Goal: Task Accomplishment & Management: Manage account settings

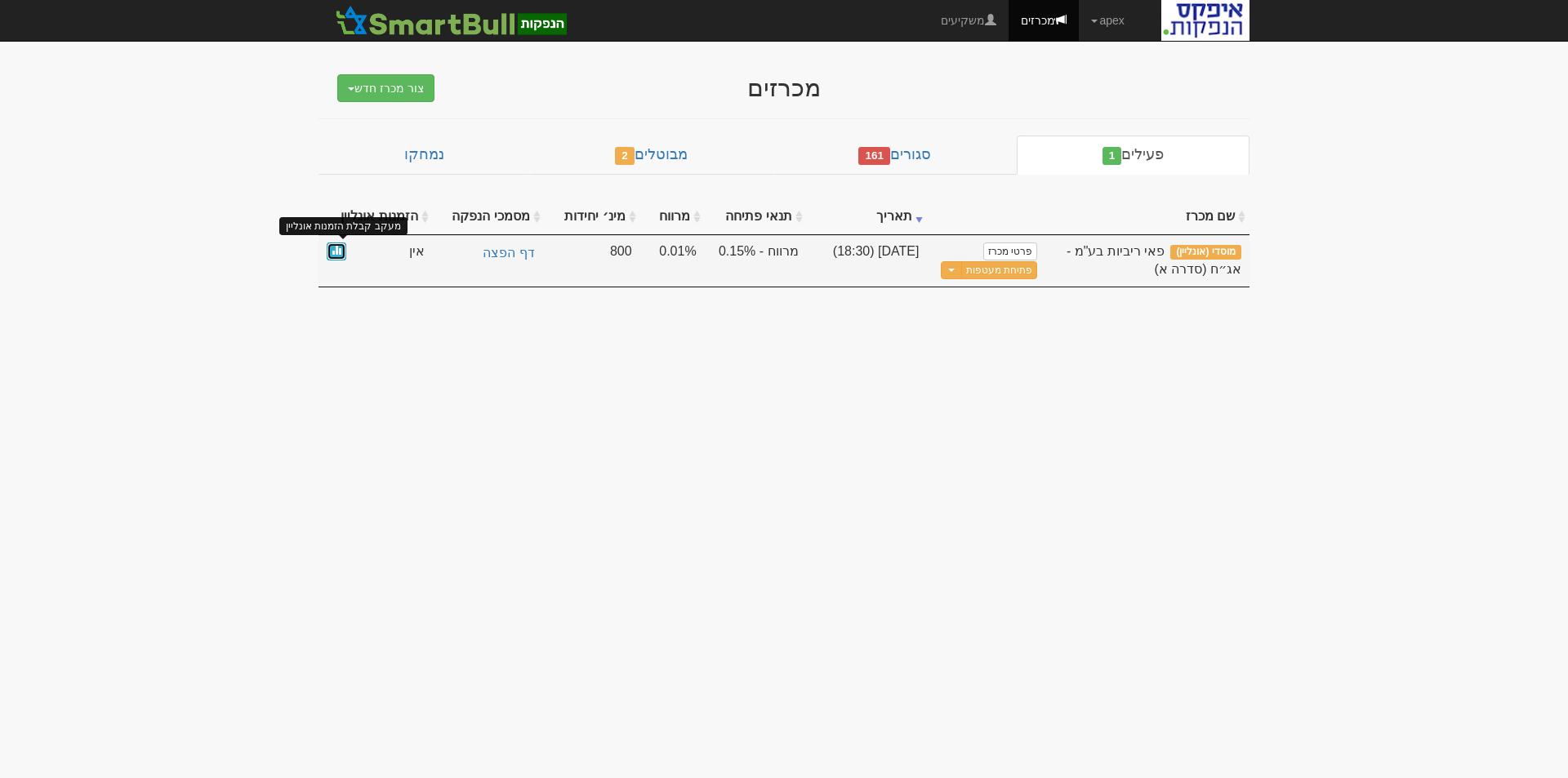
click at [332, 248] on span at bounding box center [337, 250] width 10 height 10
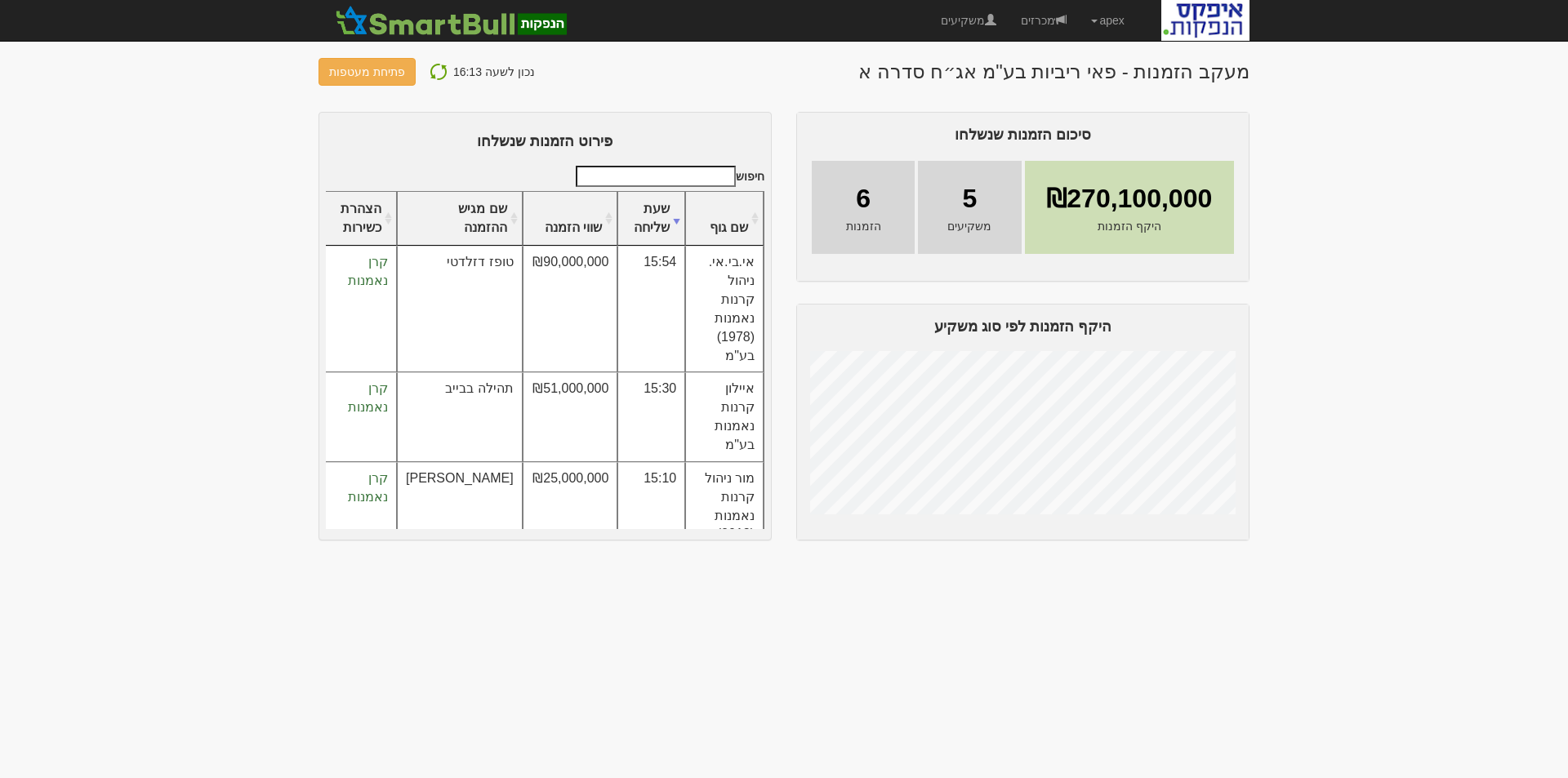
scroll to position [191, 0]
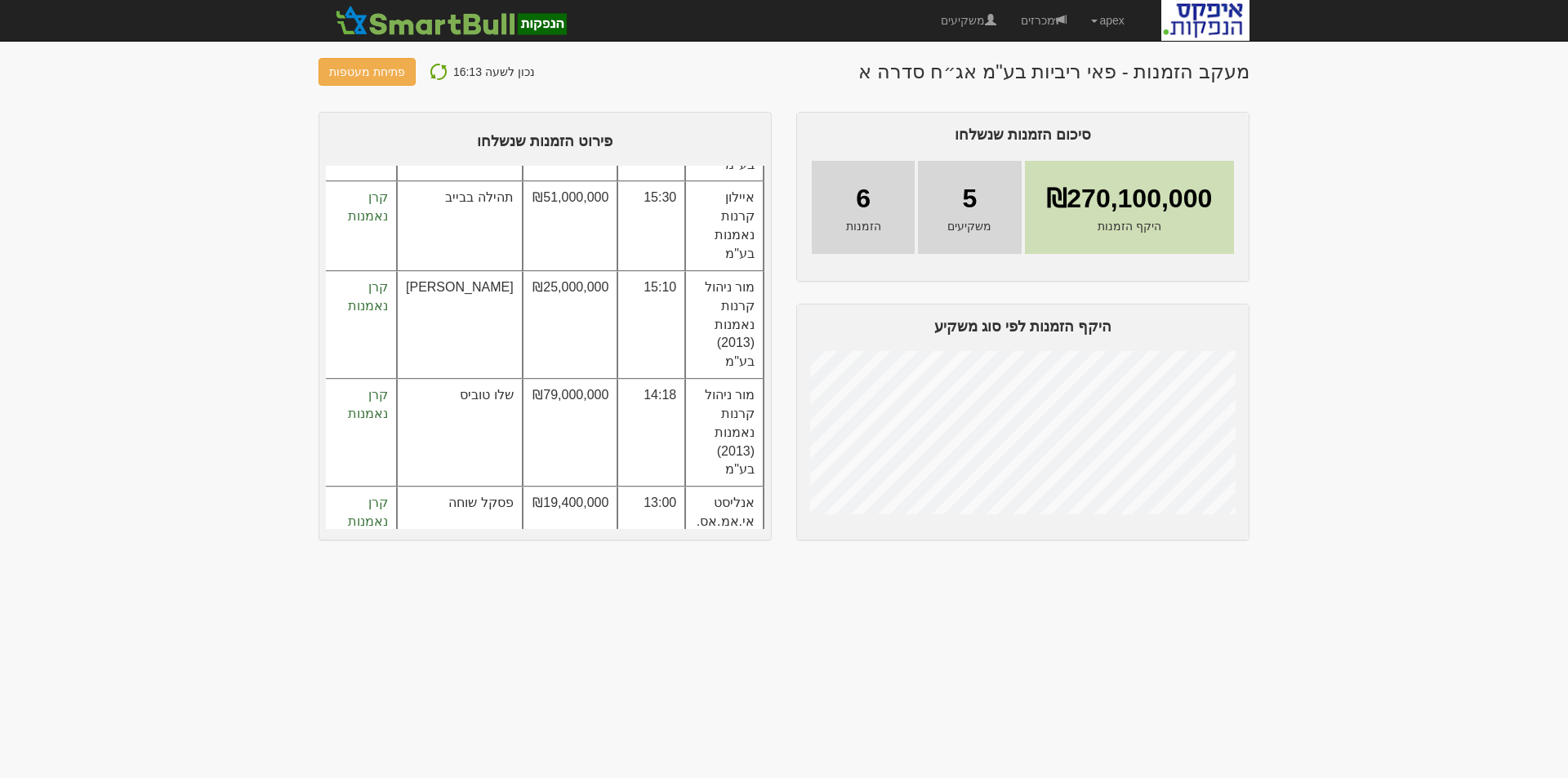
click at [431, 72] on img at bounding box center [439, 72] width 19 height 19
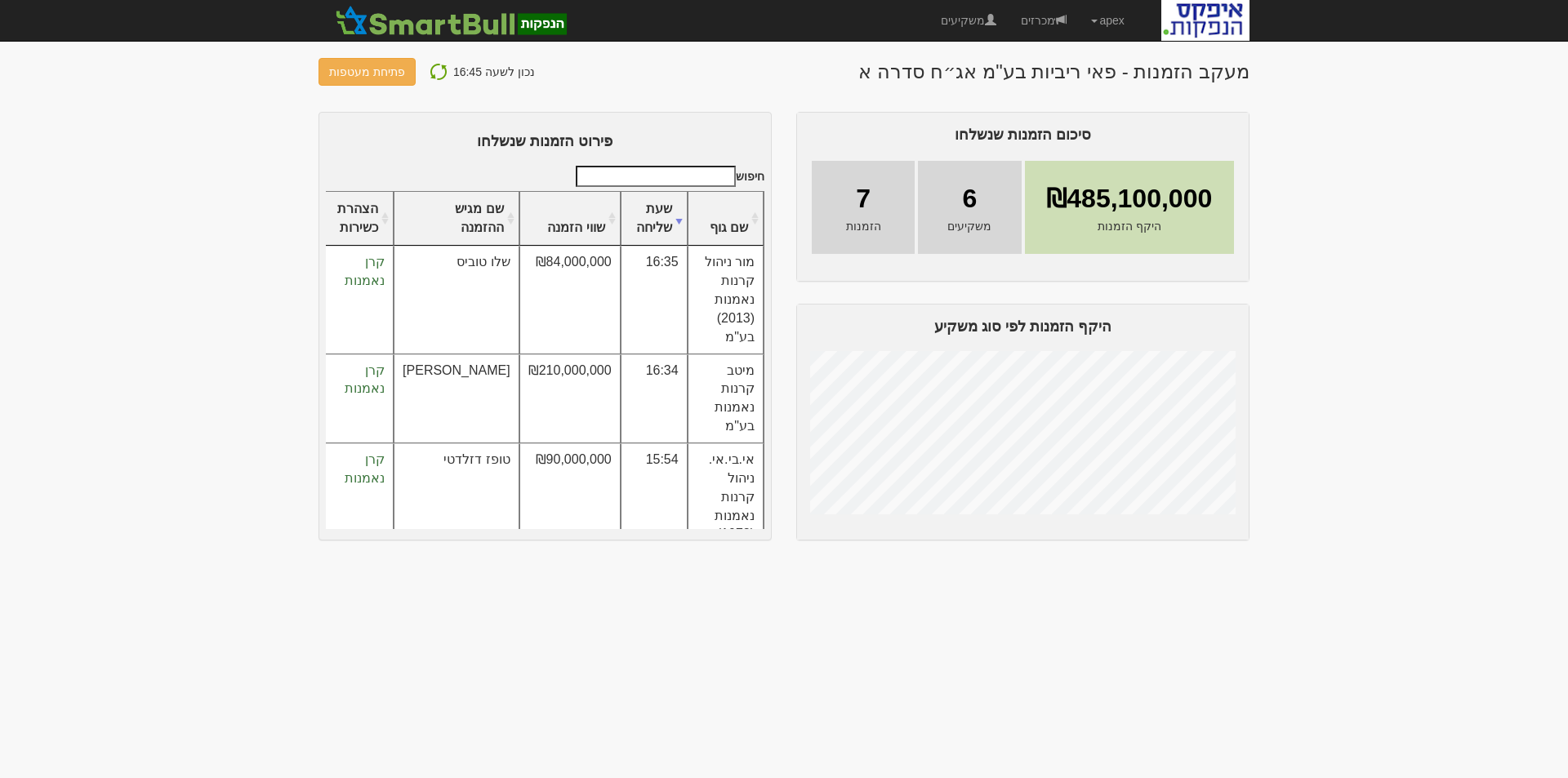
click at [431, 70] on img at bounding box center [439, 72] width 19 height 19
click at [431, 69] on img at bounding box center [439, 72] width 19 height 19
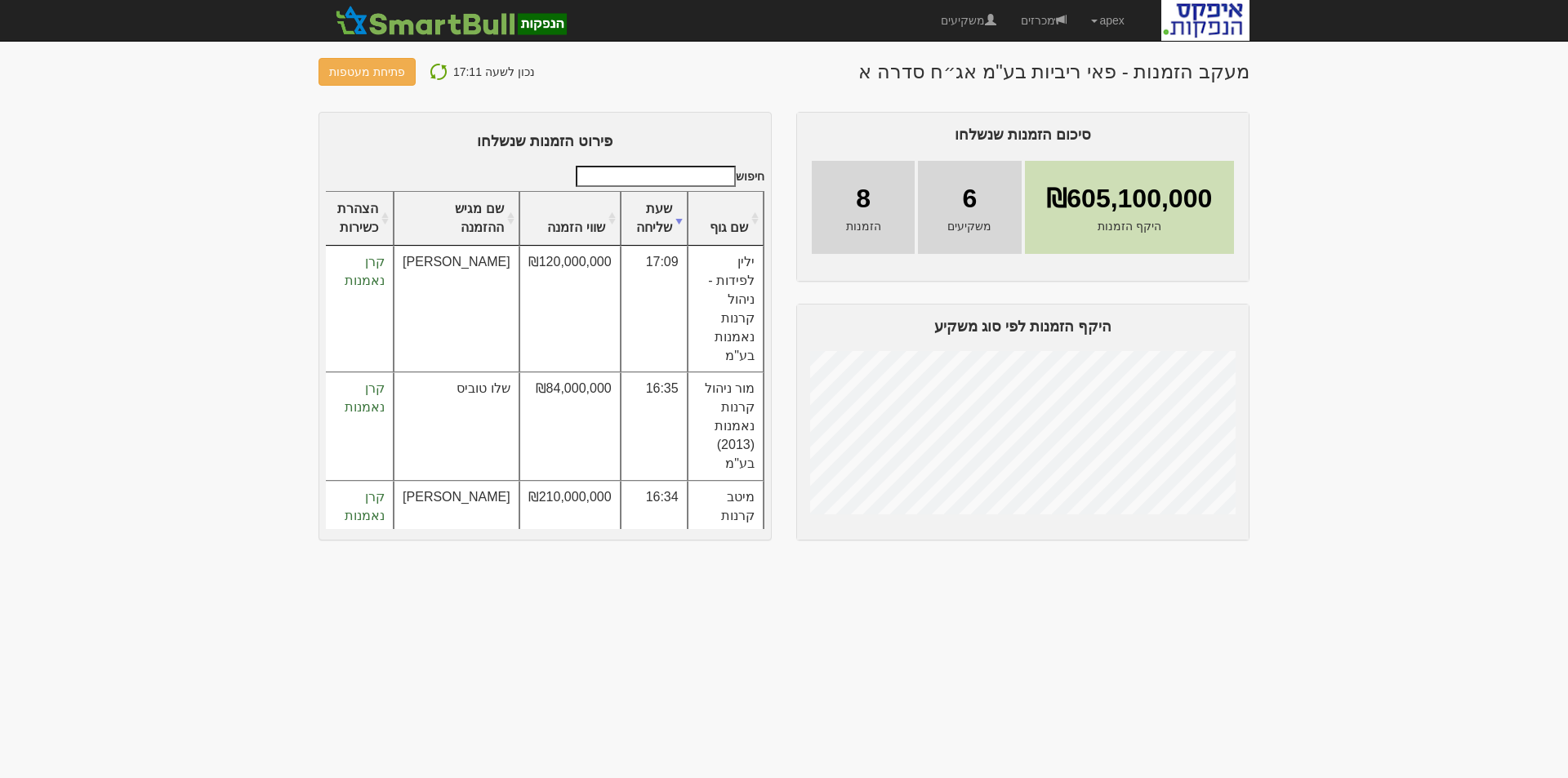
scroll to position [313, 0]
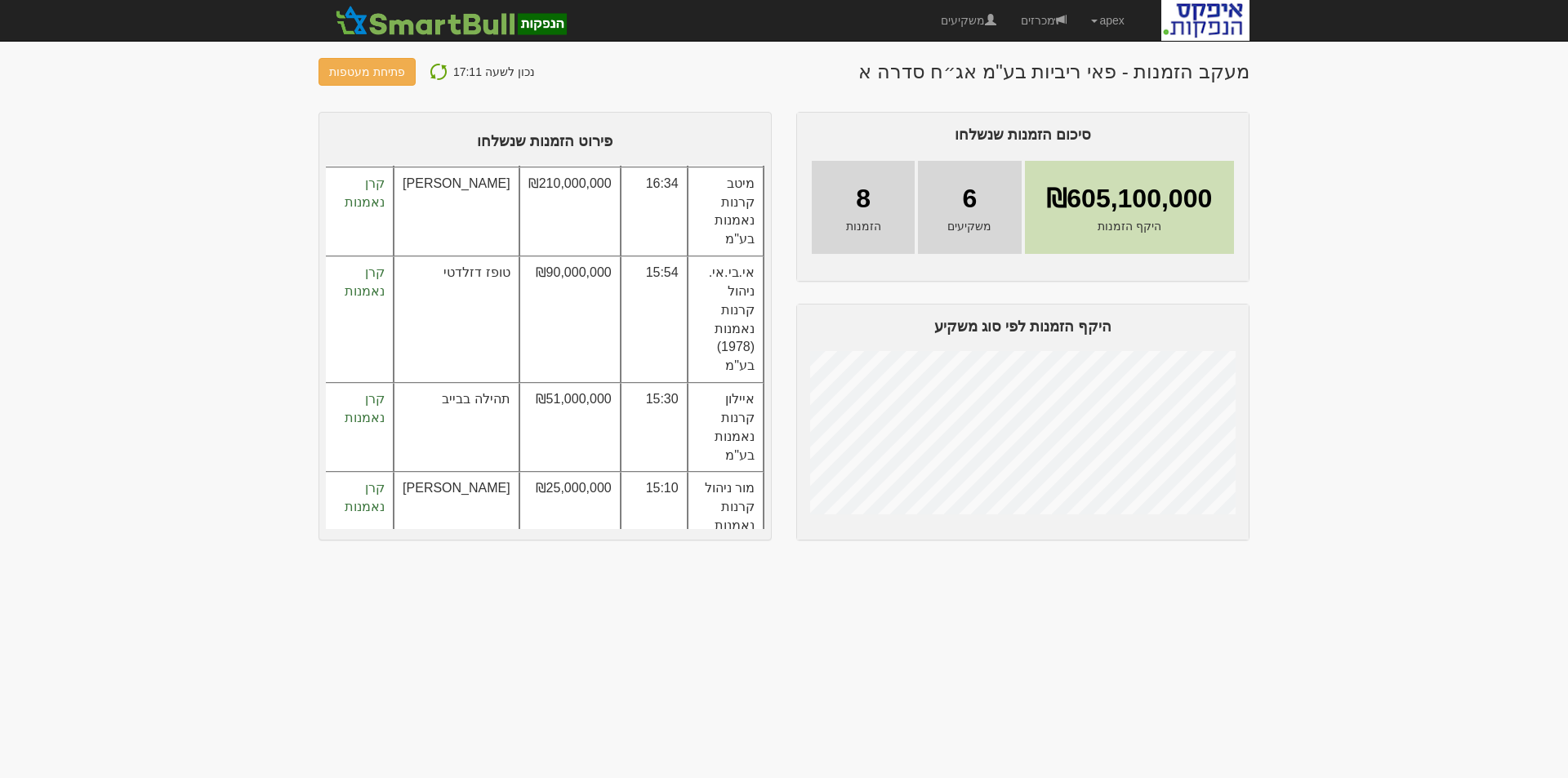
click at [432, 66] on img at bounding box center [439, 72] width 19 height 19
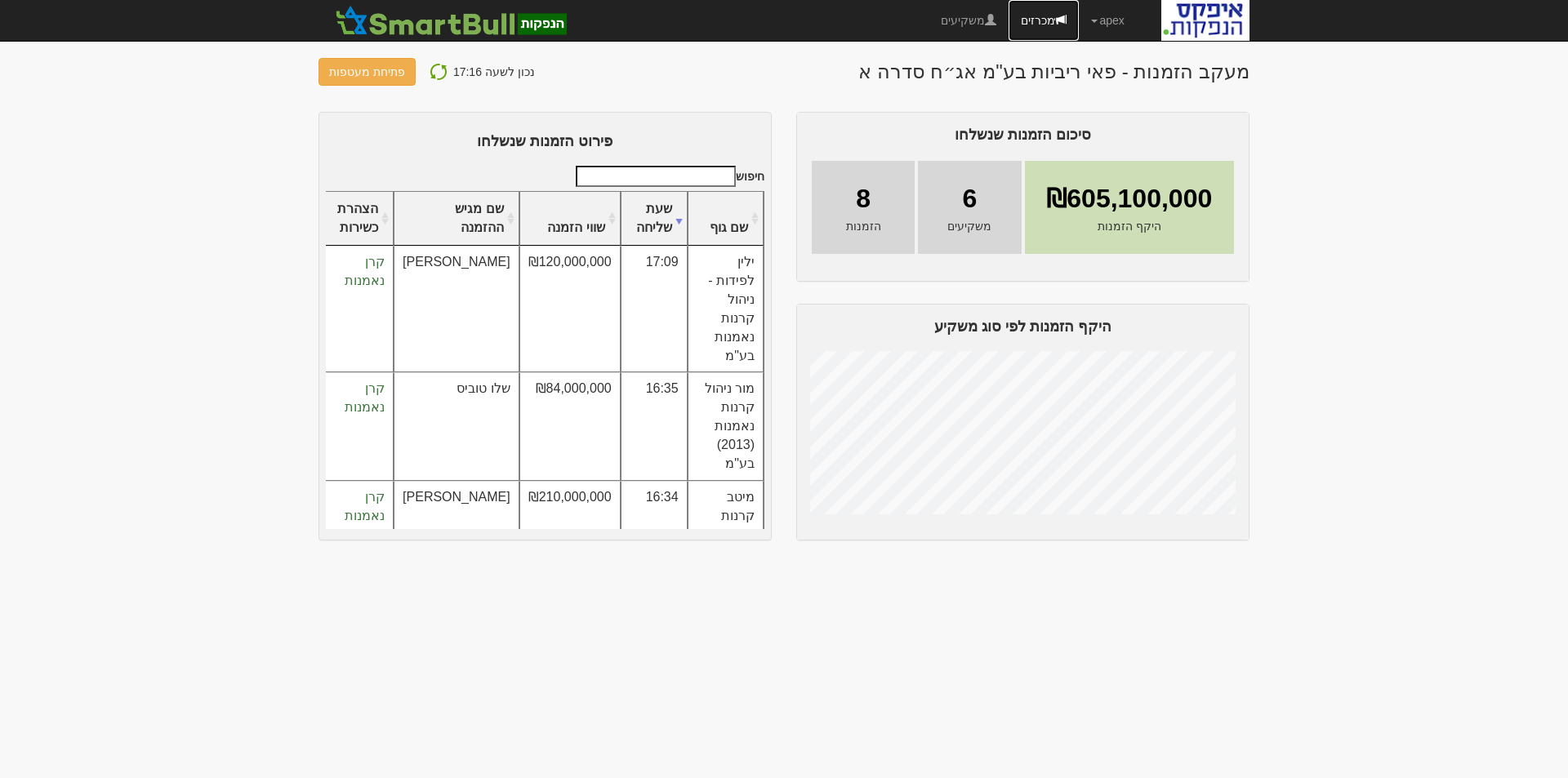
click at [1040, 20] on link "מכרזים" at bounding box center [1044, 20] width 70 height 41
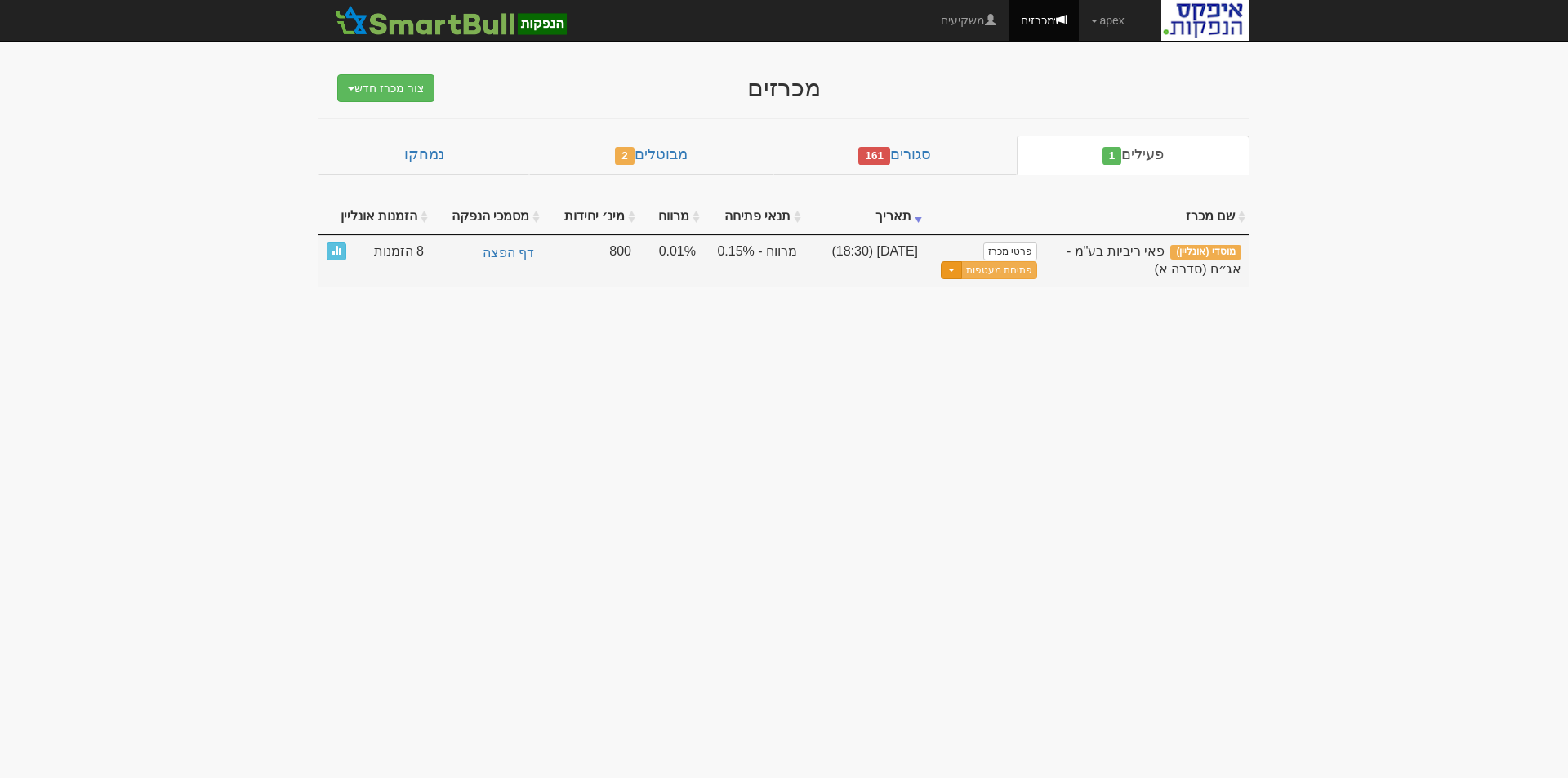
click at [954, 270] on span "button" at bounding box center [951, 270] width 7 height 3
click at [1005, 295] on link "עדכן שעת סיום מכרז" at bounding box center [959, 297] width 155 height 21
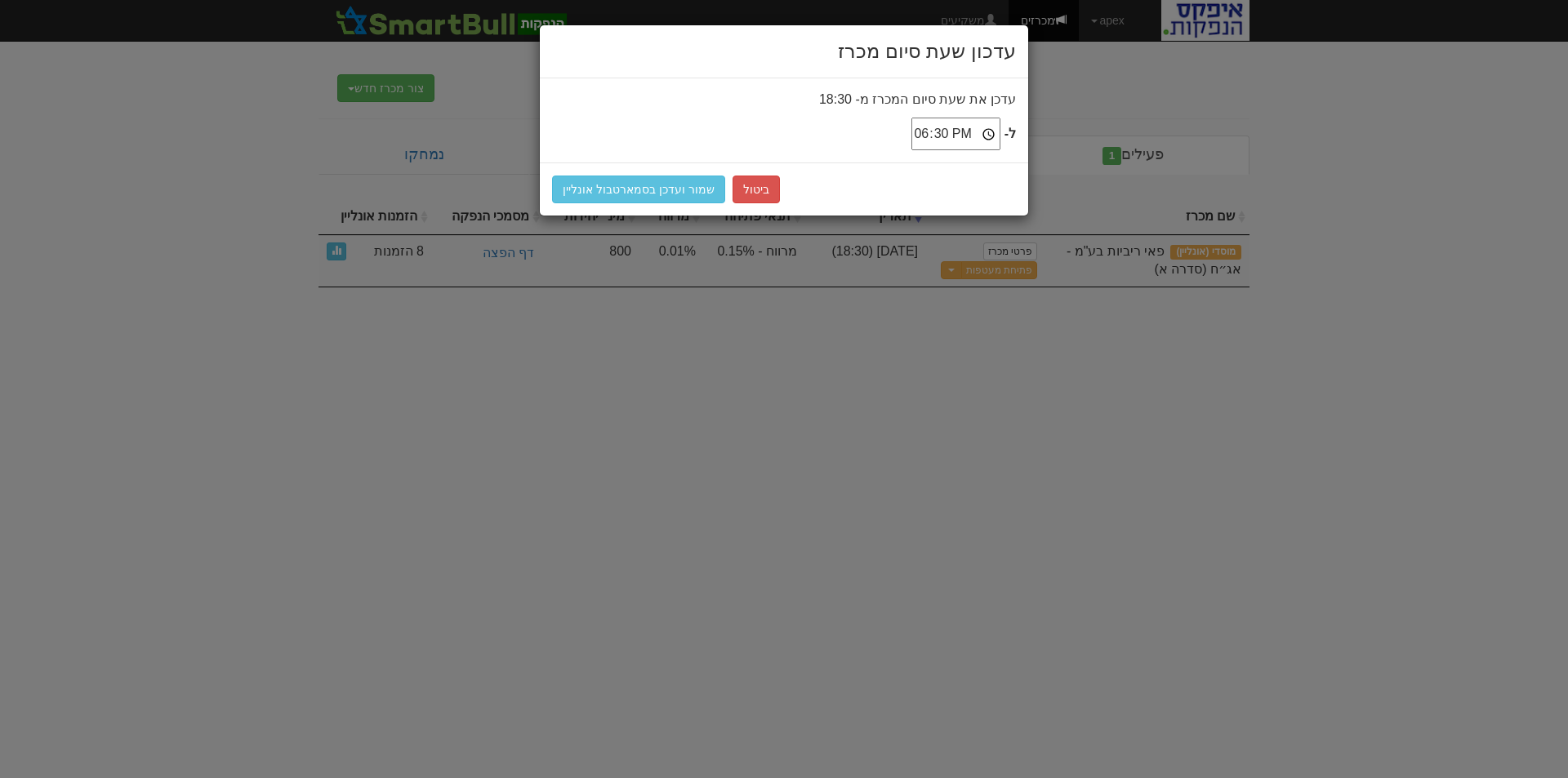
click at [986, 135] on input "18:30" at bounding box center [956, 134] width 89 height 33
type input "18:00"
click at [635, 183] on button "שמור ועדכן בסמארטבול אונליין" at bounding box center [638, 189] width 173 height 28
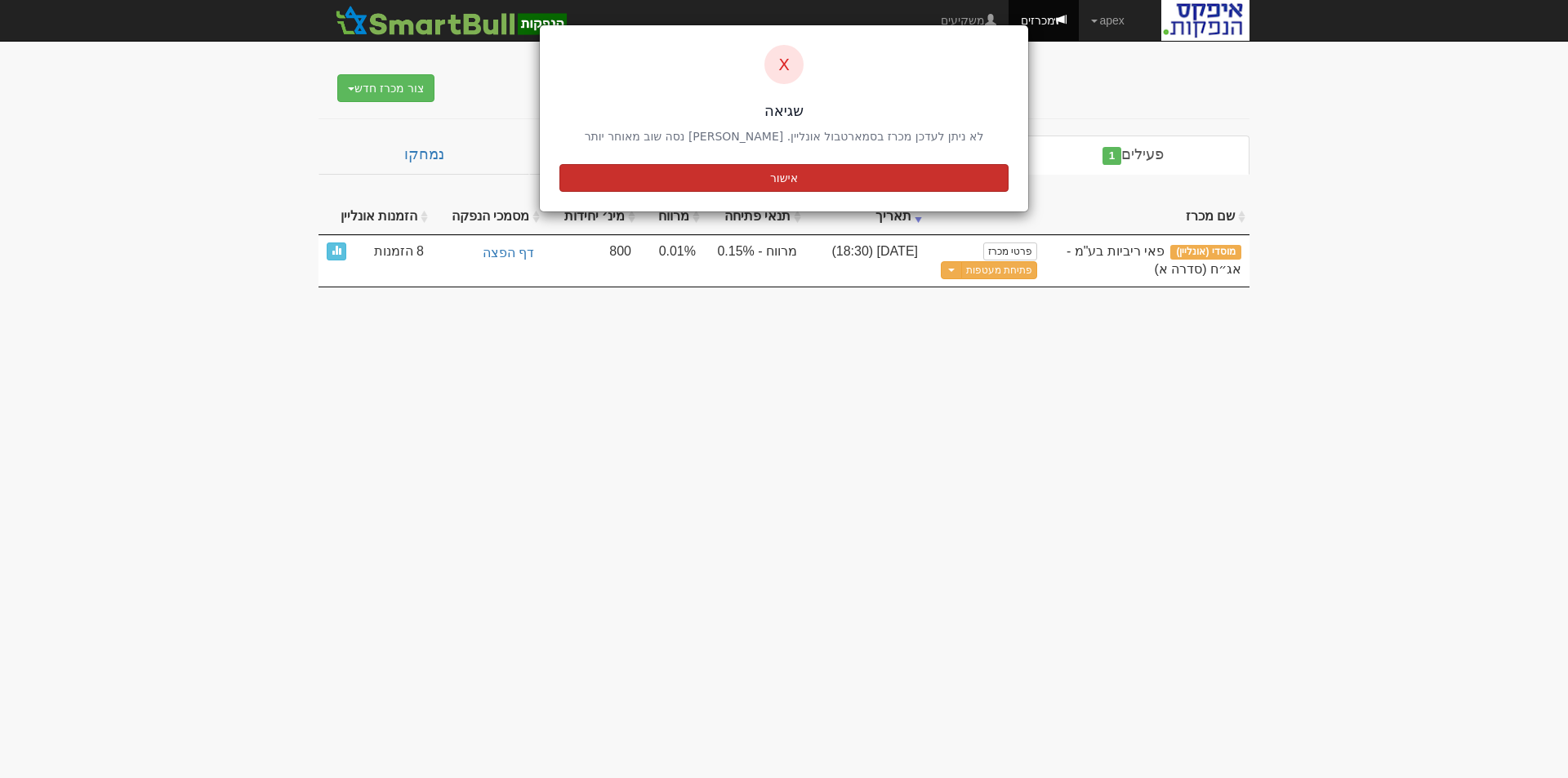
click at [634, 183] on button "אישור" at bounding box center [784, 178] width 449 height 28
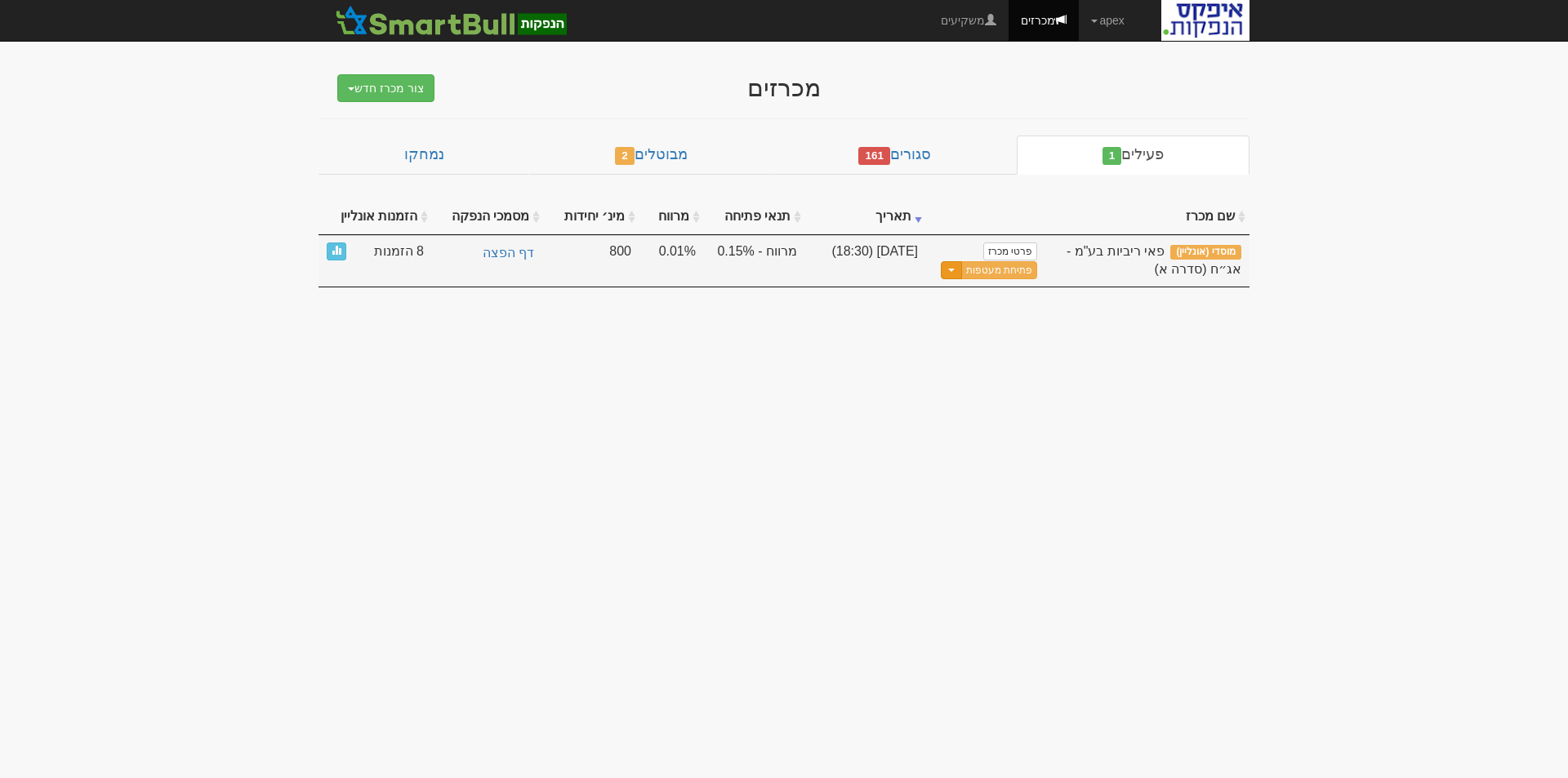
click at [957, 275] on button "Toggle Dropdown" at bounding box center [952, 270] width 21 height 18
click at [957, 292] on link "עדכן שעת סיום מכרז" at bounding box center [959, 297] width 155 height 21
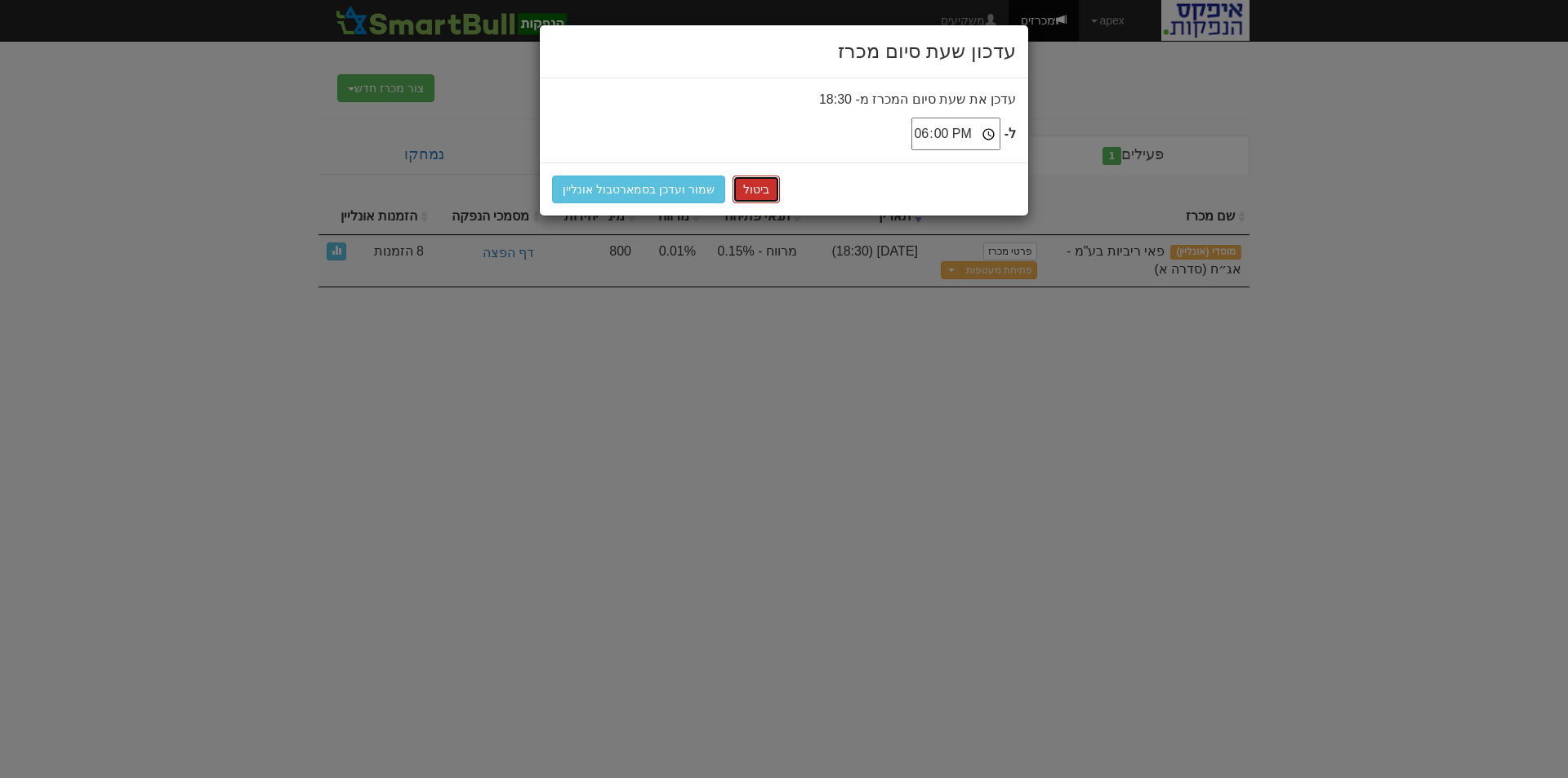
click at [746, 182] on button "ביטול" at bounding box center [756, 189] width 48 height 28
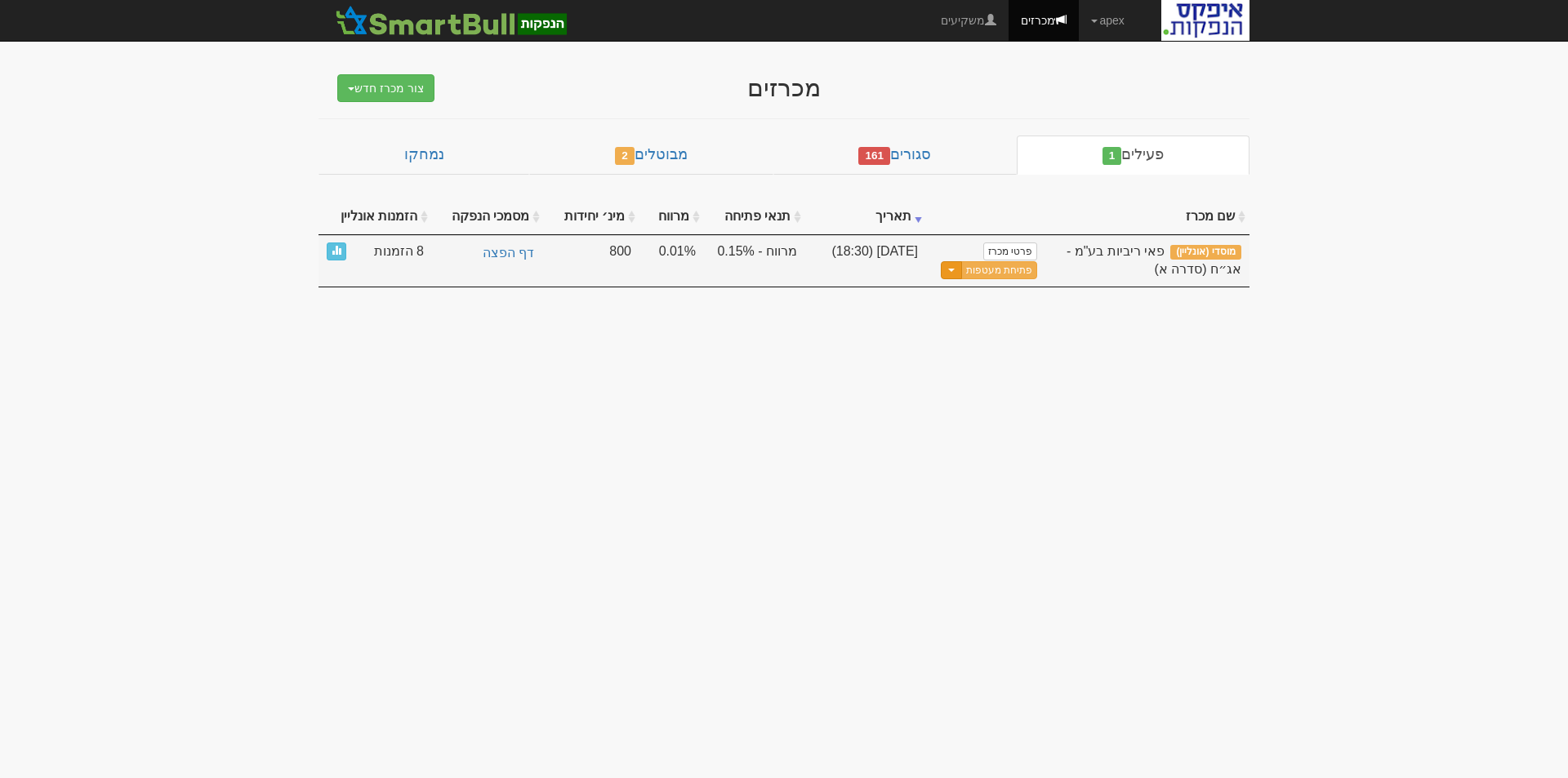
click at [955, 271] on span "button" at bounding box center [951, 270] width 7 height 3
click at [970, 294] on link "עדכן שעת סיום מכרז" at bounding box center [959, 297] width 155 height 21
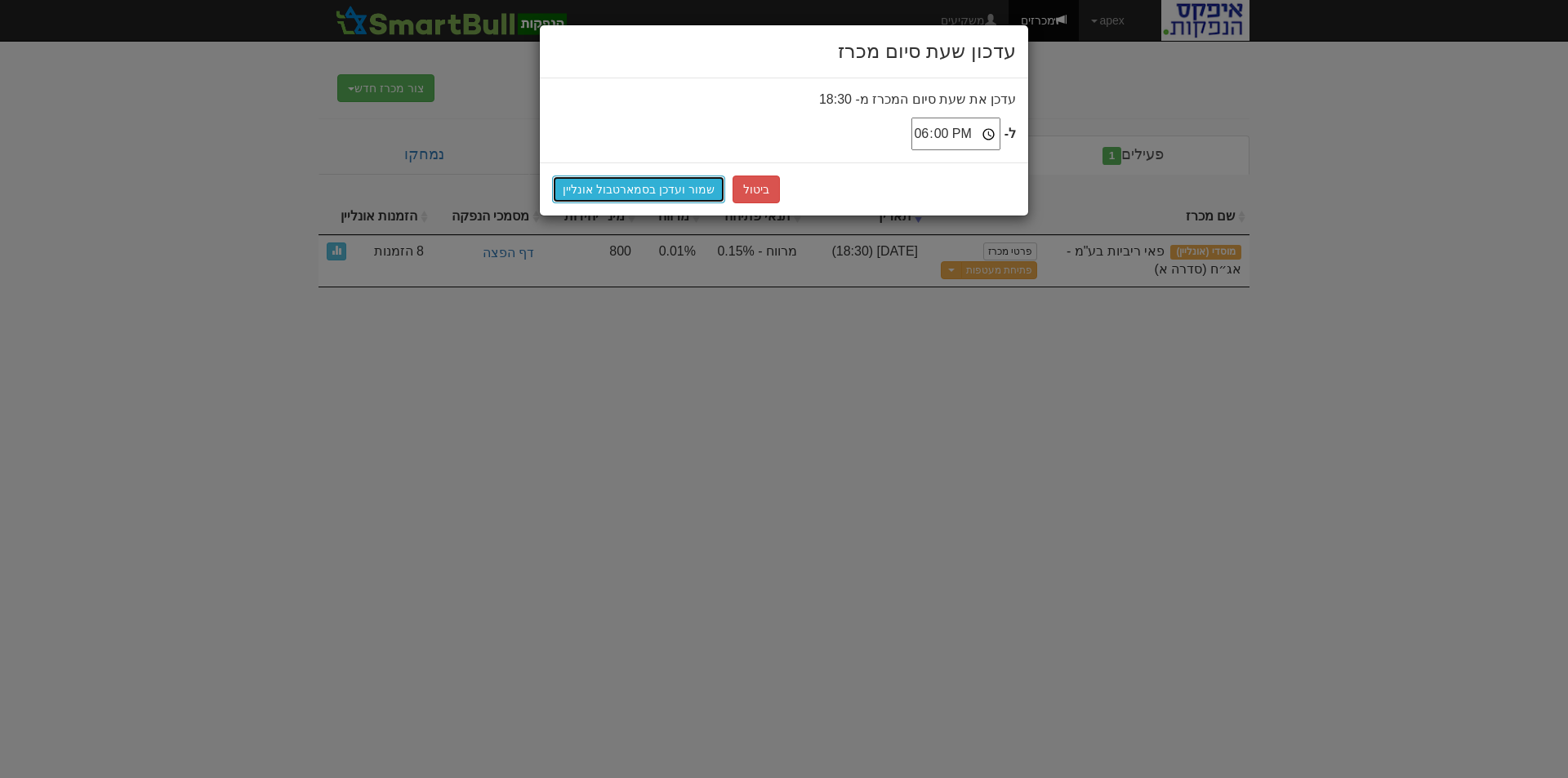
click at [650, 185] on button "שמור ועדכן בסמארטבול אונליין" at bounding box center [638, 189] width 173 height 28
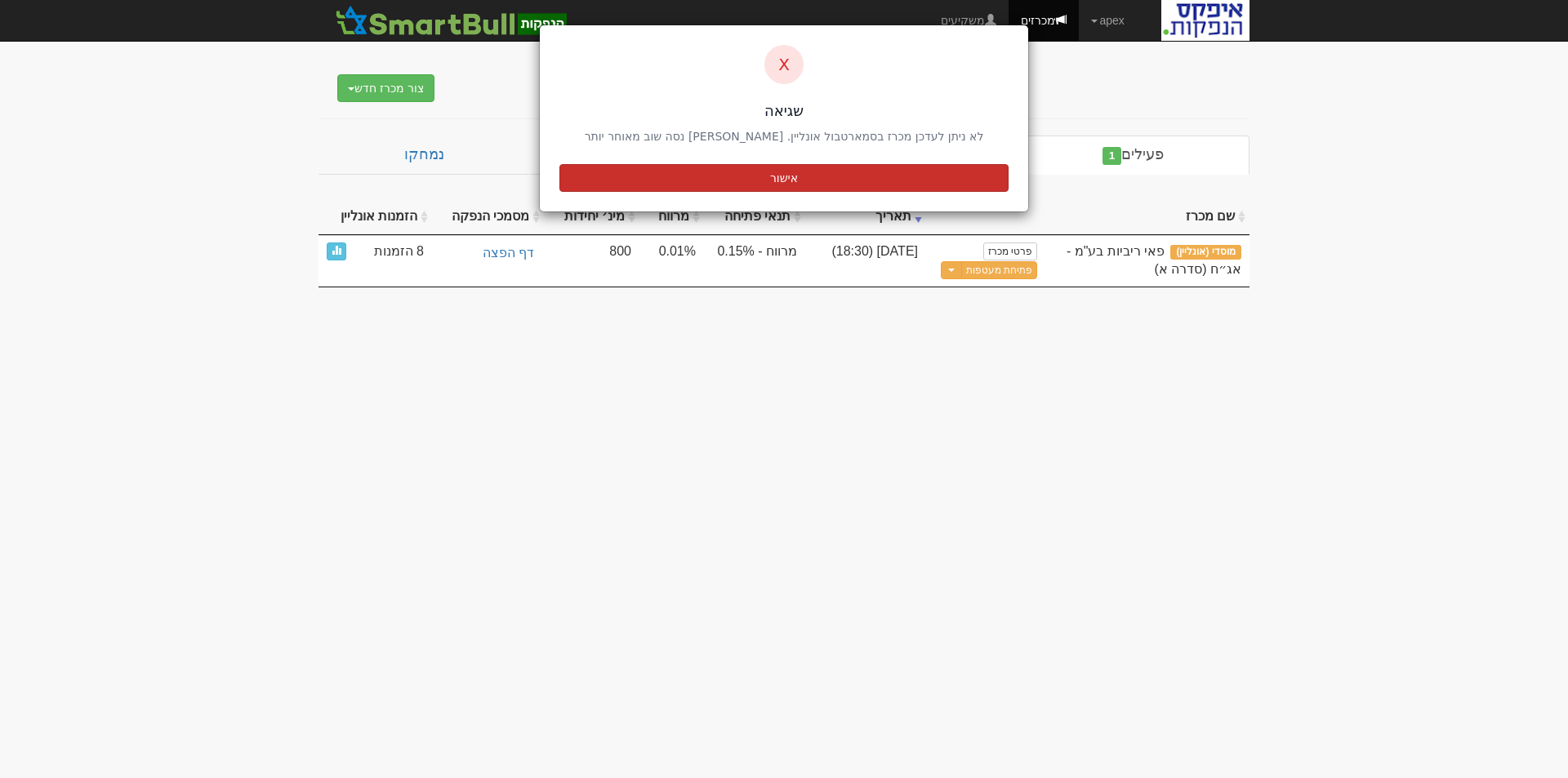
click at [674, 171] on button "אישור" at bounding box center [784, 178] width 449 height 28
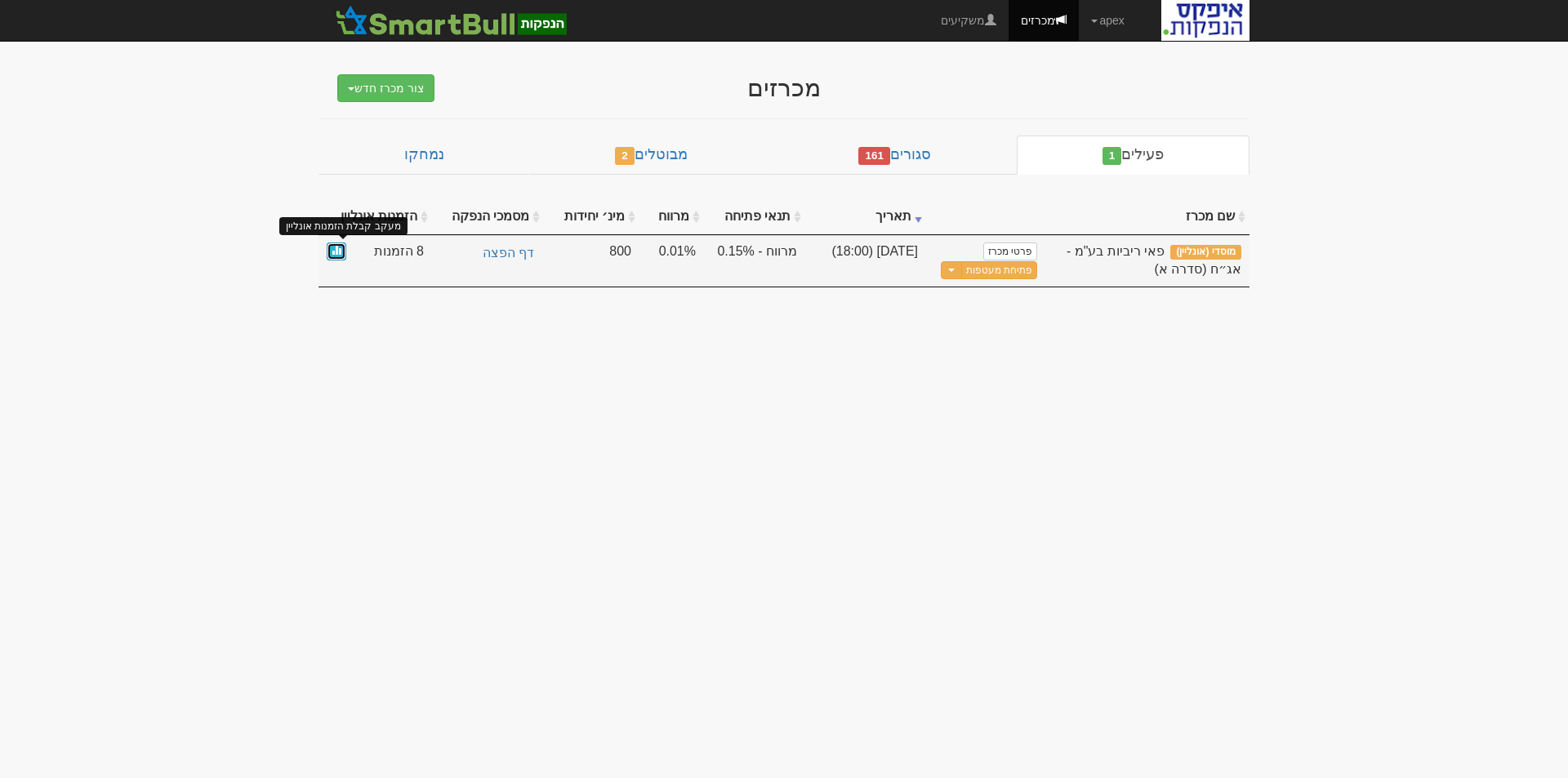
click at [337, 253] on span at bounding box center [337, 250] width 10 height 10
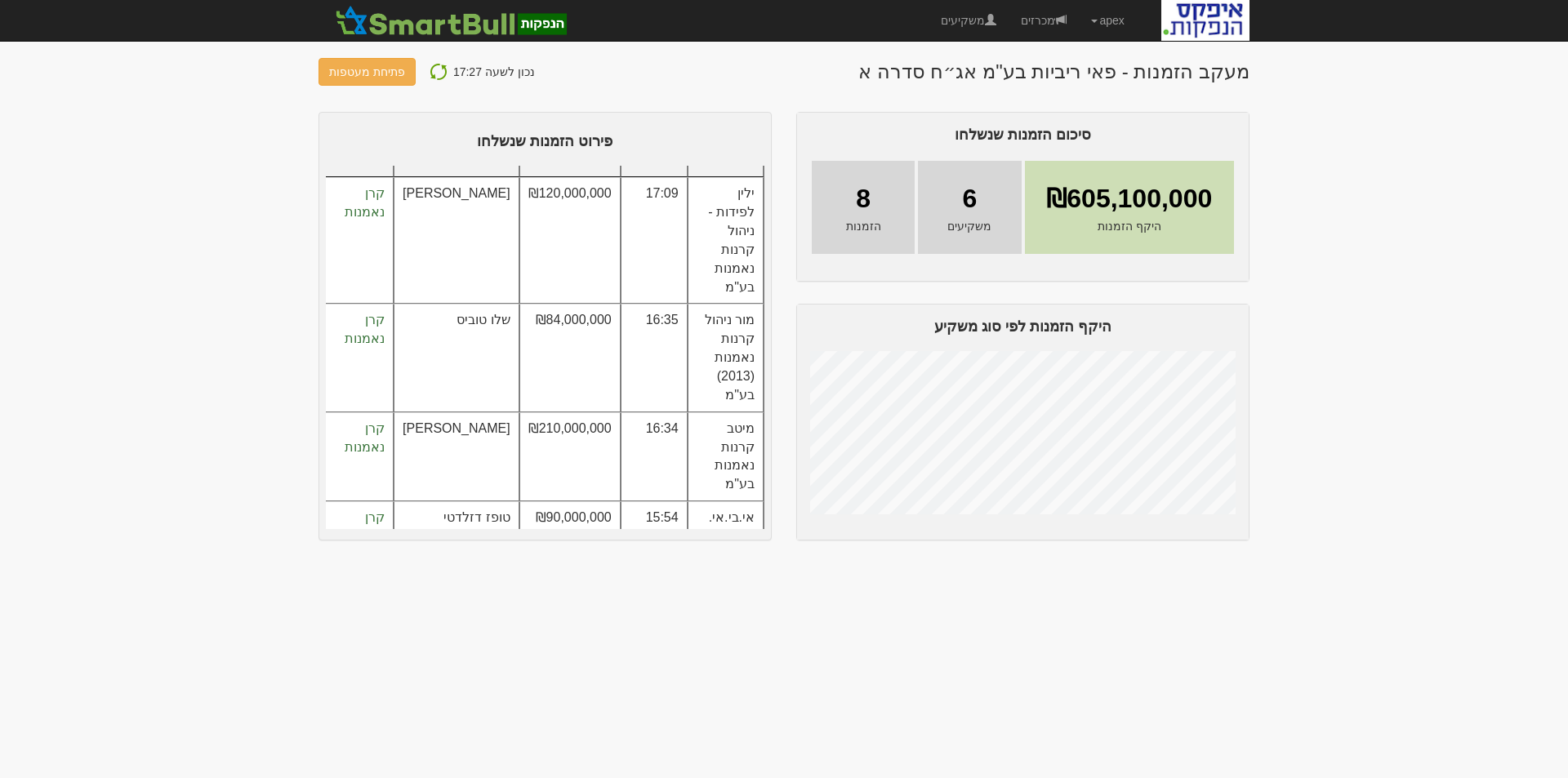
scroll to position [232, 0]
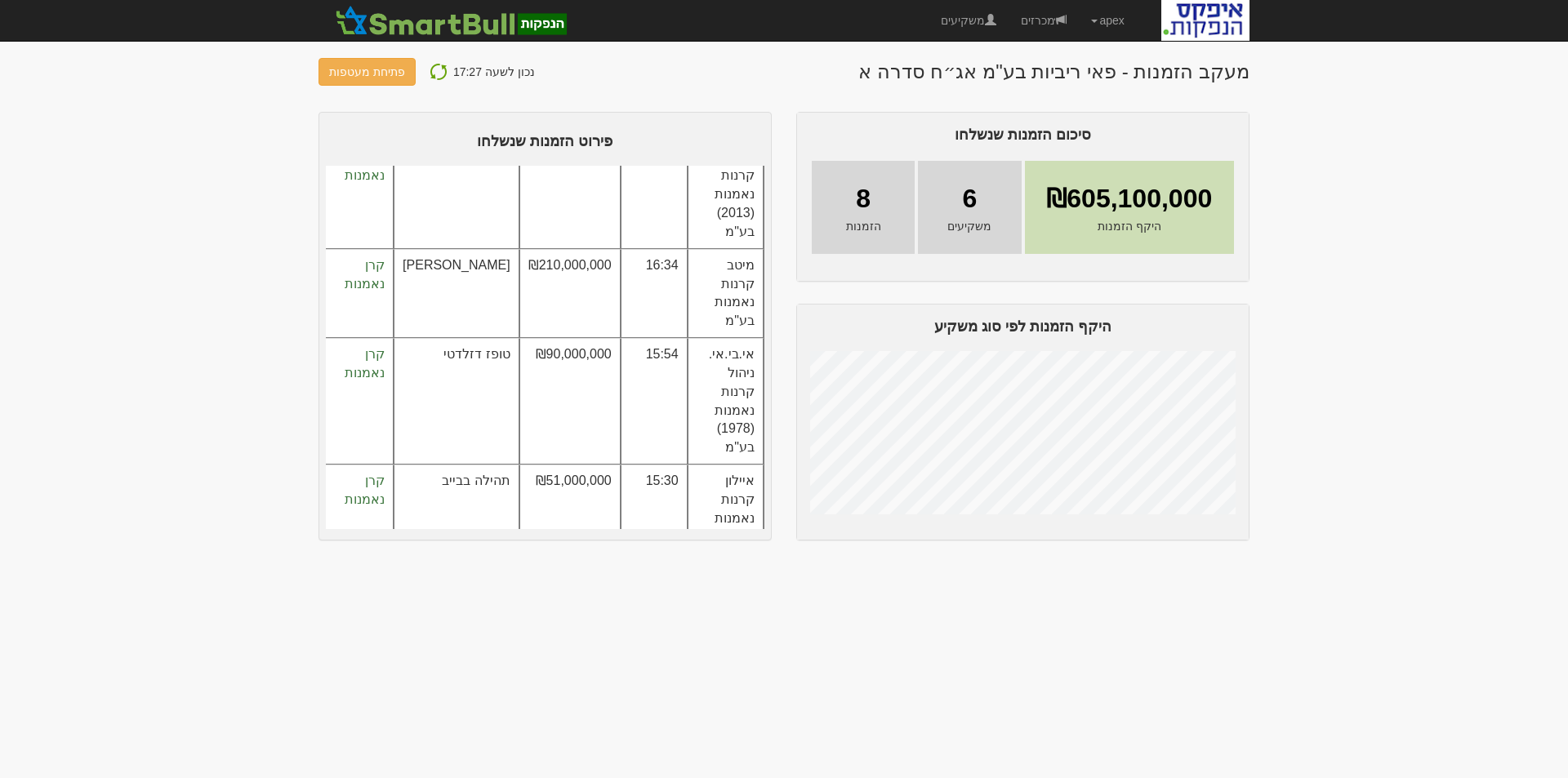
click at [429, 72] on img at bounding box center [439, 72] width 19 height 19
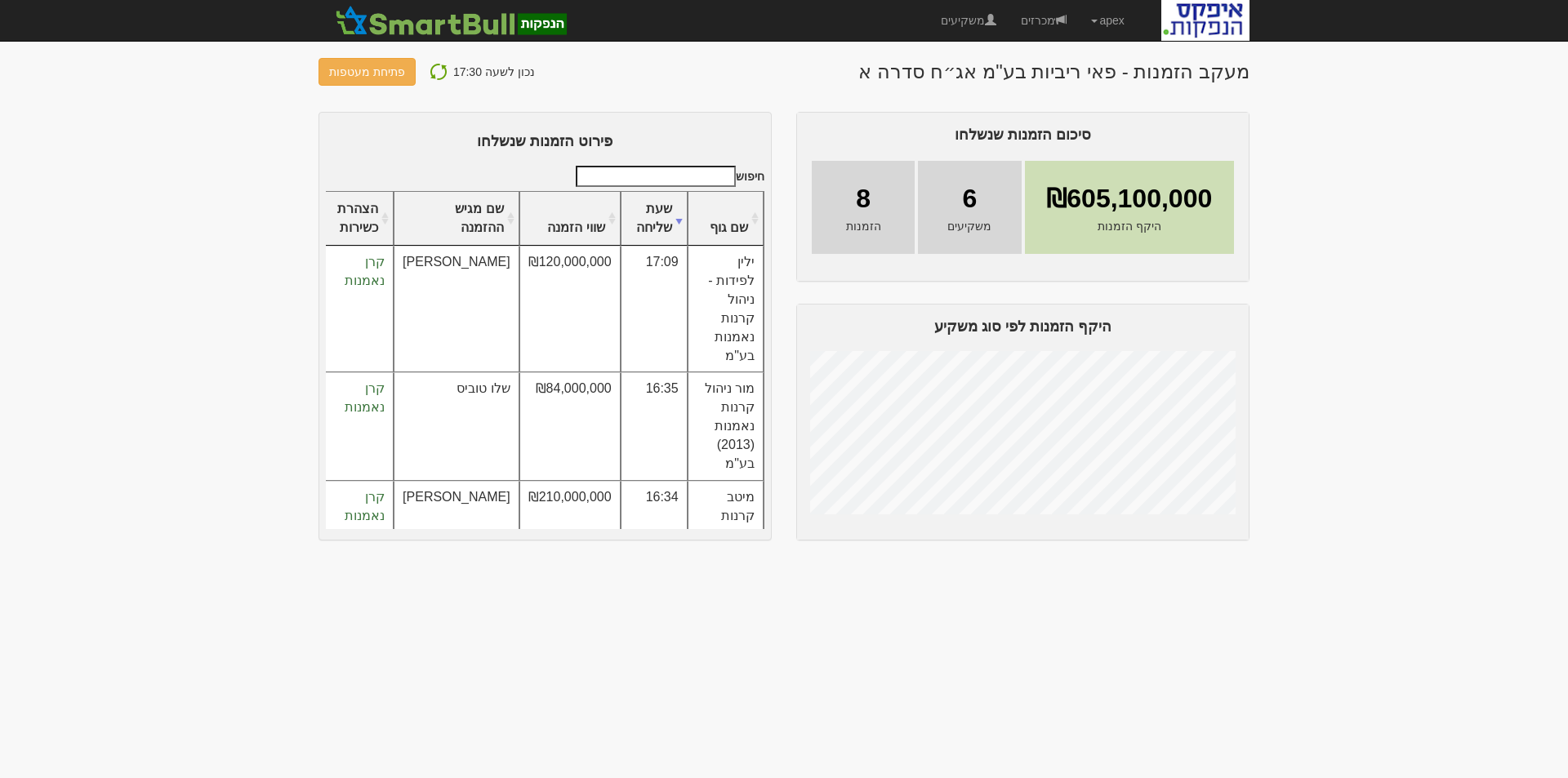
scroll to position [313, 0]
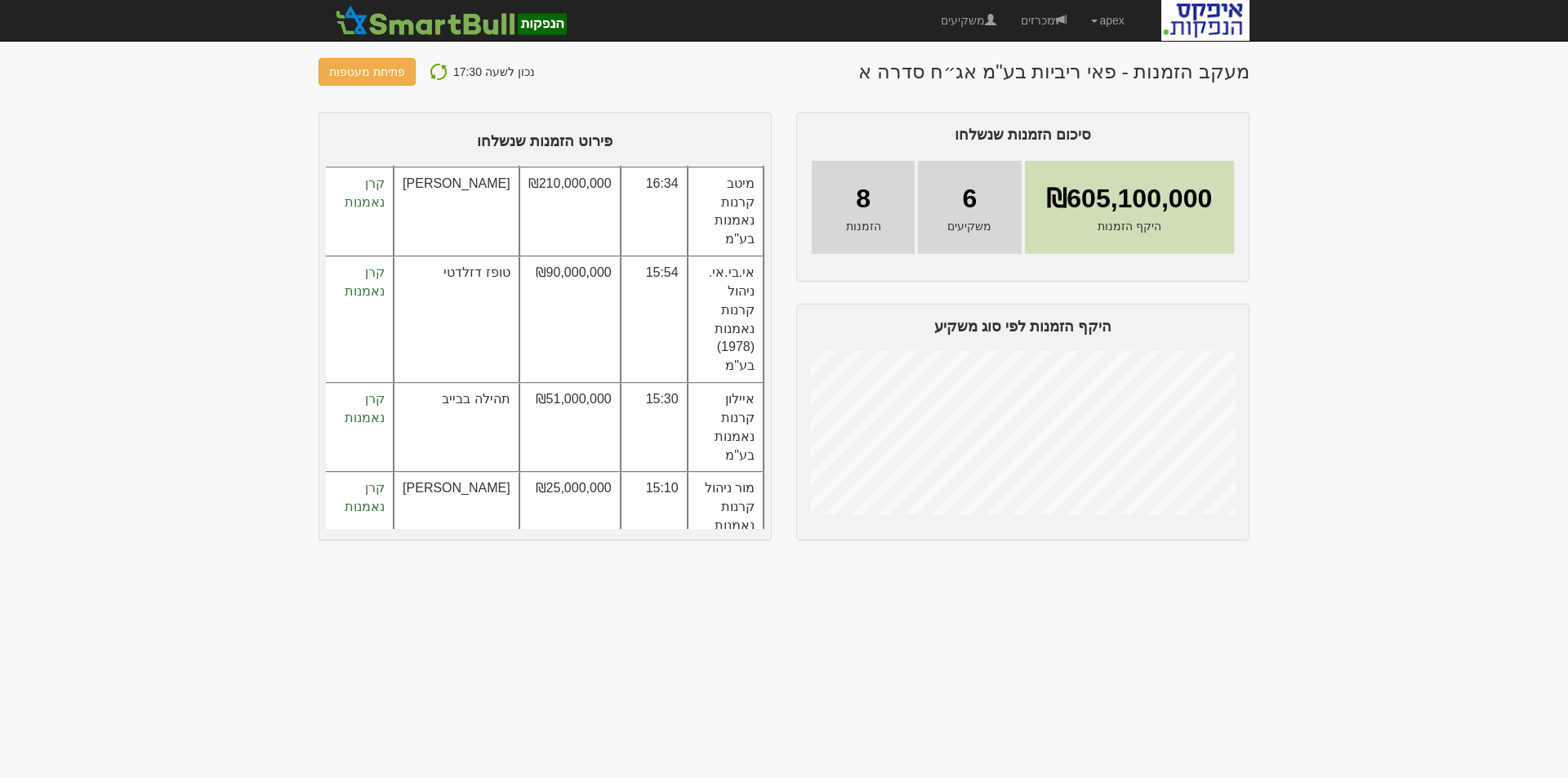
click at [432, 66] on img at bounding box center [439, 72] width 19 height 19
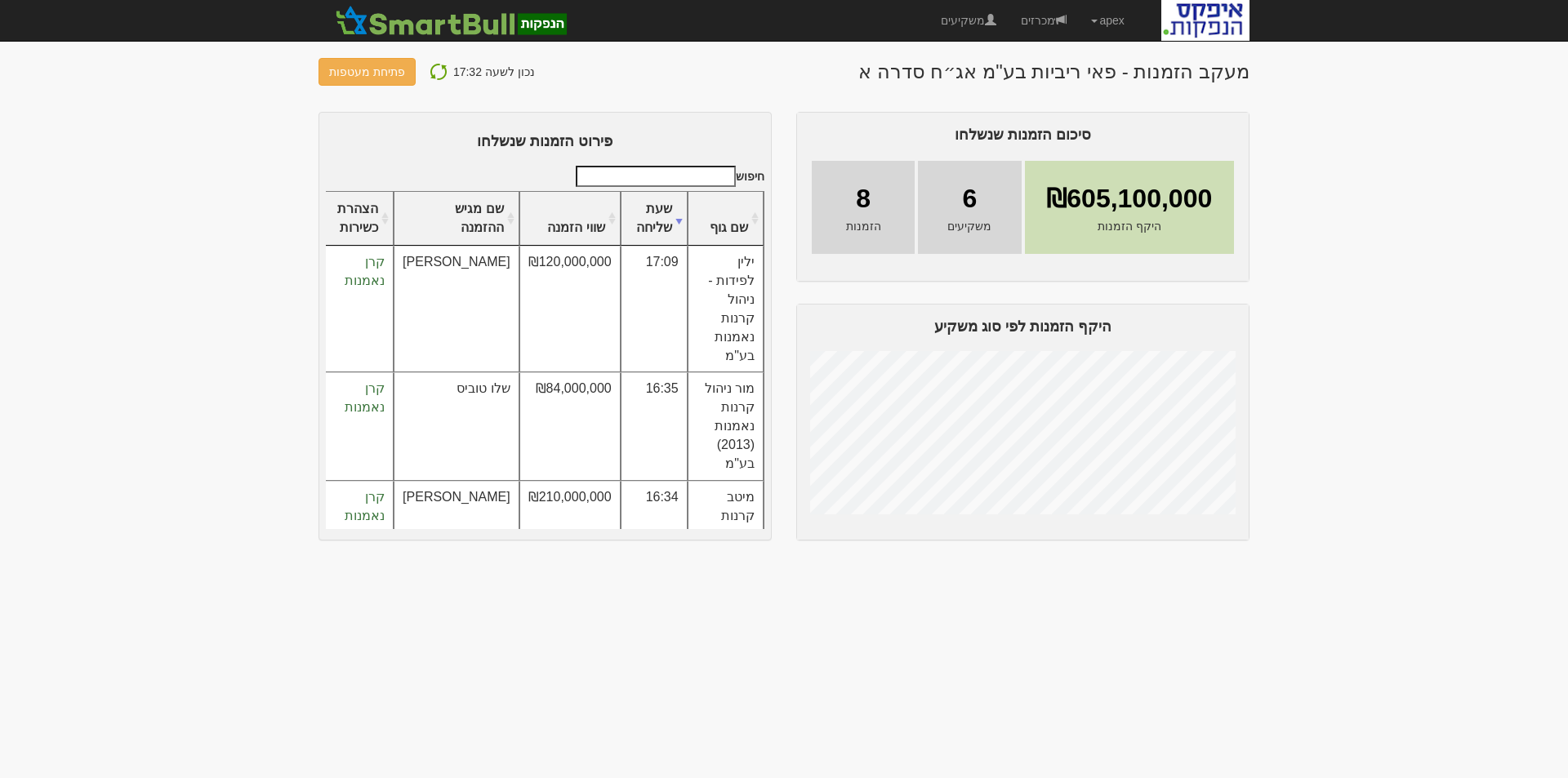
click at [434, 69] on img at bounding box center [439, 72] width 19 height 19
click at [438, 70] on img at bounding box center [439, 72] width 19 height 19
click at [1040, 23] on link "מכרזים" at bounding box center [1044, 20] width 70 height 41
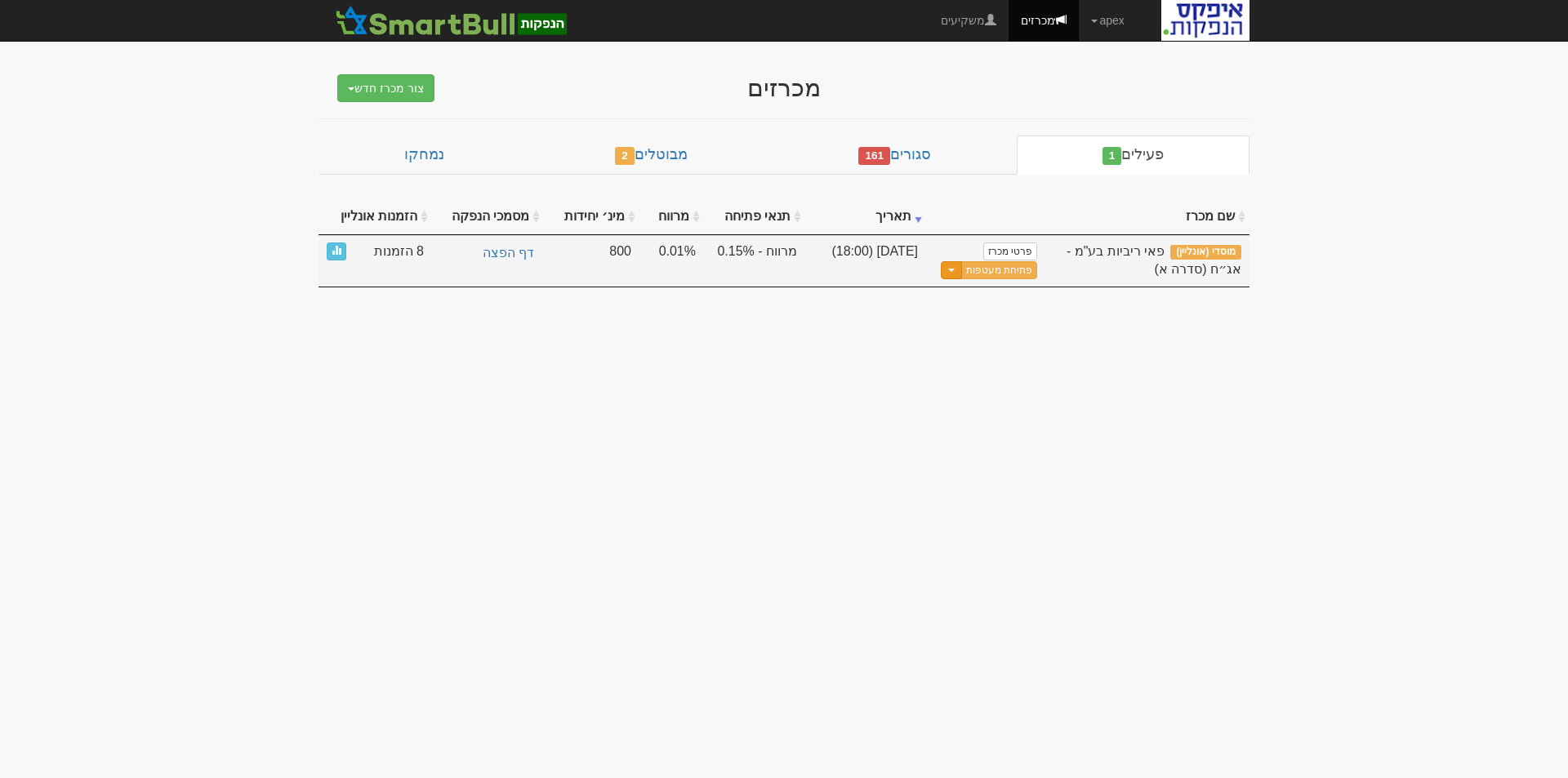
click at [958, 272] on button "Toggle Dropdown" at bounding box center [952, 270] width 21 height 18
click at [970, 293] on link "עדכן שעת סיום מכרז" at bounding box center [959, 297] width 155 height 21
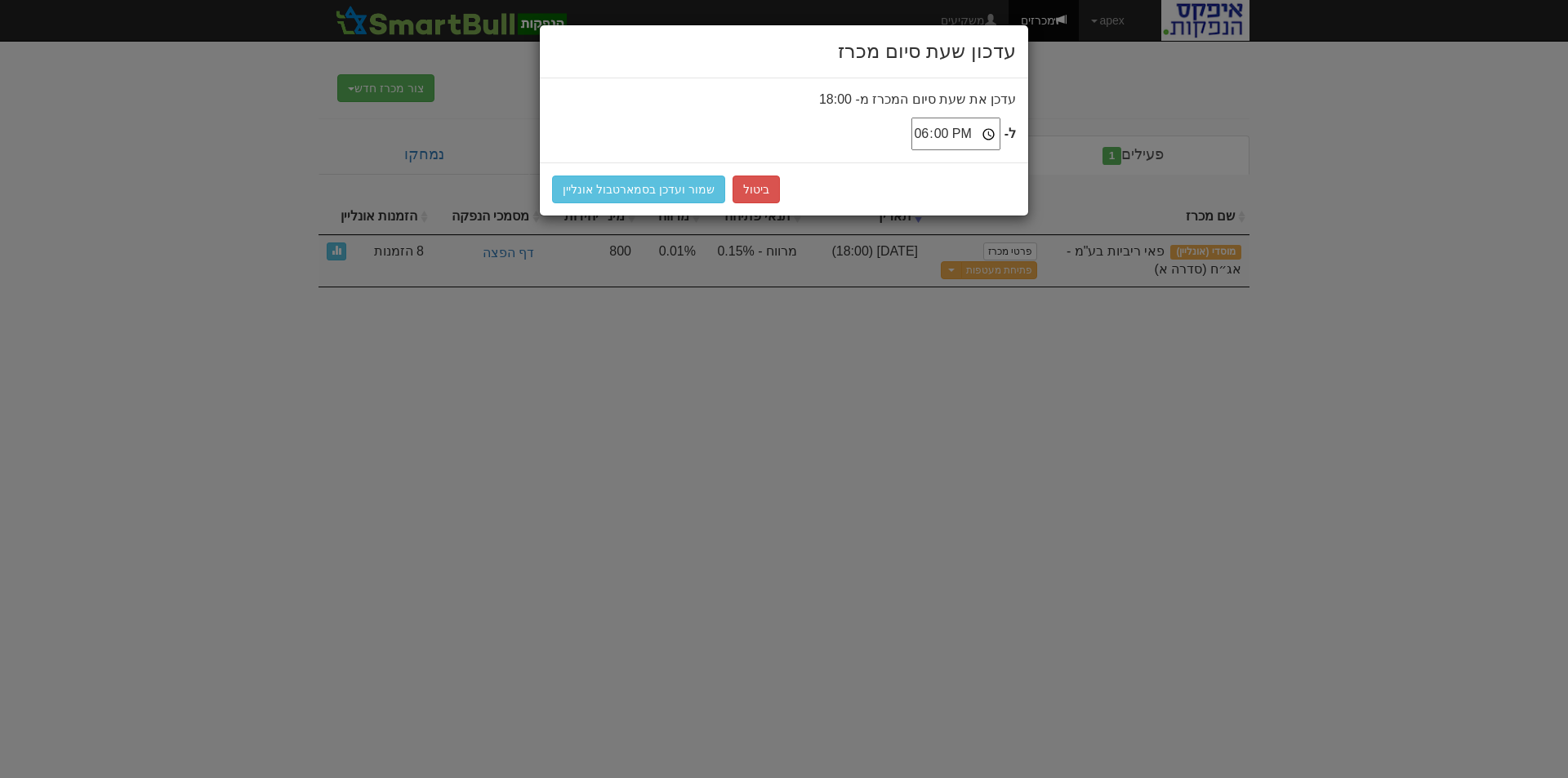
click at [985, 135] on input "18:00" at bounding box center [956, 134] width 89 height 33
type input "18:15"
click at [619, 197] on button "שמור ועדכן בסמארטבול אונליין" at bounding box center [638, 189] width 173 height 28
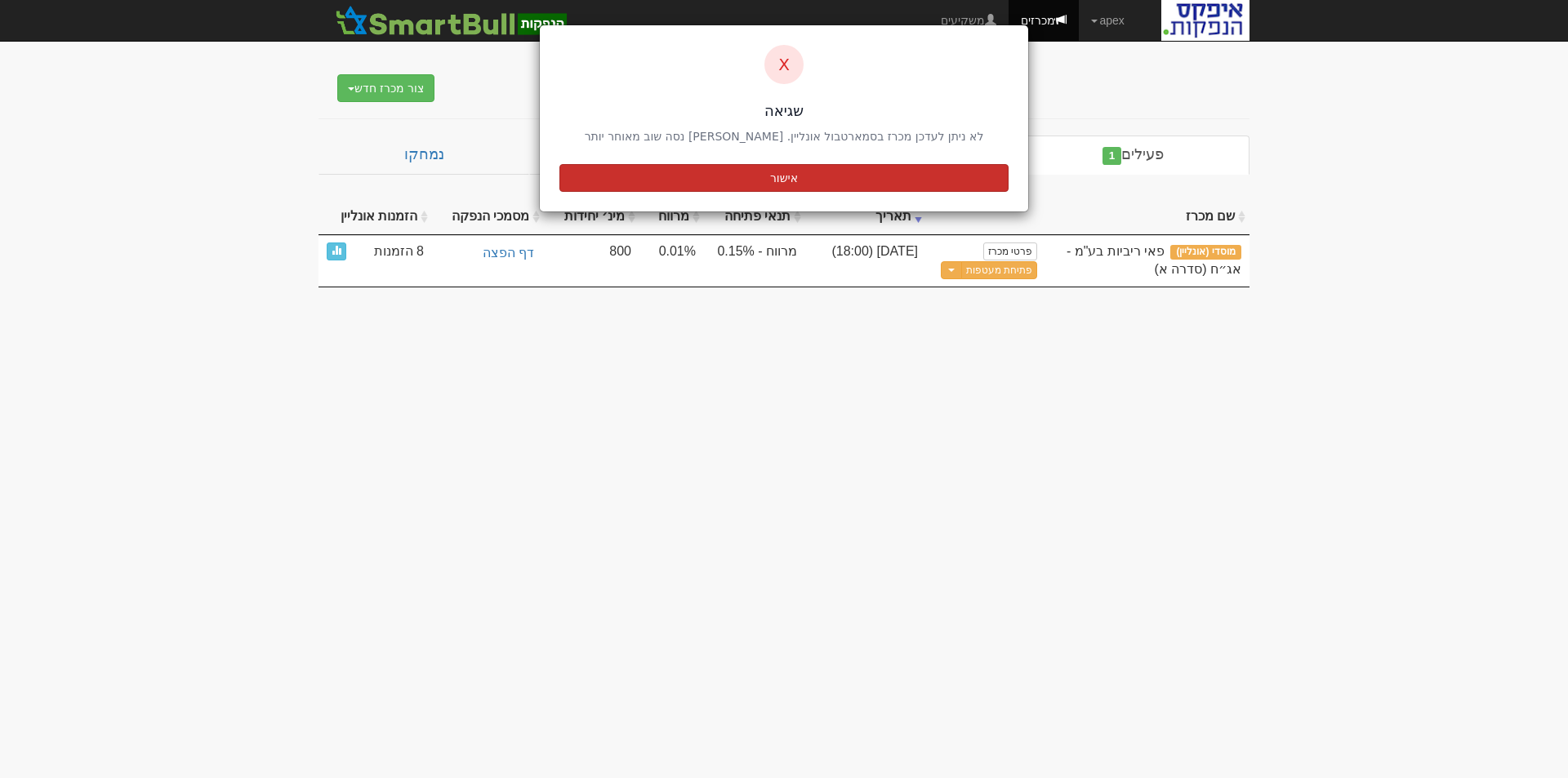
click at [736, 183] on button "אישור" at bounding box center [784, 178] width 449 height 28
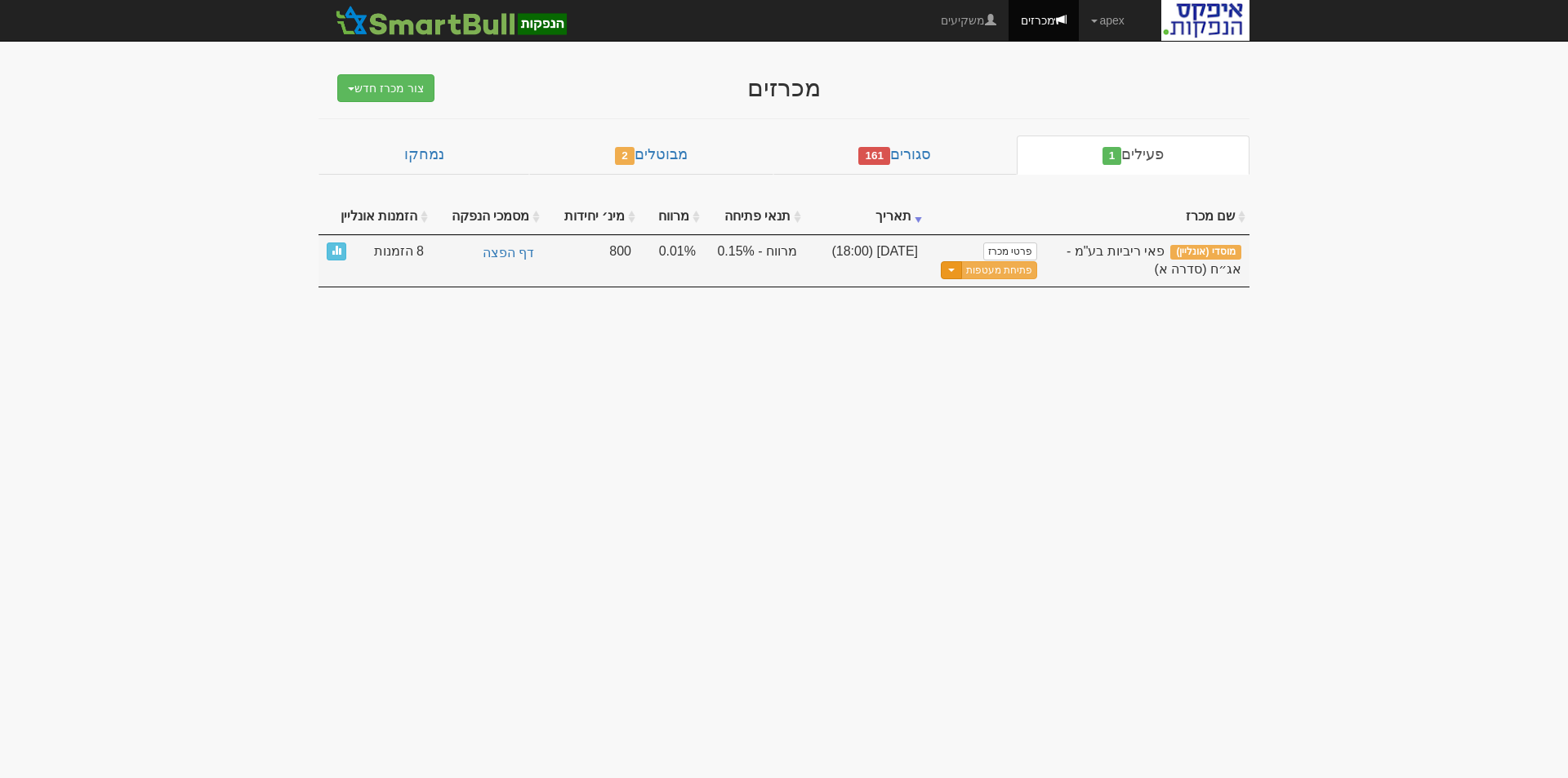
click at [961, 266] on button "Toggle Dropdown" at bounding box center [952, 270] width 21 height 18
click at [1000, 302] on link "עדכן שעת סיום מכרז" at bounding box center [959, 297] width 155 height 21
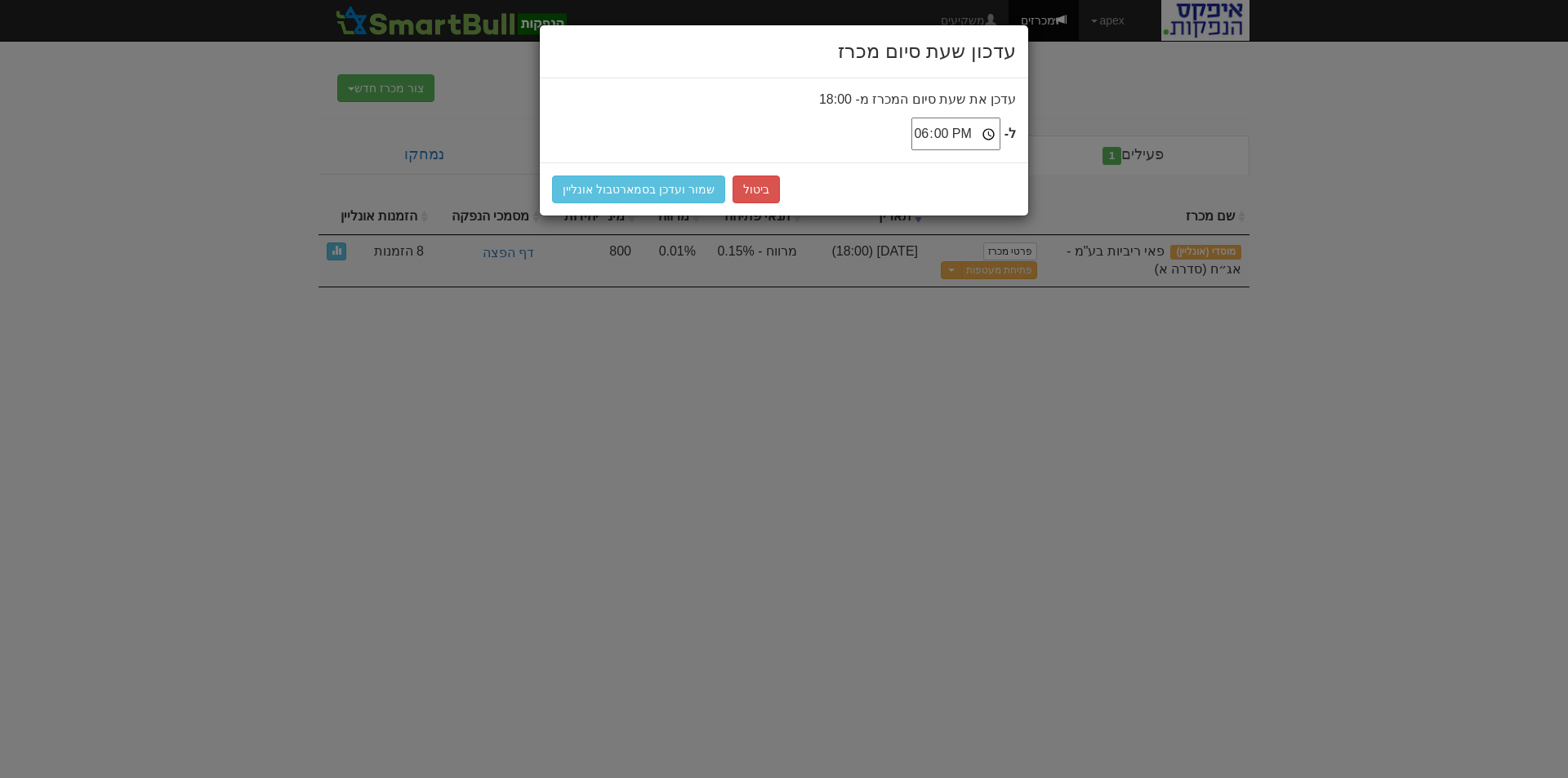
click at [988, 128] on input "18:00" at bounding box center [956, 134] width 89 height 33
type input "18:15"
click at [617, 185] on button "שמור ועדכן בסמארטבול אונליין" at bounding box center [638, 189] width 173 height 28
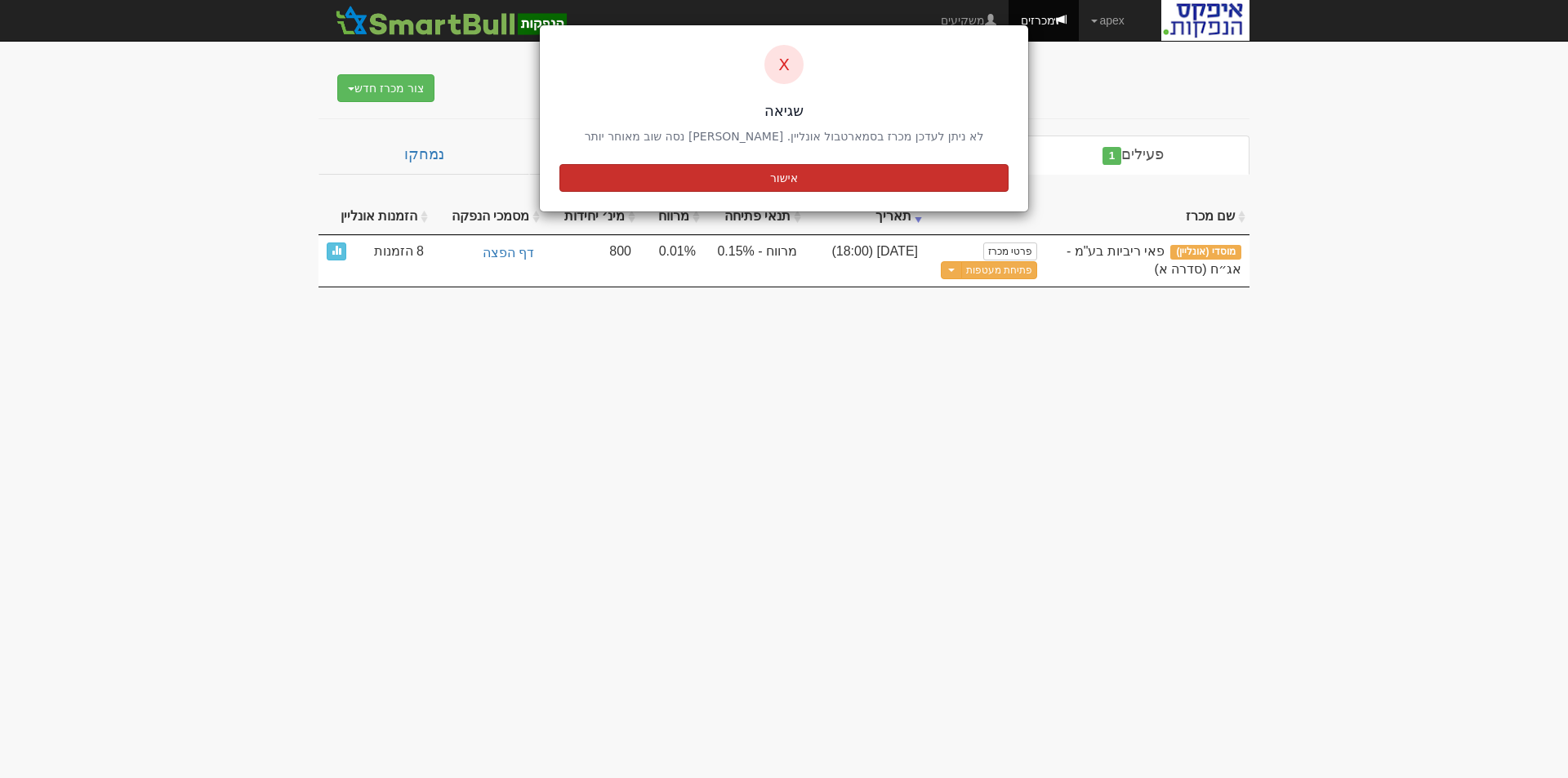
click at [741, 178] on button "אישור" at bounding box center [784, 178] width 449 height 28
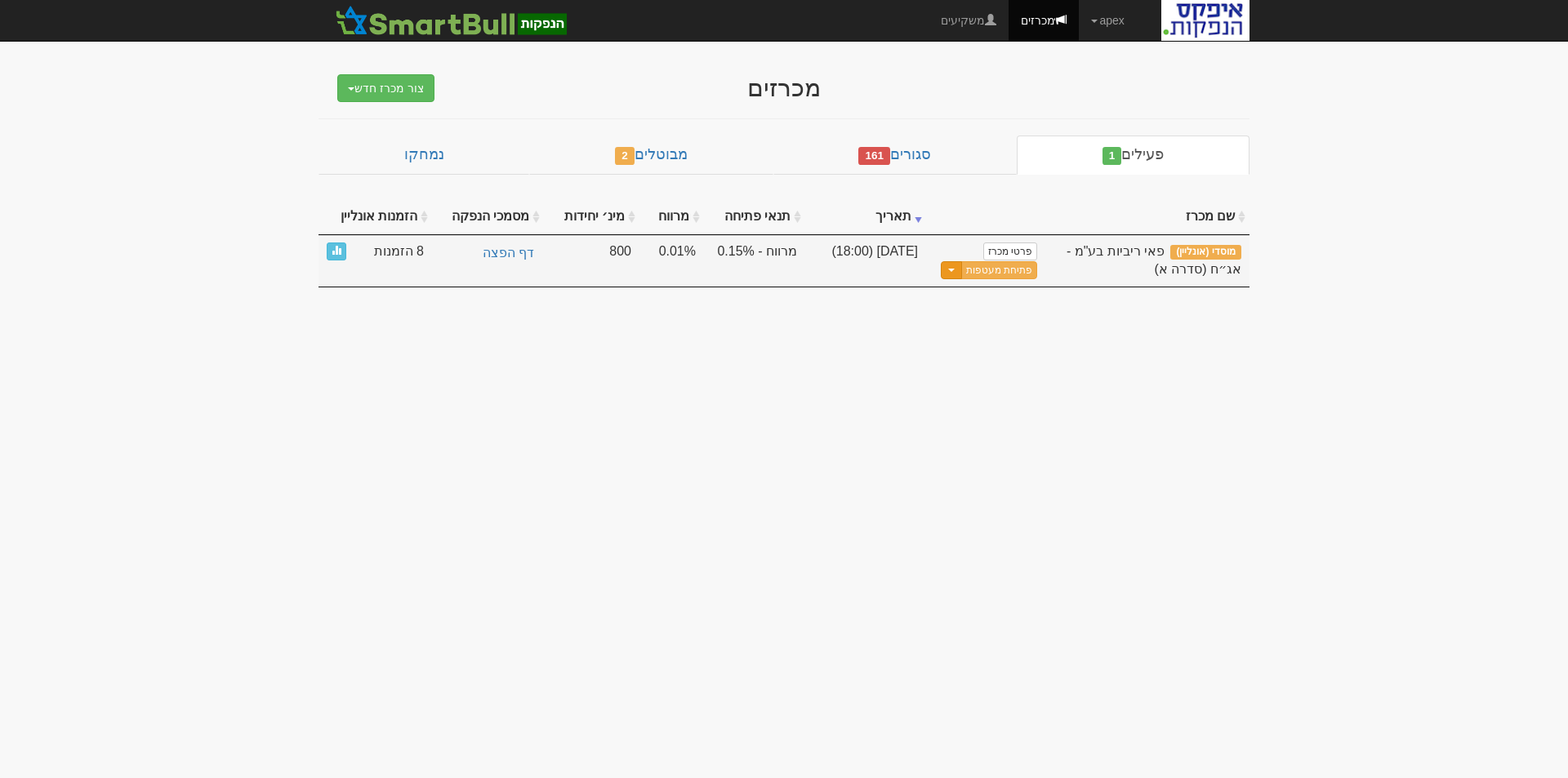
click at [950, 275] on button "Toggle Dropdown" at bounding box center [952, 270] width 21 height 18
click at [984, 297] on link "עדכן שעת סיום מכרז" at bounding box center [959, 297] width 155 height 21
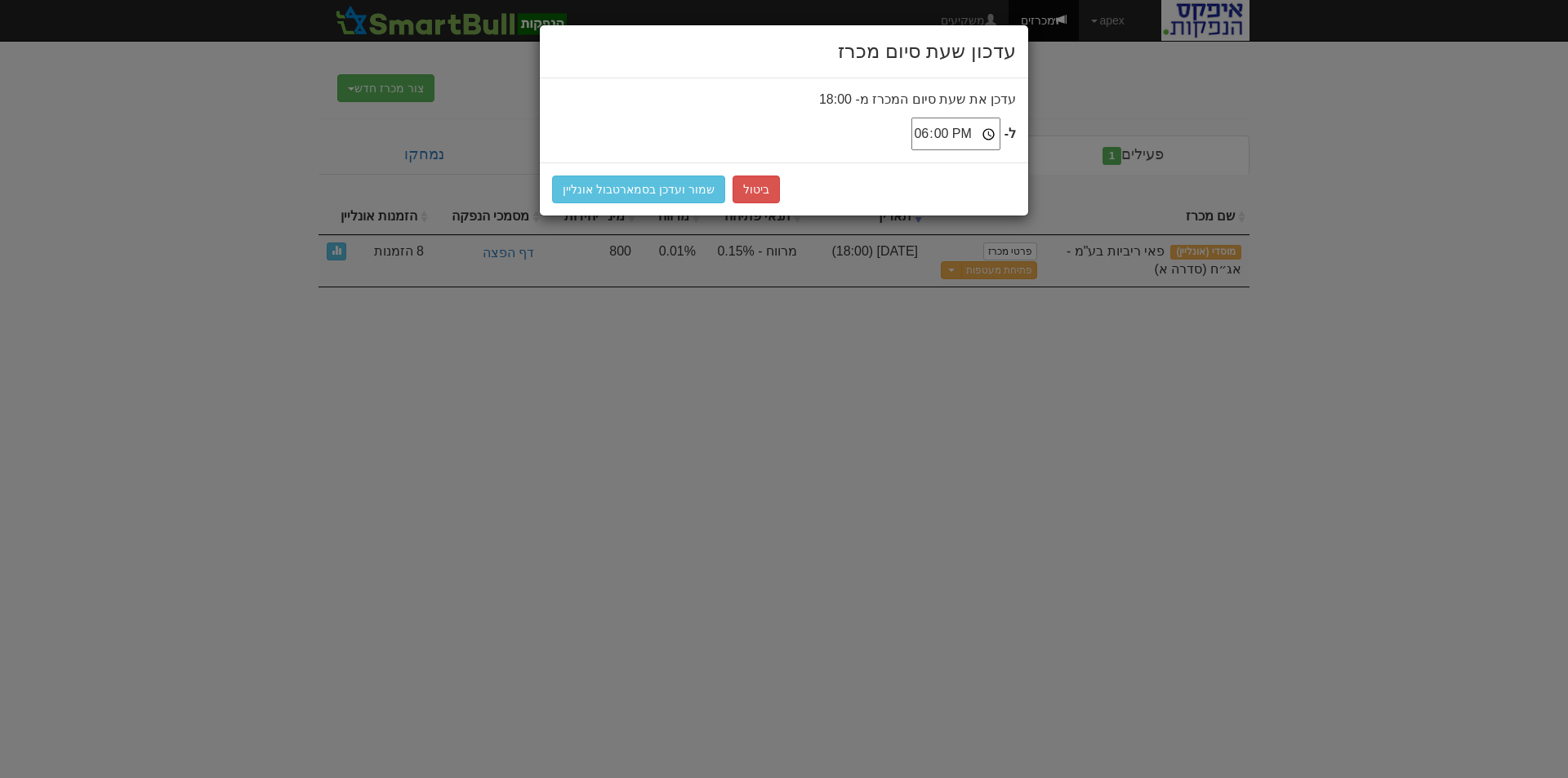
click at [989, 129] on input "18:00" at bounding box center [956, 134] width 89 height 33
type input "18:15"
click at [657, 185] on button "שמור ועדכן בסמארטבול אונליין" at bounding box center [638, 189] width 173 height 28
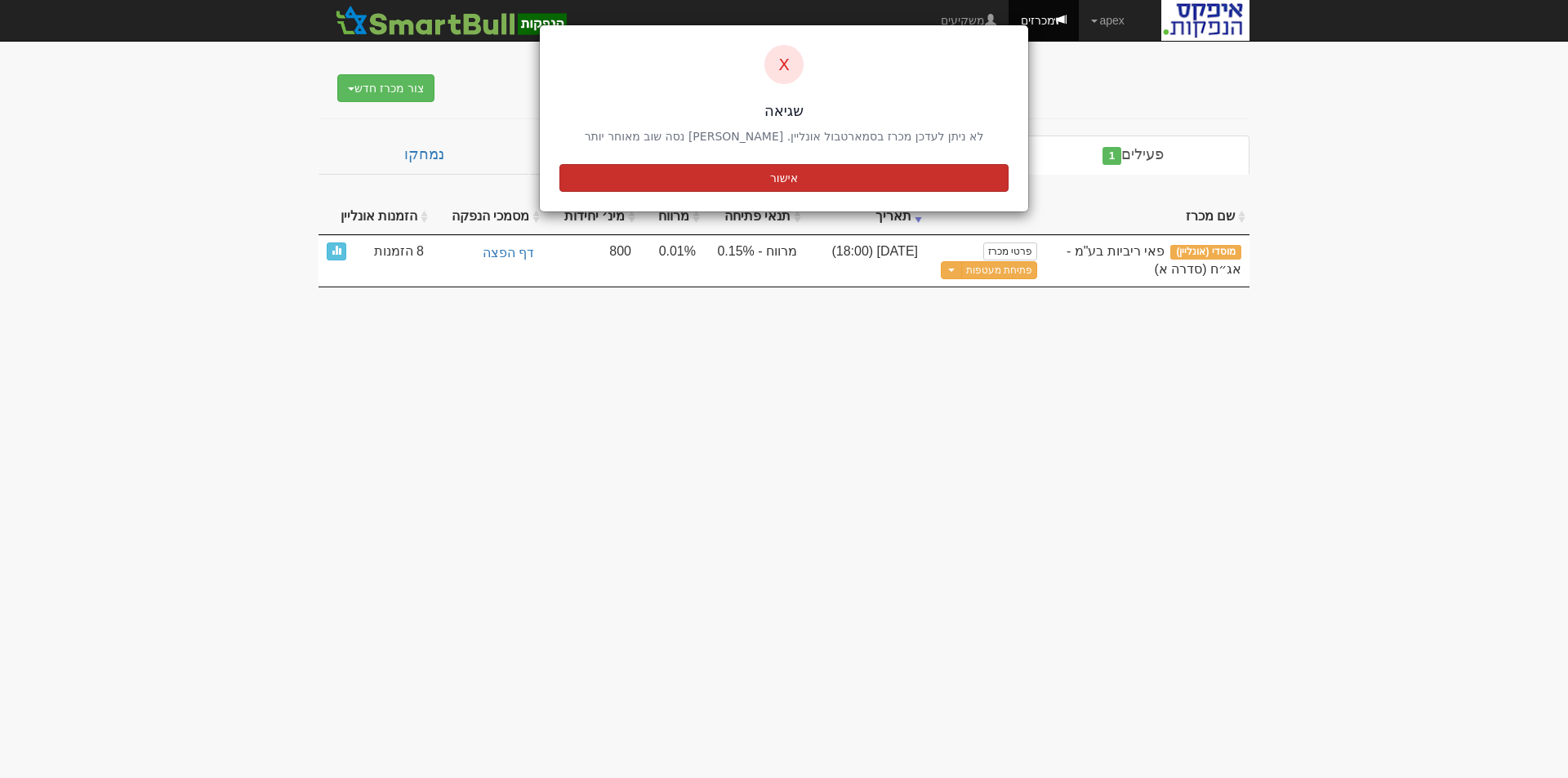
click at [687, 183] on button "אישור" at bounding box center [784, 178] width 449 height 28
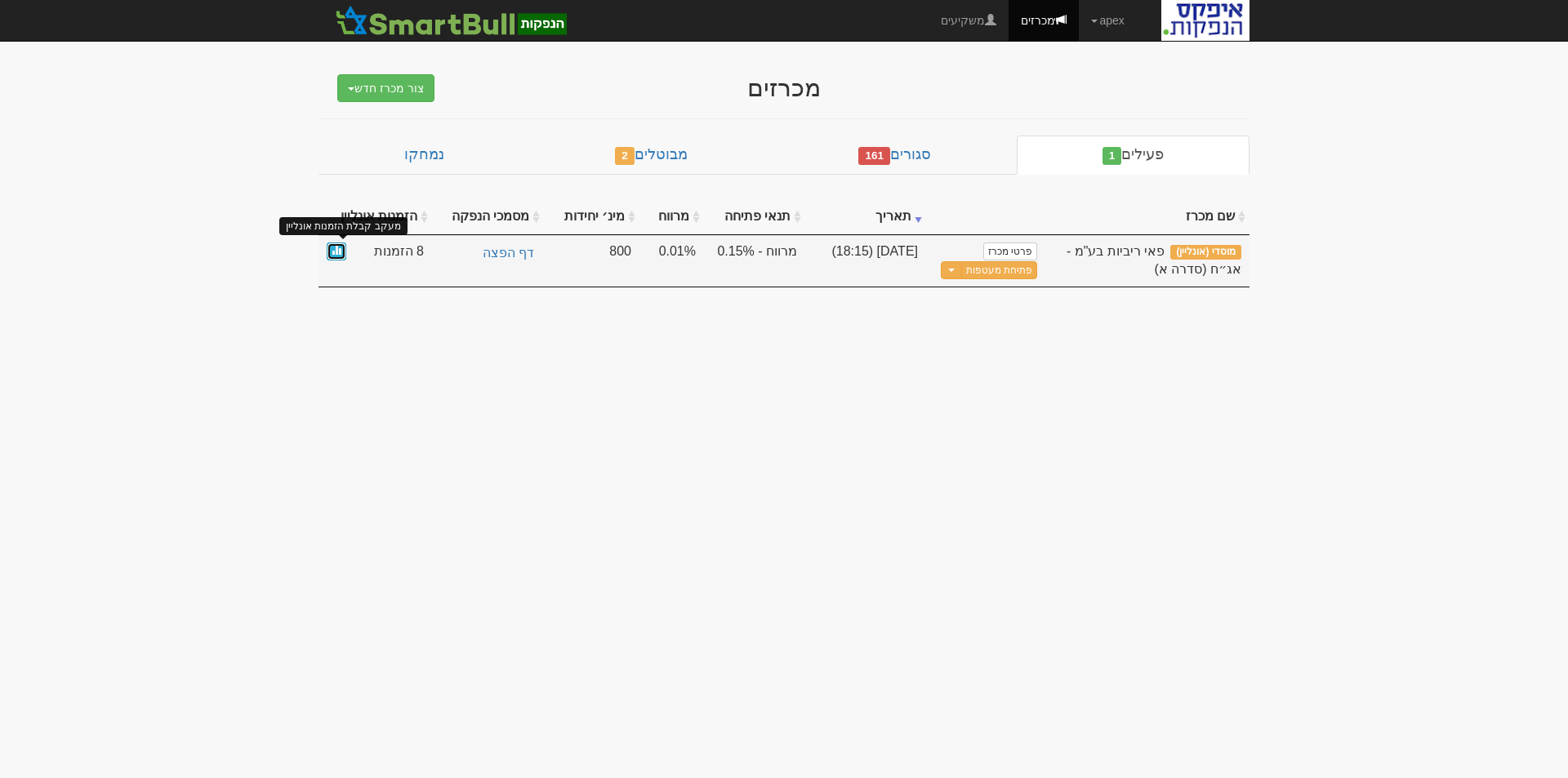
click at [333, 251] on span at bounding box center [337, 250] width 10 height 10
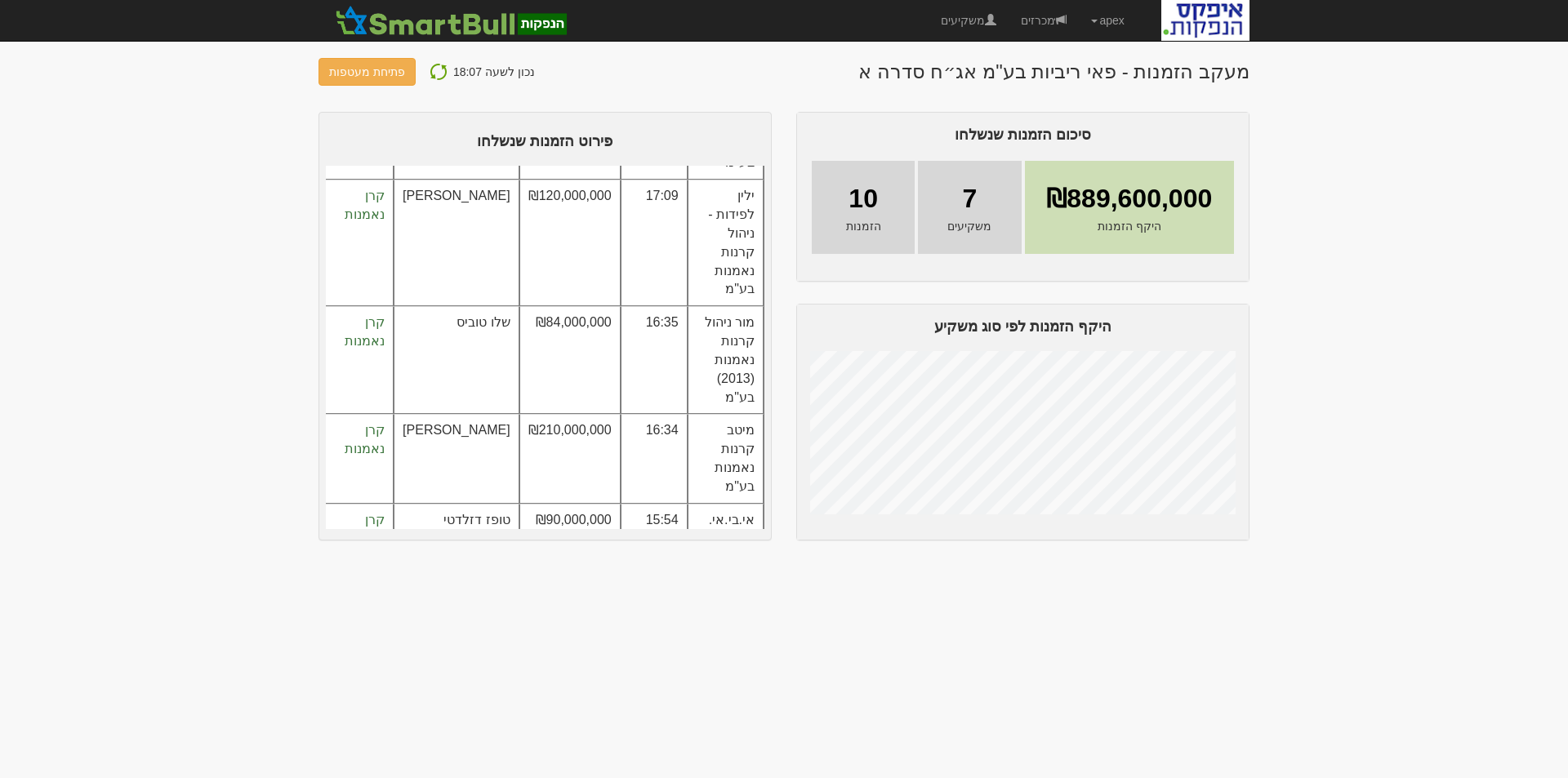
scroll to position [418, 0]
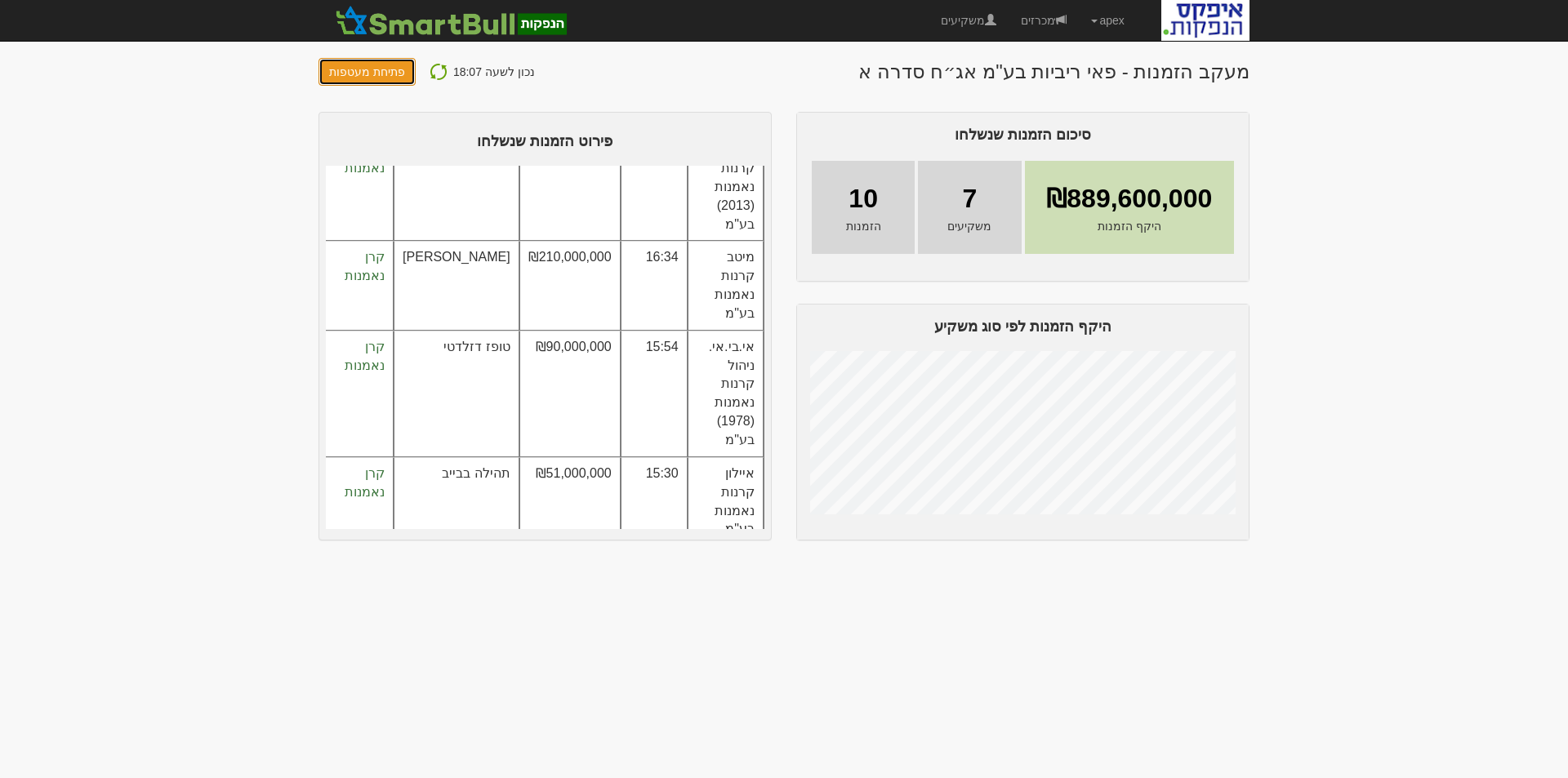
click at [368, 73] on button "פתיחת מעטפות" at bounding box center [367, 72] width 97 height 28
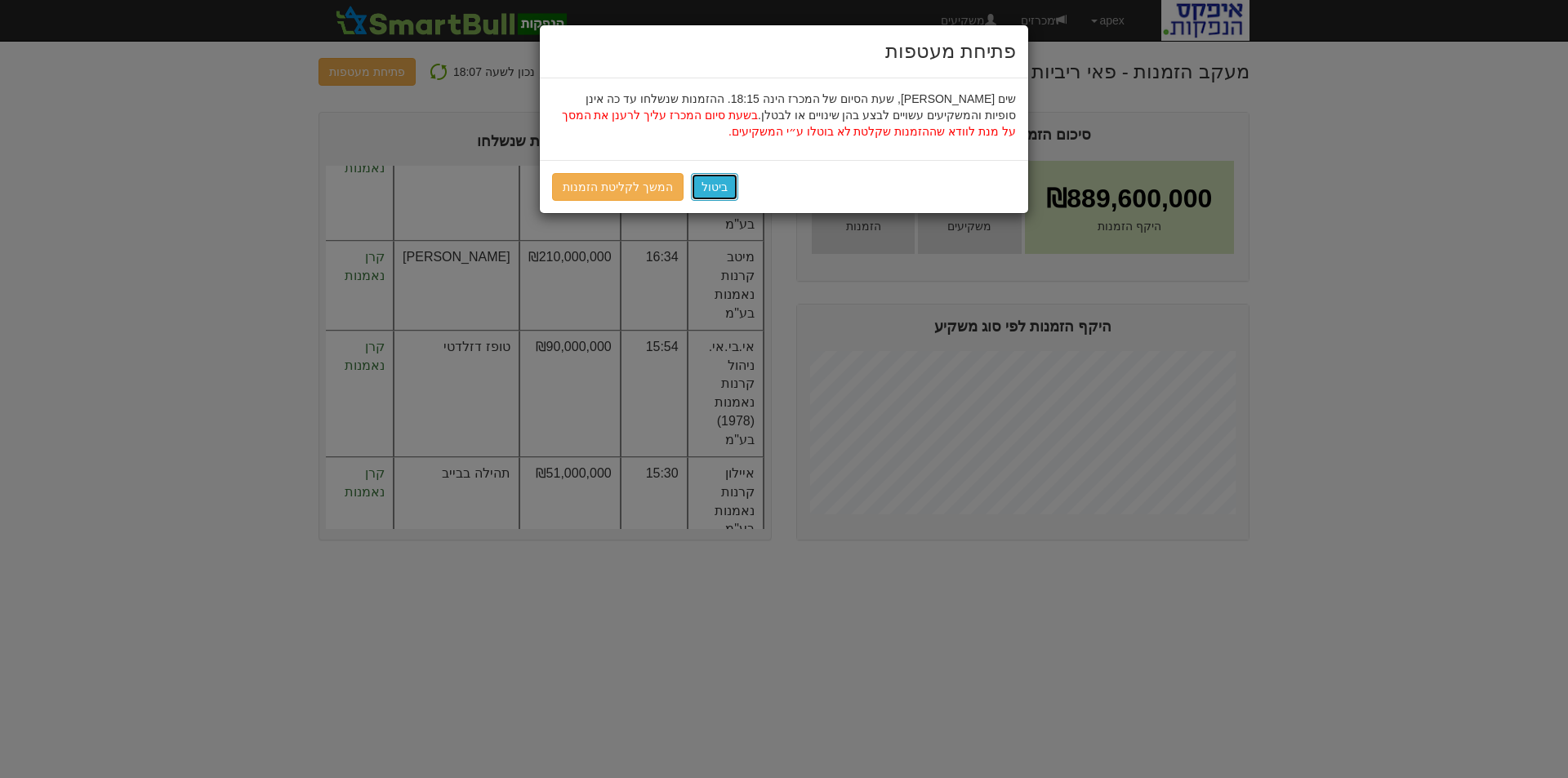
click at [706, 184] on button "ביטול" at bounding box center [714, 186] width 48 height 28
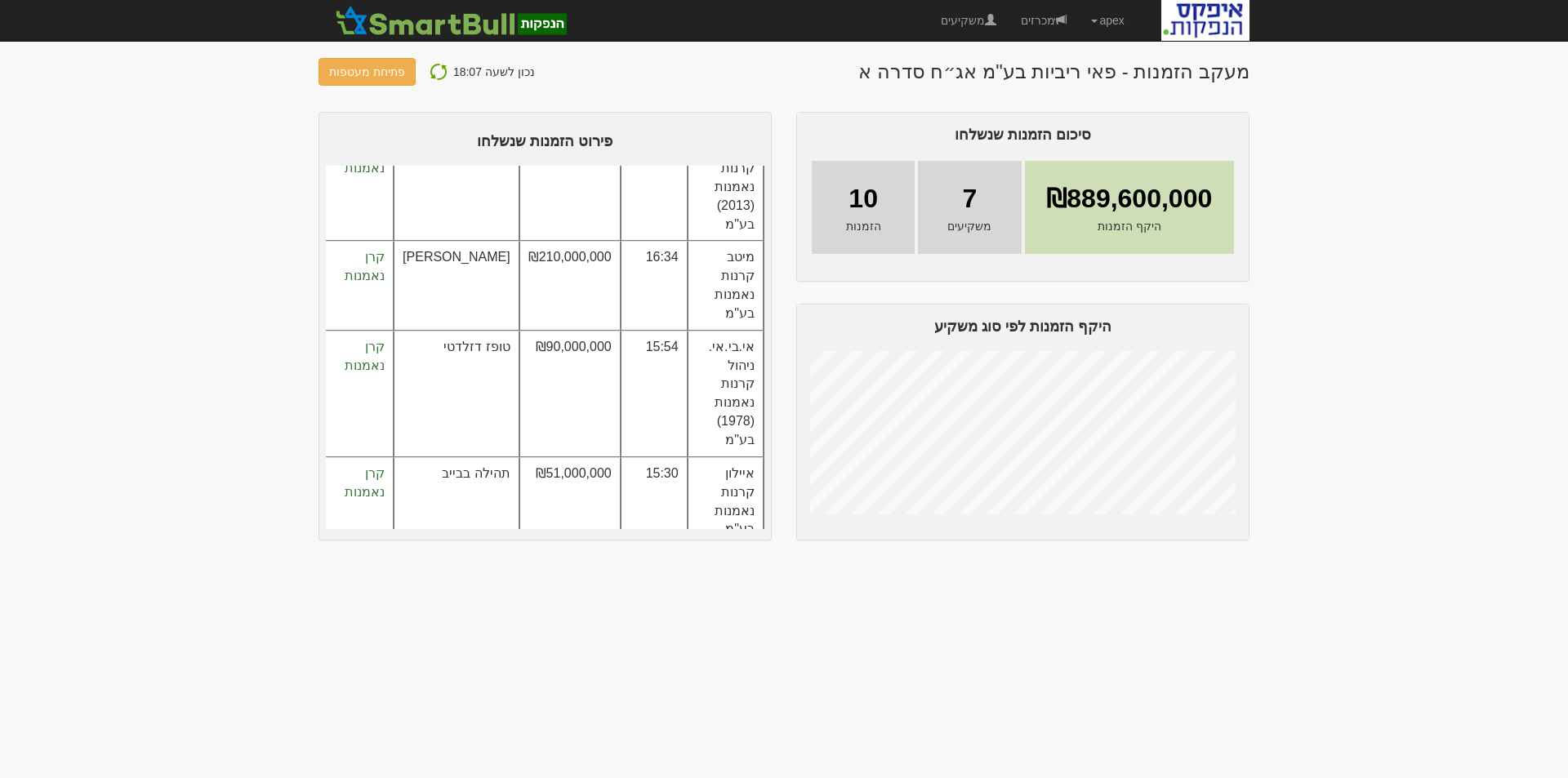
click at [432, 69] on img at bounding box center [439, 72] width 19 height 19
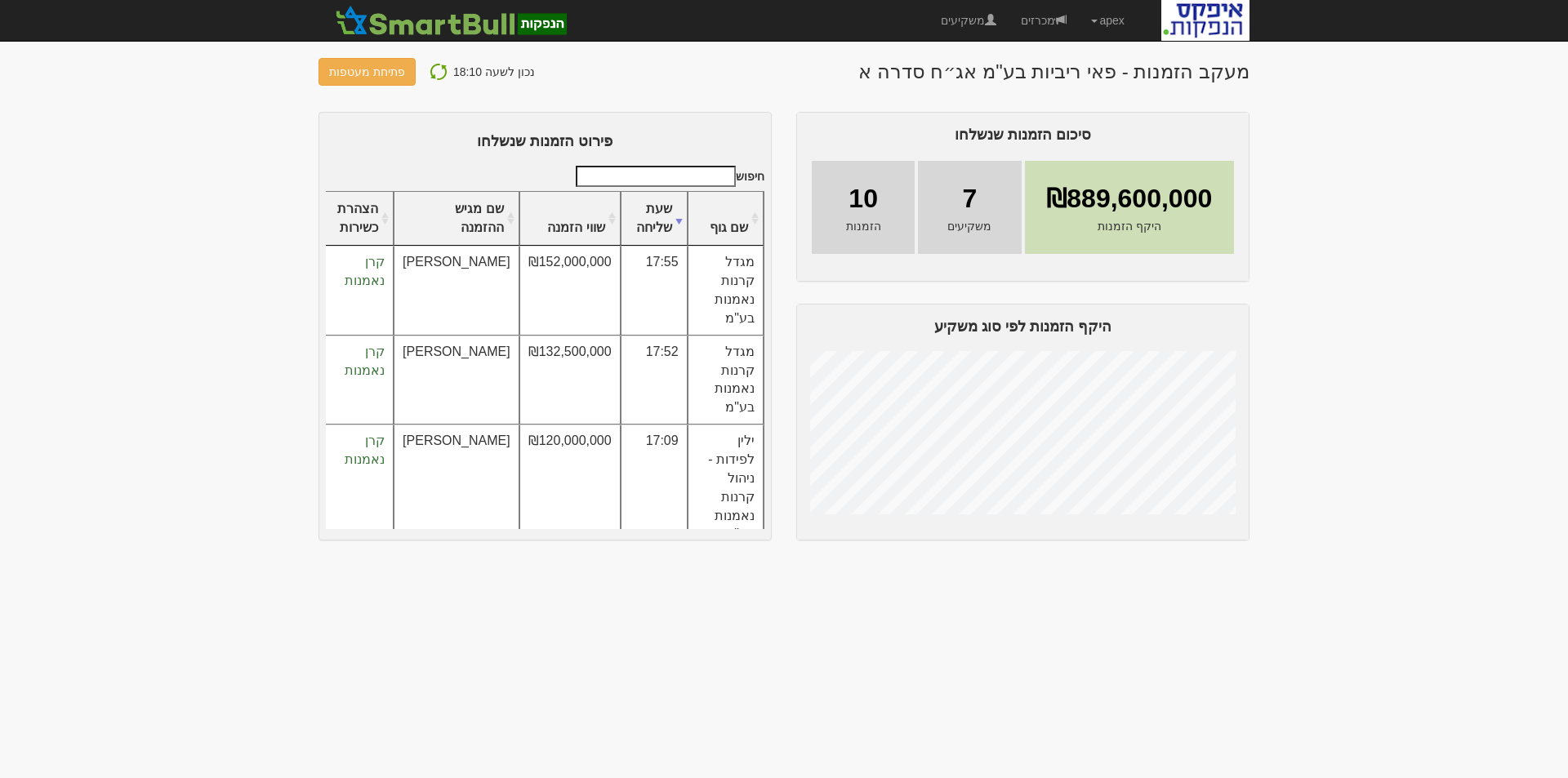
click at [431, 74] on img at bounding box center [439, 72] width 19 height 19
click at [432, 71] on img at bounding box center [439, 72] width 19 height 19
click at [430, 70] on img at bounding box center [439, 72] width 19 height 19
click at [373, 67] on link "פתיחת מעטפות" at bounding box center [367, 72] width 97 height 28
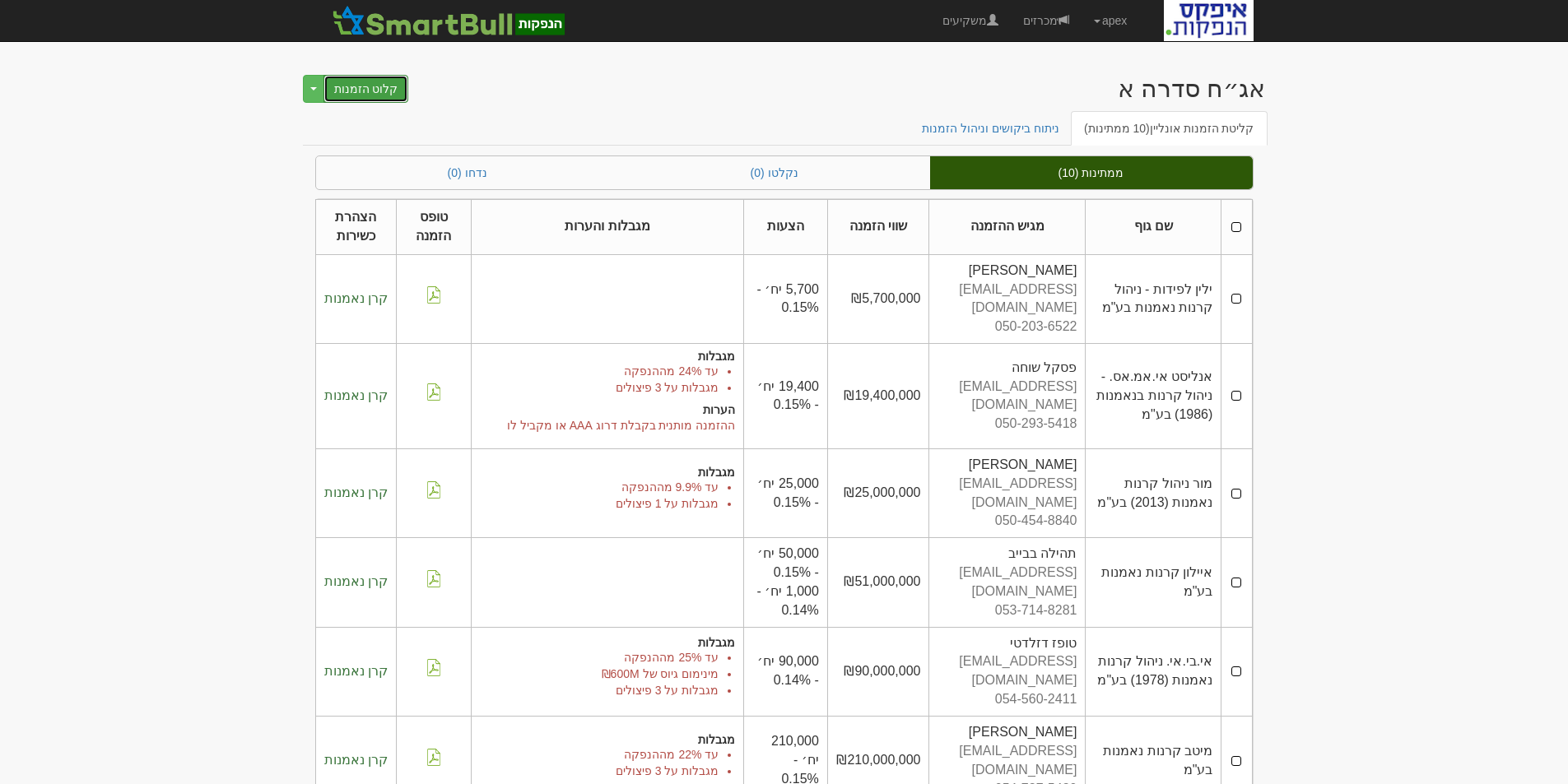
click at [344, 88] on button "קלוט הזמנות" at bounding box center [367, 89] width 86 height 28
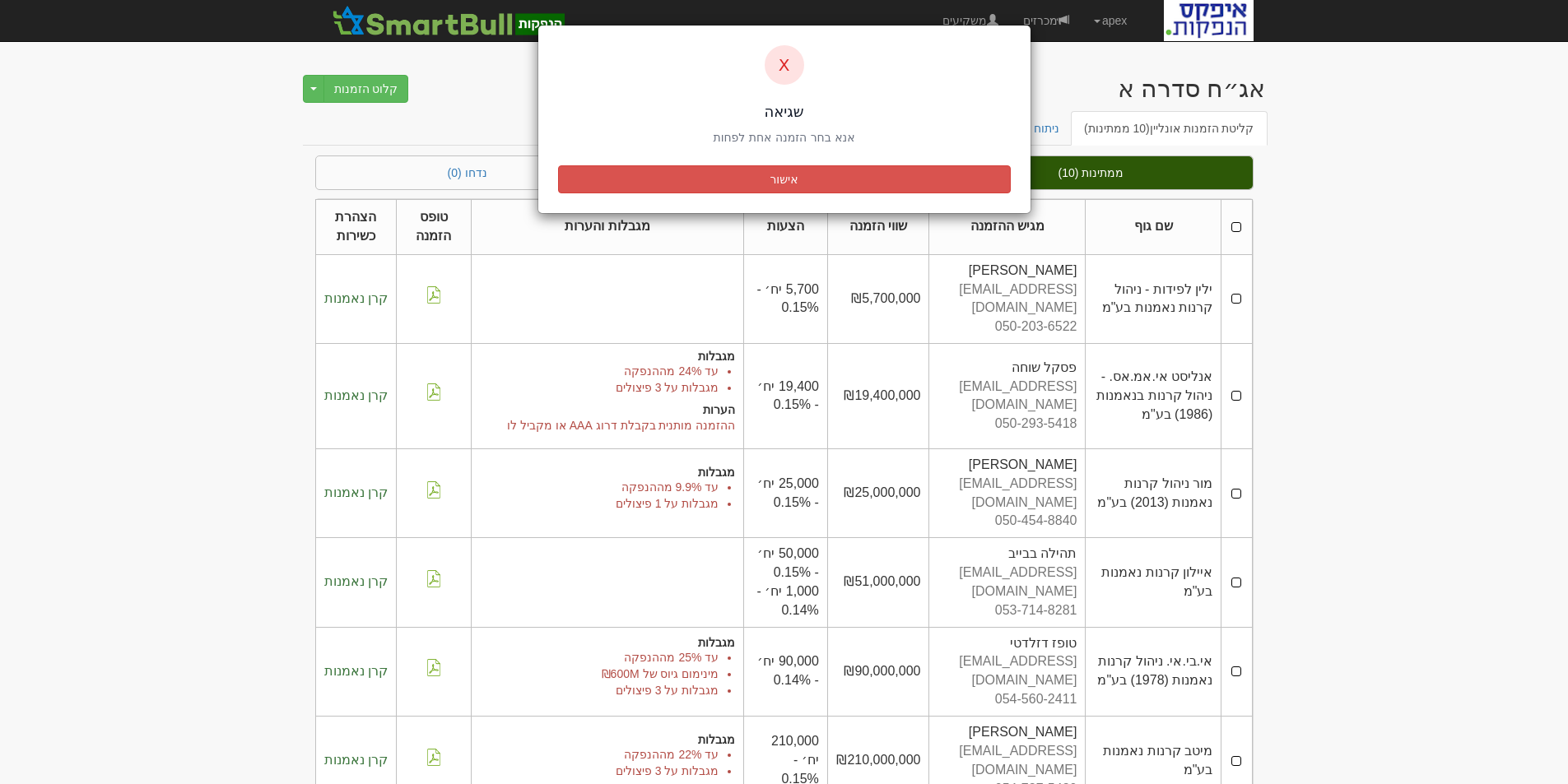
click at [490, 126] on div "X שגיאה אנא בחר הזמנה אחת לפחות אישור" at bounding box center [784, 392] width 1568 height 784
click at [774, 179] on button "אישור" at bounding box center [784, 179] width 453 height 28
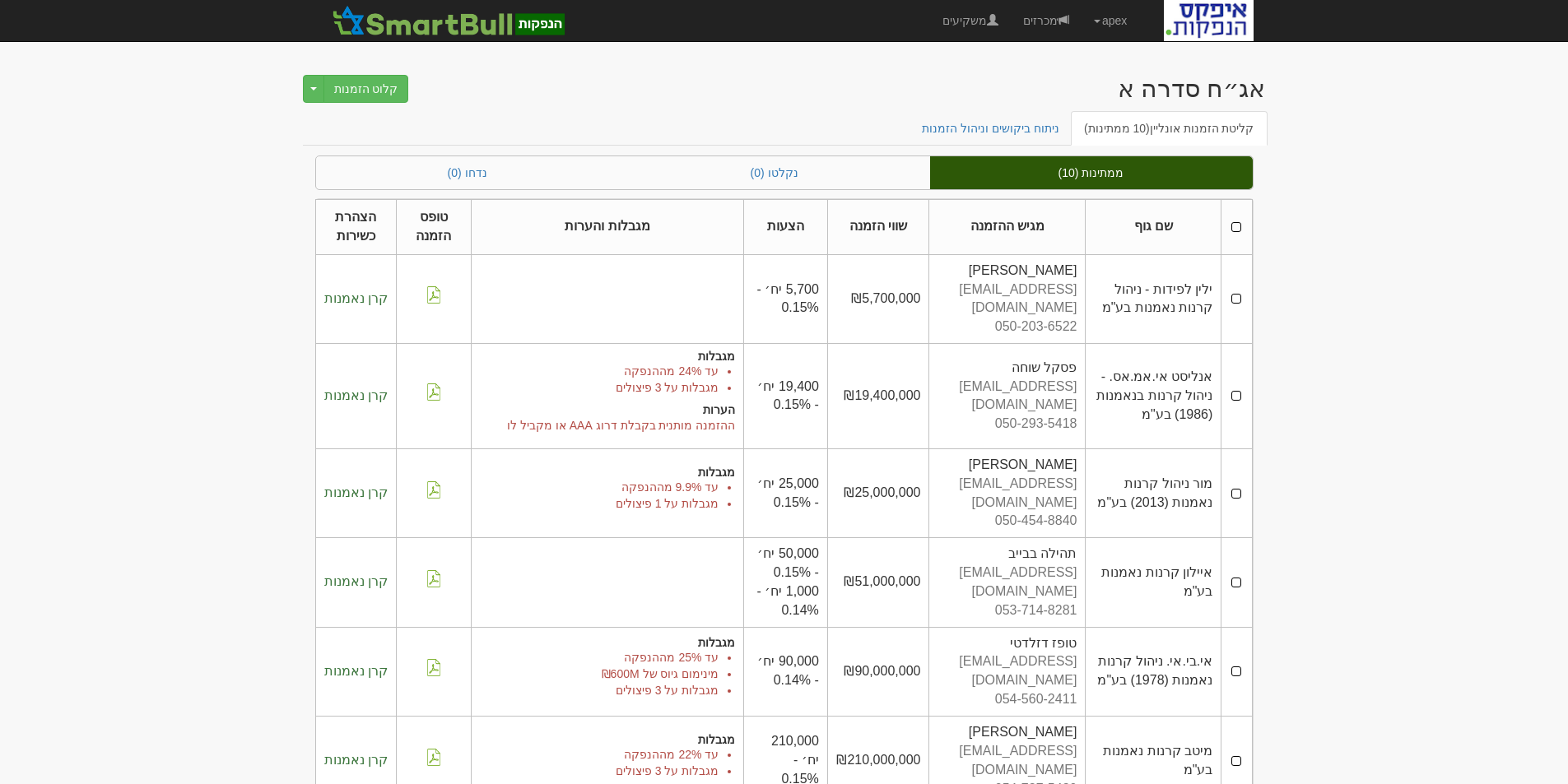
click at [1239, 228] on th at bounding box center [1236, 228] width 30 height 55
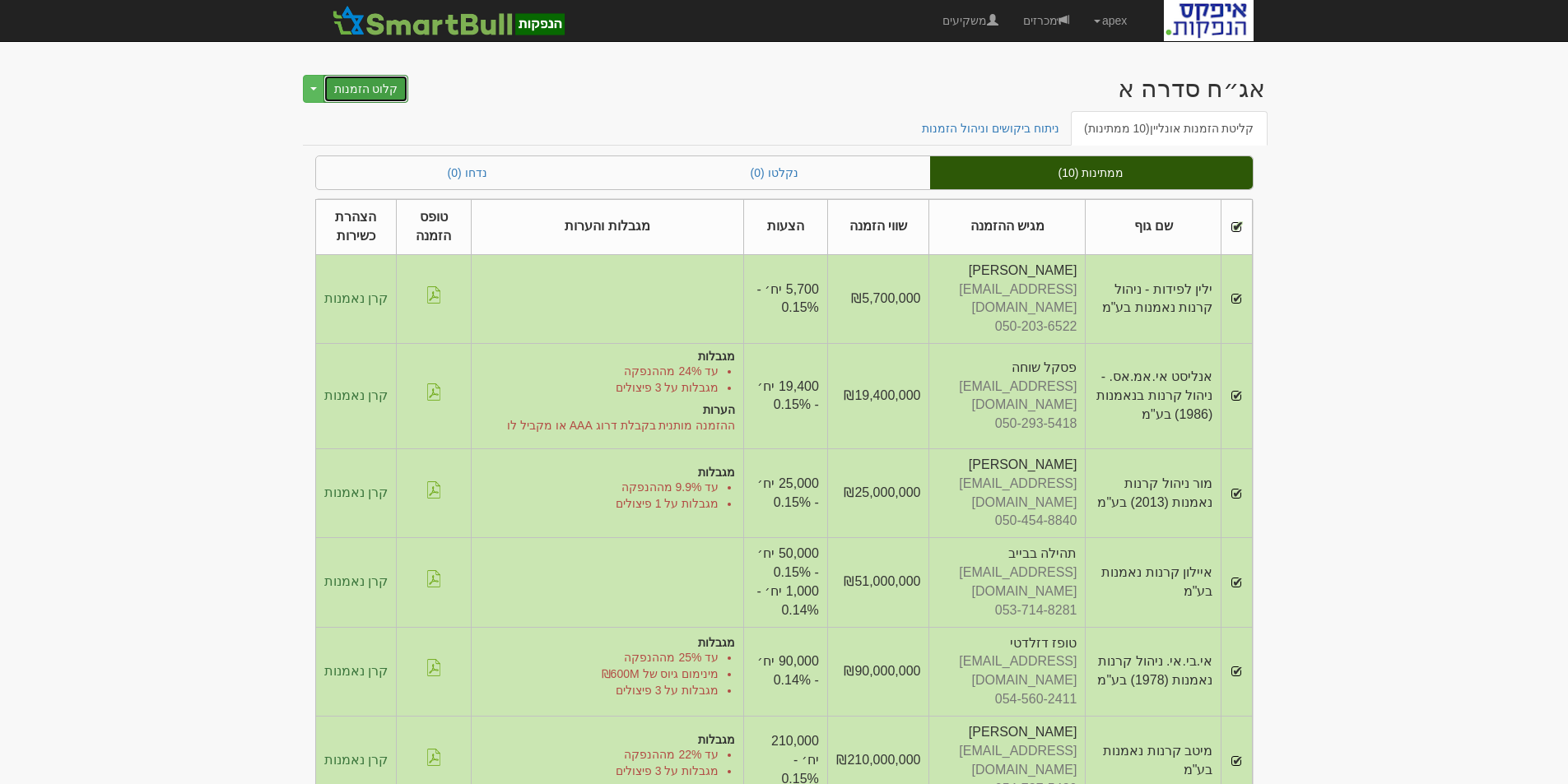
click at [347, 80] on button "קלוט הזמנות" at bounding box center [367, 89] width 86 height 28
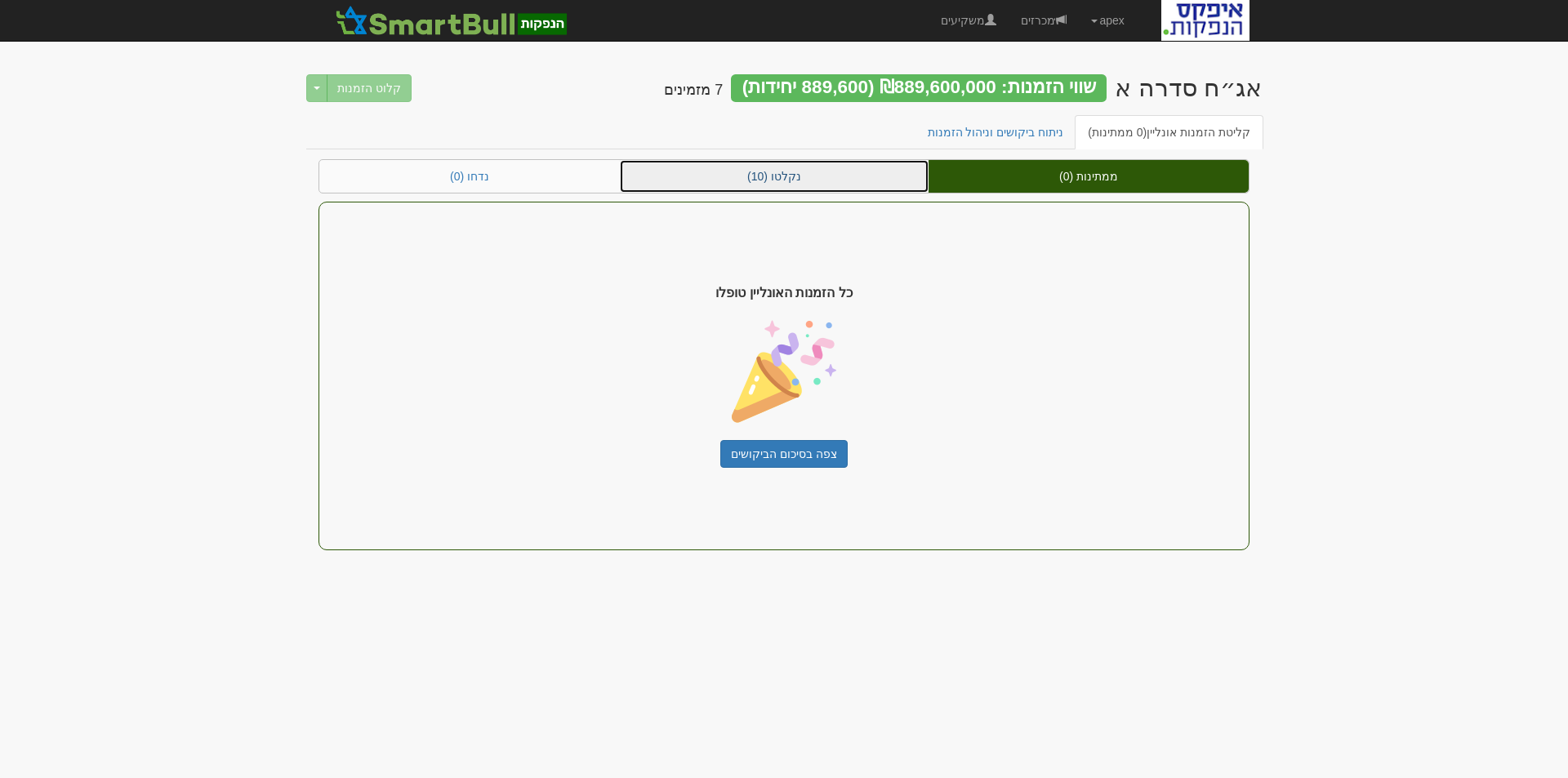
click at [791, 174] on link "נקלטו (10)" at bounding box center [774, 177] width 309 height 33
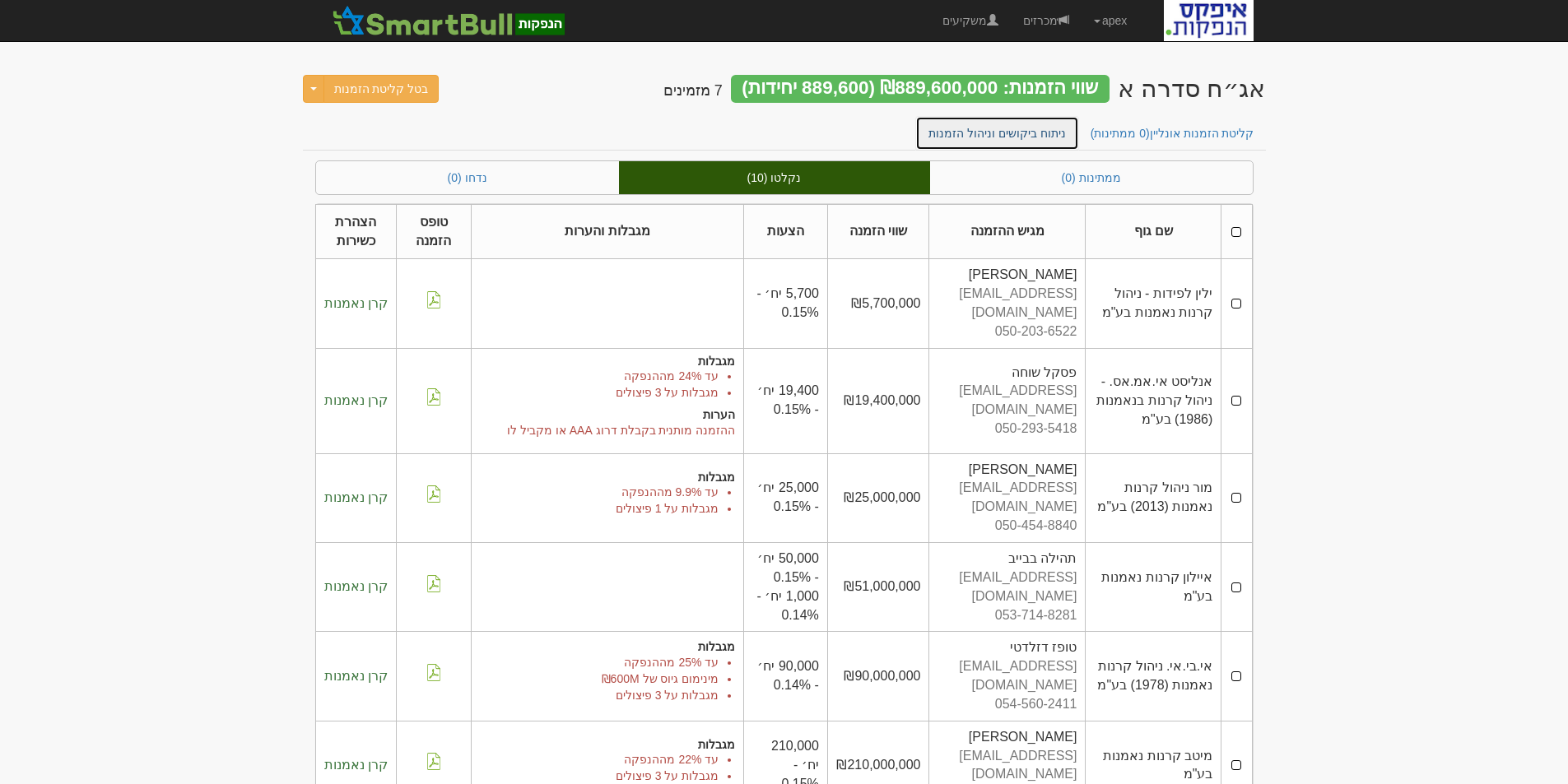
click at [1027, 137] on link "ניתוח ביקושים וניהול הזמנות" at bounding box center [997, 133] width 164 height 34
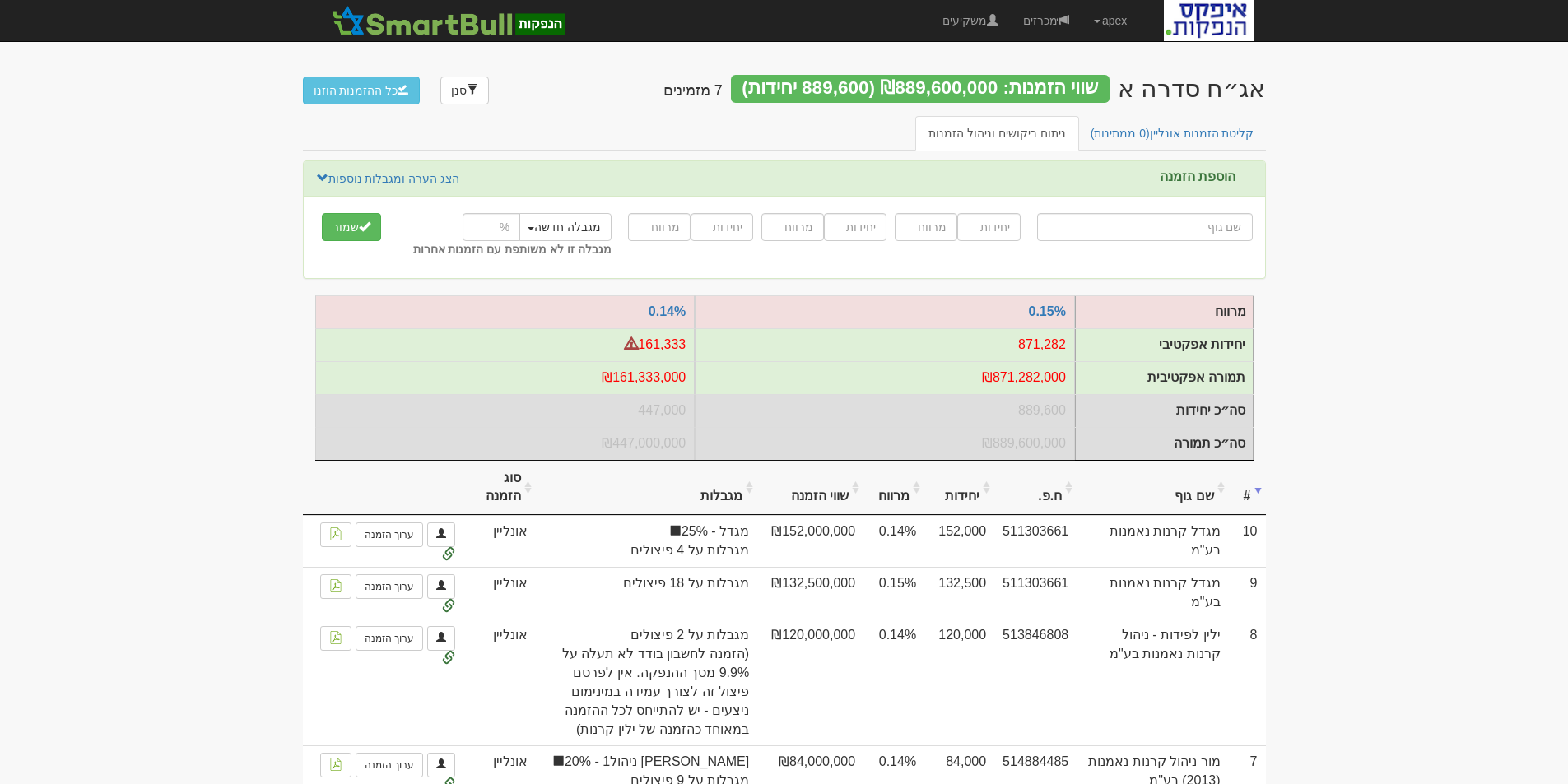
scroll to position [82, 0]
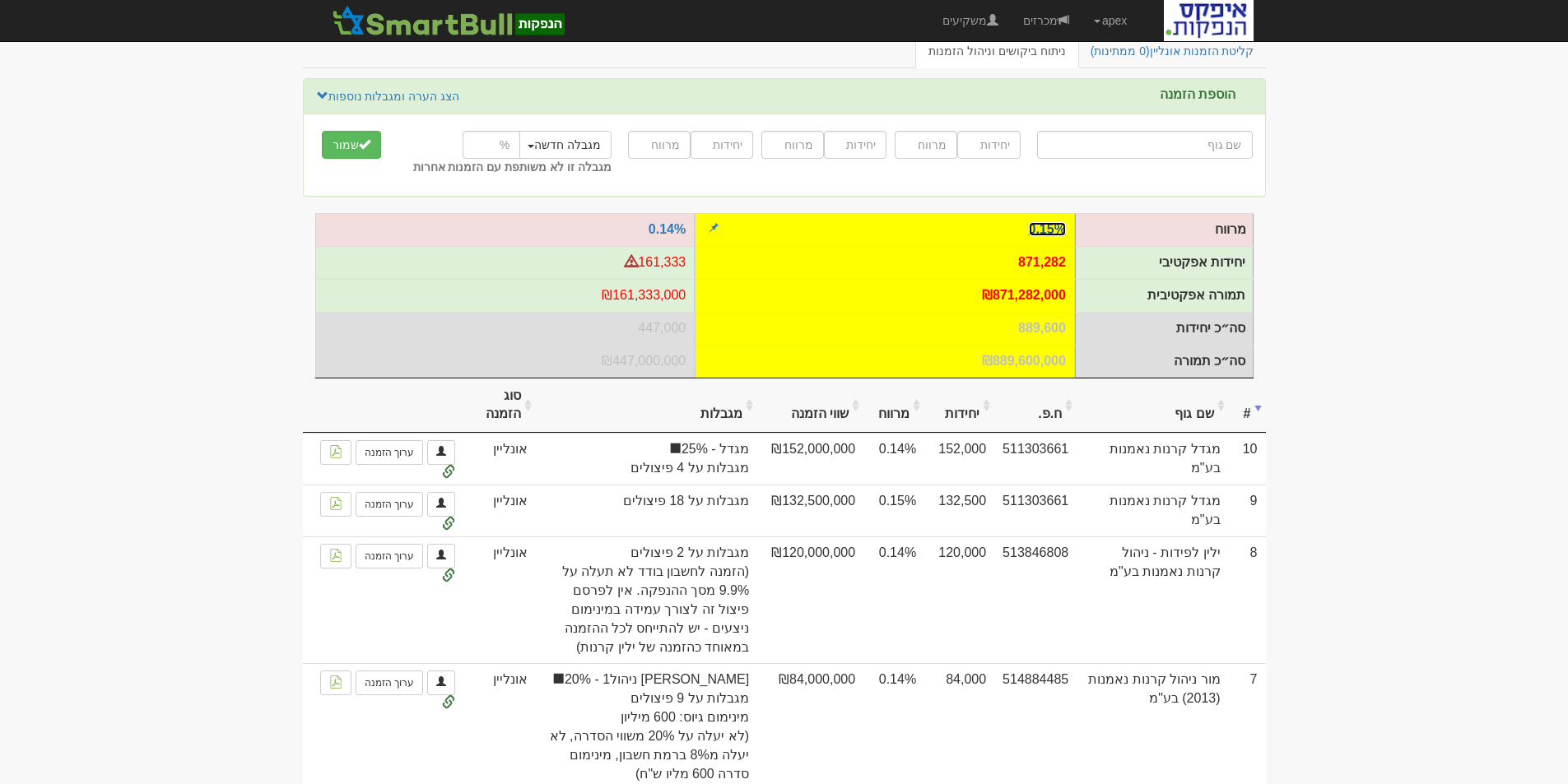
click at [1045, 229] on link "0.15%" at bounding box center [1047, 229] width 37 height 14
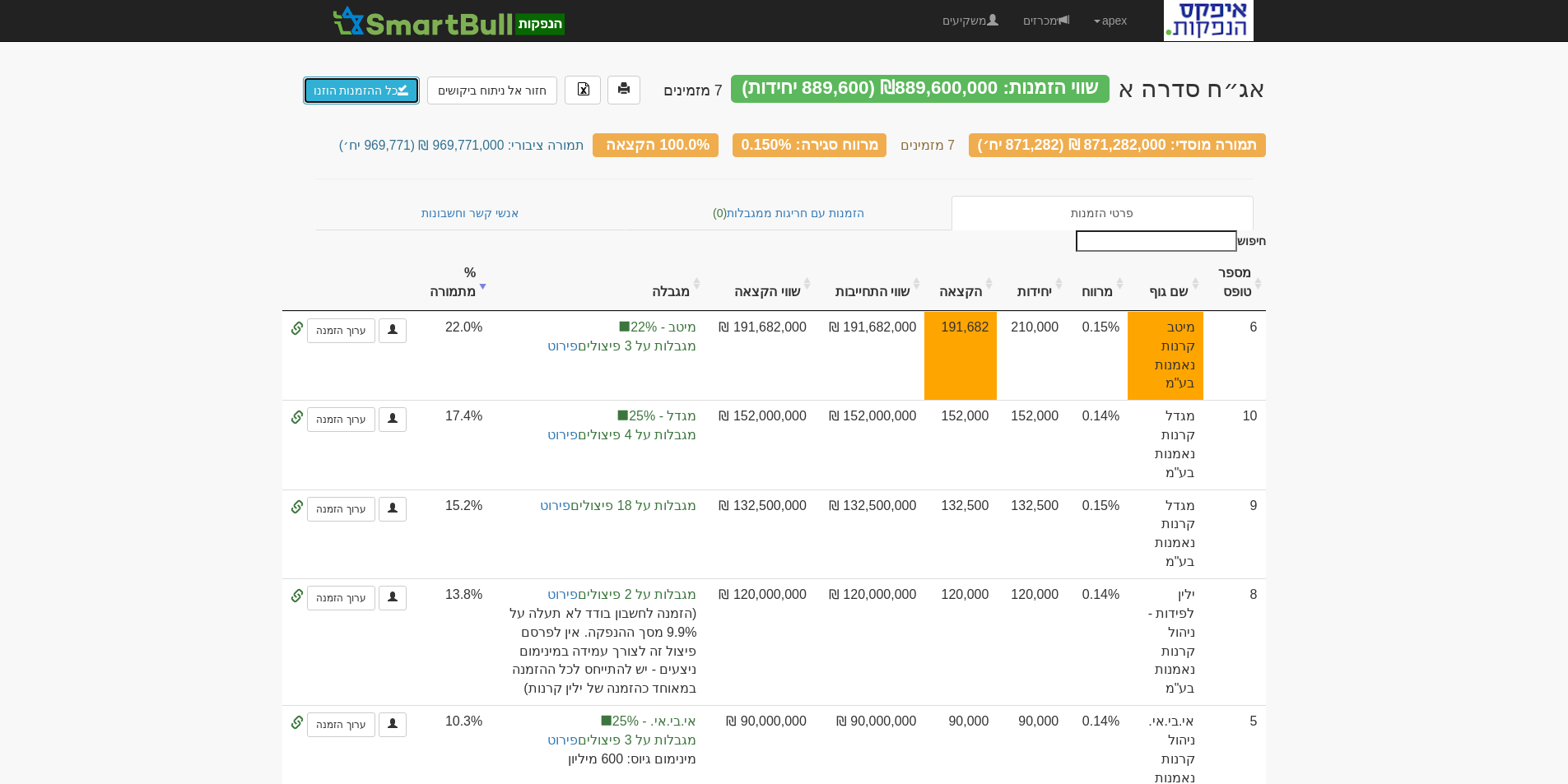
click at [341, 91] on link "כל ההזמנות הוזנו" at bounding box center [362, 90] width 117 height 28
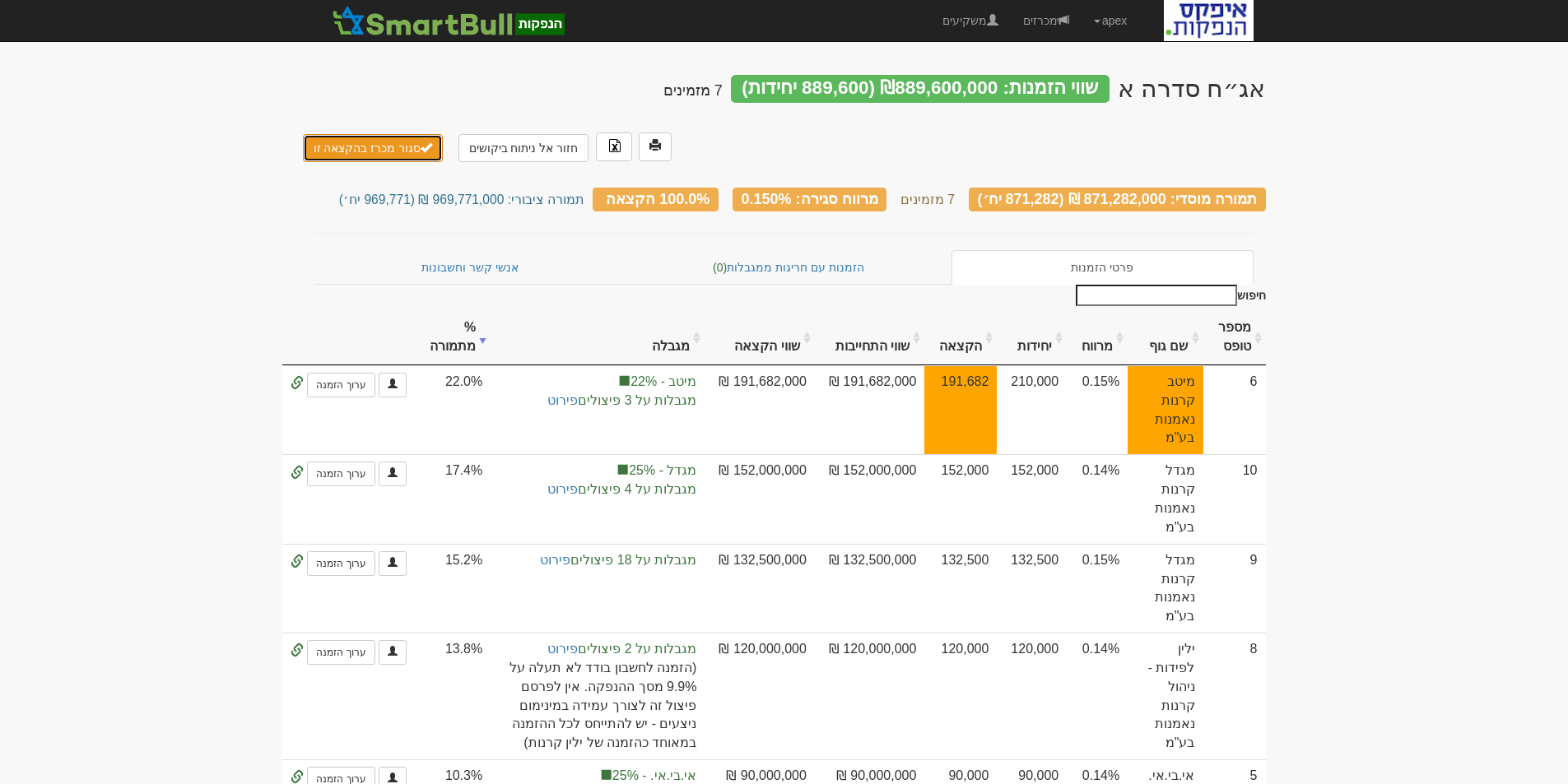
click at [370, 134] on button "סגור מכרז בהקצאה זו" at bounding box center [373, 148] width 141 height 28
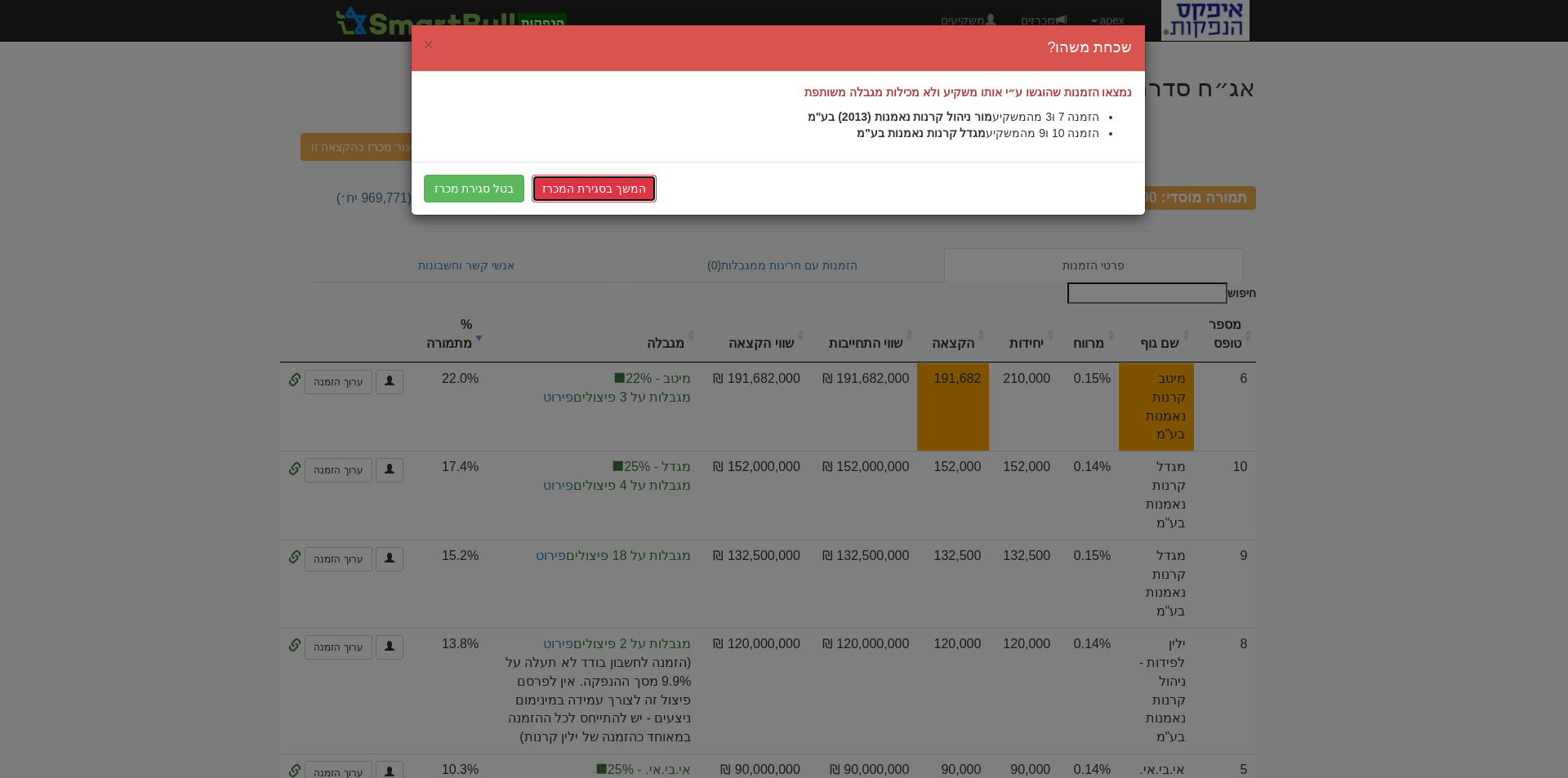
click at [596, 188] on link "המשך בסגירת המכרז" at bounding box center [594, 188] width 125 height 28
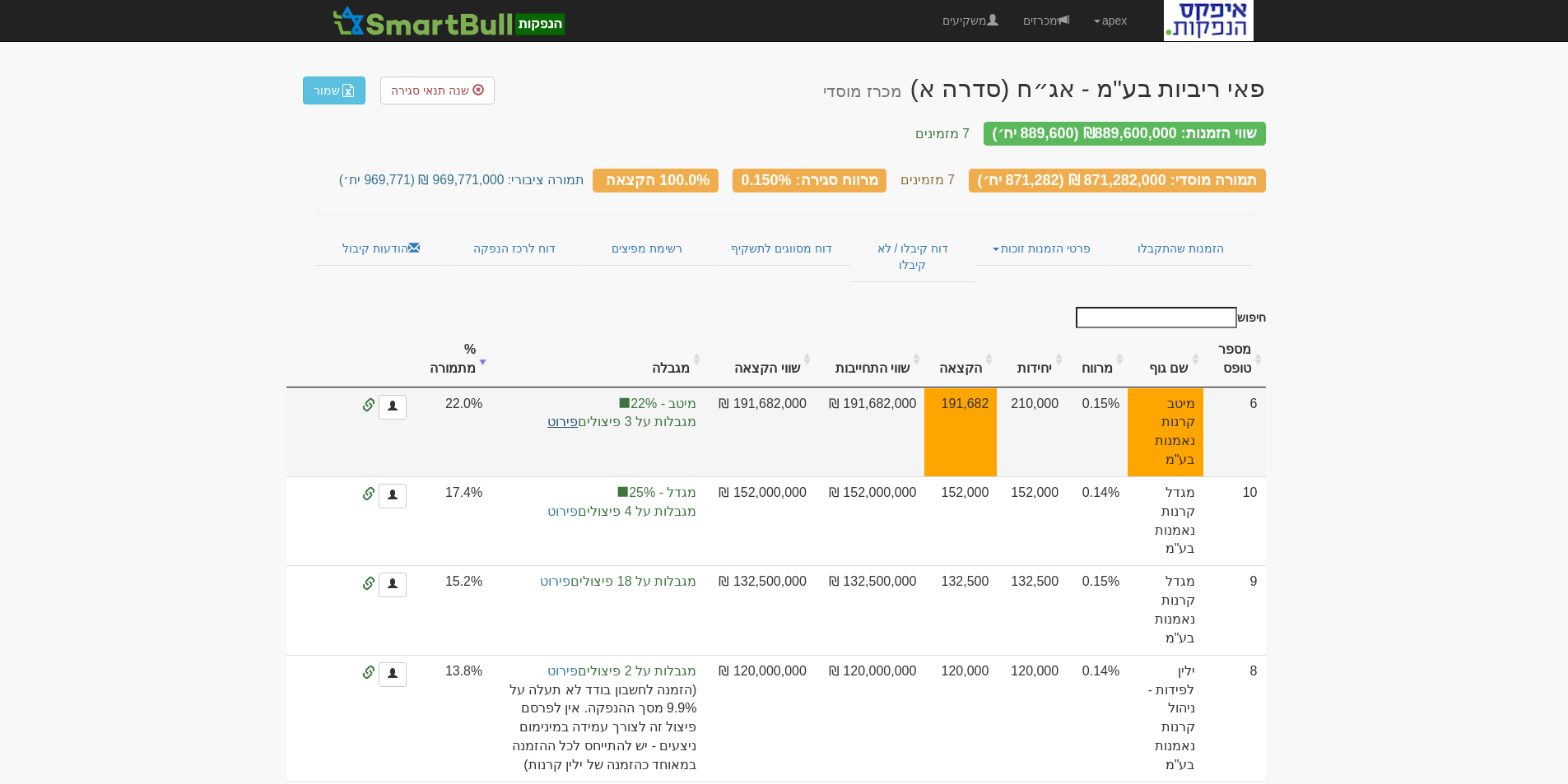
click at [578, 414] on link "פירוט" at bounding box center [562, 421] width 30 height 14
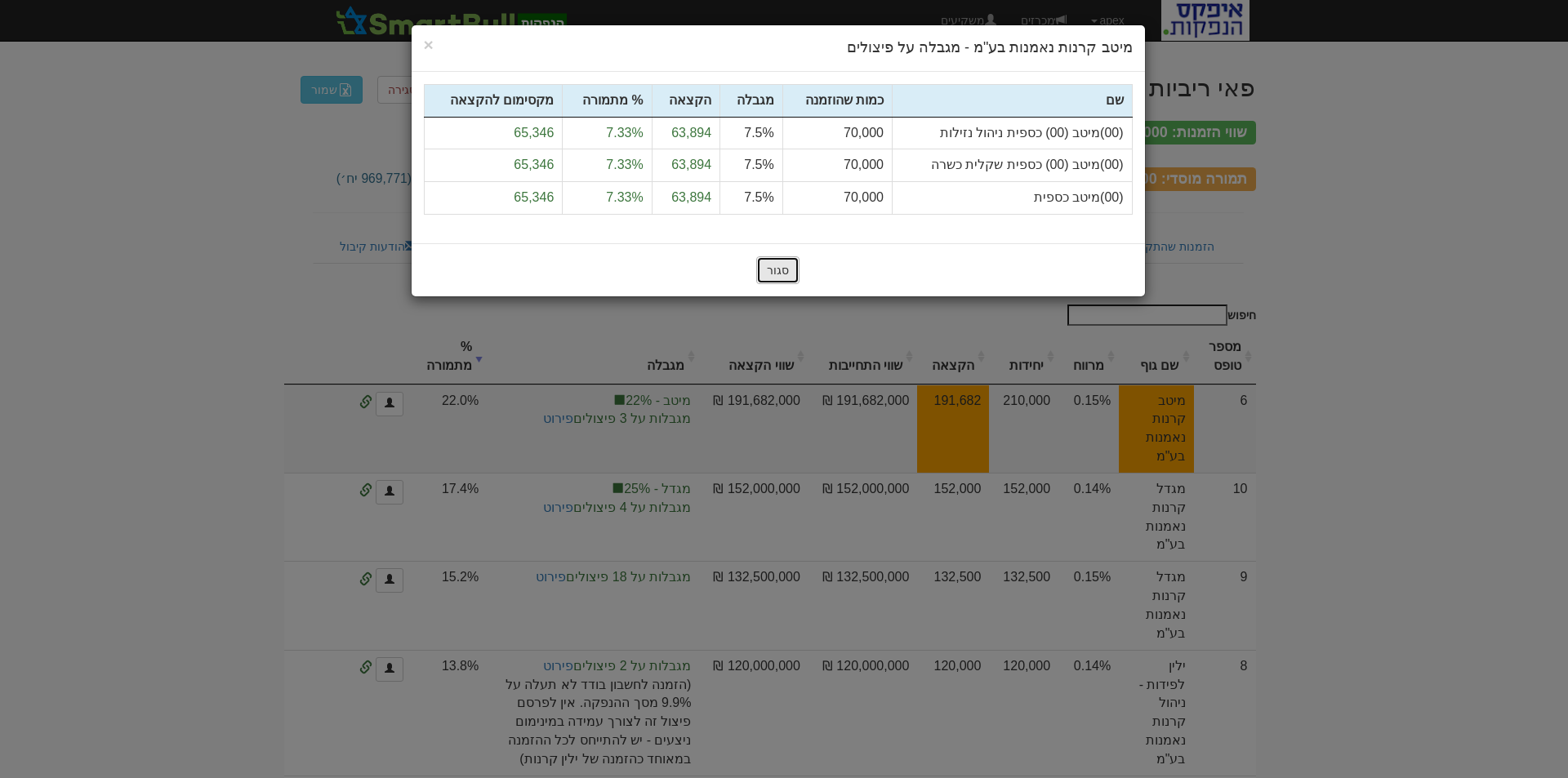
click at [769, 265] on button "סגור" at bounding box center [778, 270] width 44 height 28
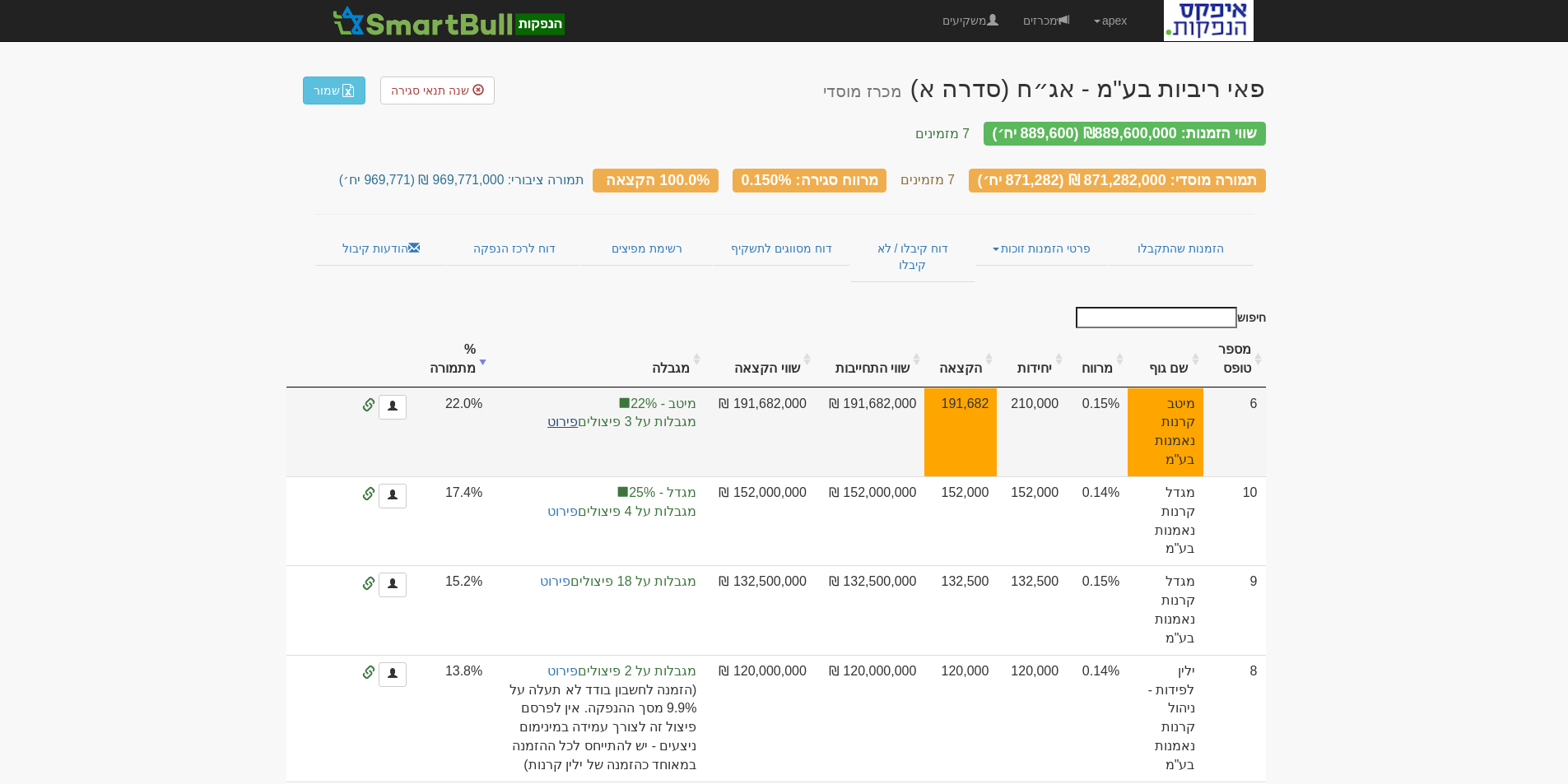
click at [578, 414] on link "פירוט" at bounding box center [562, 421] width 30 height 14
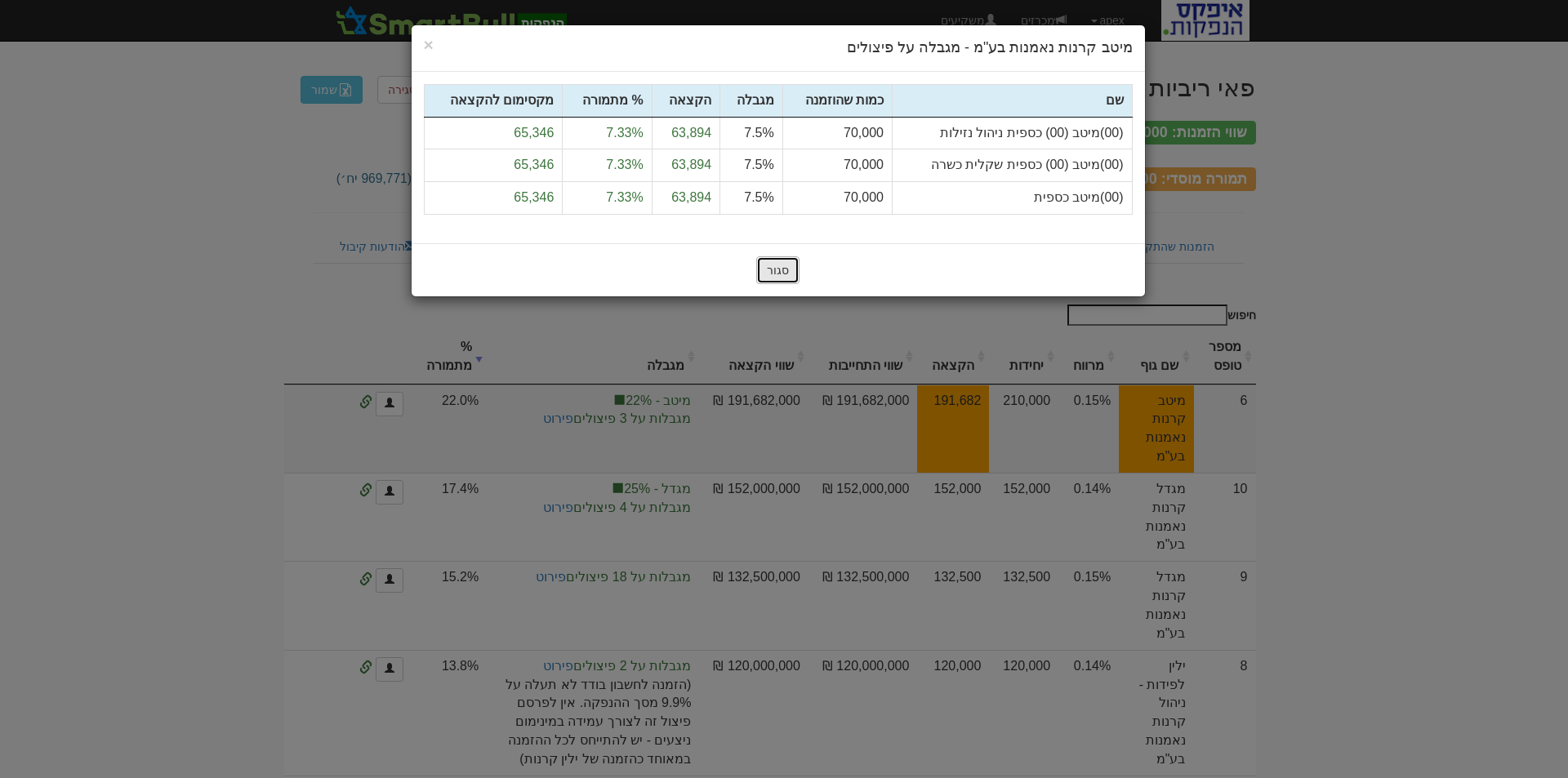
click at [768, 266] on button "סגור" at bounding box center [778, 270] width 44 height 28
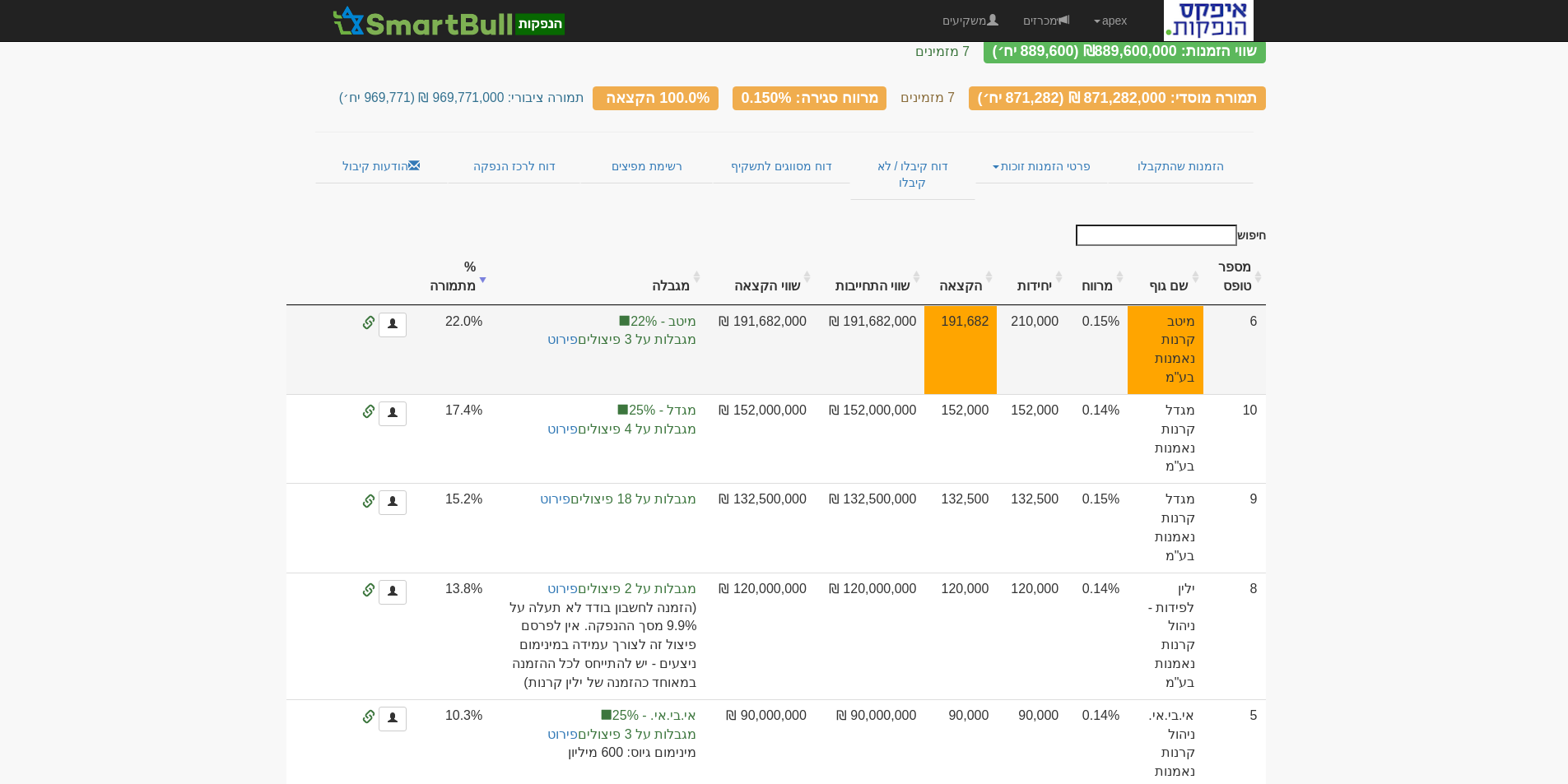
scroll to position [247, 0]
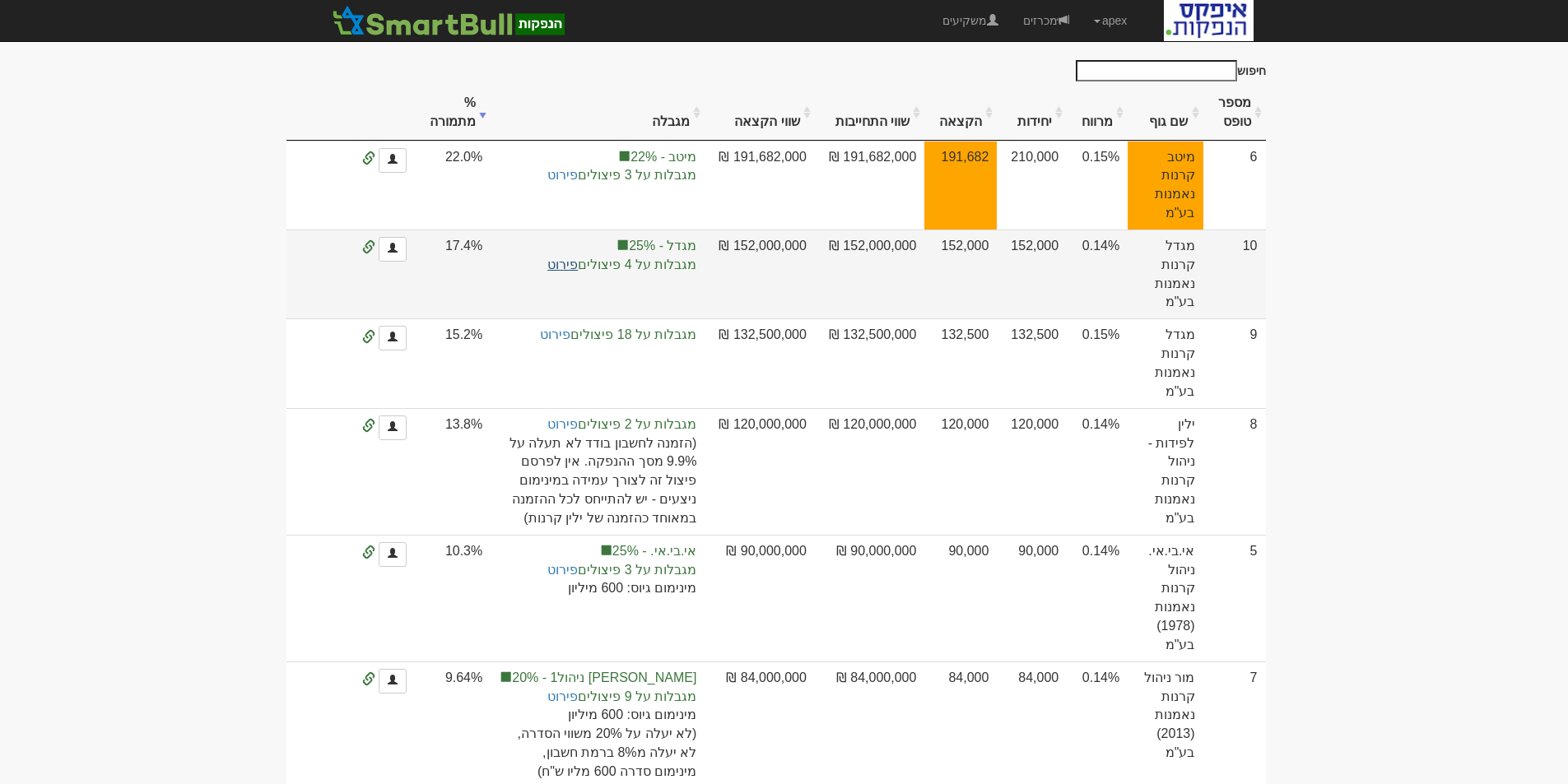
click at [578, 257] on link "פירוט" at bounding box center [562, 264] width 30 height 14
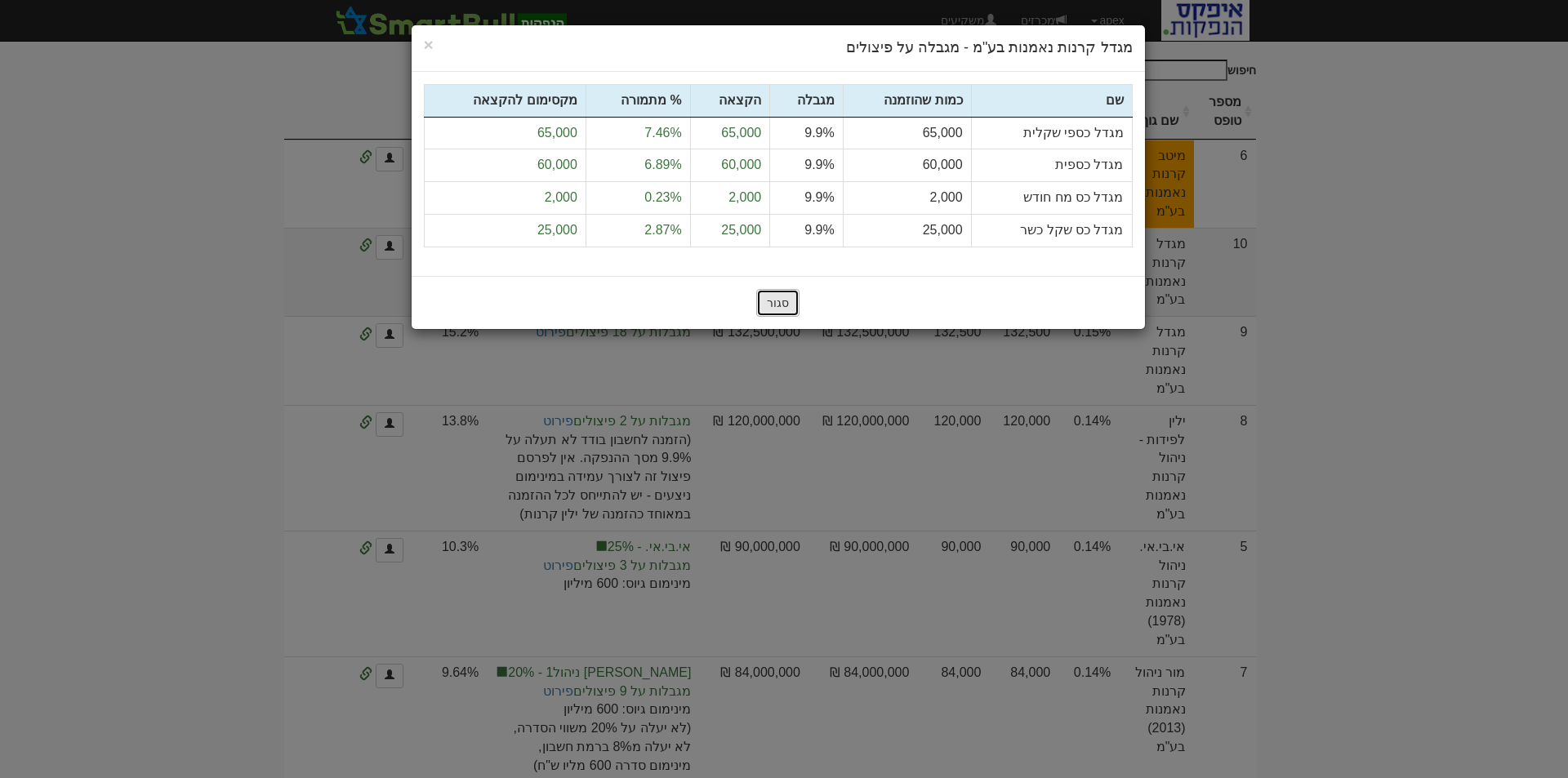
click at [776, 297] on button "סגור" at bounding box center [778, 303] width 44 height 28
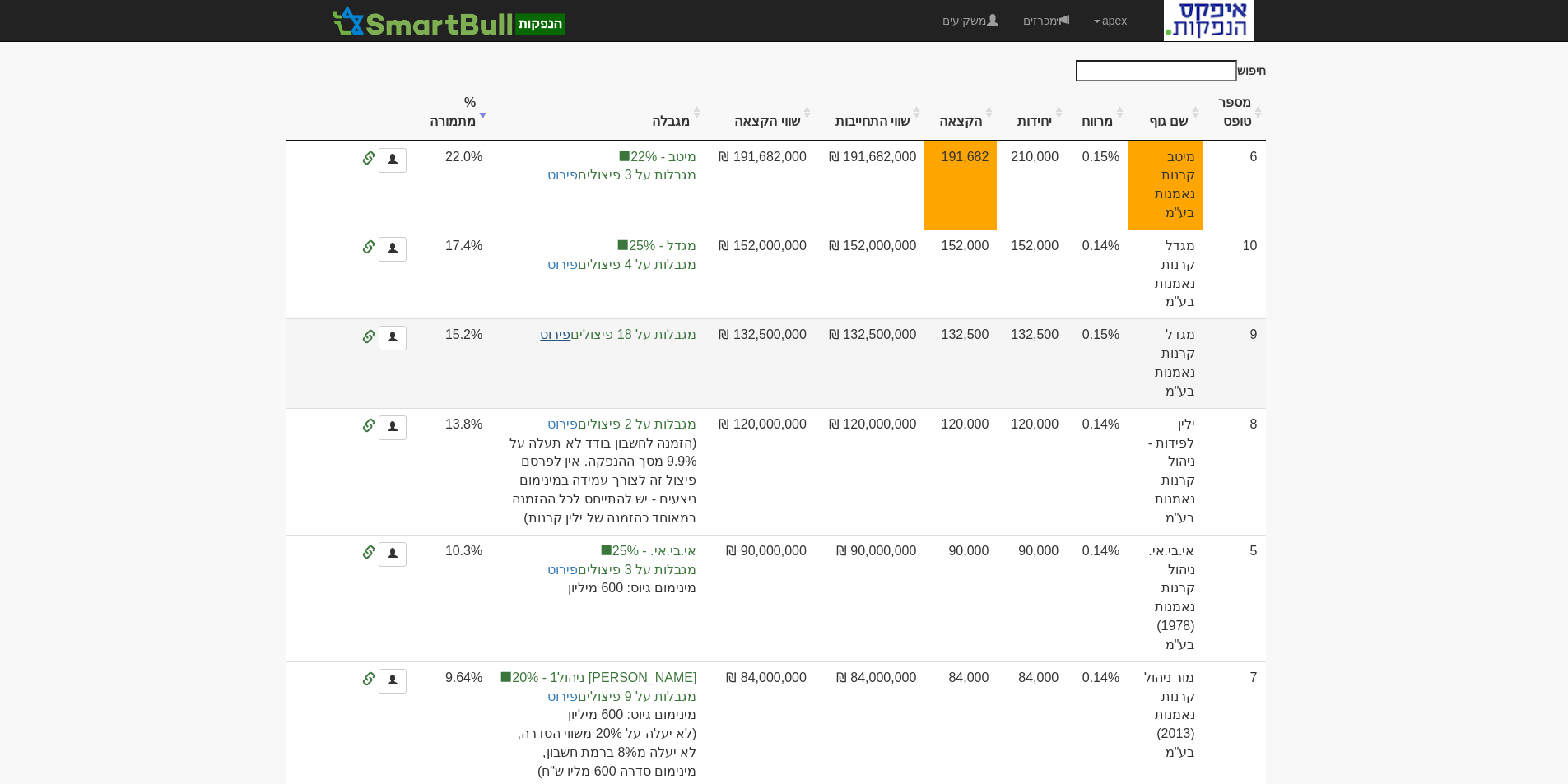
click at [570, 327] on link "פירוט" at bounding box center [554, 334] width 30 height 14
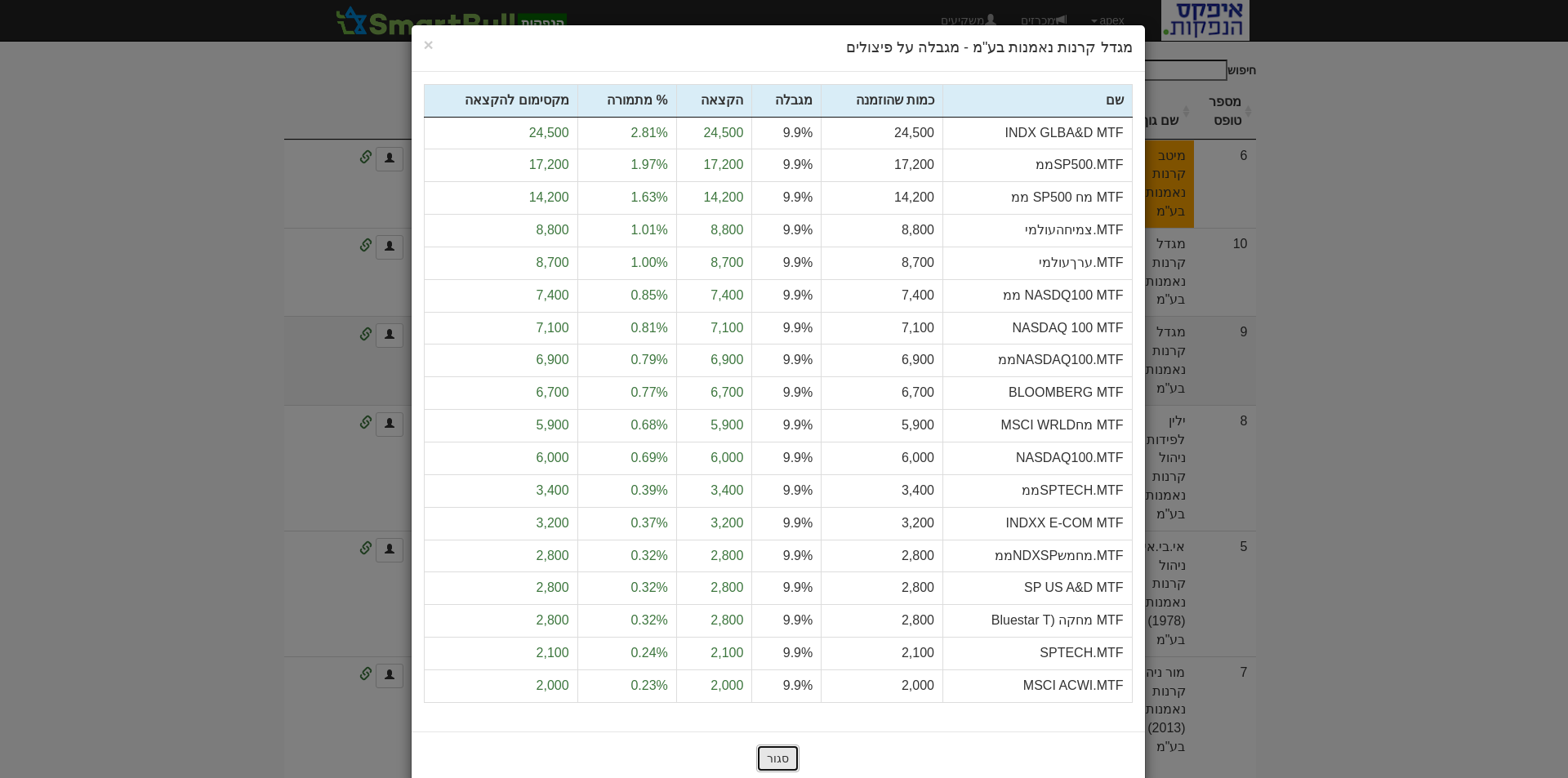
click at [774, 761] on button "סגור" at bounding box center [778, 759] width 44 height 28
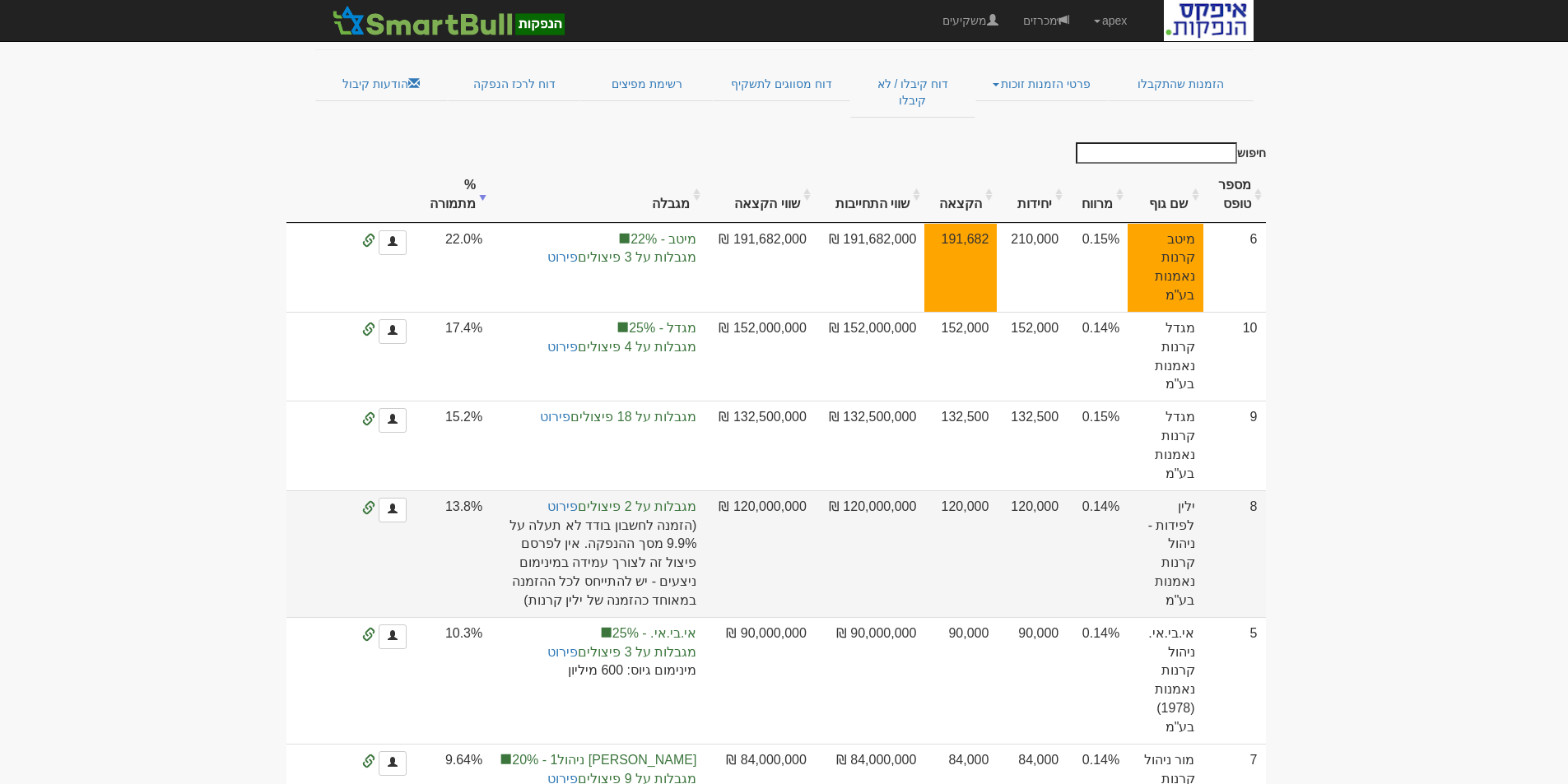
scroll to position [329, 0]
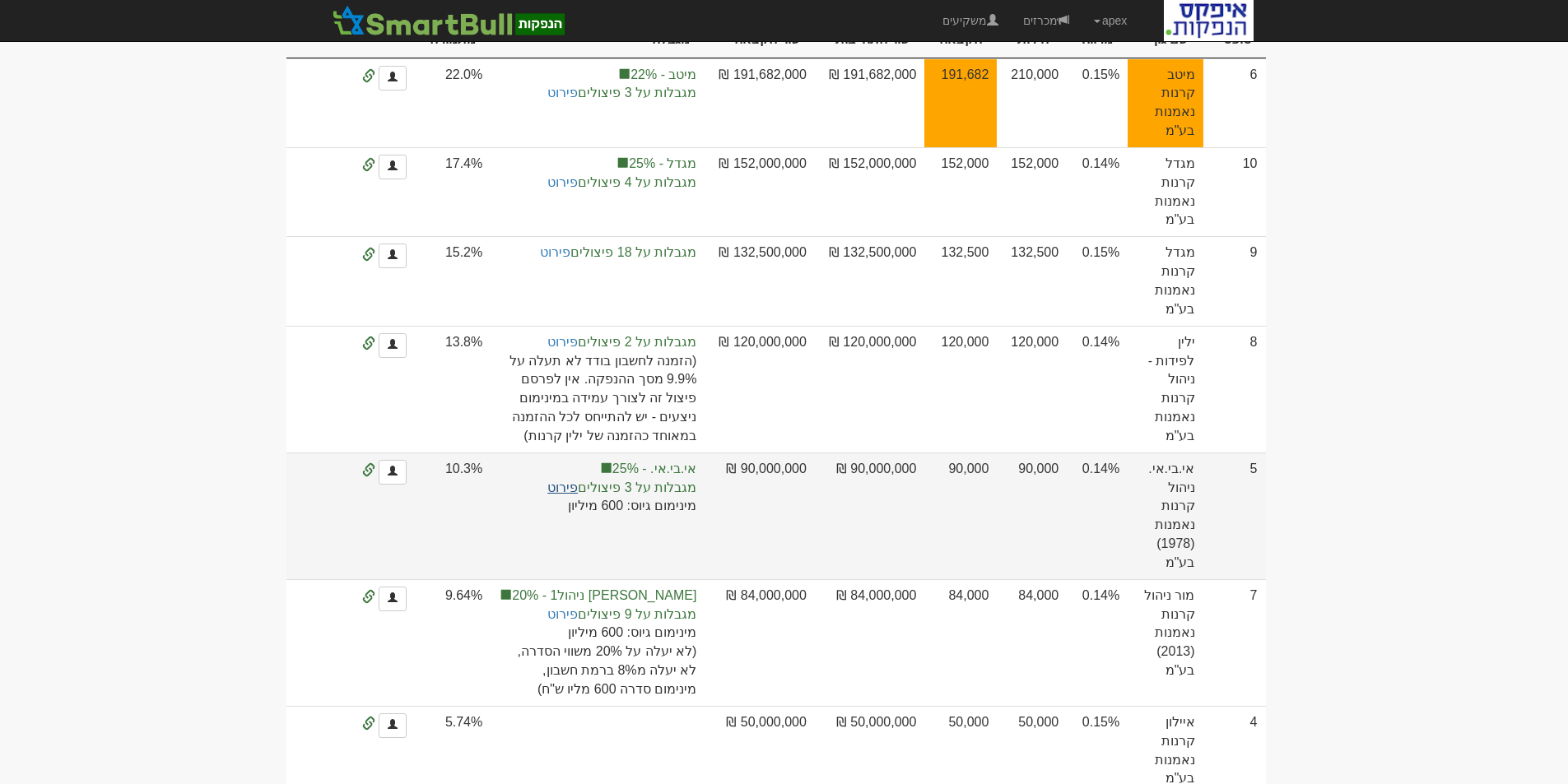
click at [576, 489] on link "פירוט" at bounding box center [562, 488] width 30 height 14
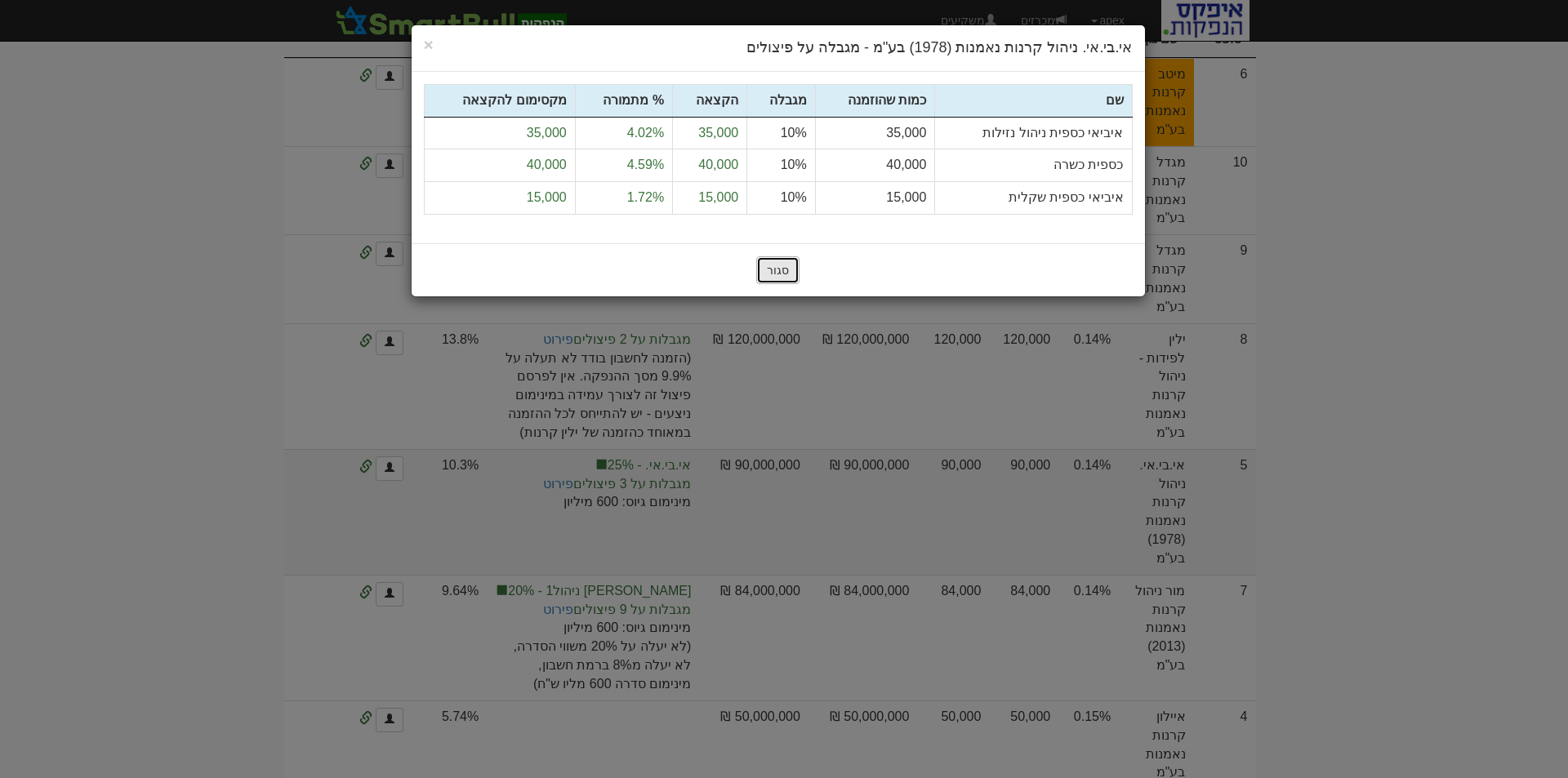
click at [782, 268] on button "סגור" at bounding box center [778, 270] width 44 height 28
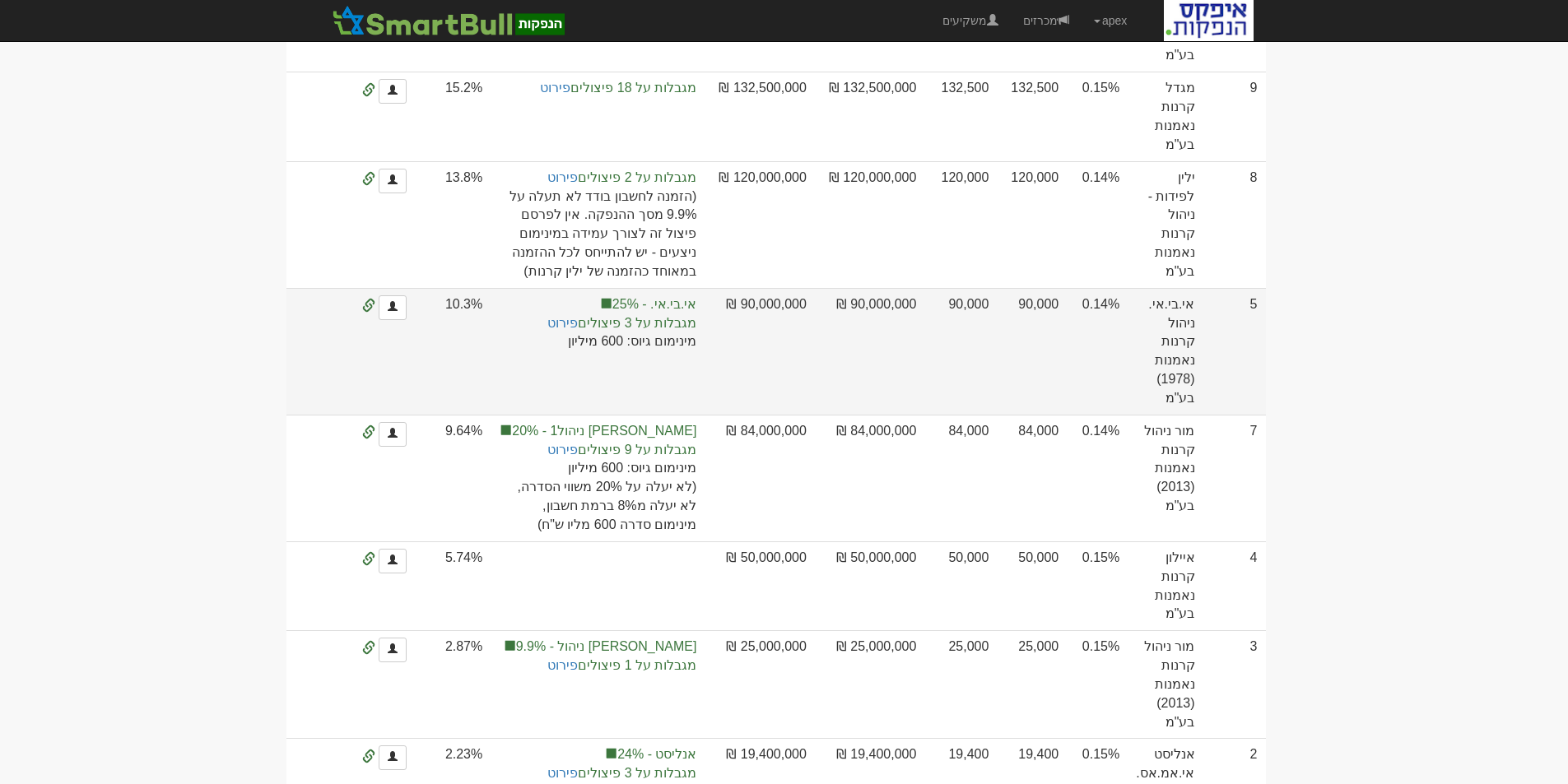
scroll to position [576, 0]
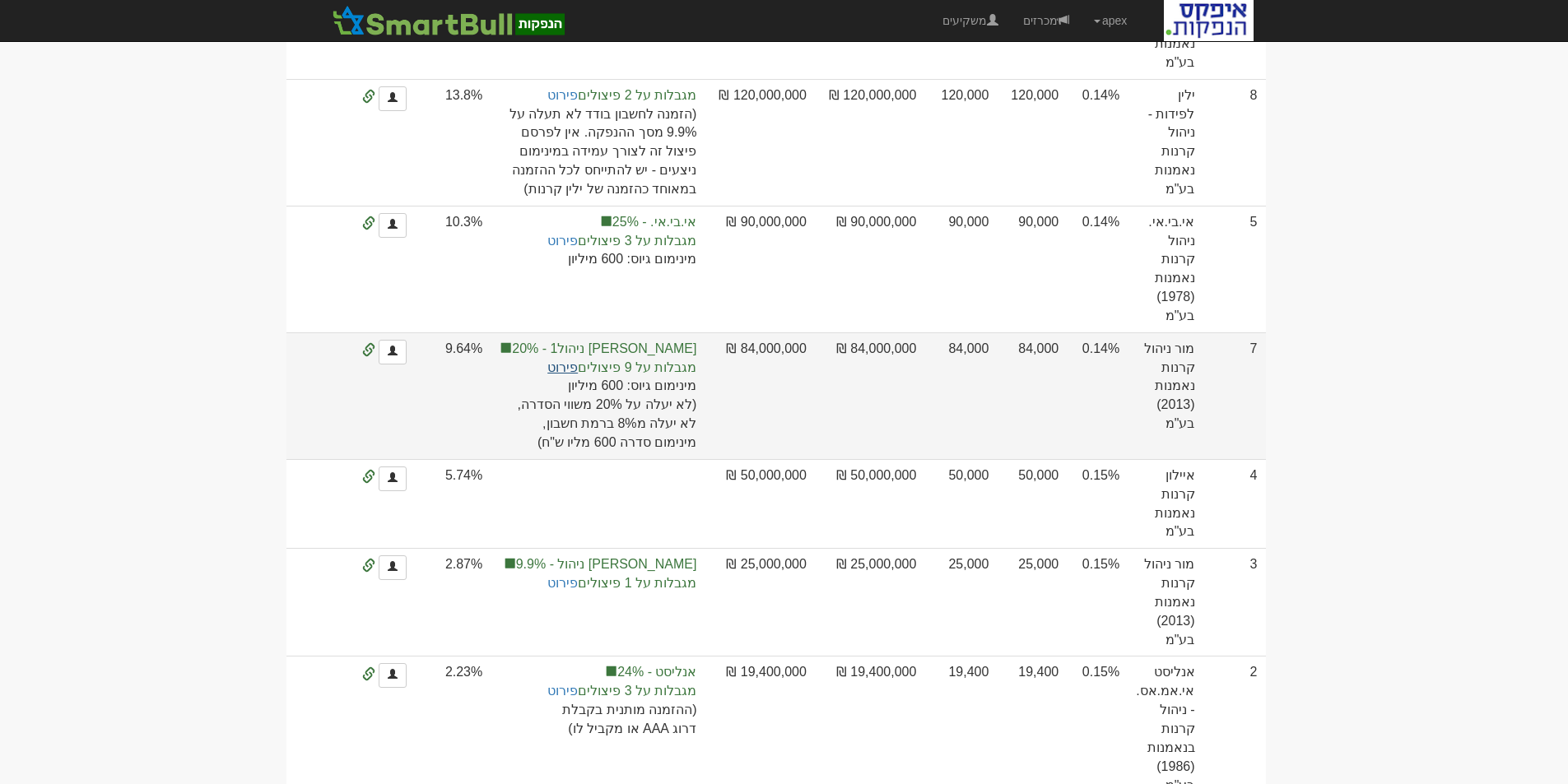
click at [578, 370] on link "פירוט" at bounding box center [562, 368] width 30 height 14
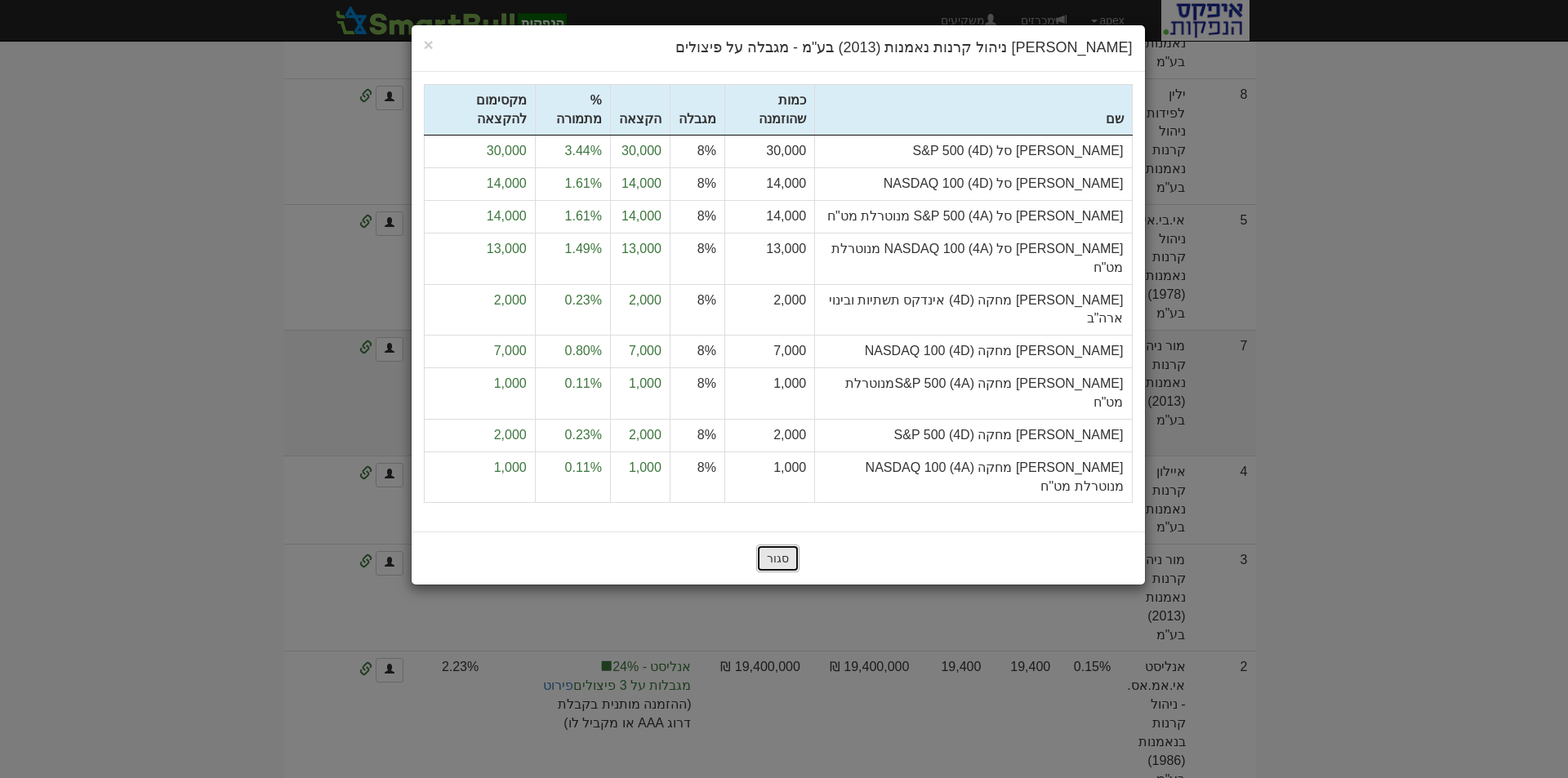
click at [781, 544] on button "סגור" at bounding box center [778, 558] width 44 height 28
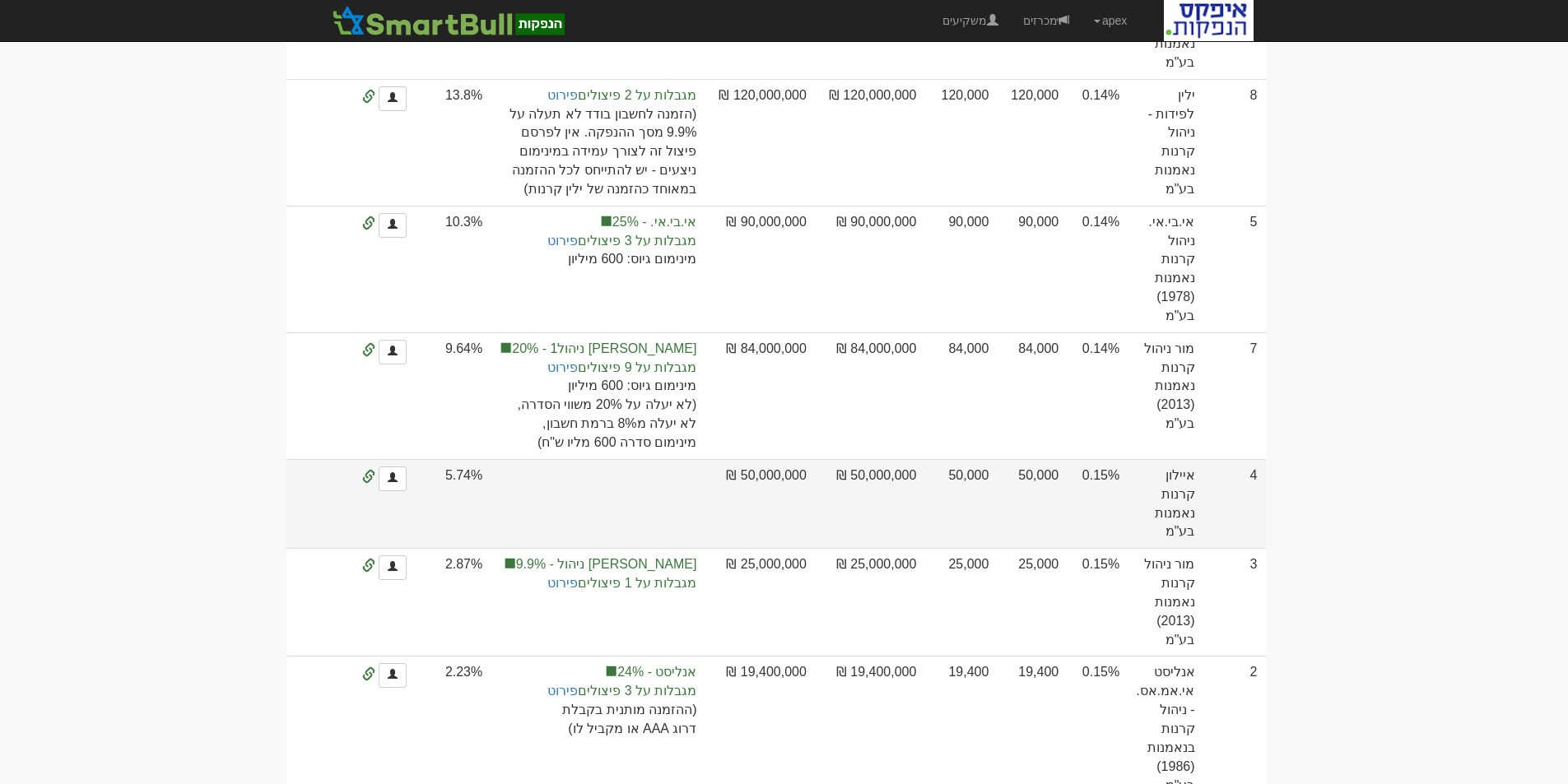
scroll to position [658, 0]
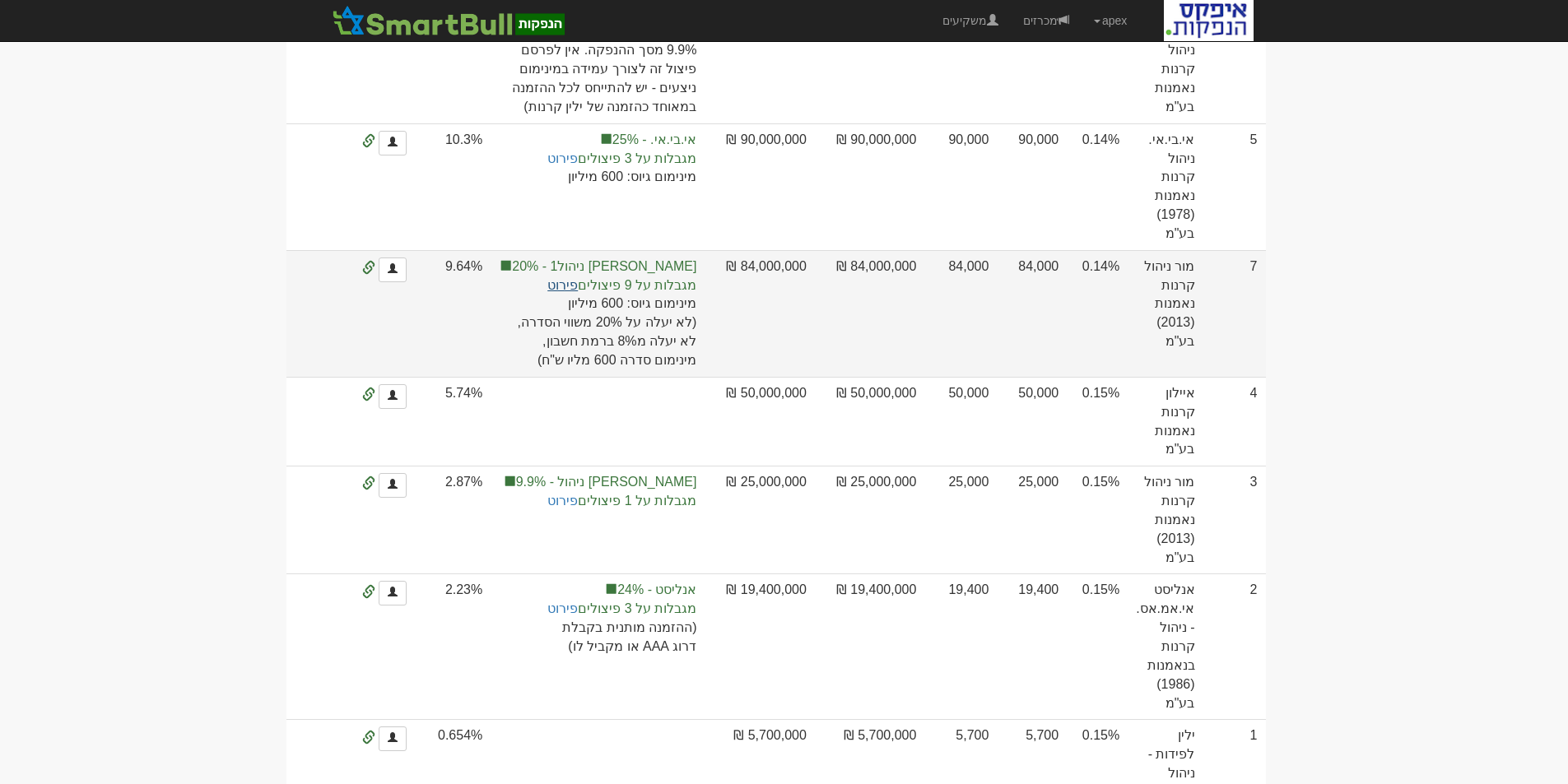
click at [578, 288] on link "פירוט" at bounding box center [562, 285] width 30 height 14
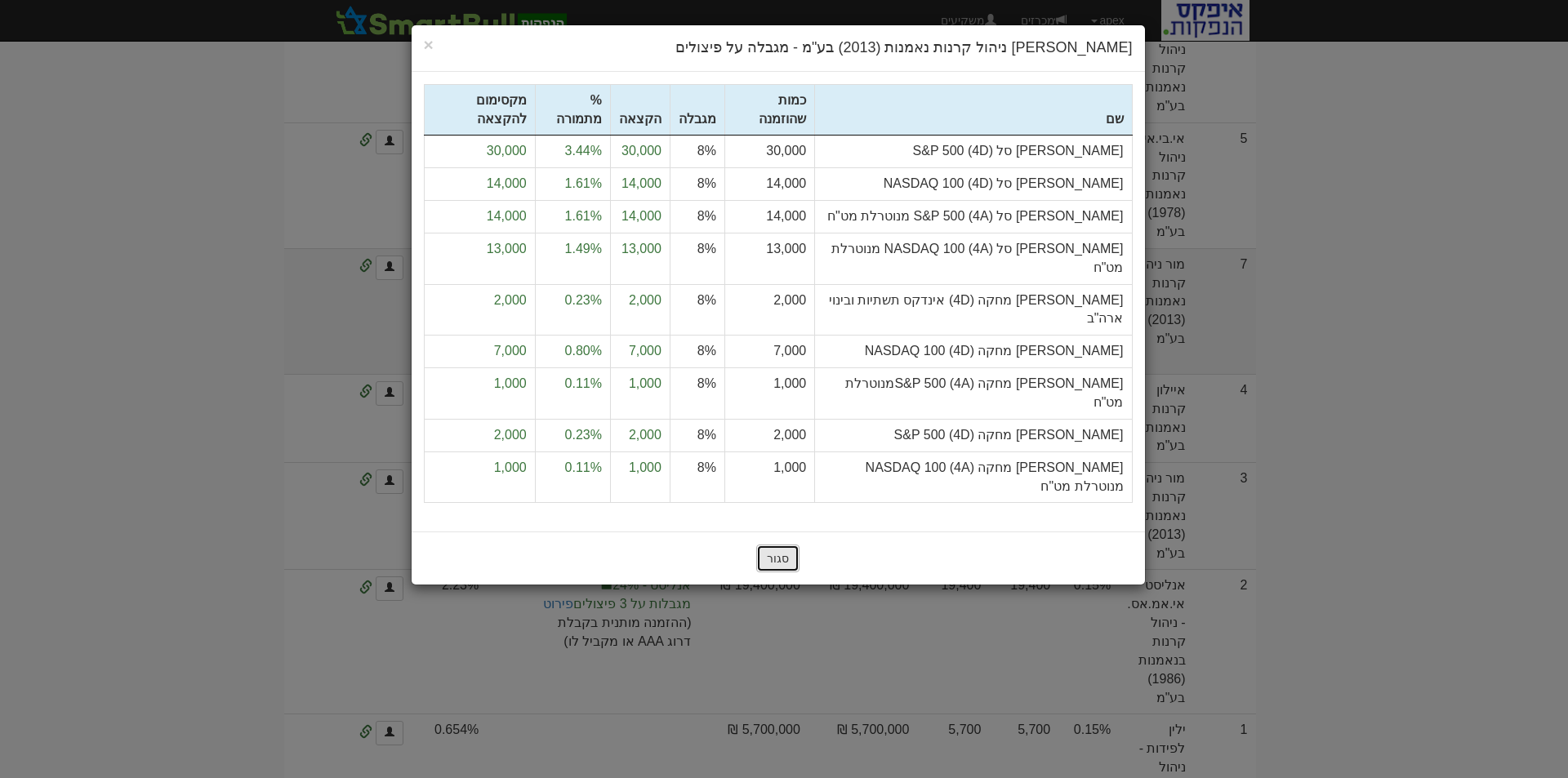
click at [793, 544] on button "סגור" at bounding box center [778, 558] width 44 height 28
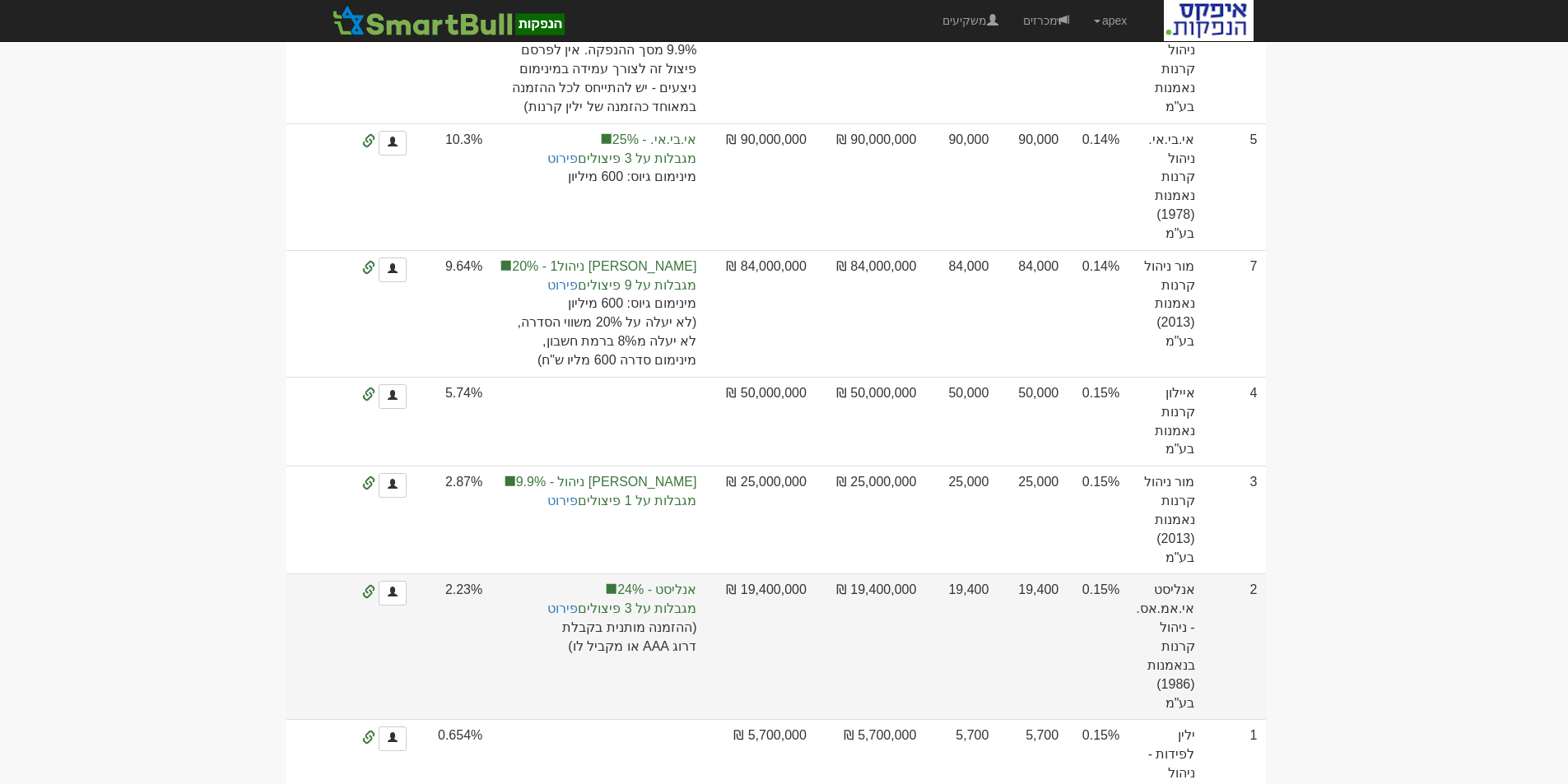
scroll to position [823, 0]
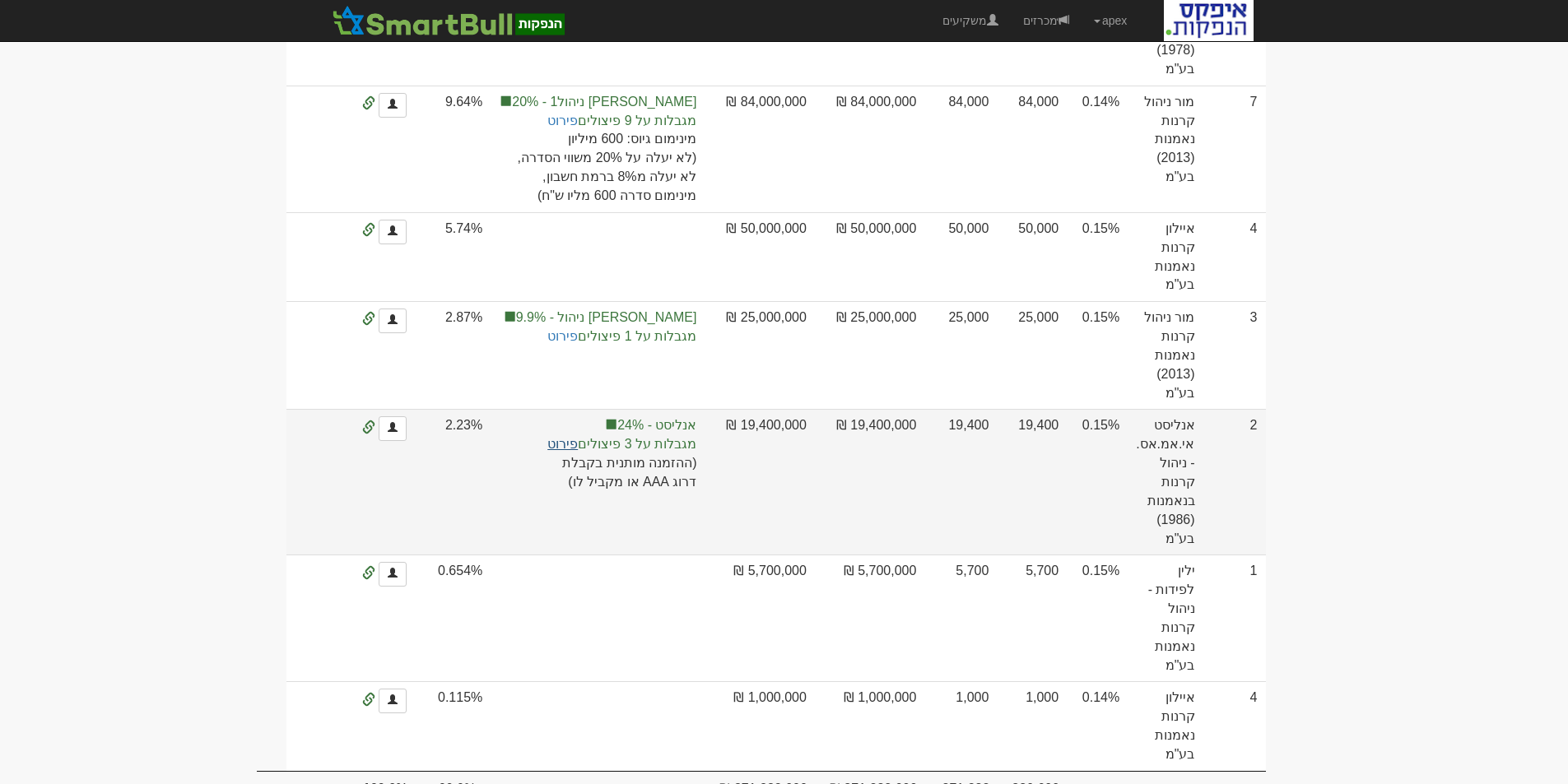
click at [578, 451] on link "פירוט" at bounding box center [562, 444] width 30 height 14
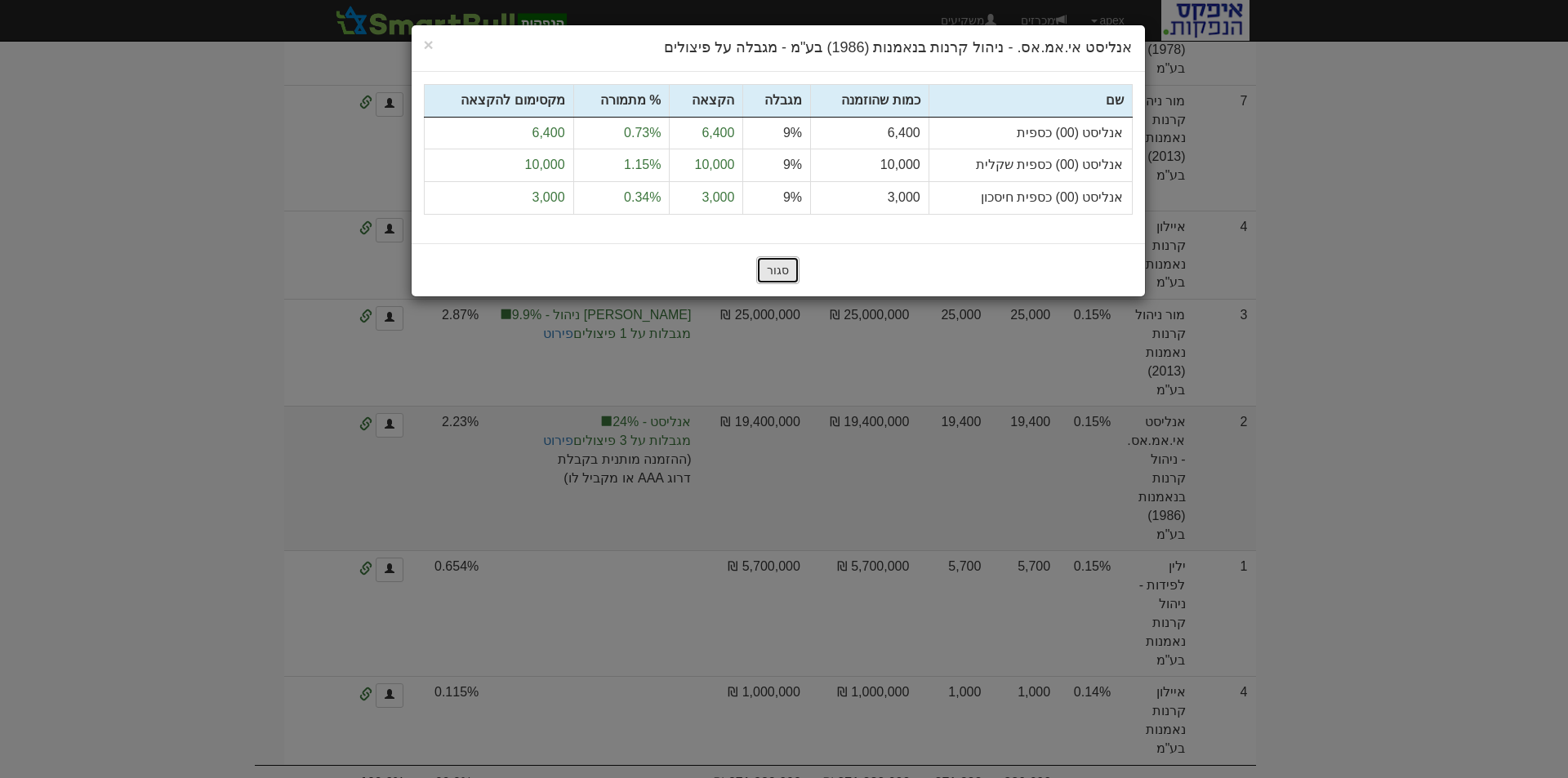
click at [774, 264] on button "סגור" at bounding box center [778, 270] width 44 height 28
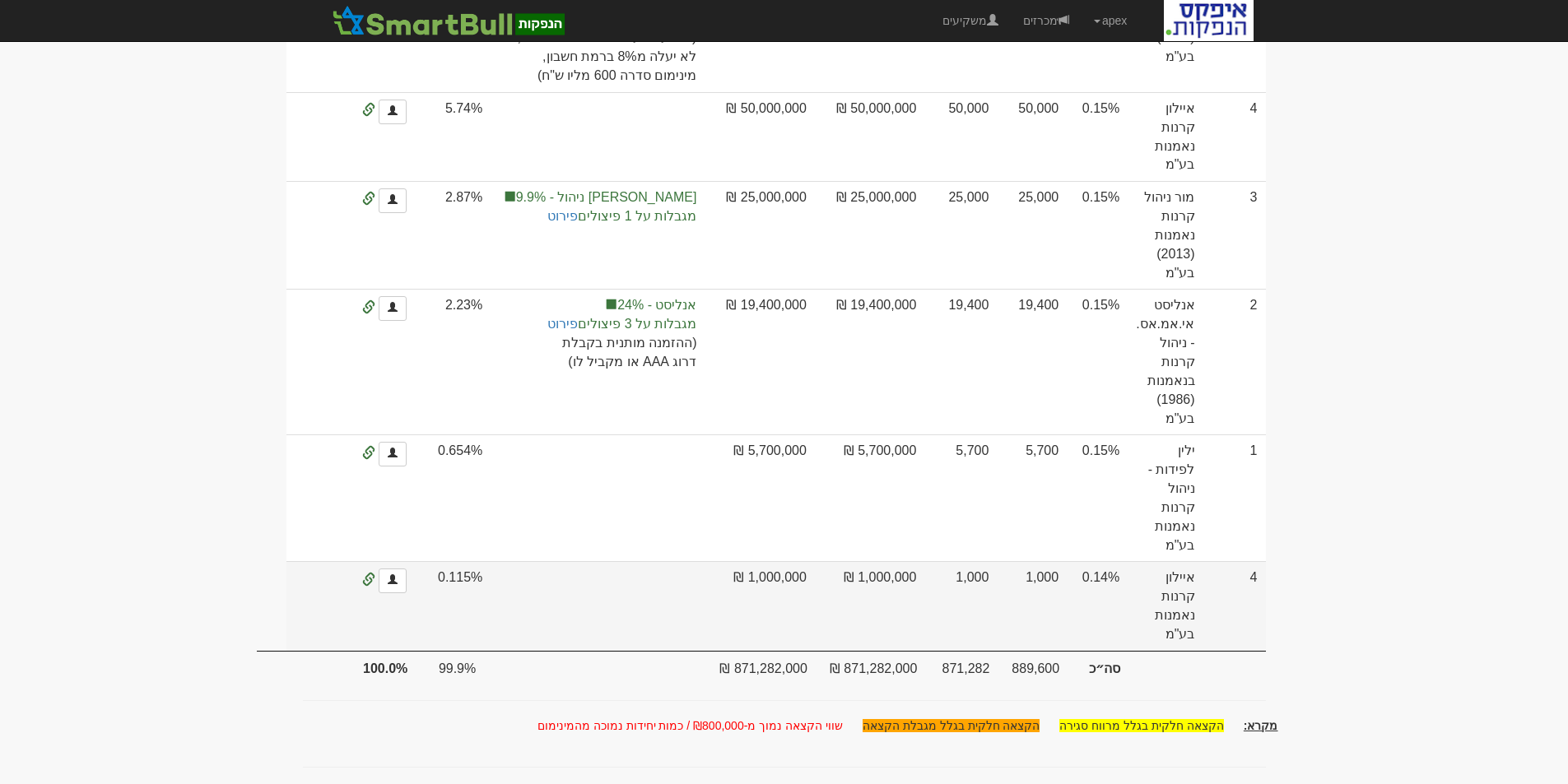
scroll to position [887, 0]
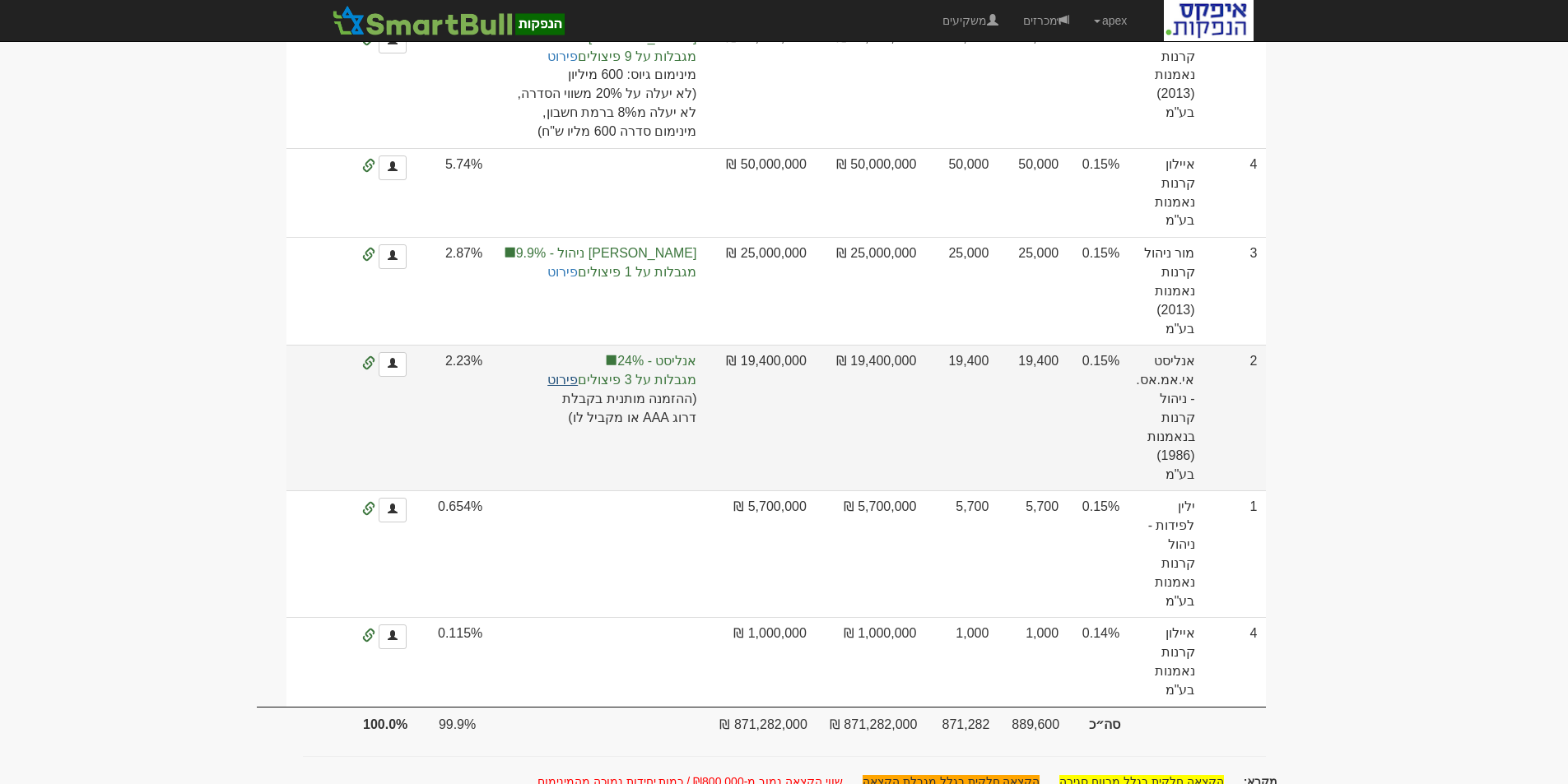
click at [578, 387] on link "פירוט" at bounding box center [562, 379] width 30 height 14
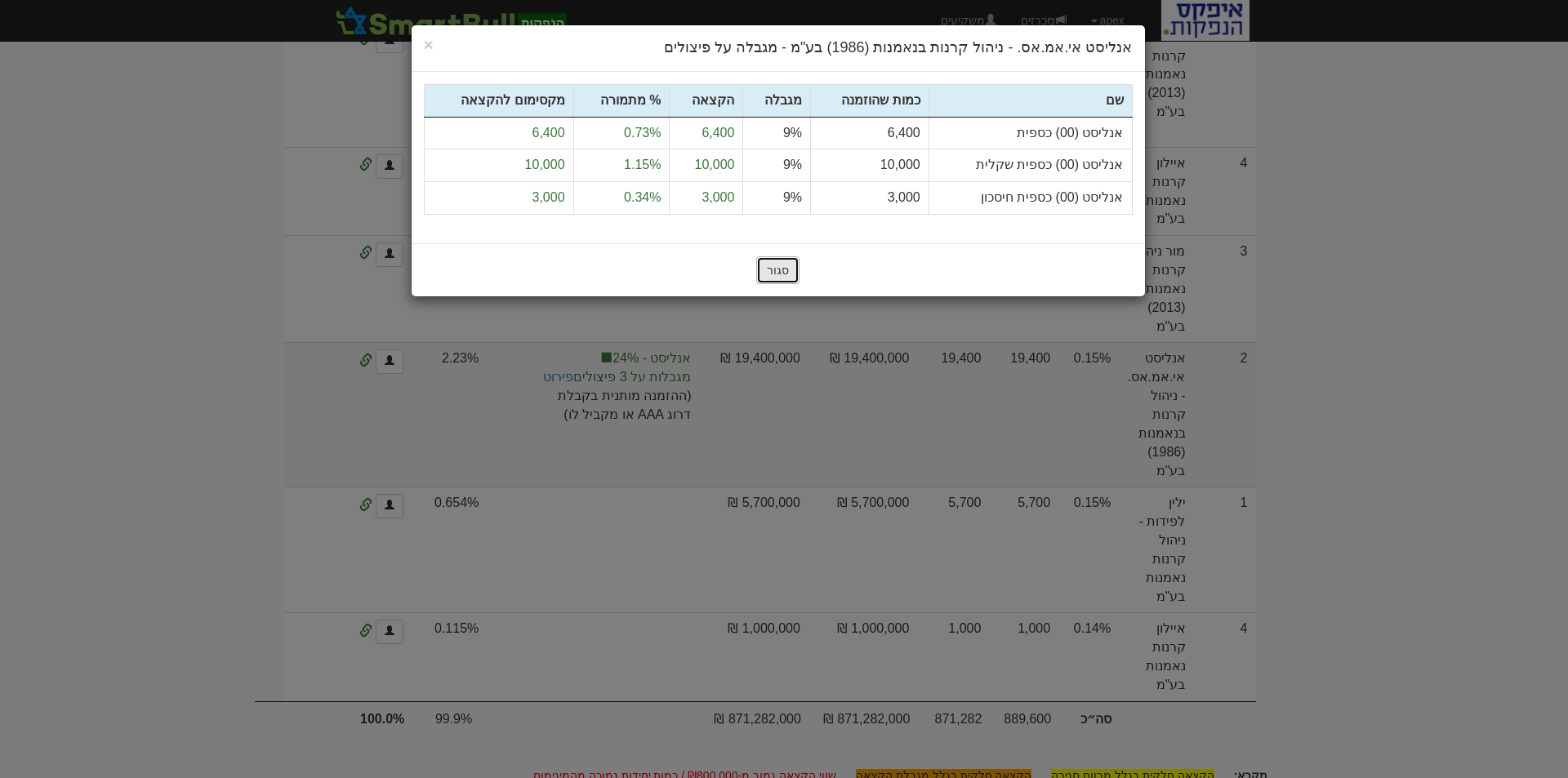
click at [771, 271] on button "סגור" at bounding box center [778, 270] width 44 height 28
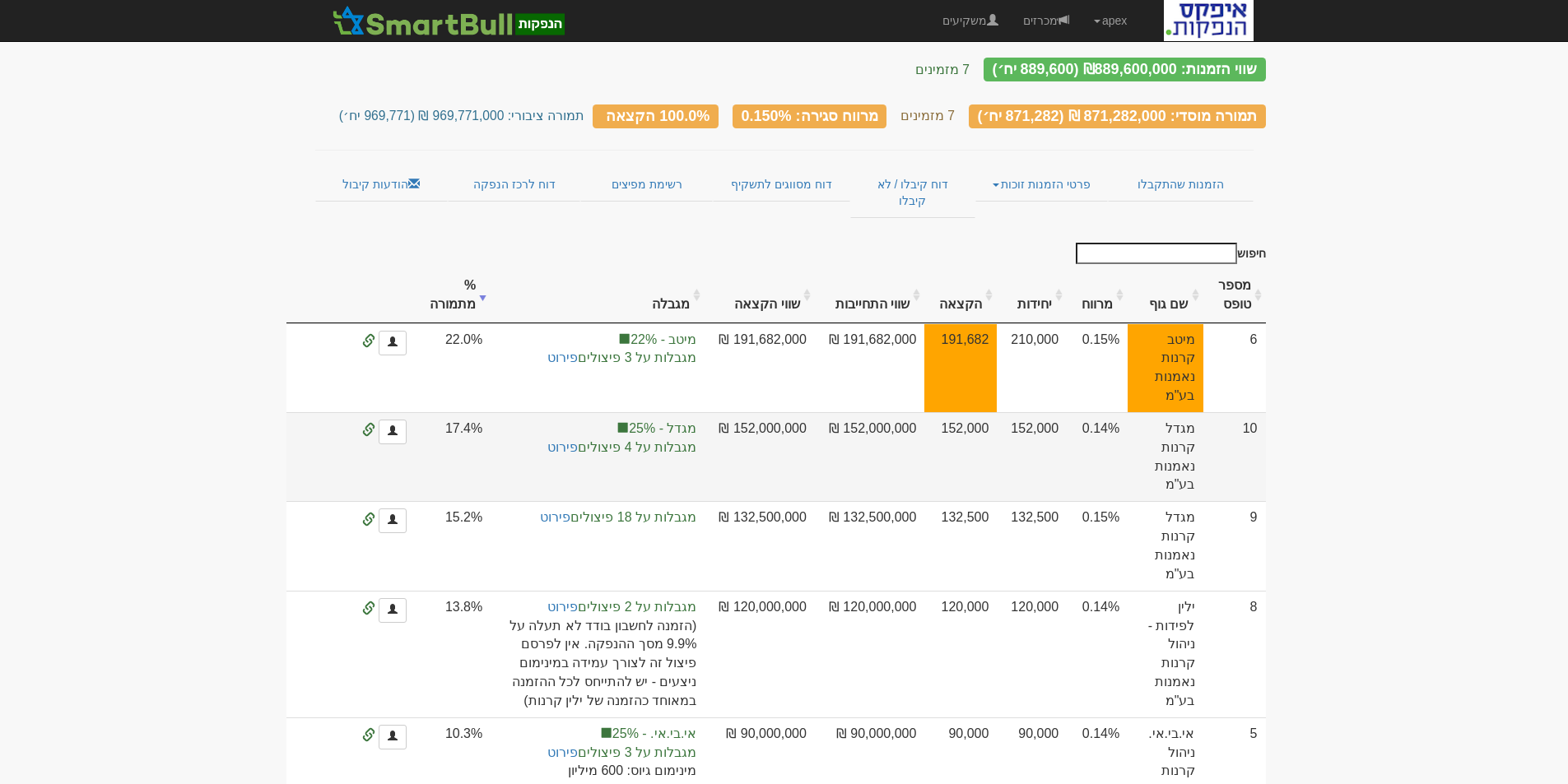
scroll to position [0, 0]
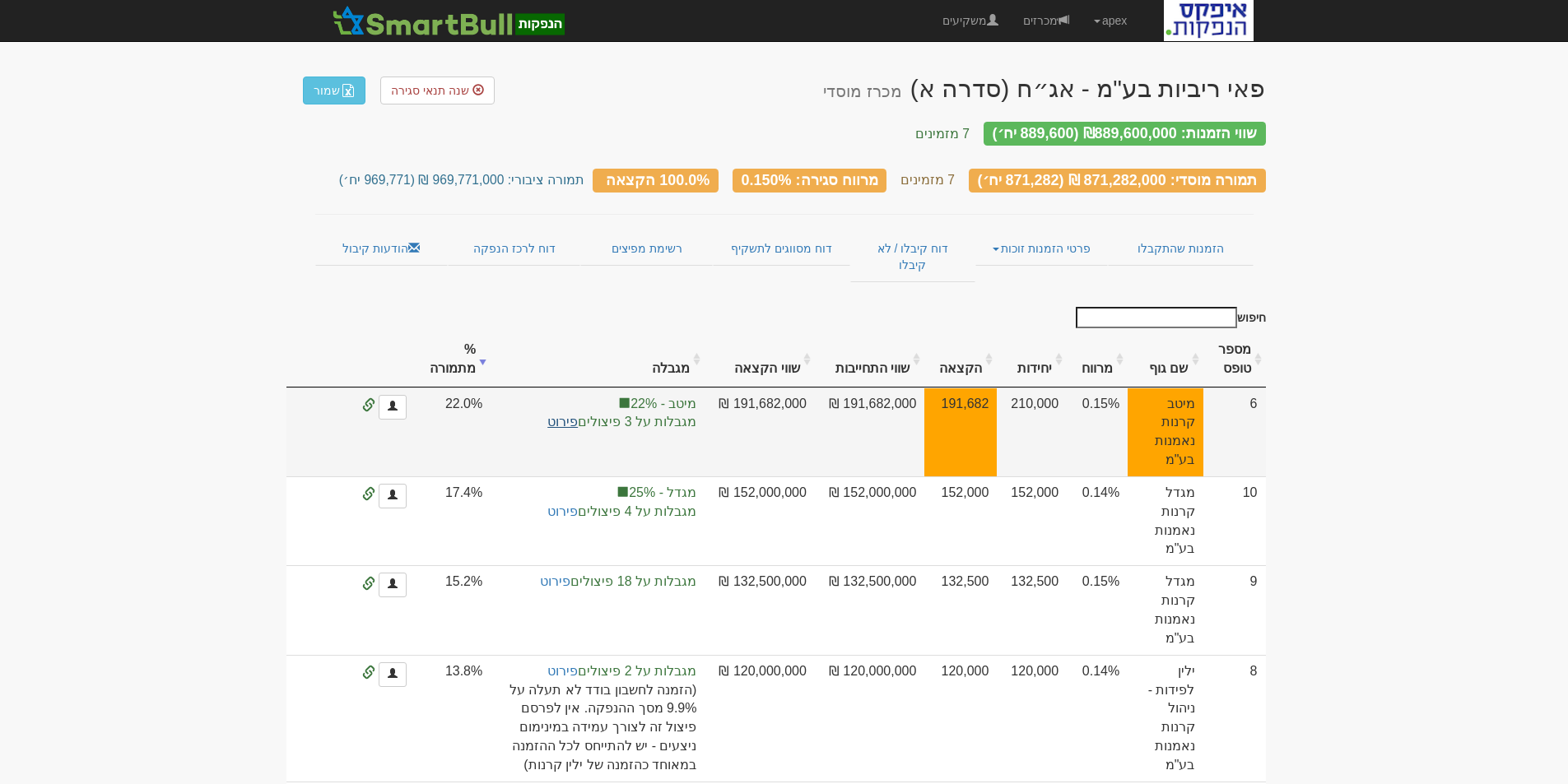
click at [578, 414] on link "פירוט" at bounding box center [562, 421] width 30 height 14
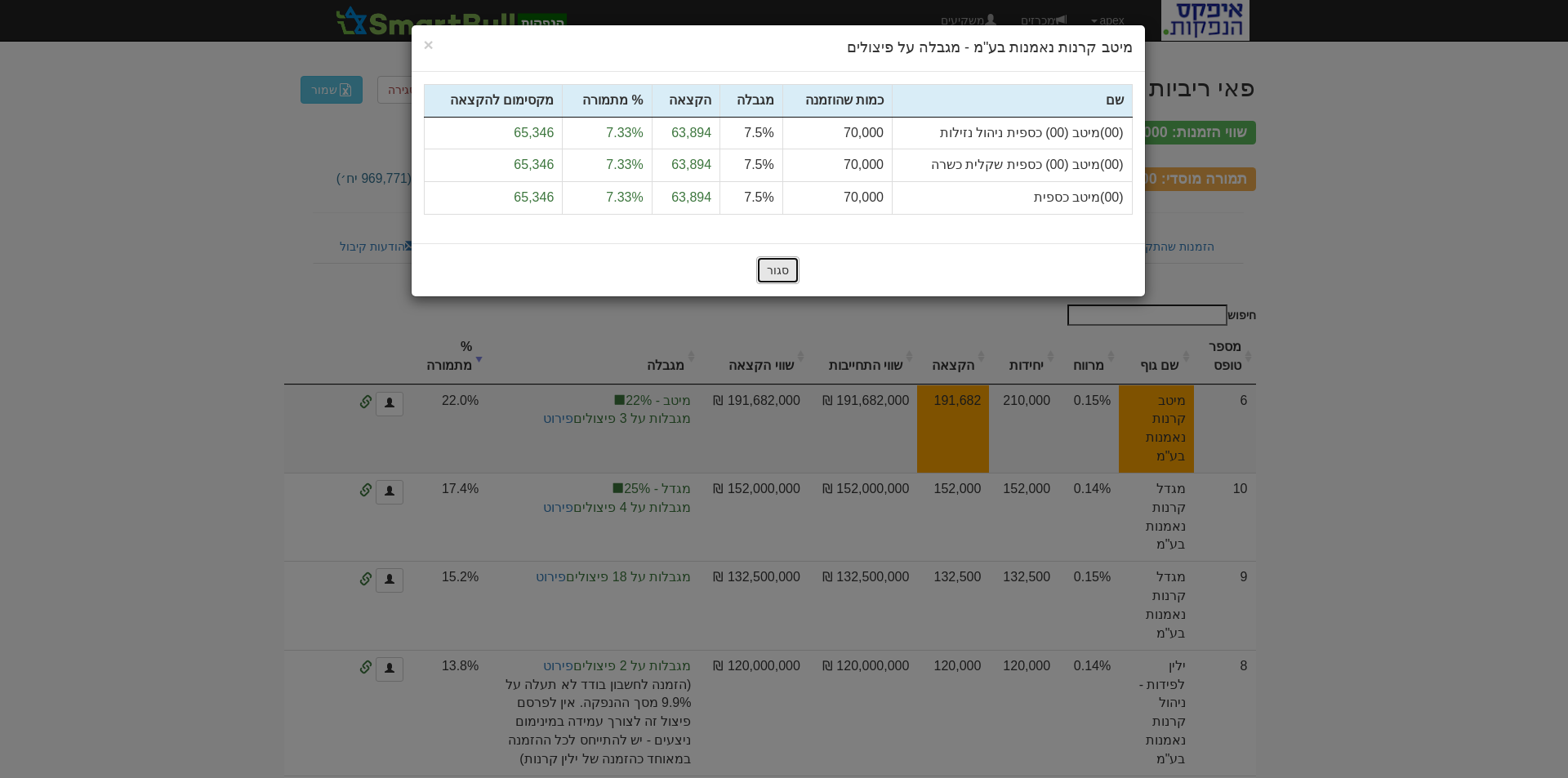
click at [785, 268] on button "סגור" at bounding box center [778, 270] width 44 height 28
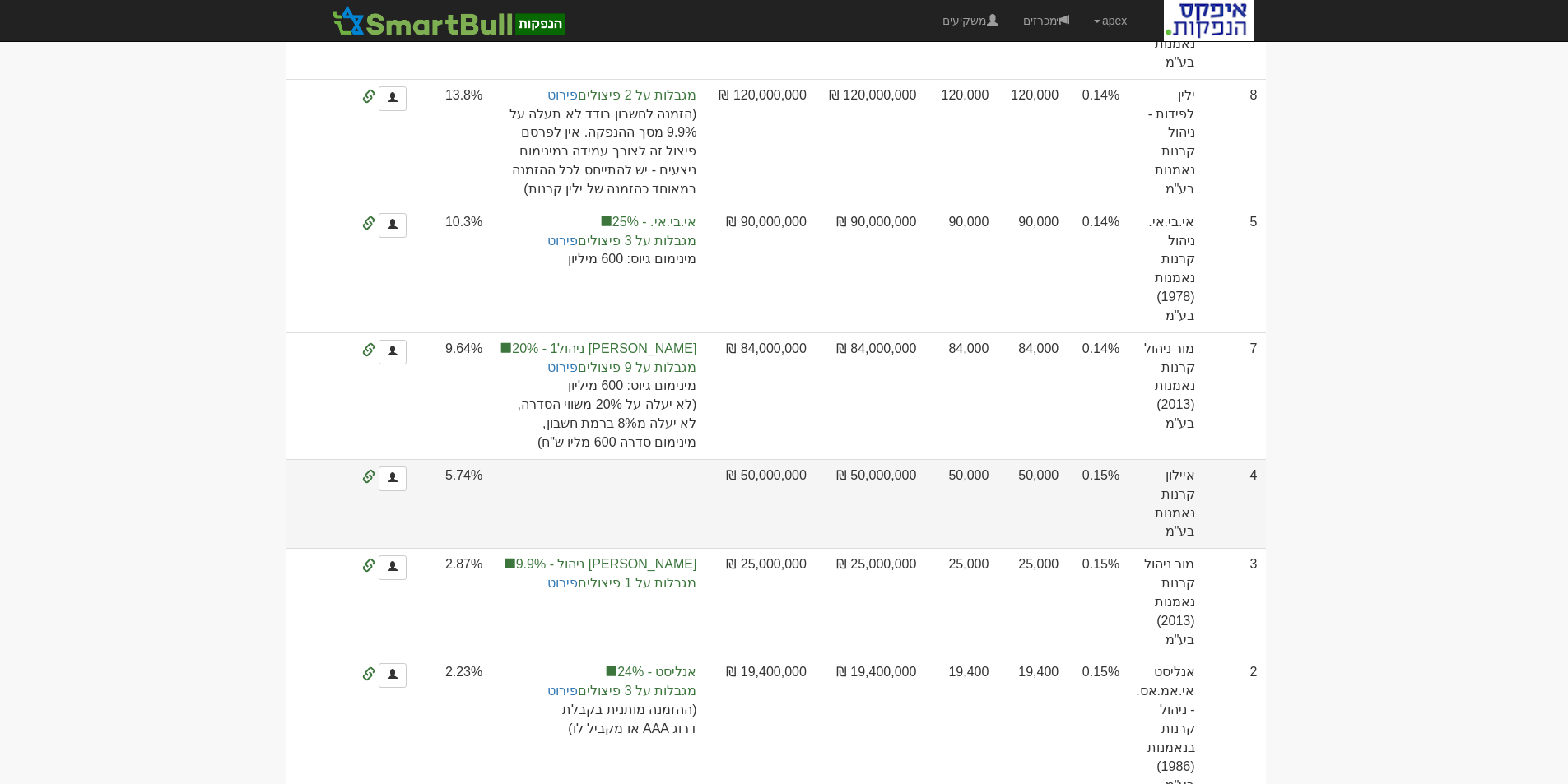
scroll to position [658, 0]
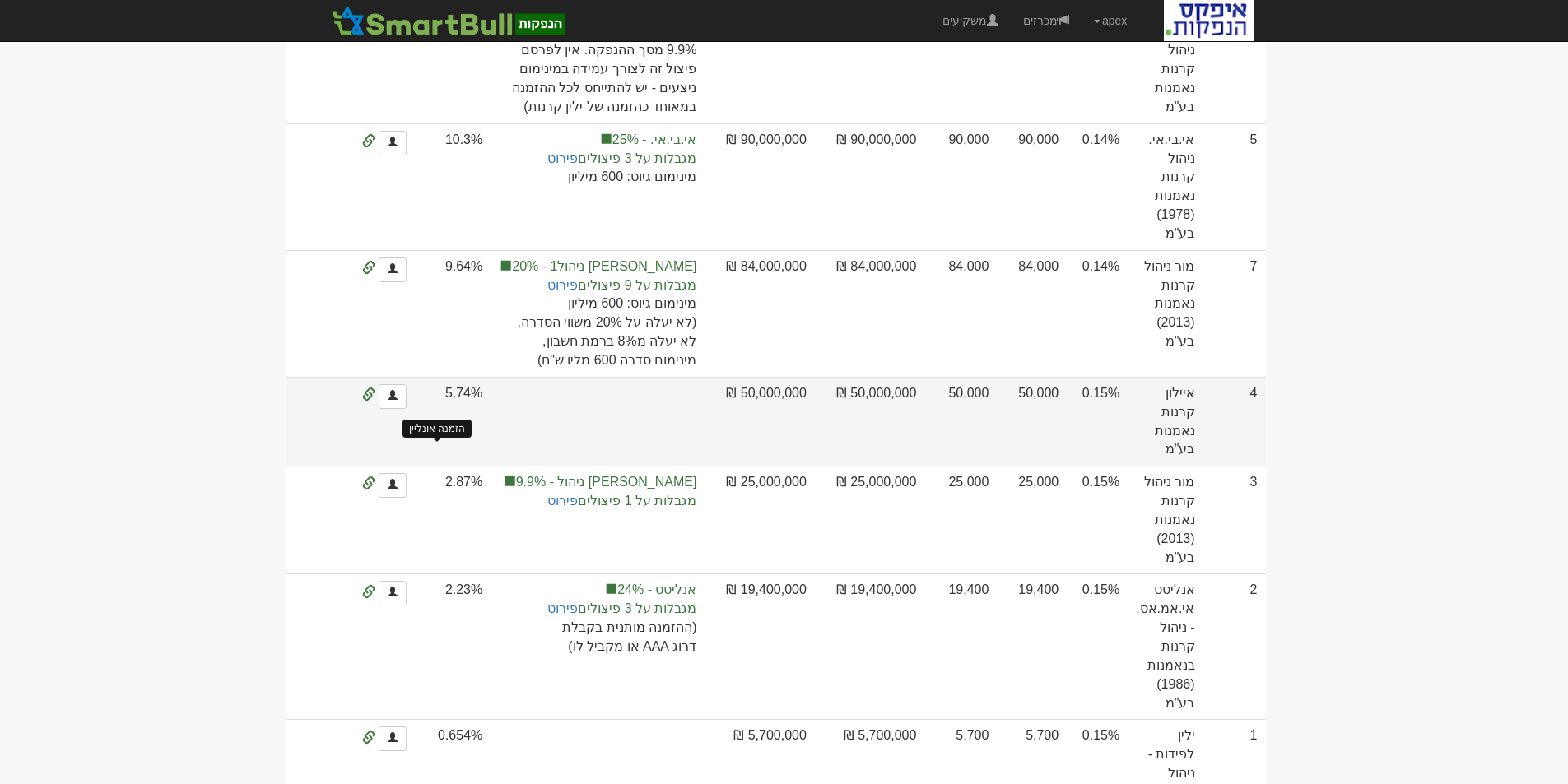
click at [375, 402] on span at bounding box center [368, 394] width 13 height 13
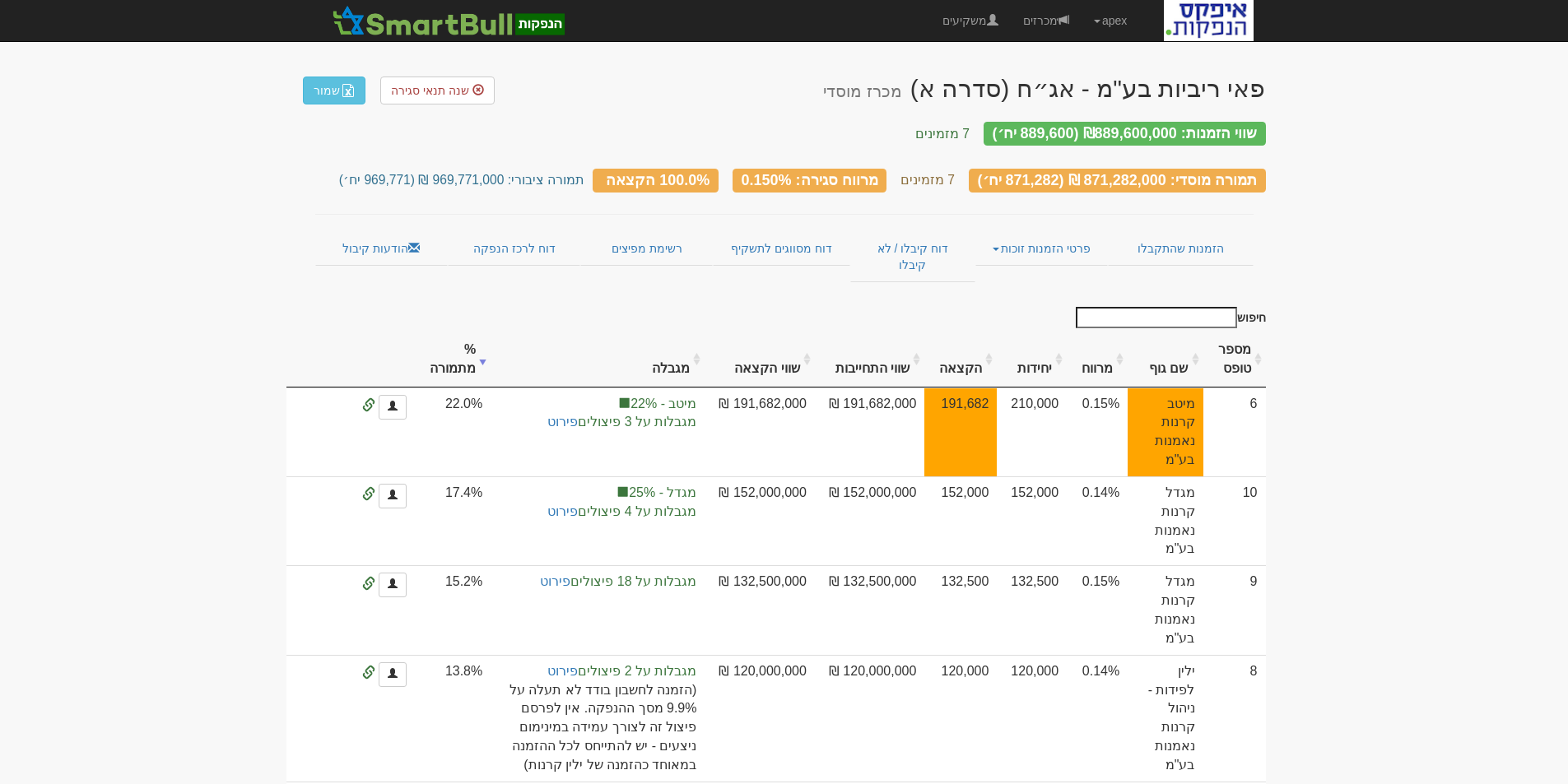
scroll to position [82, 0]
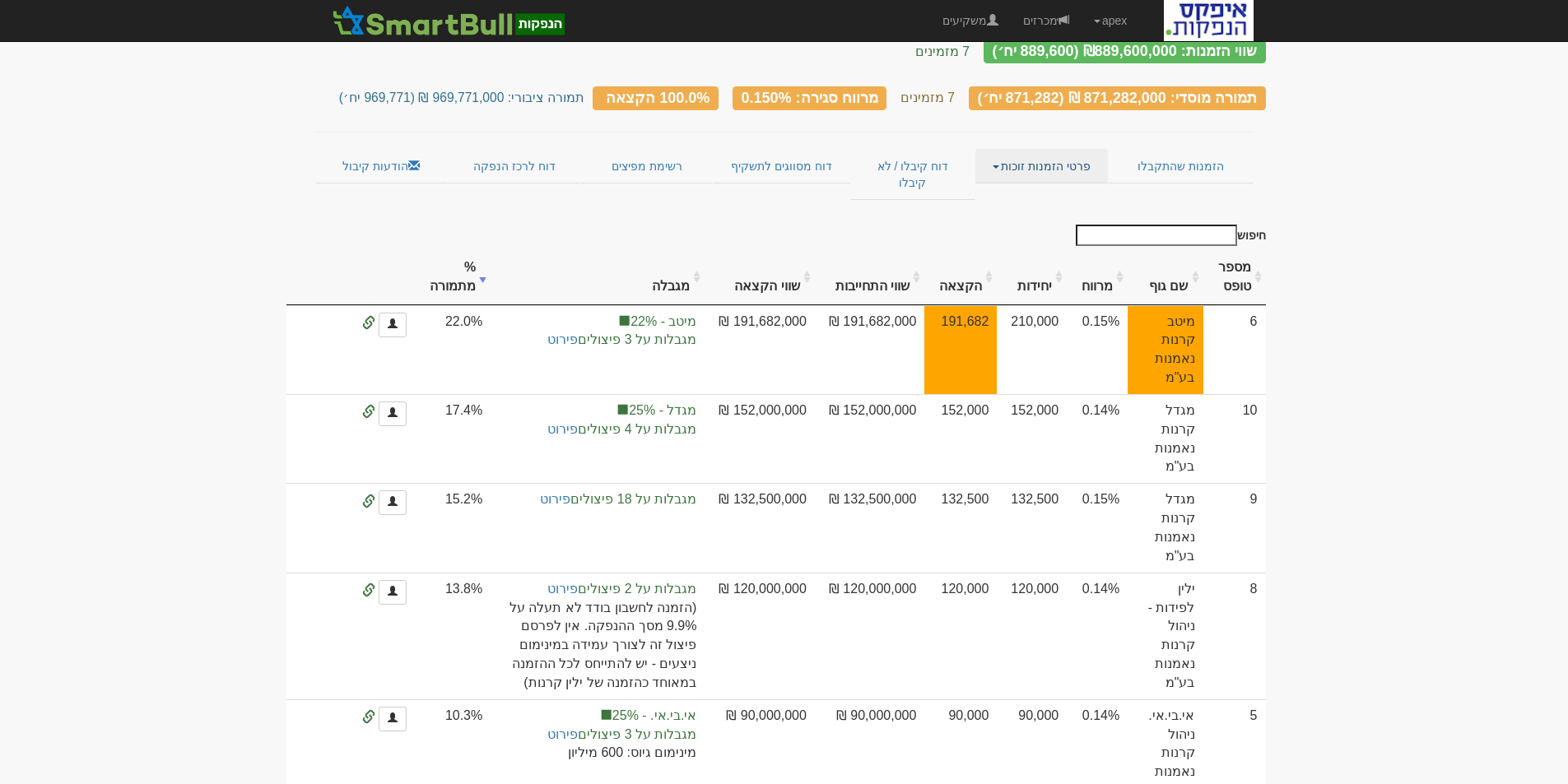
click at [993, 153] on link "פרטי הזמנות זוכות" at bounding box center [1042, 165] width 133 height 34
click at [1015, 188] on link "אנשי קשר וחשבונות" at bounding box center [1041, 198] width 130 height 22
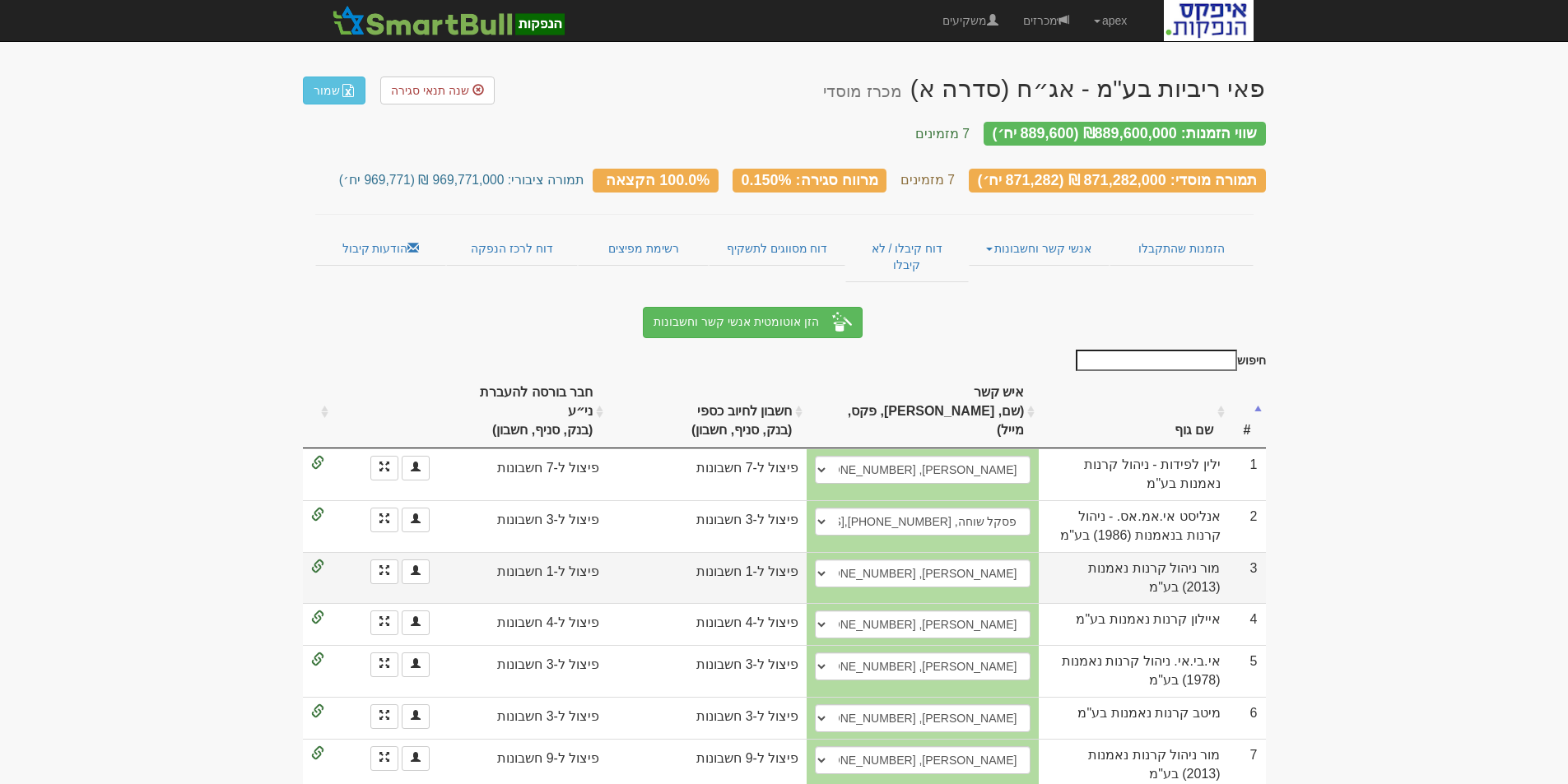
scroll to position [82, 0]
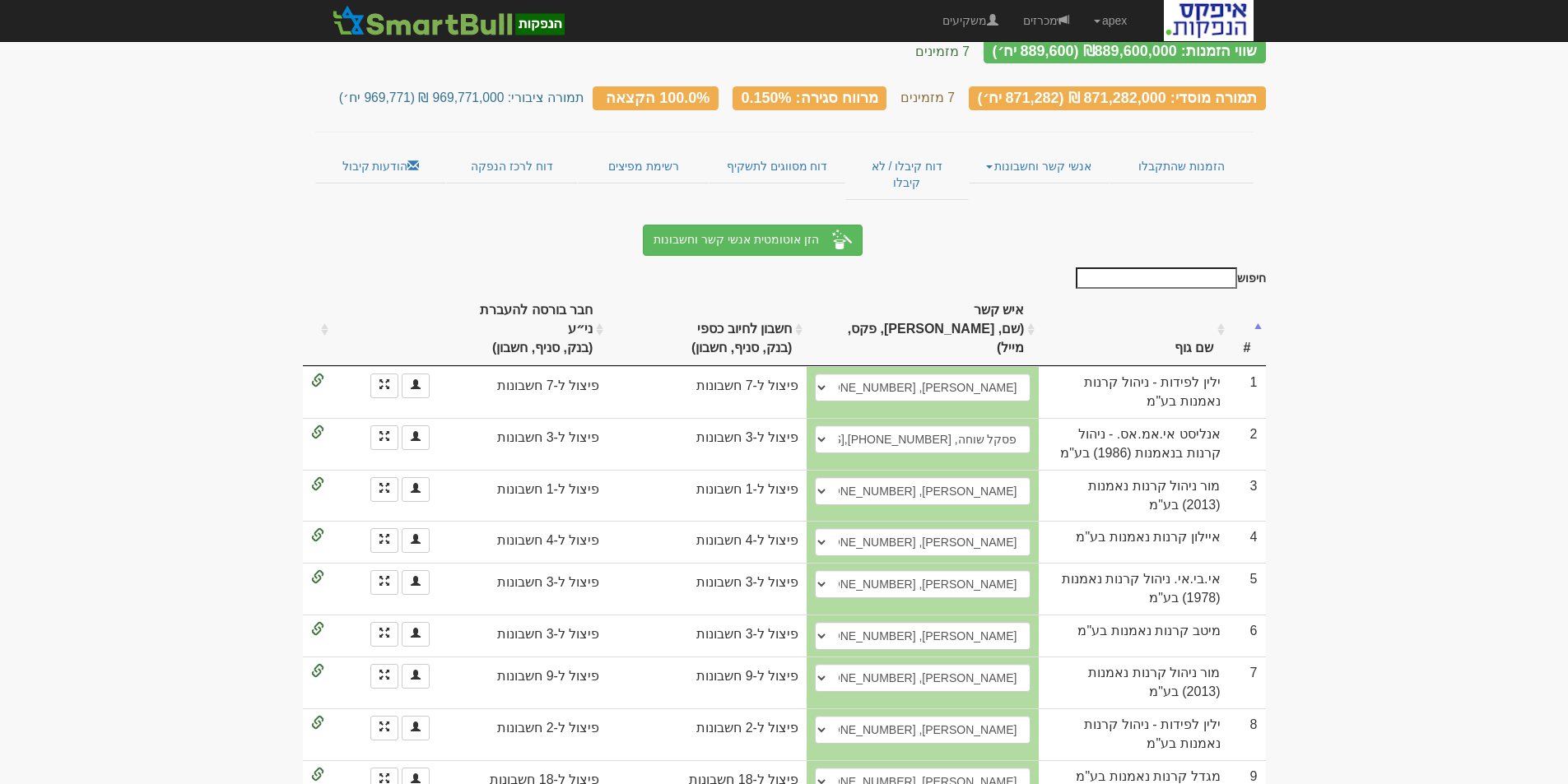
click at [1190, 296] on th "שם גוף" at bounding box center [1133, 330] width 190 height 74
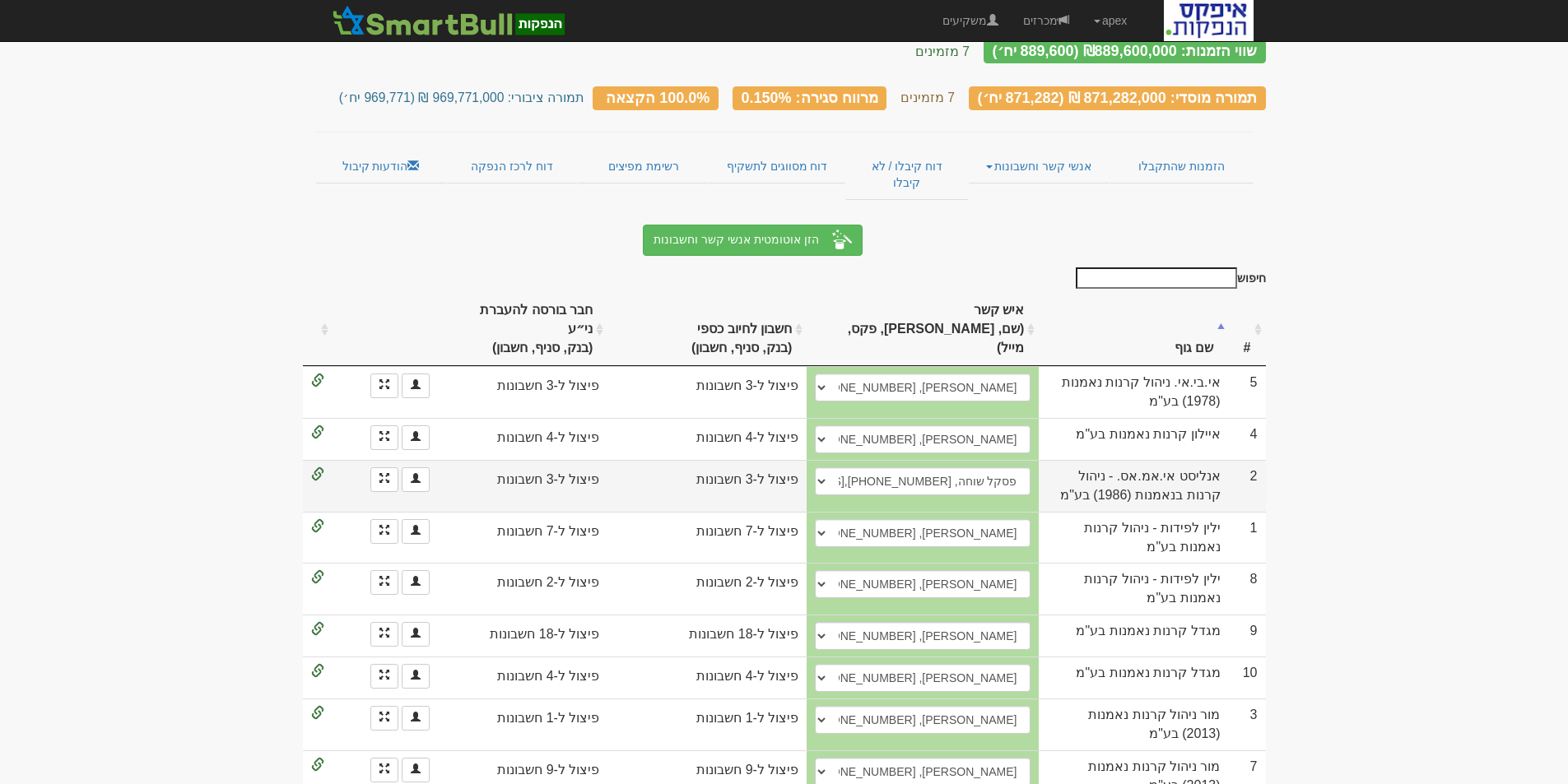
scroll to position [110, 0]
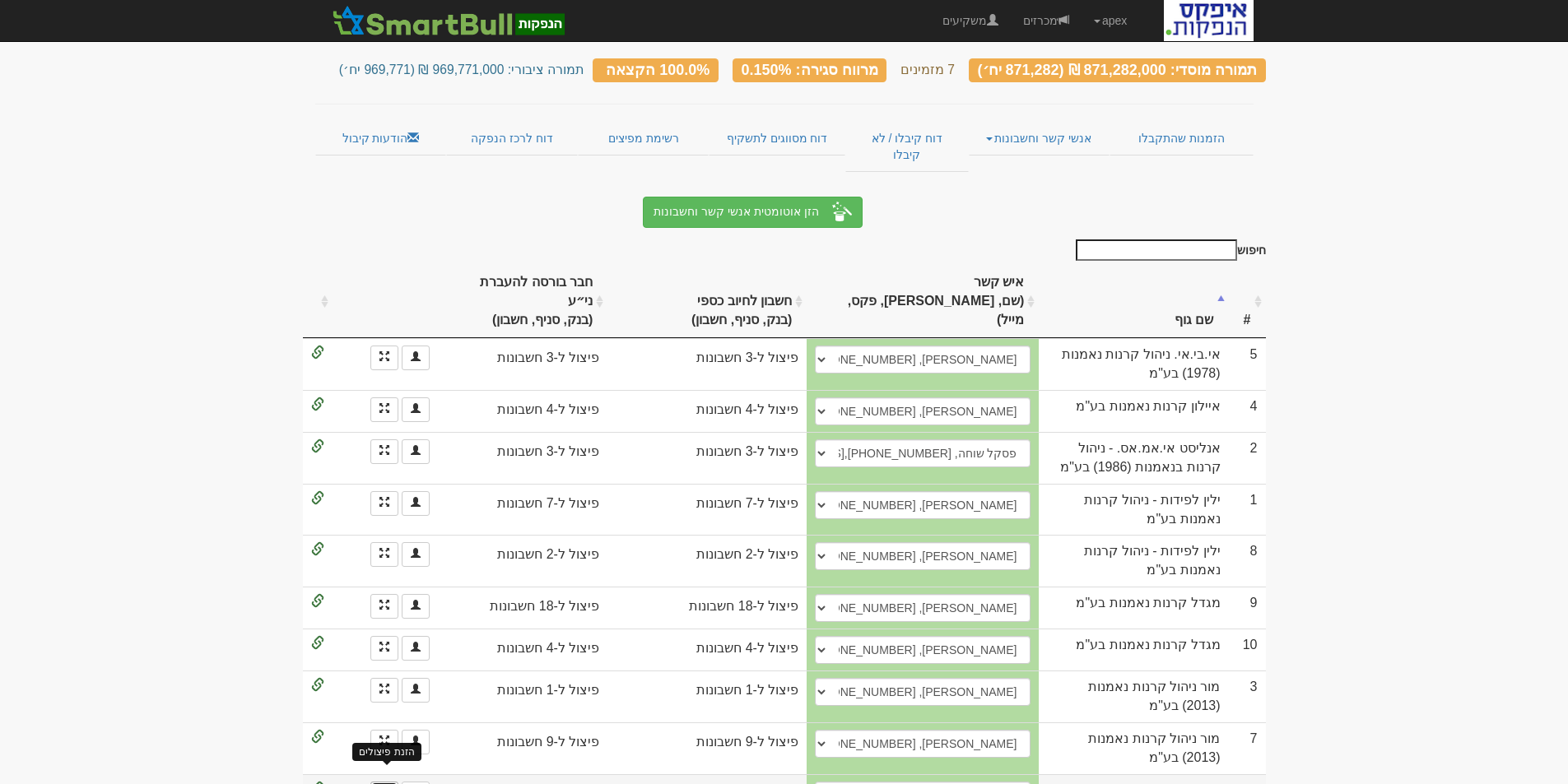
click at [382, 783] on span at bounding box center [384, 793] width 10 height 10
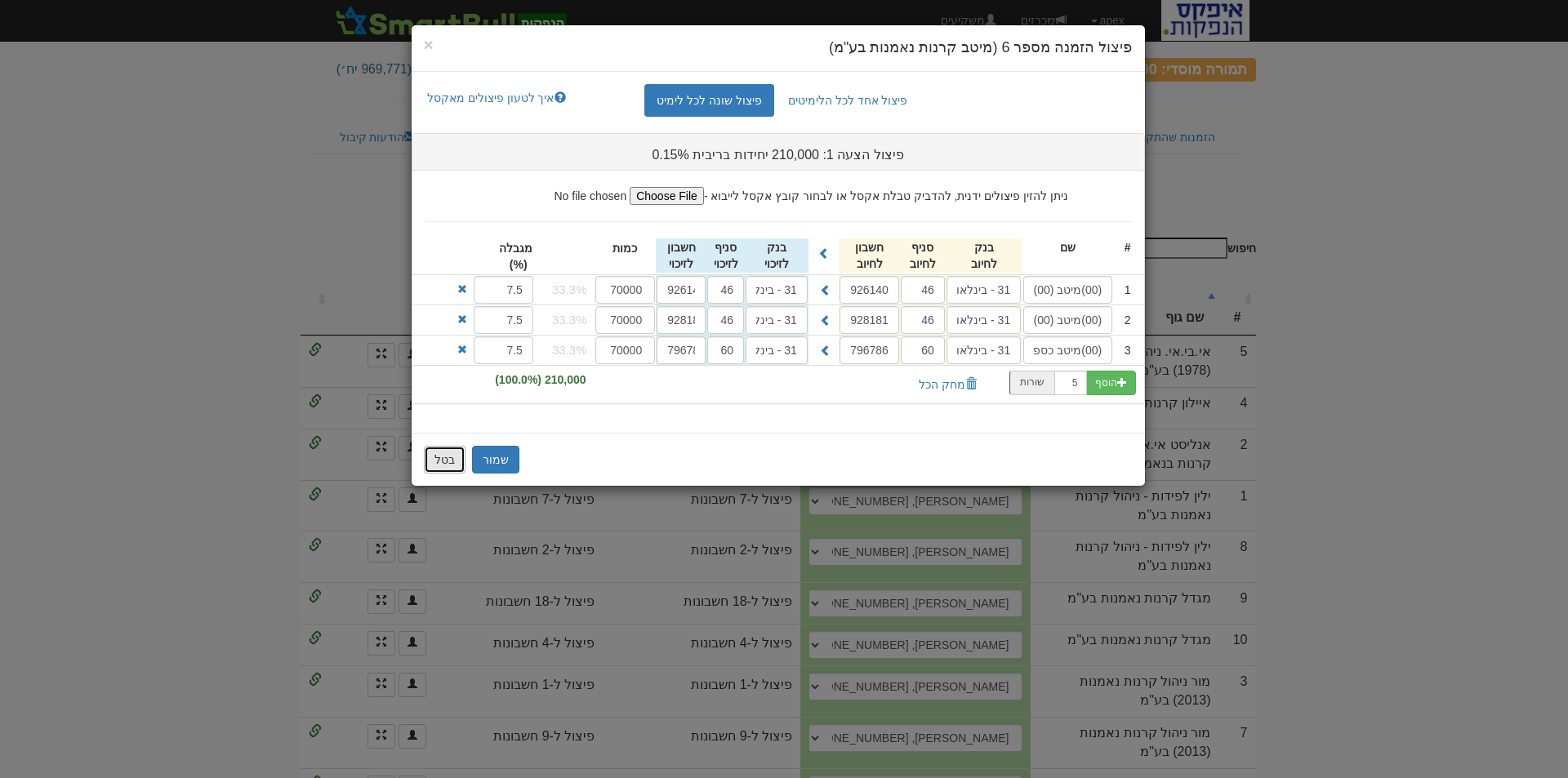
click at [441, 465] on button "בטל" at bounding box center [444, 460] width 42 height 28
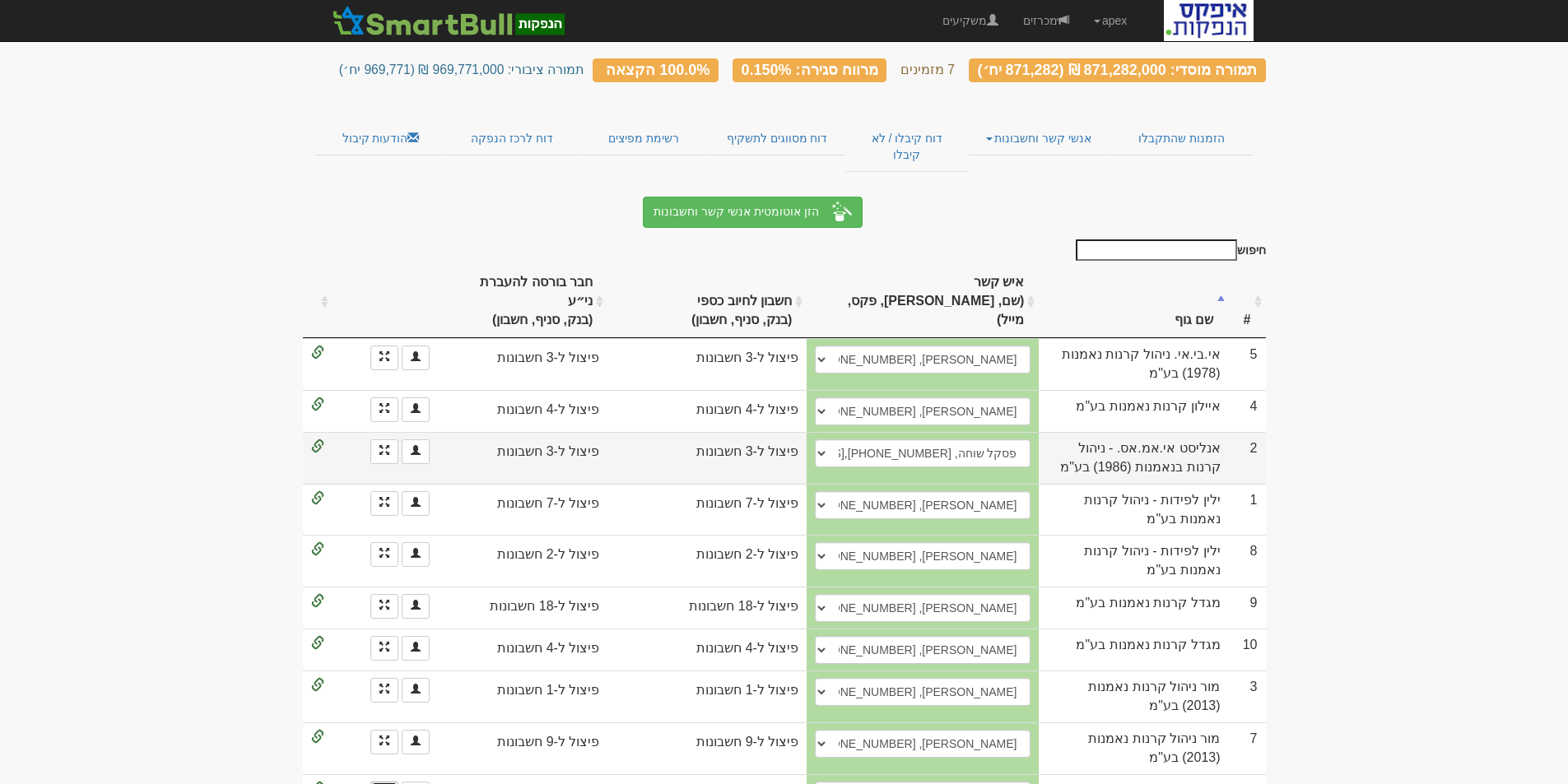
scroll to position [0, 0]
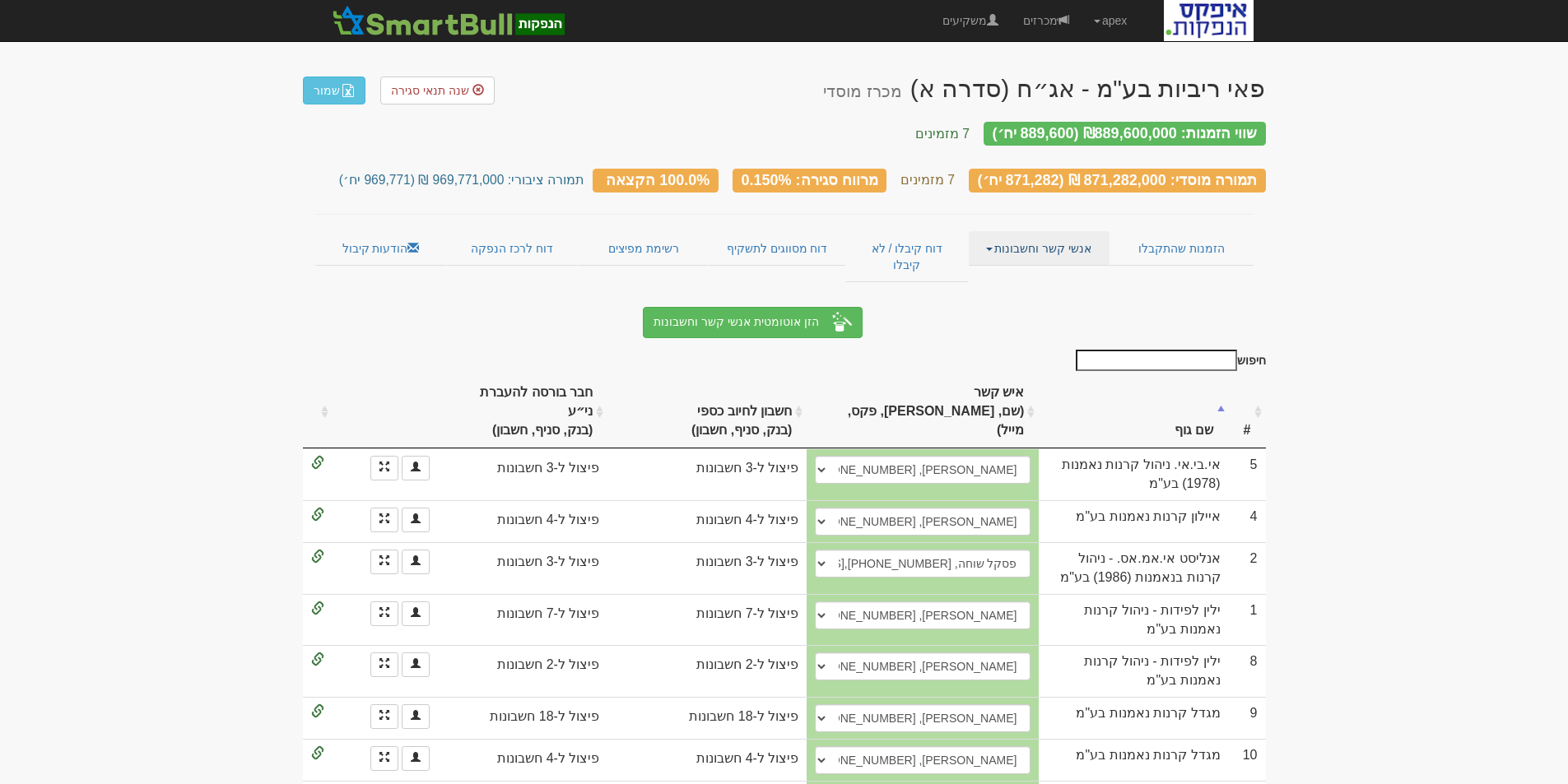
click at [996, 234] on link "אנשי קשר וחשבונות" at bounding box center [1039, 248] width 141 height 34
click at [1024, 270] on link "פרטי הזמנות זוכות" at bounding box center [1043, 281] width 130 height 22
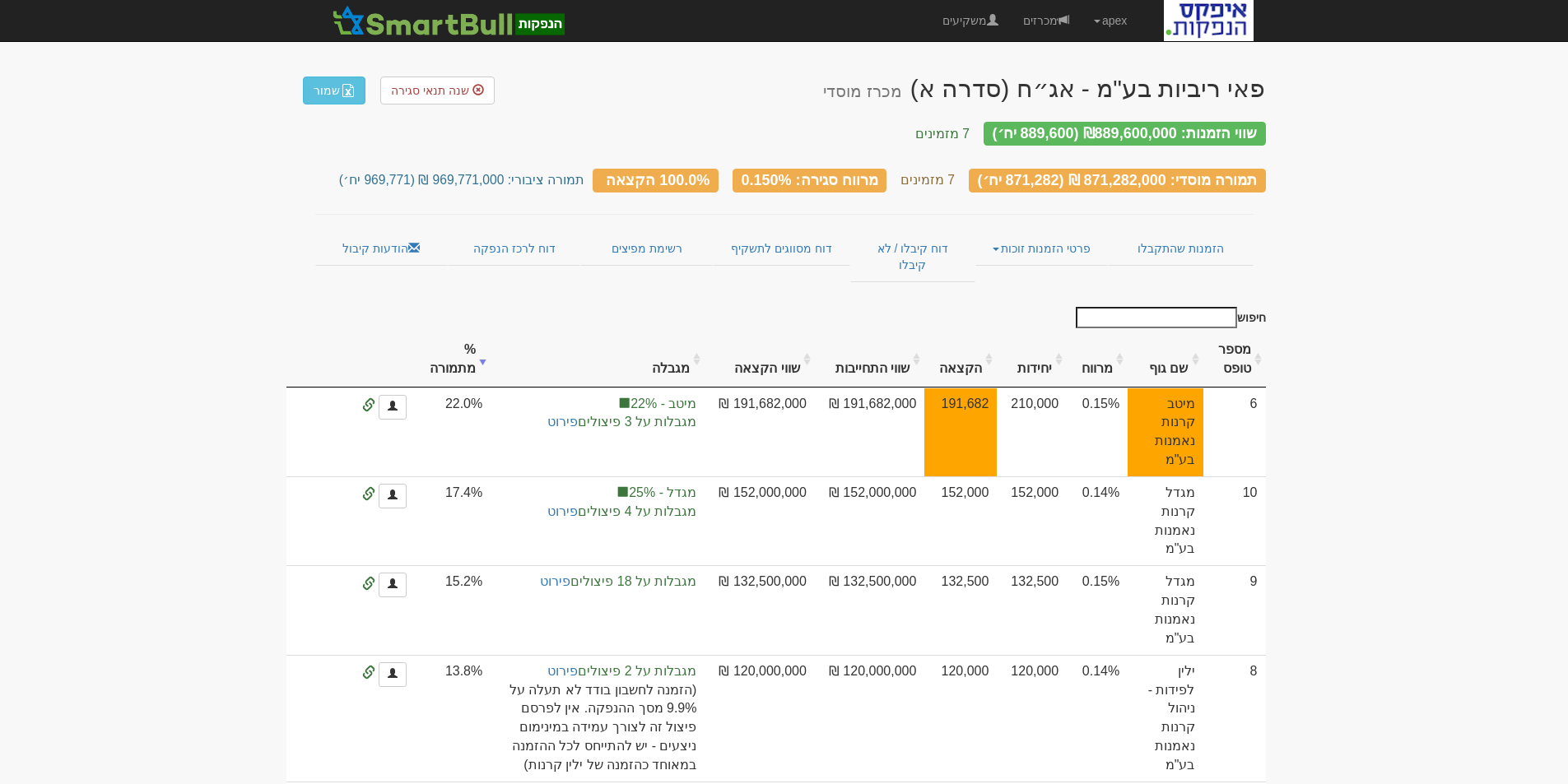
click at [427, 75] on div "שנה תנאי סגירה שמור" at bounding box center [399, 90] width 192 height 29
click at [425, 89] on span "שנה תנאי סגירה" at bounding box center [430, 90] width 78 height 13
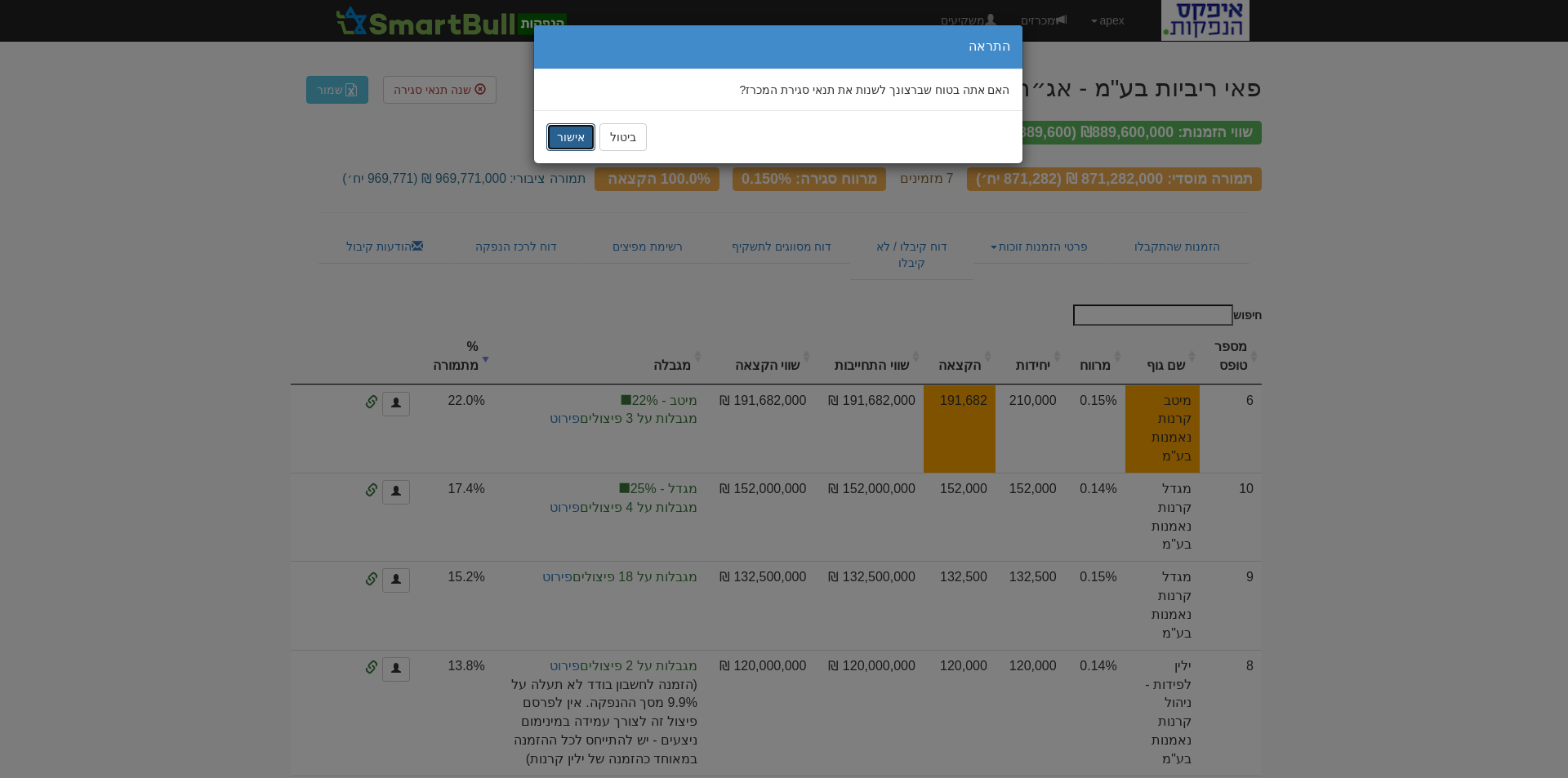
click at [561, 132] on button "אישור" at bounding box center [571, 137] width 49 height 28
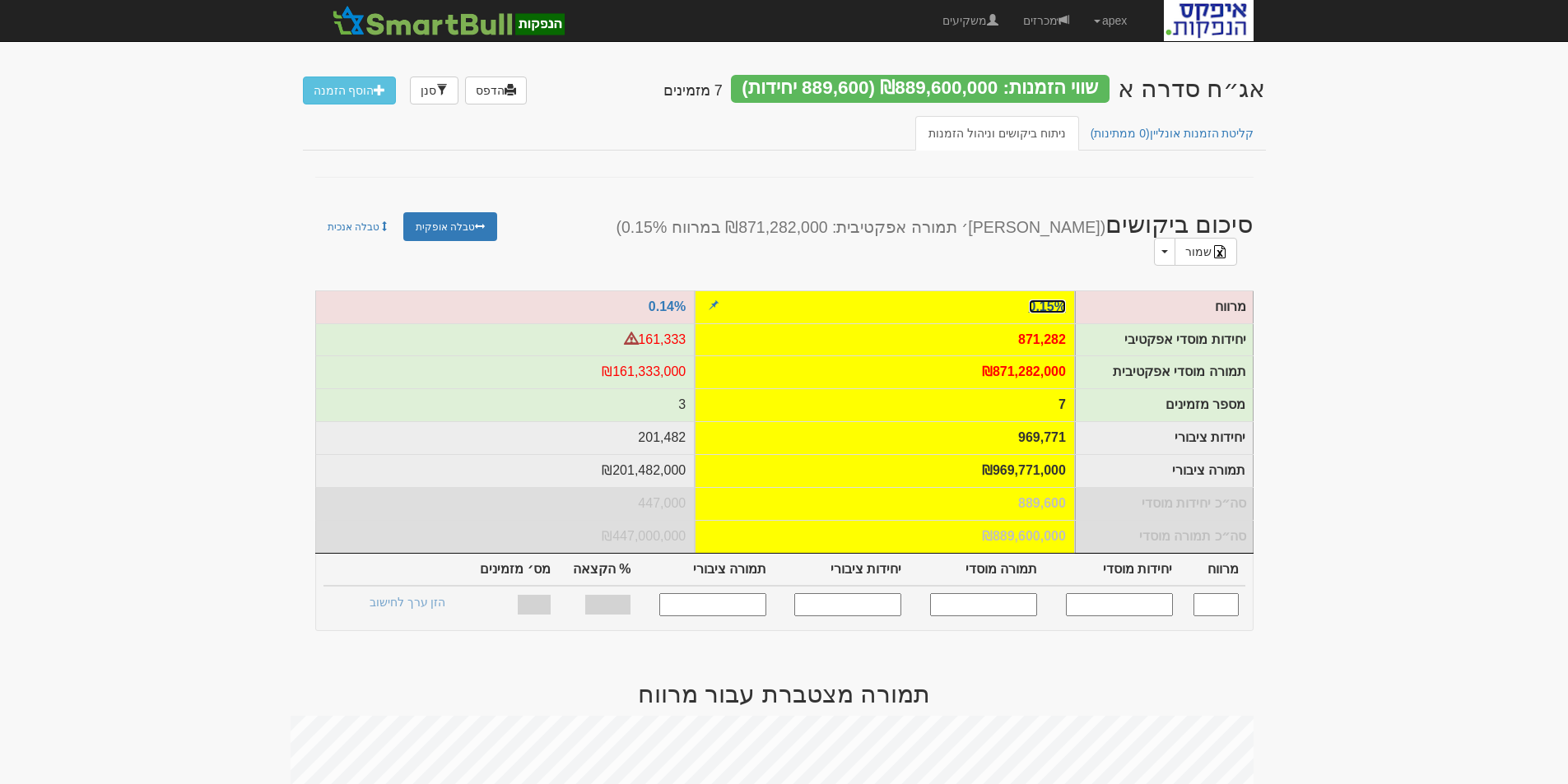
click at [1047, 299] on link "0.15%" at bounding box center [1047, 306] width 37 height 14
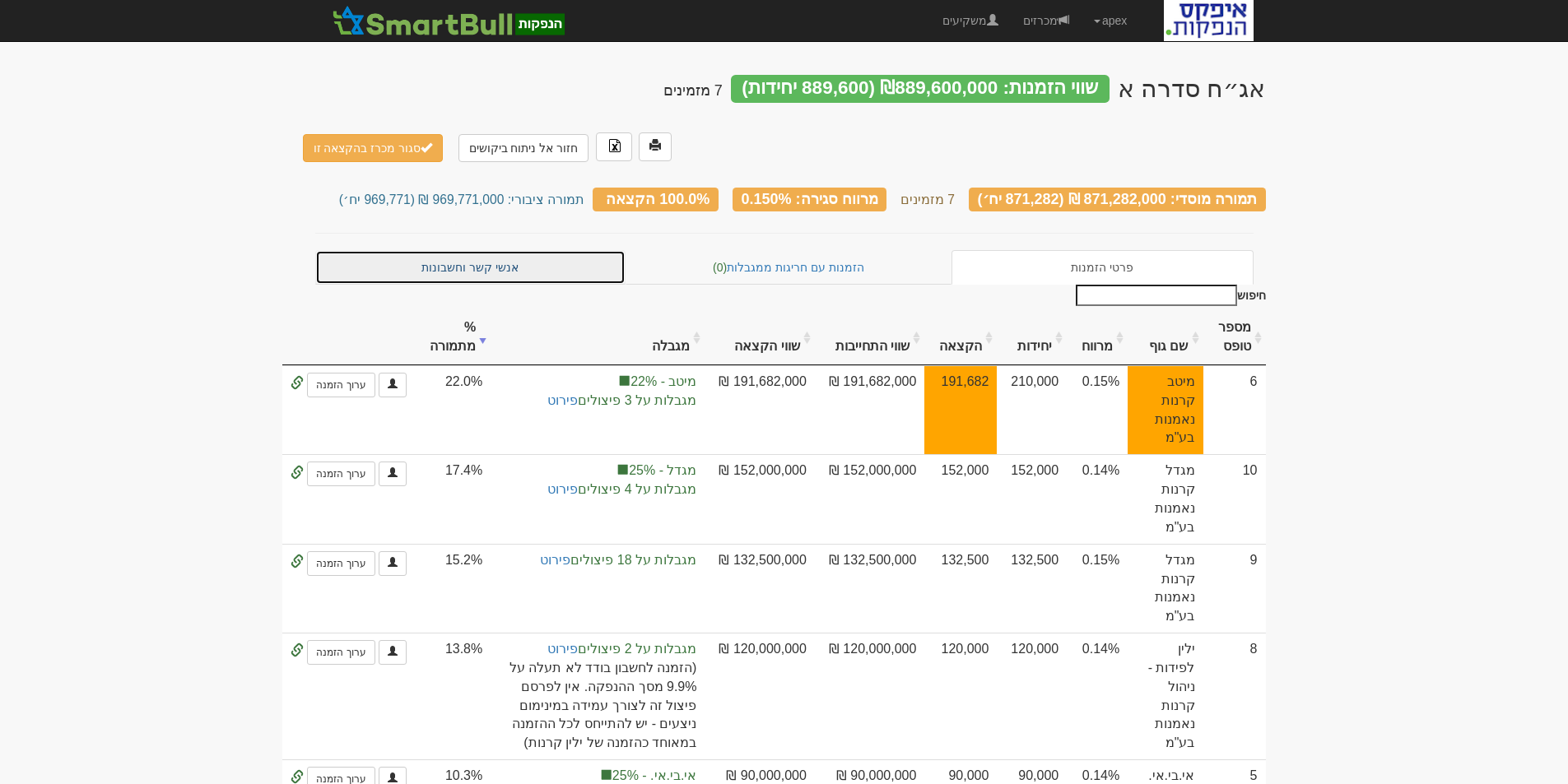
click at [487, 250] on link "אנשי קשר וחשבונות" at bounding box center [470, 267] width 311 height 34
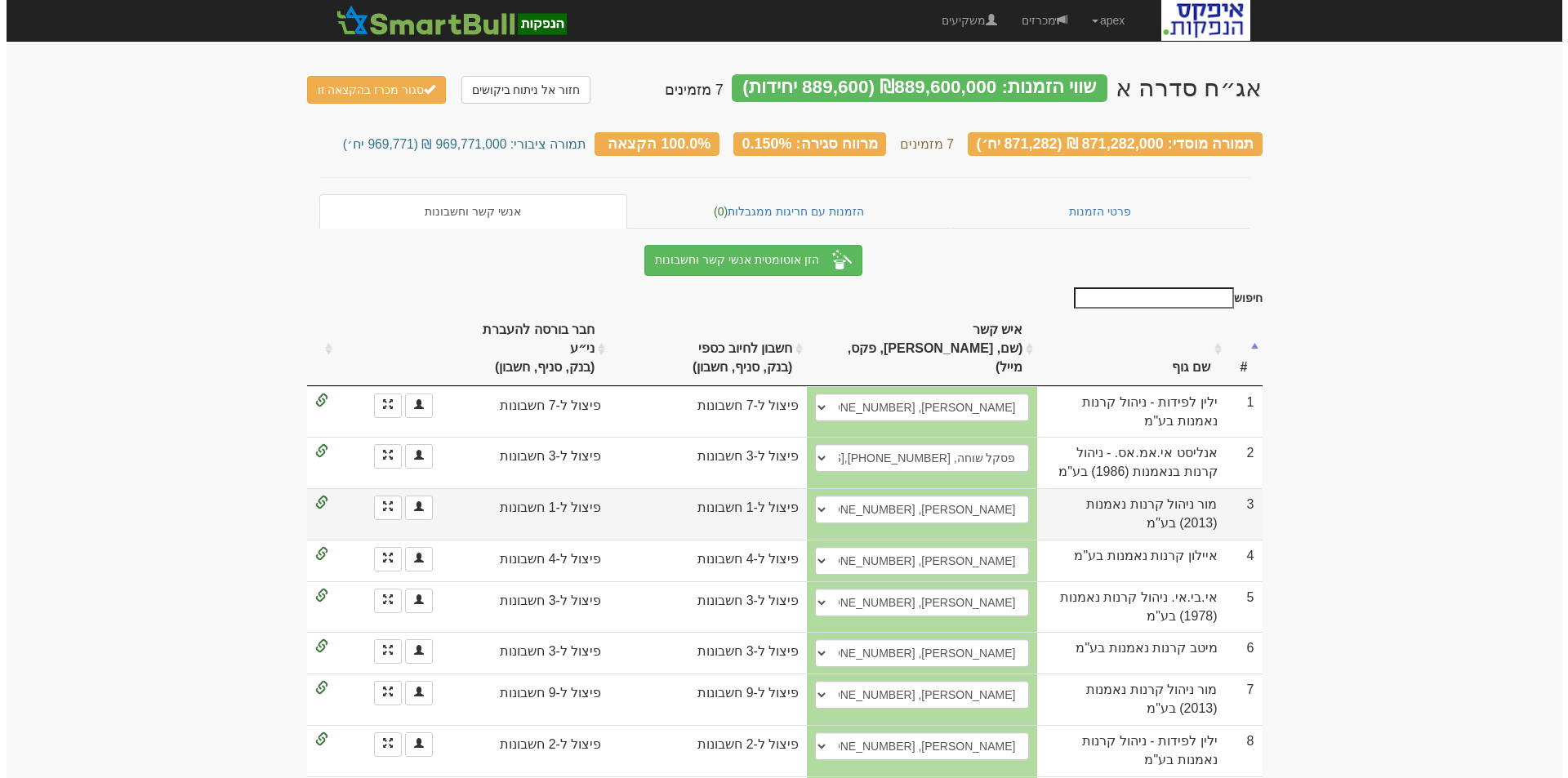
scroll to position [74, 0]
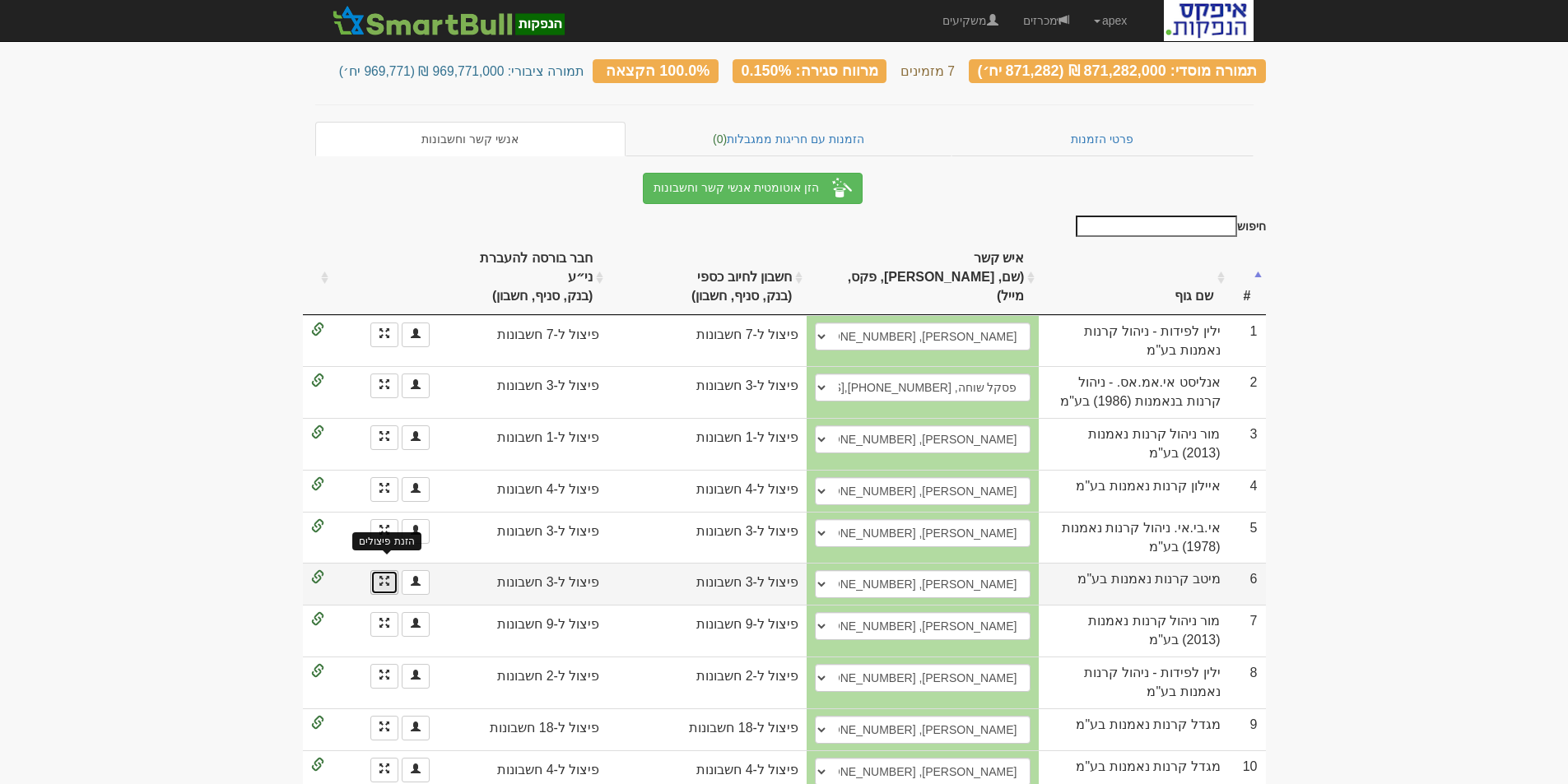
click at [381, 576] on span at bounding box center [384, 581] width 10 height 10
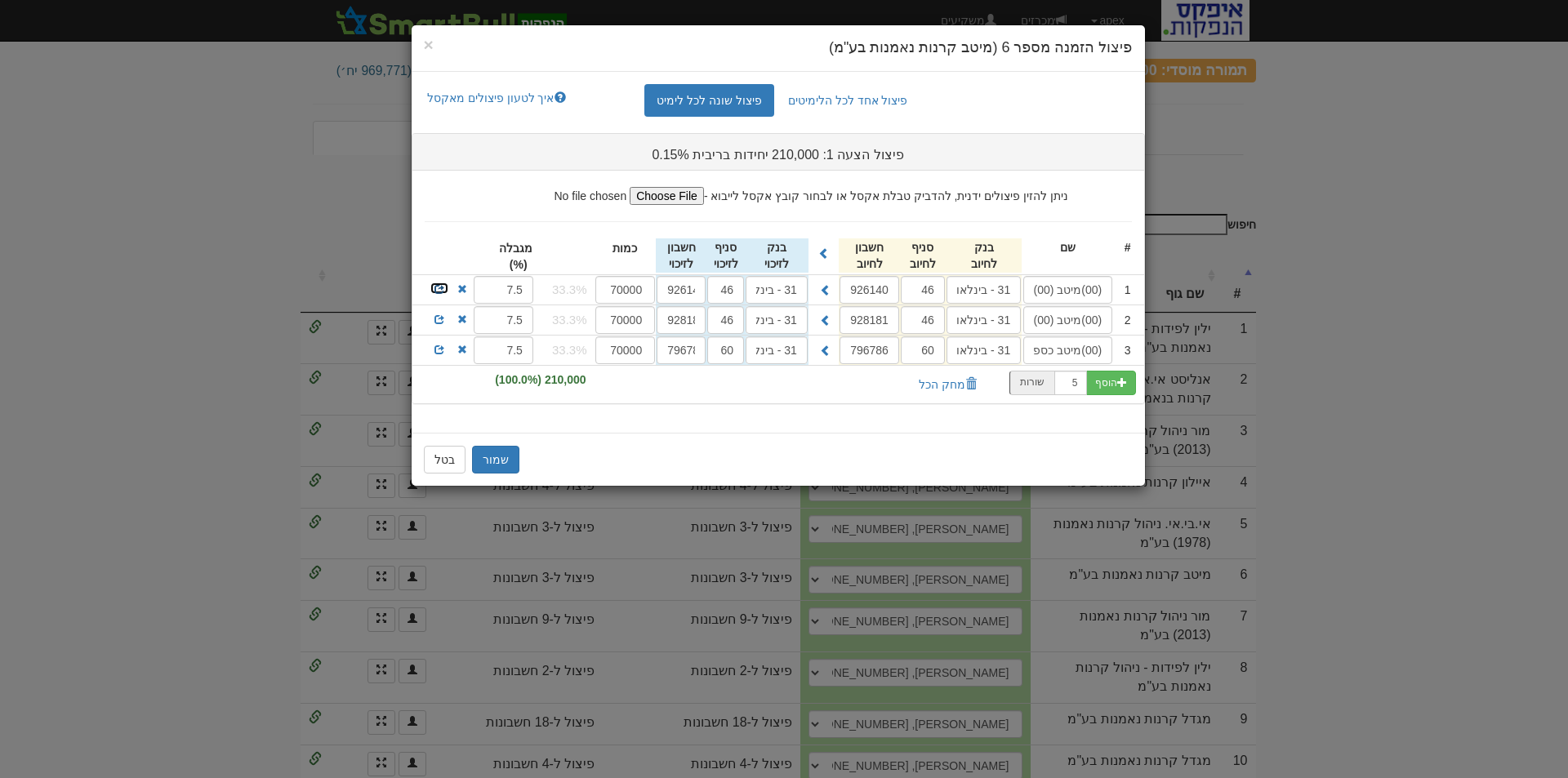
click at [439, 286] on span at bounding box center [440, 289] width 10 height 10
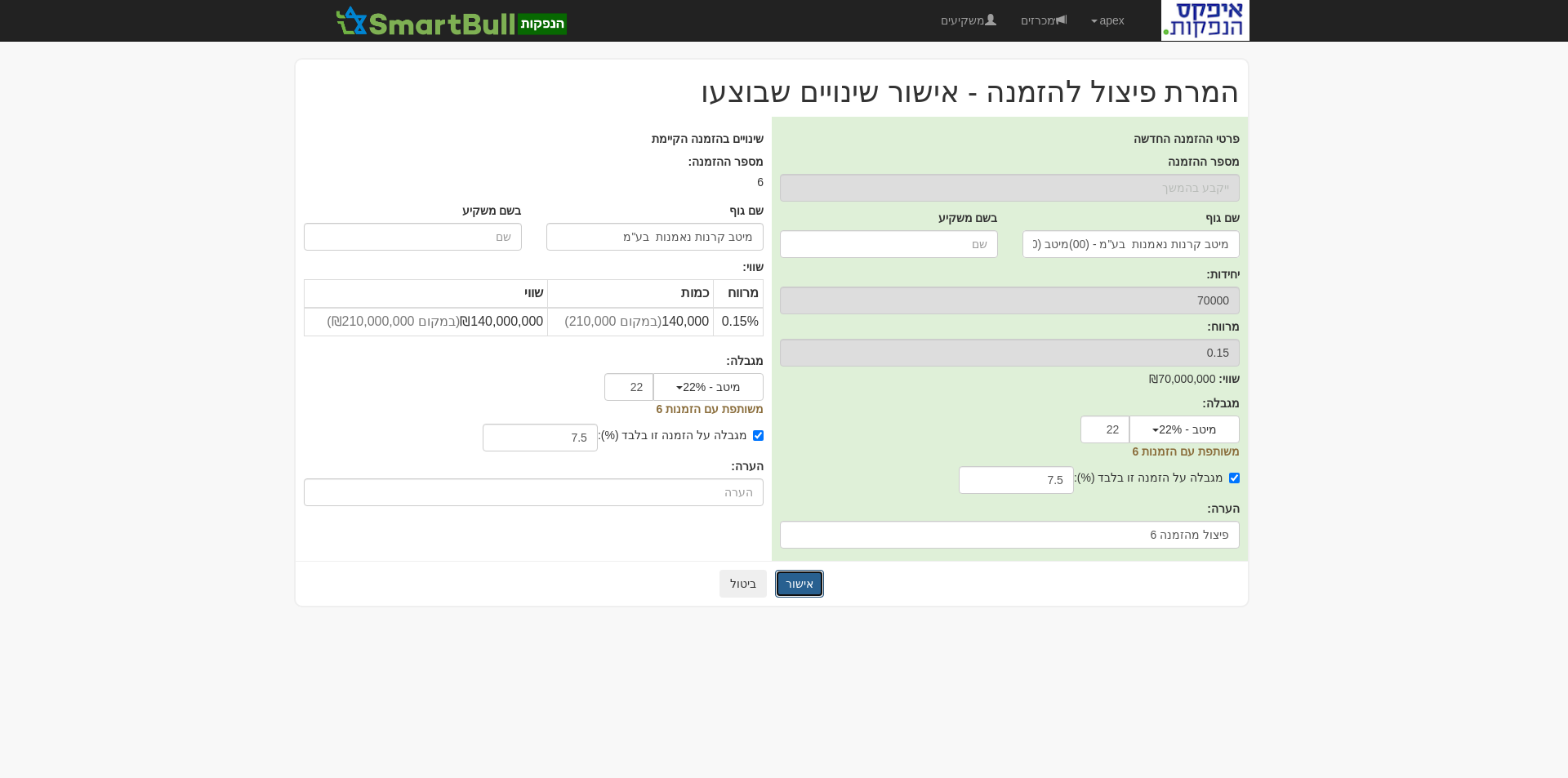
click at [802, 580] on button "אישור" at bounding box center [800, 584] width 49 height 28
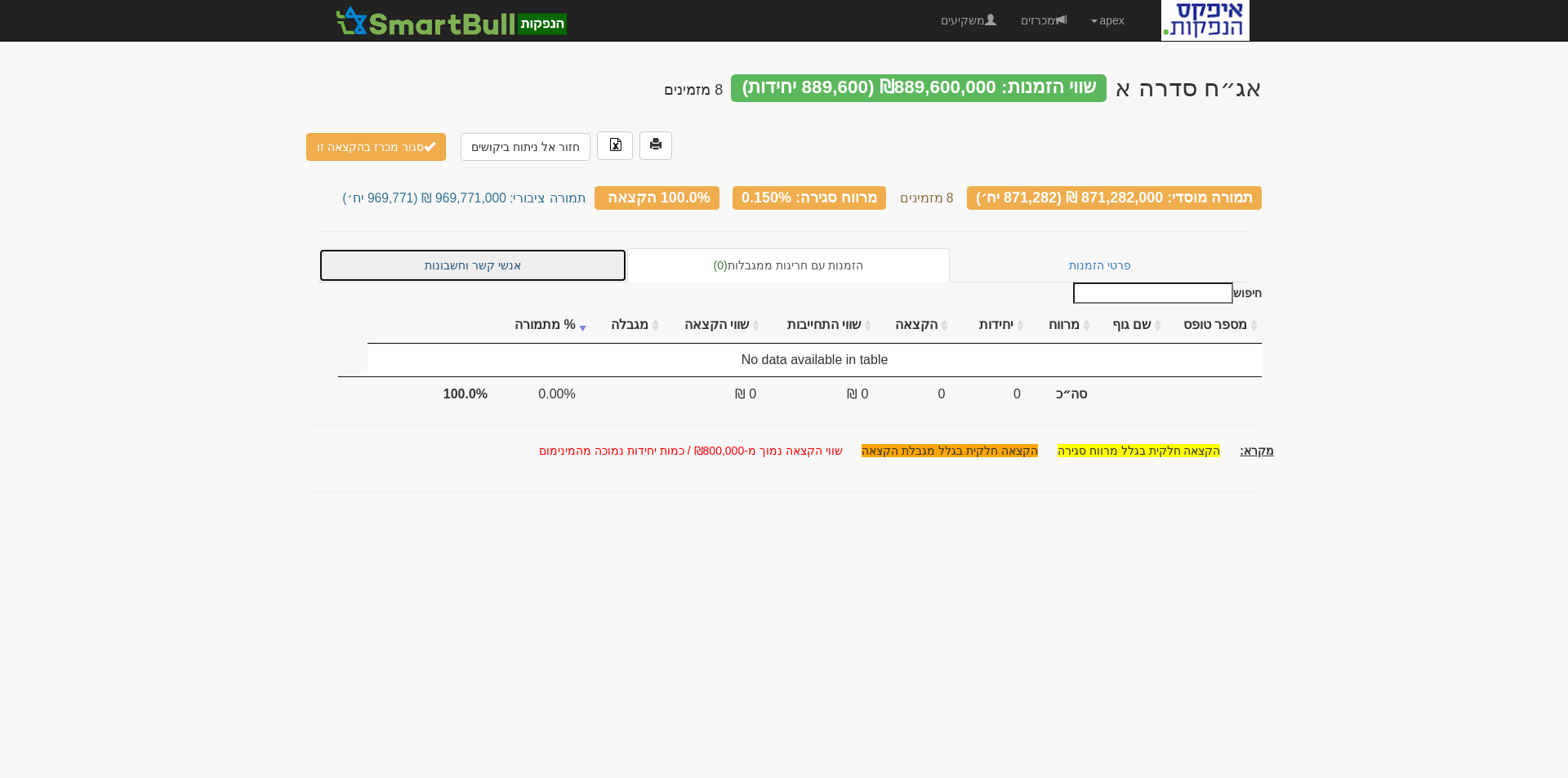
click at [490, 248] on link "אנשי קשר וחשבונות" at bounding box center [473, 265] width 309 height 34
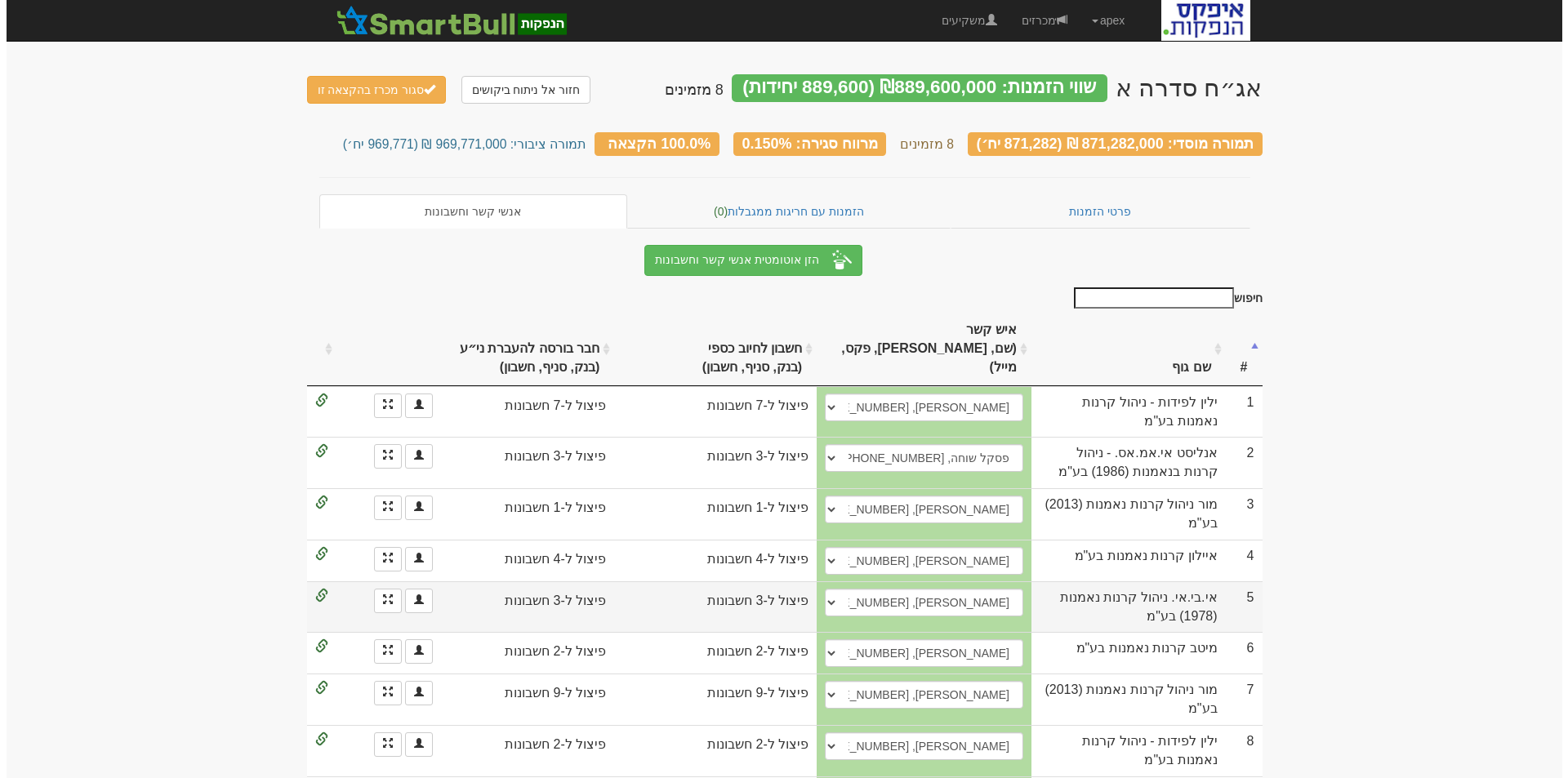
scroll to position [124, 0]
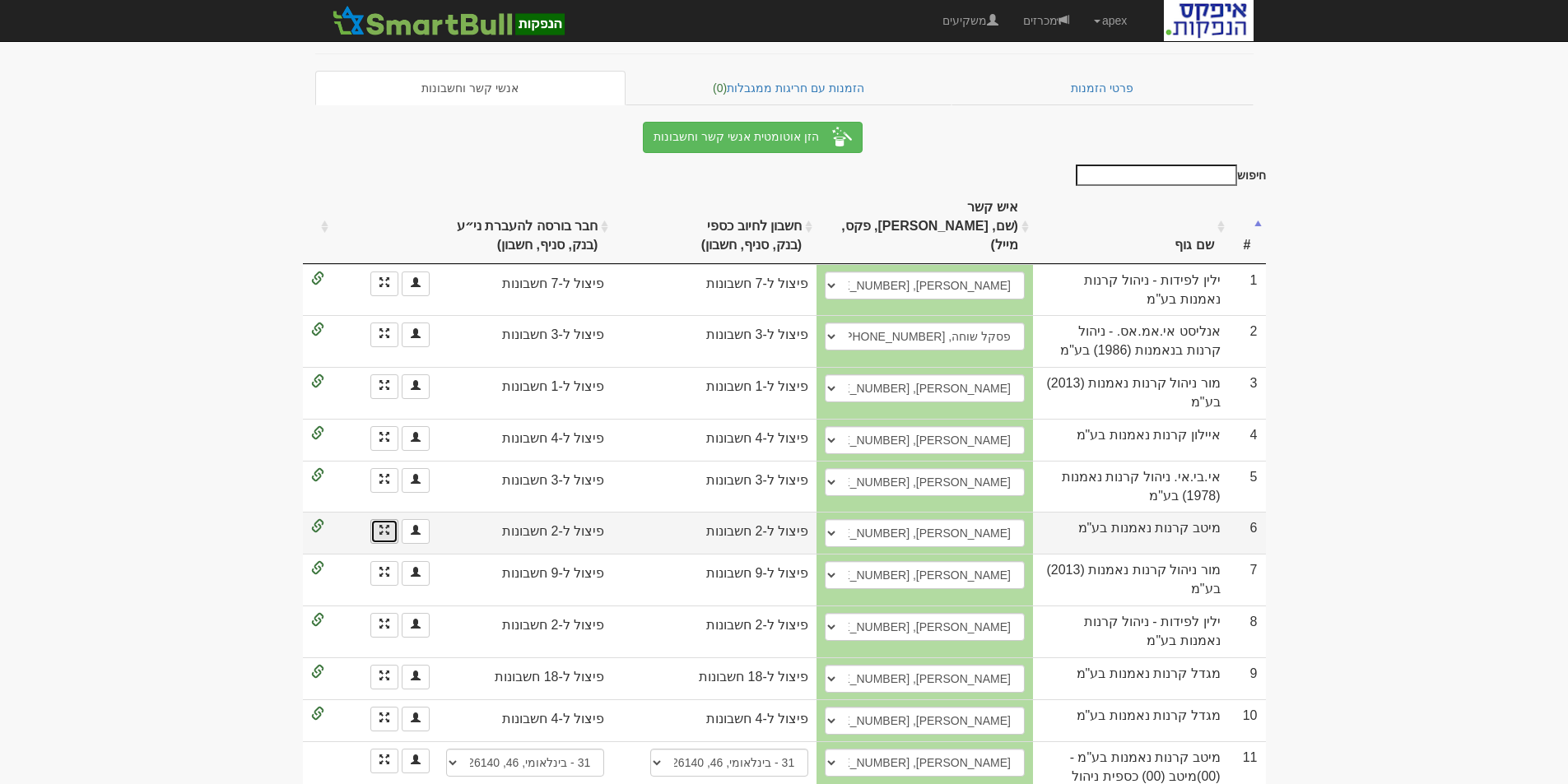
click at [377, 519] on link at bounding box center [384, 531] width 28 height 24
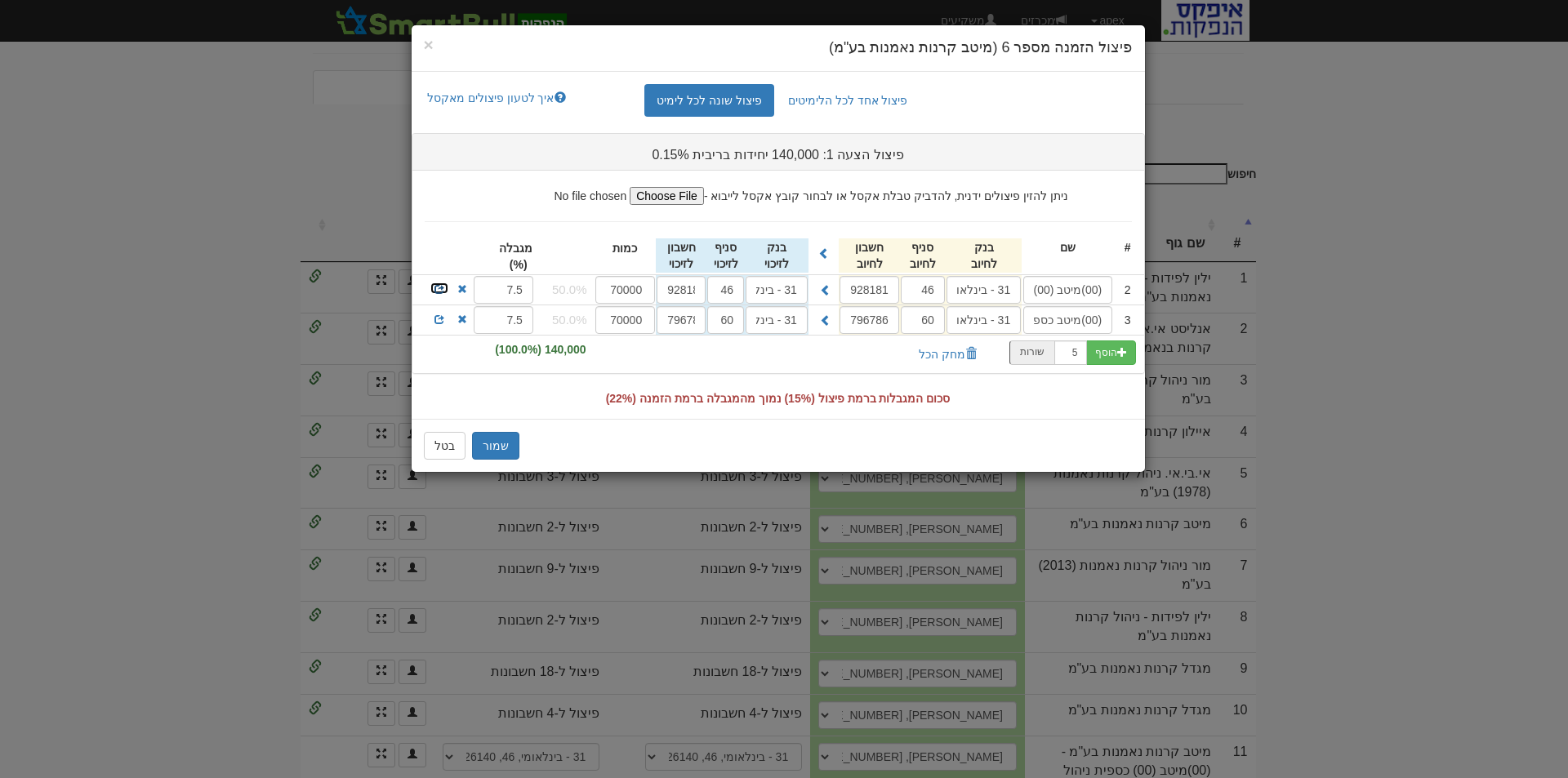
click at [439, 288] on span at bounding box center [440, 289] width 10 height 10
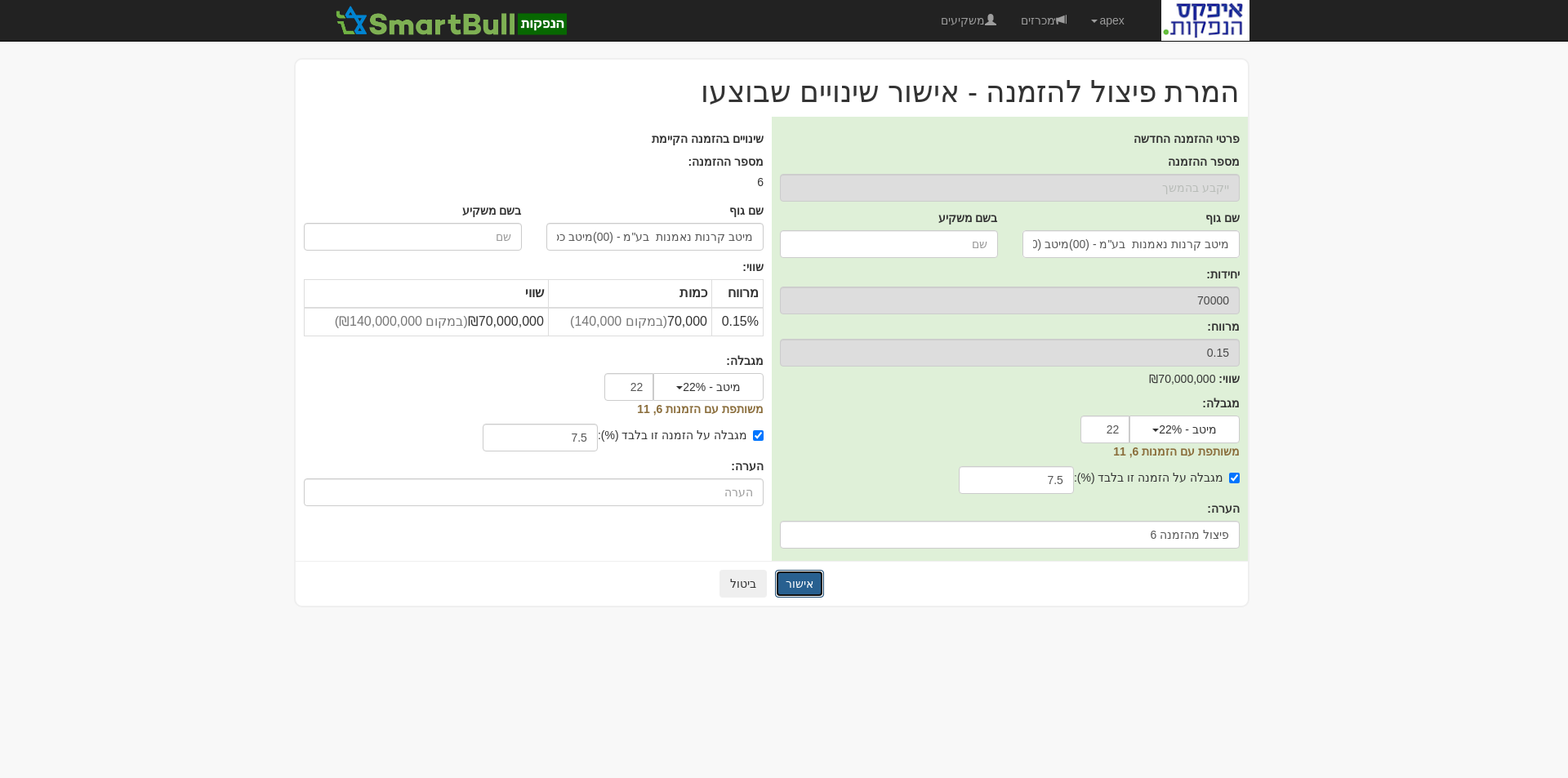
click at [807, 586] on button "אישור" at bounding box center [800, 584] width 49 height 28
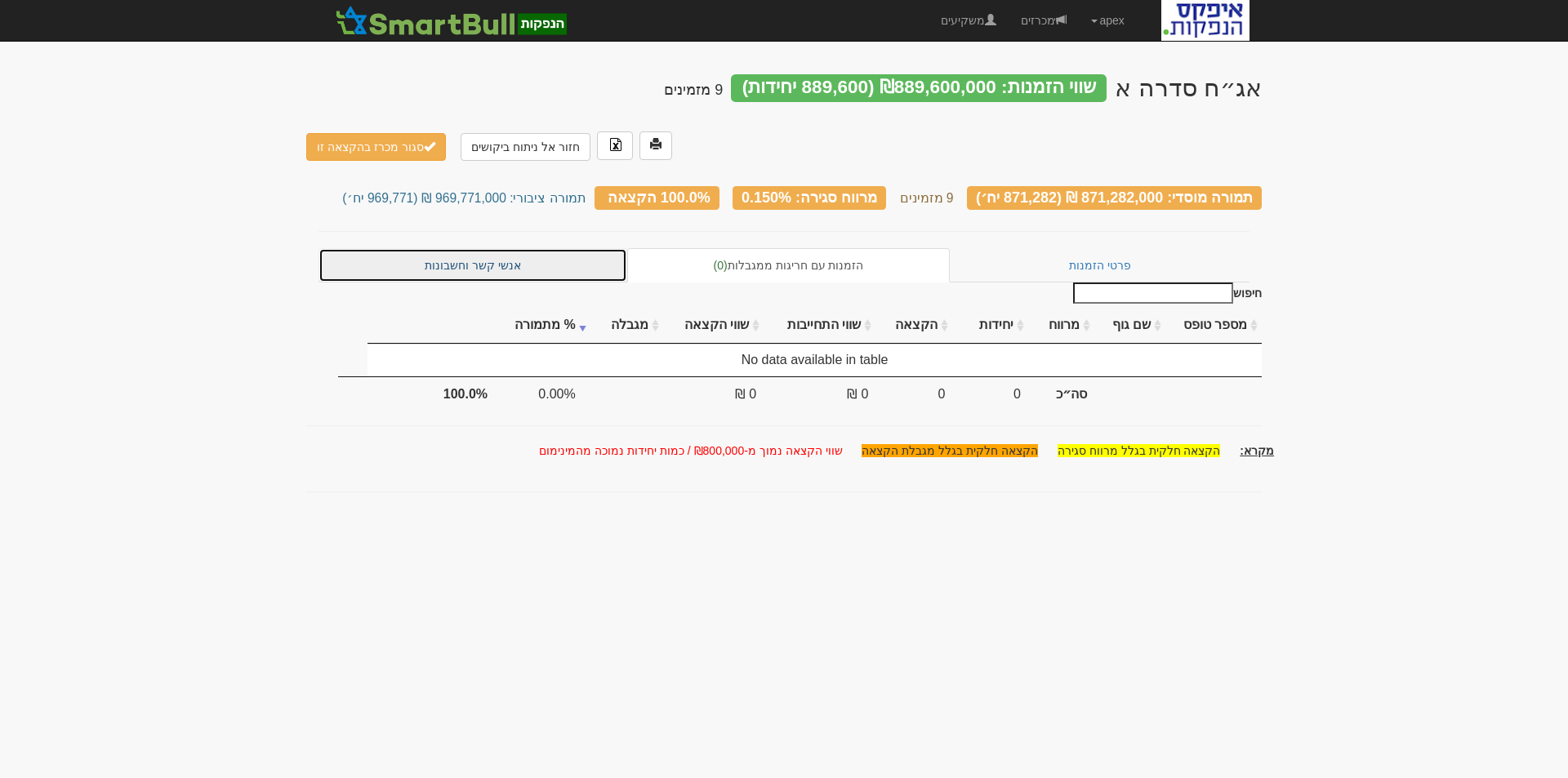
click at [469, 248] on link "אנשי קשר וחשבונות" at bounding box center [473, 265] width 309 height 34
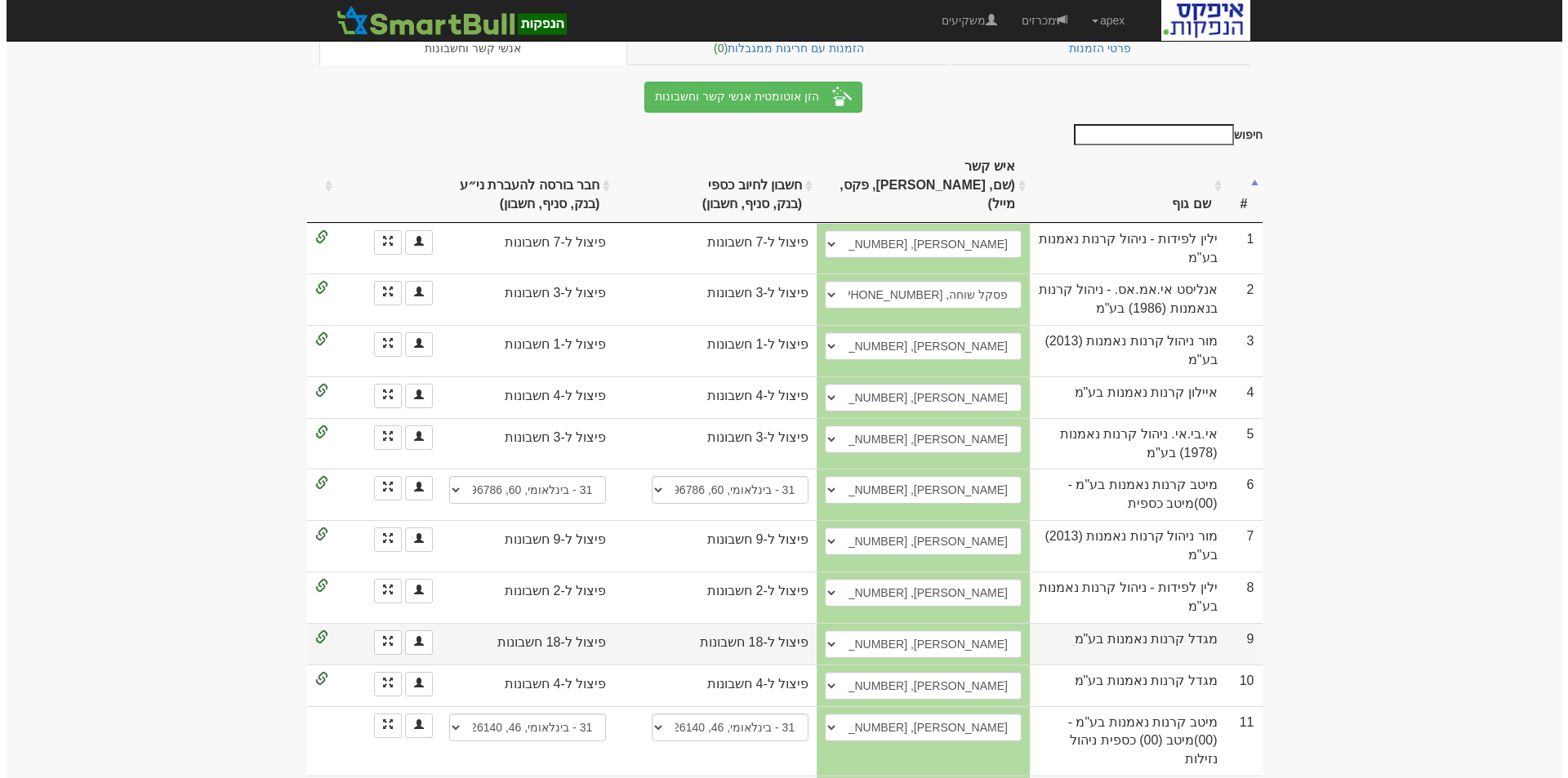
scroll to position [204, 0]
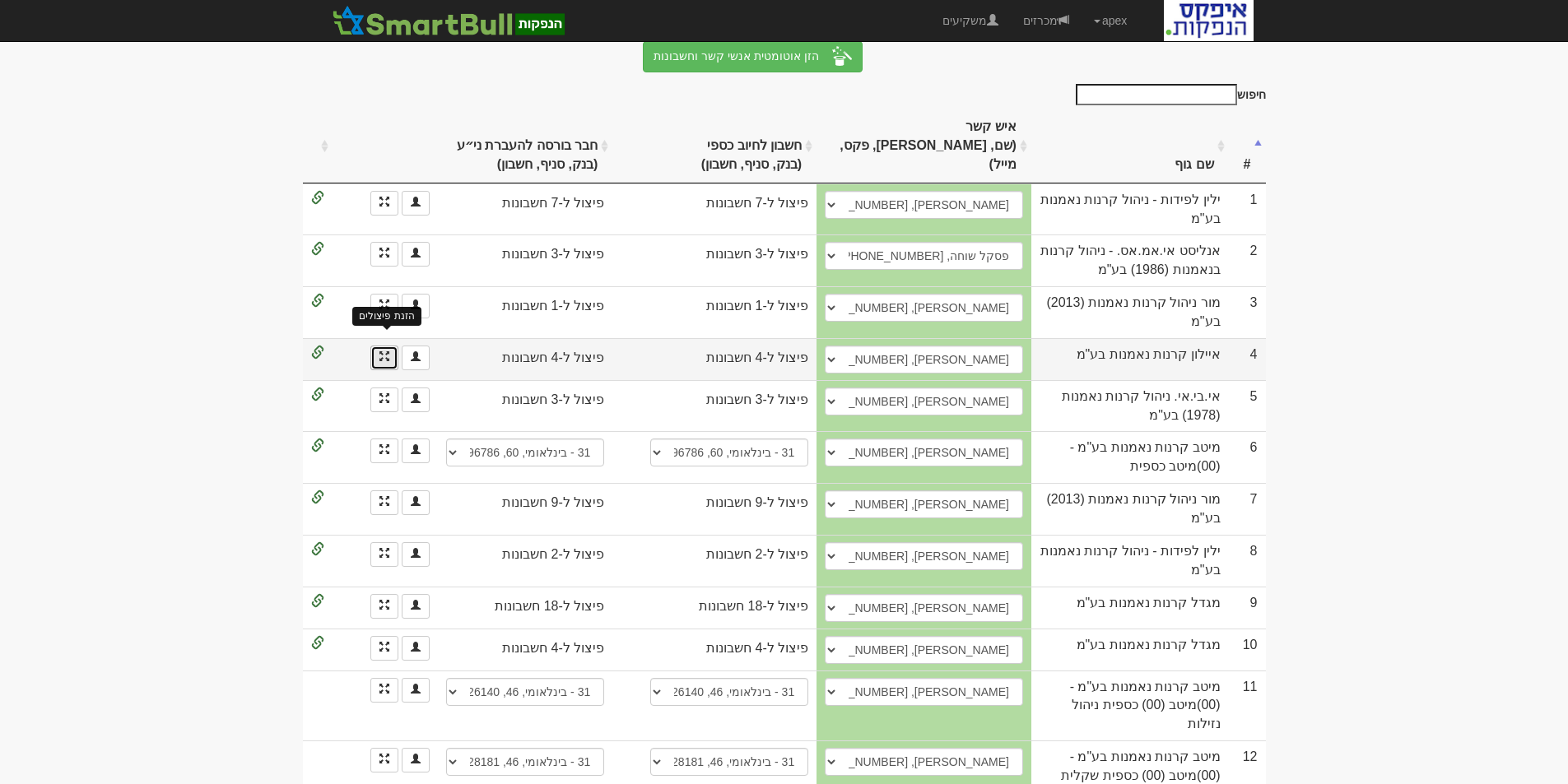
click at [385, 351] on span at bounding box center [384, 356] width 10 height 10
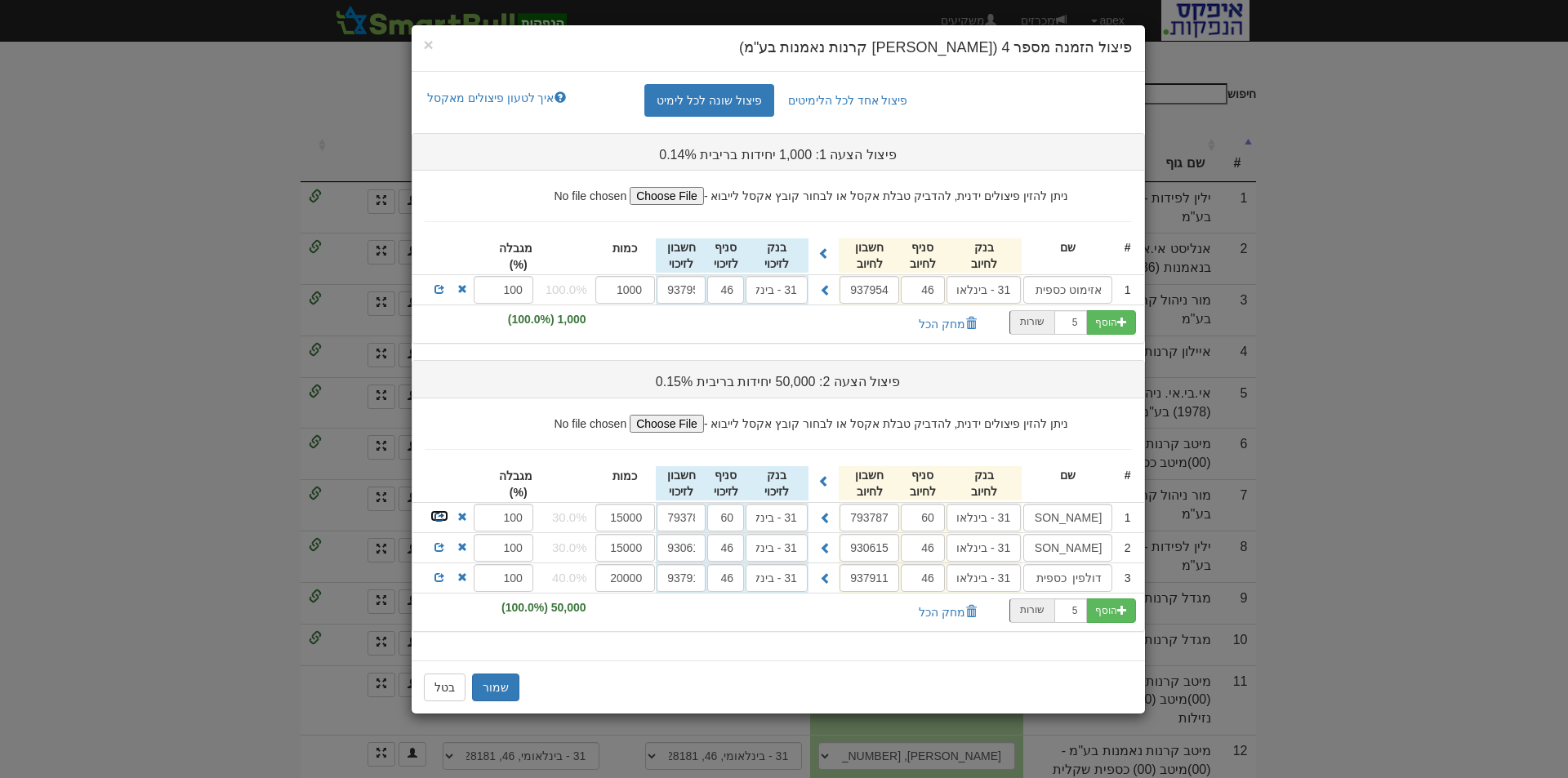
click at [438, 514] on span at bounding box center [440, 517] width 10 height 10
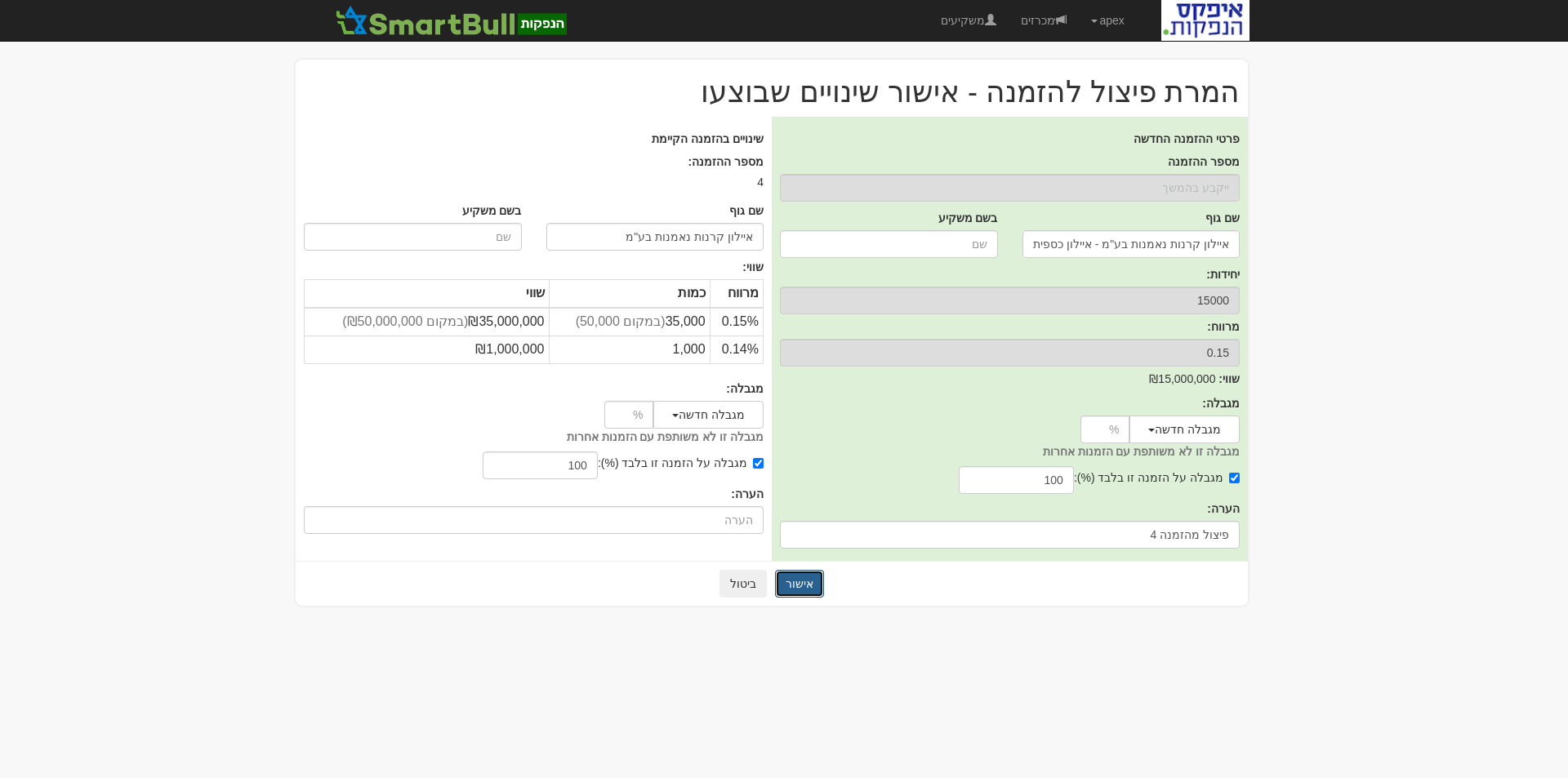
click at [800, 581] on button "אישור" at bounding box center [800, 584] width 49 height 28
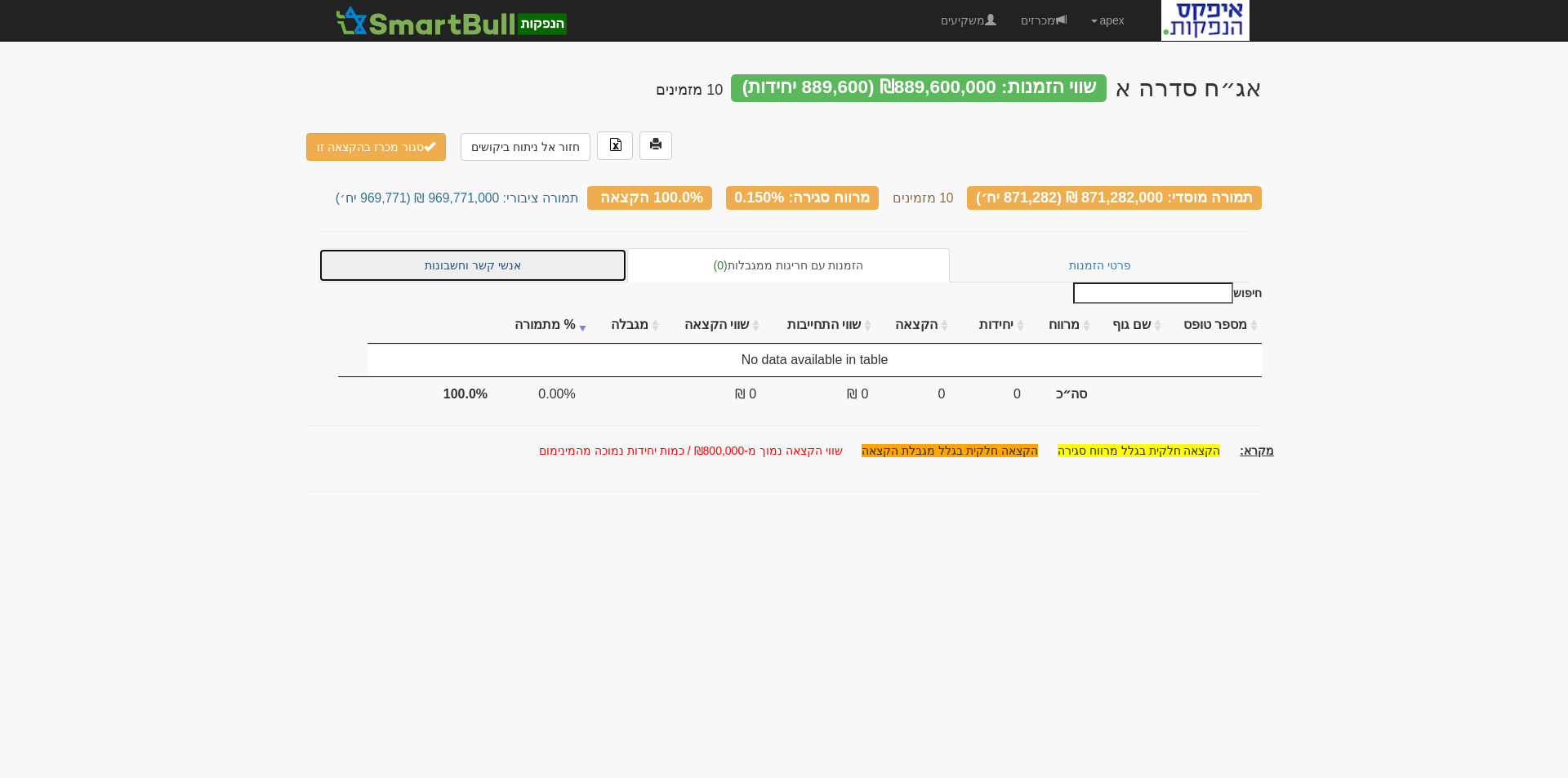
click at [472, 248] on link "אנשי קשר וחשבונות" at bounding box center [473, 265] width 309 height 34
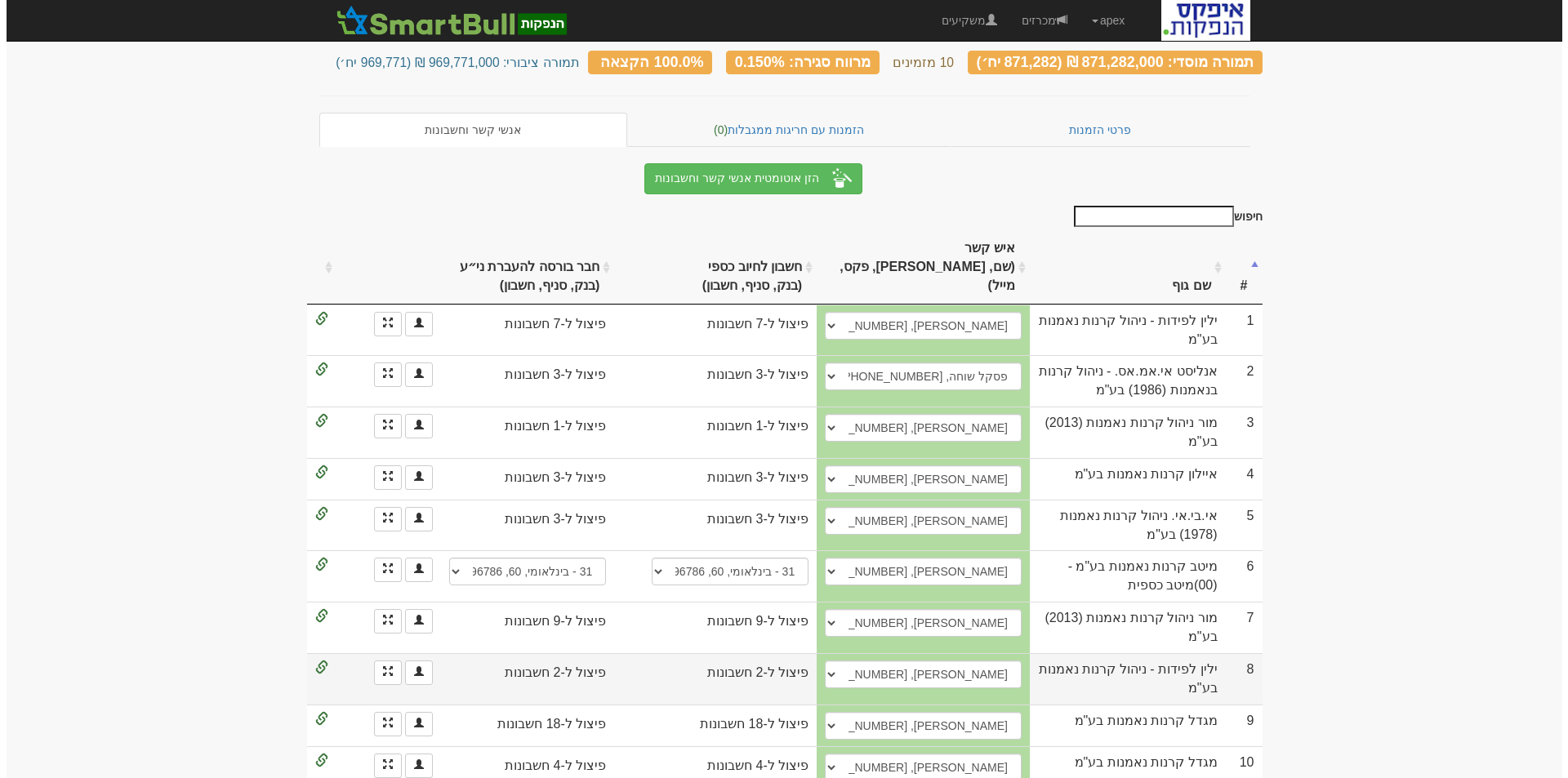
scroll to position [245, 0]
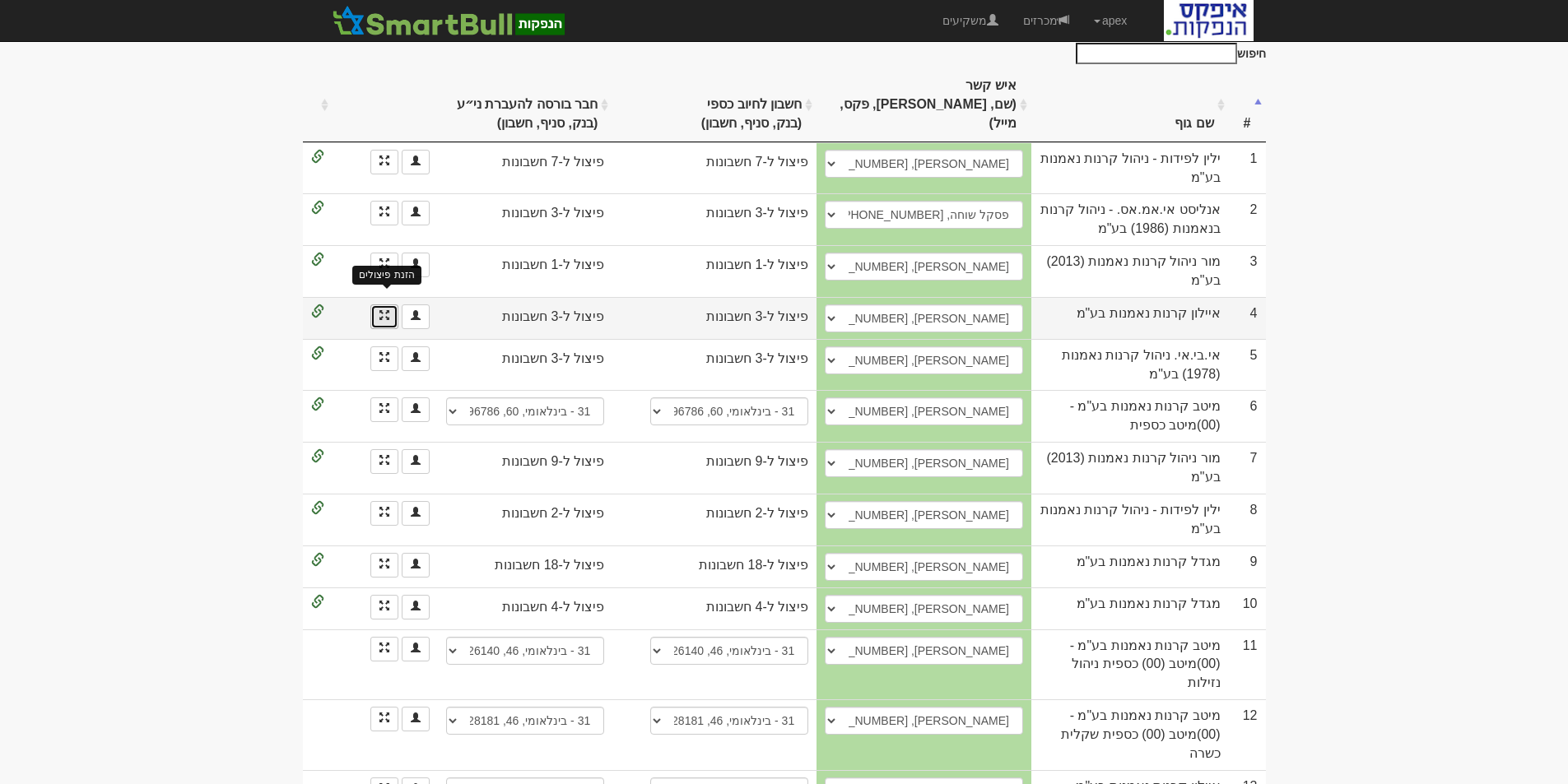
click at [379, 310] on span at bounding box center [384, 315] width 10 height 10
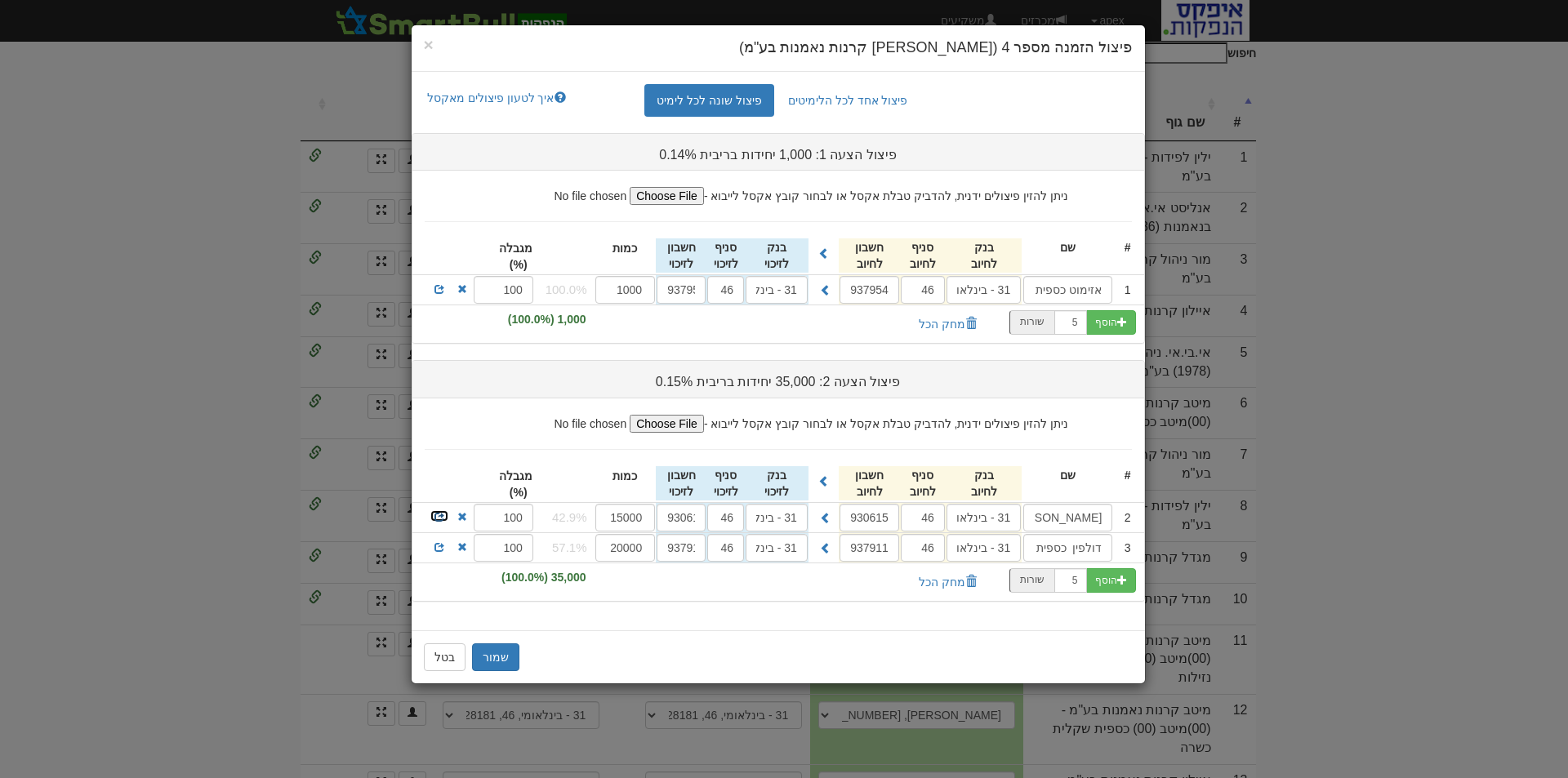
click at [434, 515] on link at bounding box center [440, 515] width 19 height 13
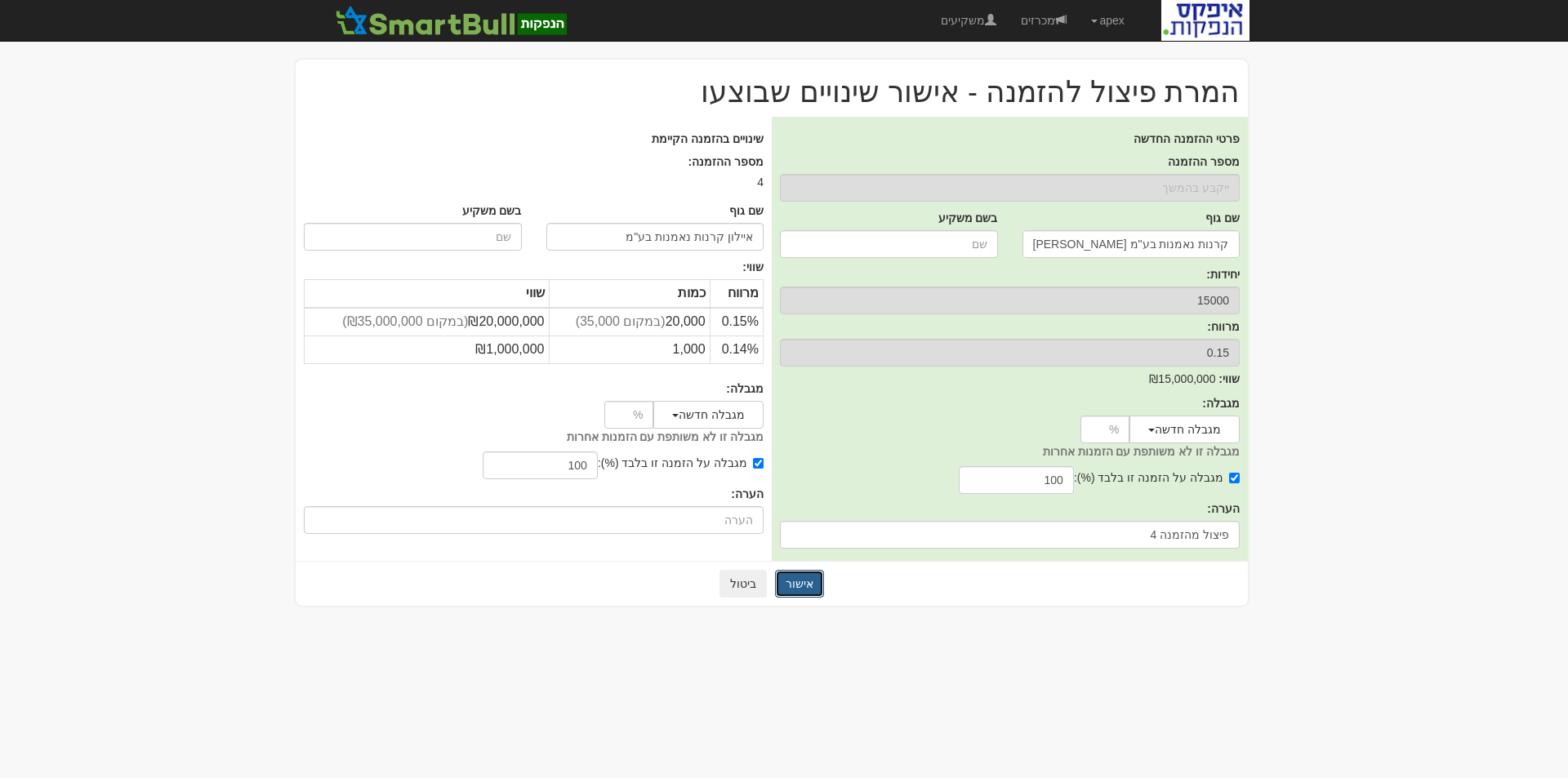
click at [806, 585] on button "אישור" at bounding box center [800, 584] width 49 height 28
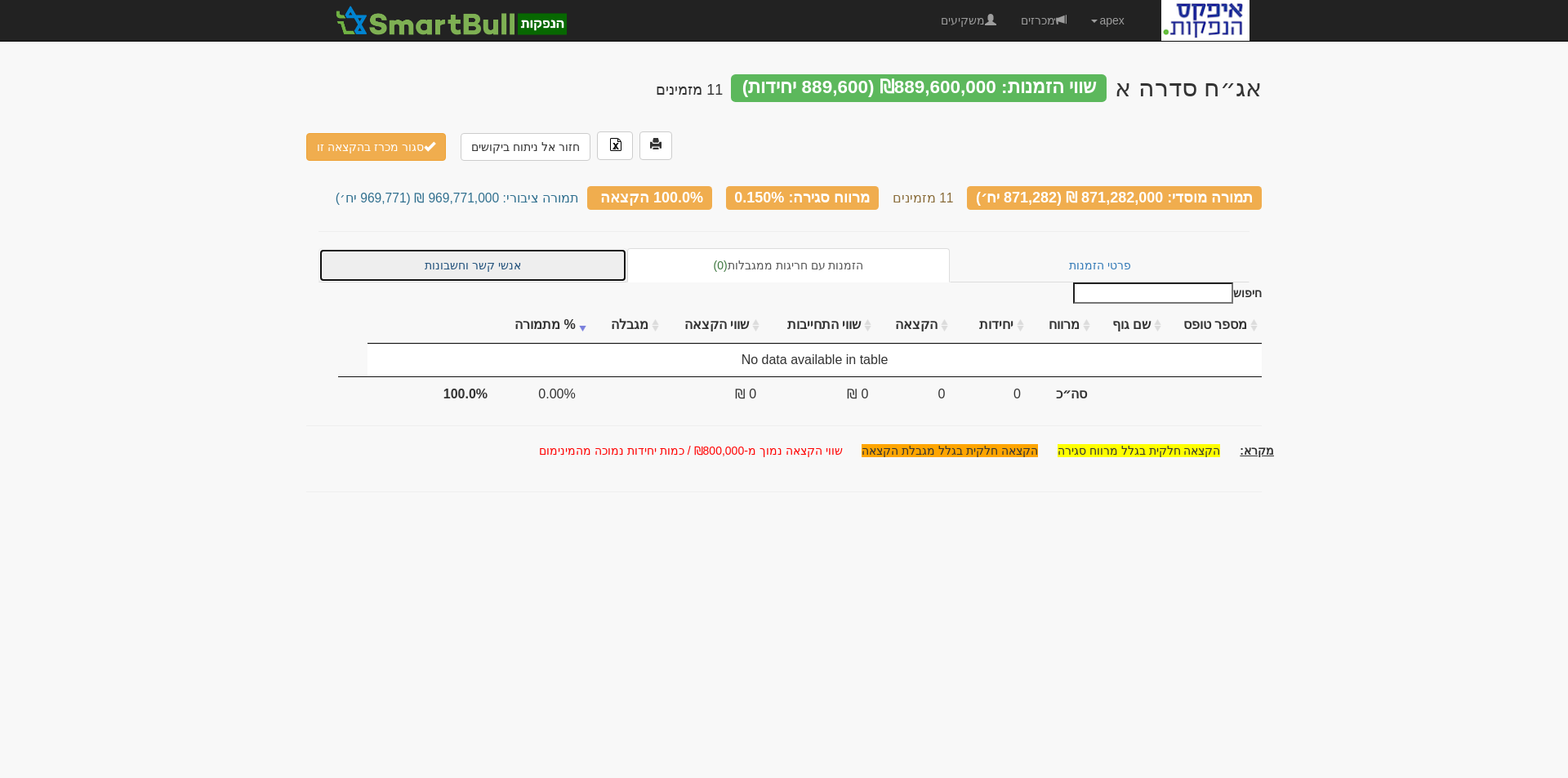
click at [476, 248] on link "אנשי קשר וחשבונות" at bounding box center [473, 265] width 309 height 34
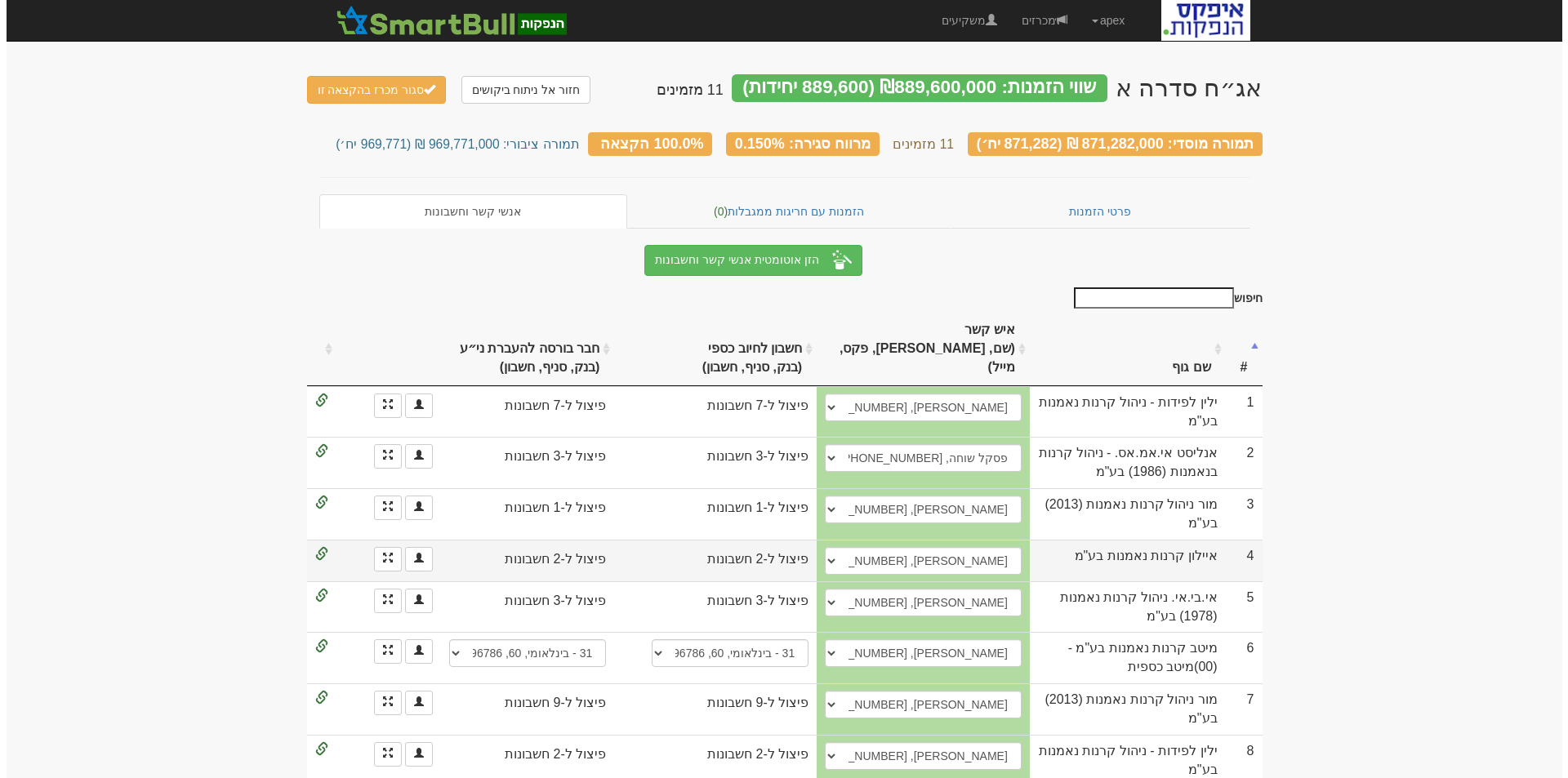
scroll to position [81, 0]
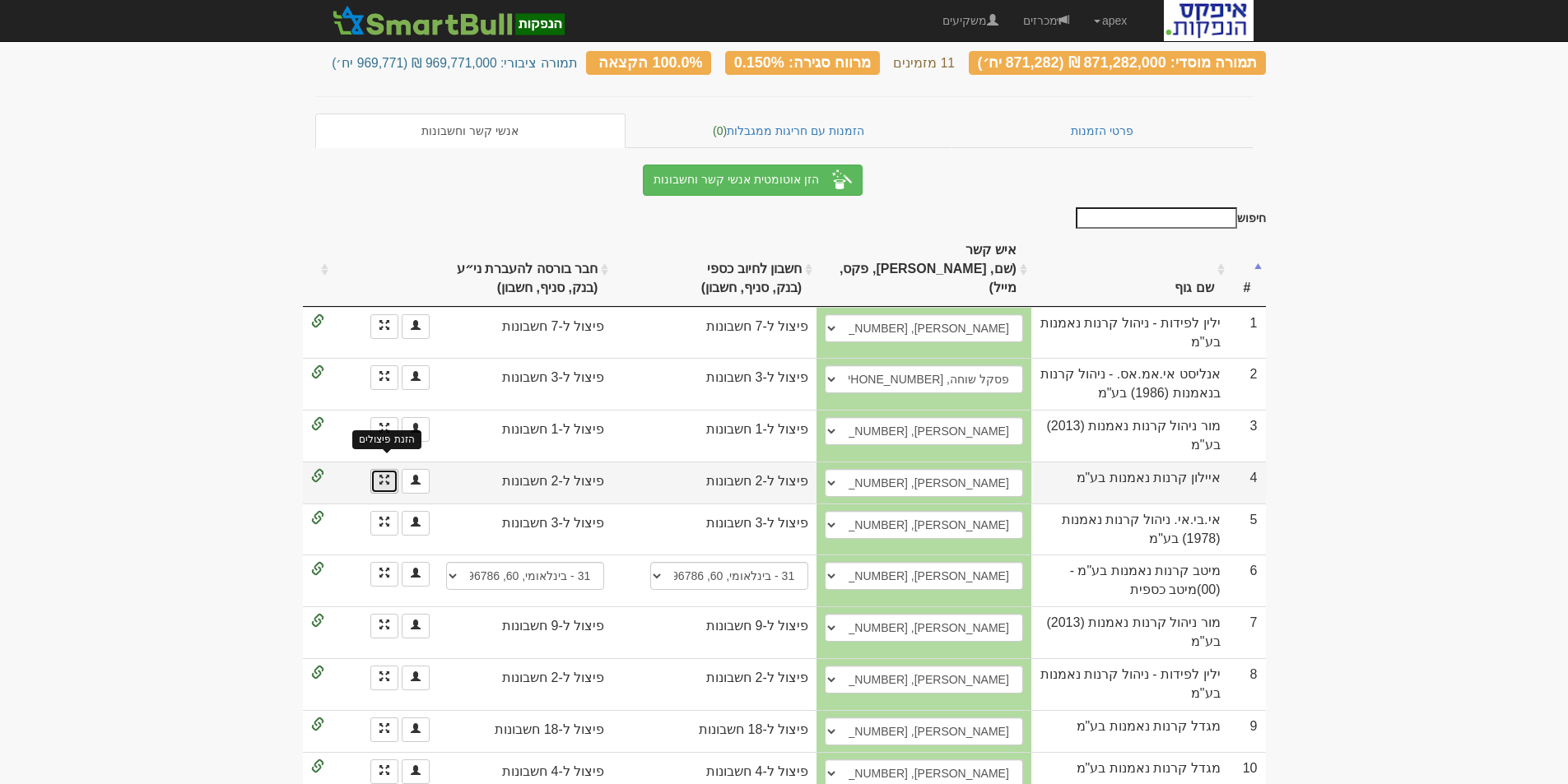
click at [387, 475] on span at bounding box center [384, 480] width 10 height 10
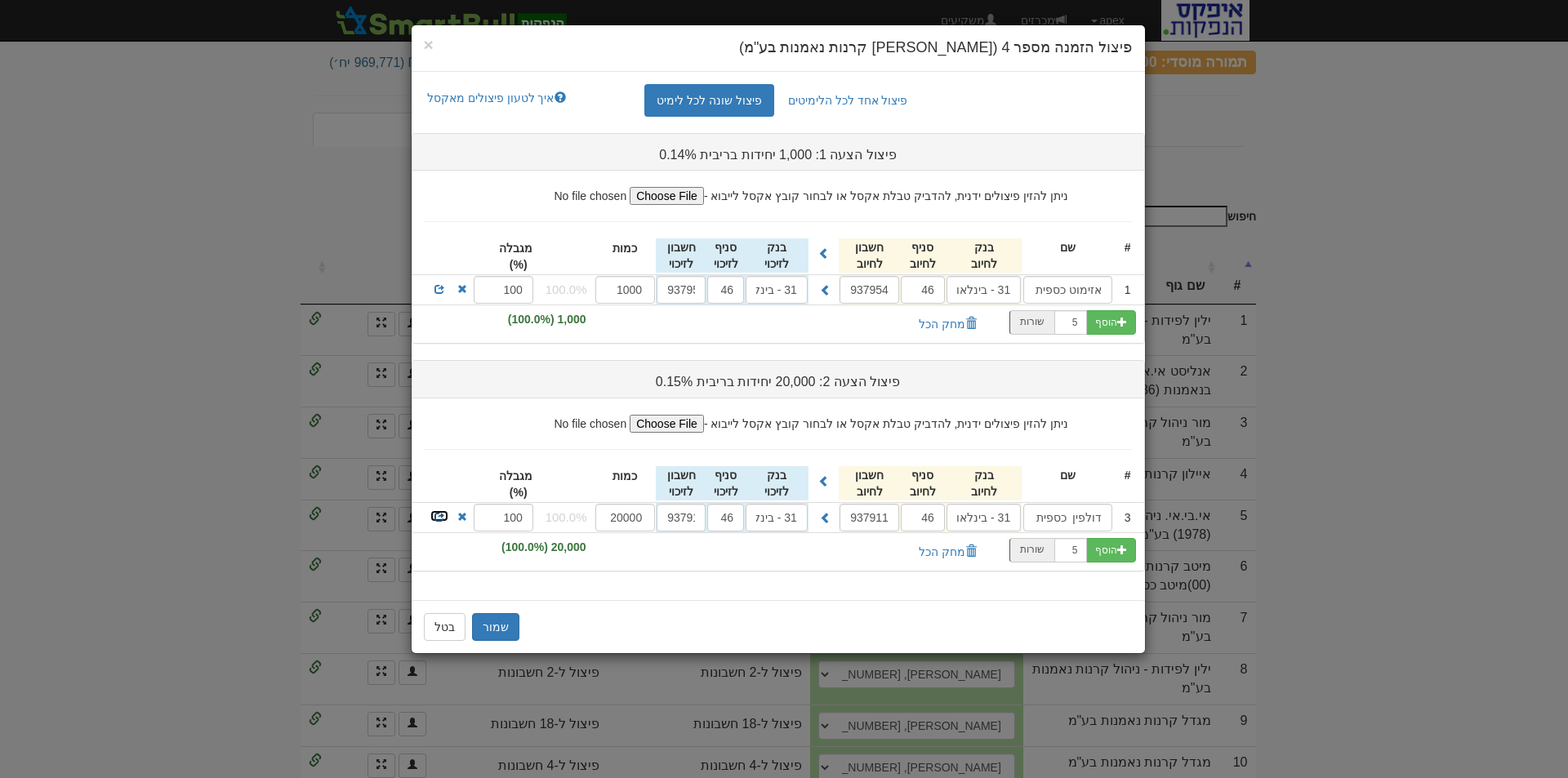
click at [441, 514] on span at bounding box center [440, 517] width 10 height 10
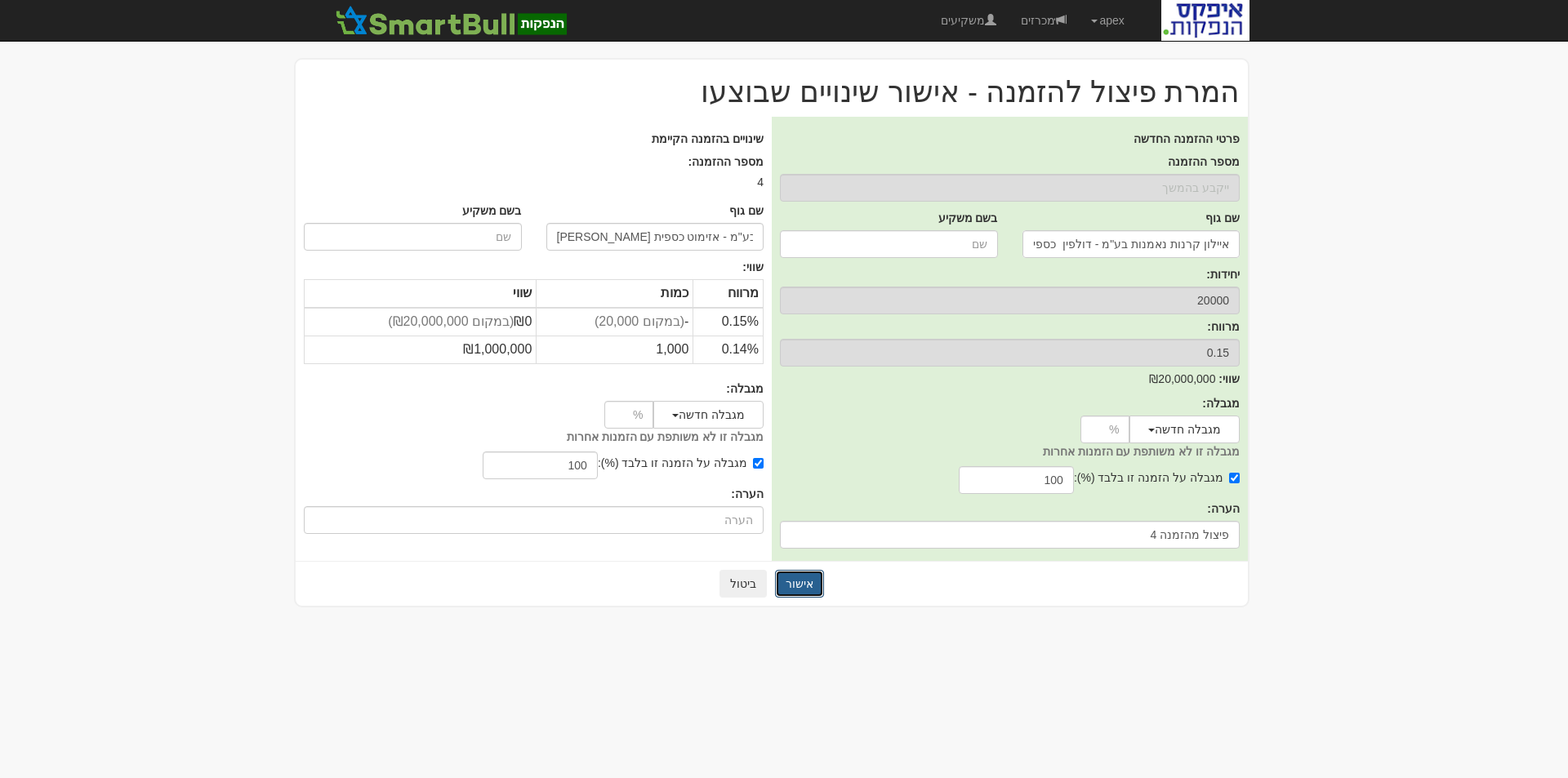
click at [793, 585] on button "אישור" at bounding box center [800, 584] width 49 height 28
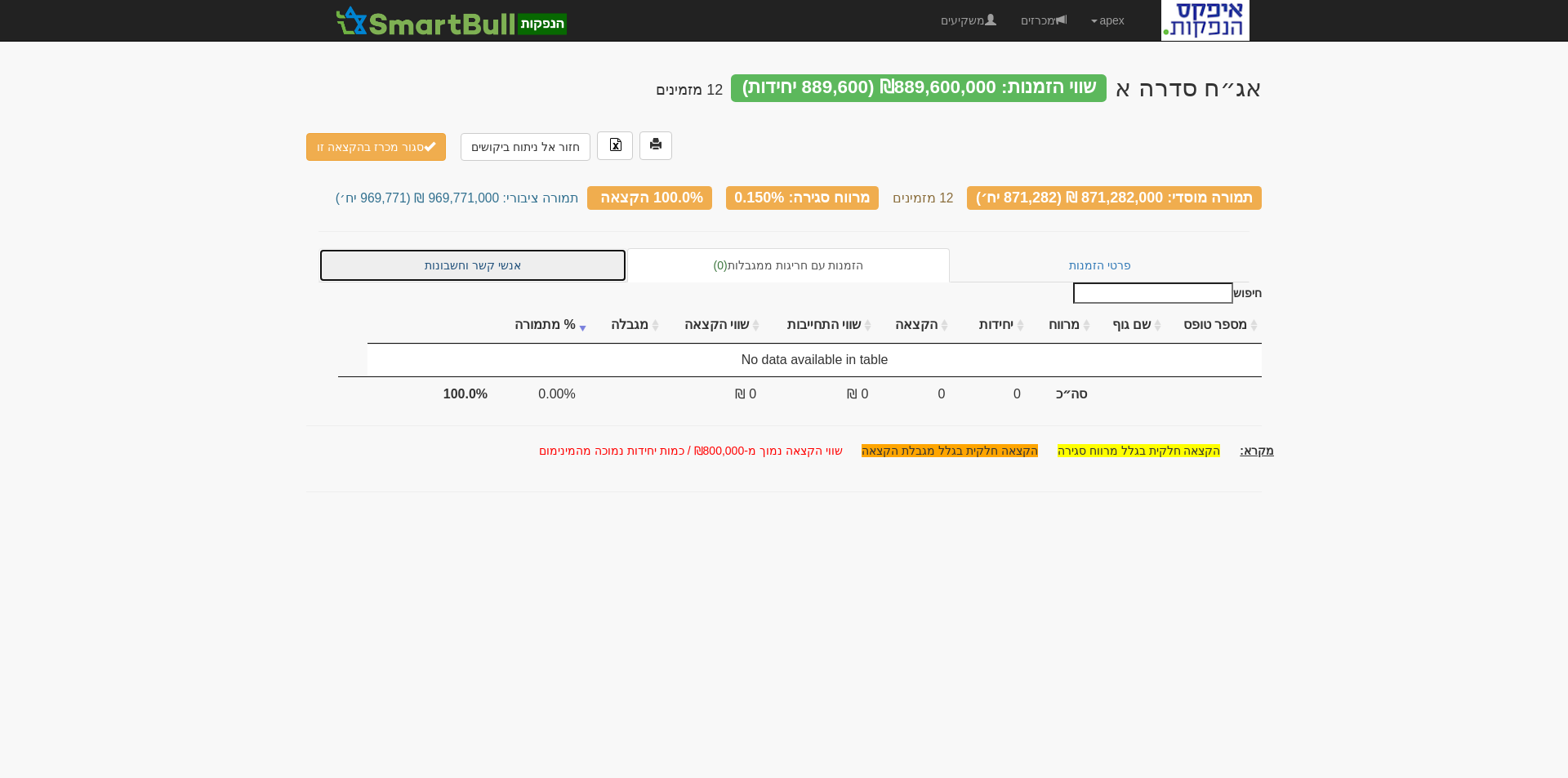
click at [506, 248] on link "אנשי קשר וחשבונות" at bounding box center [473, 265] width 309 height 34
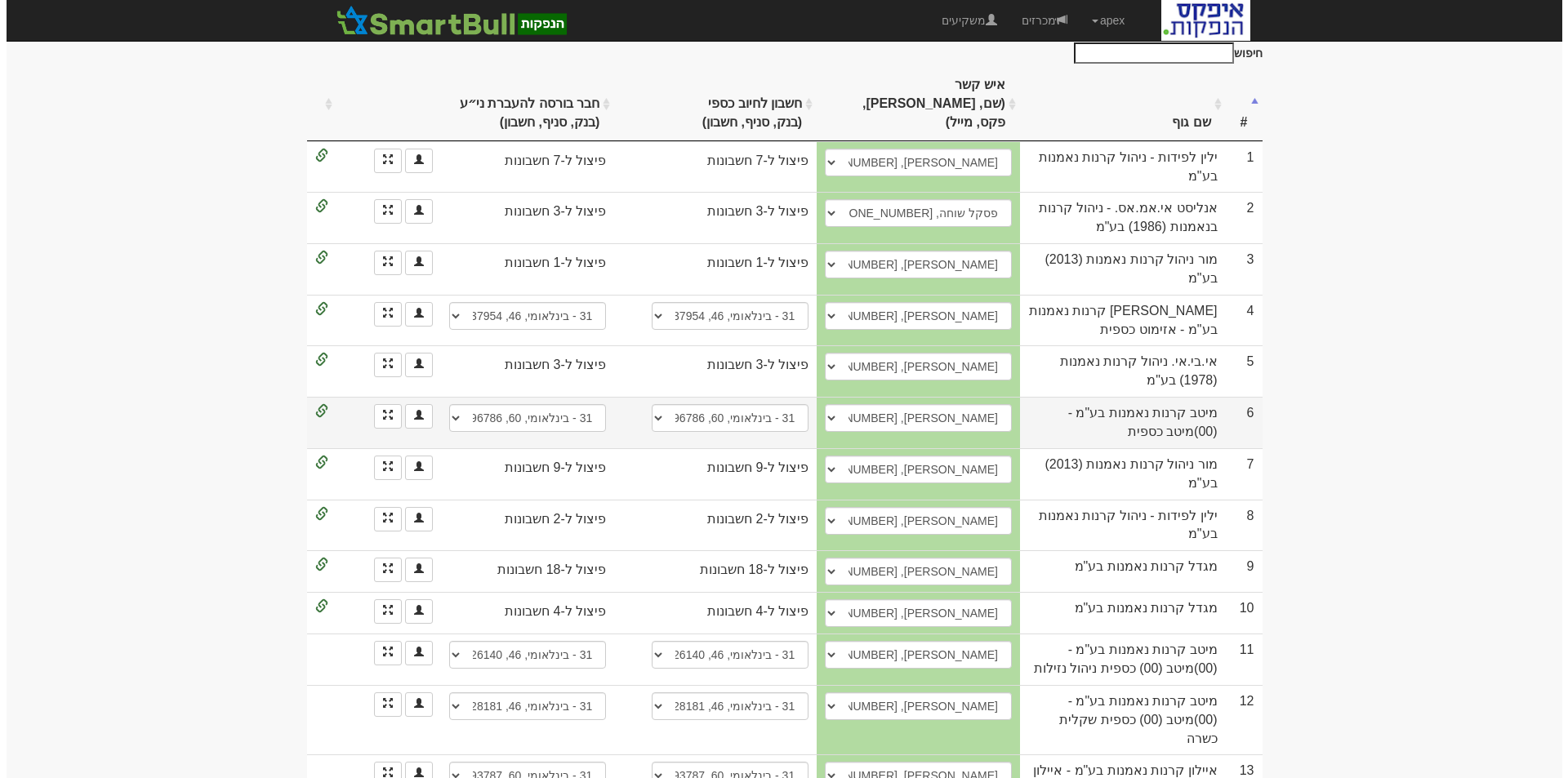
scroll to position [327, 0]
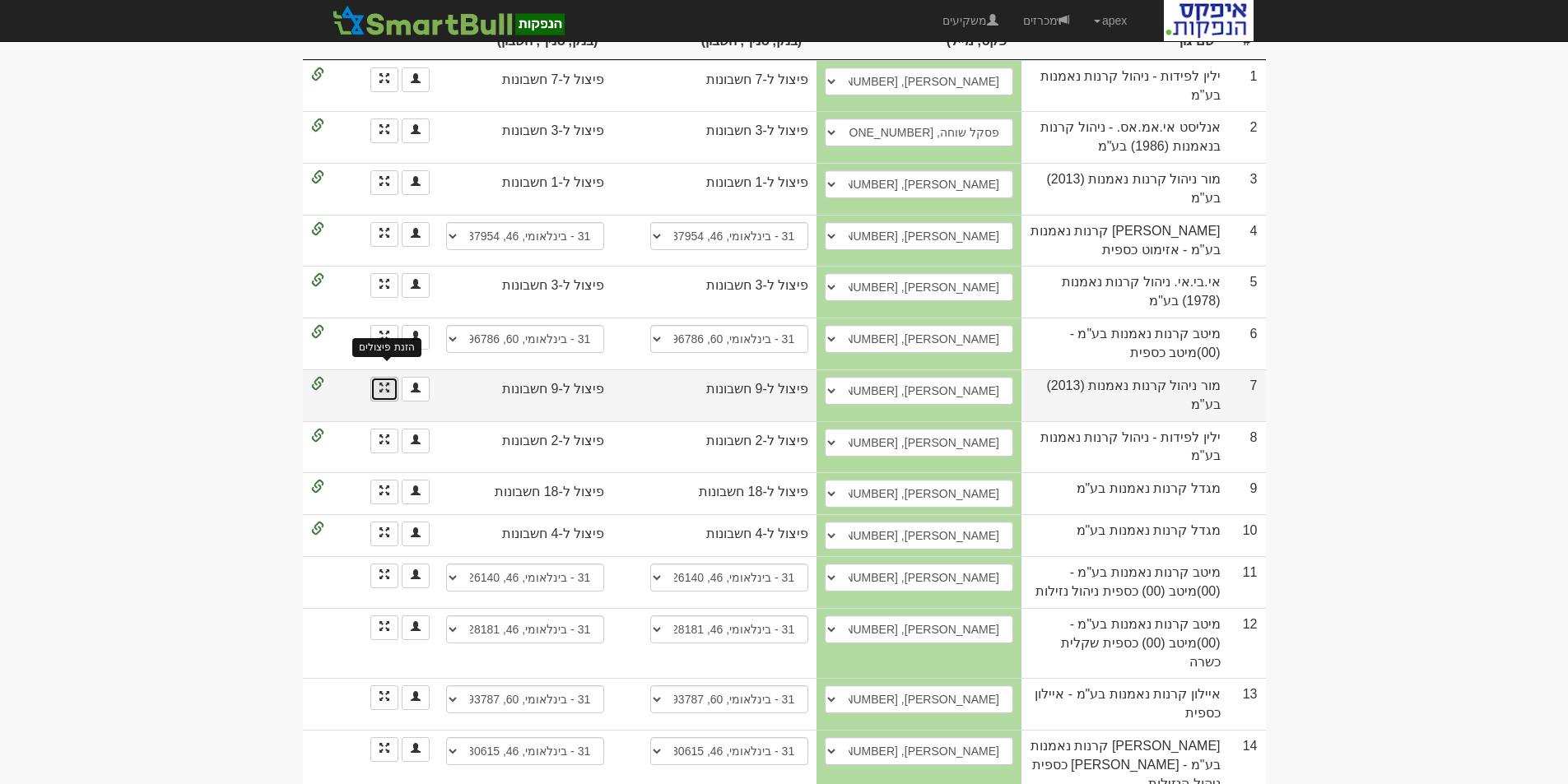
click at [382, 382] on span at bounding box center [384, 387] width 10 height 10
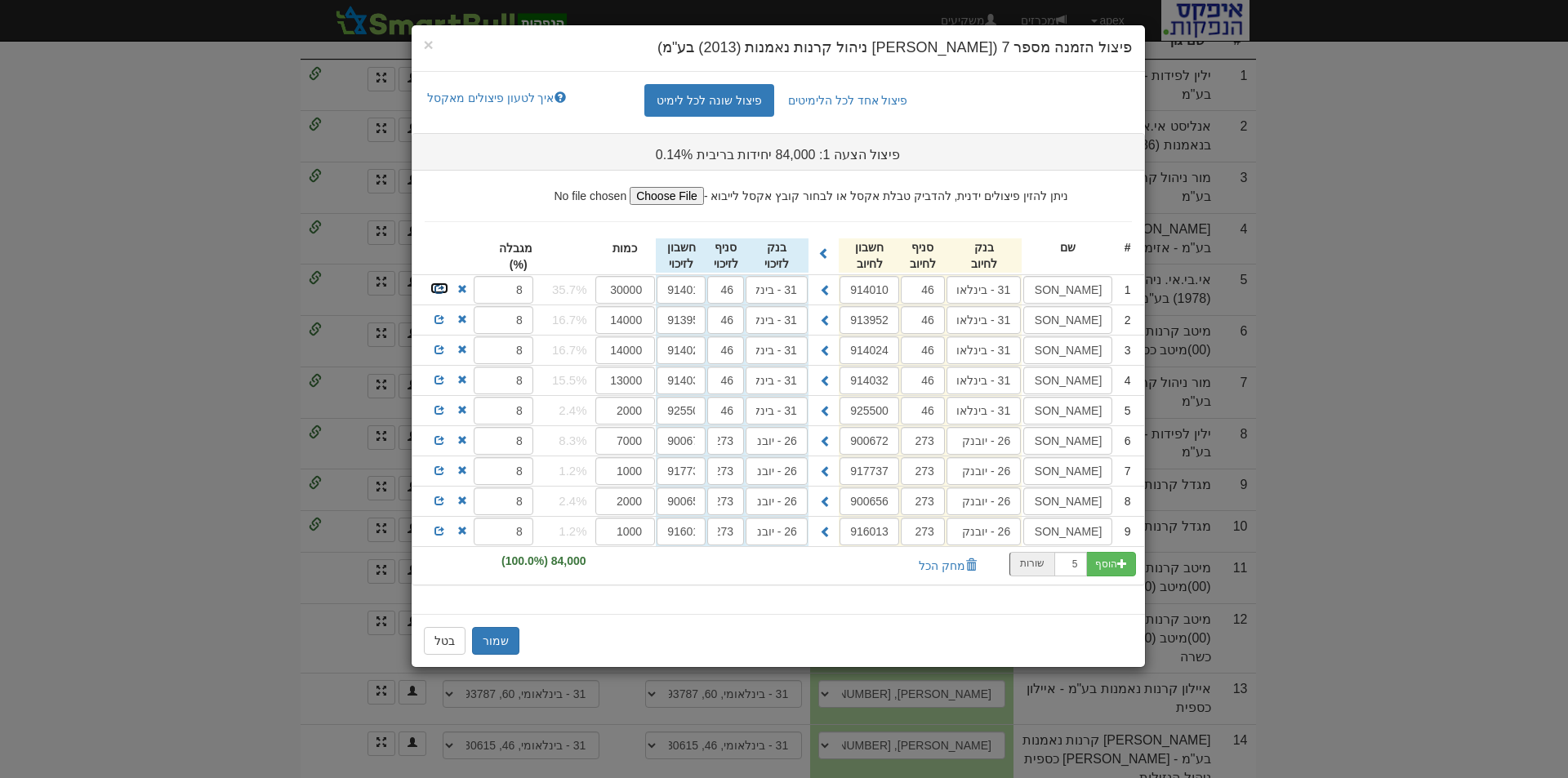
click at [437, 291] on span at bounding box center [440, 289] width 10 height 10
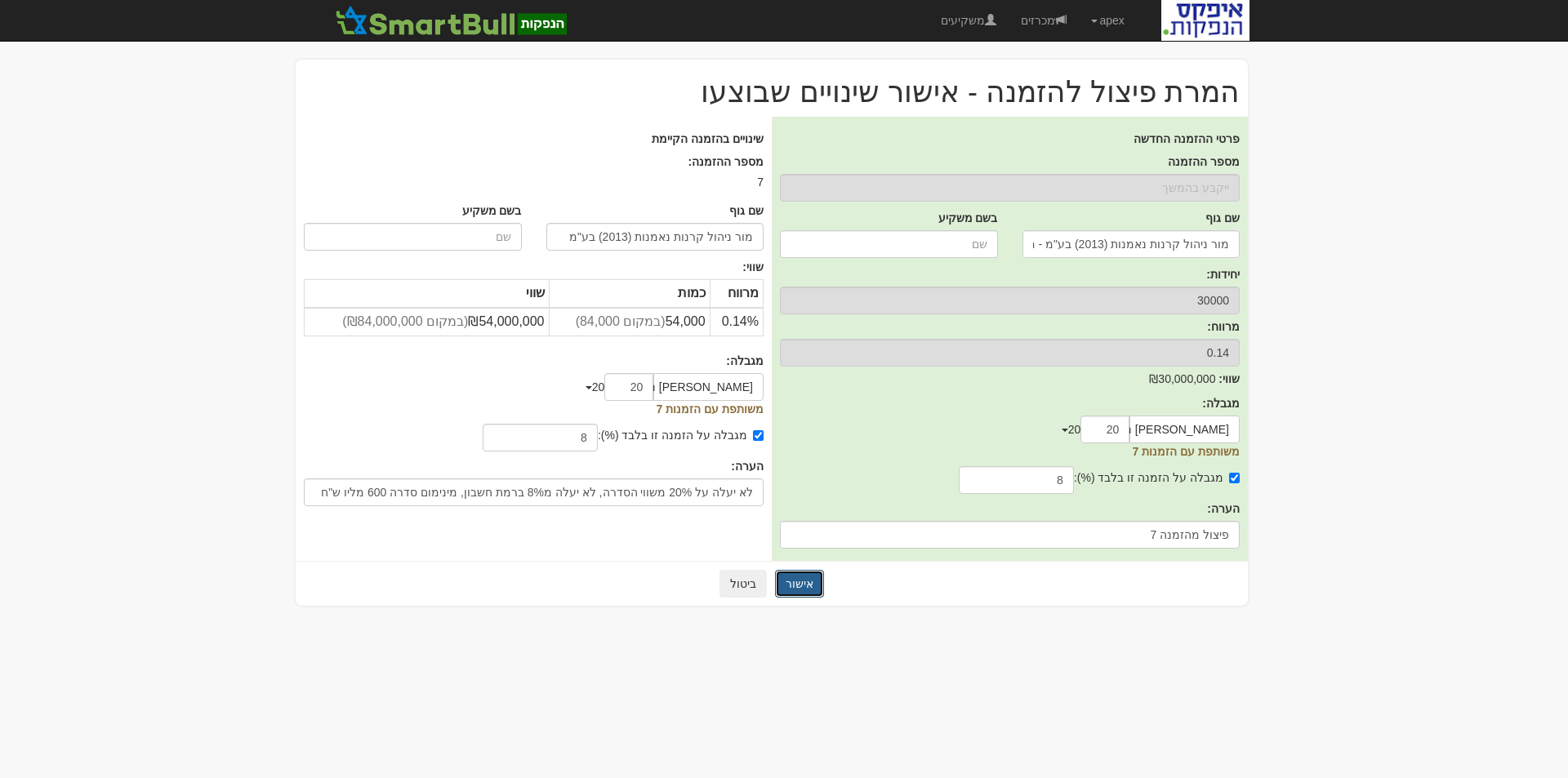
click at [798, 589] on button "אישור" at bounding box center [800, 584] width 49 height 28
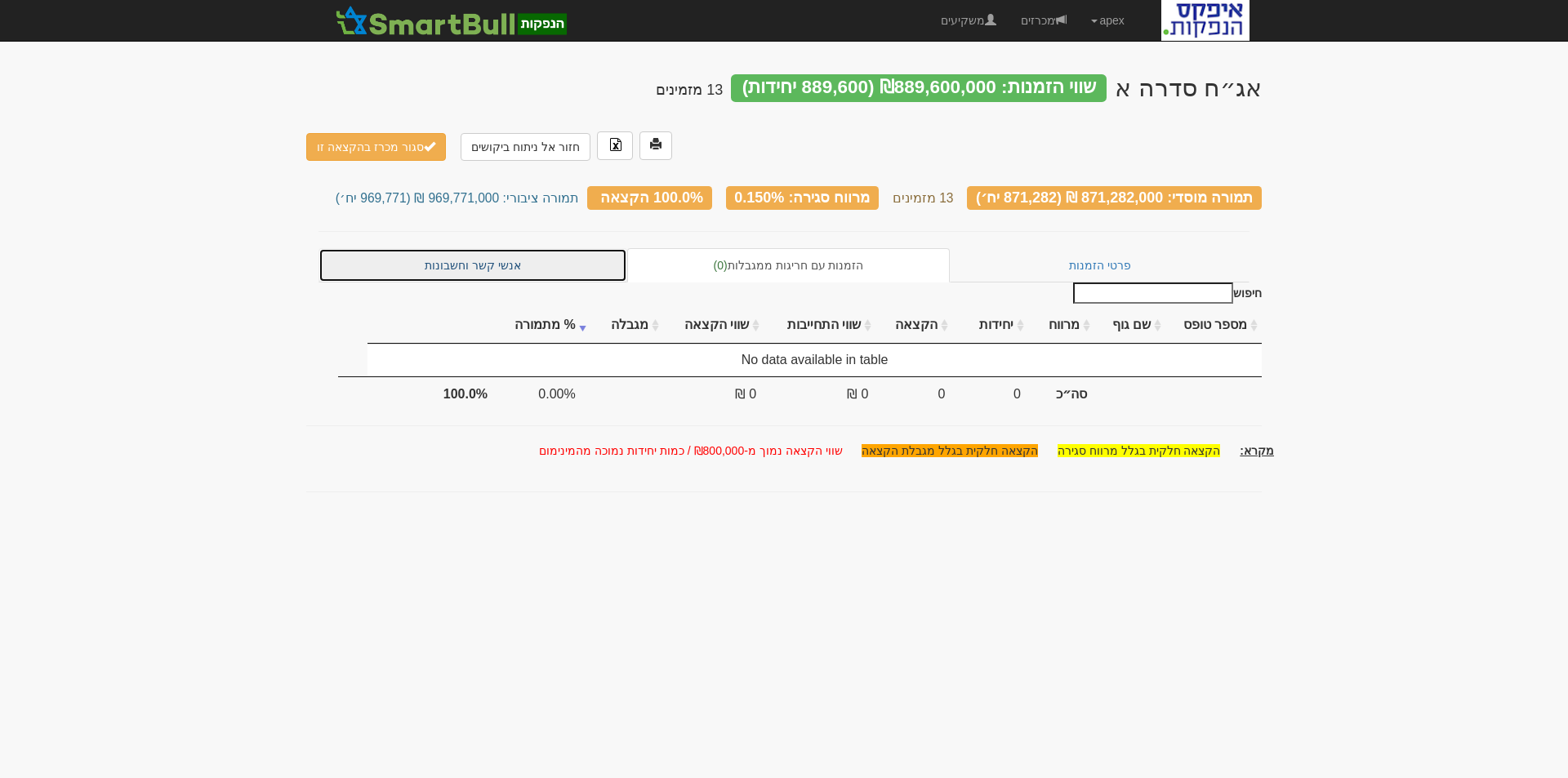
click at [457, 248] on link "אנשי קשר וחשבונות" at bounding box center [473, 265] width 309 height 34
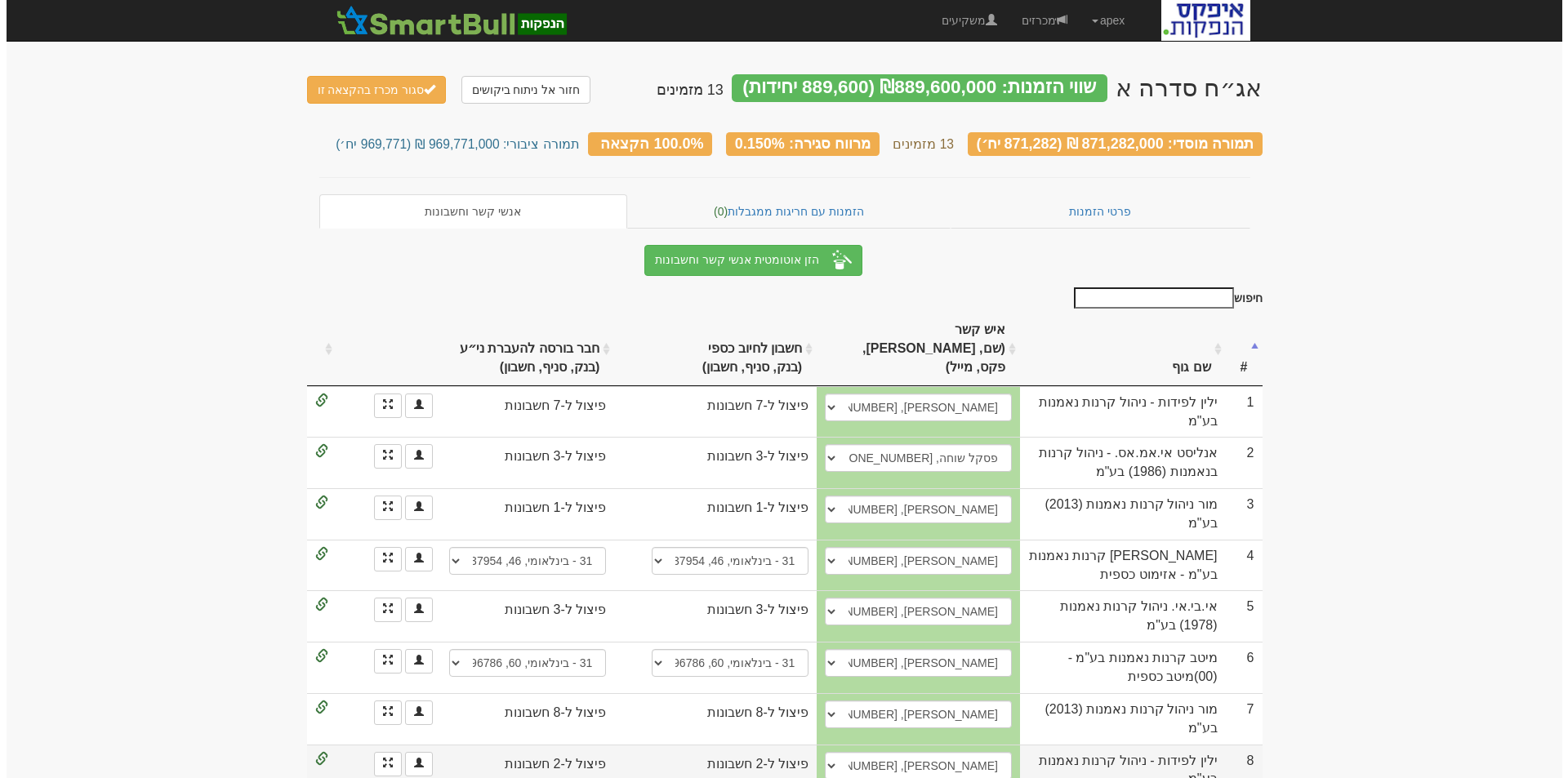
scroll to position [245, 0]
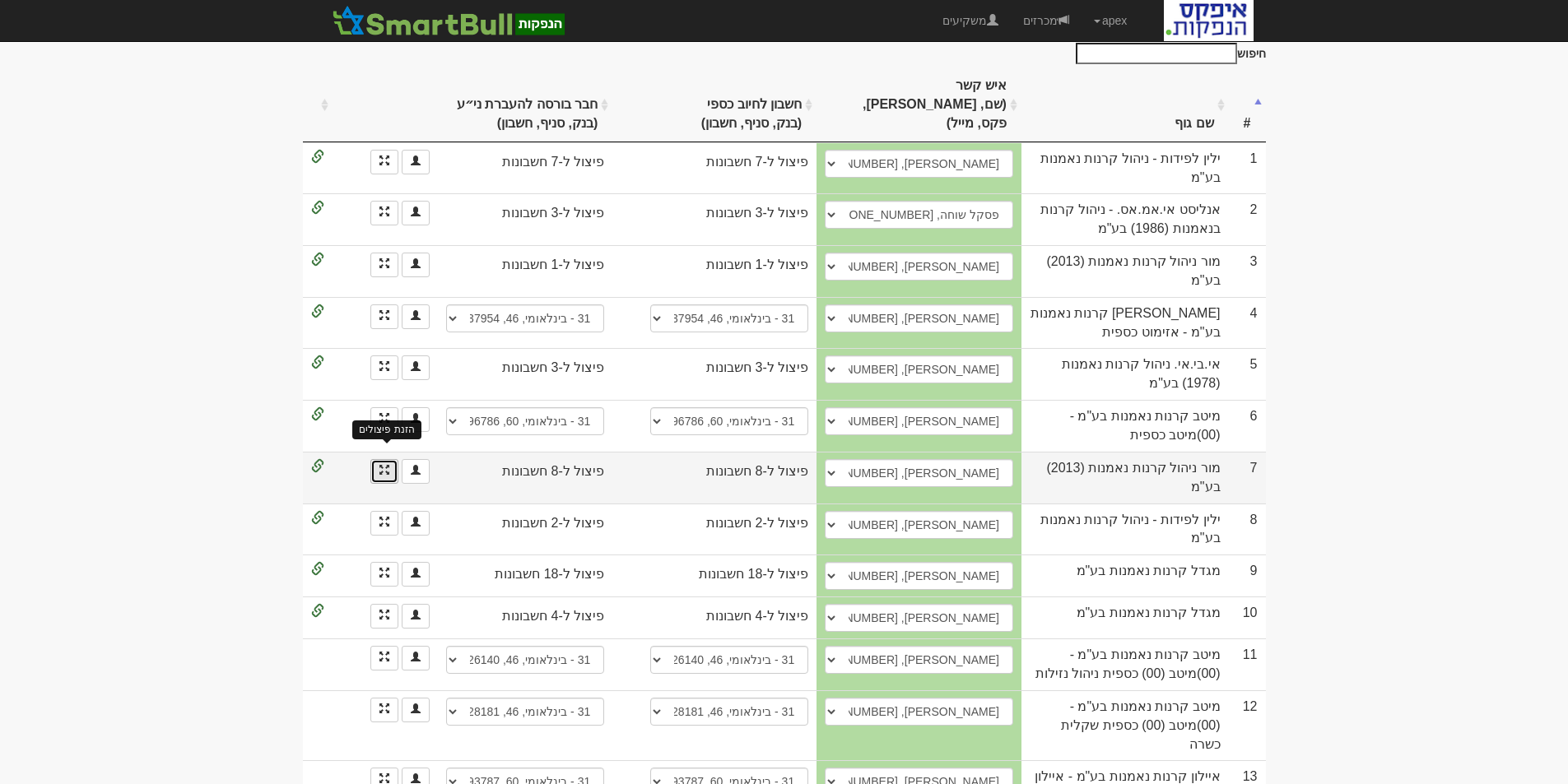
click at [386, 465] on span at bounding box center [384, 470] width 10 height 10
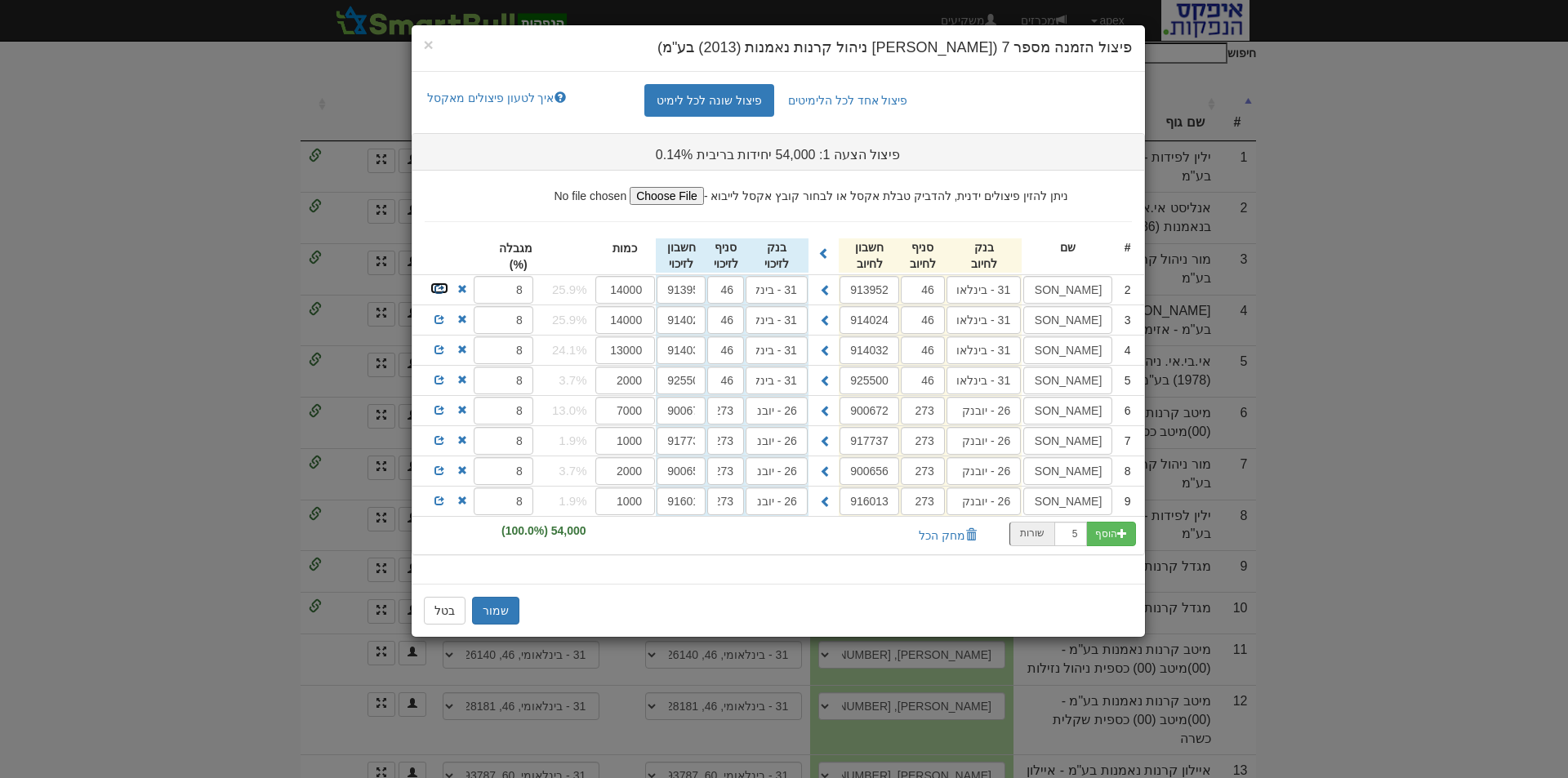
click at [437, 288] on span at bounding box center [440, 289] width 10 height 10
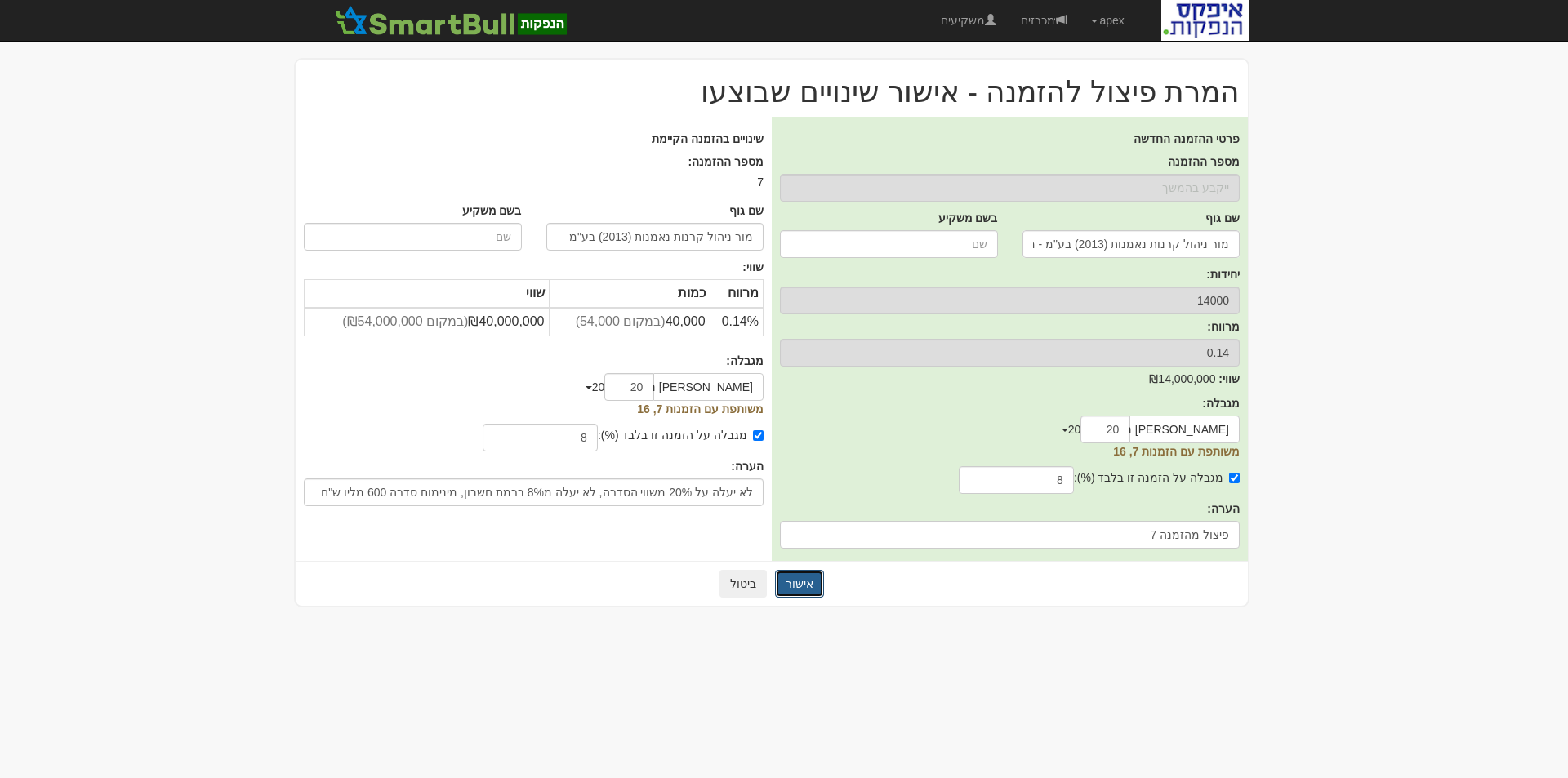
click at [798, 582] on button "אישור" at bounding box center [800, 584] width 49 height 28
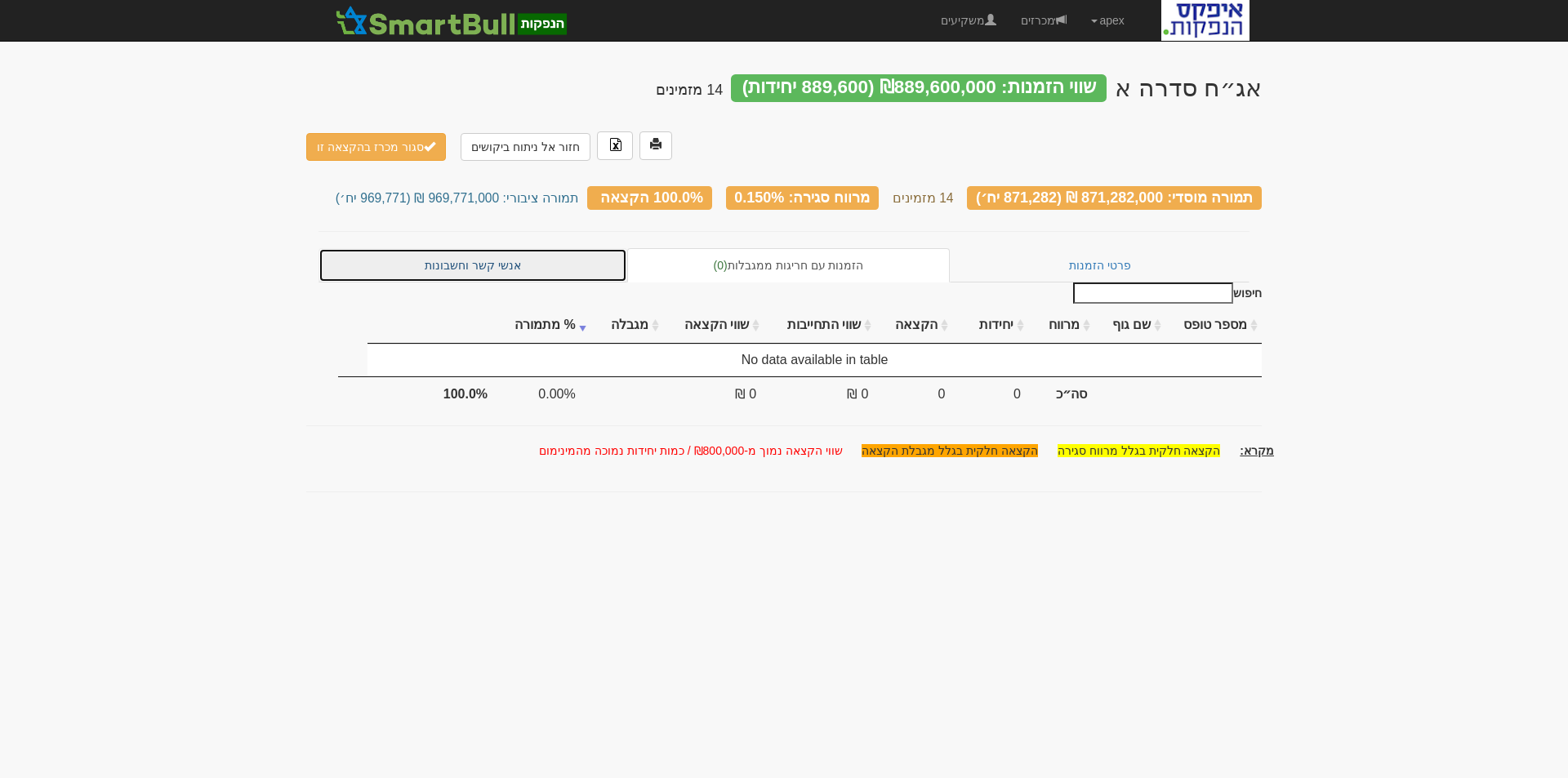
click at [457, 248] on link "אנשי קשר וחשבונות" at bounding box center [473, 265] width 309 height 34
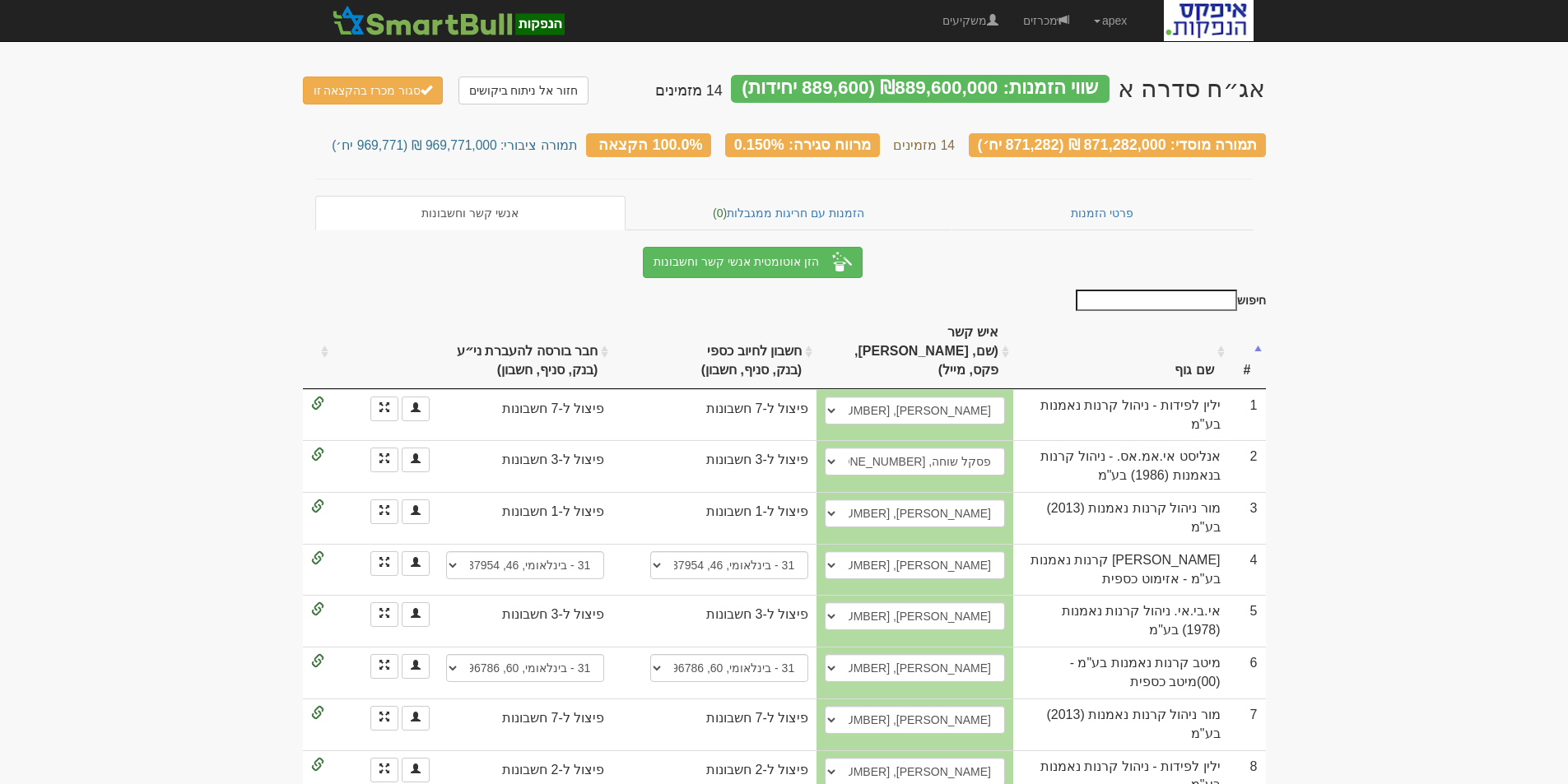
click at [1185, 335] on th "שם גוף" at bounding box center [1120, 352] width 216 height 74
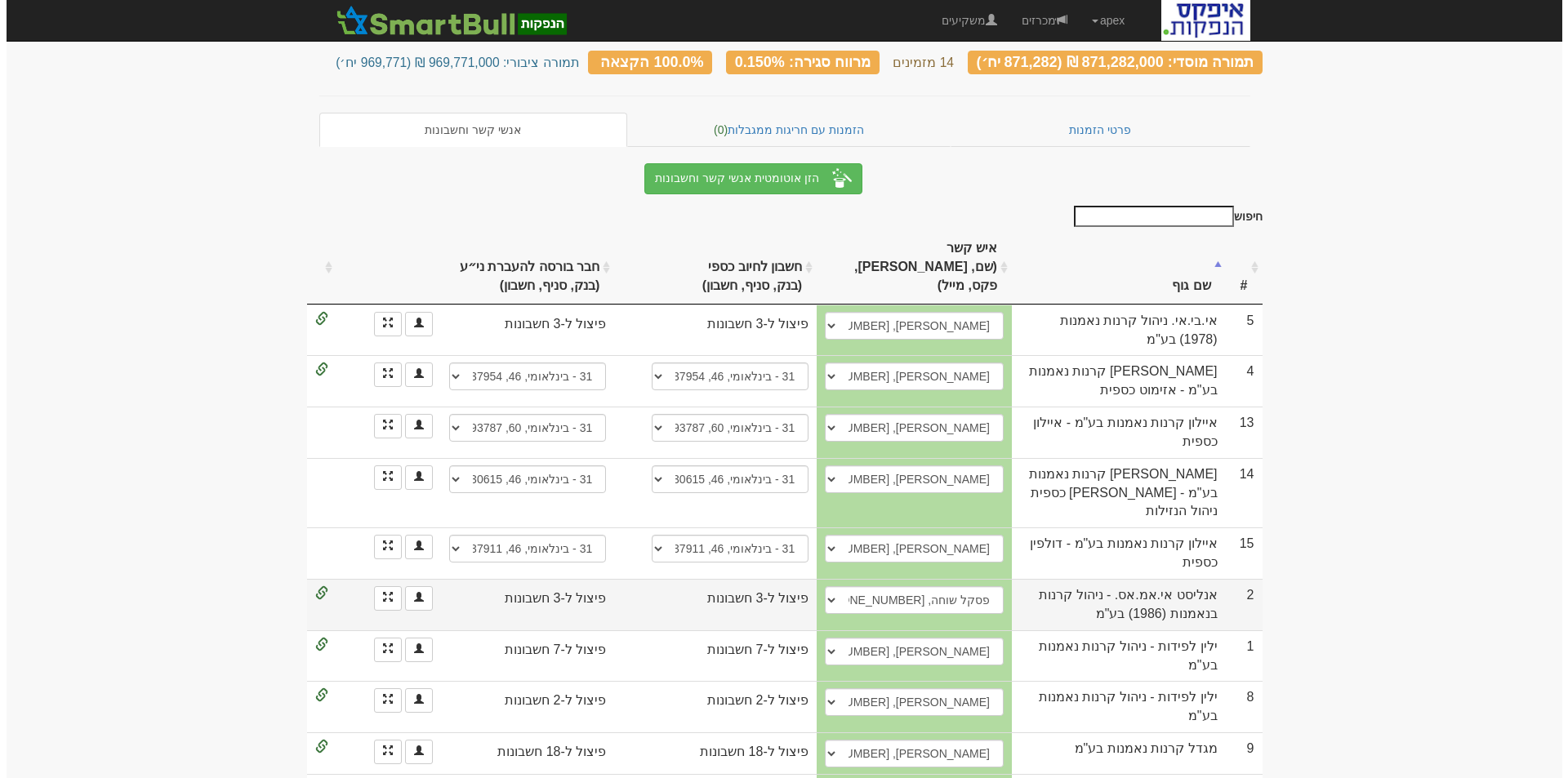
scroll to position [245, 0]
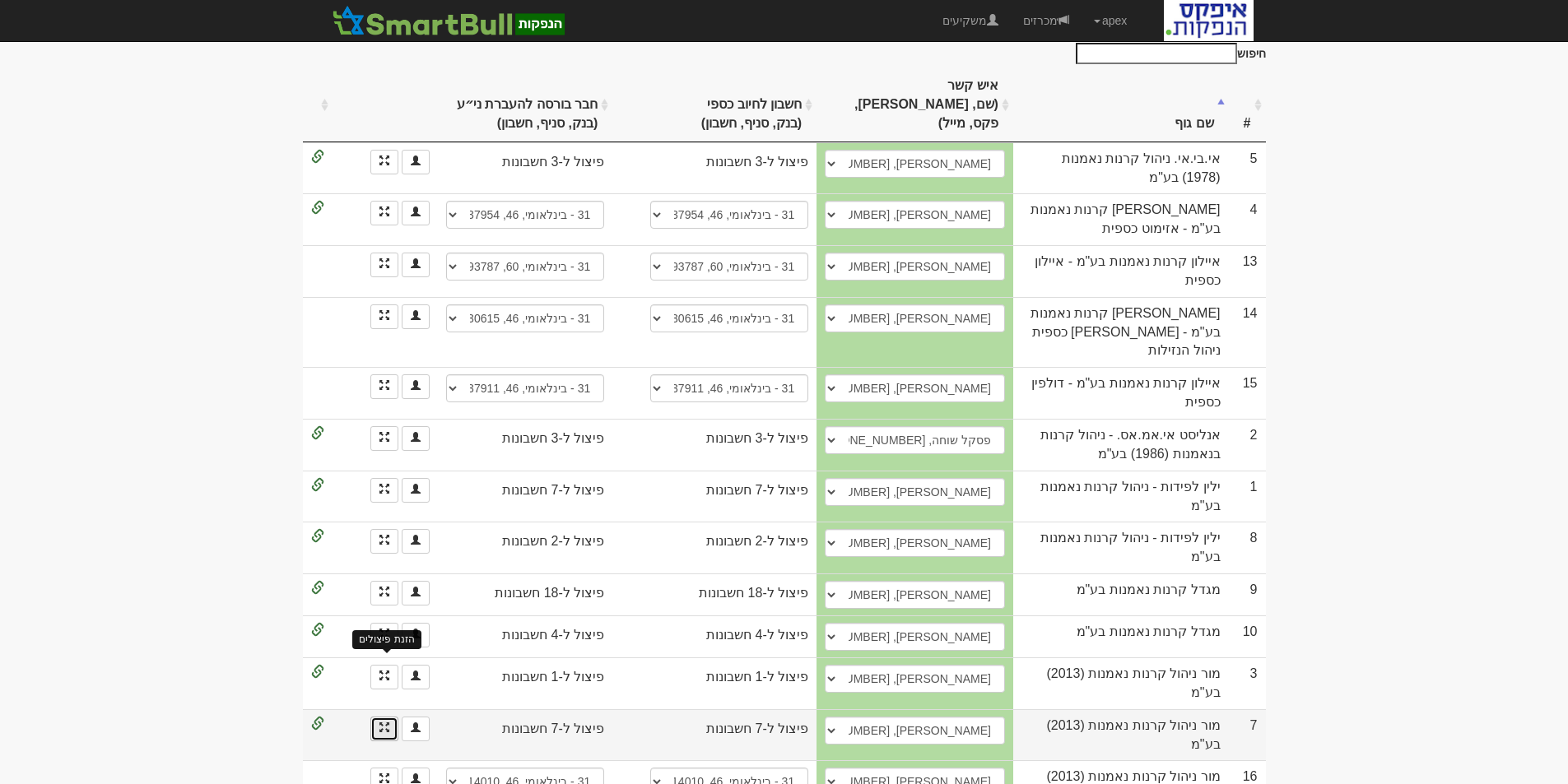
click at [387, 722] on span at bounding box center [384, 727] width 10 height 10
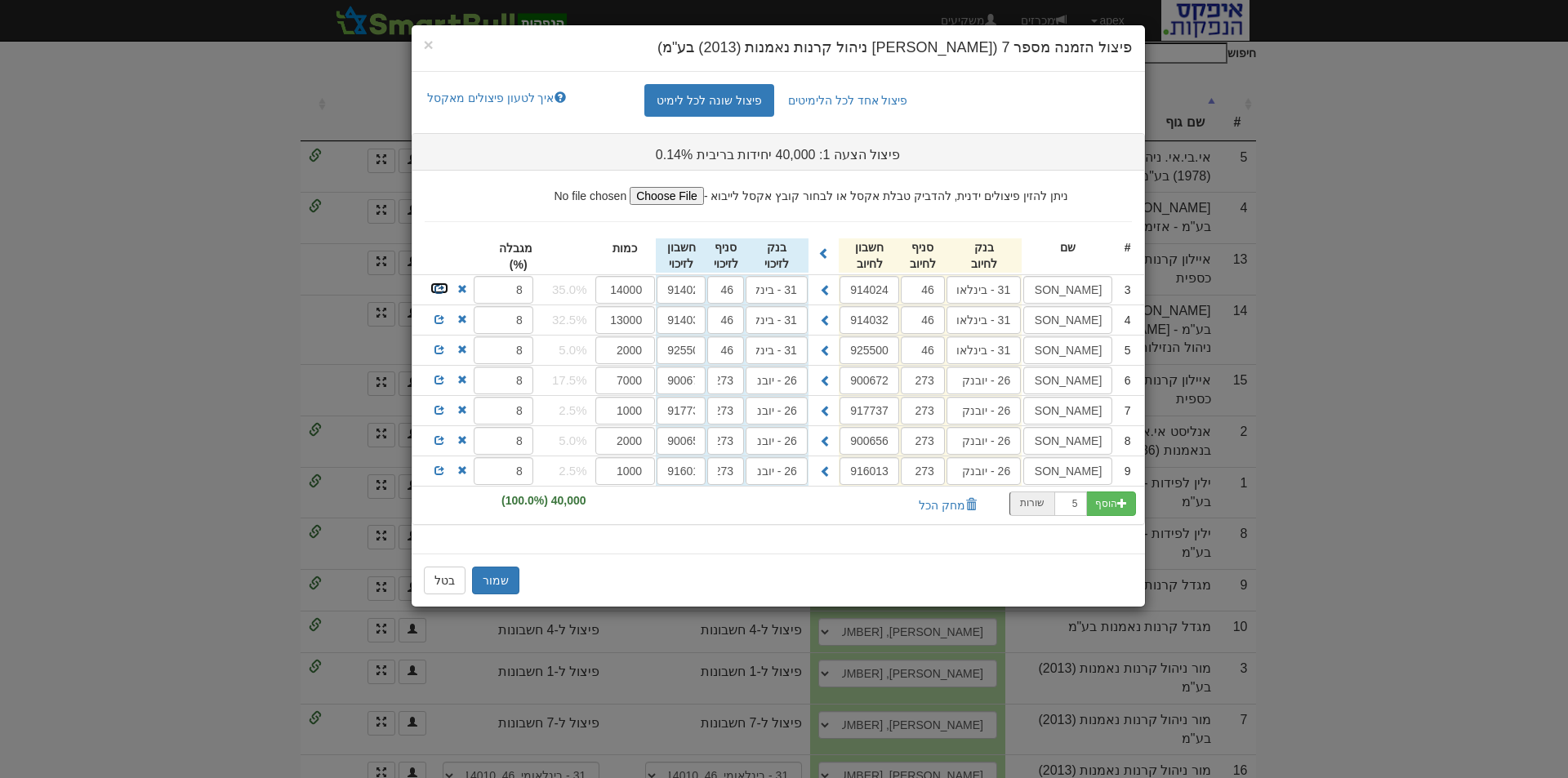
click at [437, 291] on span at bounding box center [440, 289] width 10 height 10
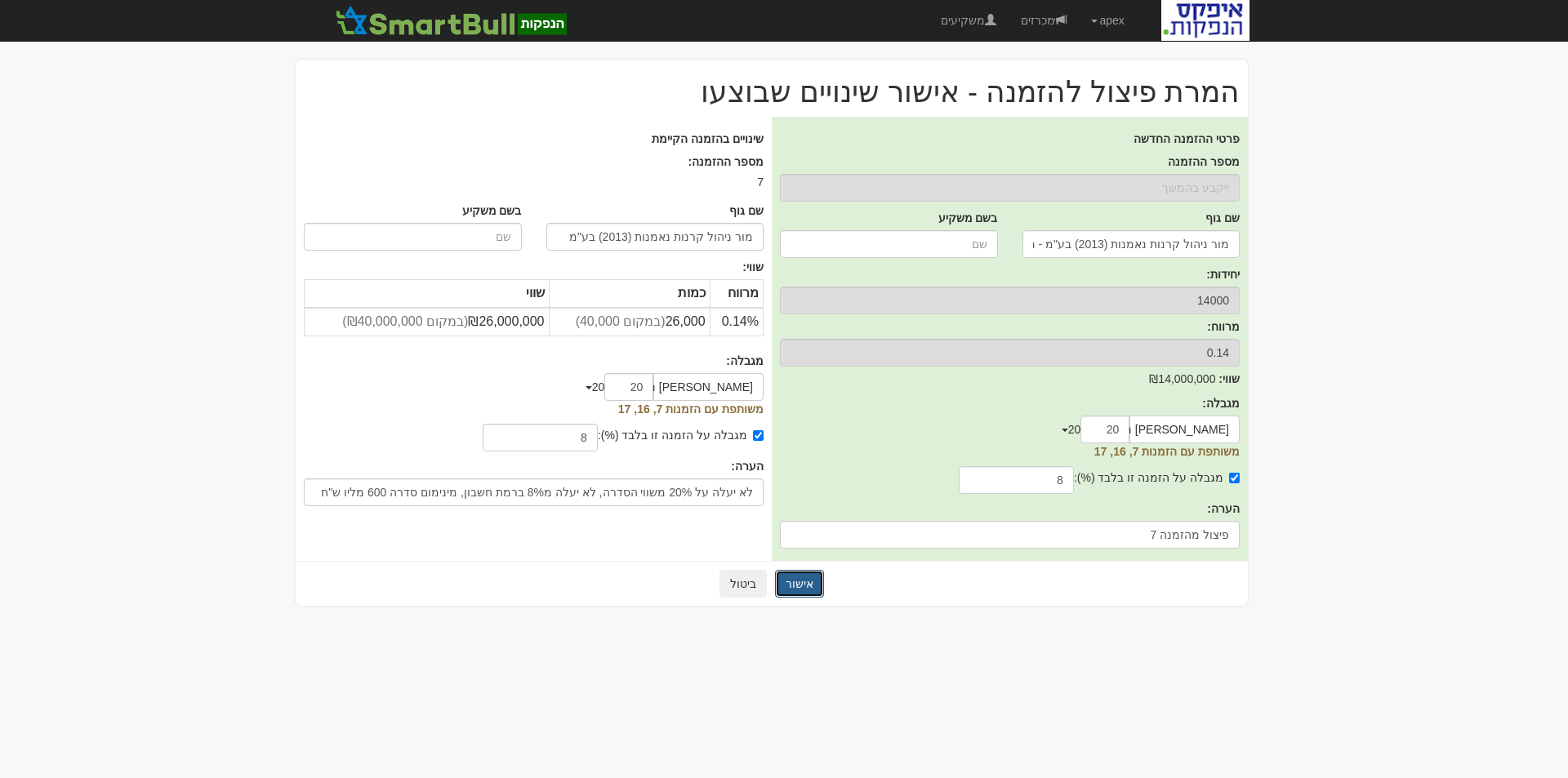
click at [797, 585] on button "אישור" at bounding box center [800, 584] width 49 height 28
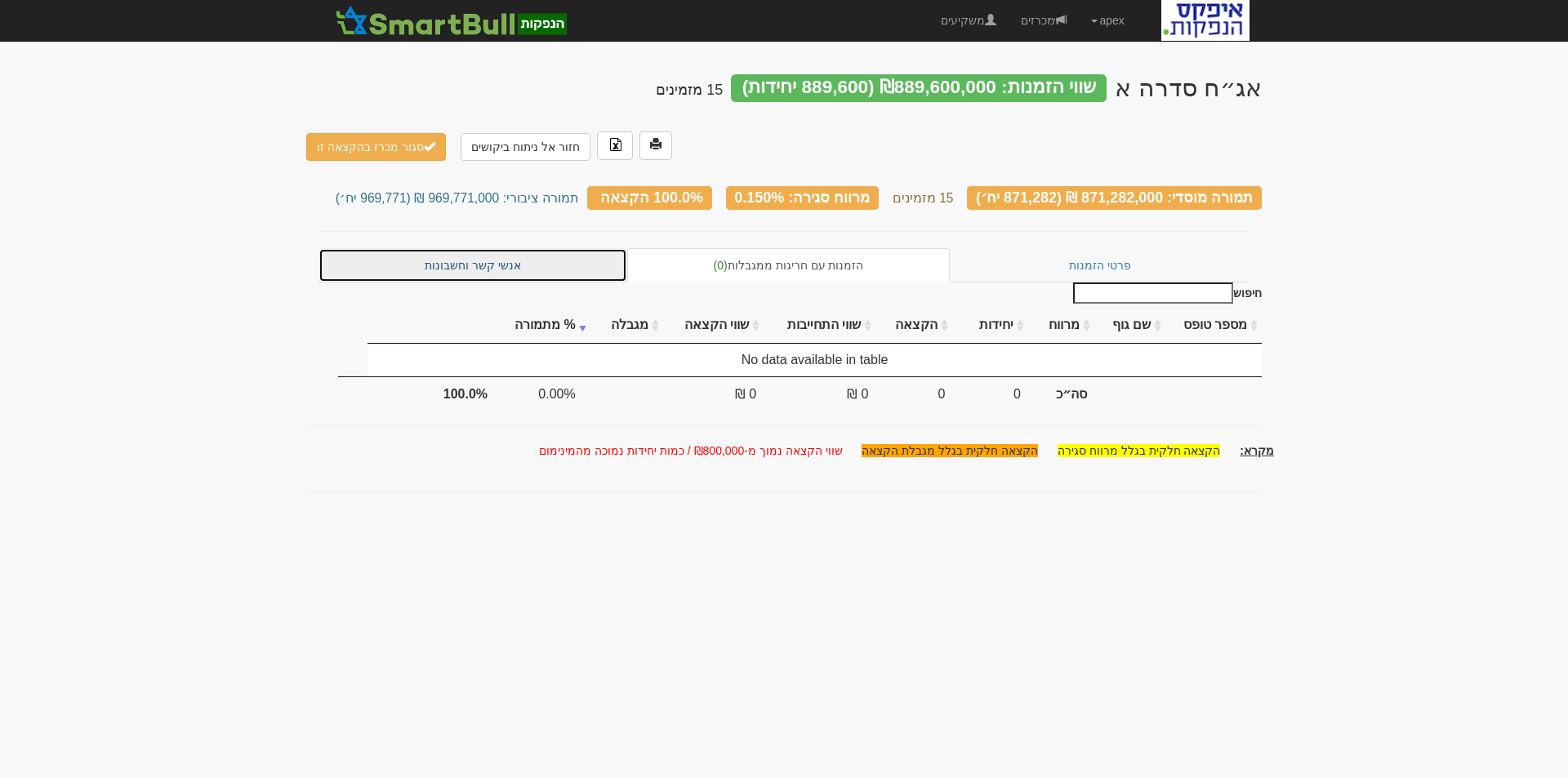
click at [465, 248] on link "אנשי קשר וחשבונות" at bounding box center [473, 265] width 309 height 34
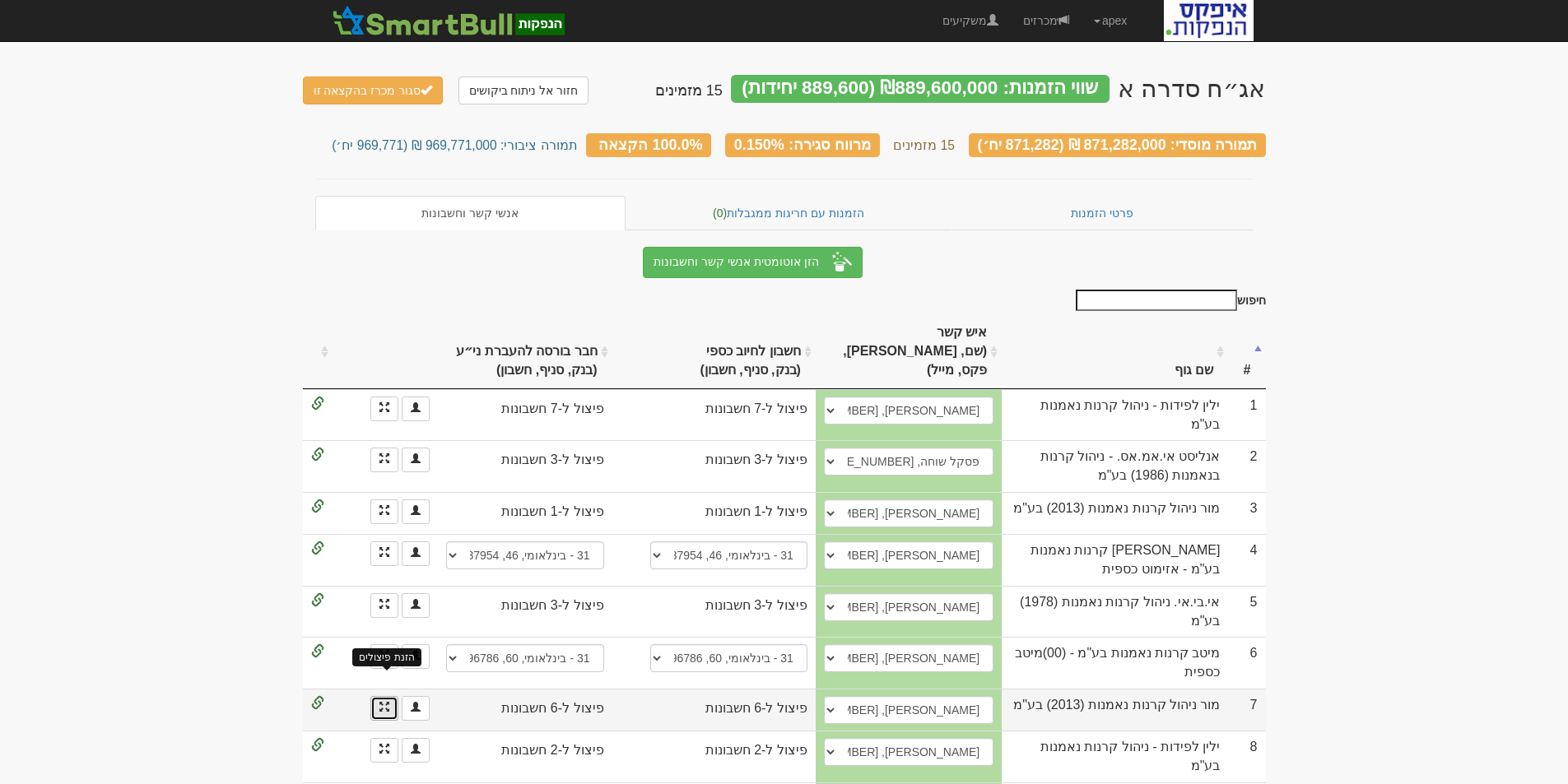
click at [380, 702] on span at bounding box center [384, 707] width 10 height 10
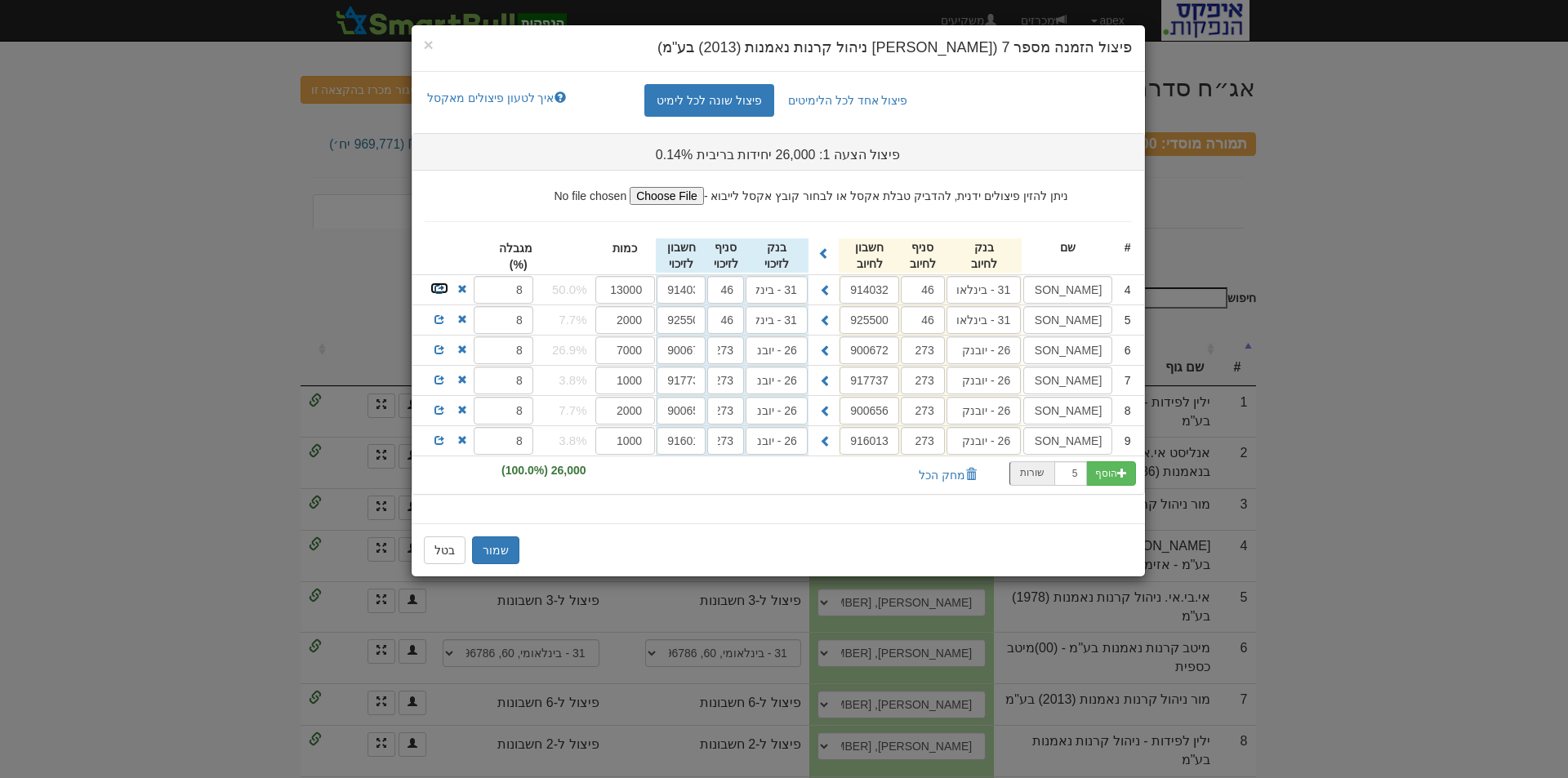
click at [437, 287] on span at bounding box center [440, 289] width 10 height 10
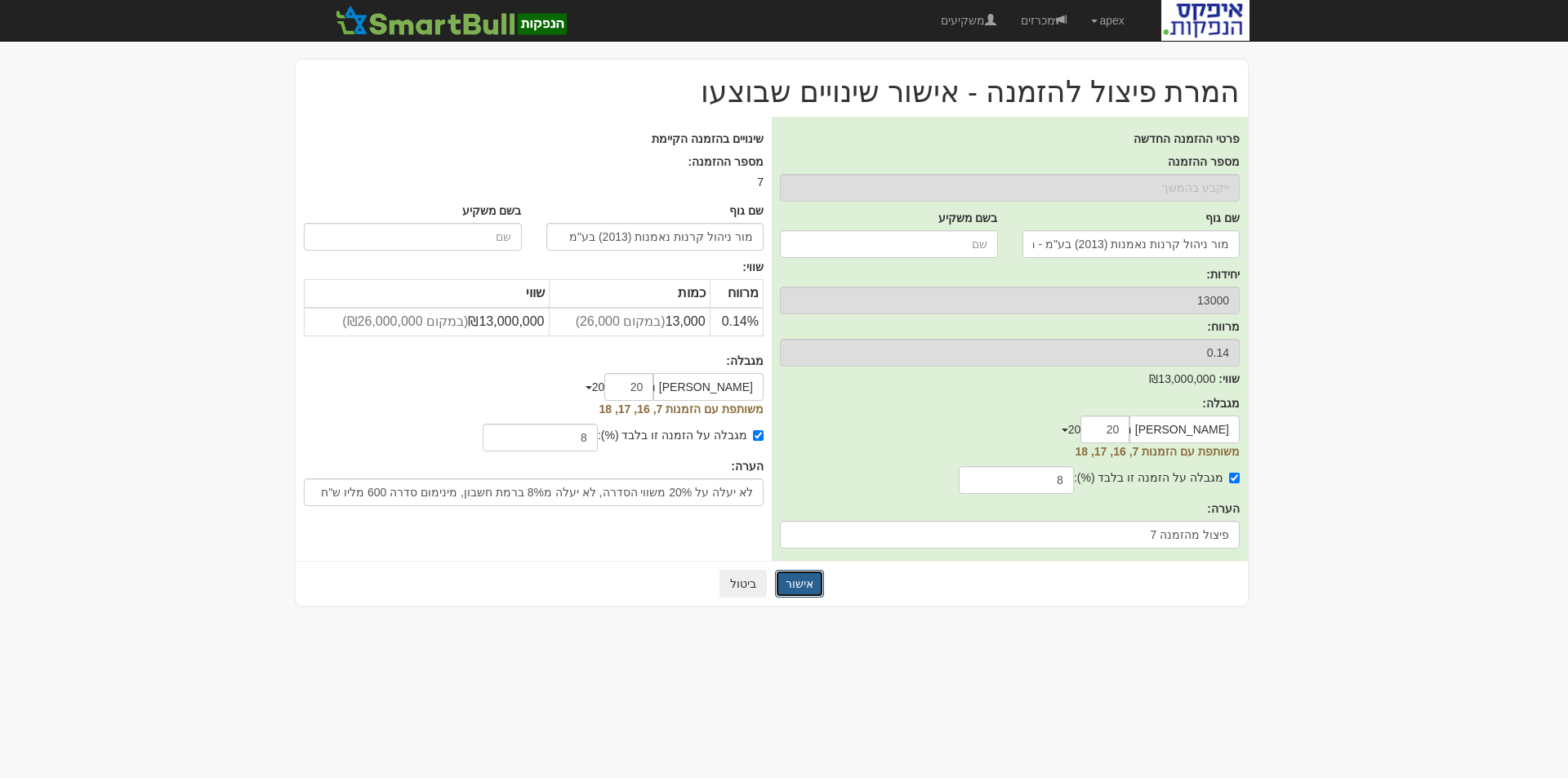
click at [797, 581] on button "אישור" at bounding box center [800, 584] width 49 height 28
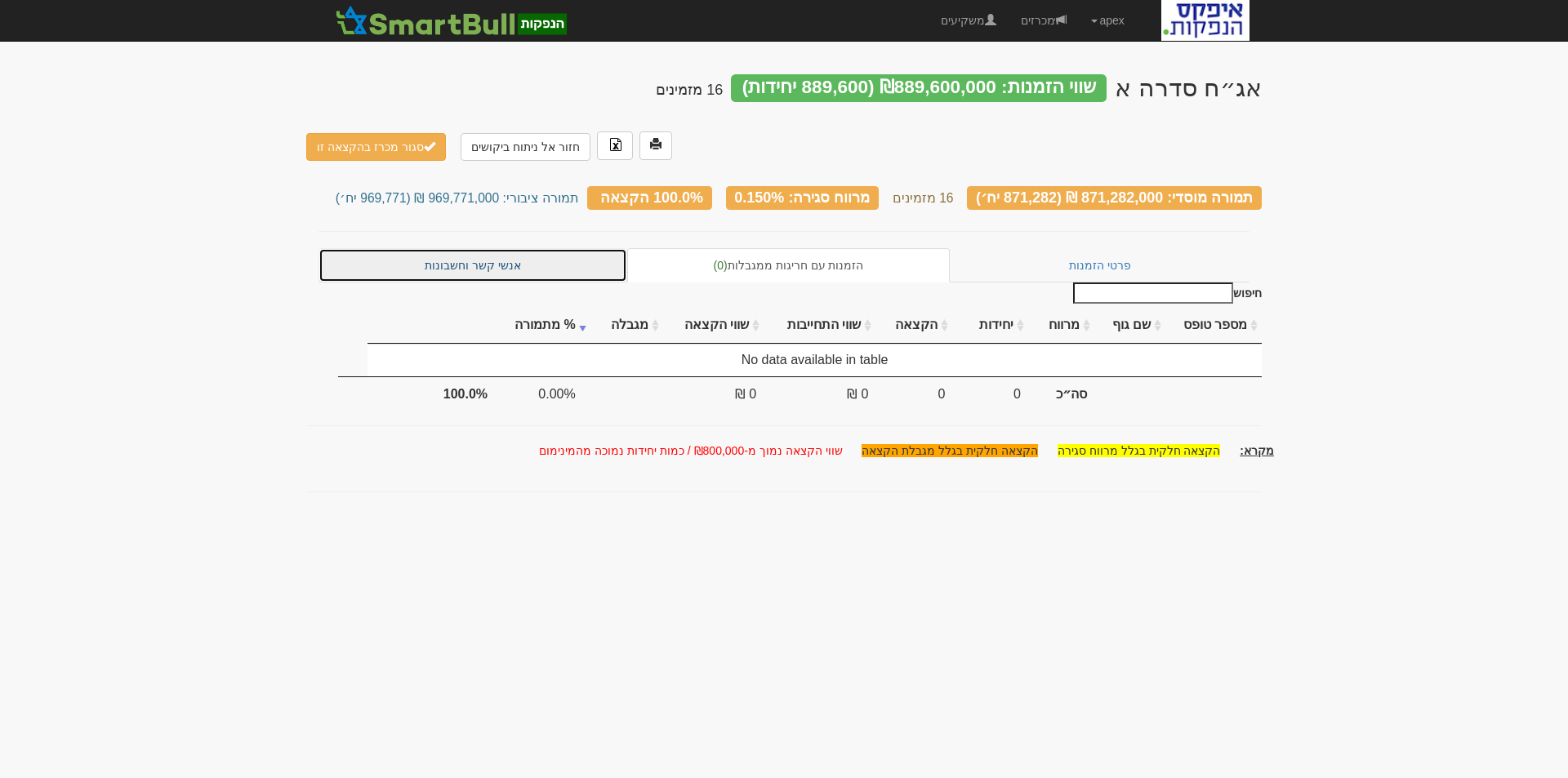
click at [477, 248] on link "אנשי קשר וחשבונות" at bounding box center [473, 265] width 309 height 34
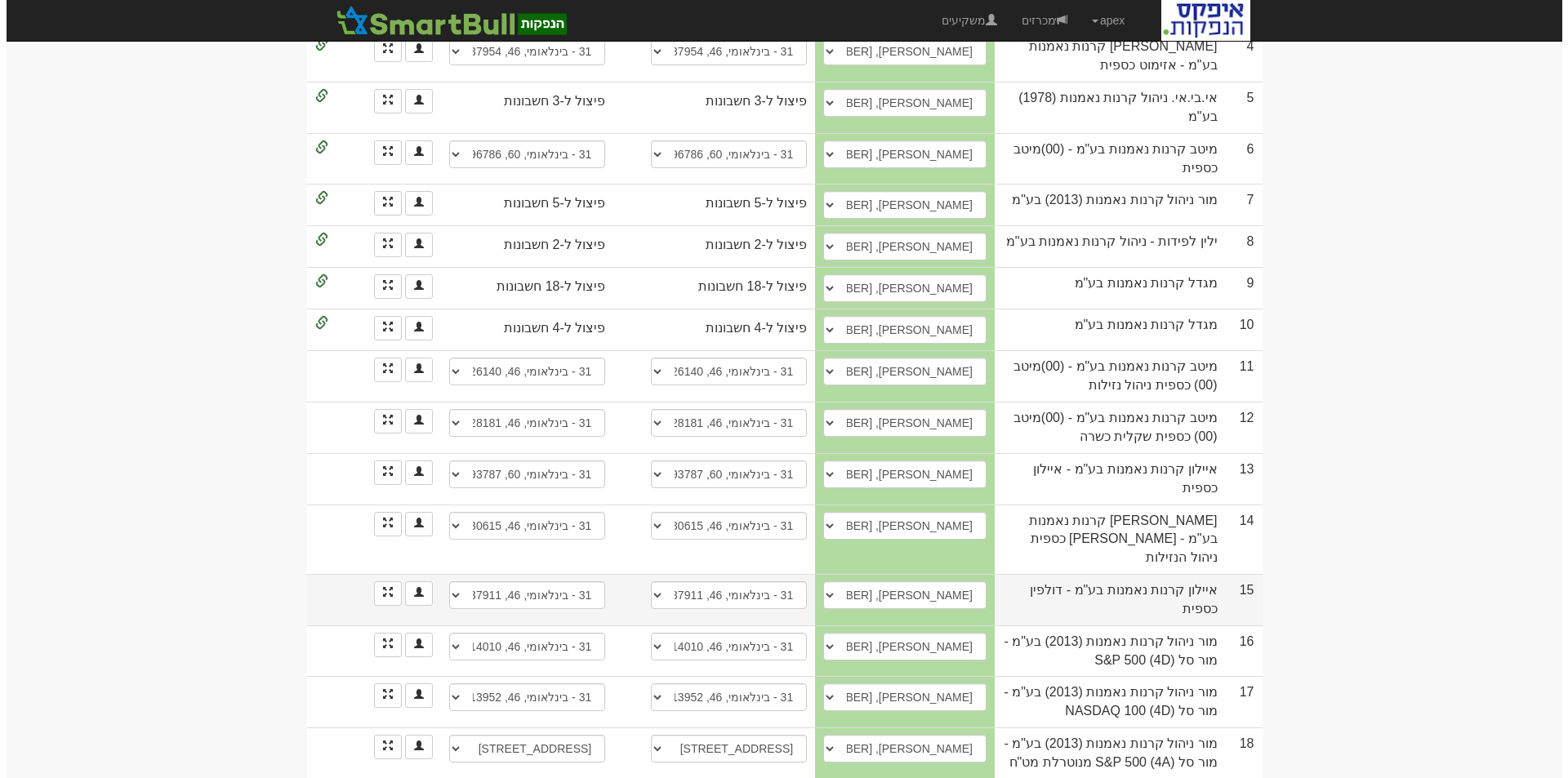
scroll to position [504, 0]
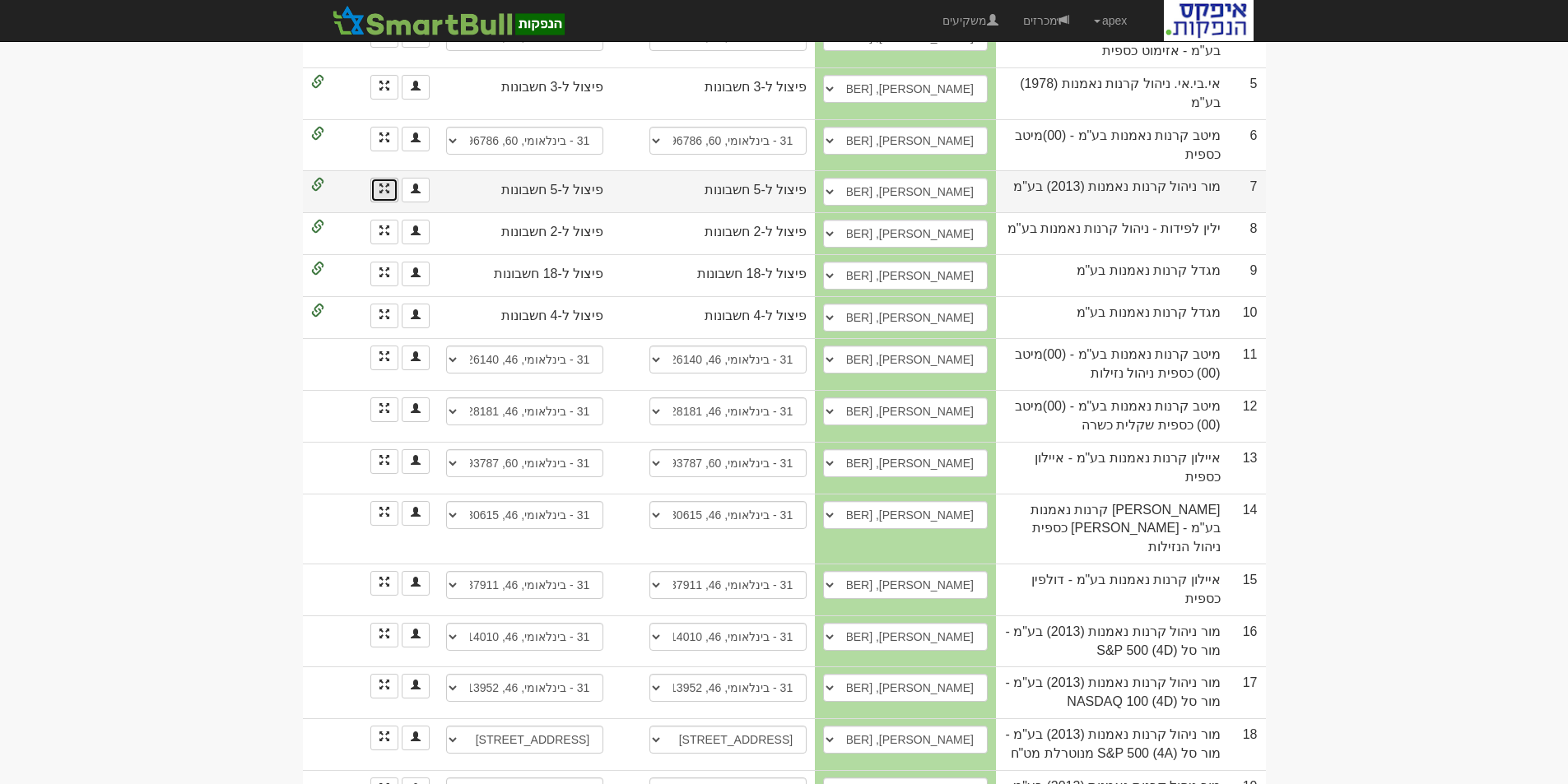
click at [379, 178] on link at bounding box center [384, 190] width 28 height 24
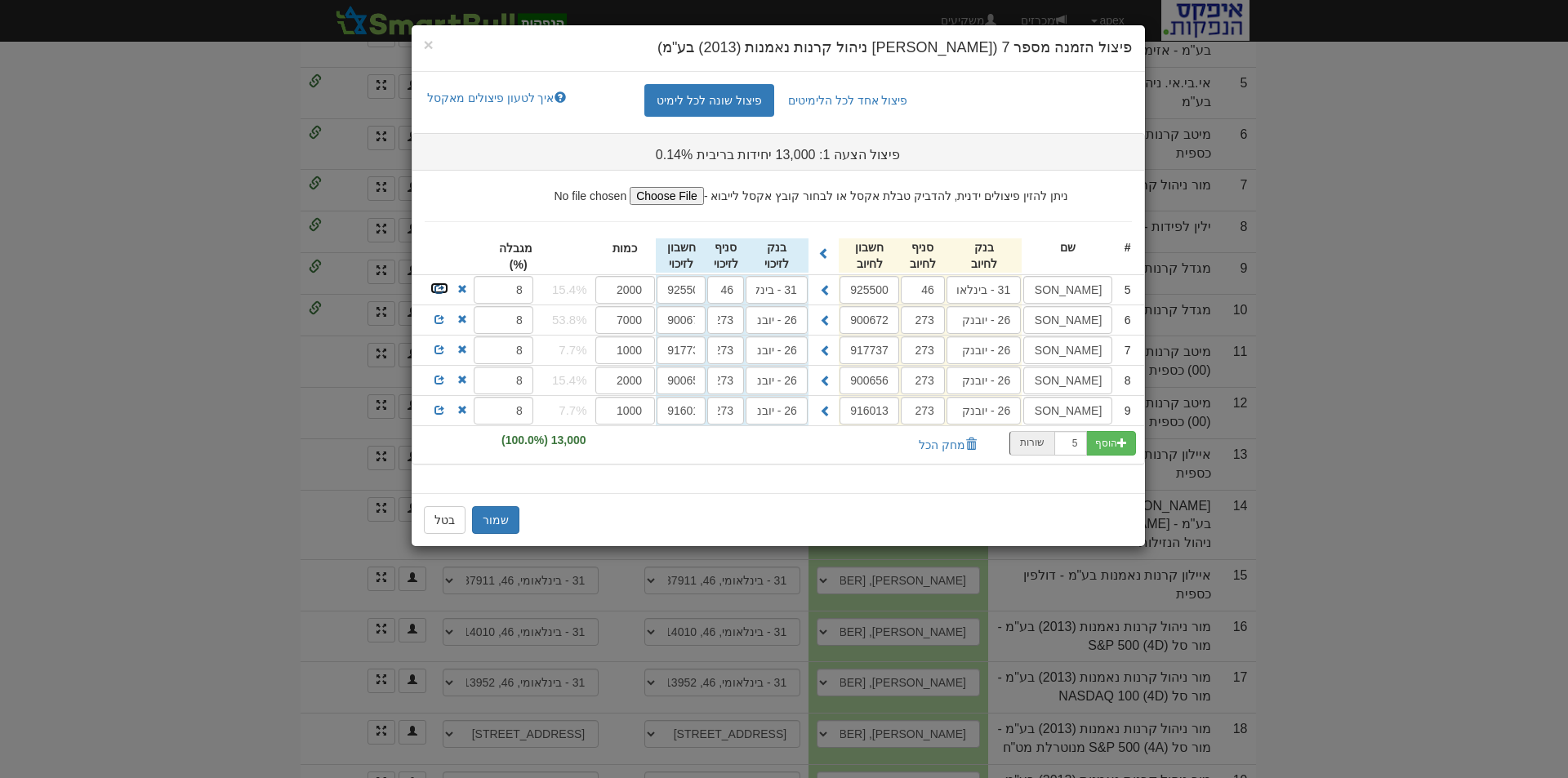
click at [435, 286] on span at bounding box center [440, 289] width 10 height 10
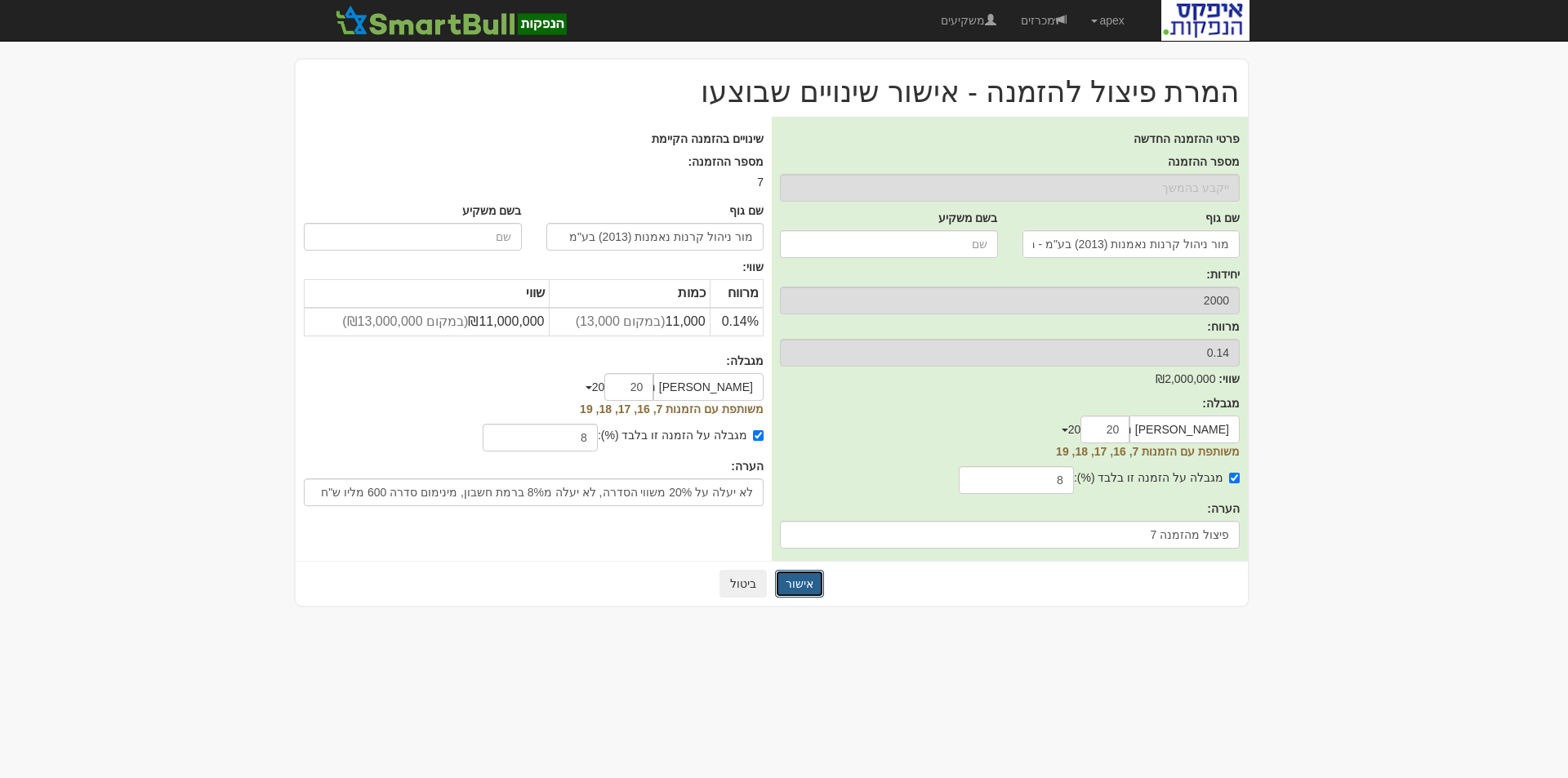
click at [800, 582] on button "אישור" at bounding box center [800, 584] width 49 height 28
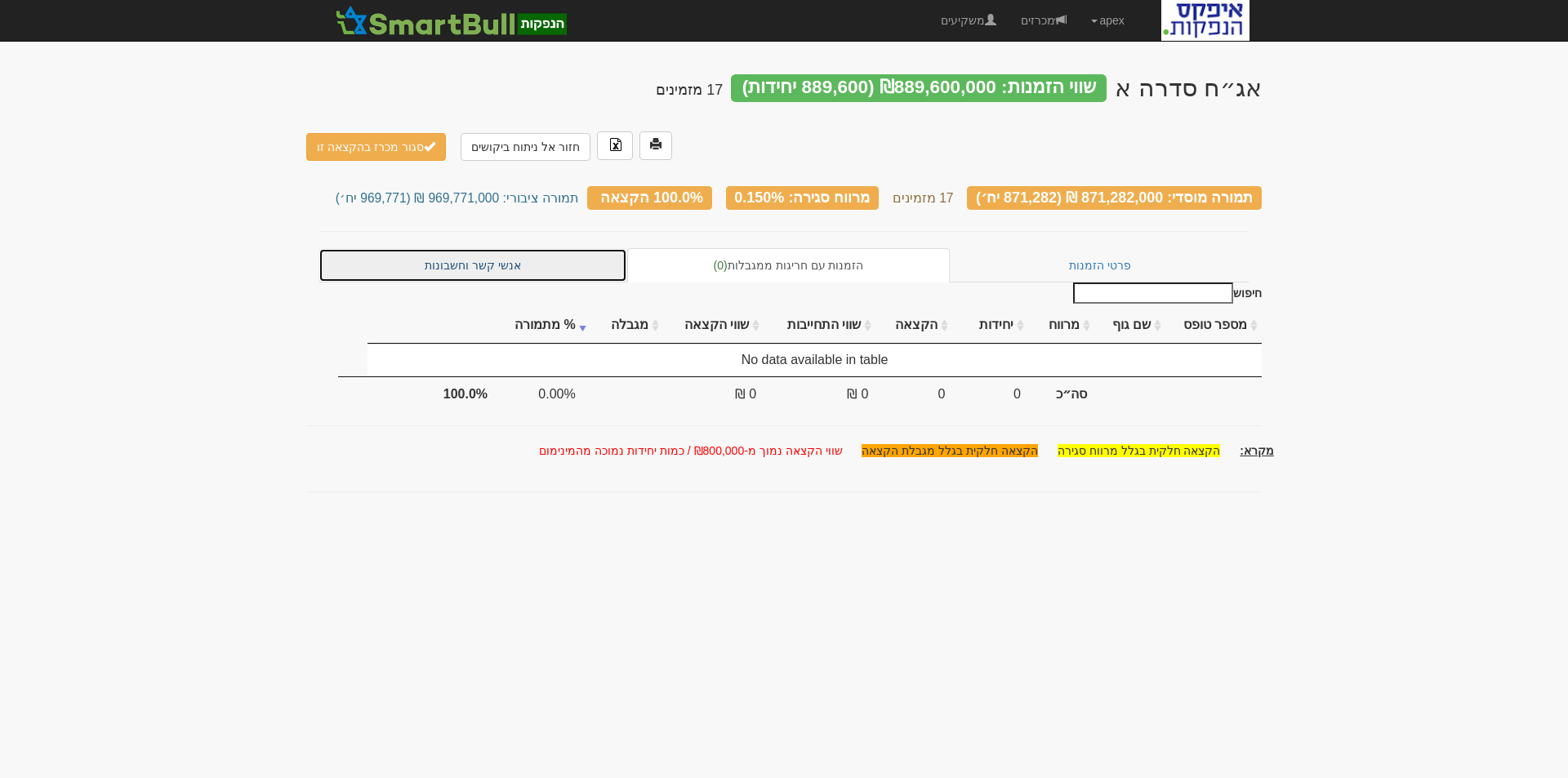
click at [488, 248] on link "אנשי קשר וחשבונות" at bounding box center [473, 265] width 309 height 34
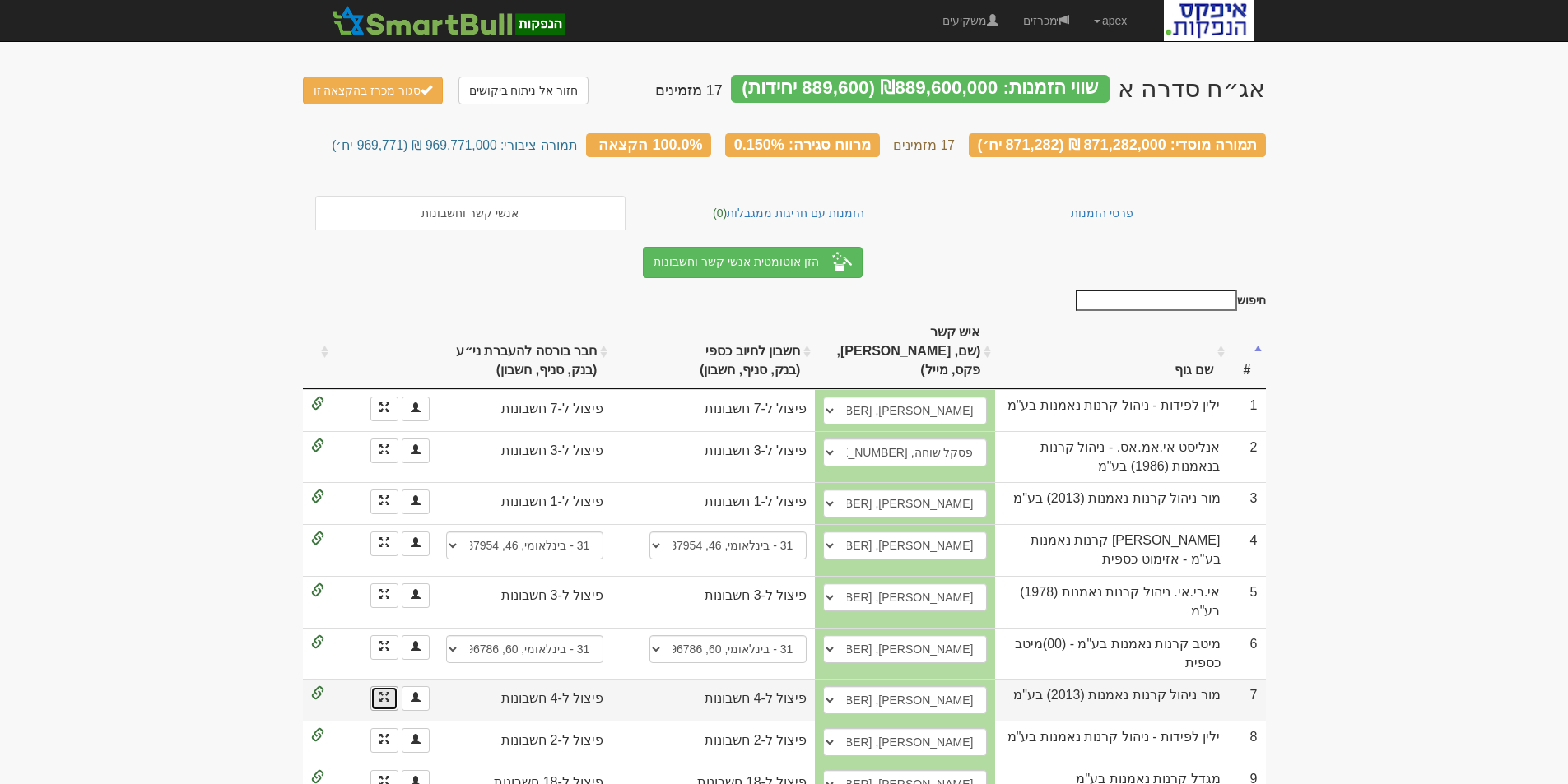
click at [377, 686] on link at bounding box center [384, 698] width 28 height 24
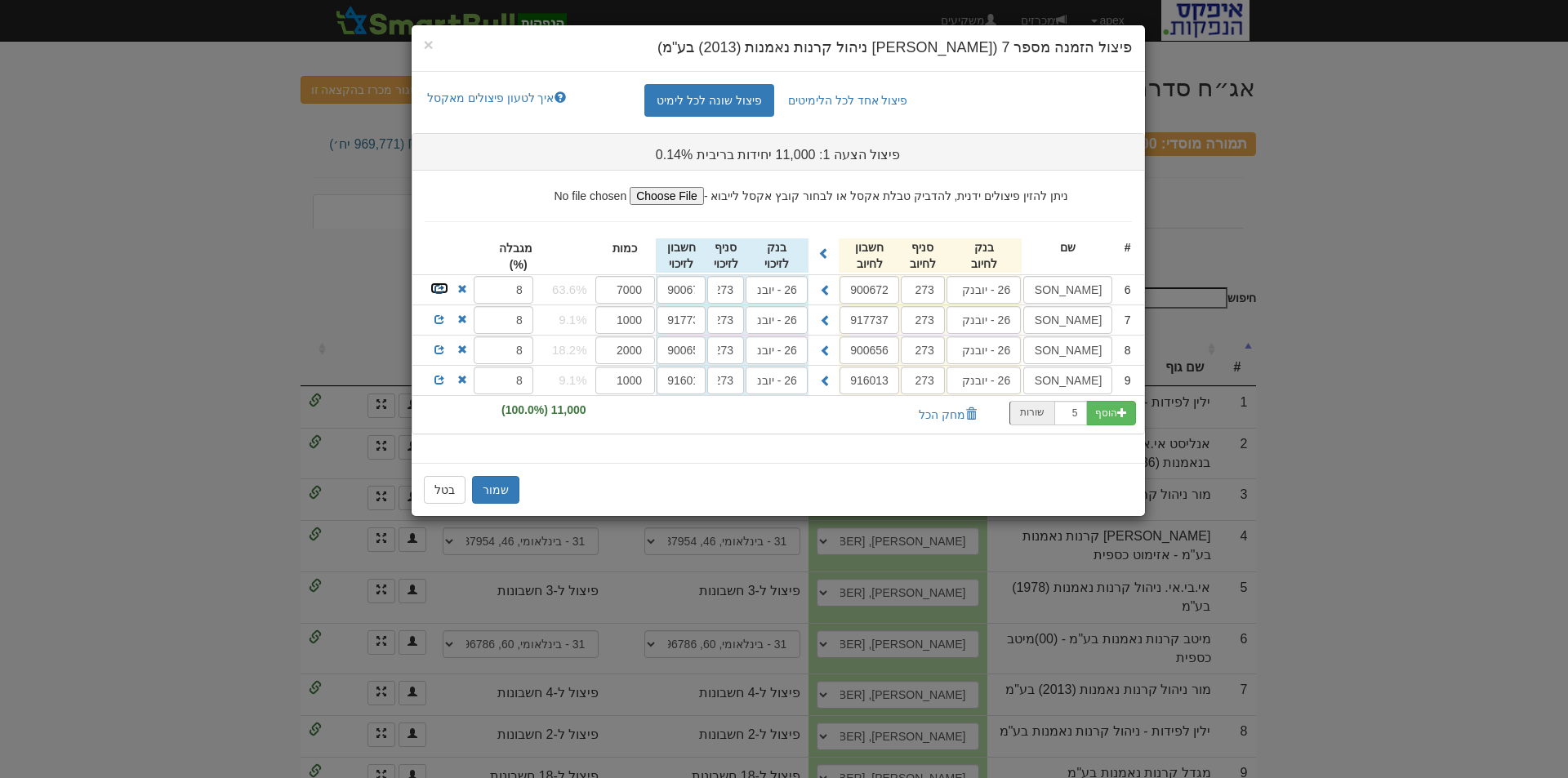
click at [435, 287] on span at bounding box center [440, 289] width 10 height 10
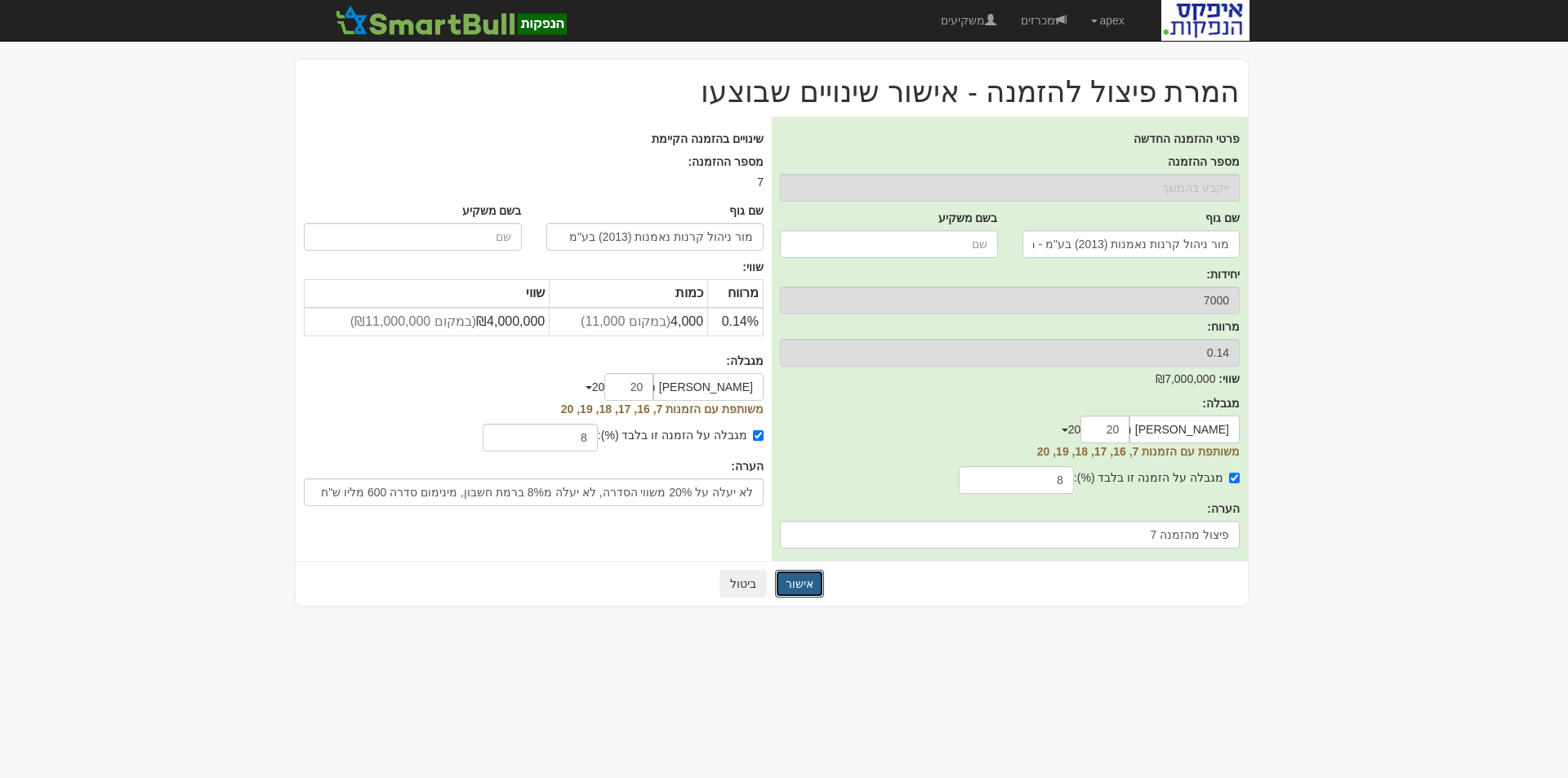
click at [798, 585] on button "אישור" at bounding box center [800, 584] width 49 height 28
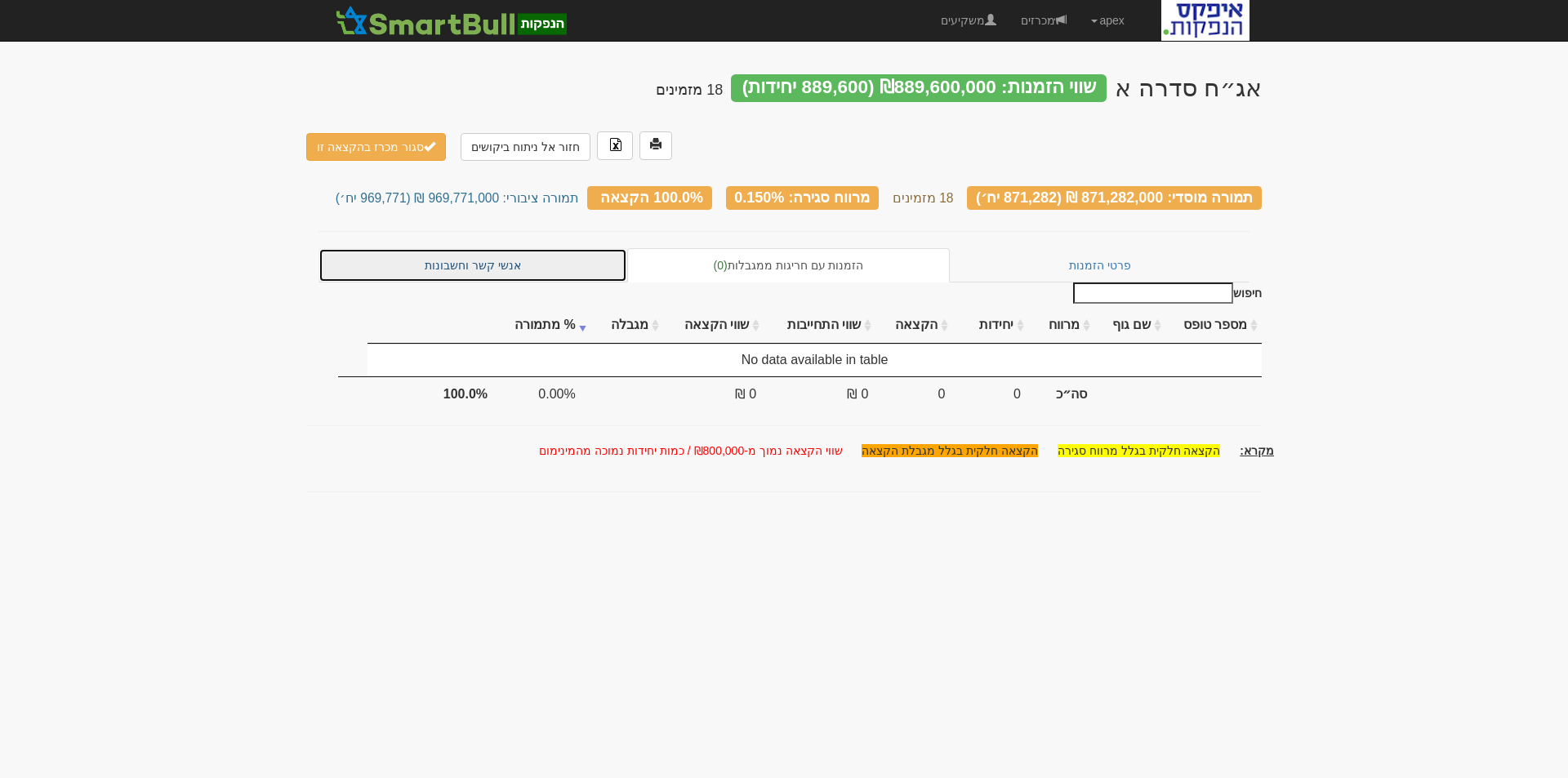
click at [472, 248] on link "אנשי קשר וחשבונות" at bounding box center [473, 265] width 309 height 34
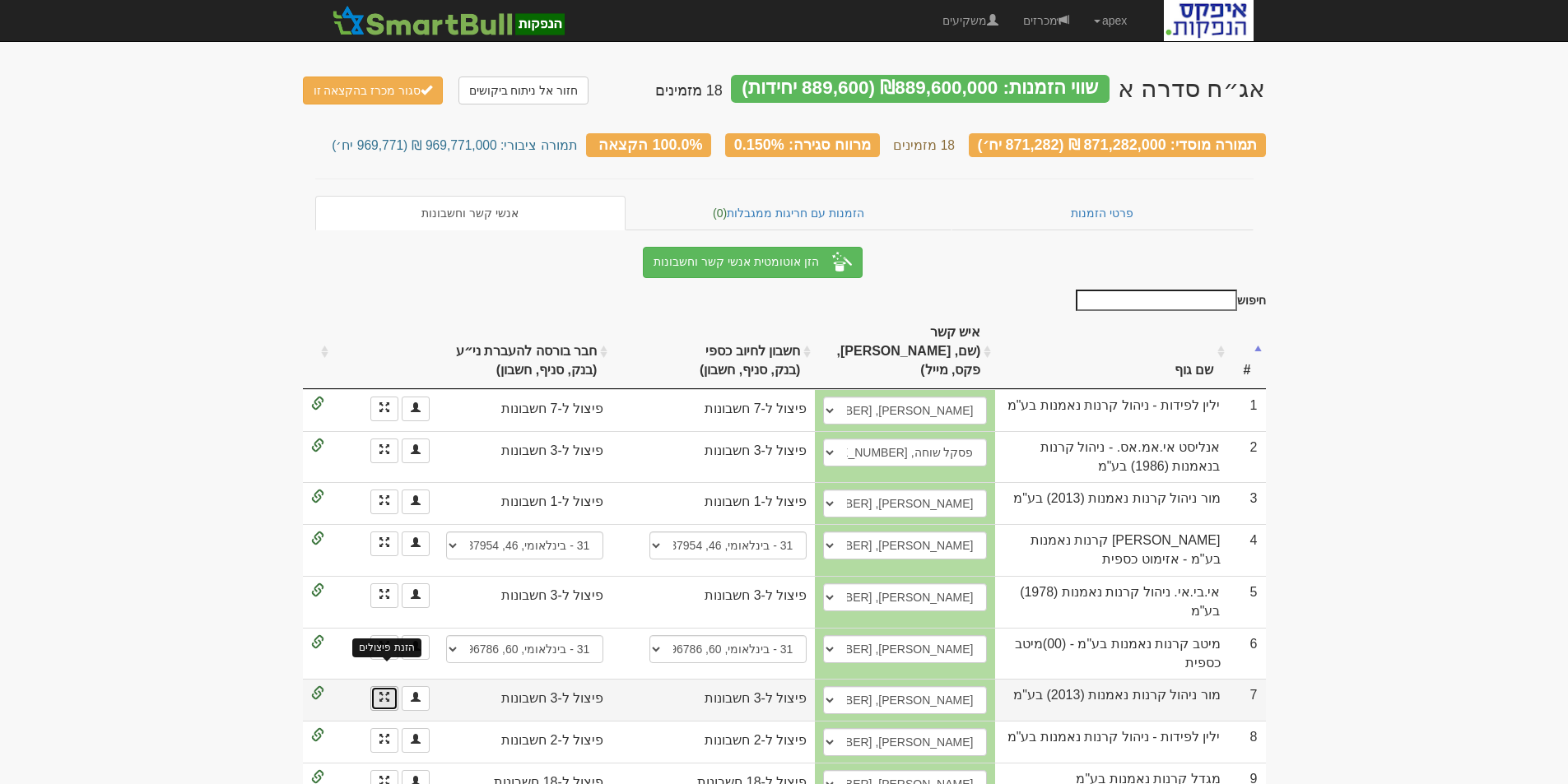
click at [379, 692] on span at bounding box center [384, 697] width 10 height 10
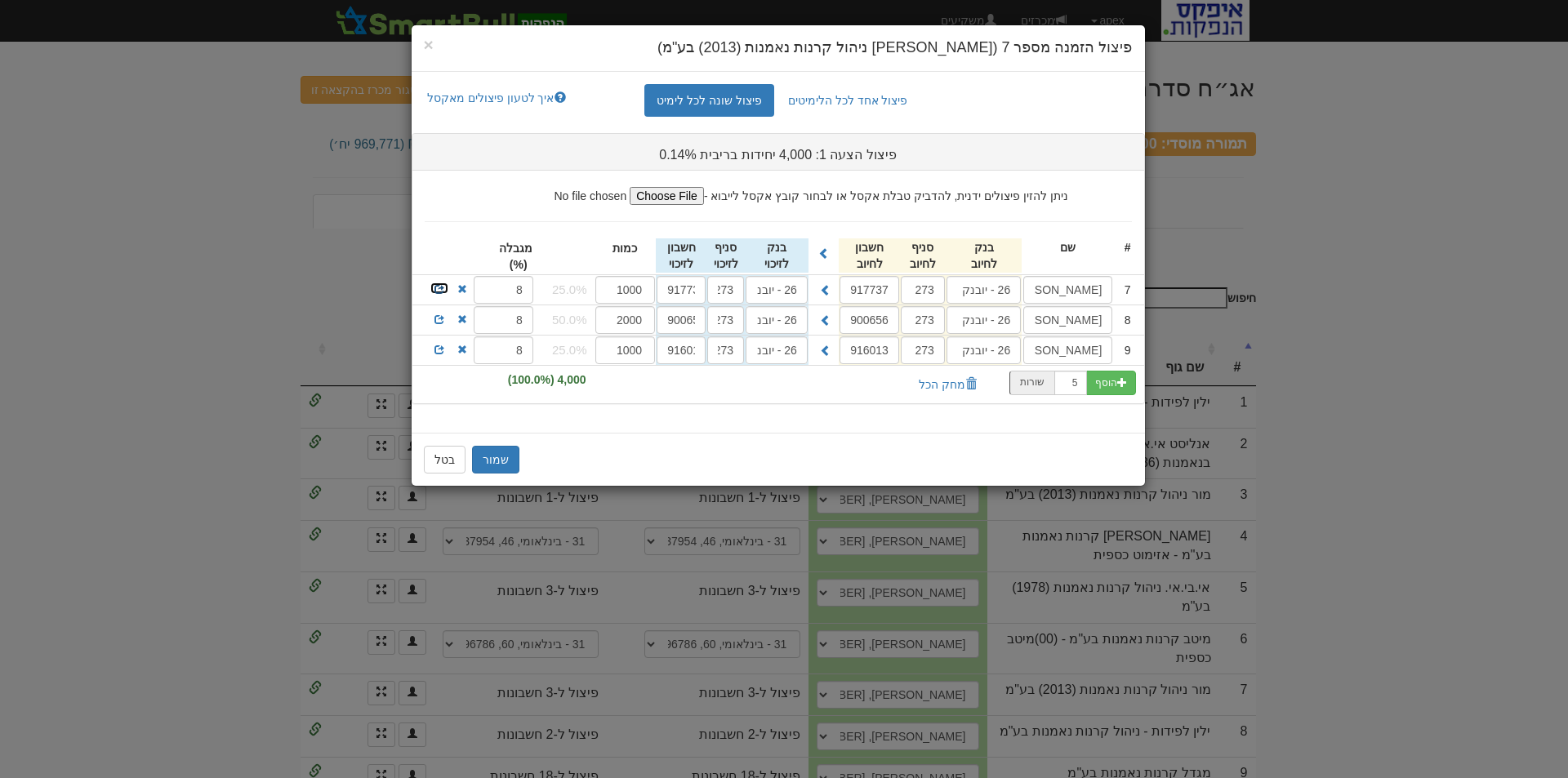
click at [437, 288] on span at bounding box center [440, 289] width 10 height 10
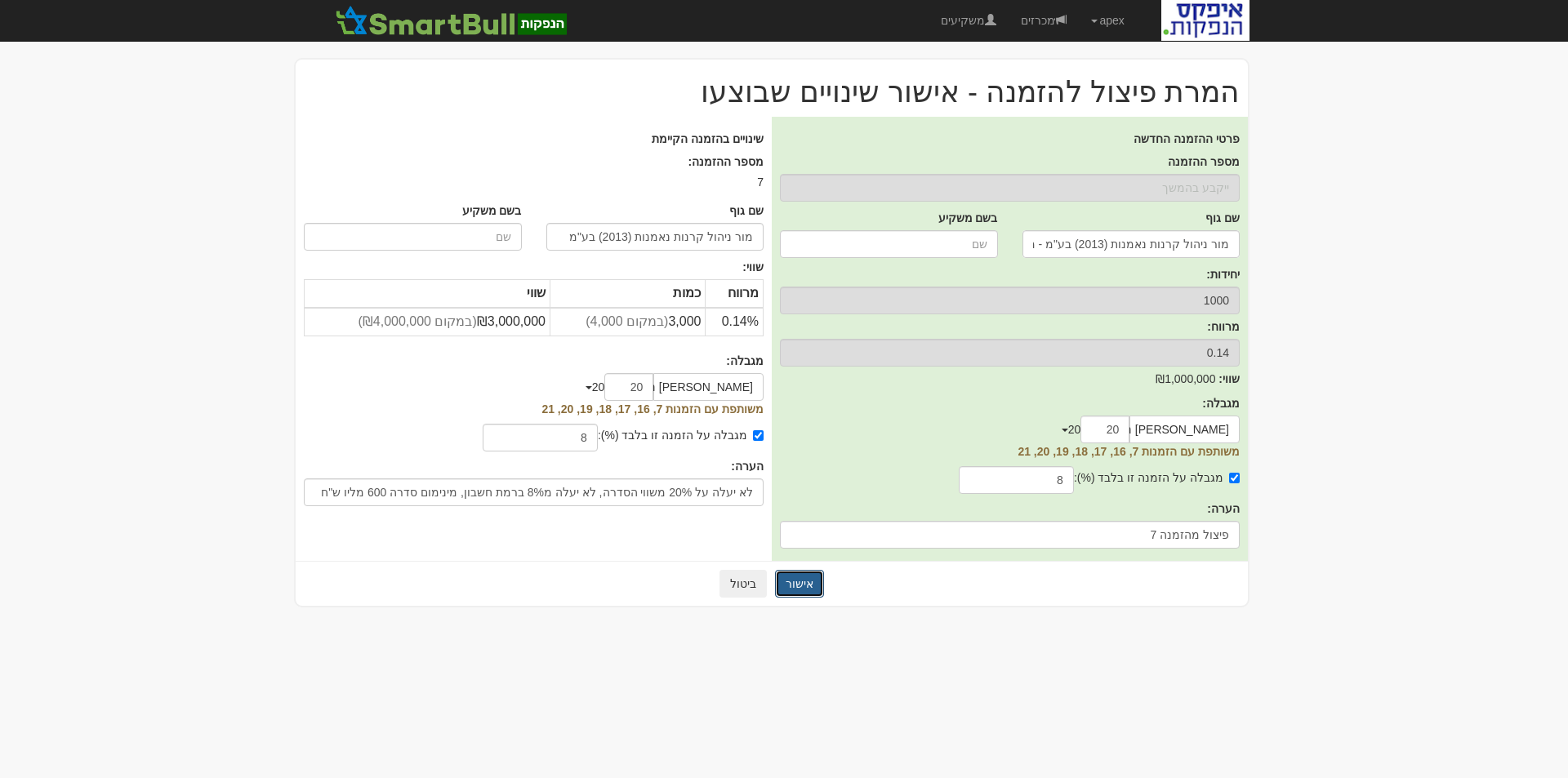
click at [798, 581] on button "אישור" at bounding box center [800, 584] width 49 height 28
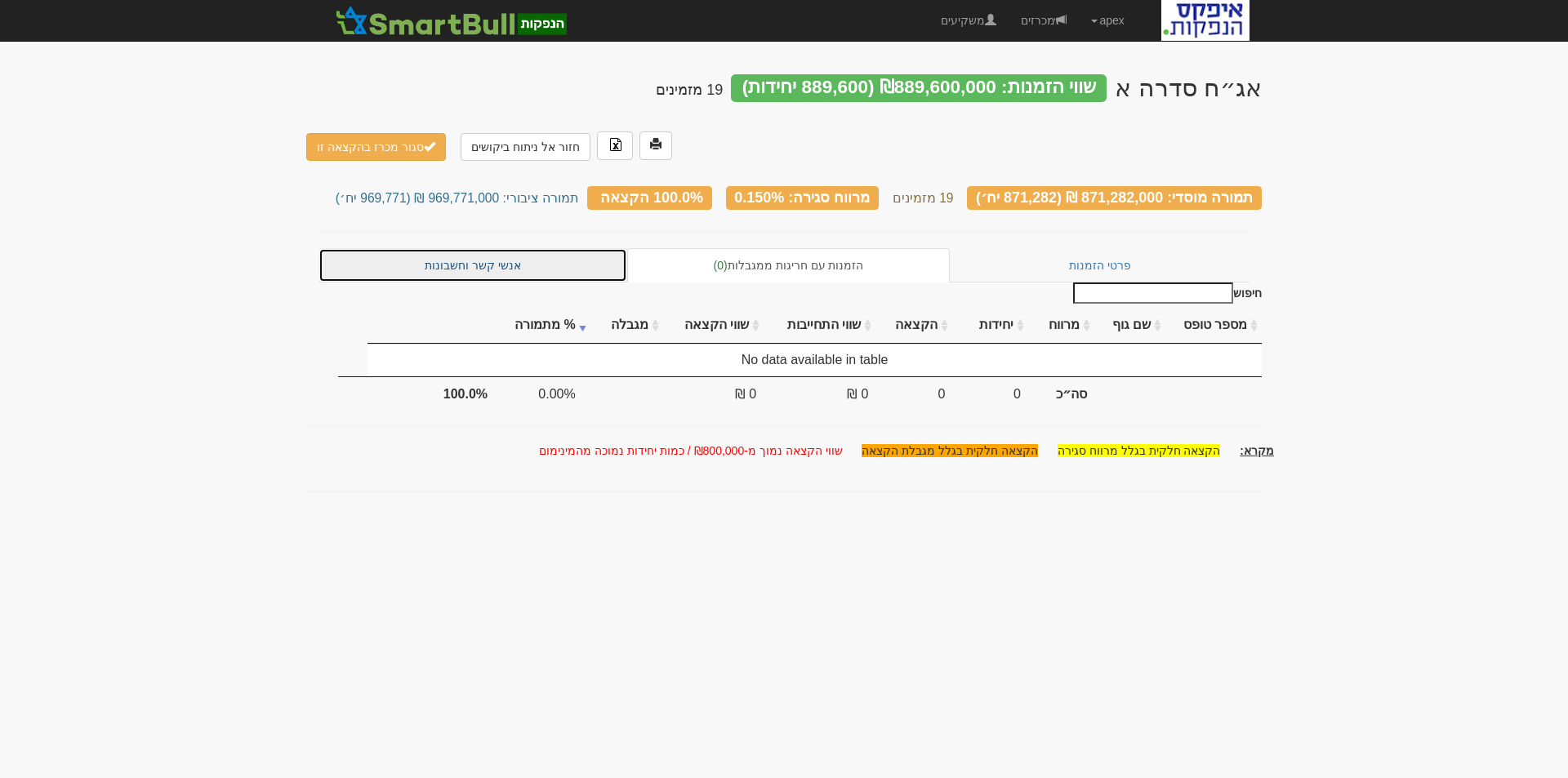
click at [484, 248] on link "אנשי קשר וחשבונות" at bounding box center [473, 265] width 309 height 34
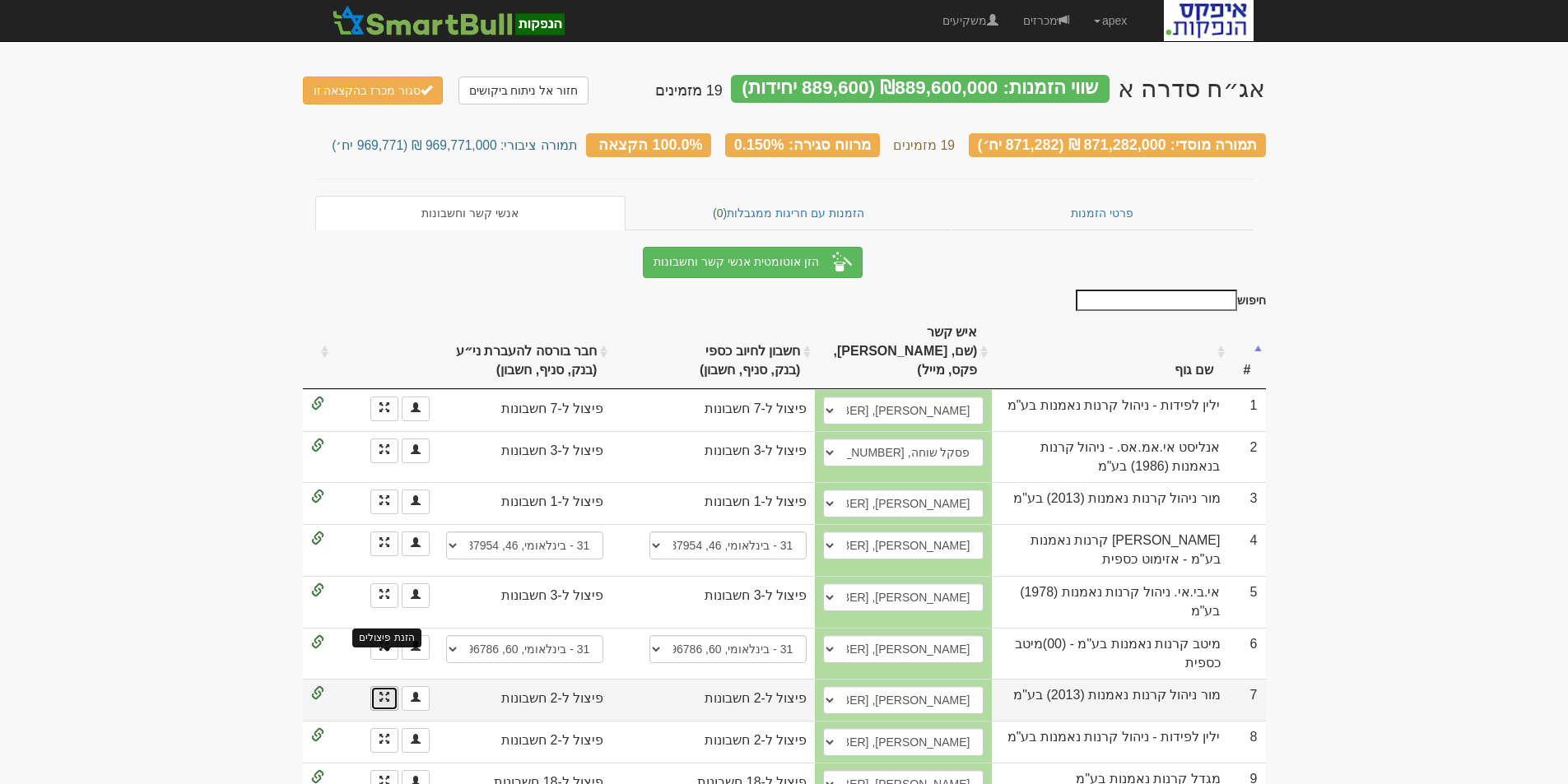
click at [385, 692] on span at bounding box center [384, 697] width 10 height 10
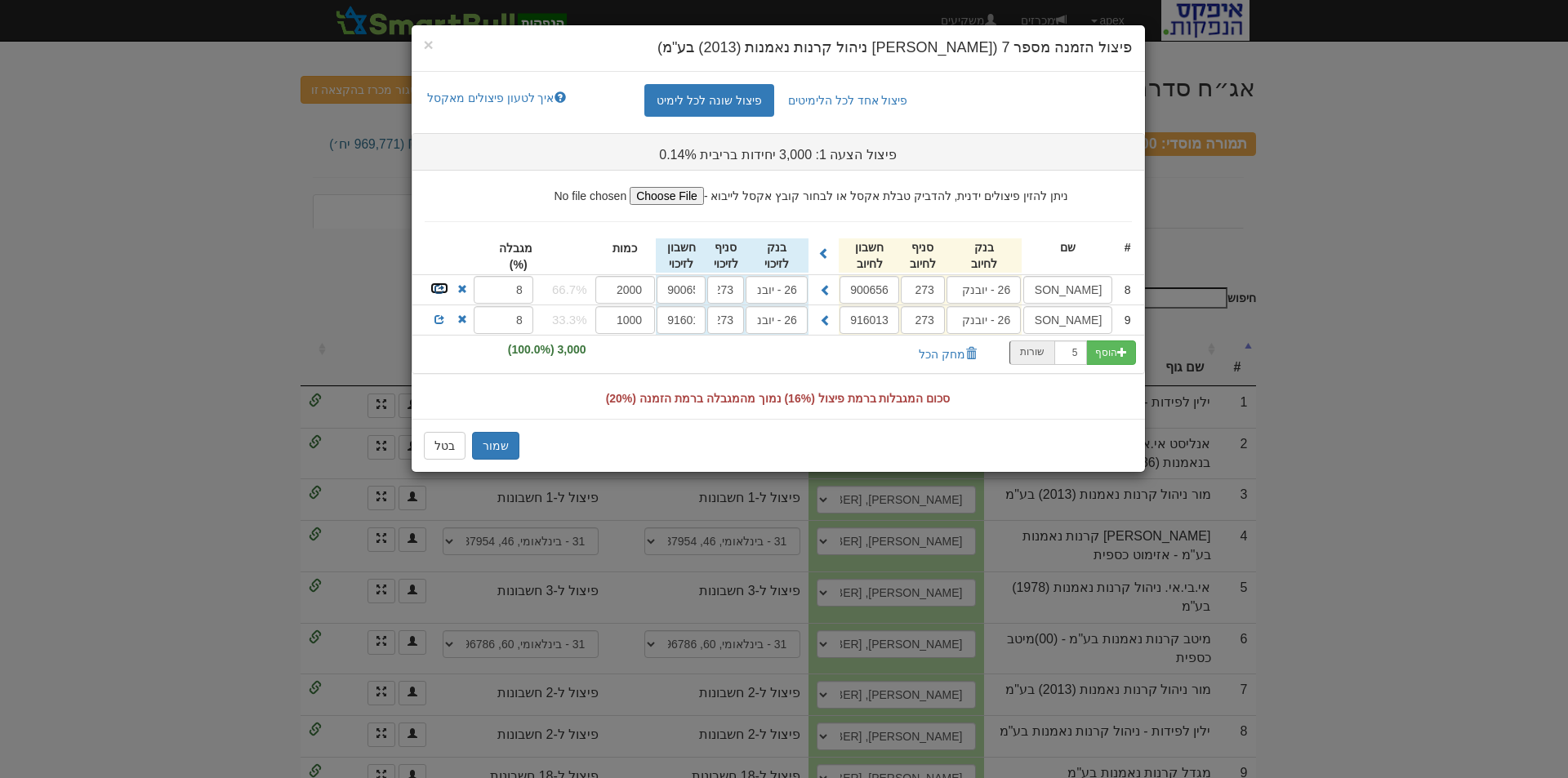
click at [439, 288] on span at bounding box center [440, 289] width 10 height 10
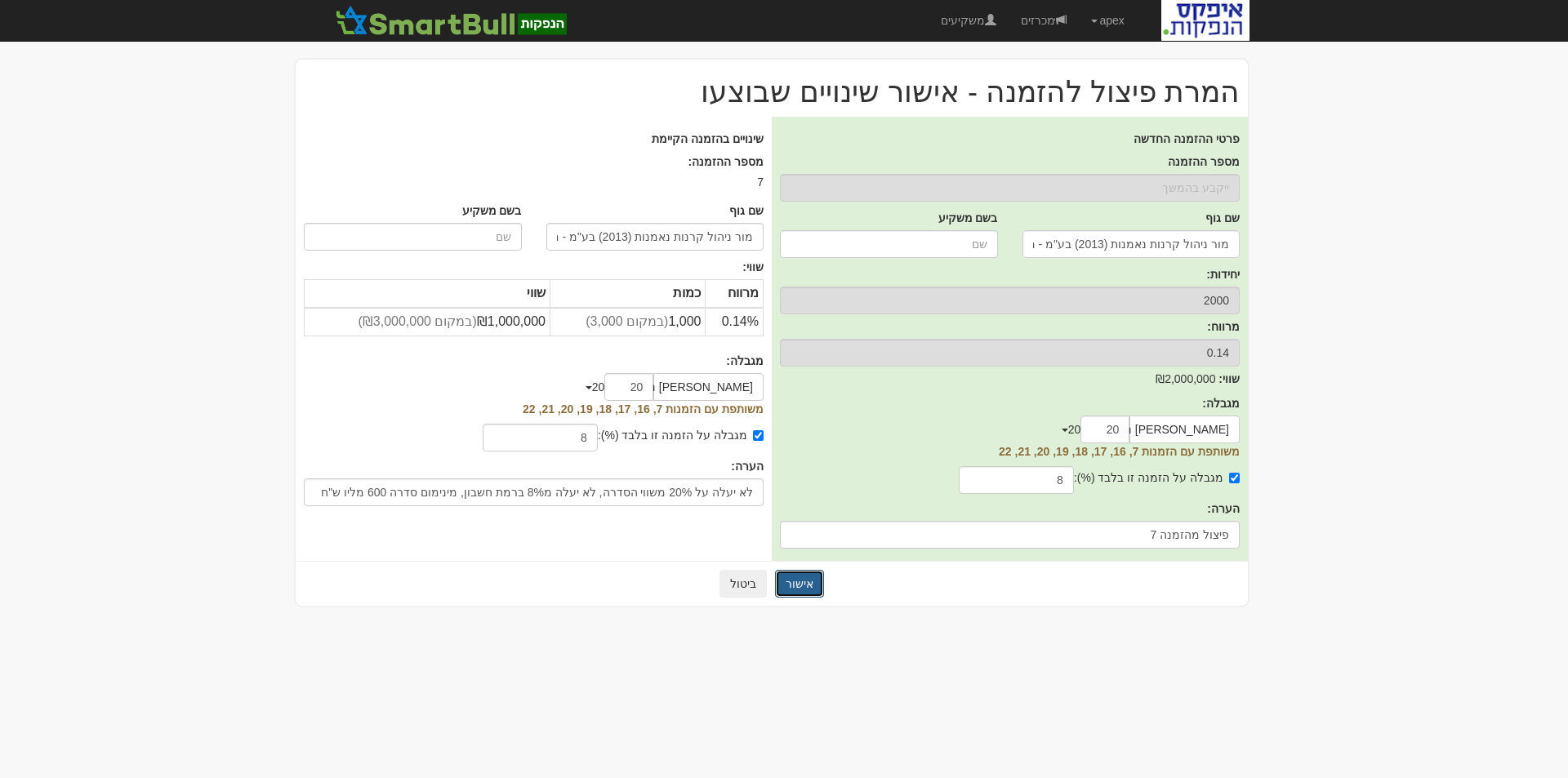
click at [794, 578] on button "אישור" at bounding box center [800, 584] width 49 height 28
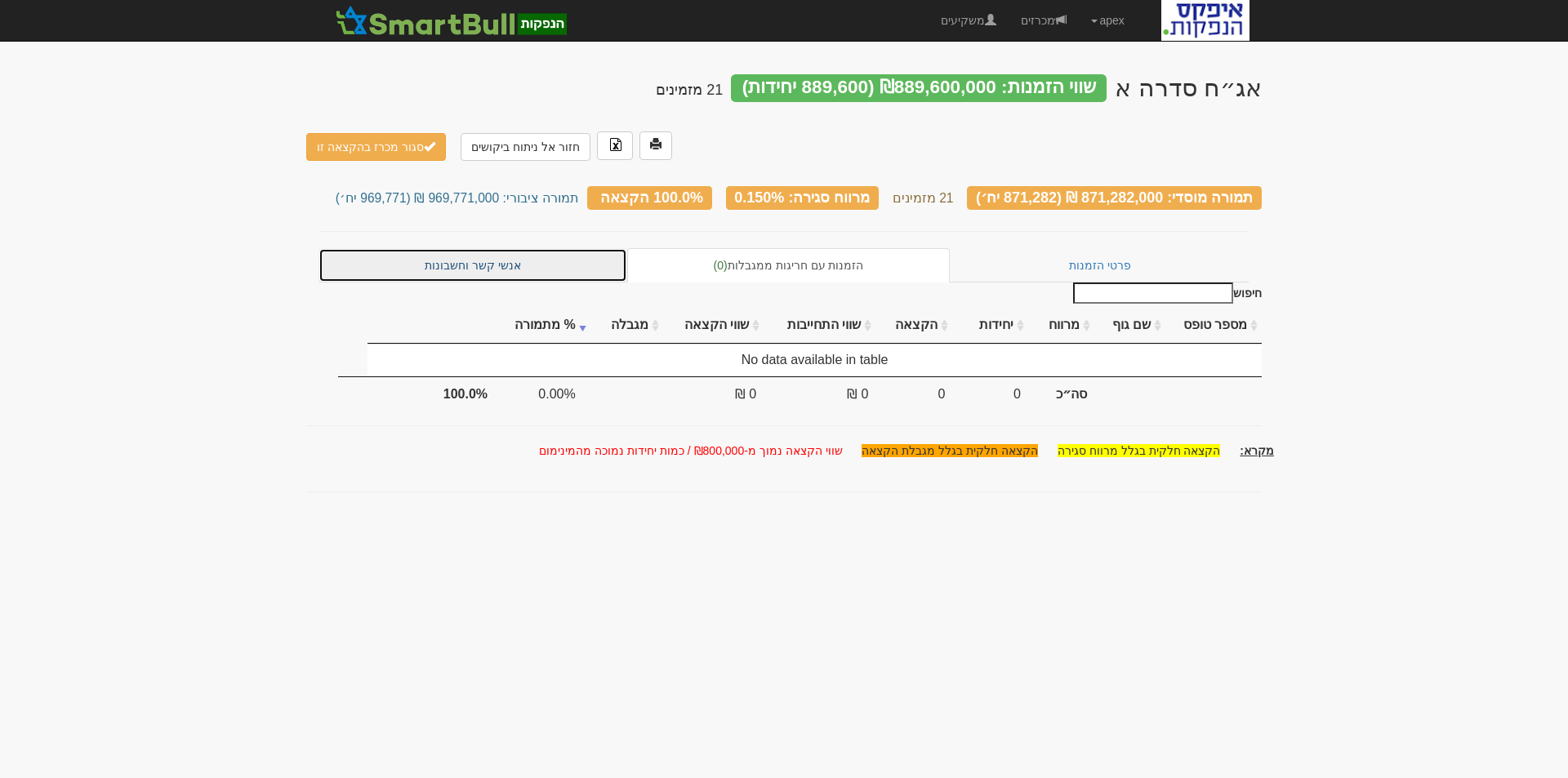
click at [481, 248] on link "אנשי קשר וחשבונות" at bounding box center [473, 265] width 309 height 34
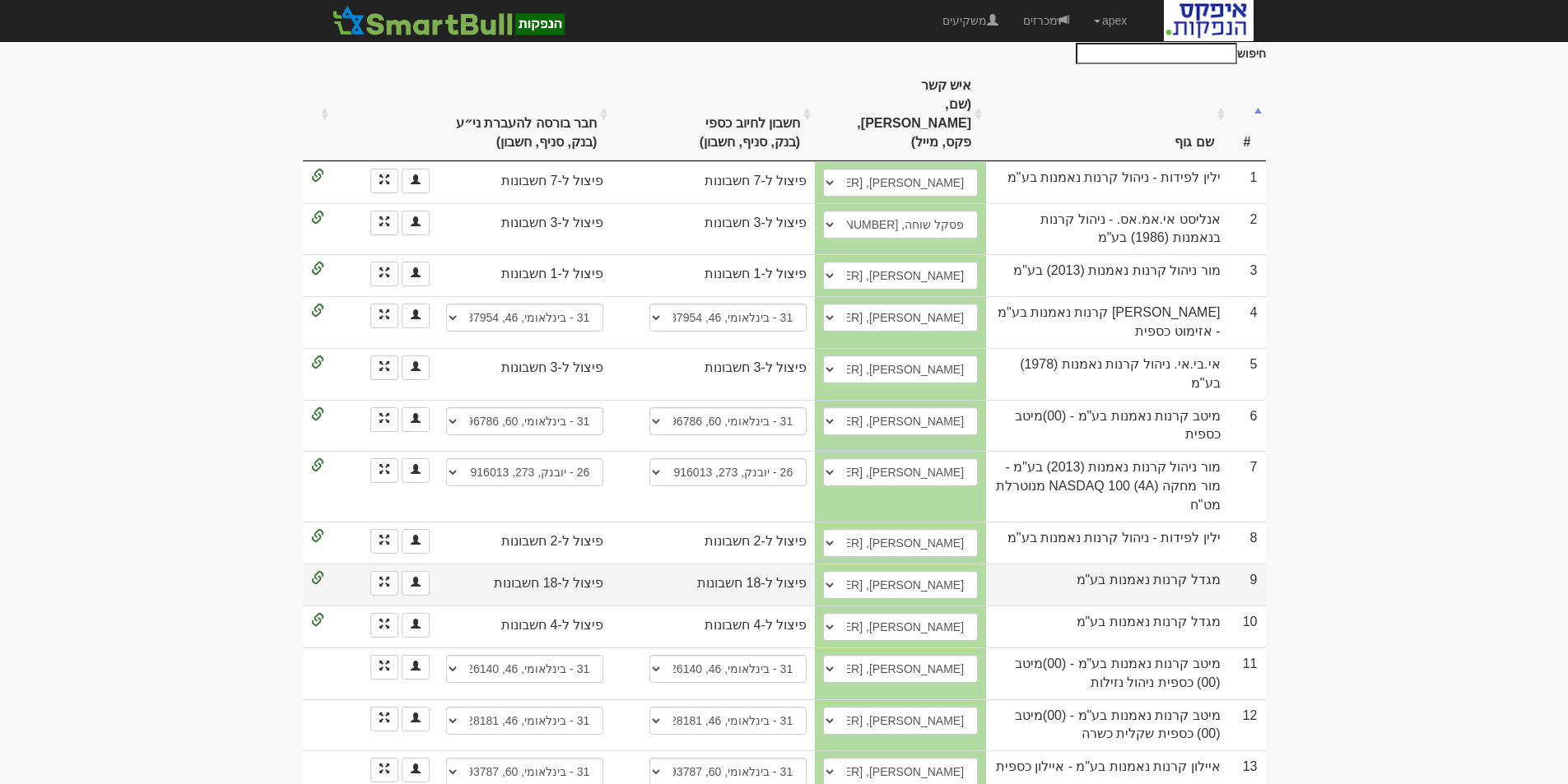
scroll to position [164, 0]
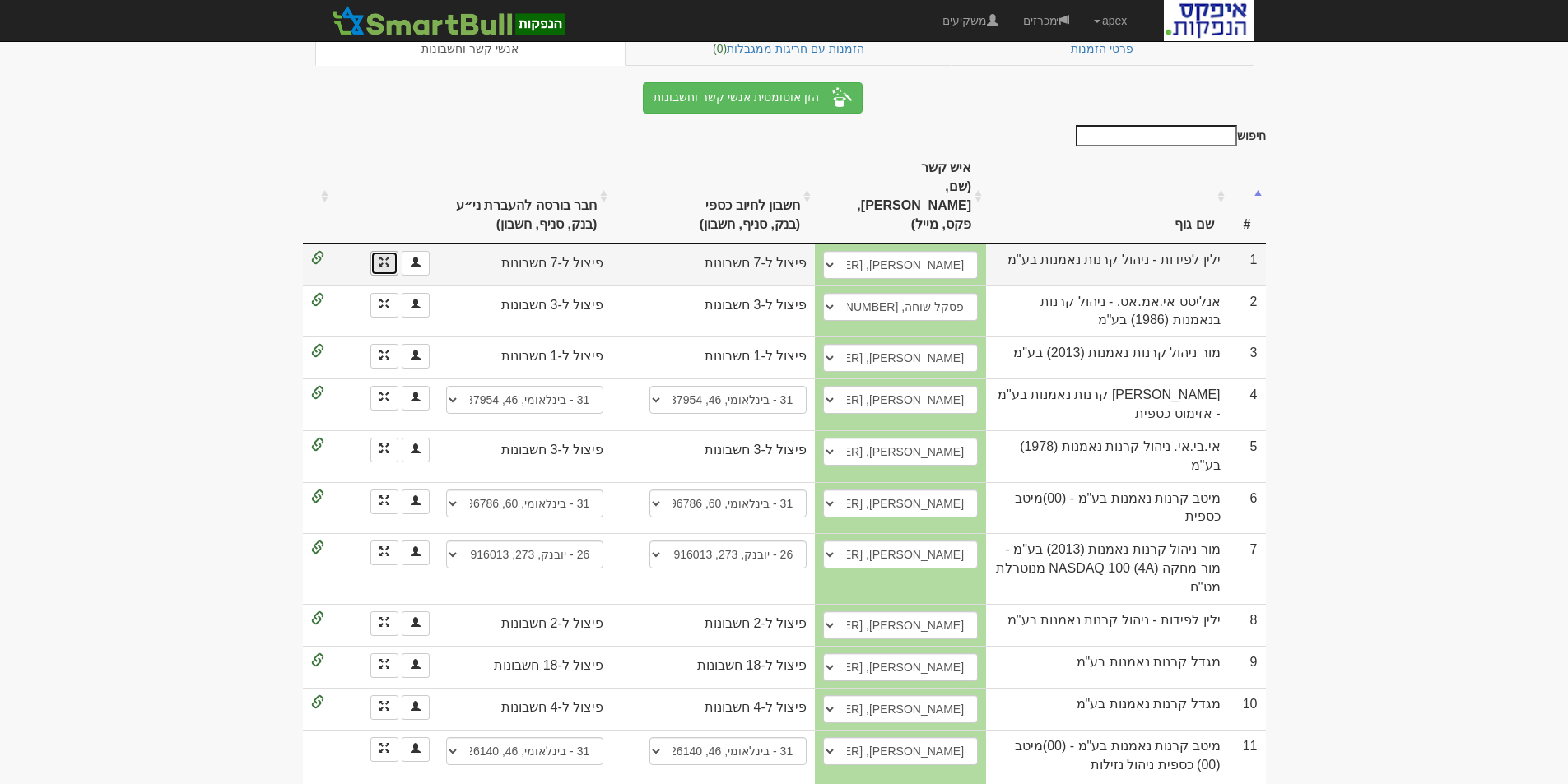
click at [377, 251] on link at bounding box center [384, 263] width 28 height 24
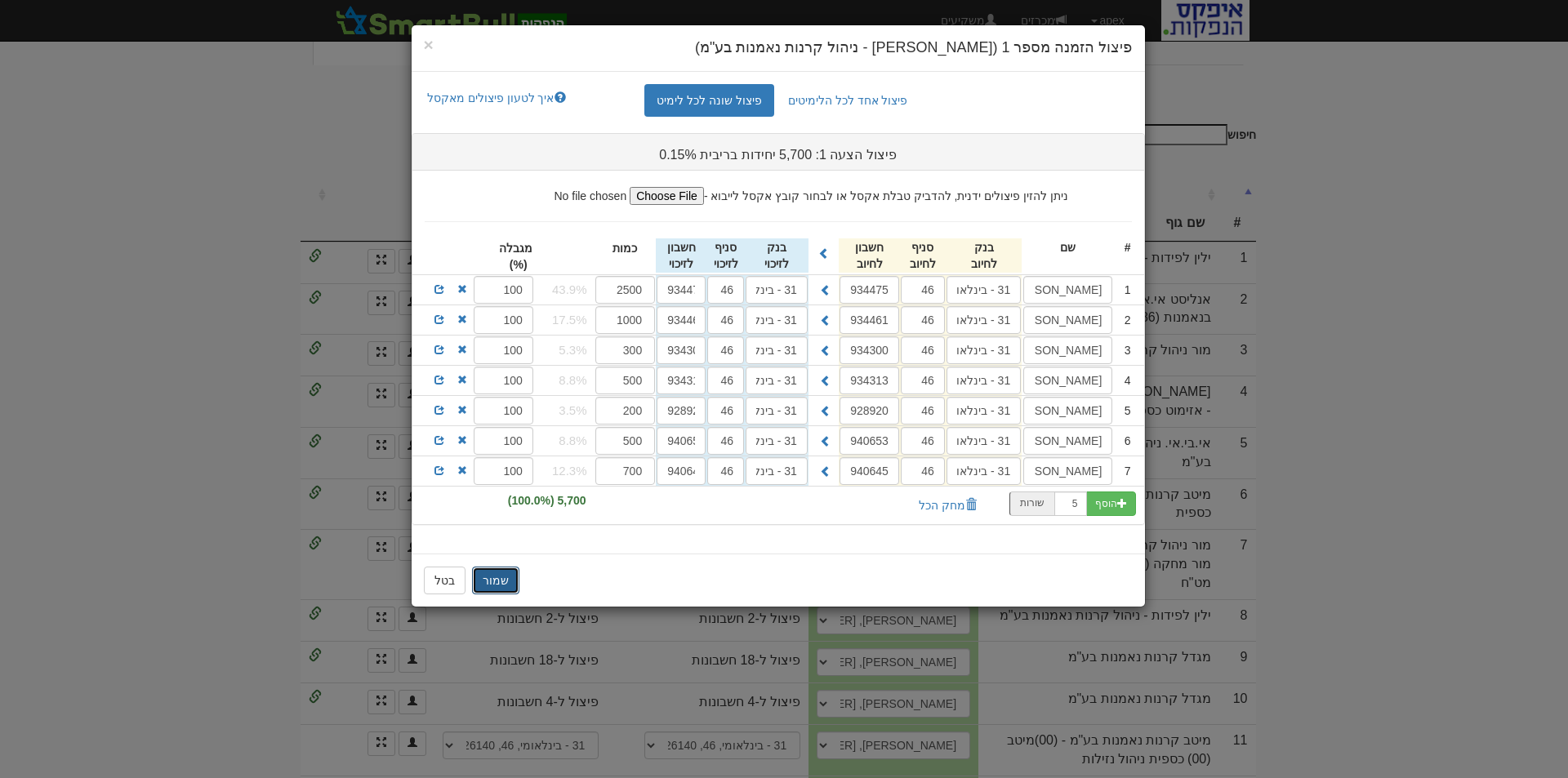
click at [500, 584] on button "שמור" at bounding box center [496, 580] width 48 height 28
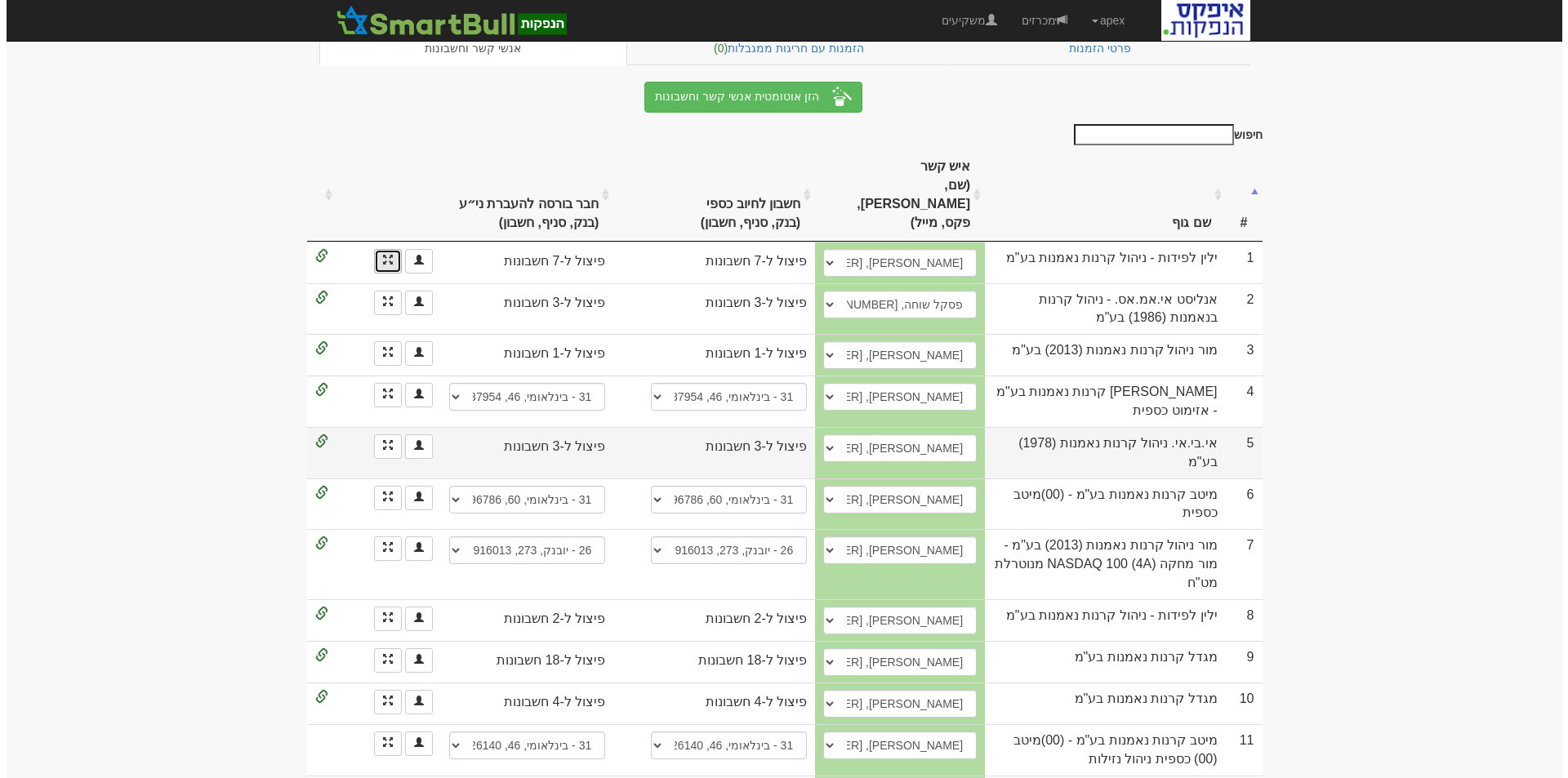
scroll to position [327, 0]
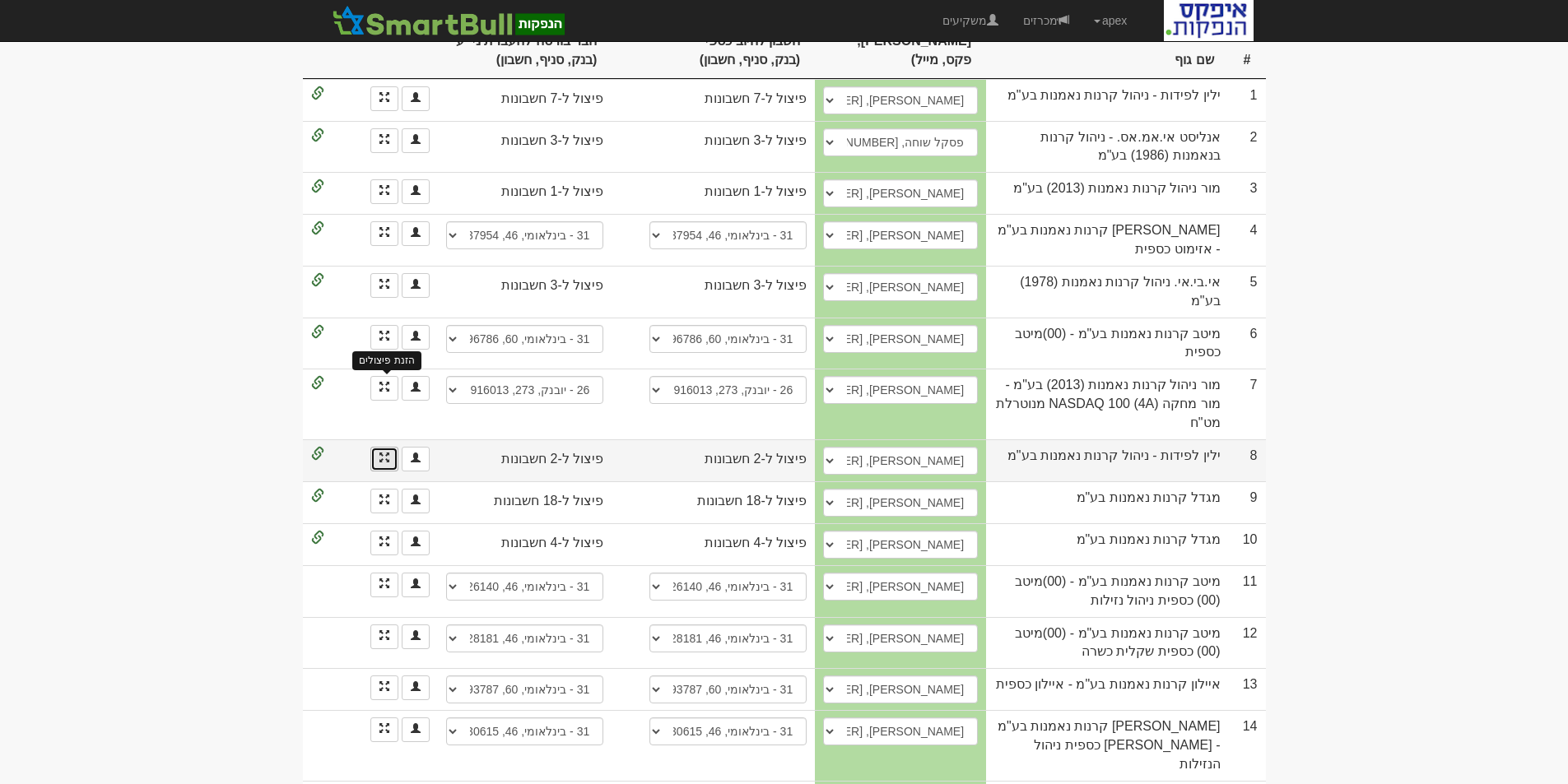
click at [381, 453] on span at bounding box center [384, 457] width 10 height 10
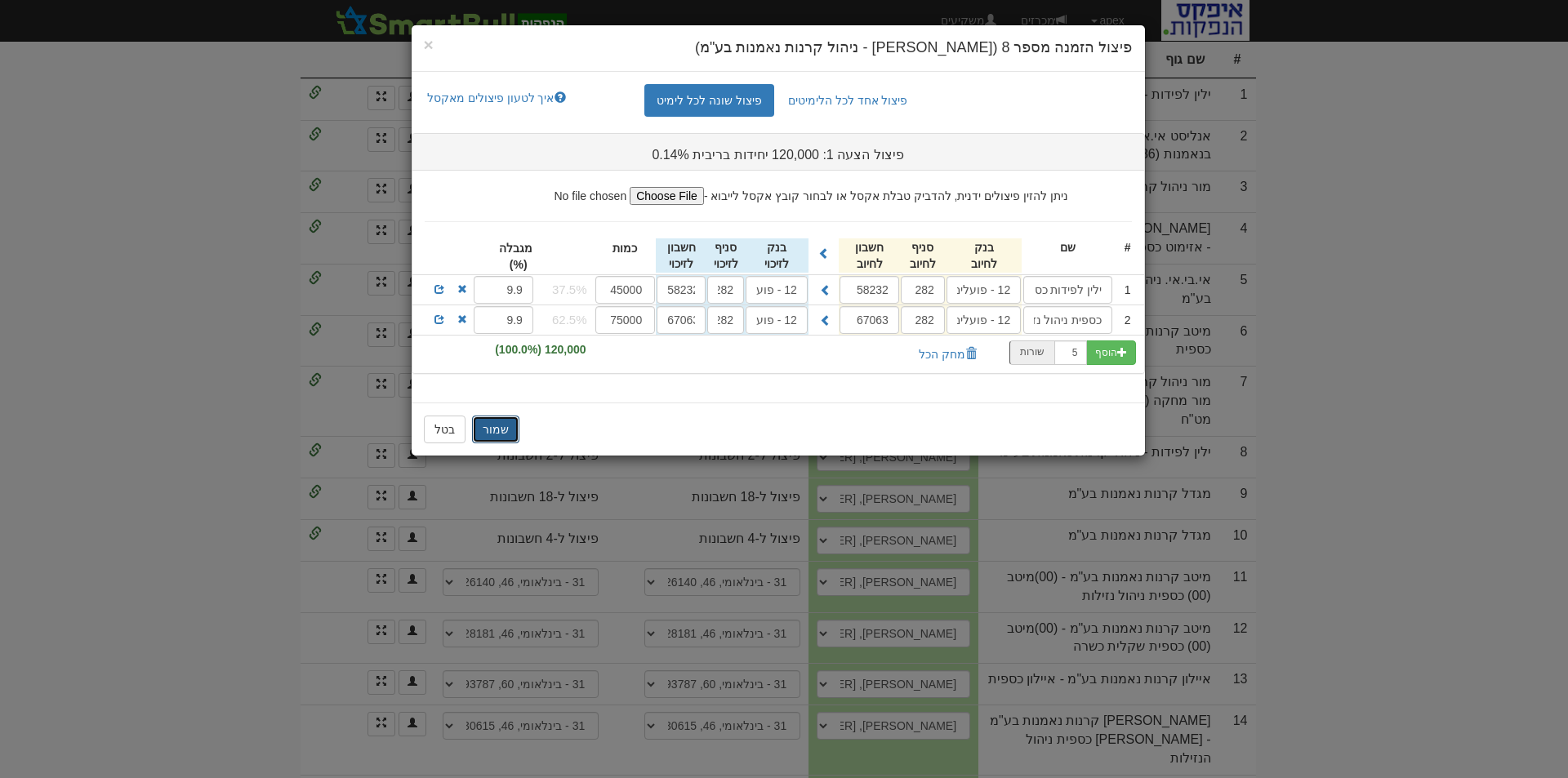
click at [502, 424] on button "שמור" at bounding box center [496, 429] width 48 height 28
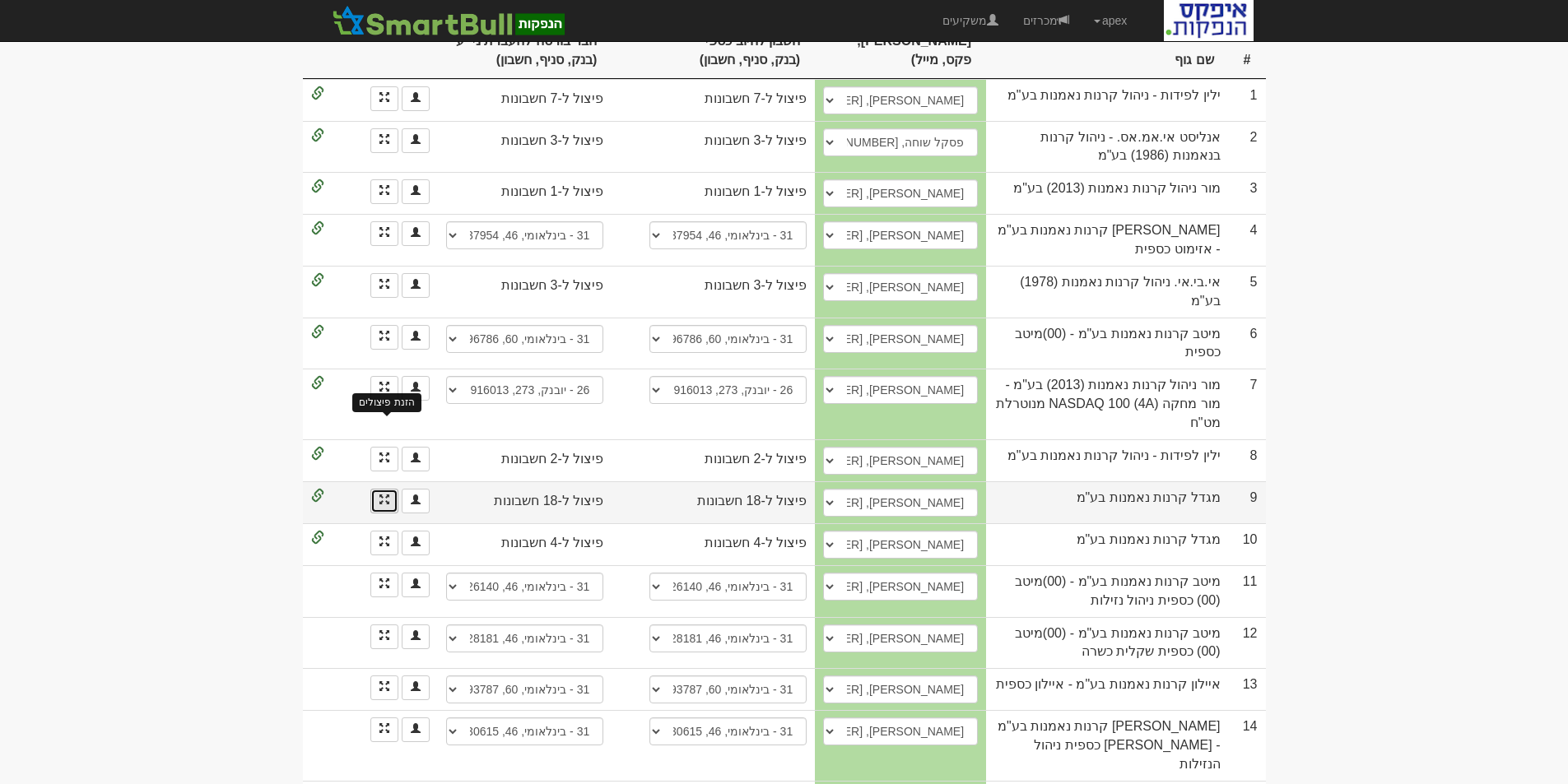
click at [379, 495] on span at bounding box center [384, 500] width 10 height 10
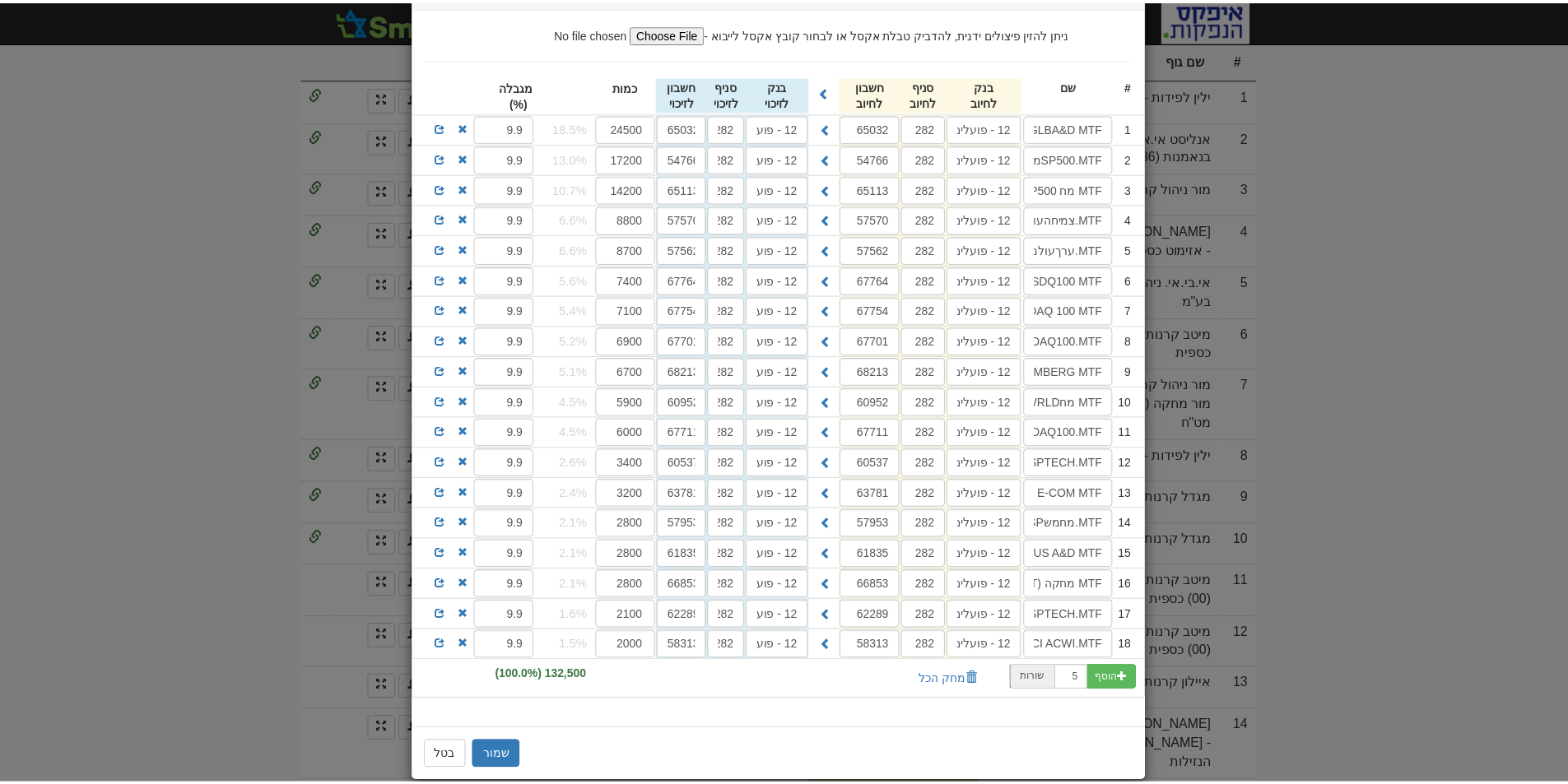
scroll to position [188, 0]
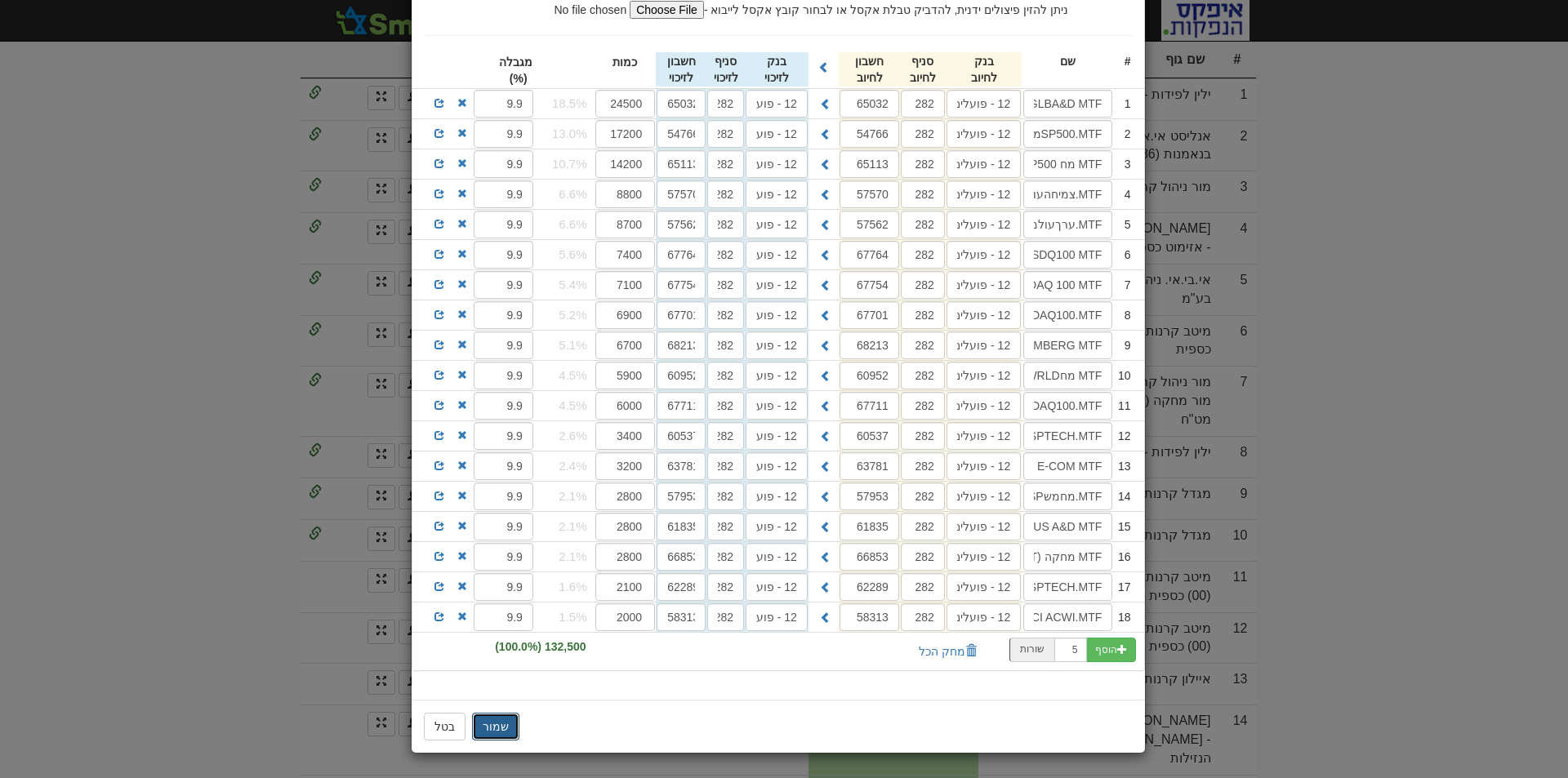
click at [506, 721] on button "שמור" at bounding box center [496, 727] width 48 height 28
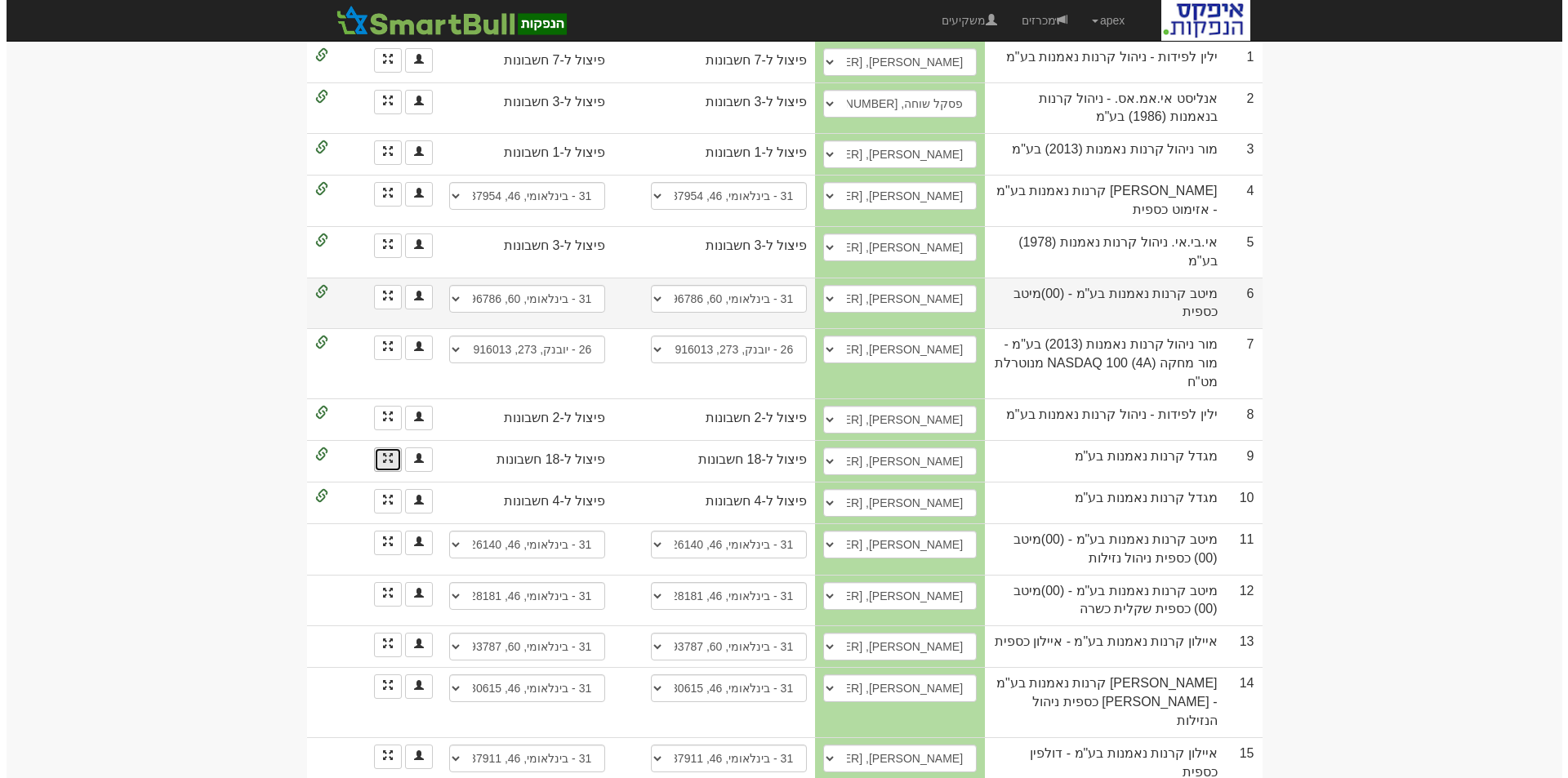
scroll to position [201, 0]
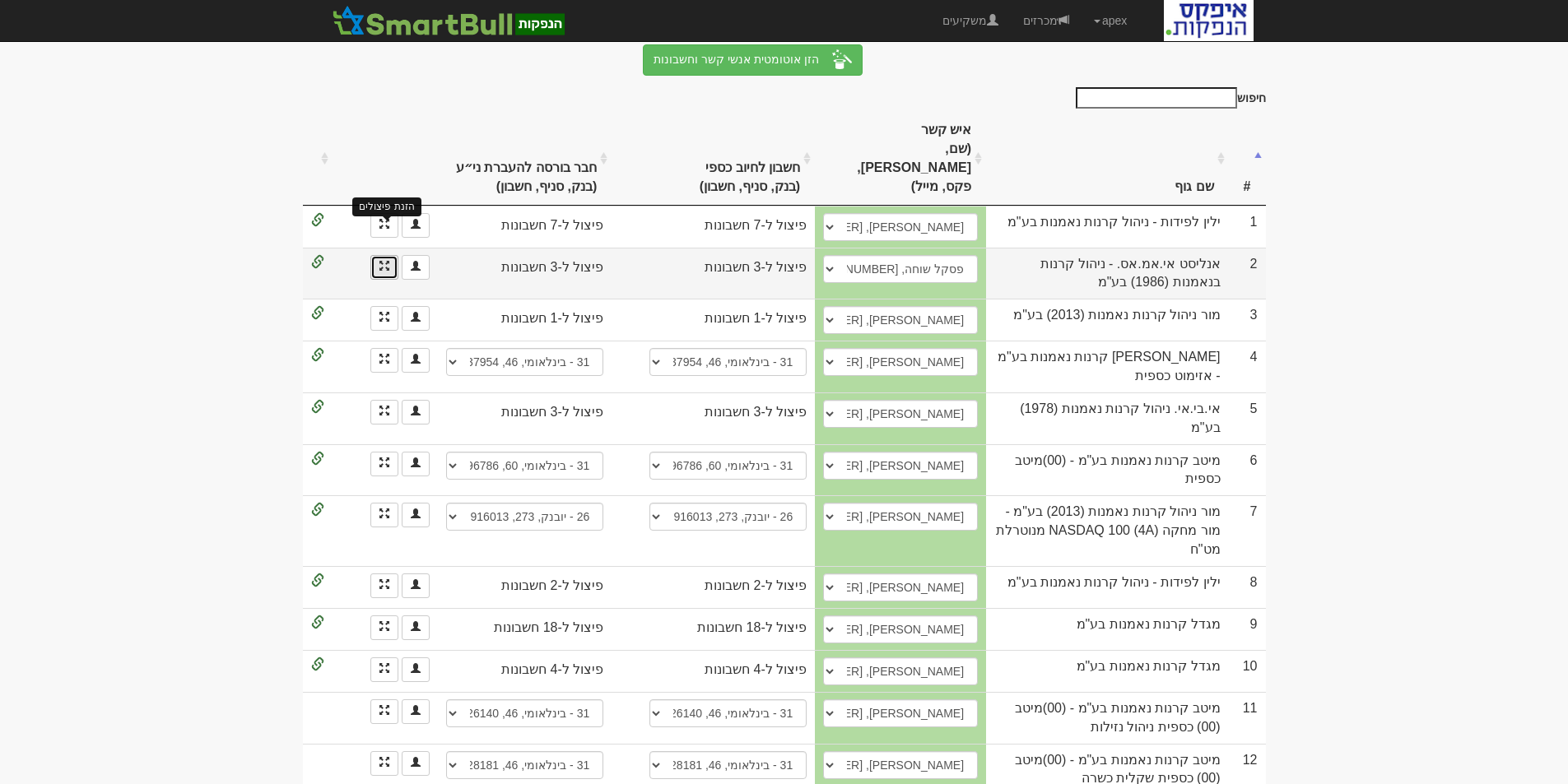
click at [384, 261] on span at bounding box center [384, 266] width 10 height 10
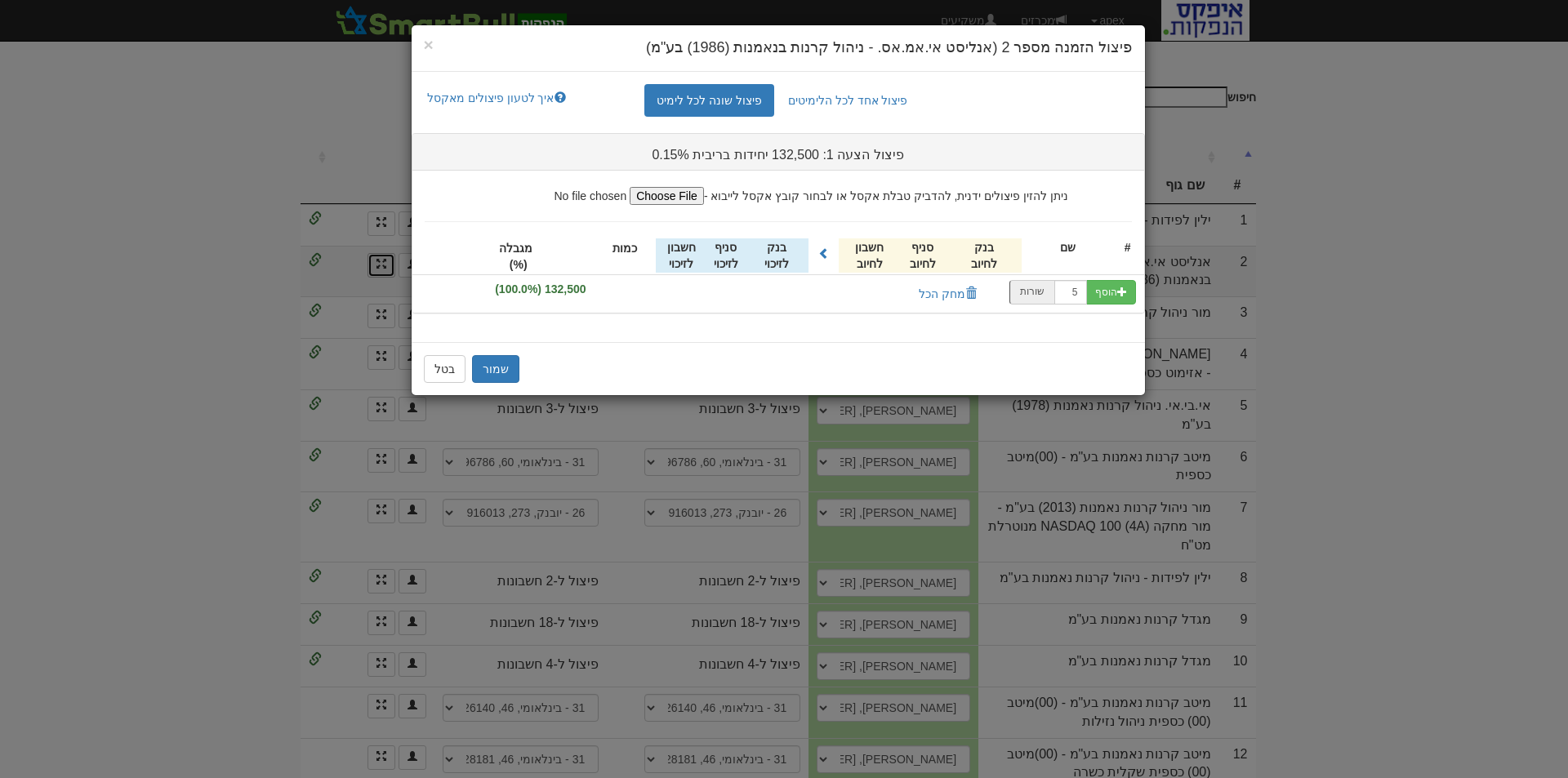
scroll to position [0, 0]
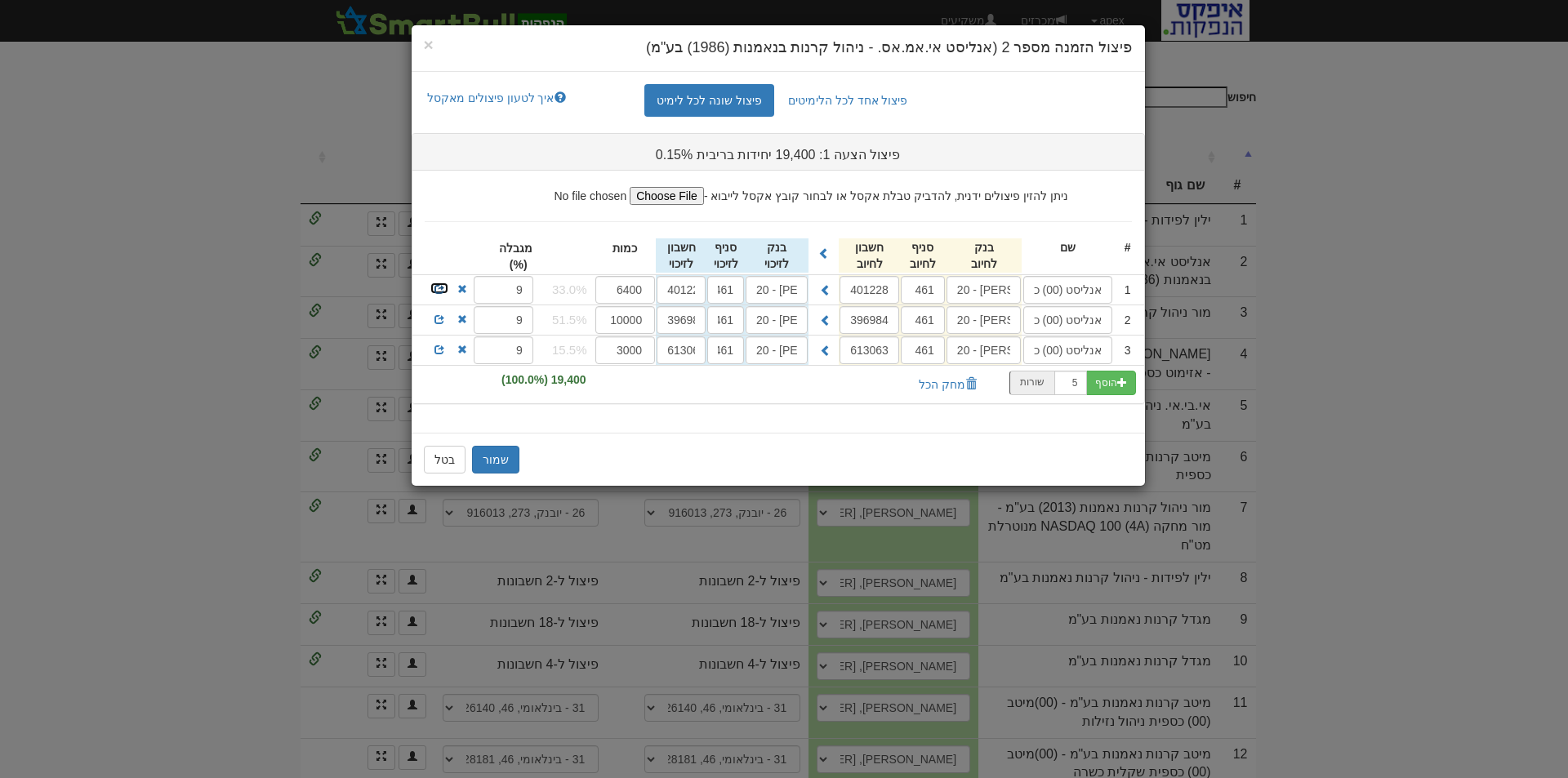
click at [441, 292] on span at bounding box center [440, 289] width 10 height 10
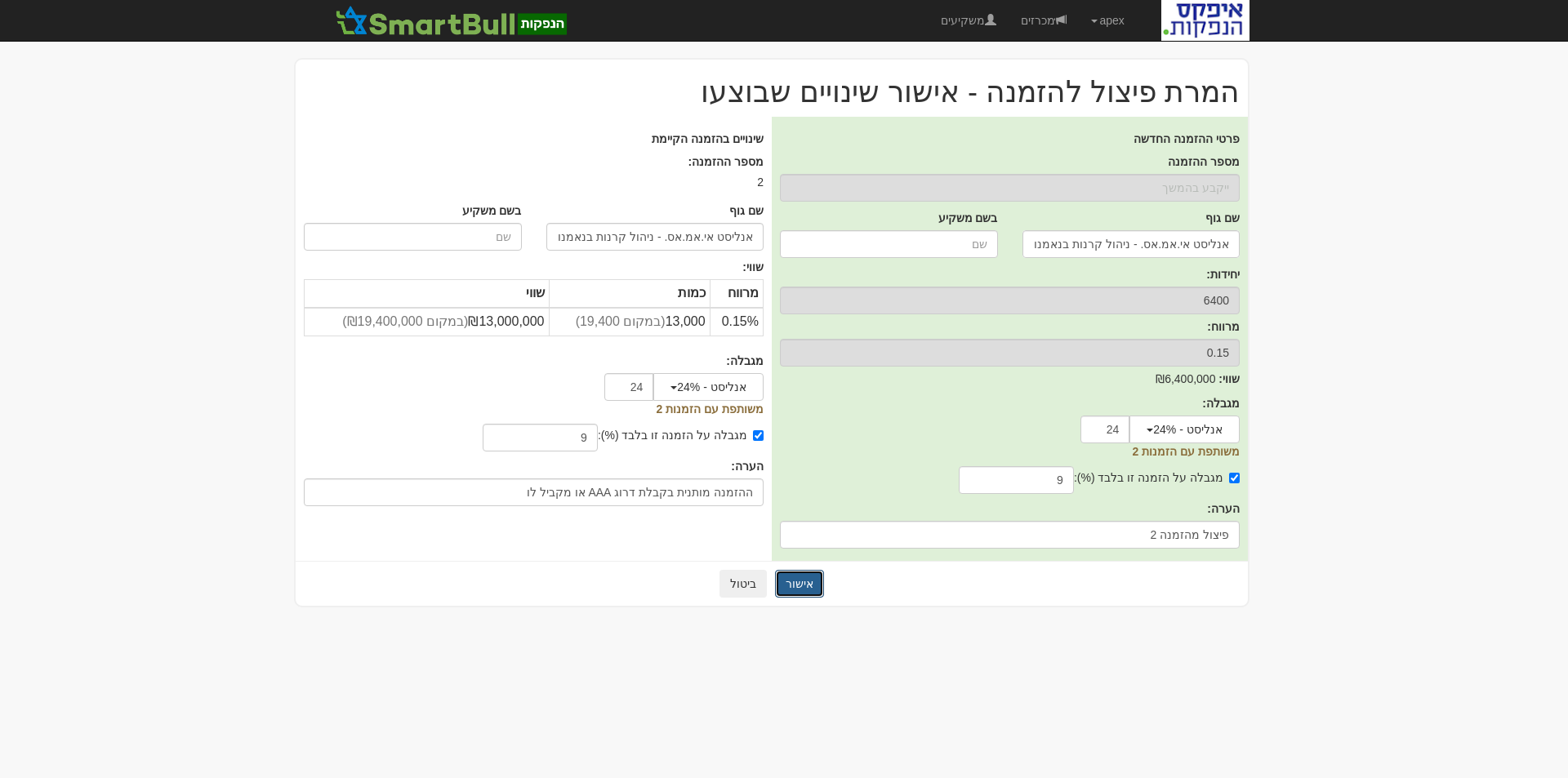
click at [801, 586] on button "אישור" at bounding box center [800, 584] width 49 height 28
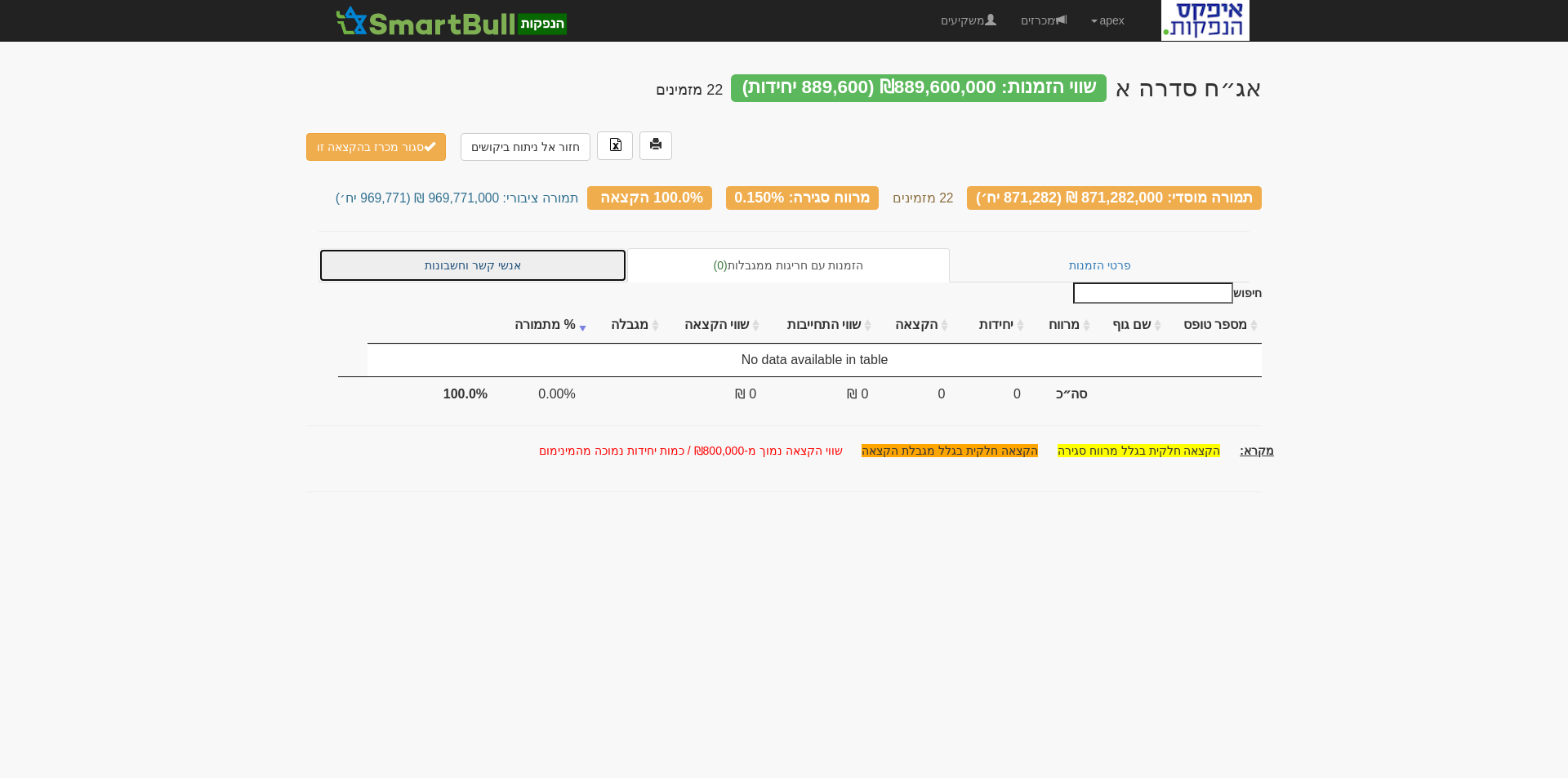
click at [490, 248] on link "אנשי קשר וחשבונות" at bounding box center [473, 265] width 309 height 34
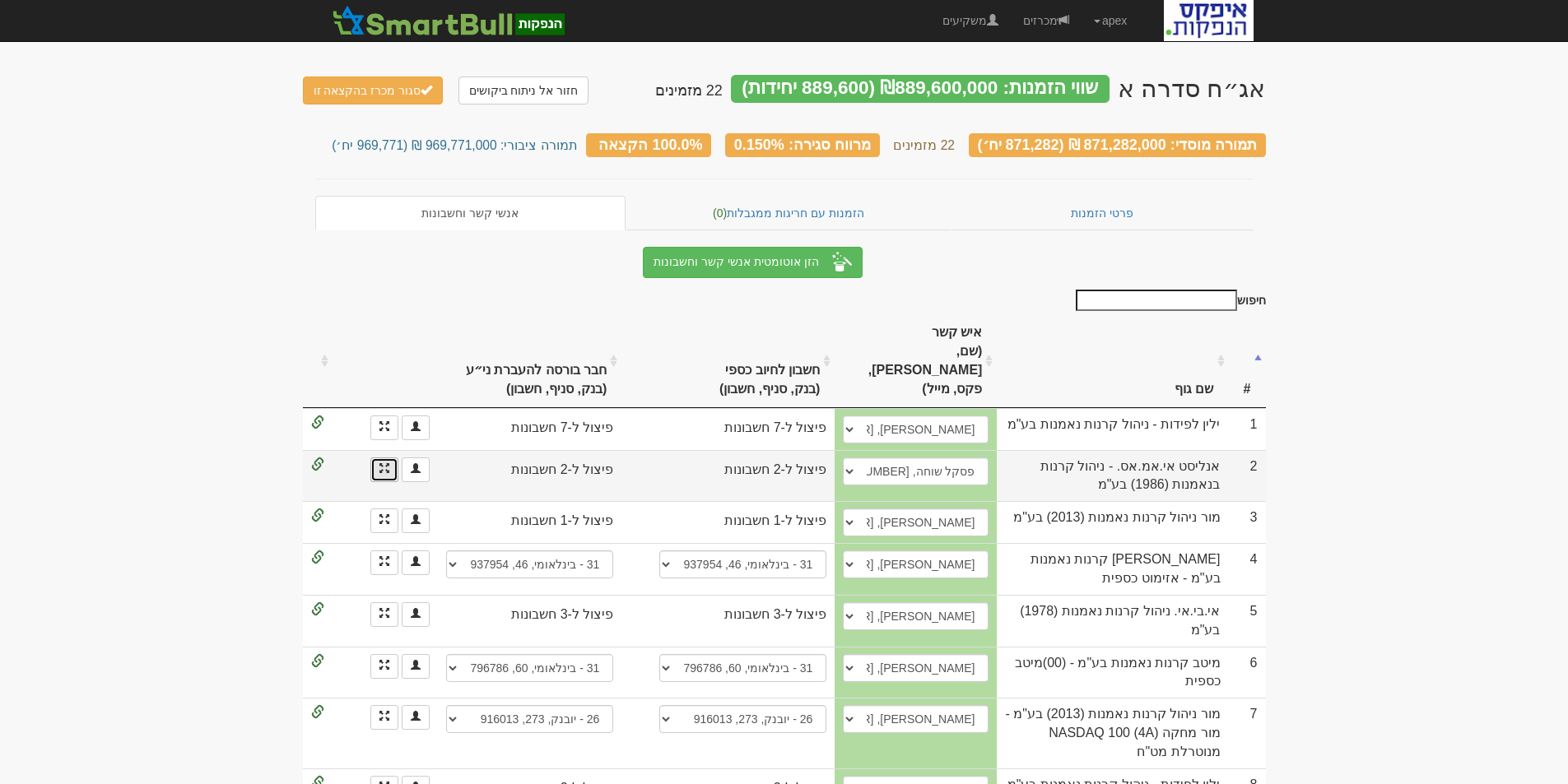
click at [377, 457] on link at bounding box center [384, 469] width 28 height 24
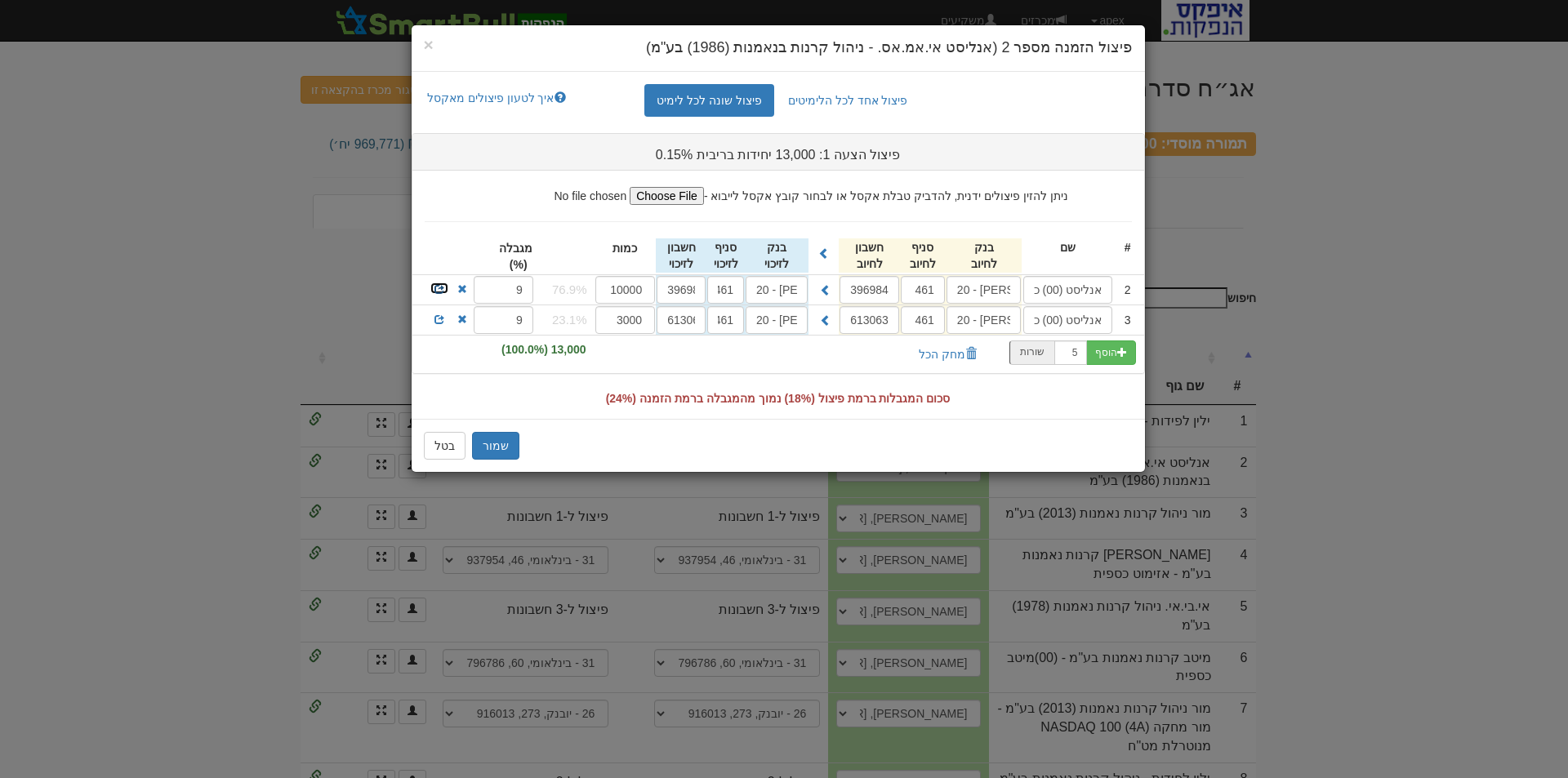
click at [440, 284] on span at bounding box center [440, 289] width 10 height 10
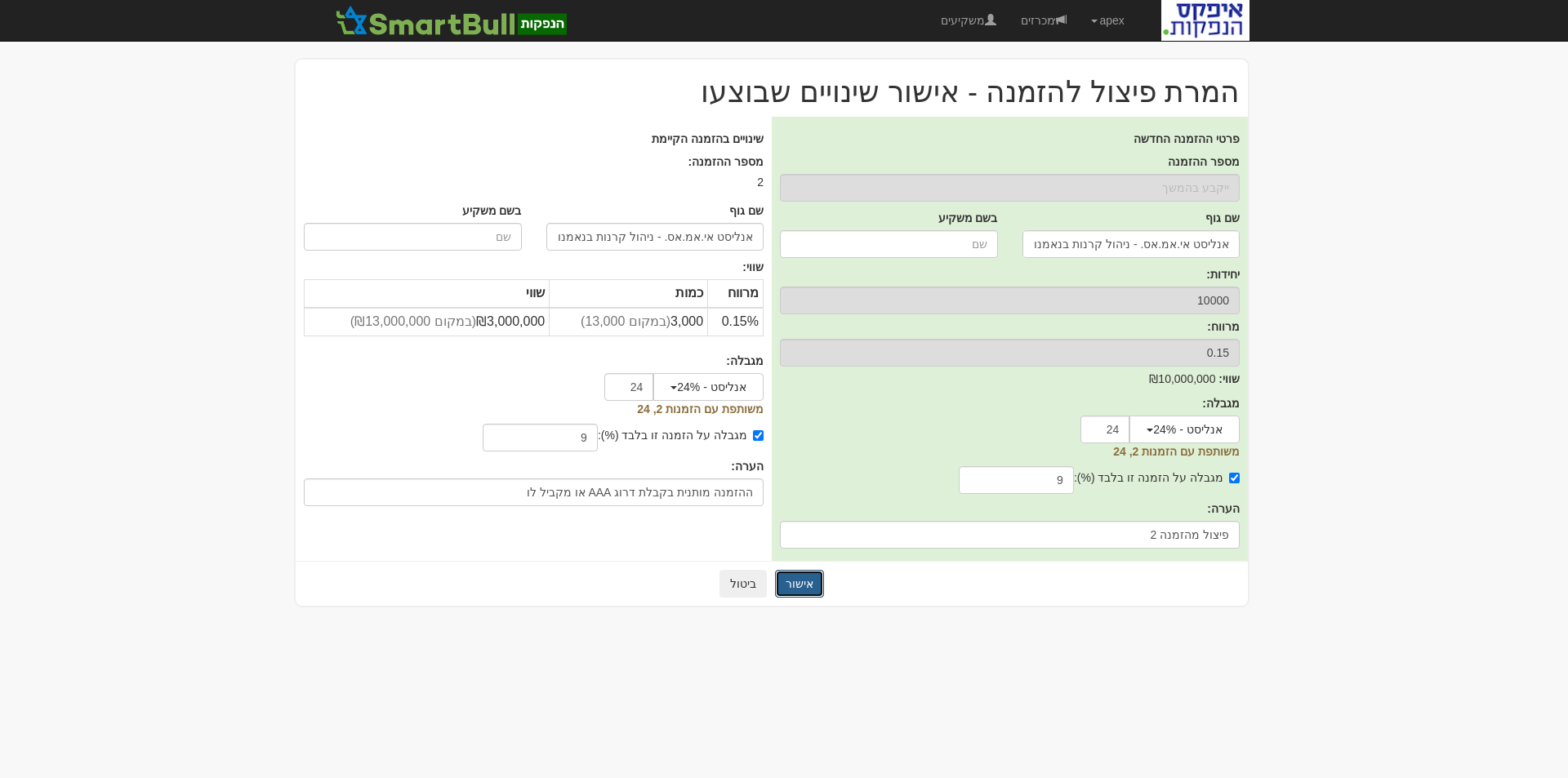
click at [797, 584] on button "אישור" at bounding box center [800, 584] width 49 height 28
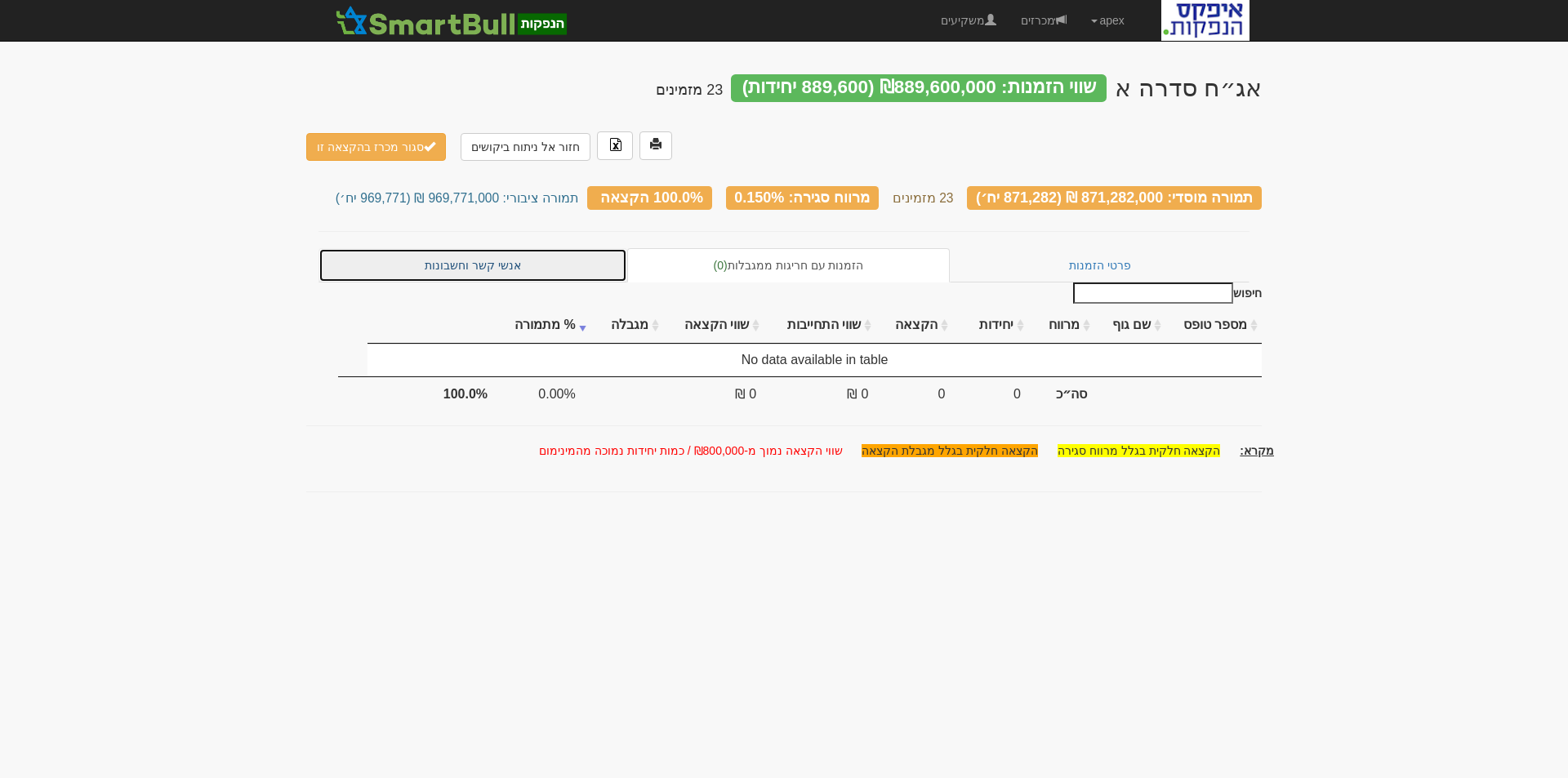
click at [463, 248] on link "אנשי קשר וחשבונות" at bounding box center [473, 265] width 309 height 34
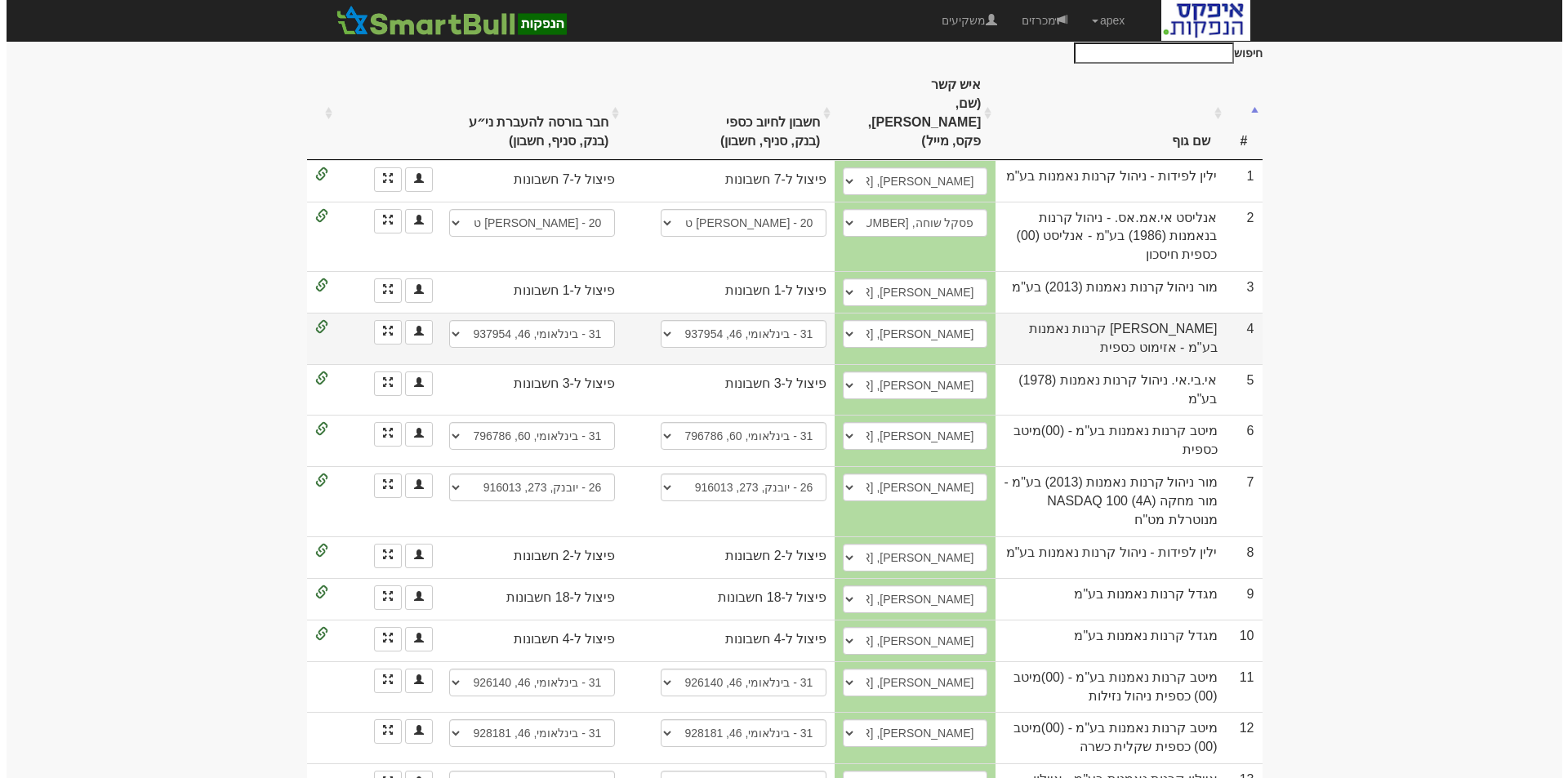
scroll to position [327, 0]
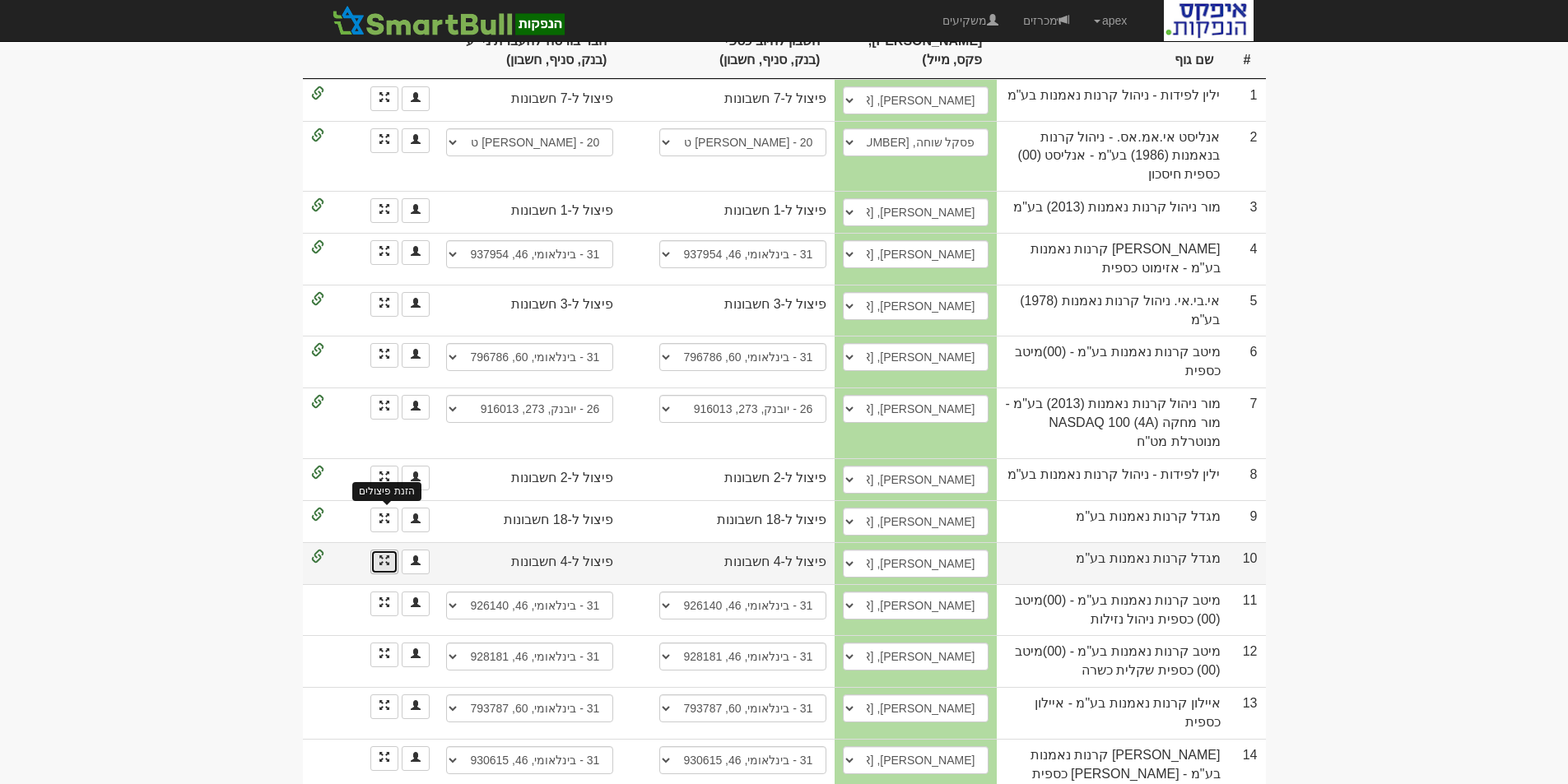
click at [379, 555] on span at bounding box center [384, 560] width 10 height 10
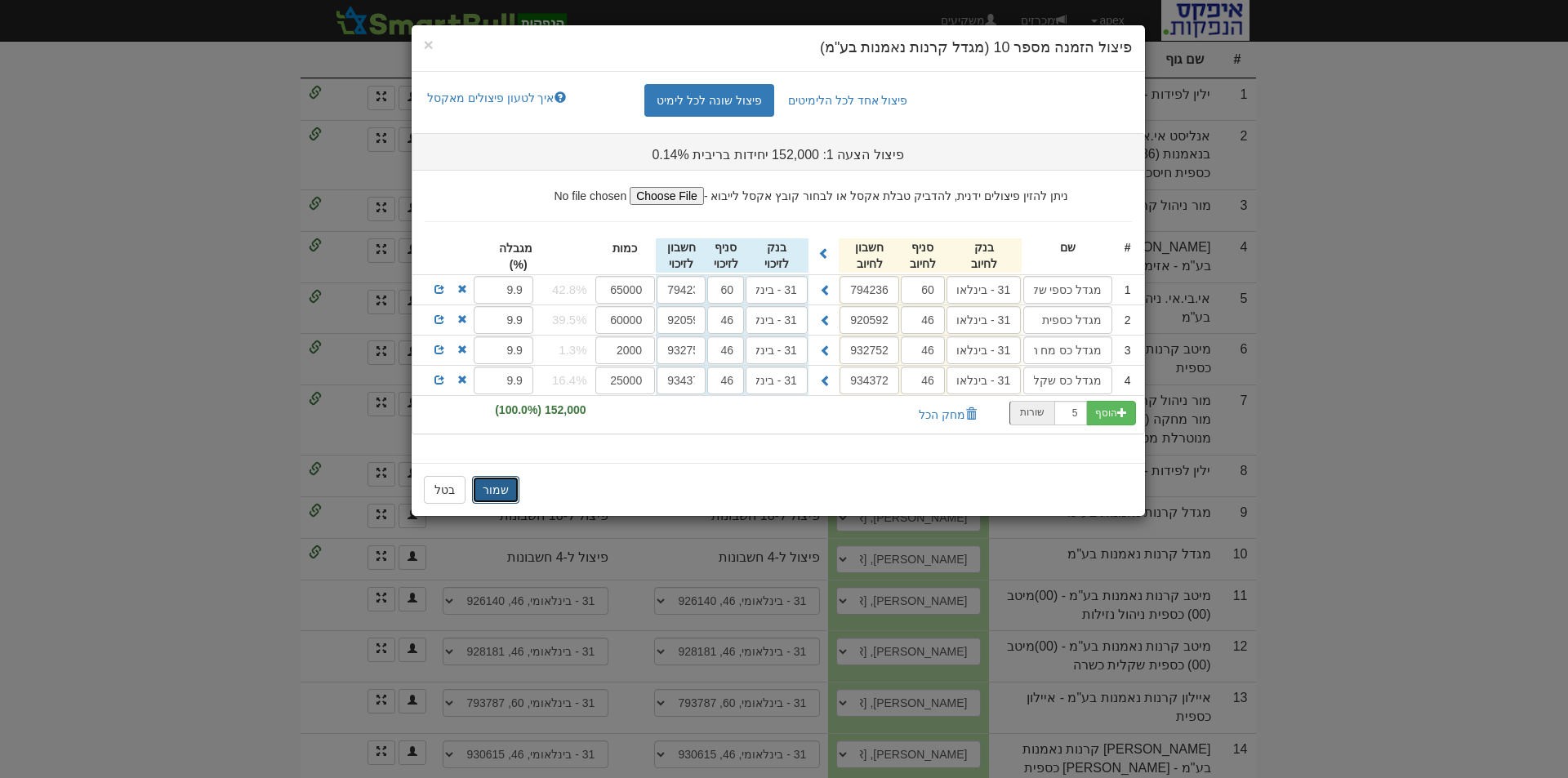
click at [492, 490] on button "שמור" at bounding box center [496, 490] width 48 height 28
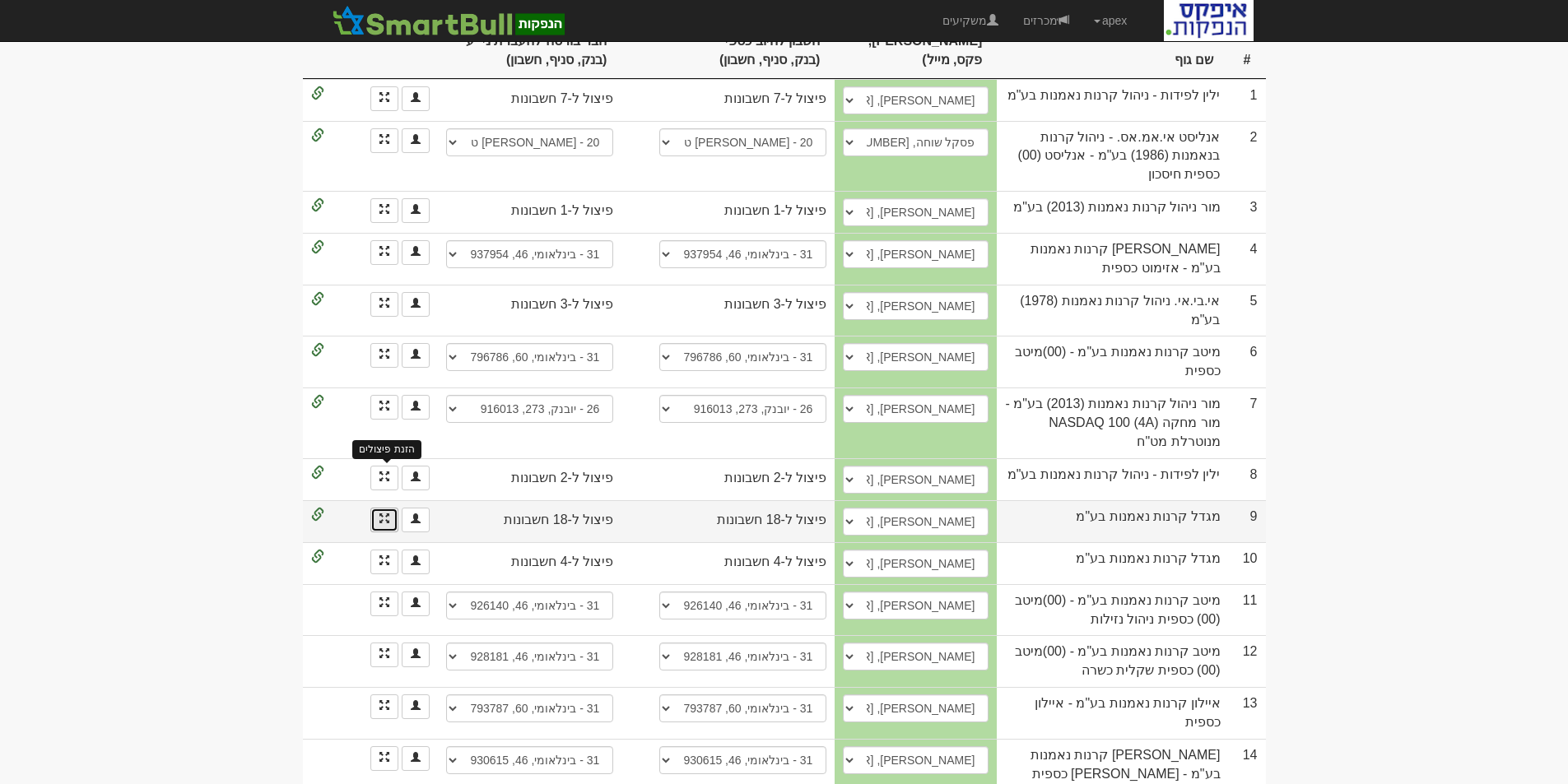
click at [386, 513] on span at bounding box center [384, 518] width 10 height 10
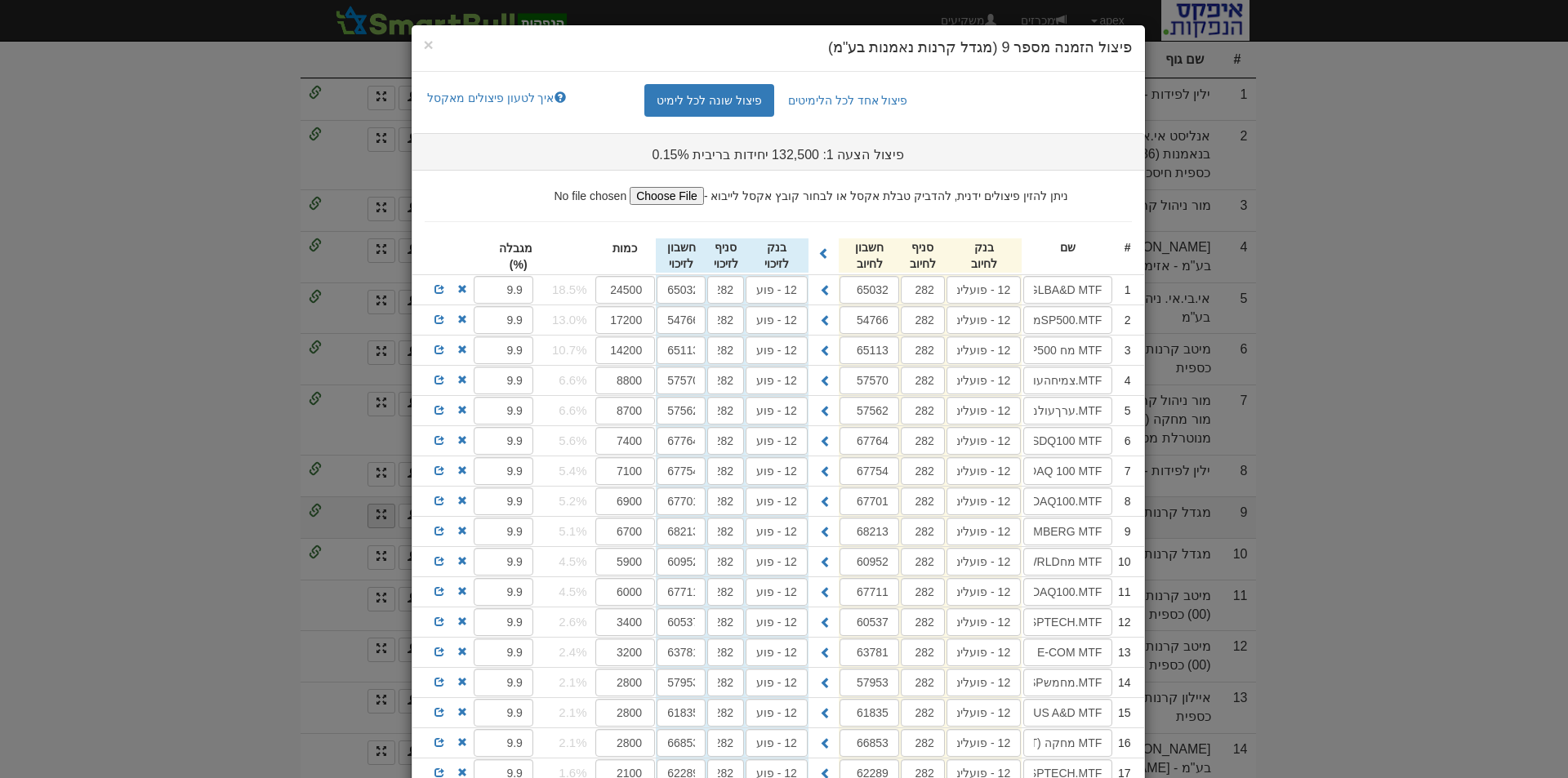
scroll to position [163, 0]
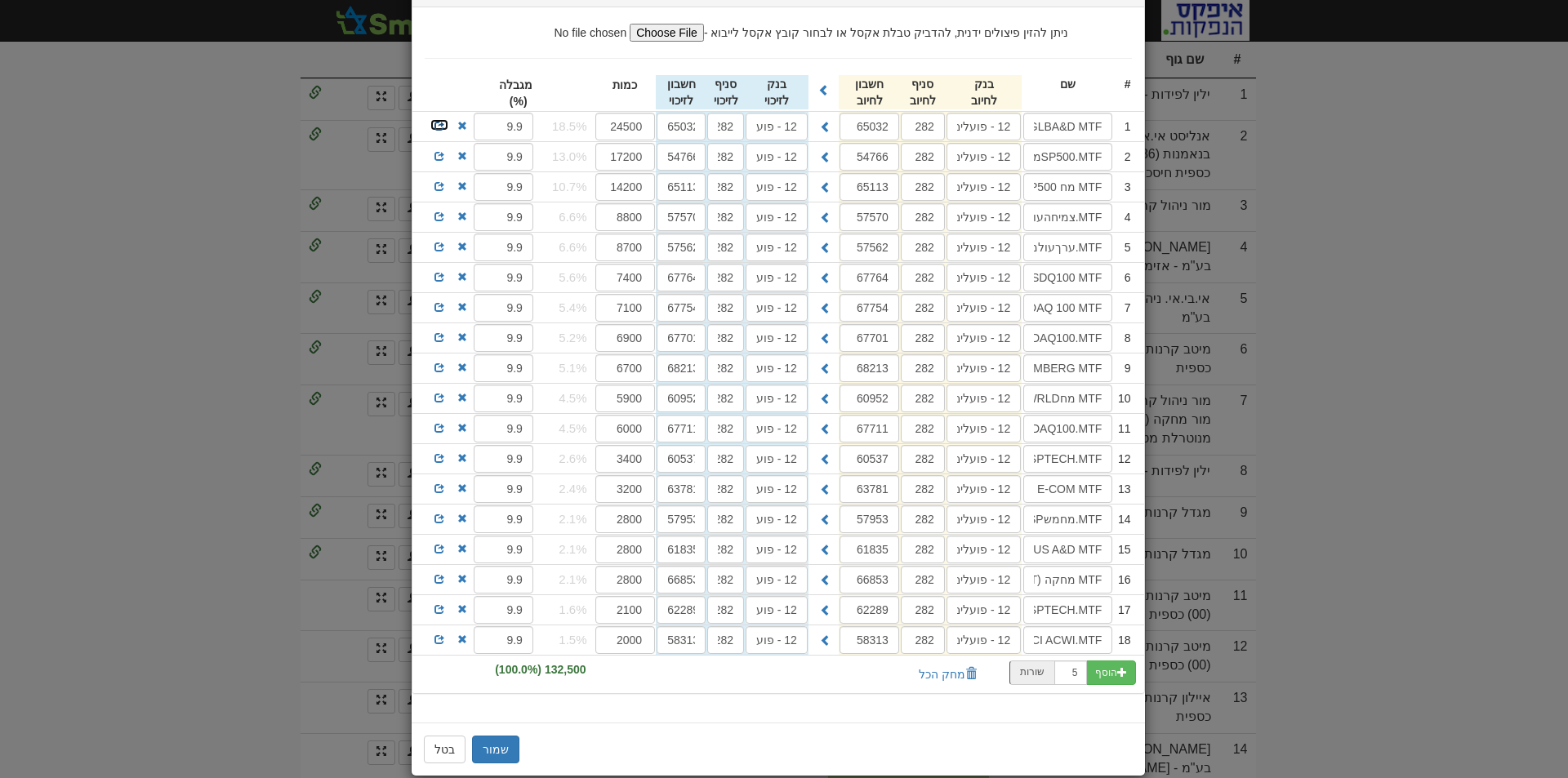
click at [442, 122] on span at bounding box center [440, 126] width 10 height 10
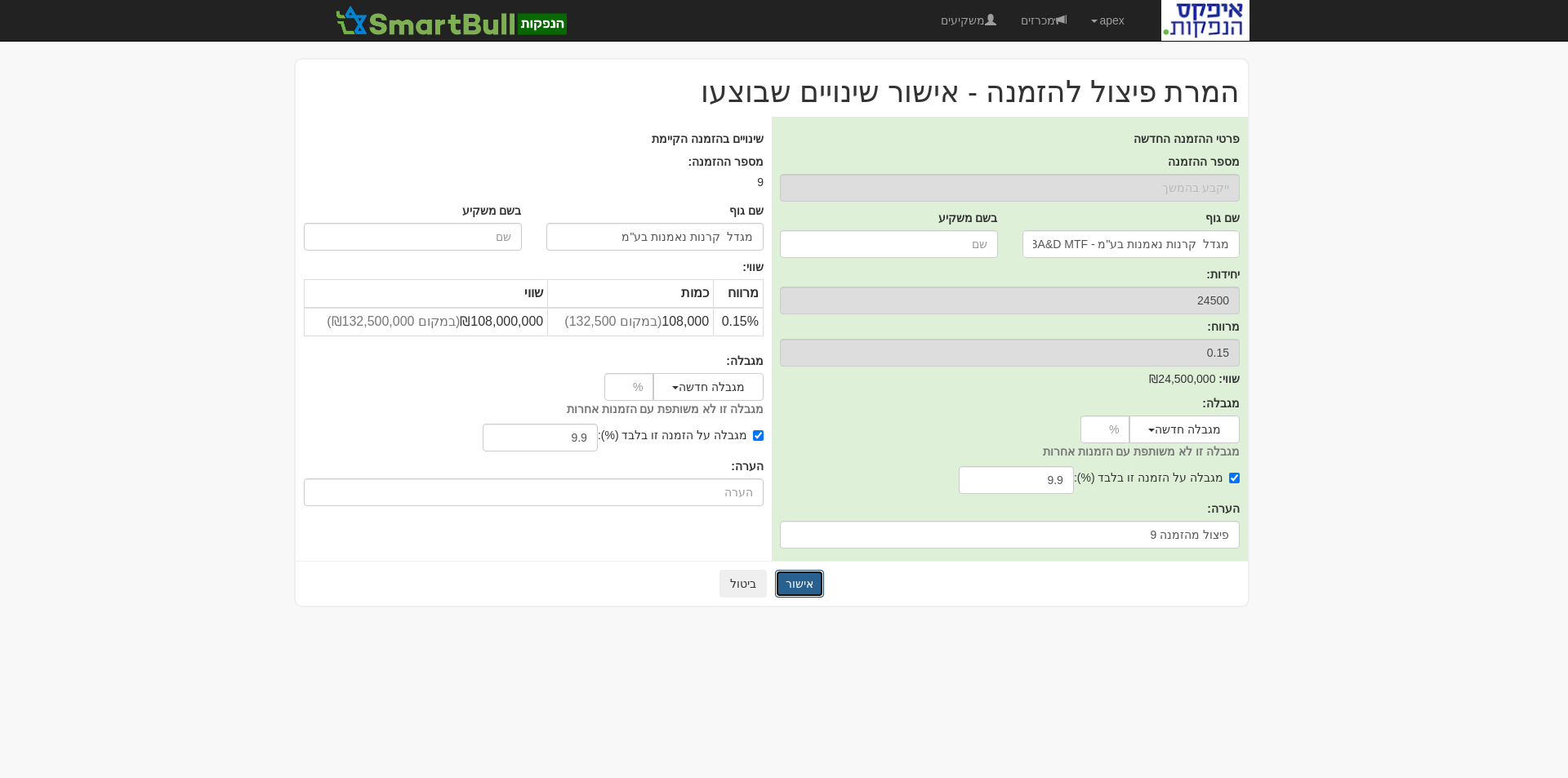
click at [800, 588] on button "אישור" at bounding box center [800, 584] width 49 height 28
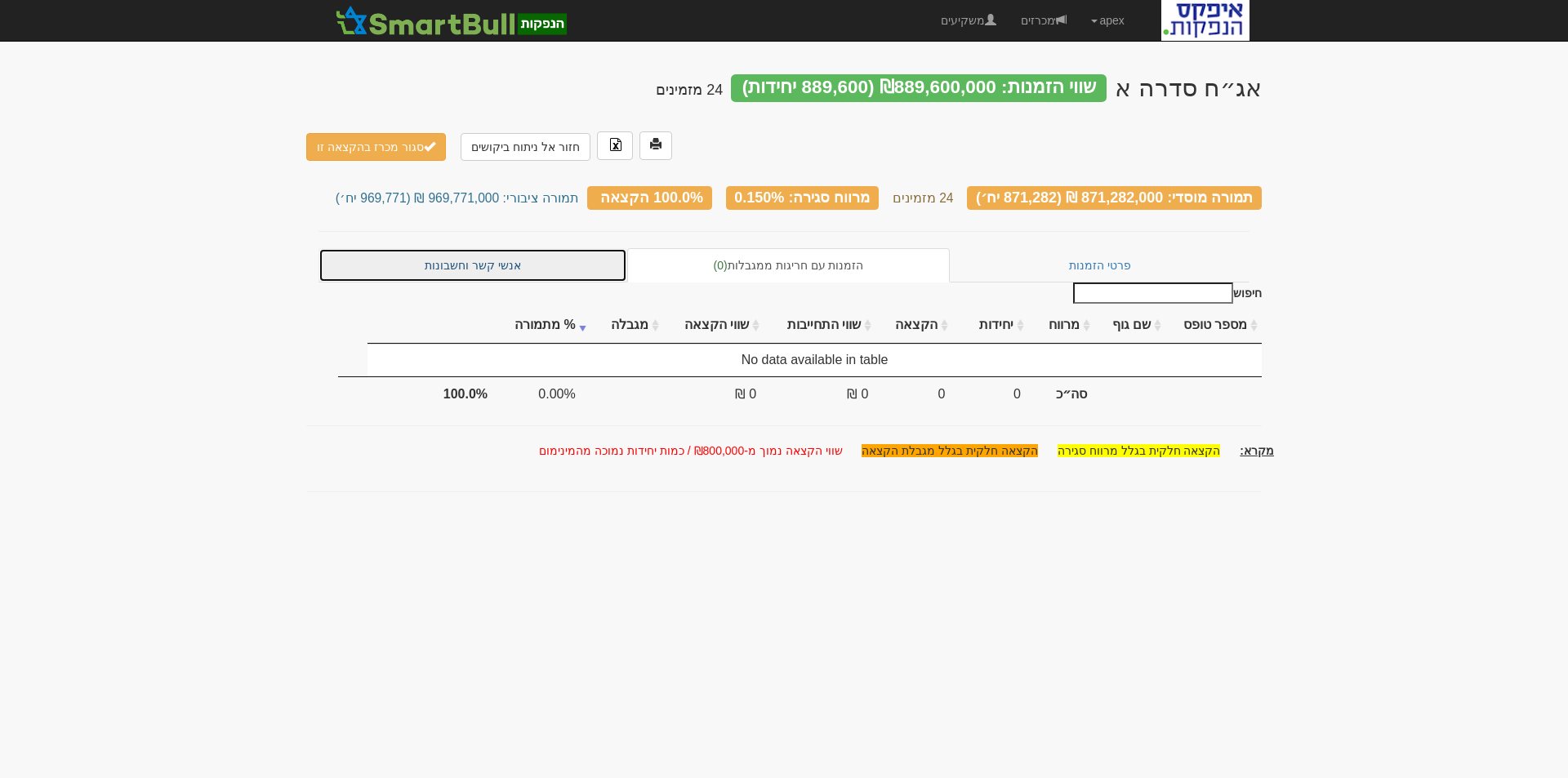
click at [488, 248] on link "אנשי קשר וחשבונות" at bounding box center [473, 265] width 309 height 34
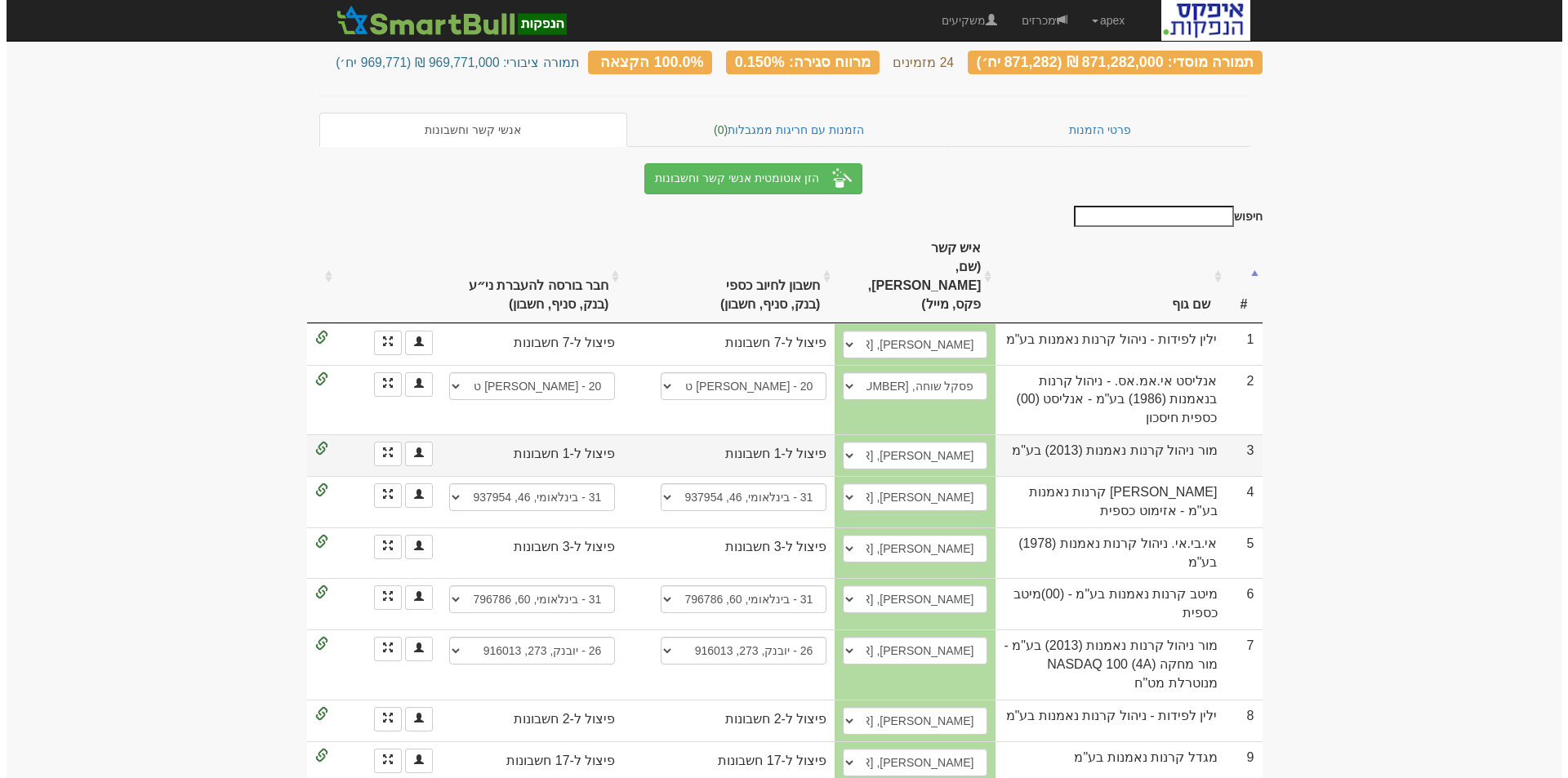
scroll to position [245, 0]
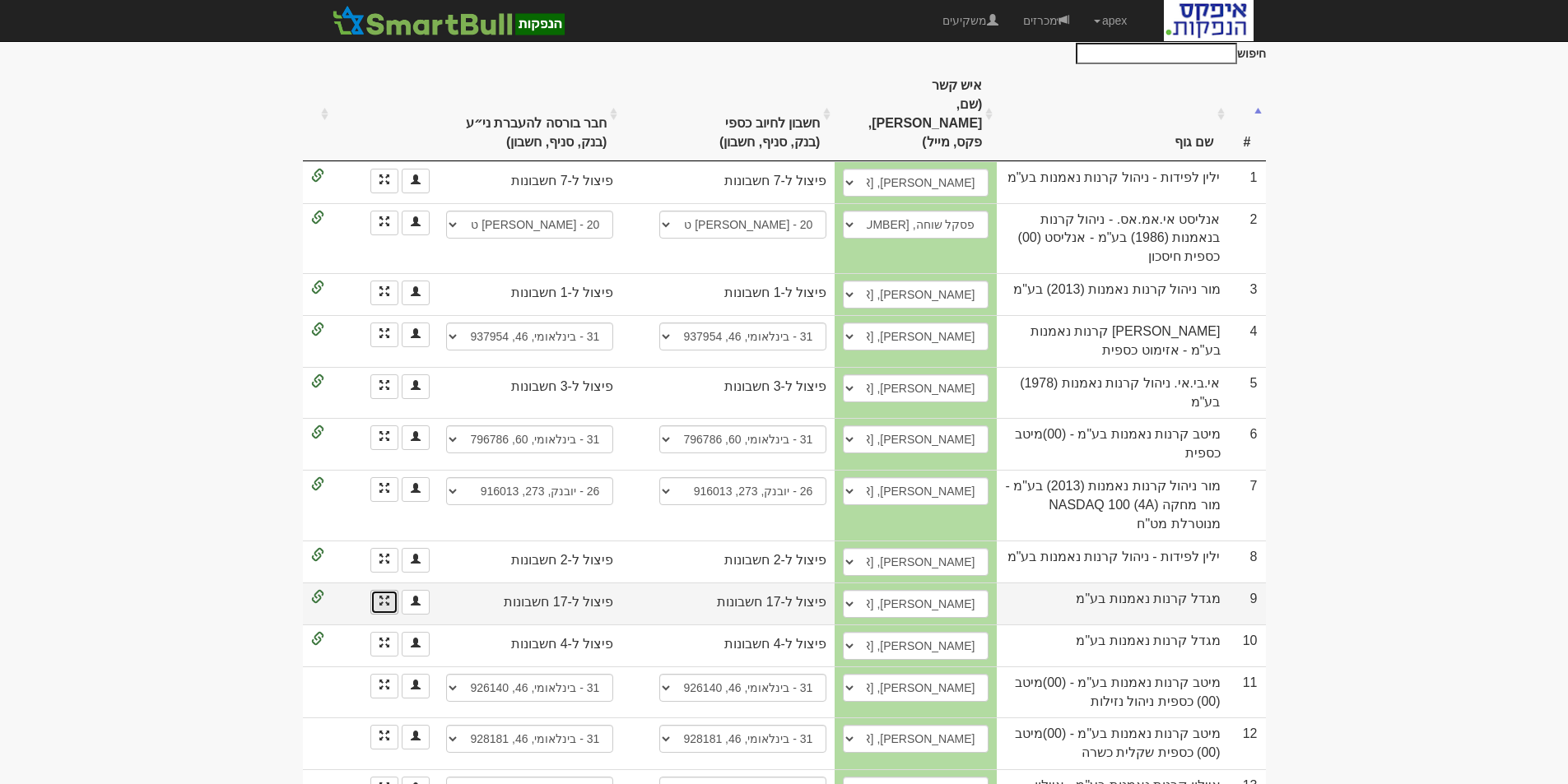
click at [377, 590] on link at bounding box center [384, 602] width 28 height 24
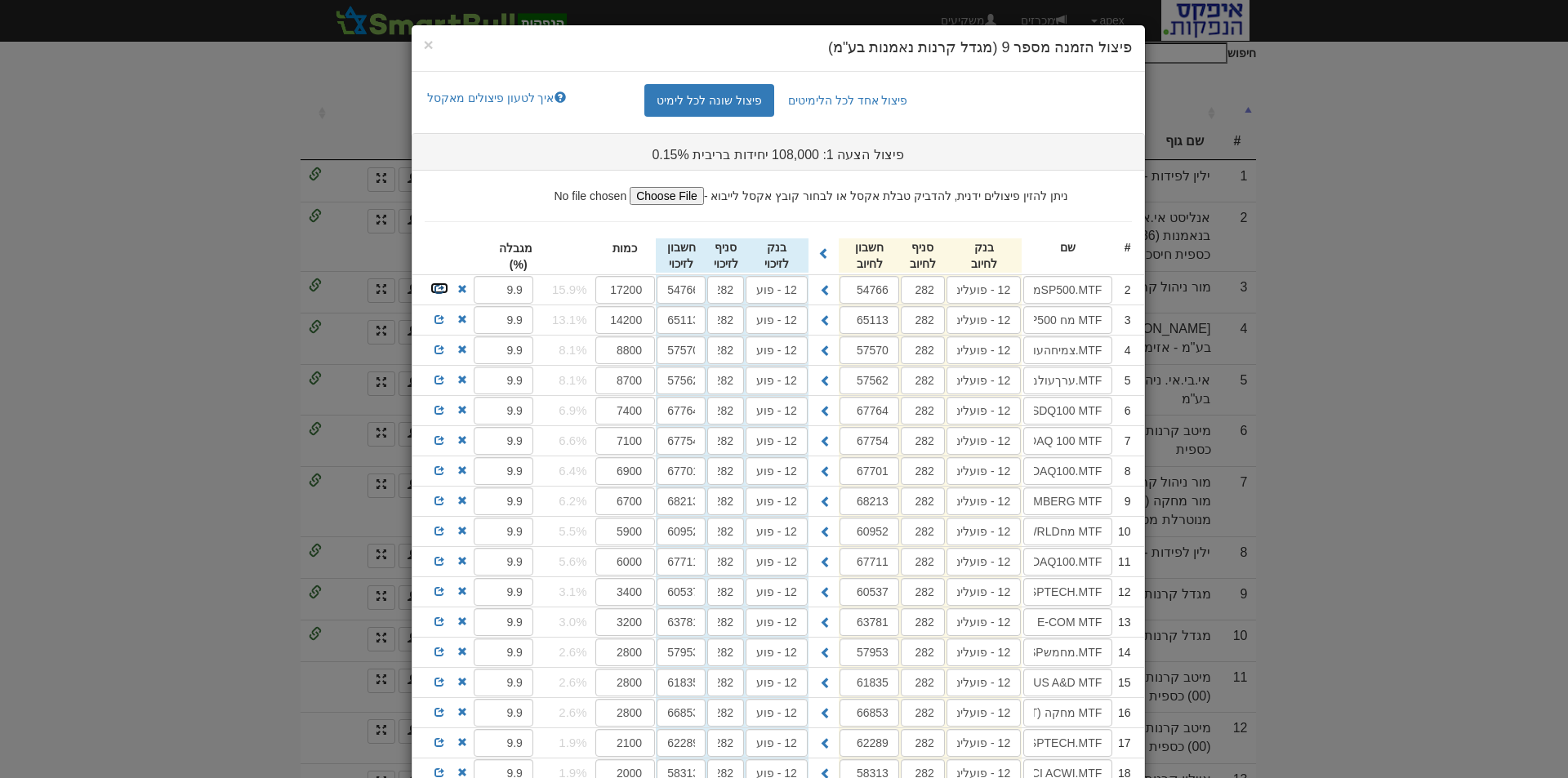
click at [441, 290] on span at bounding box center [440, 289] width 10 height 10
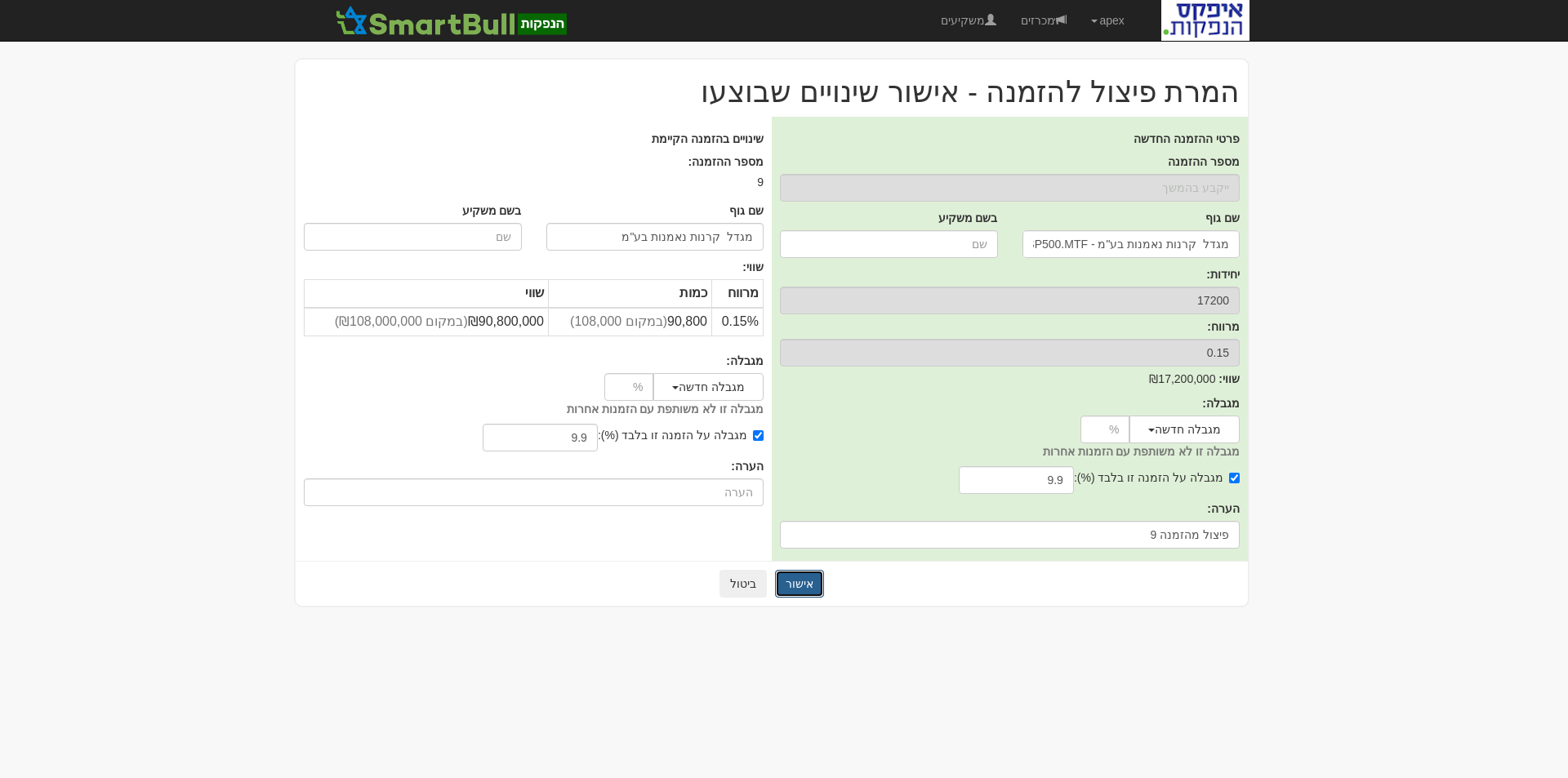
click at [800, 583] on button "אישור" at bounding box center [800, 584] width 49 height 28
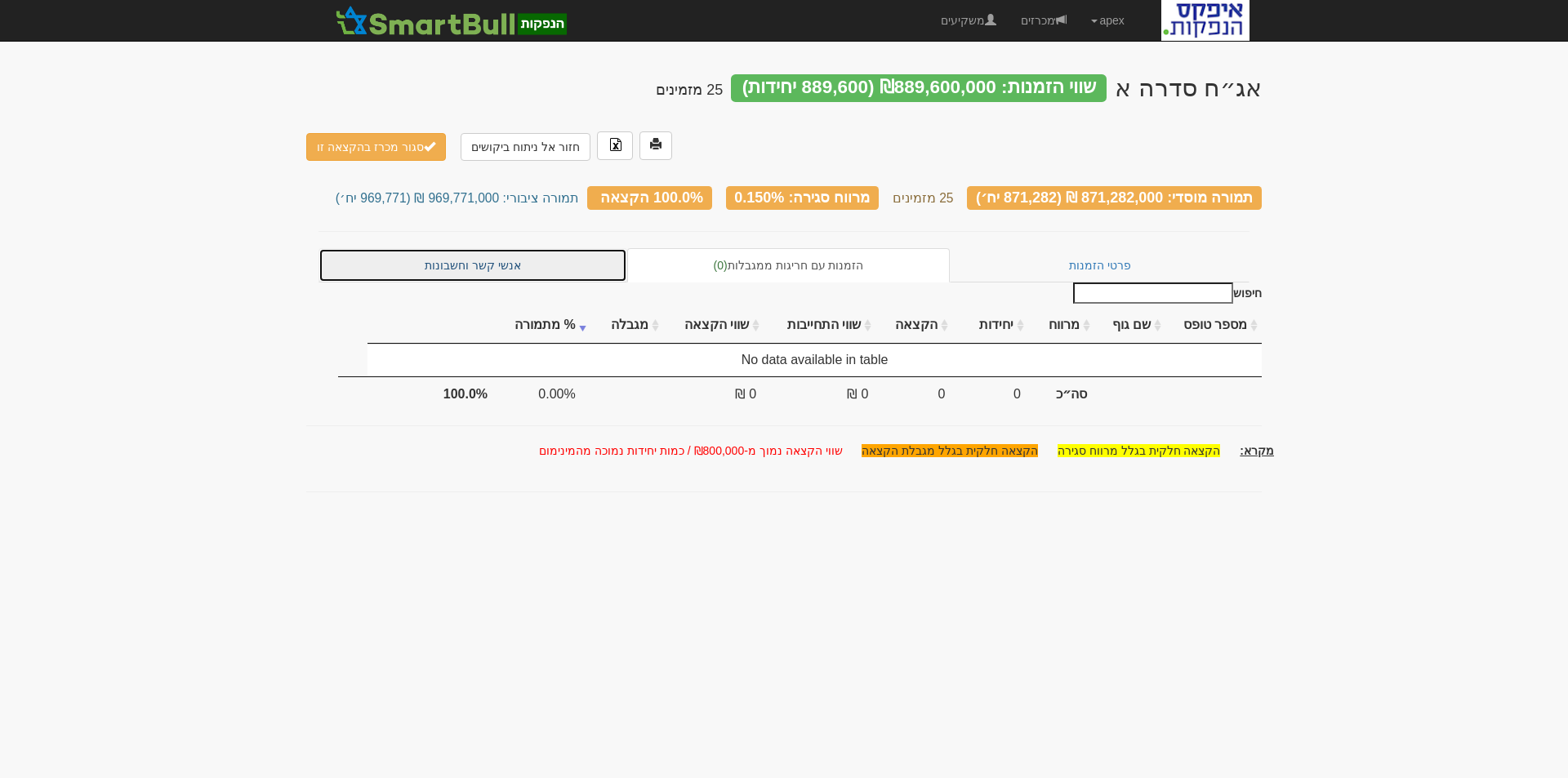
click at [493, 248] on link "אנשי קשר וחשבונות" at bounding box center [473, 265] width 309 height 34
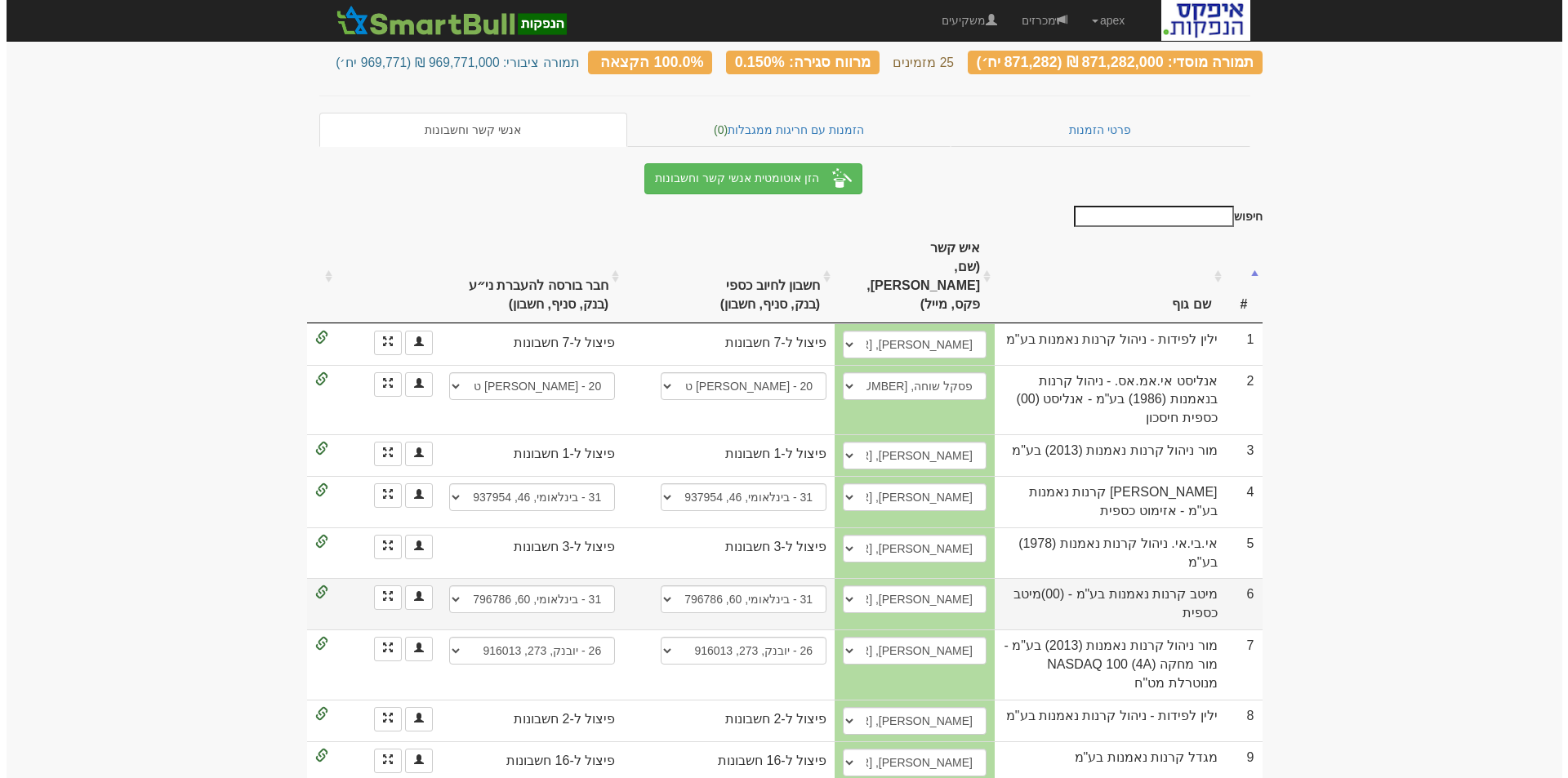
scroll to position [163, 0]
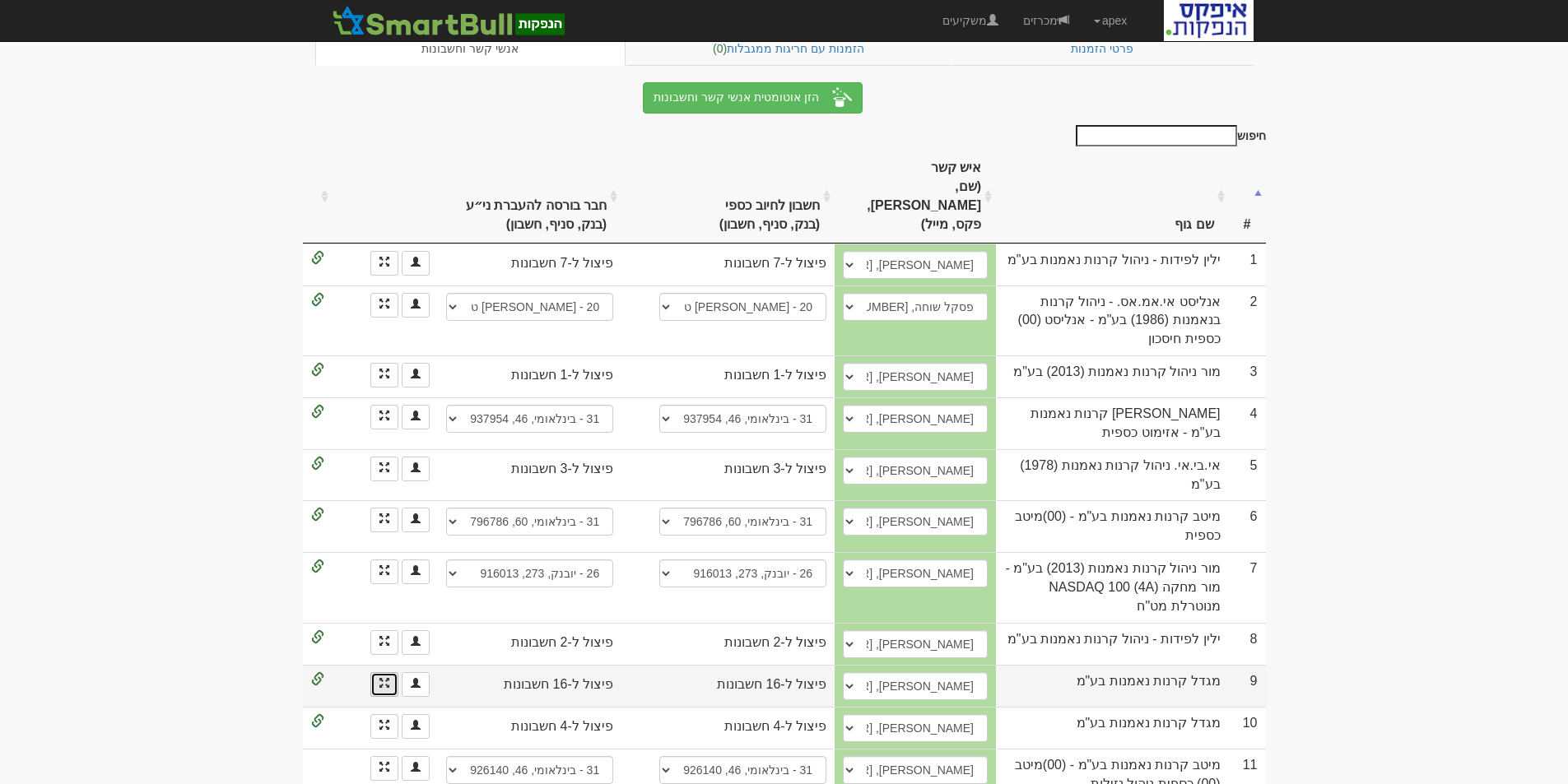
click at [375, 673] on link at bounding box center [384, 684] width 28 height 24
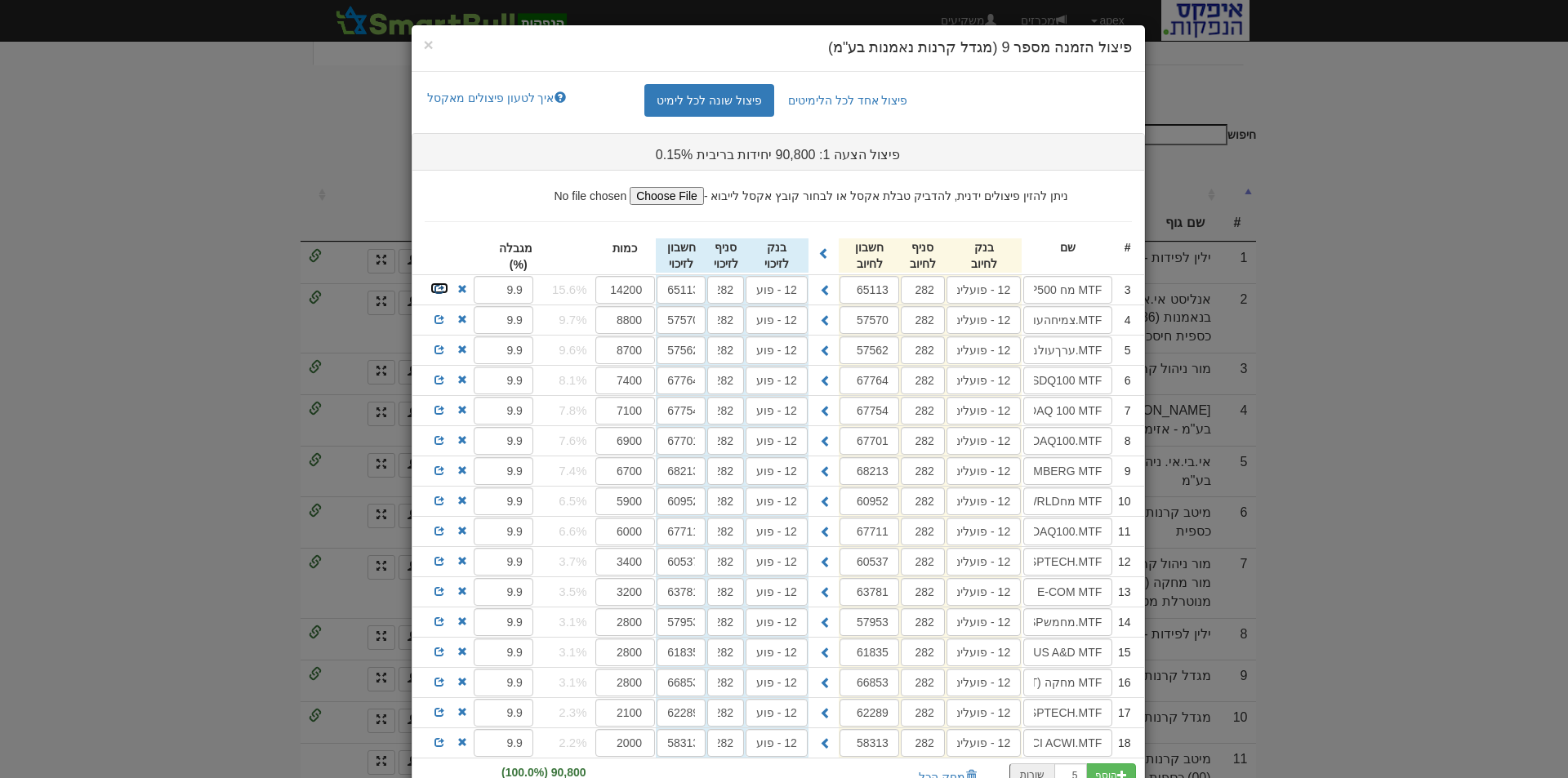
click at [444, 289] on span at bounding box center [440, 289] width 10 height 10
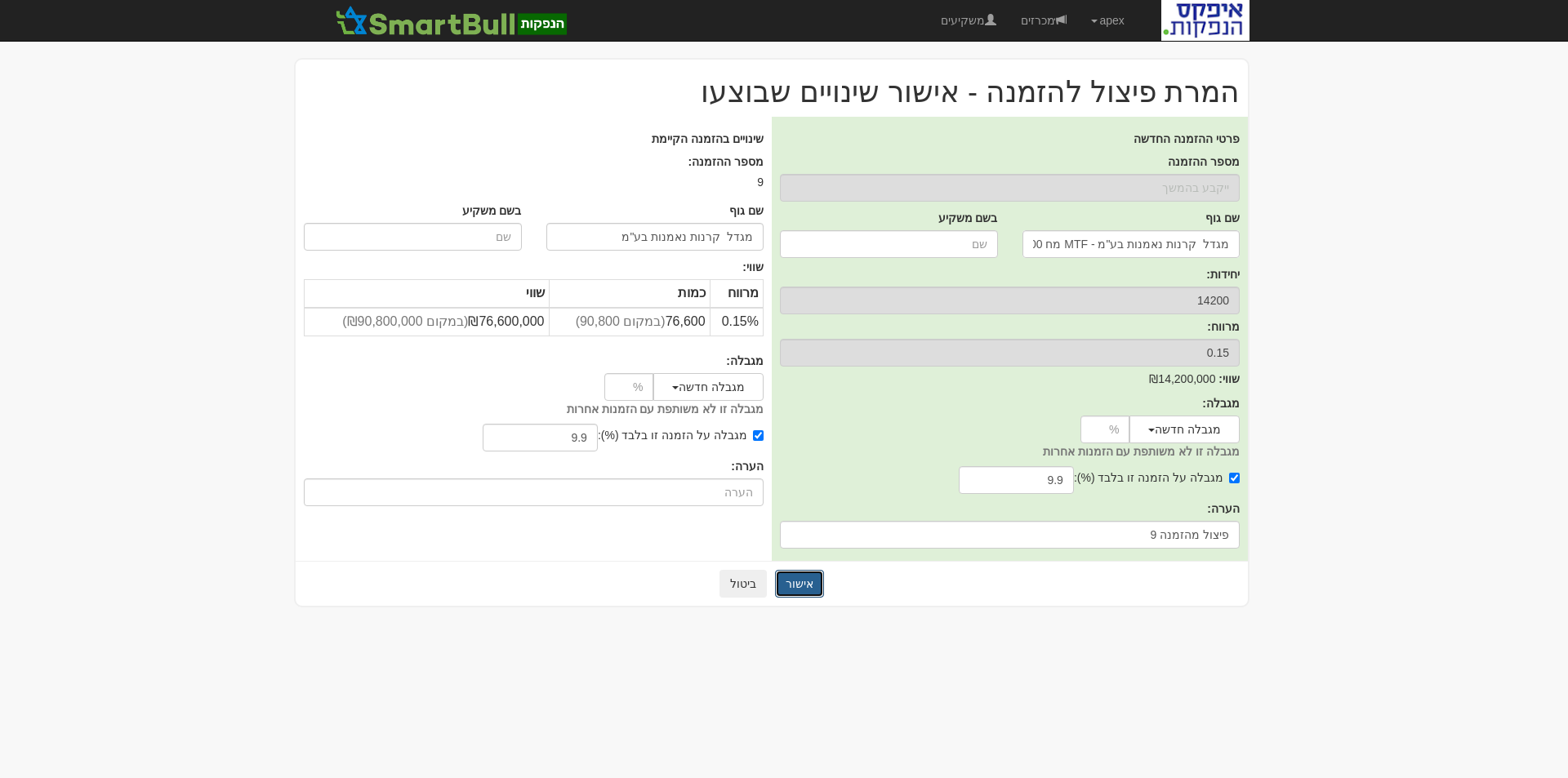
click at [797, 586] on button "אישור" at bounding box center [800, 584] width 49 height 28
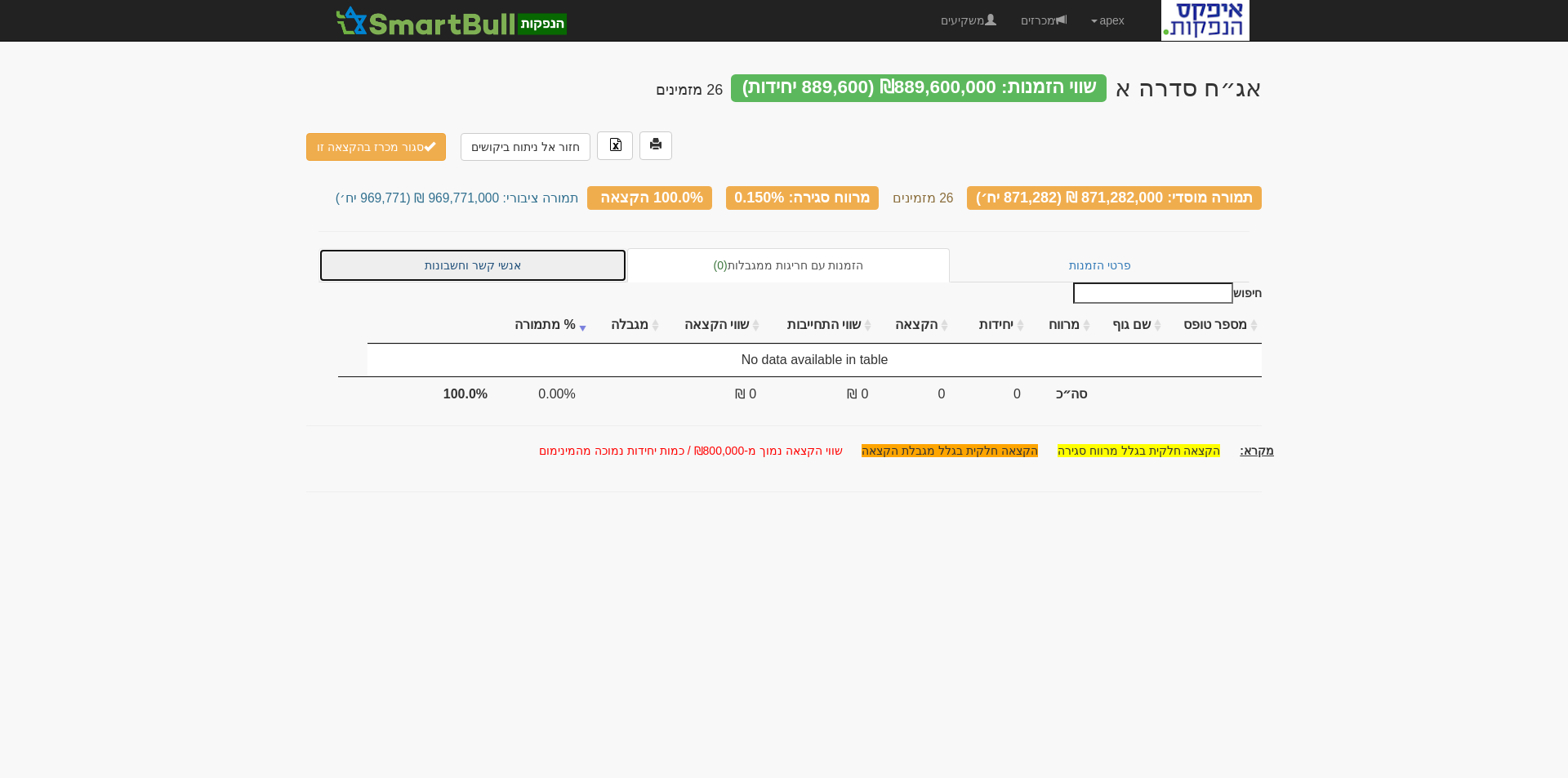
click at [452, 248] on link "אנשי קשר וחשבונות" at bounding box center [473, 265] width 309 height 34
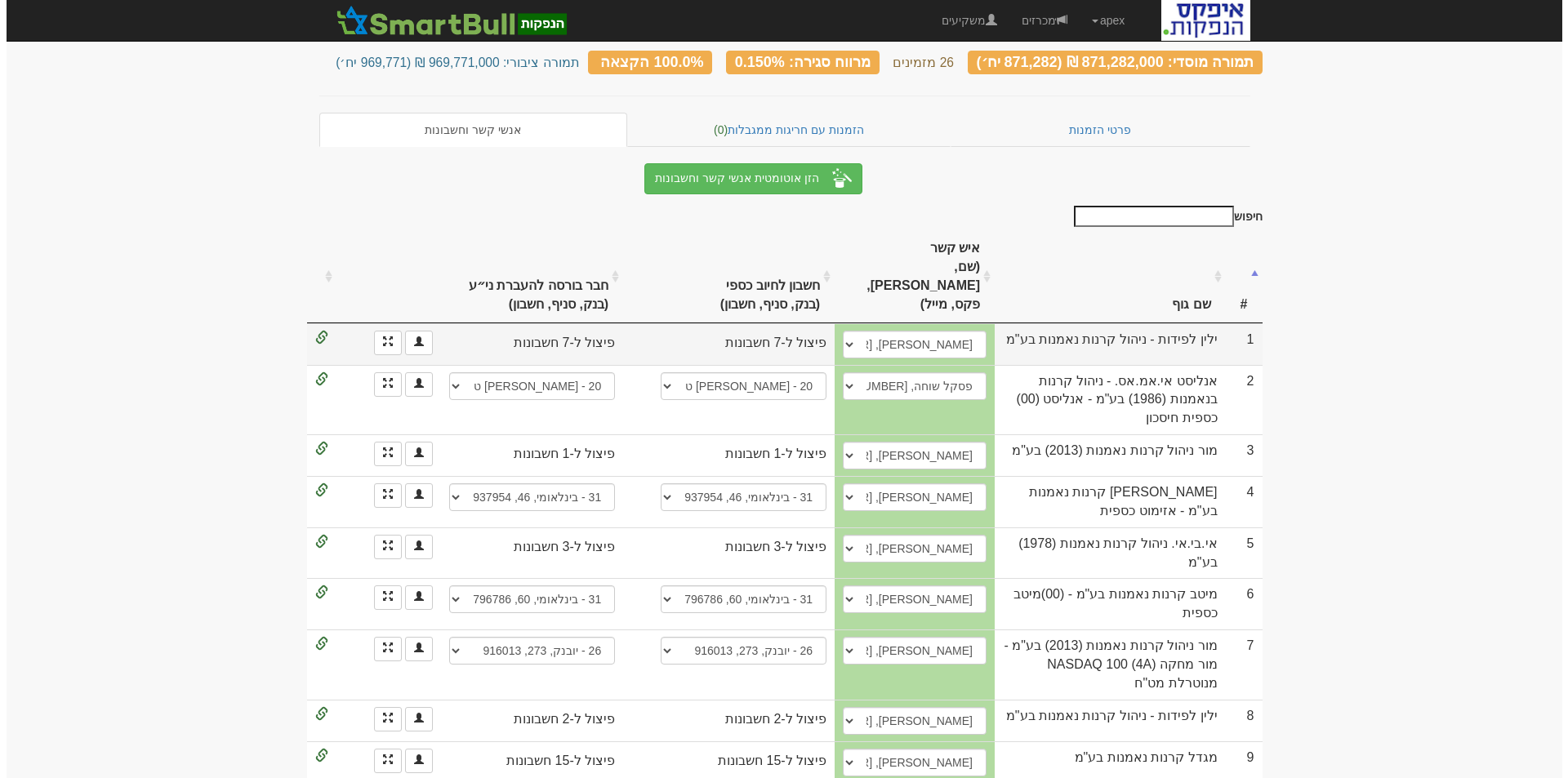
scroll to position [245, 0]
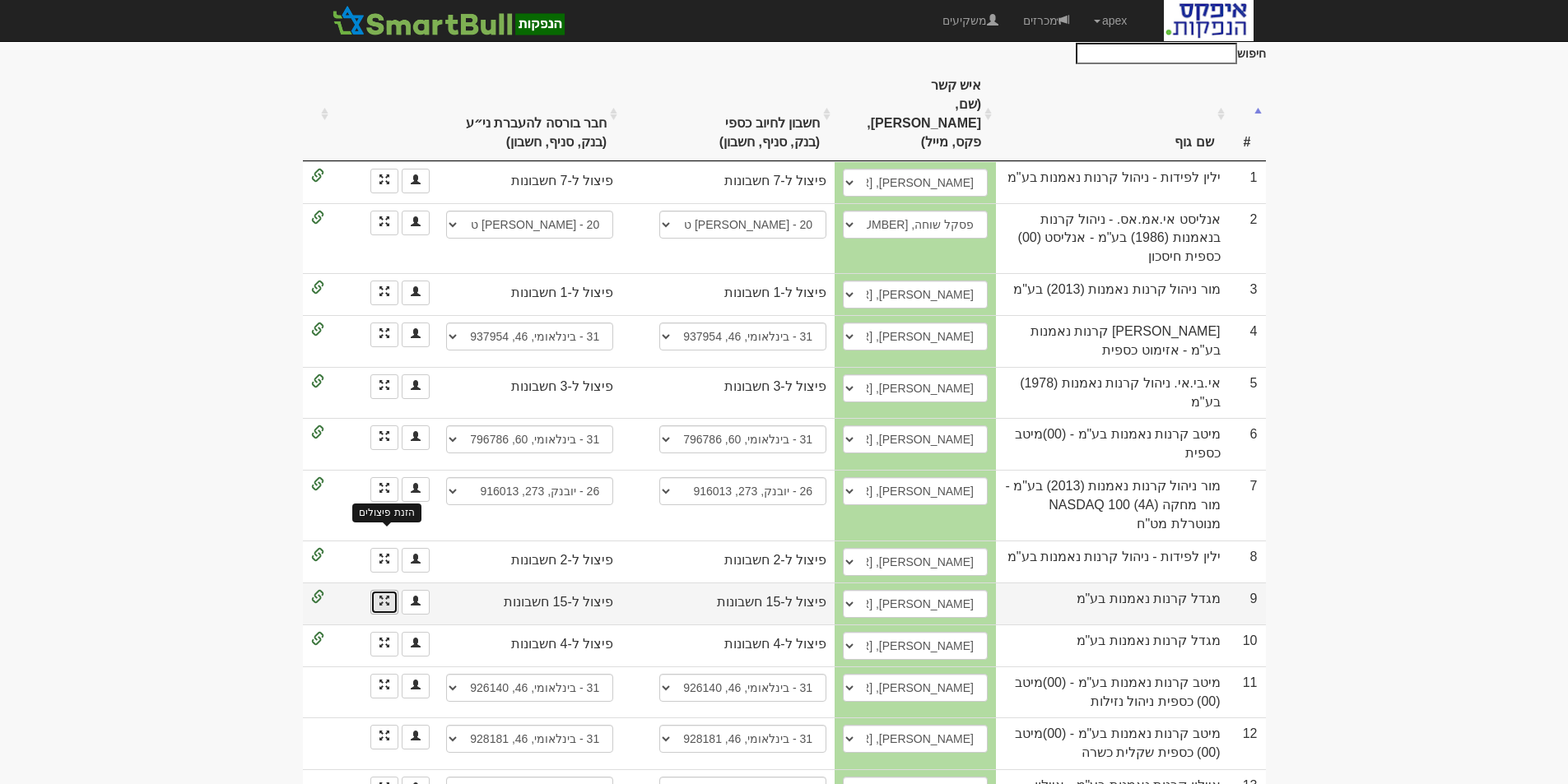
click at [379, 595] on span at bounding box center [384, 600] width 10 height 10
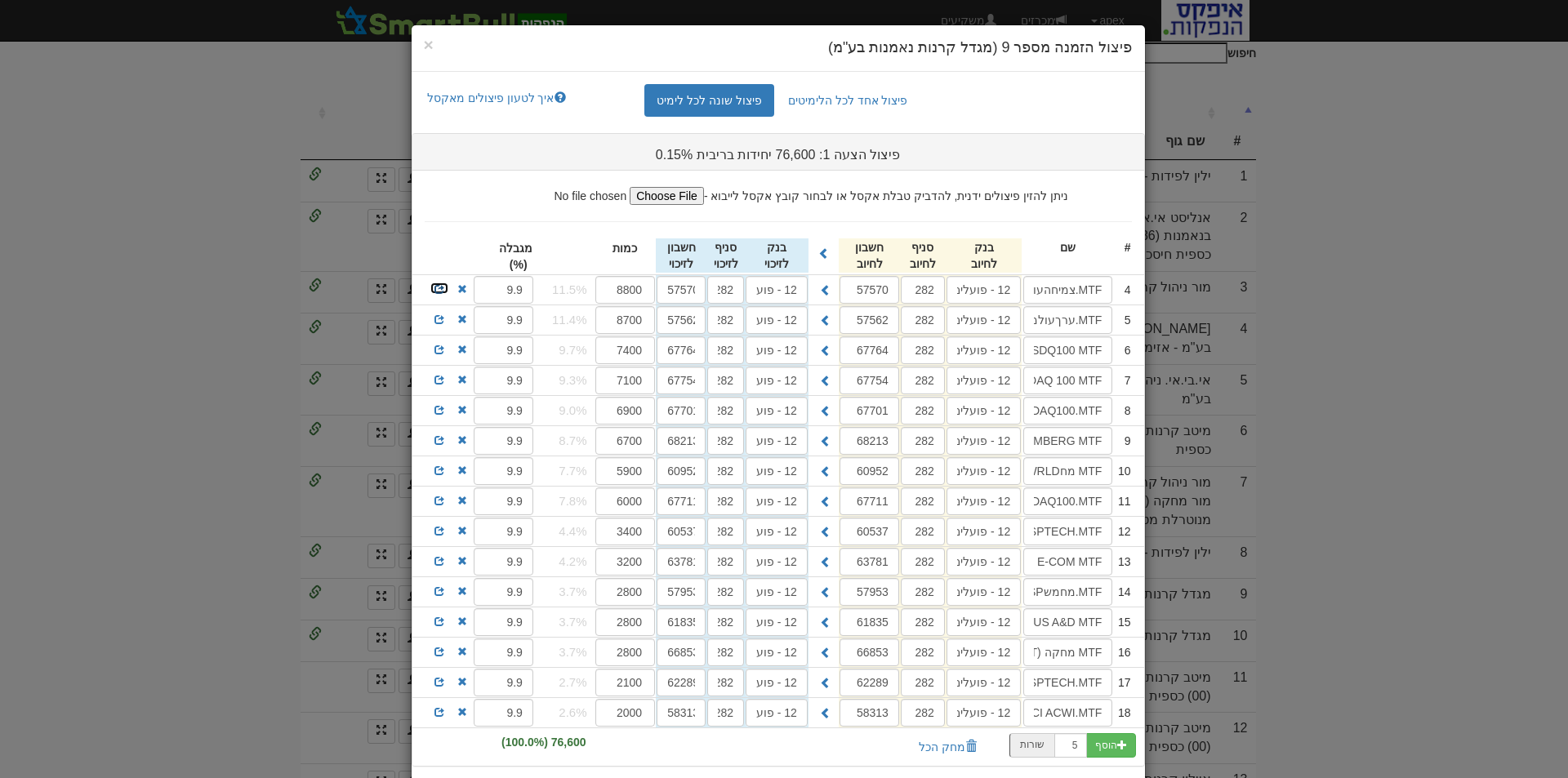
click at [443, 287] on span at bounding box center [440, 289] width 10 height 10
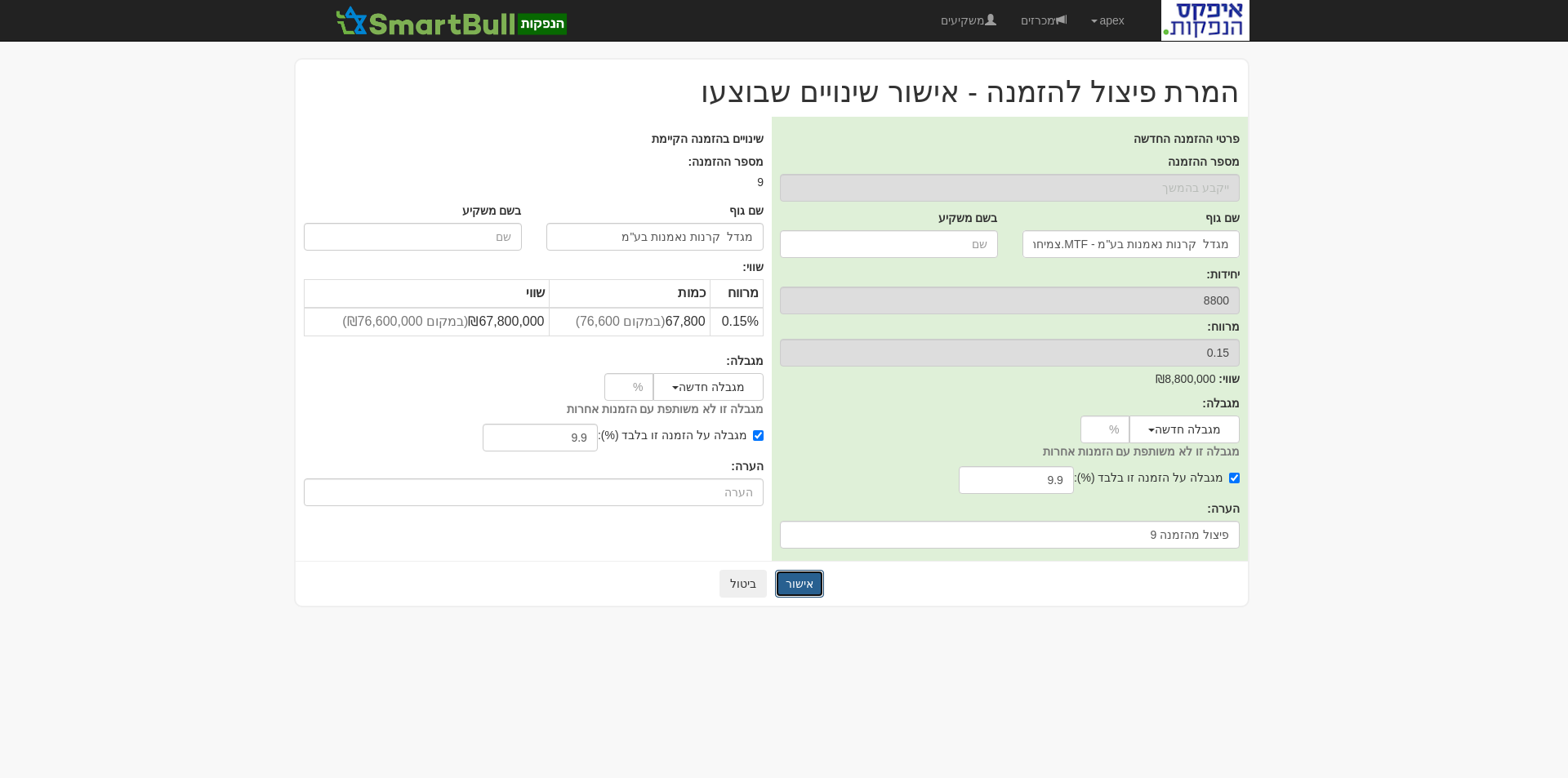
click at [808, 584] on button "אישור" at bounding box center [800, 584] width 49 height 28
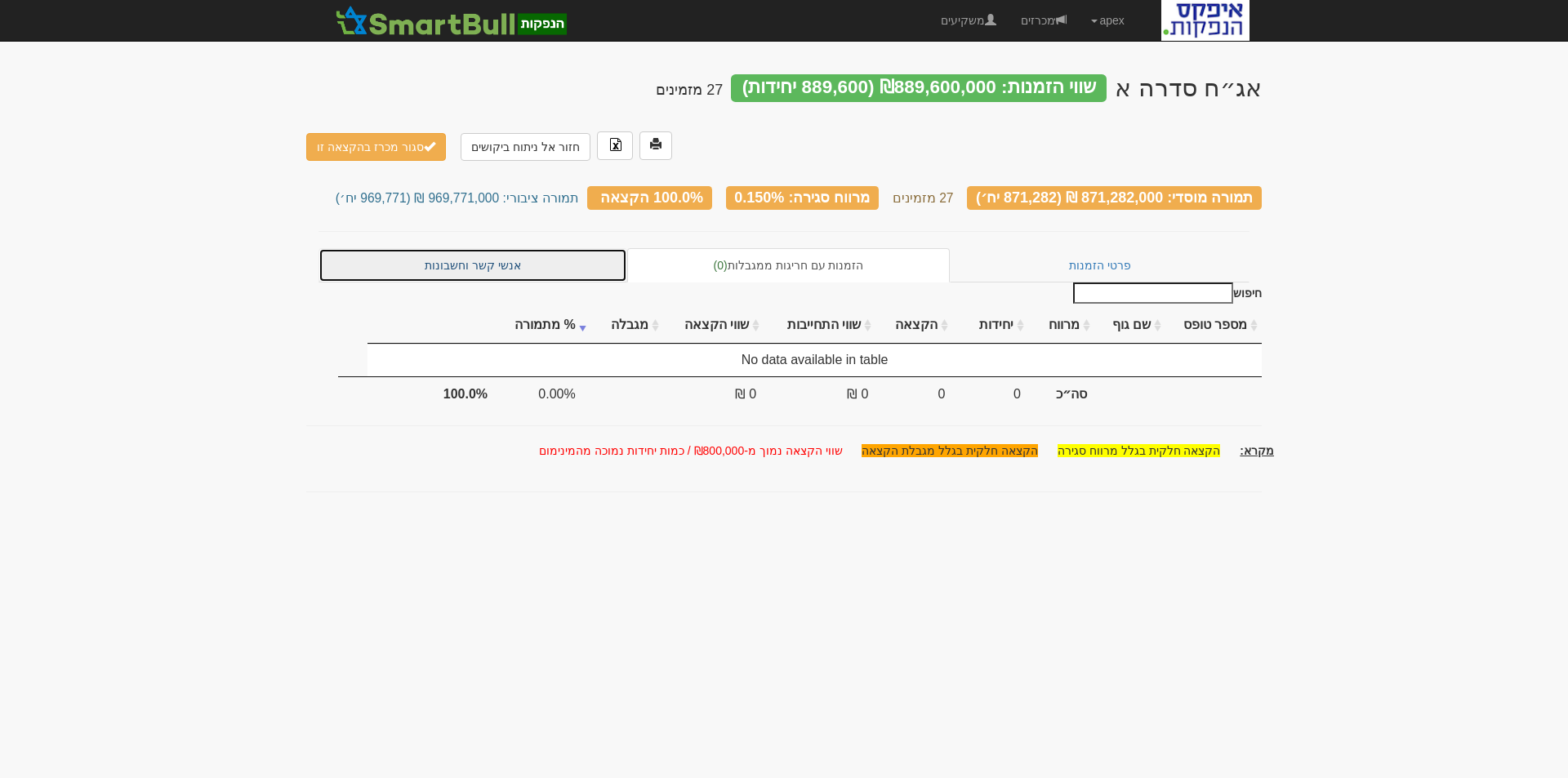
click at [497, 248] on link "אנשי קשר וחשבונות" at bounding box center [473, 265] width 309 height 34
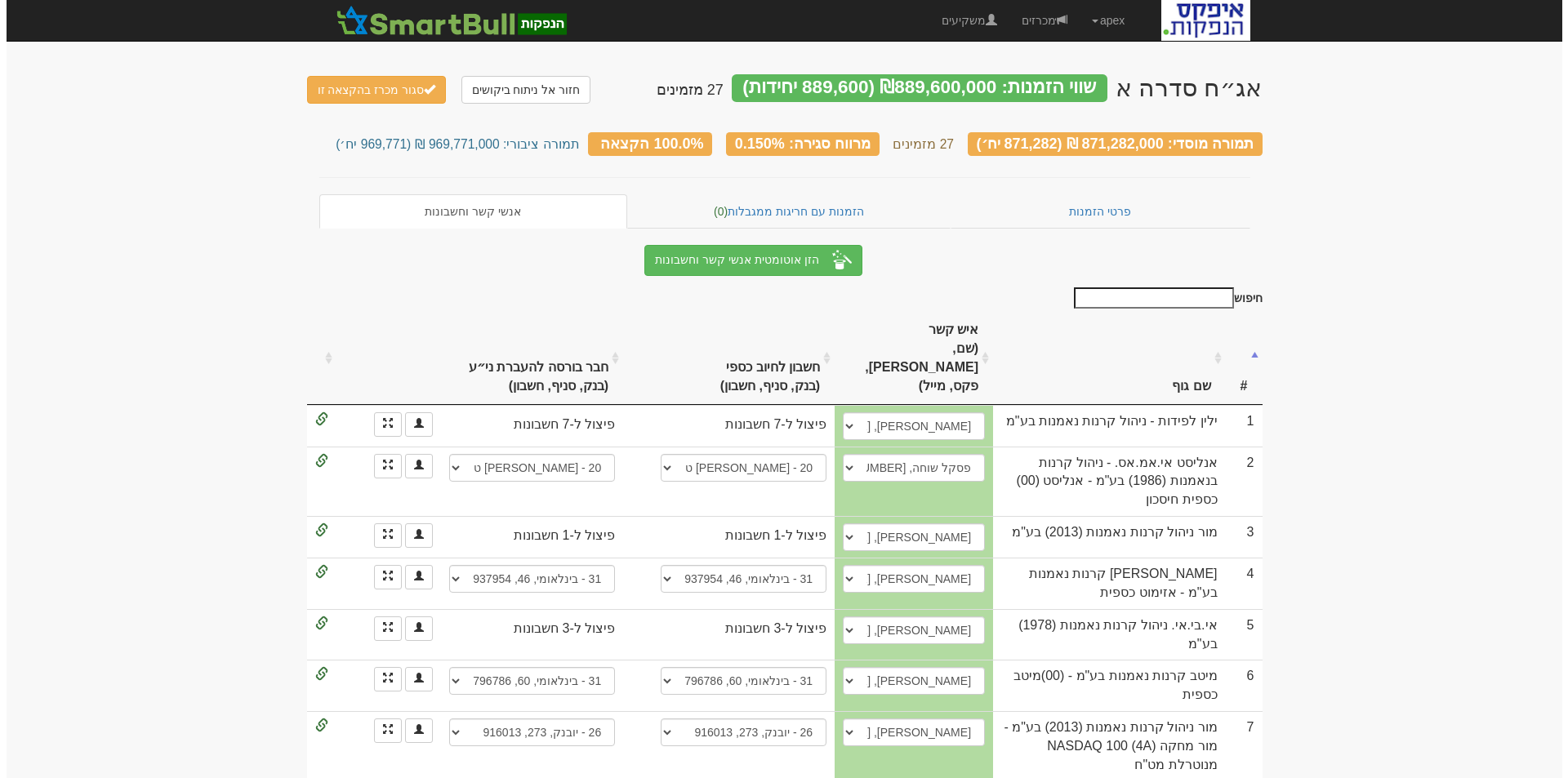
scroll to position [81, 0]
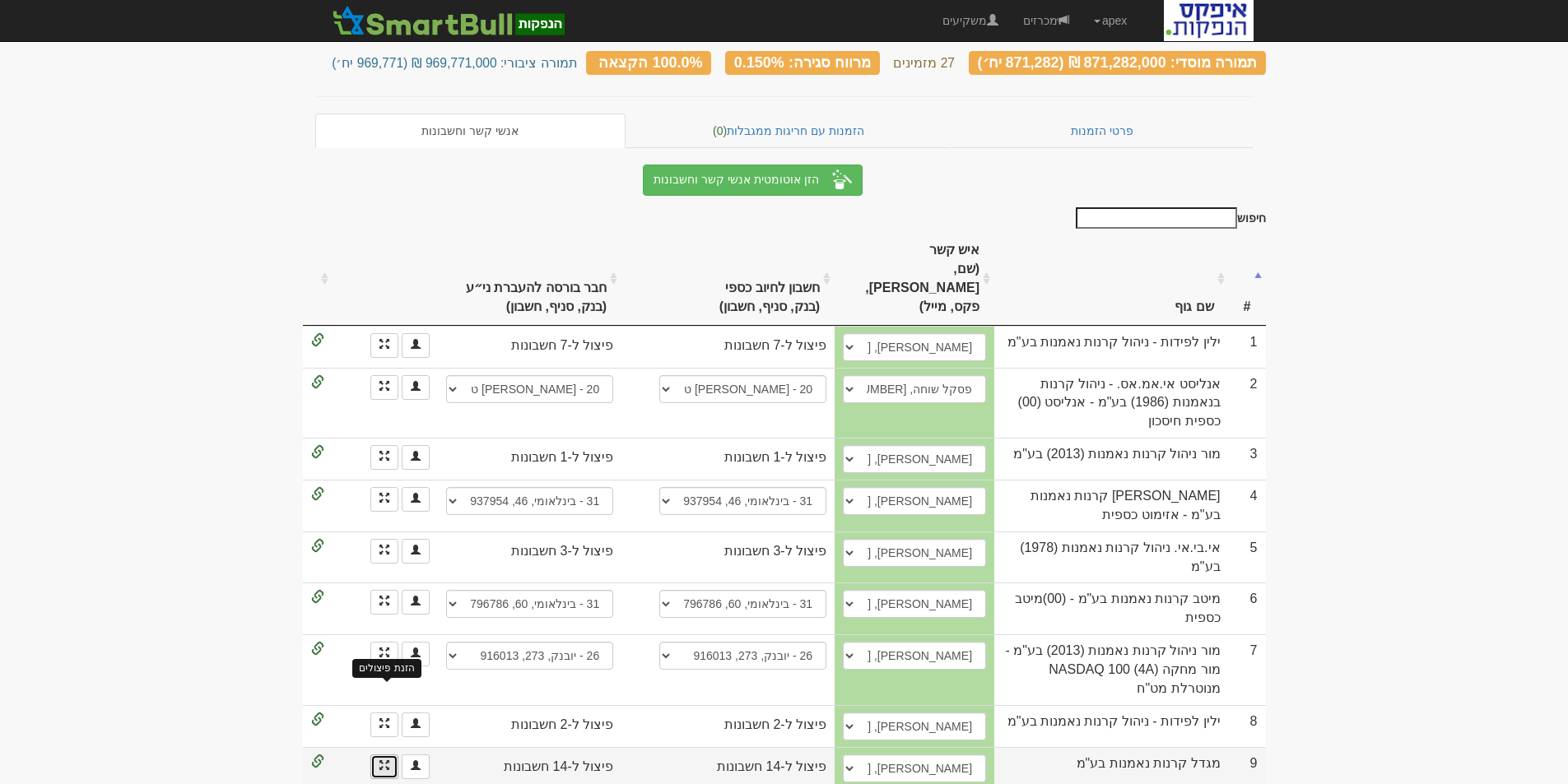
click at [382, 761] on span at bounding box center [384, 765] width 10 height 10
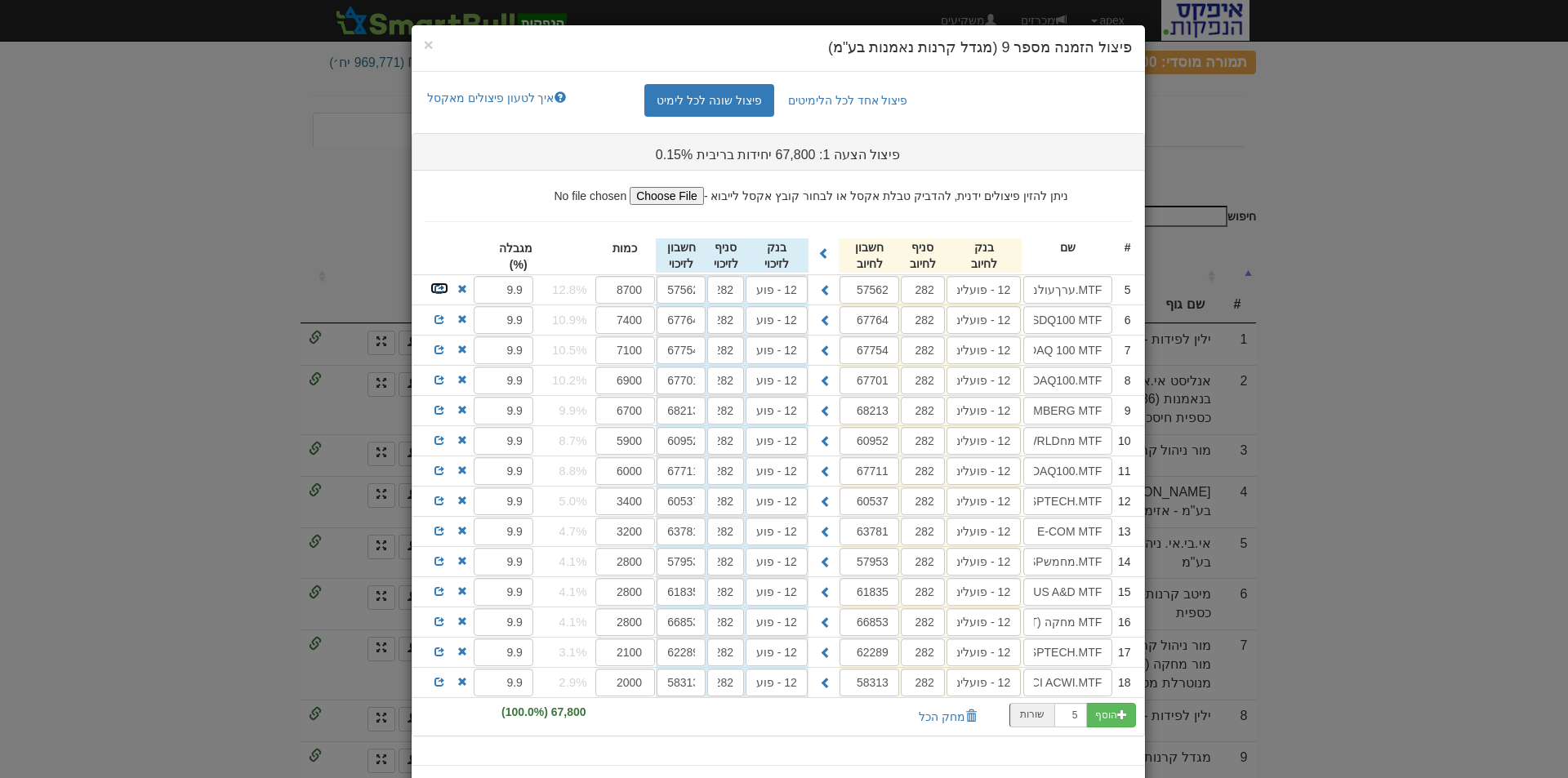
click at [442, 290] on span at bounding box center [440, 289] width 10 height 10
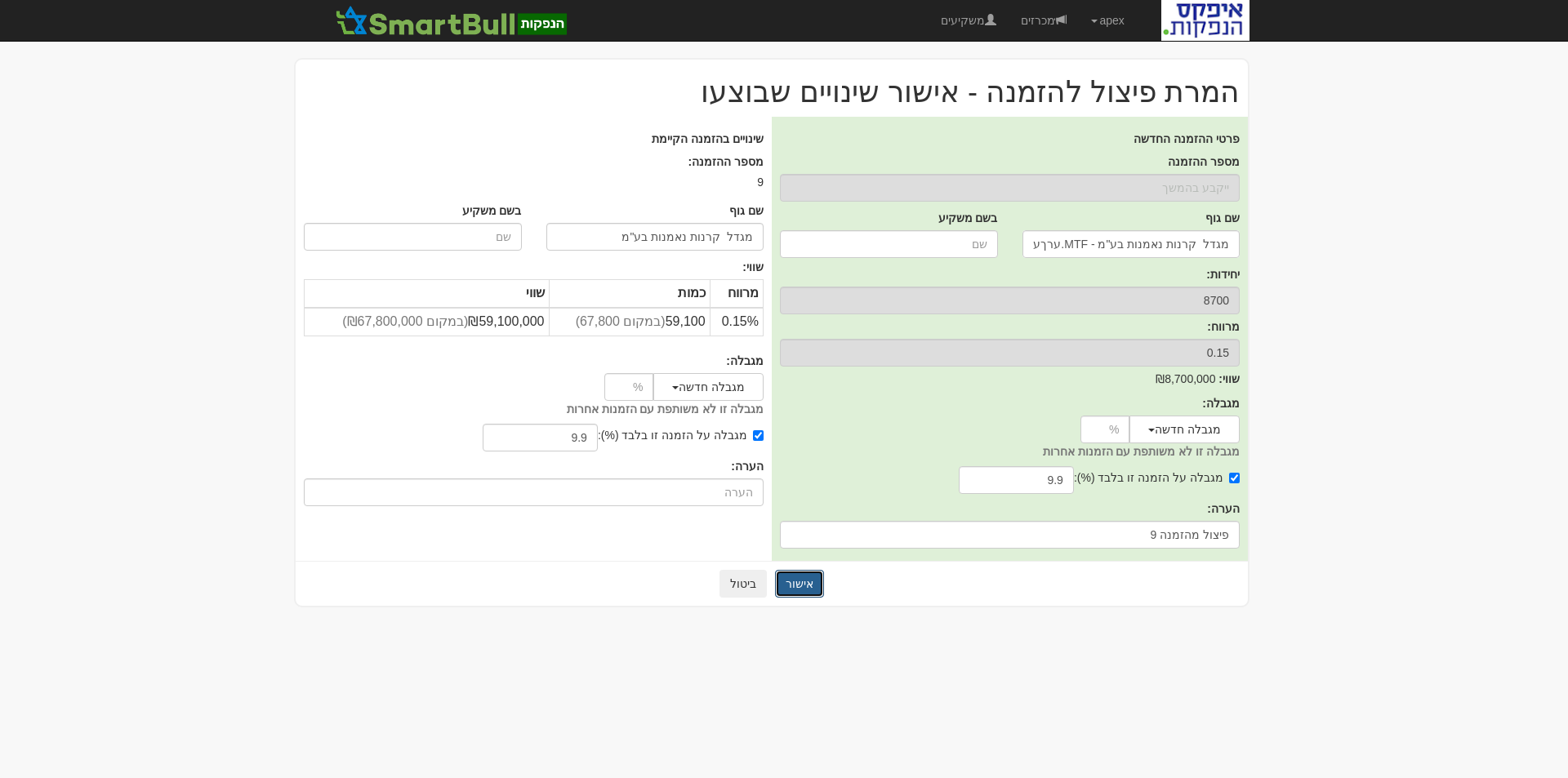
click at [791, 583] on button "אישור" at bounding box center [800, 584] width 49 height 28
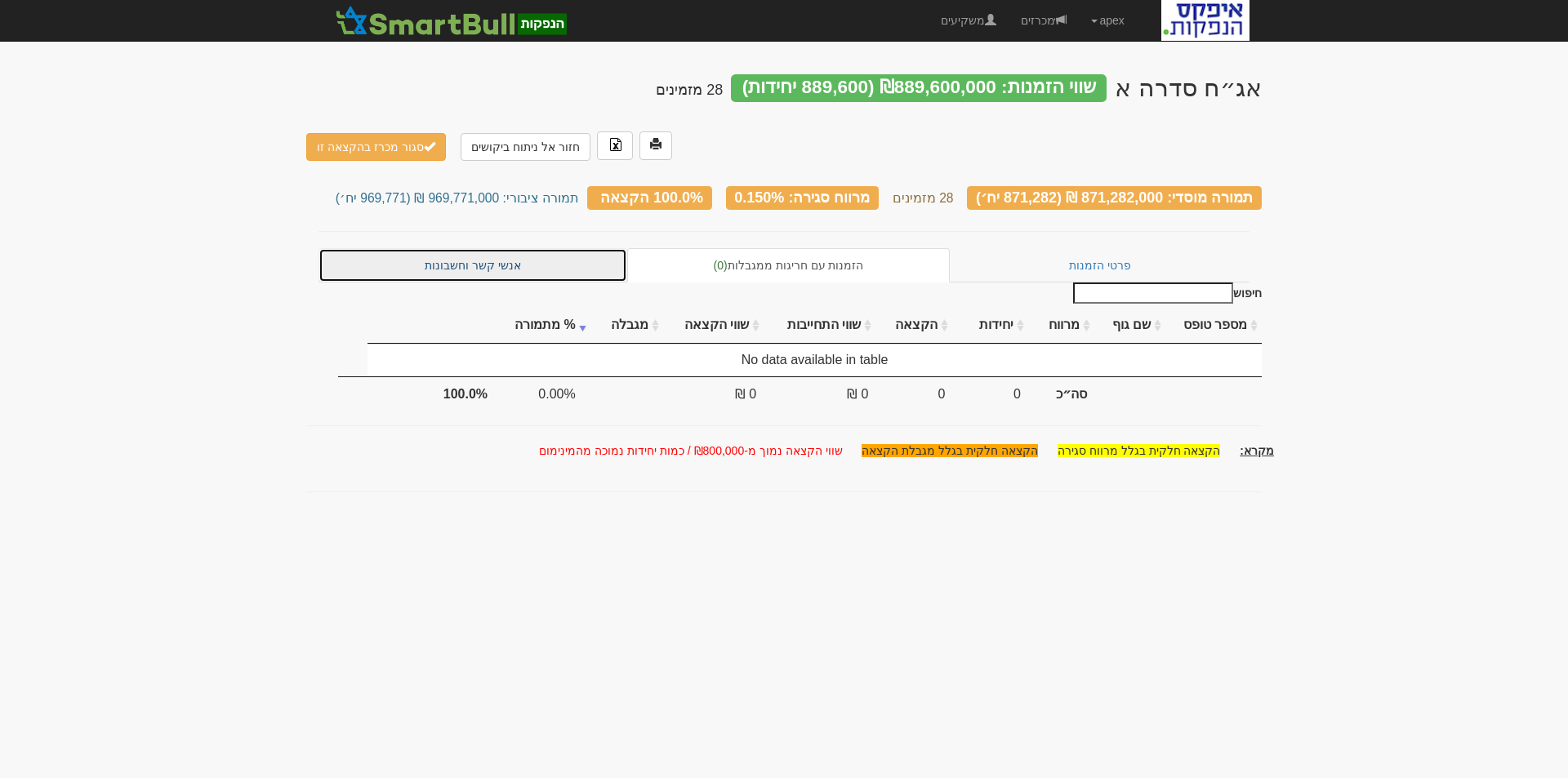
click at [493, 248] on link "אנשי קשר וחשבונות" at bounding box center [473, 265] width 309 height 34
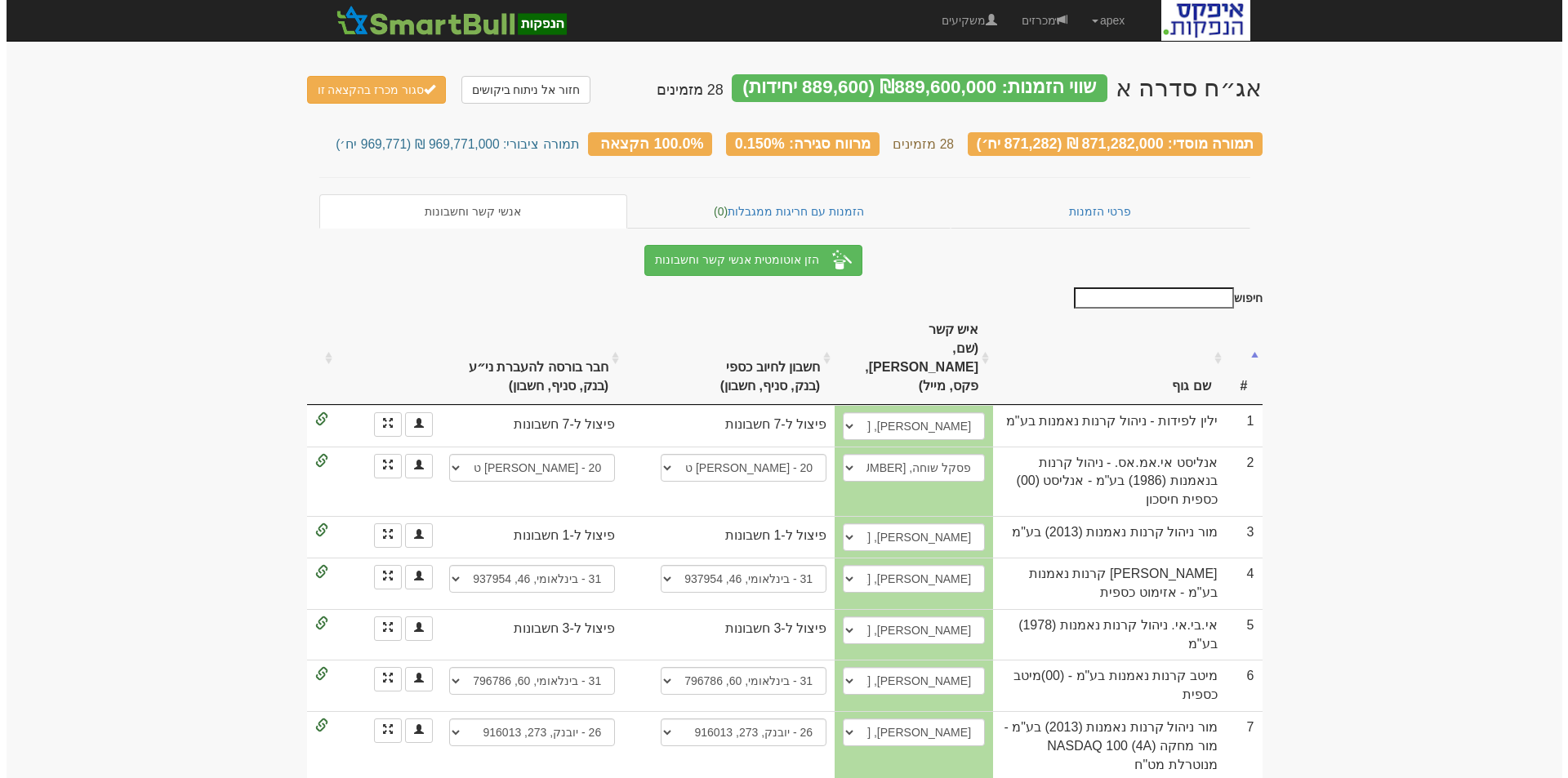
scroll to position [163, 0]
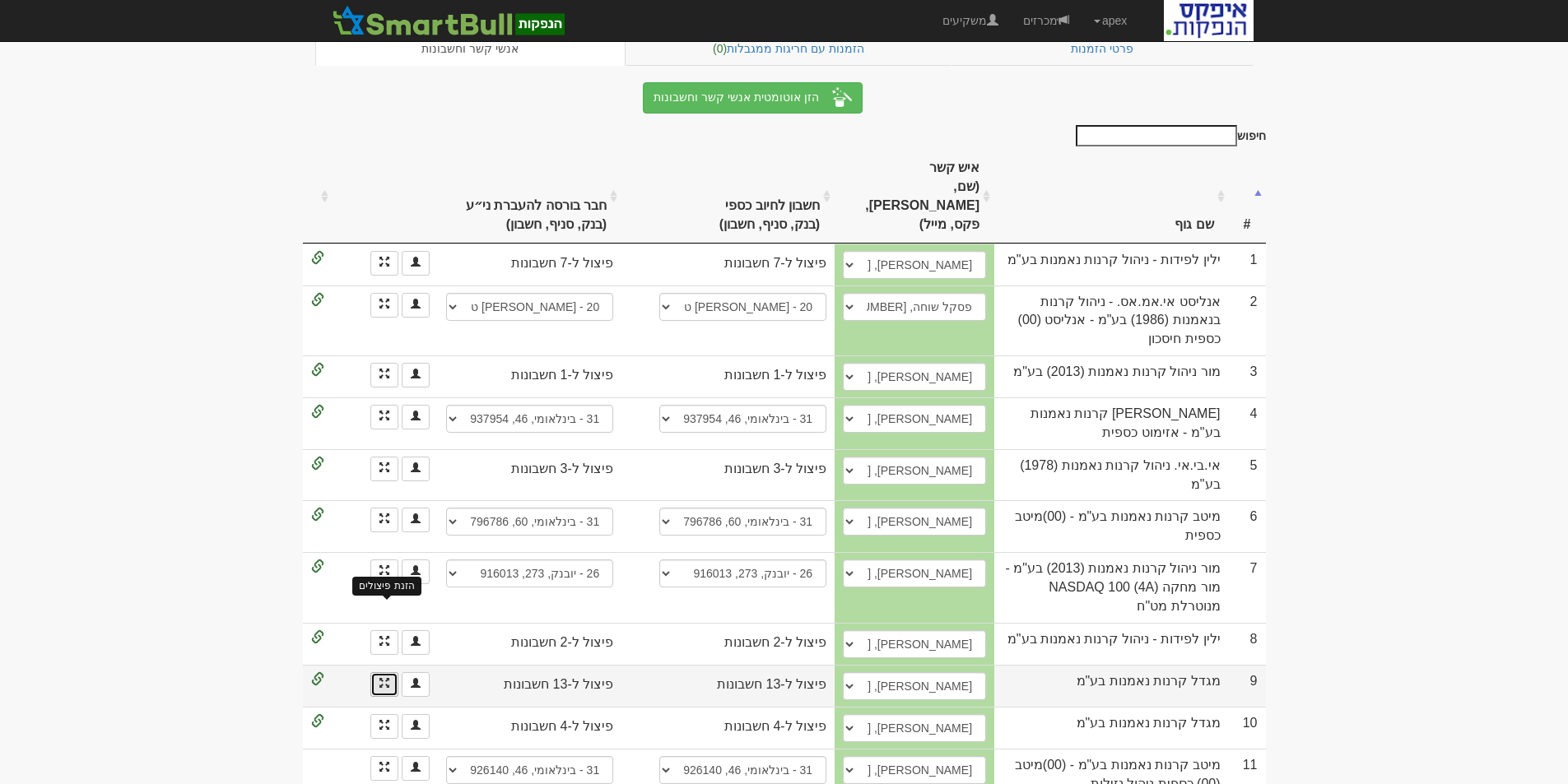
click at [382, 678] on span at bounding box center [384, 683] width 10 height 10
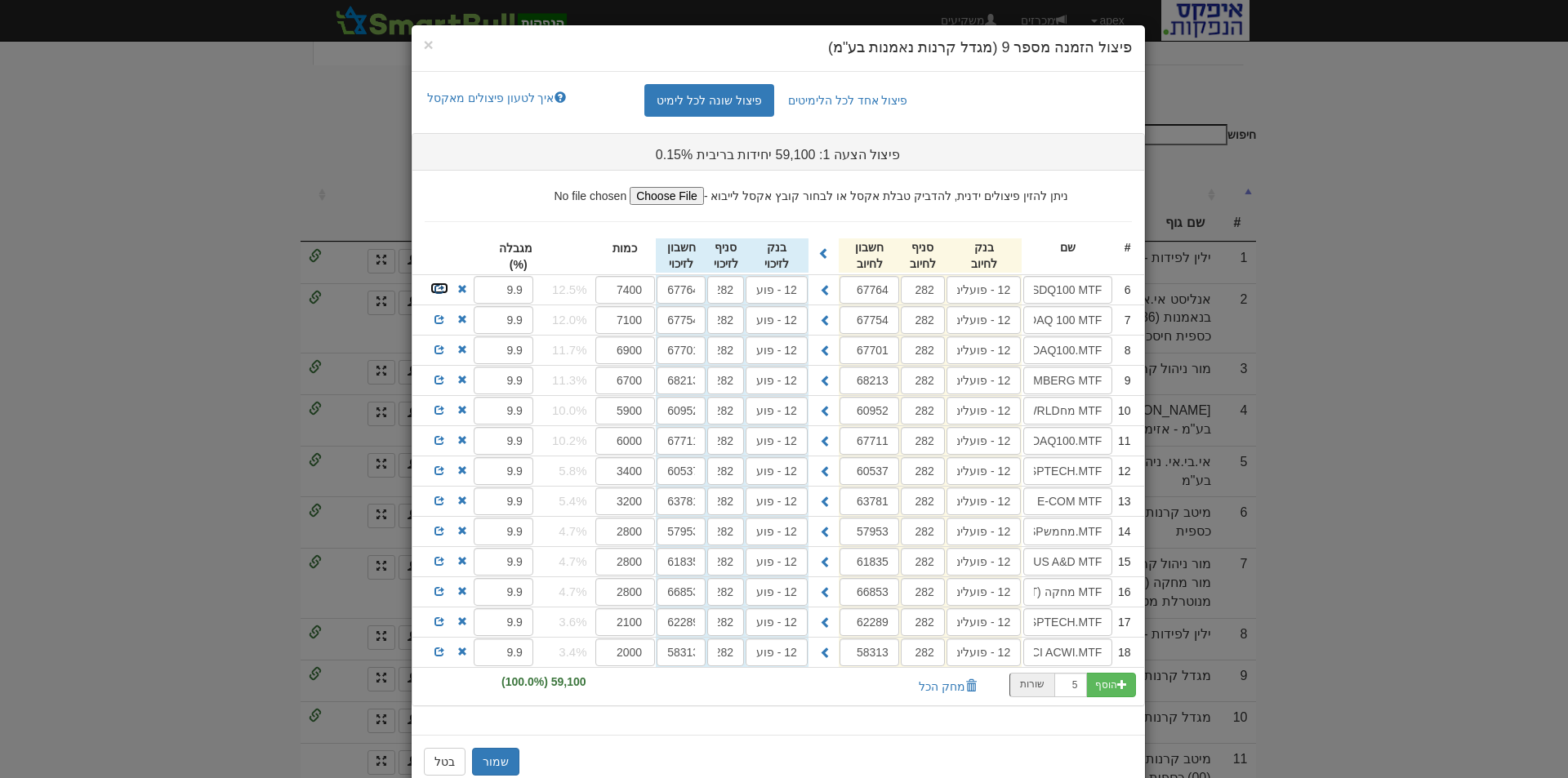
click at [441, 286] on span at bounding box center [440, 289] width 10 height 10
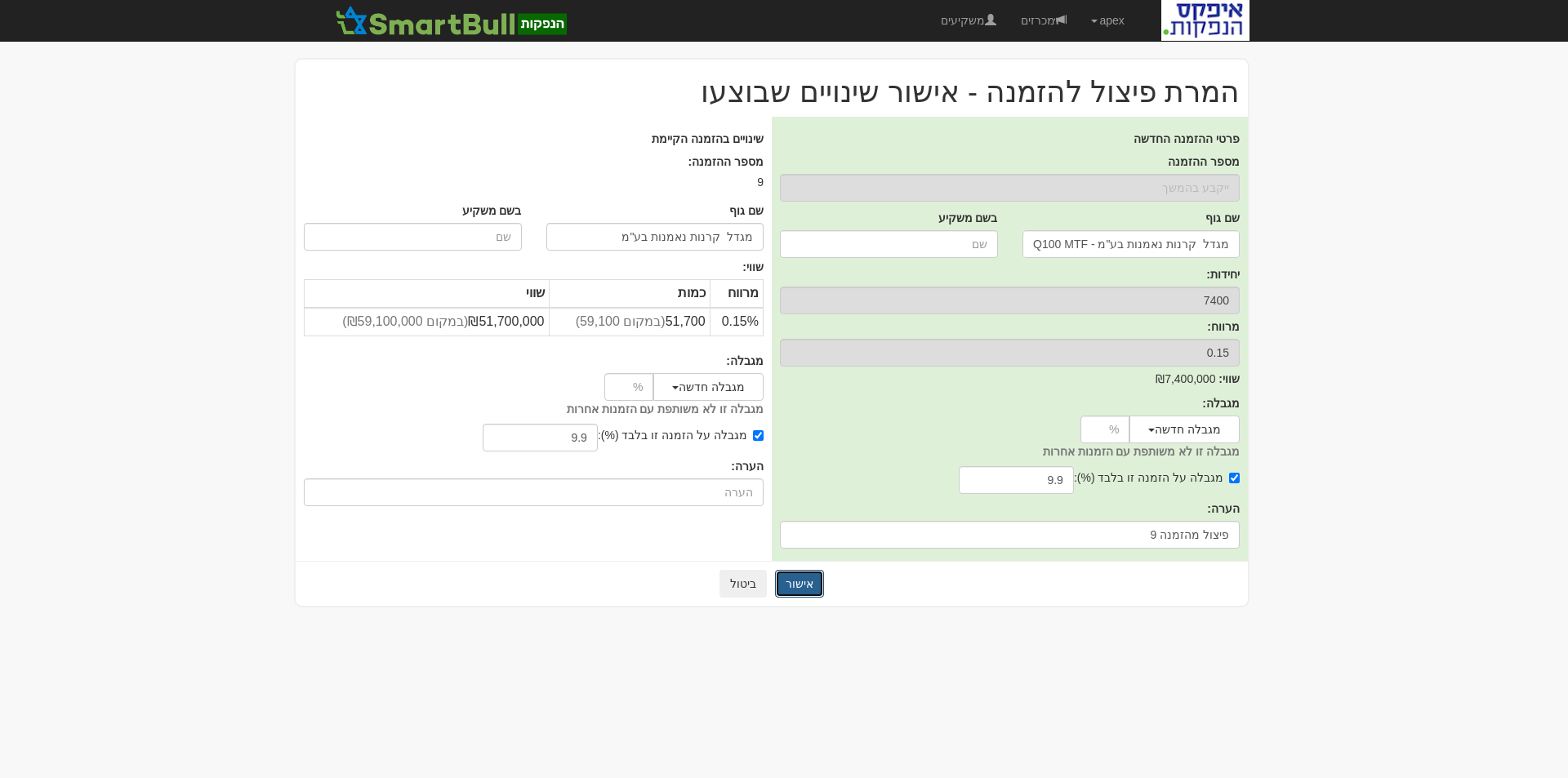
click at [793, 582] on button "אישור" at bounding box center [800, 584] width 49 height 28
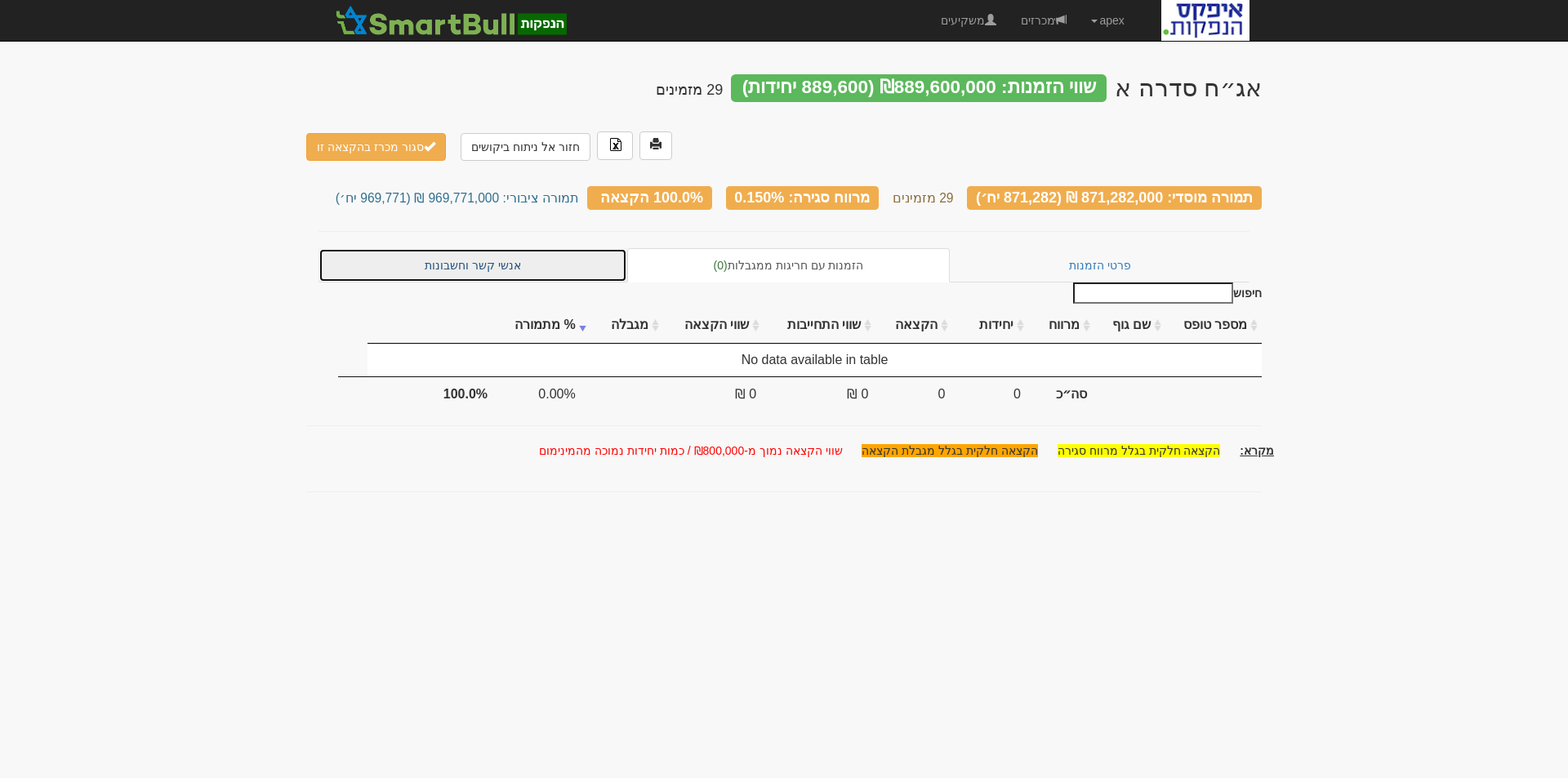
click at [499, 248] on link "אנשי קשר וחשבונות" at bounding box center [473, 265] width 309 height 34
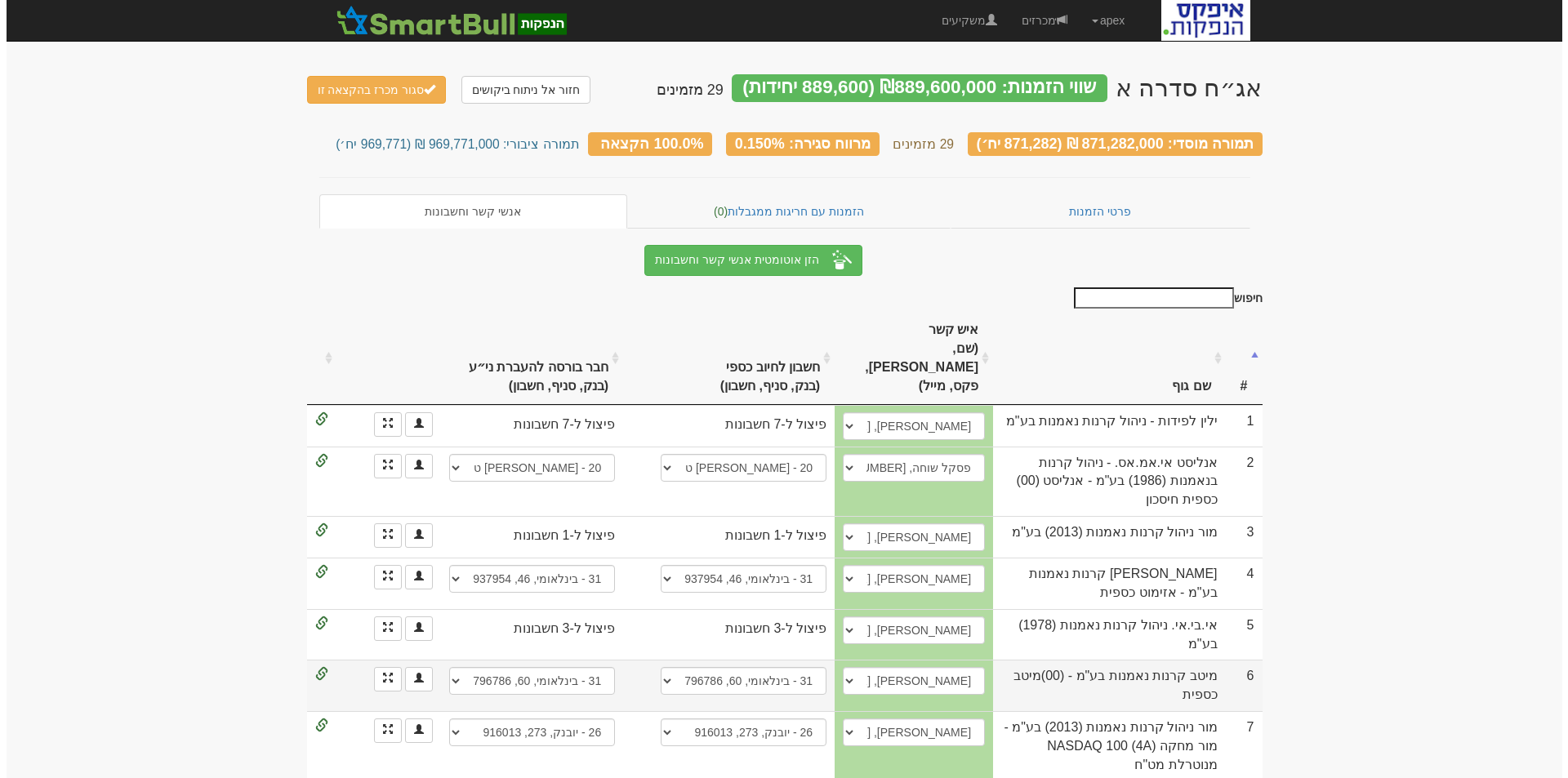
scroll to position [81, 0]
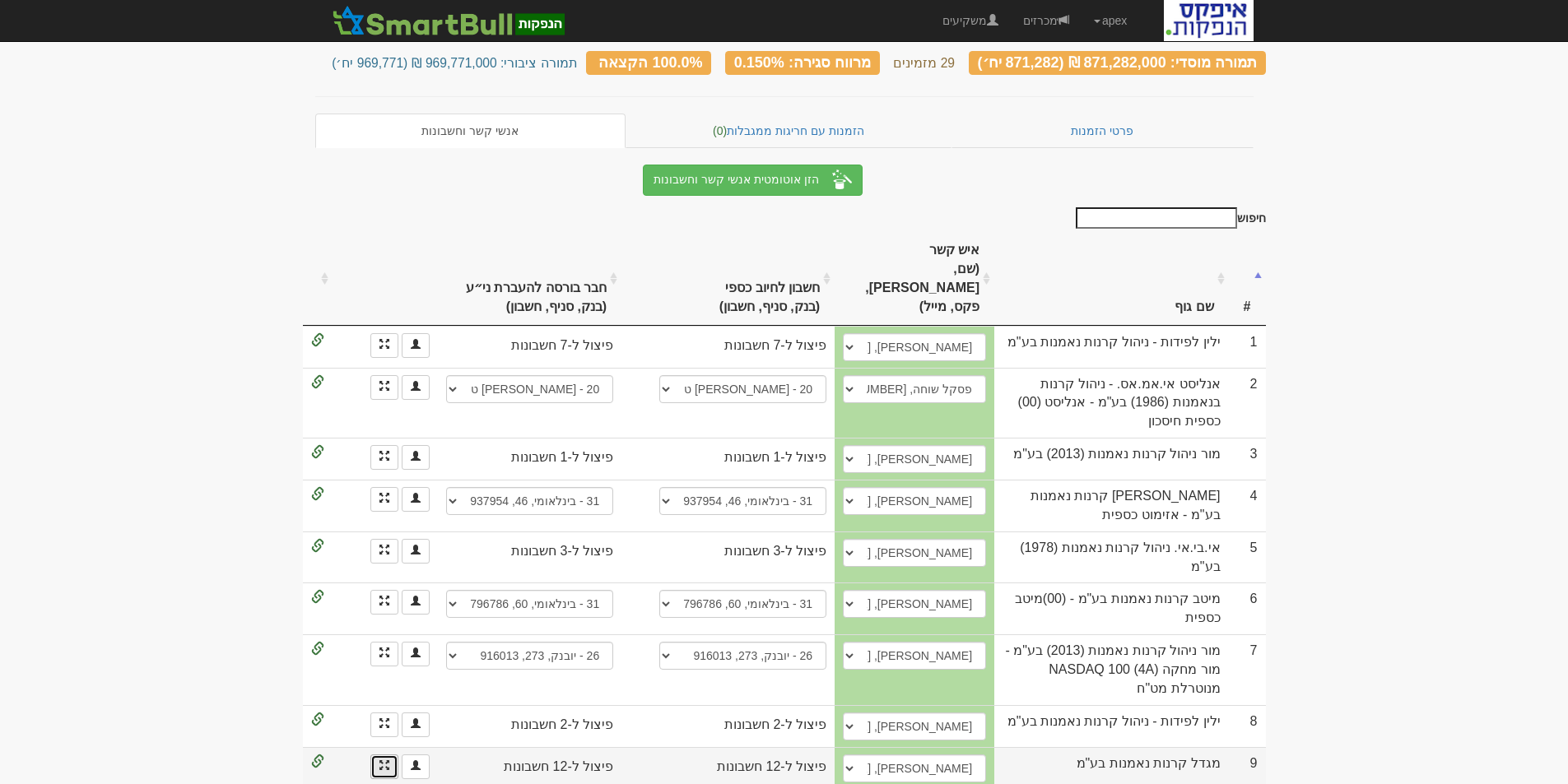
click at [377, 755] on link at bounding box center [384, 766] width 28 height 24
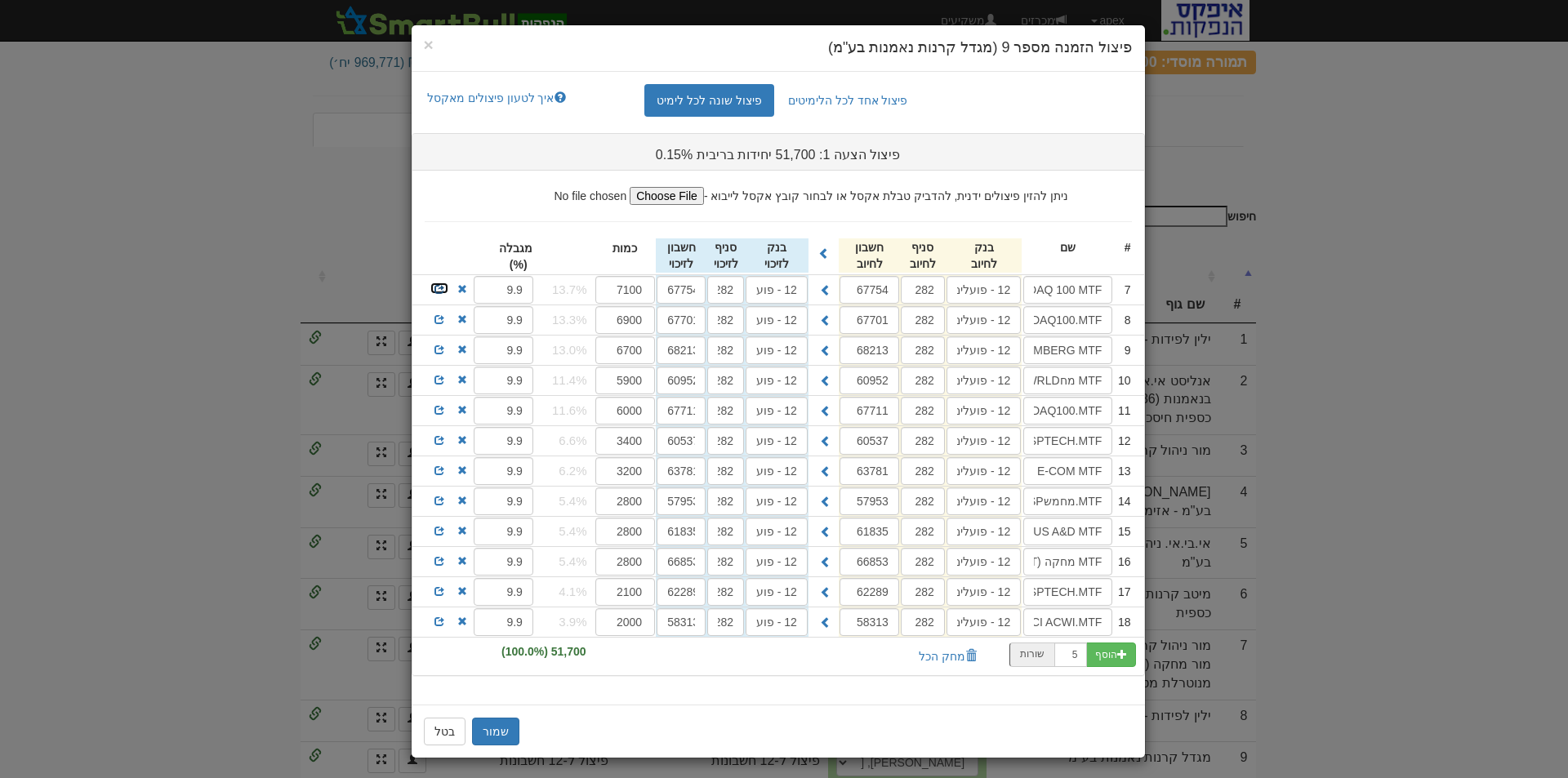
click at [441, 286] on span at bounding box center [440, 289] width 10 height 10
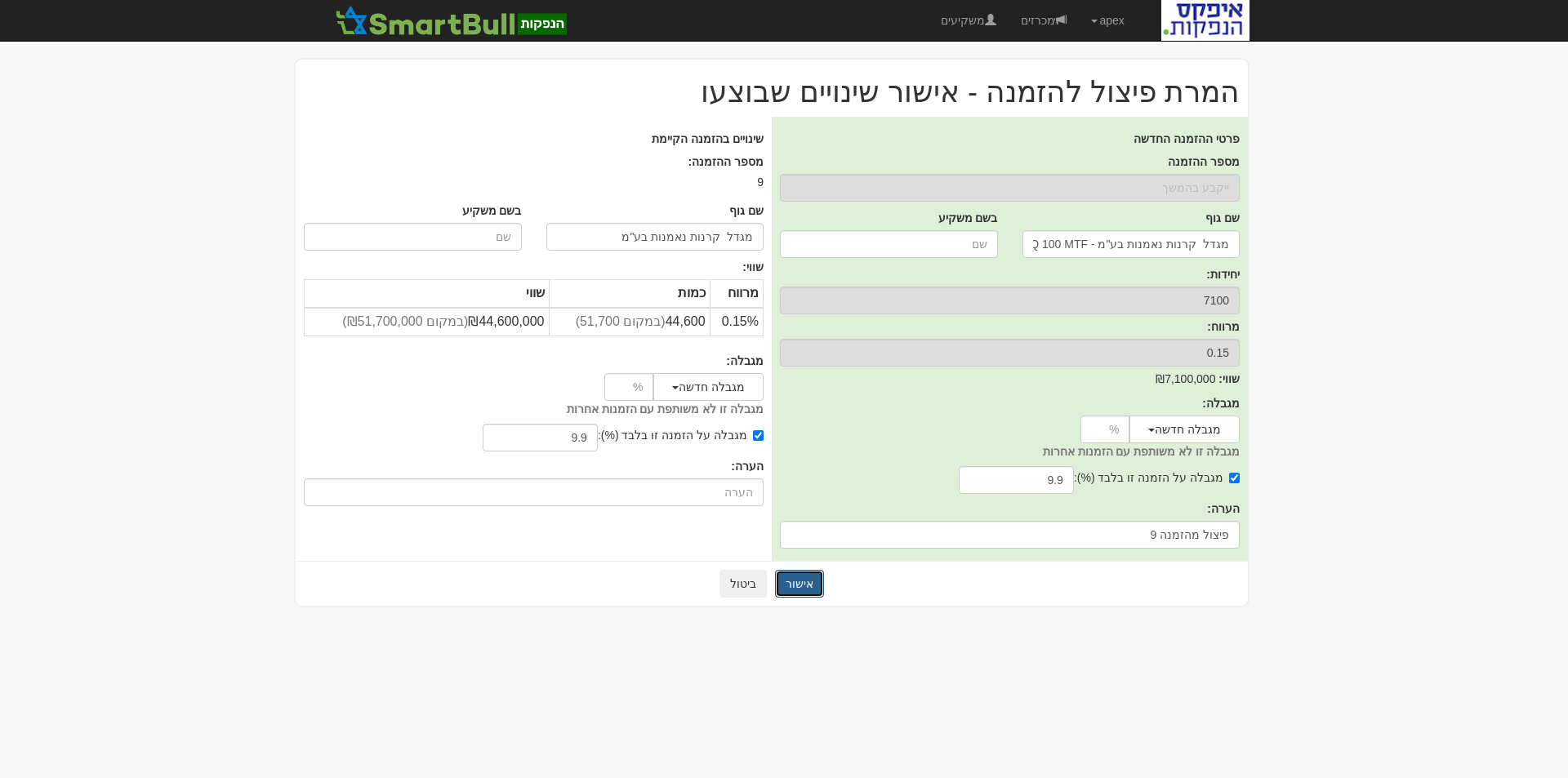
click at [800, 581] on button "אישור" at bounding box center [800, 584] width 49 height 28
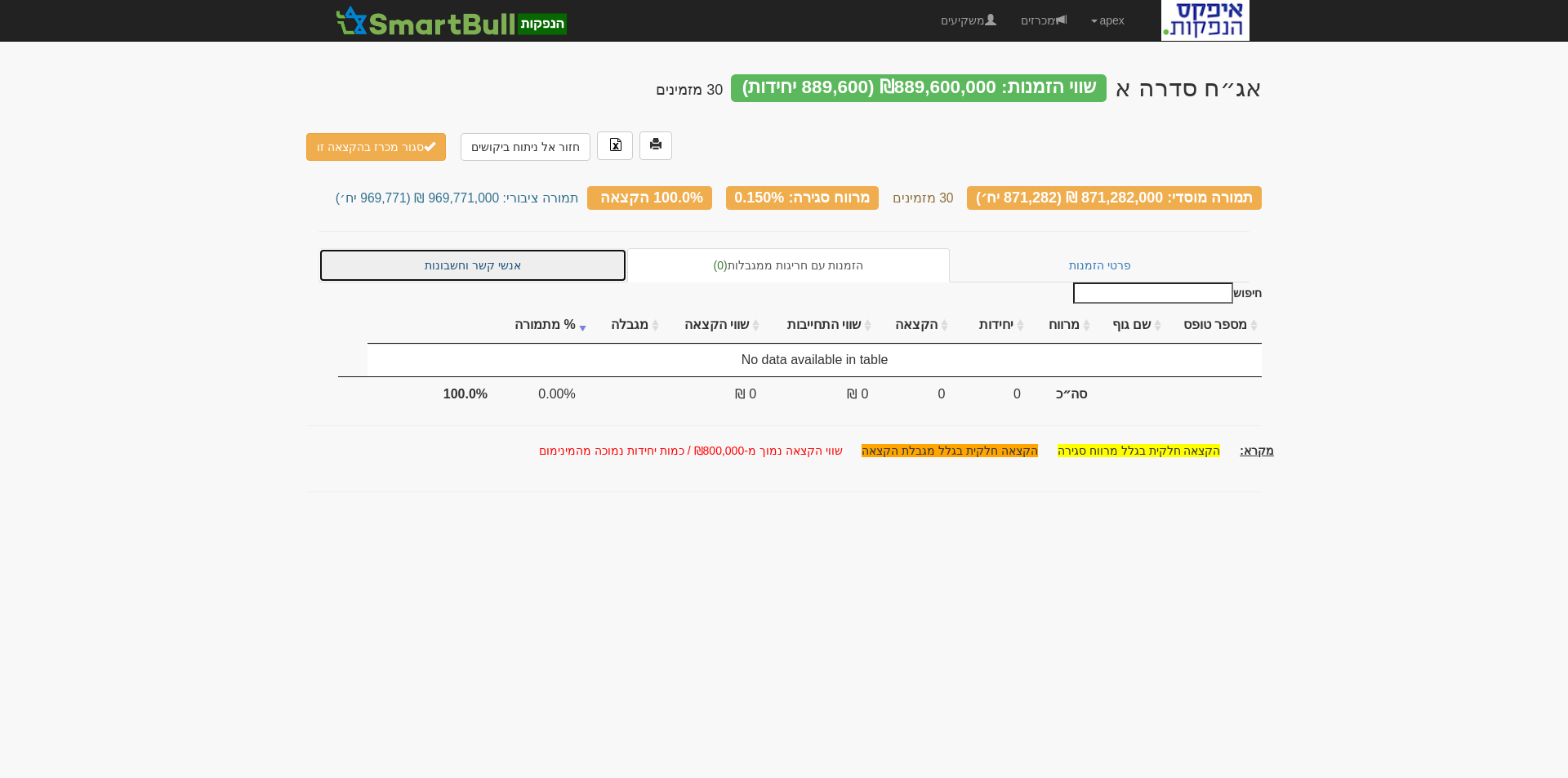
click at [479, 248] on link "אנשי קשר וחשבונות" at bounding box center [473, 265] width 309 height 34
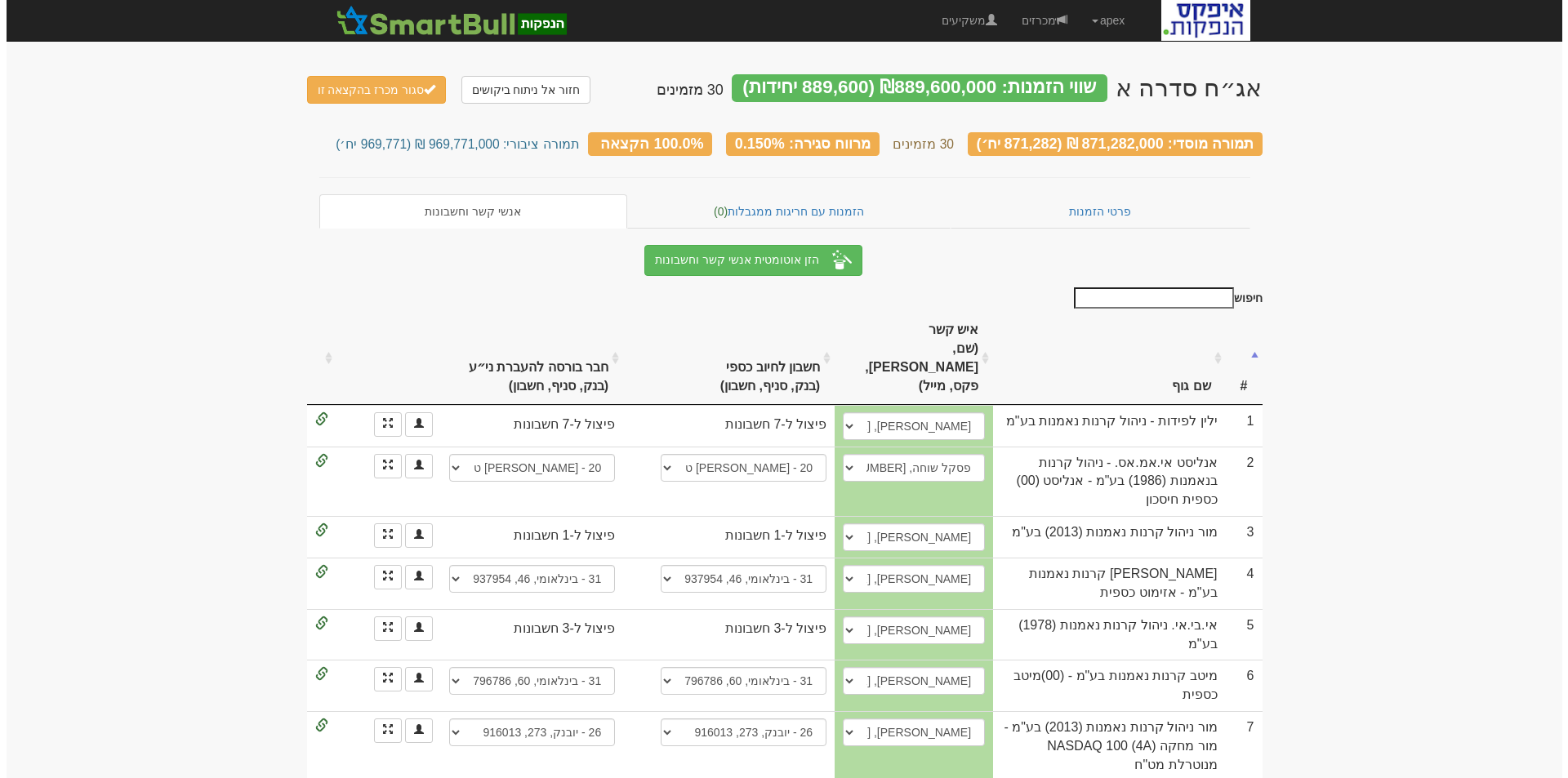
scroll to position [81, 0]
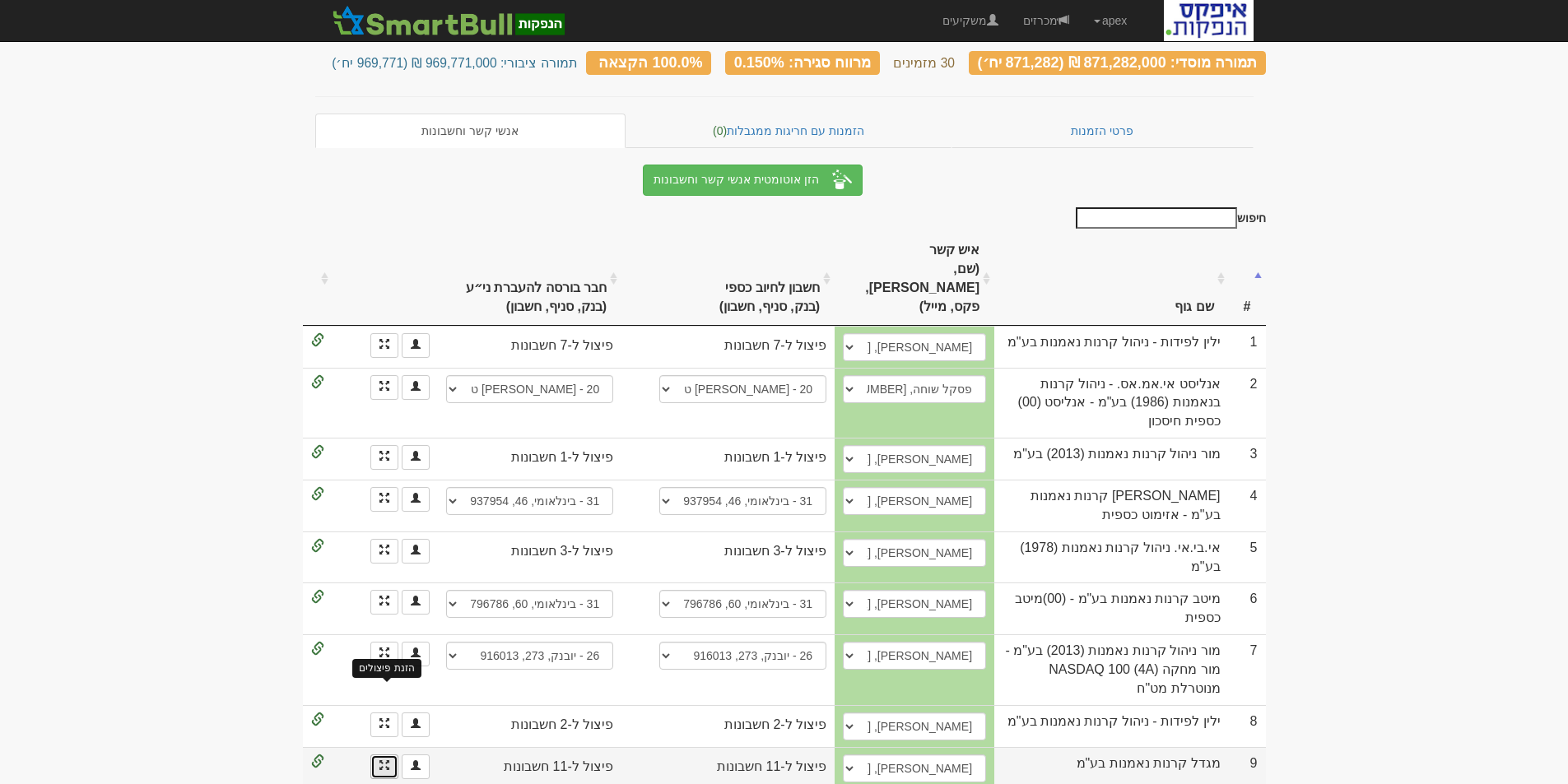
click at [382, 761] on span at bounding box center [384, 765] width 10 height 10
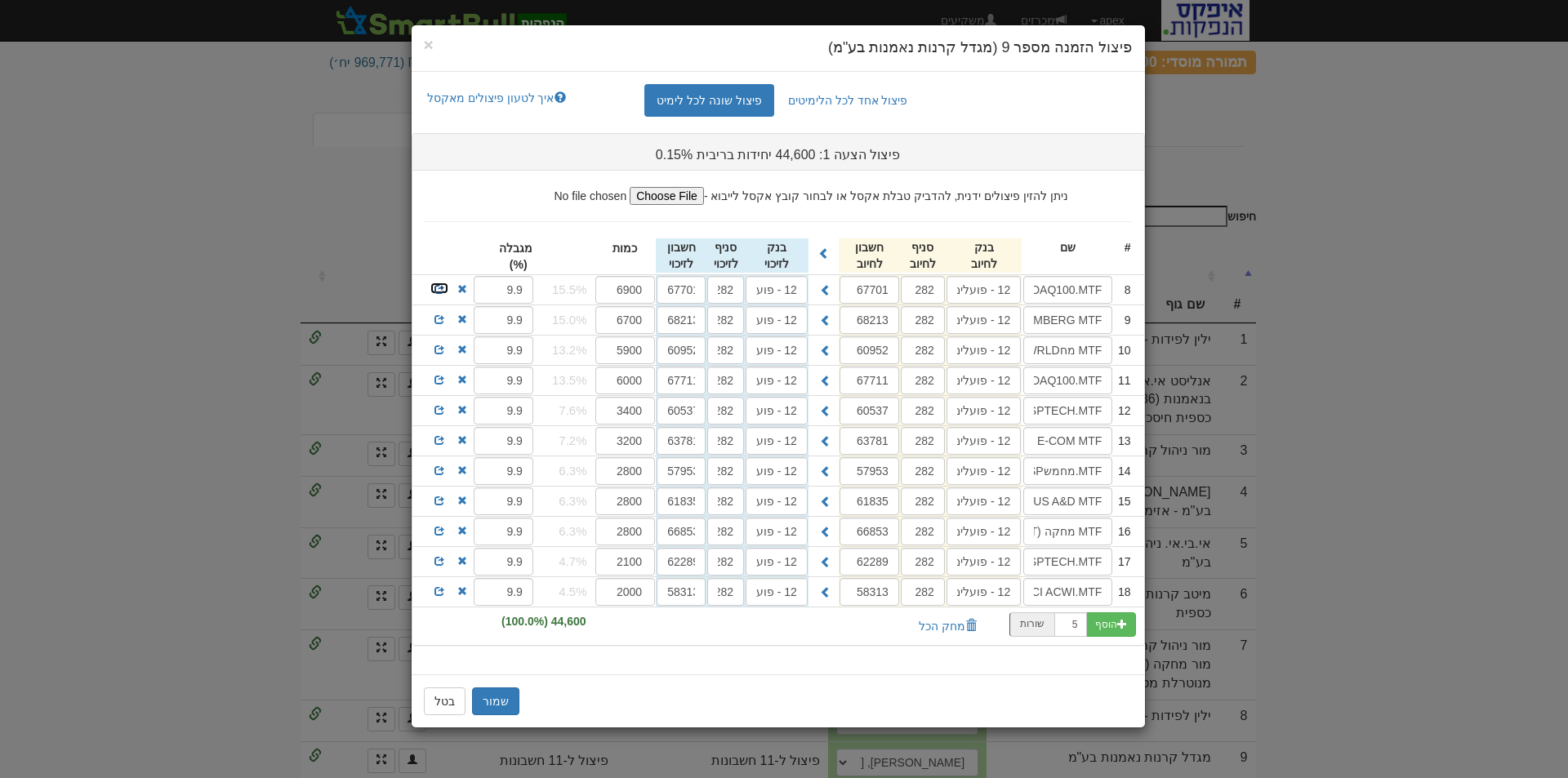
click at [441, 284] on span at bounding box center [440, 289] width 10 height 10
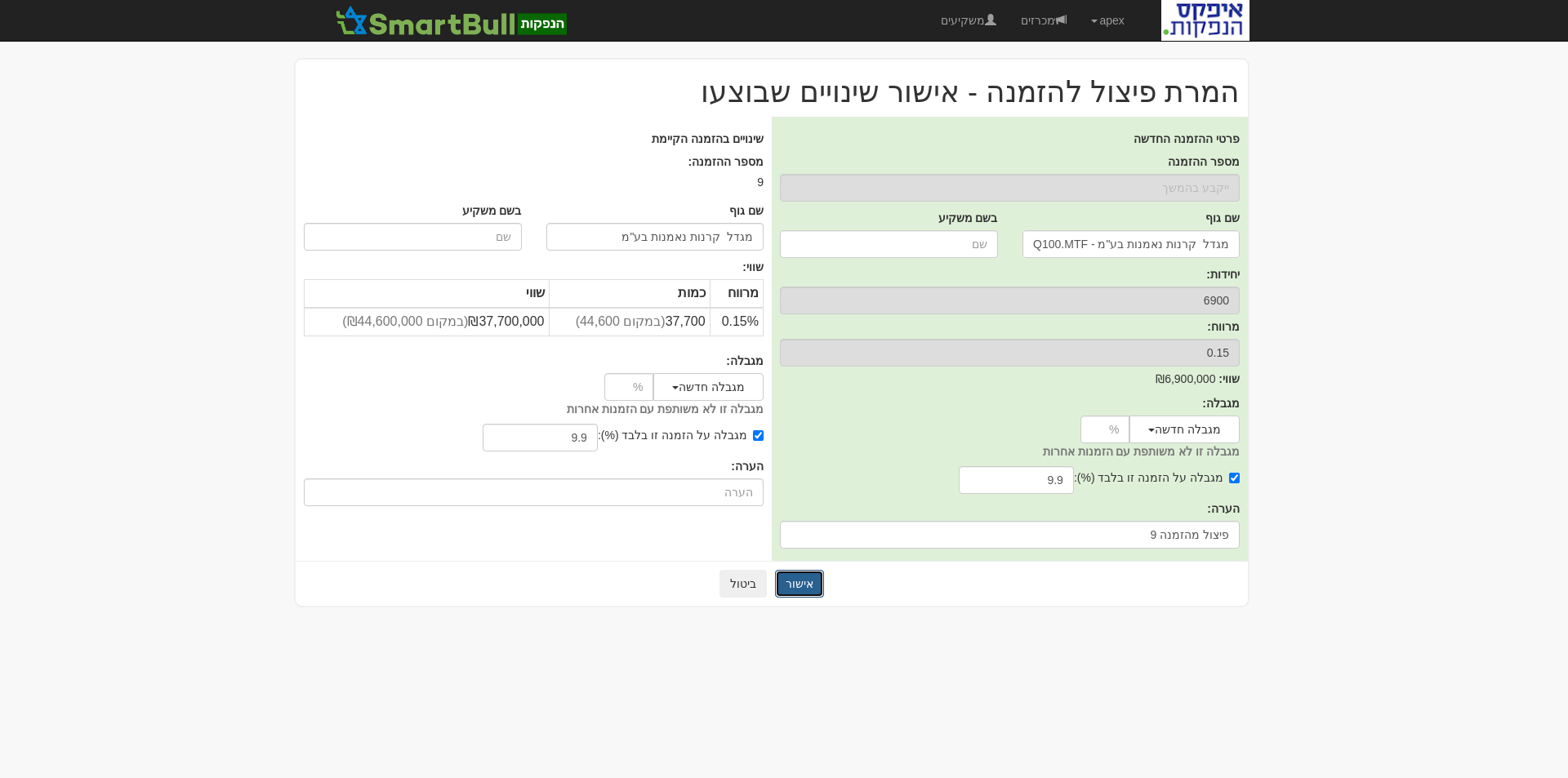
click at [801, 586] on button "אישור" at bounding box center [800, 584] width 49 height 28
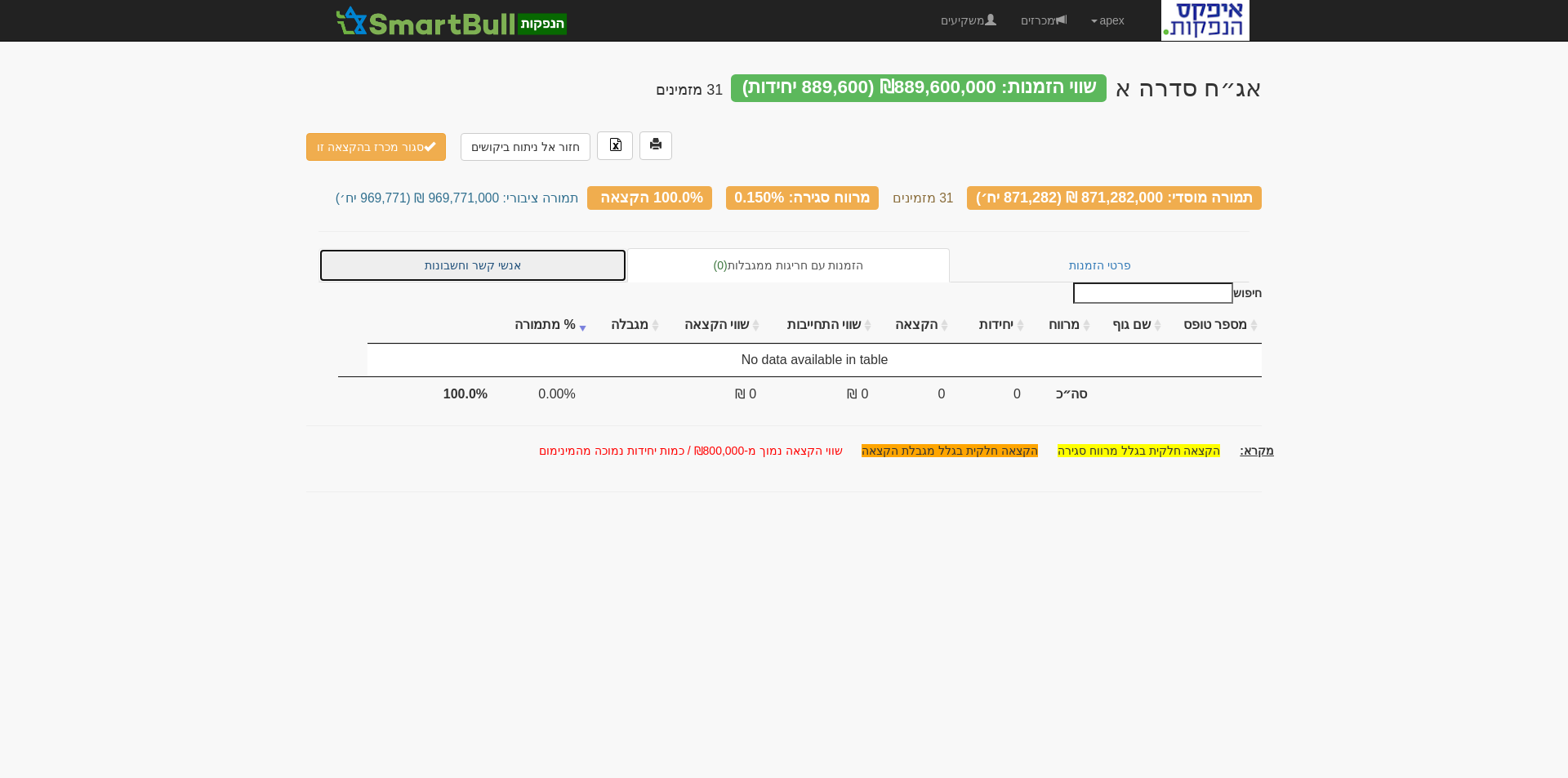
click at [488, 248] on link "אנשי קשר וחשבונות" at bounding box center [473, 265] width 309 height 34
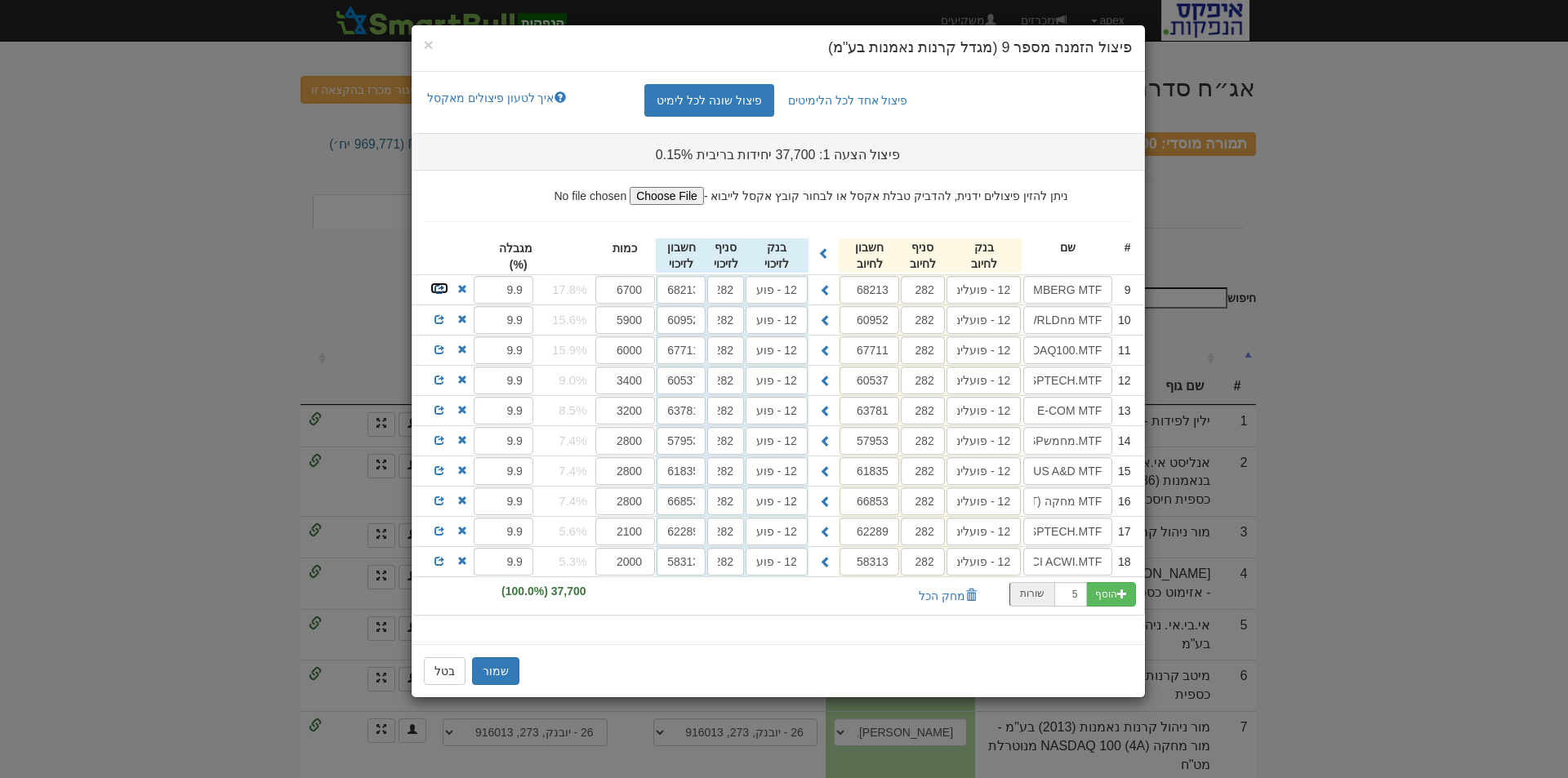
click at [437, 284] on span at bounding box center [440, 289] width 10 height 10
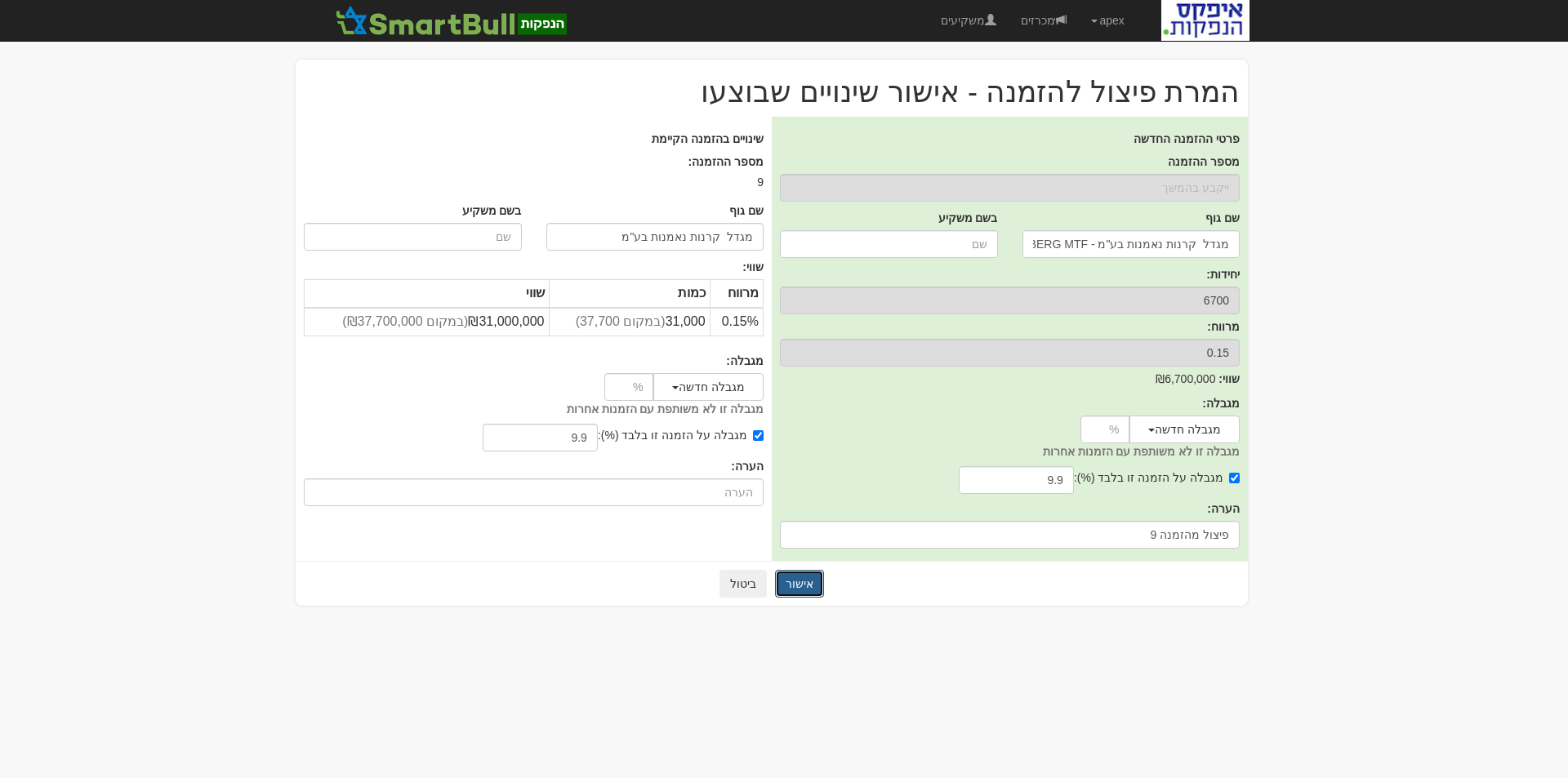
click at [809, 587] on button "אישור" at bounding box center [800, 584] width 49 height 28
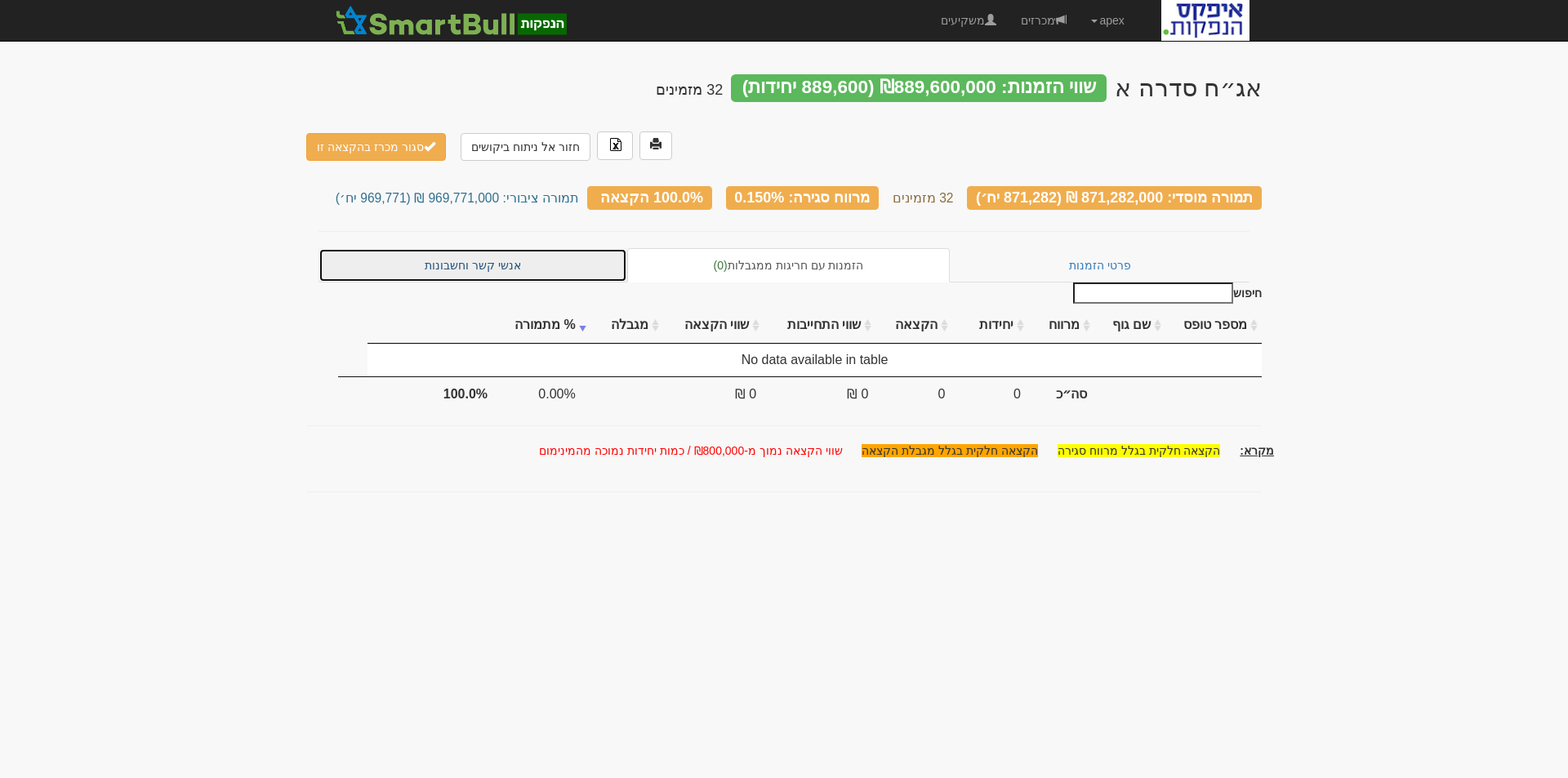
click at [443, 248] on link "אנשי קשר וחשבונות" at bounding box center [473, 265] width 309 height 34
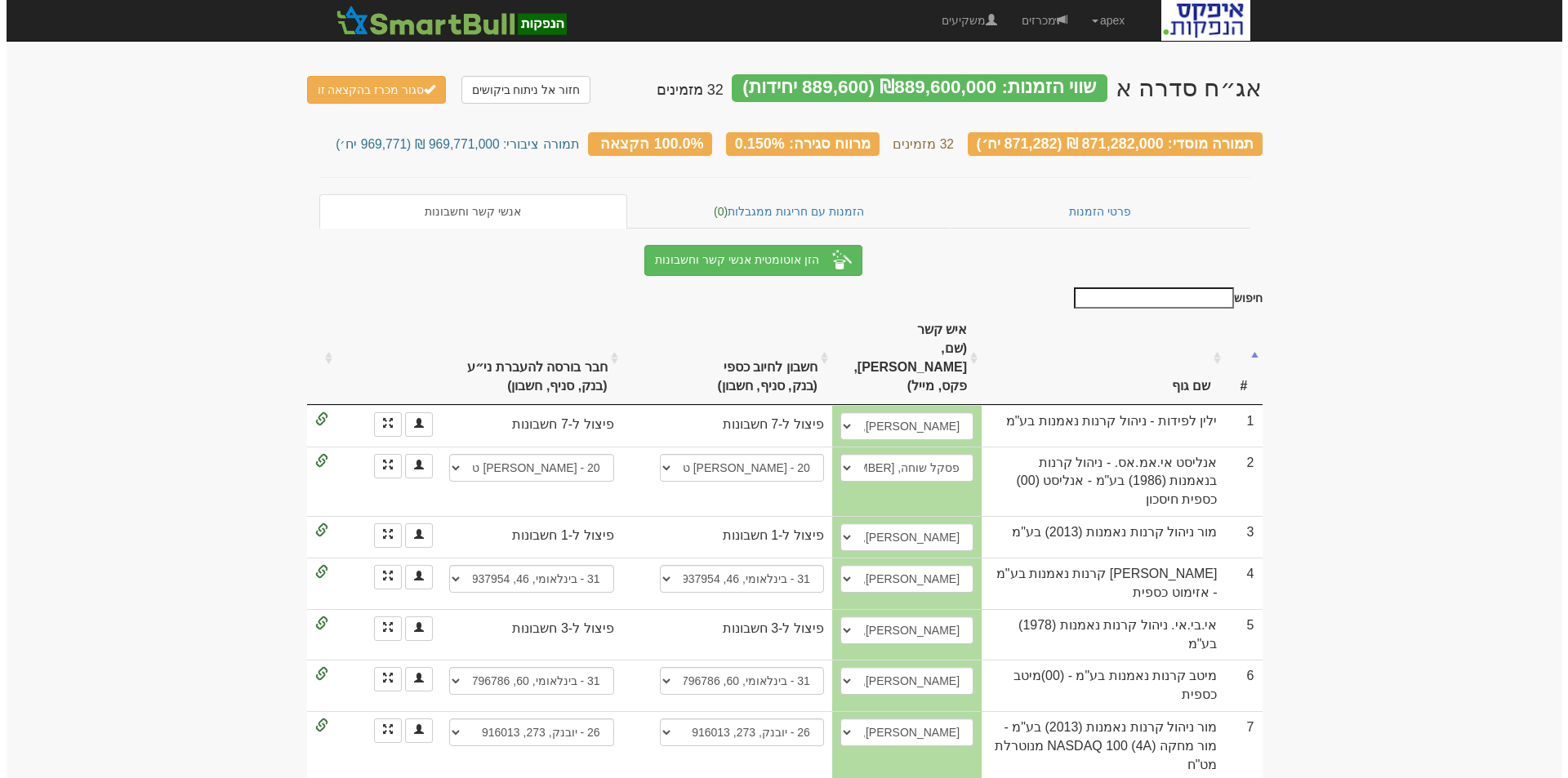
scroll to position [163, 0]
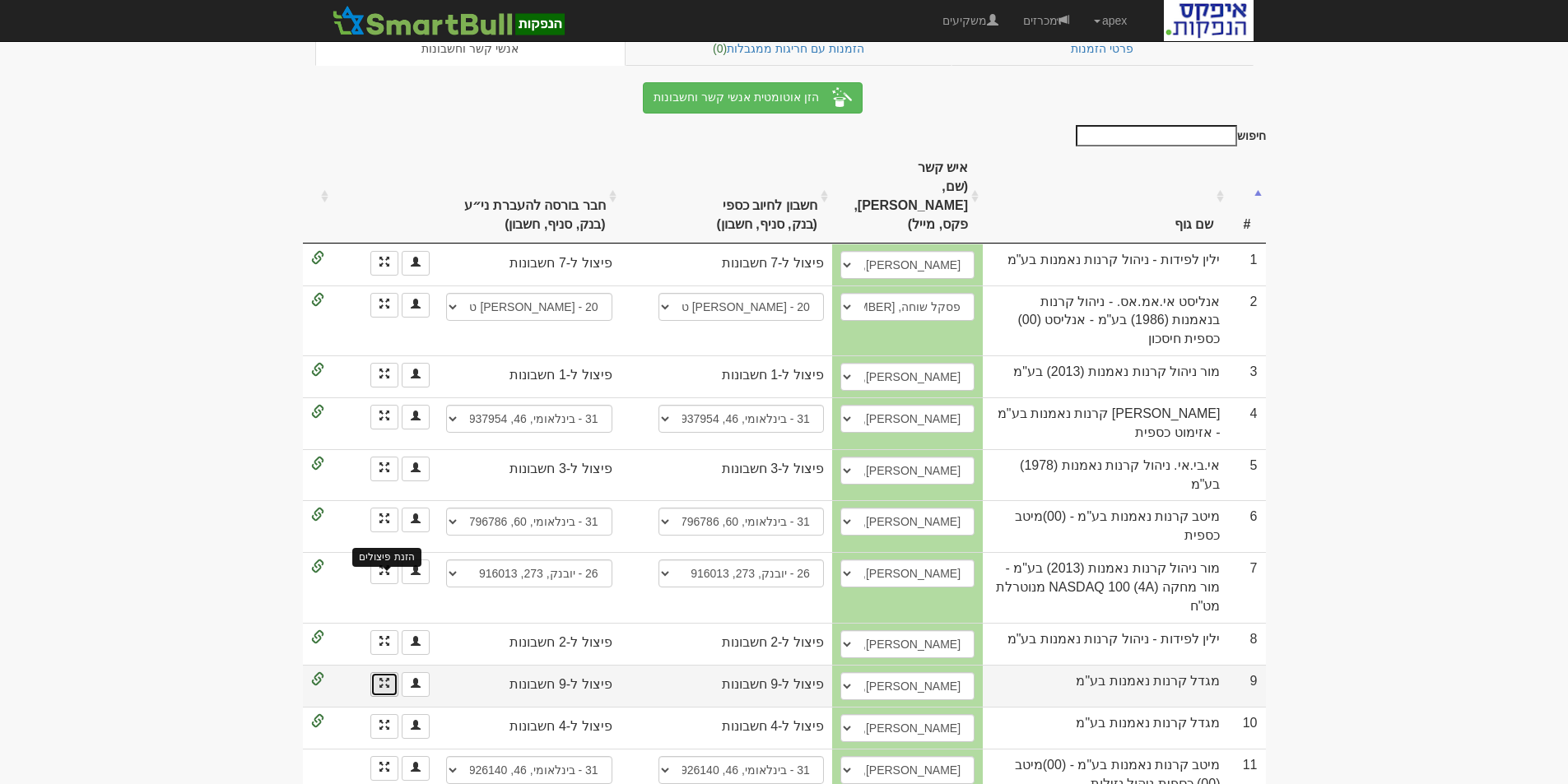
click at [382, 678] on span at bounding box center [384, 683] width 10 height 10
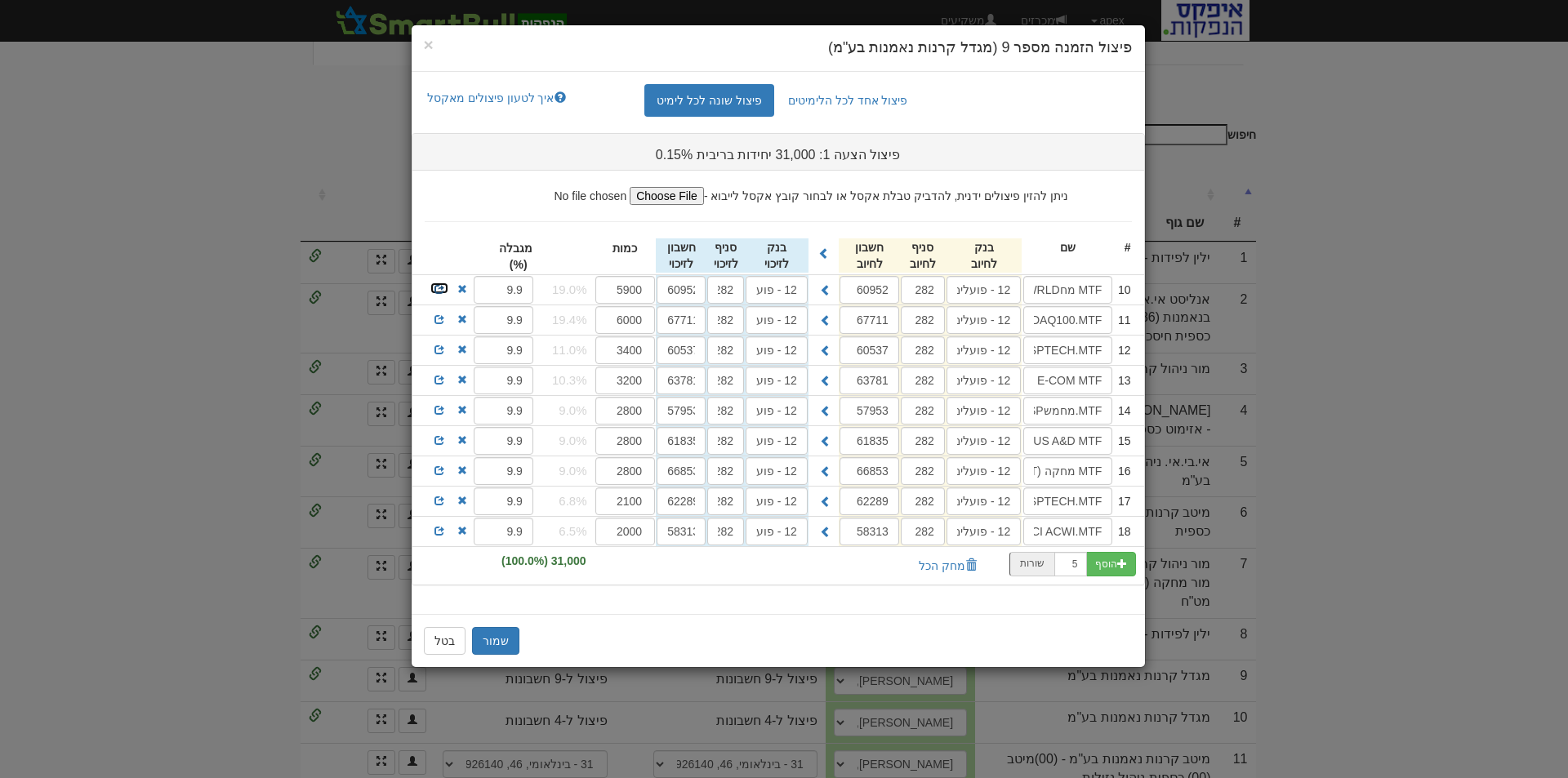
click at [437, 286] on span at bounding box center [440, 289] width 10 height 10
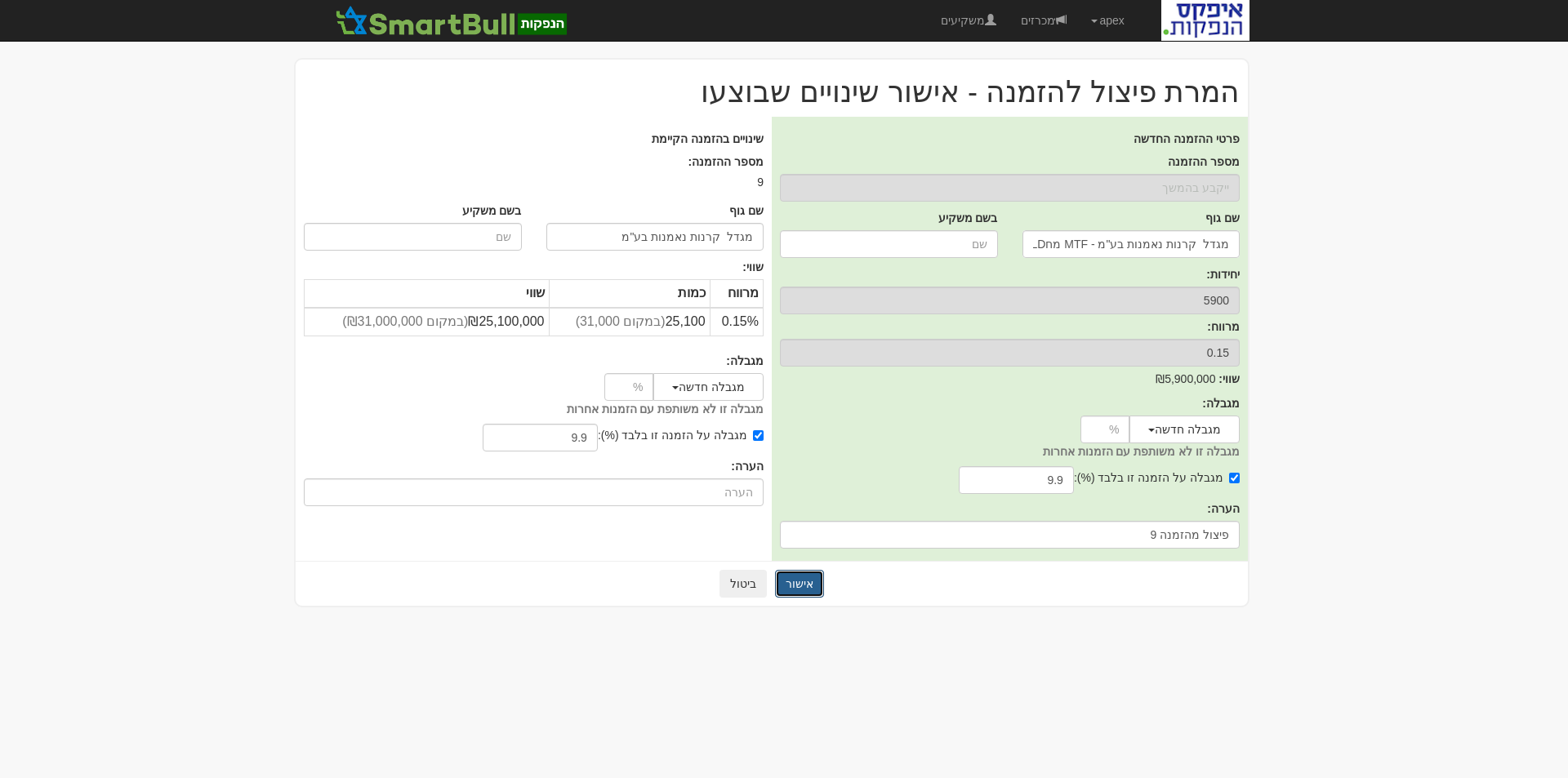
click at [793, 591] on button "אישור" at bounding box center [800, 584] width 49 height 28
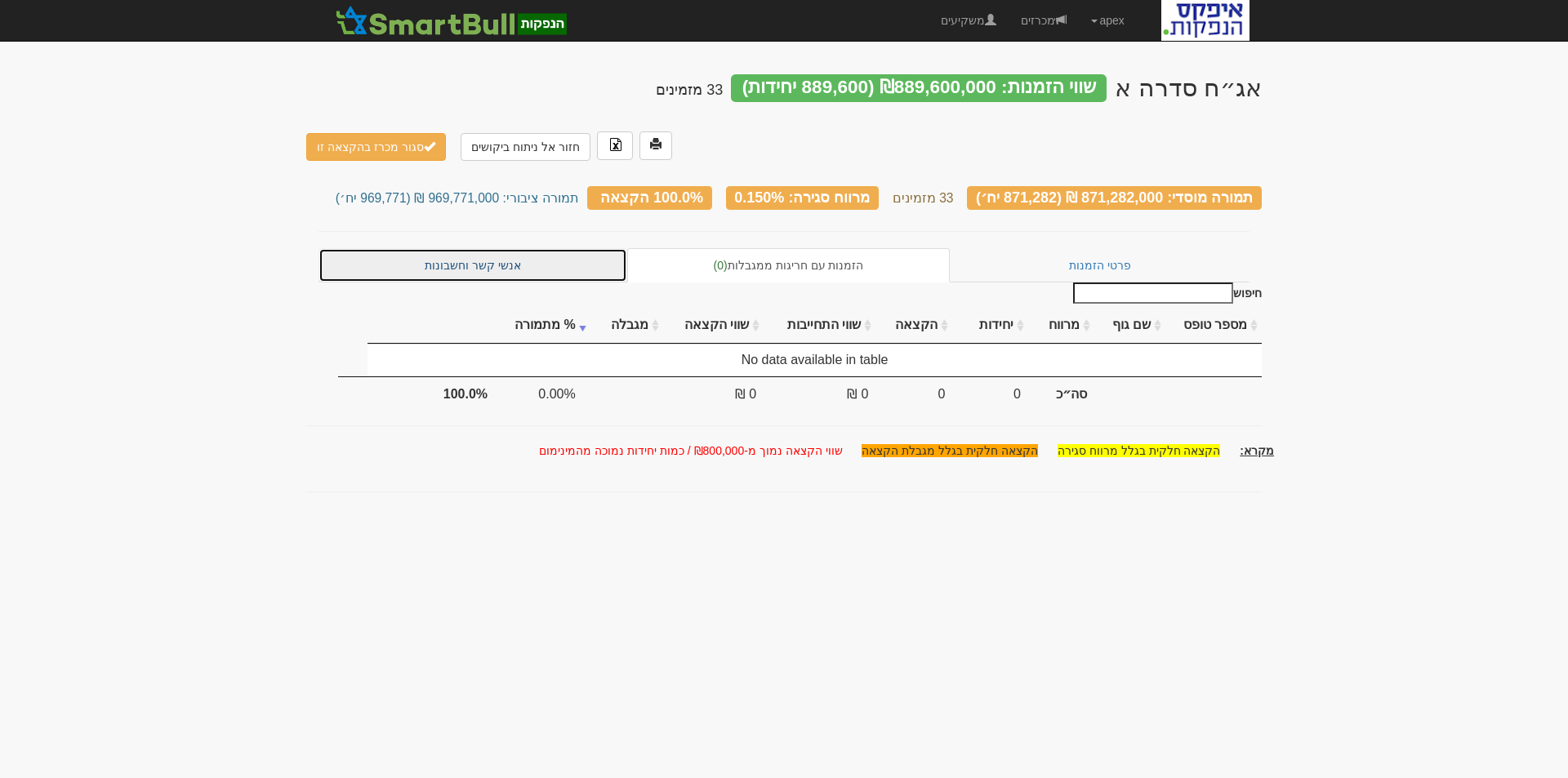
click at [457, 248] on link "אנשי קשר וחשבונות" at bounding box center [473, 265] width 309 height 34
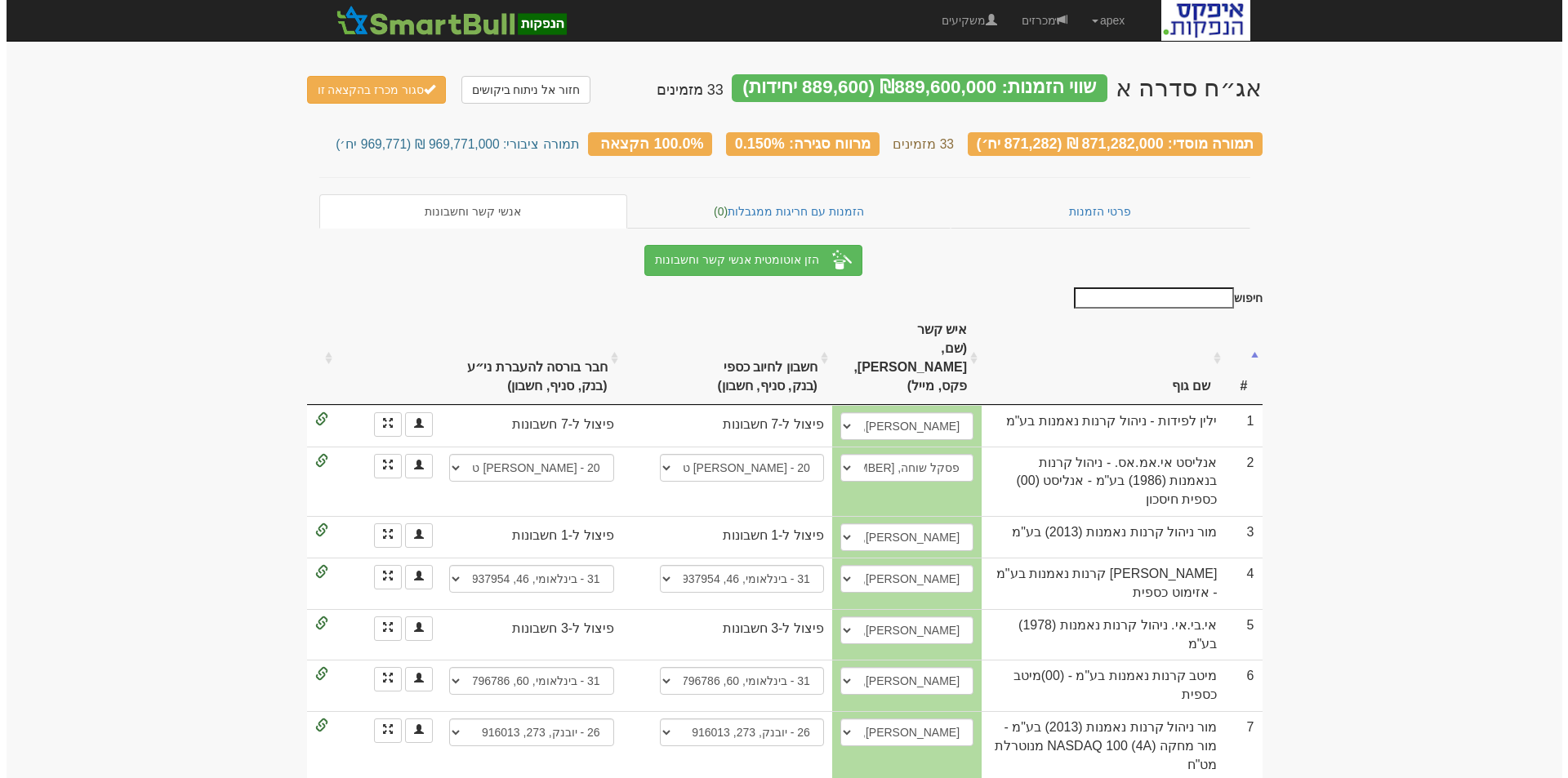
scroll to position [81, 0]
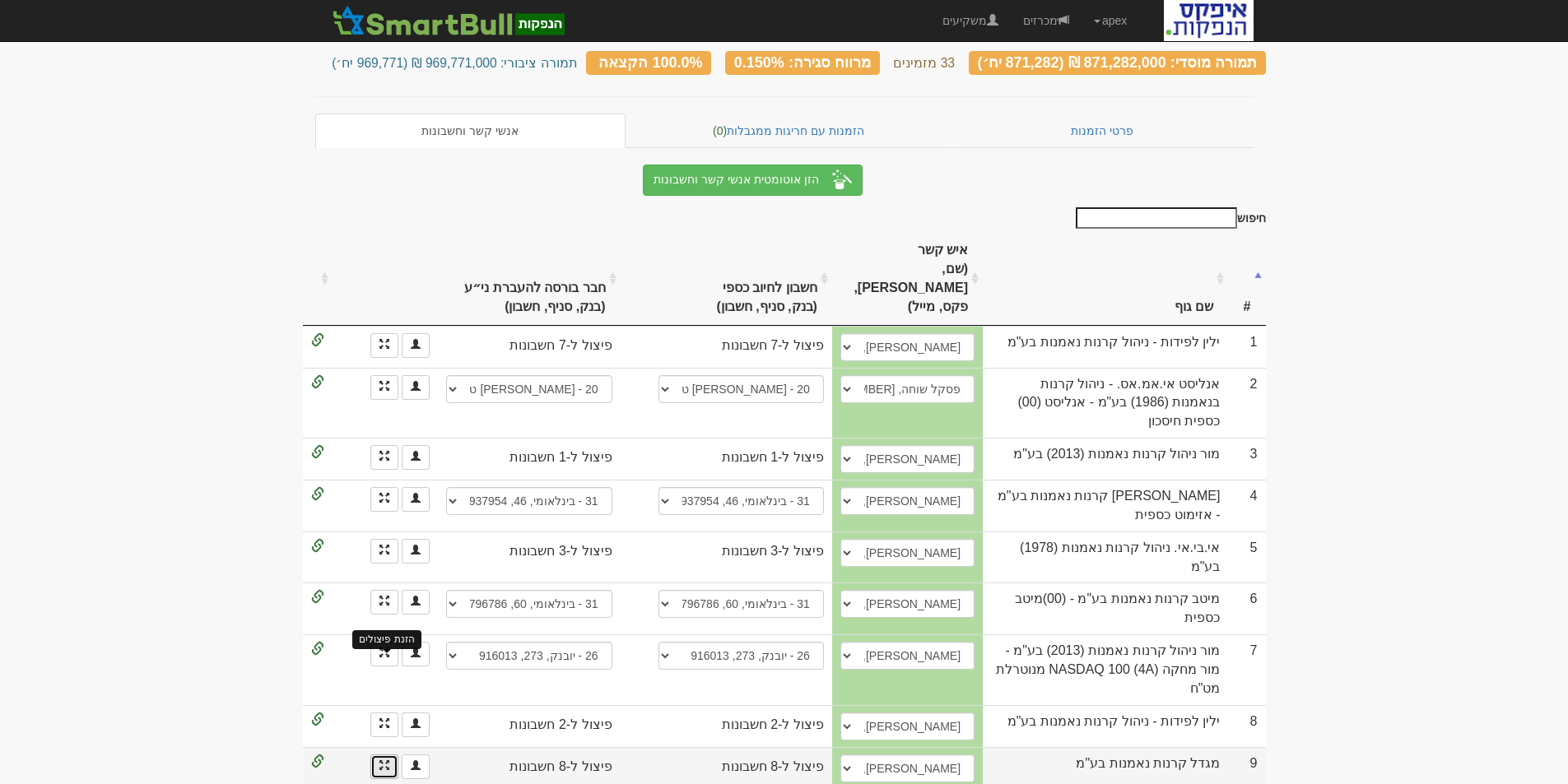
click at [380, 761] on span at bounding box center [384, 765] width 10 height 10
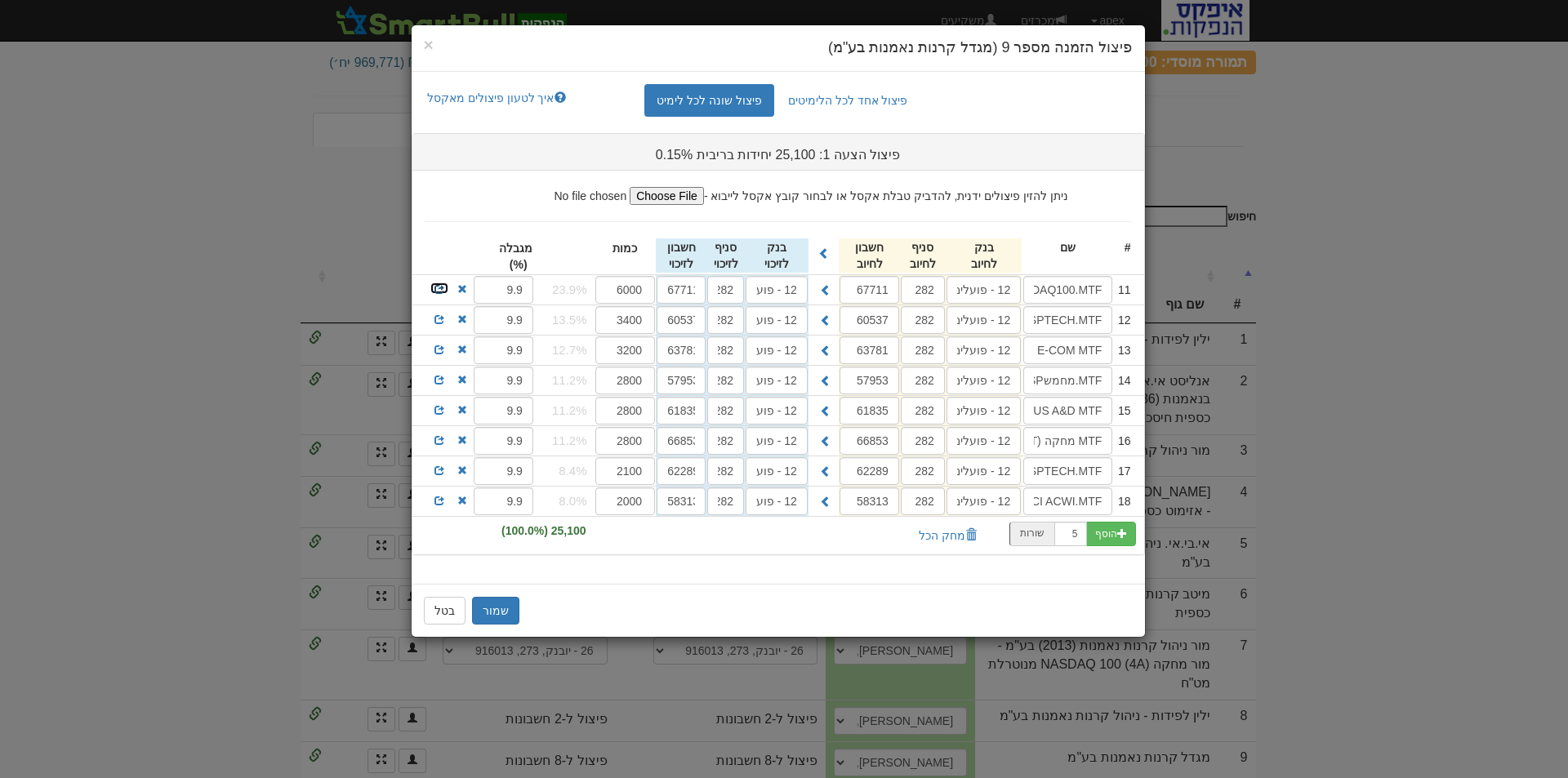
click at [436, 285] on span at bounding box center [440, 289] width 10 height 10
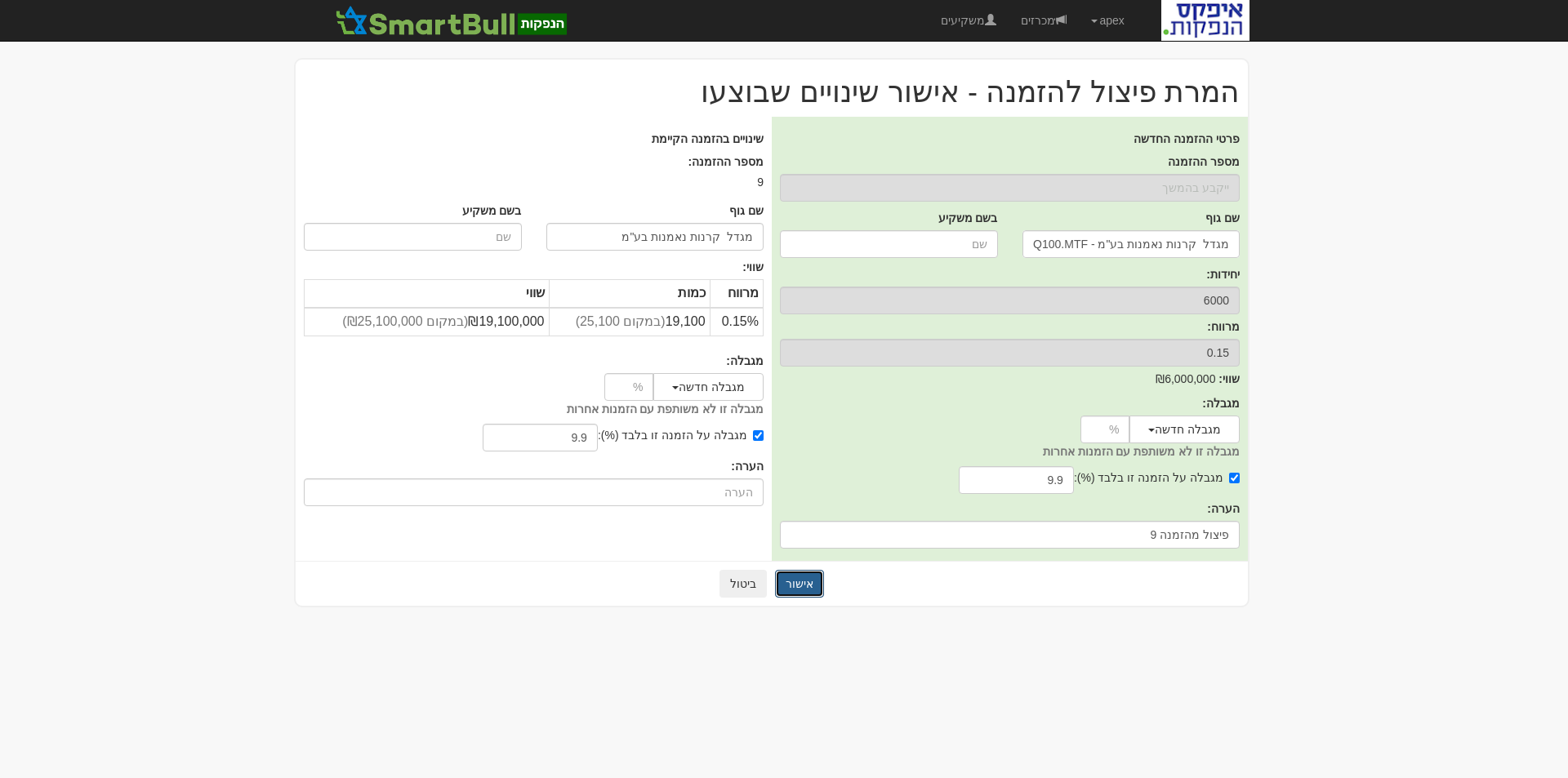
click at [798, 586] on button "אישור" at bounding box center [800, 584] width 49 height 28
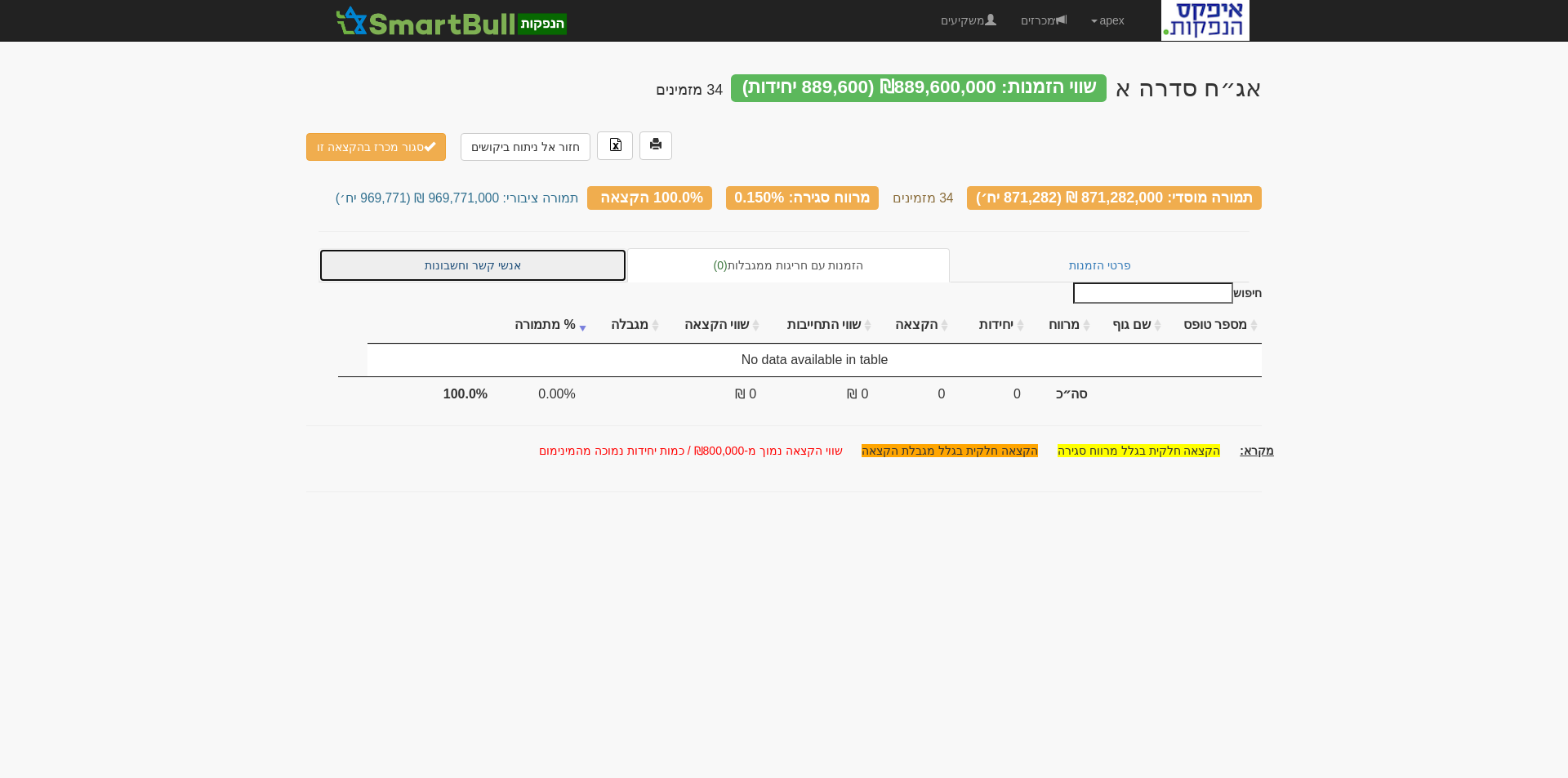
click at [502, 248] on link "אנשי קשר וחשבונות" at bounding box center [473, 265] width 309 height 34
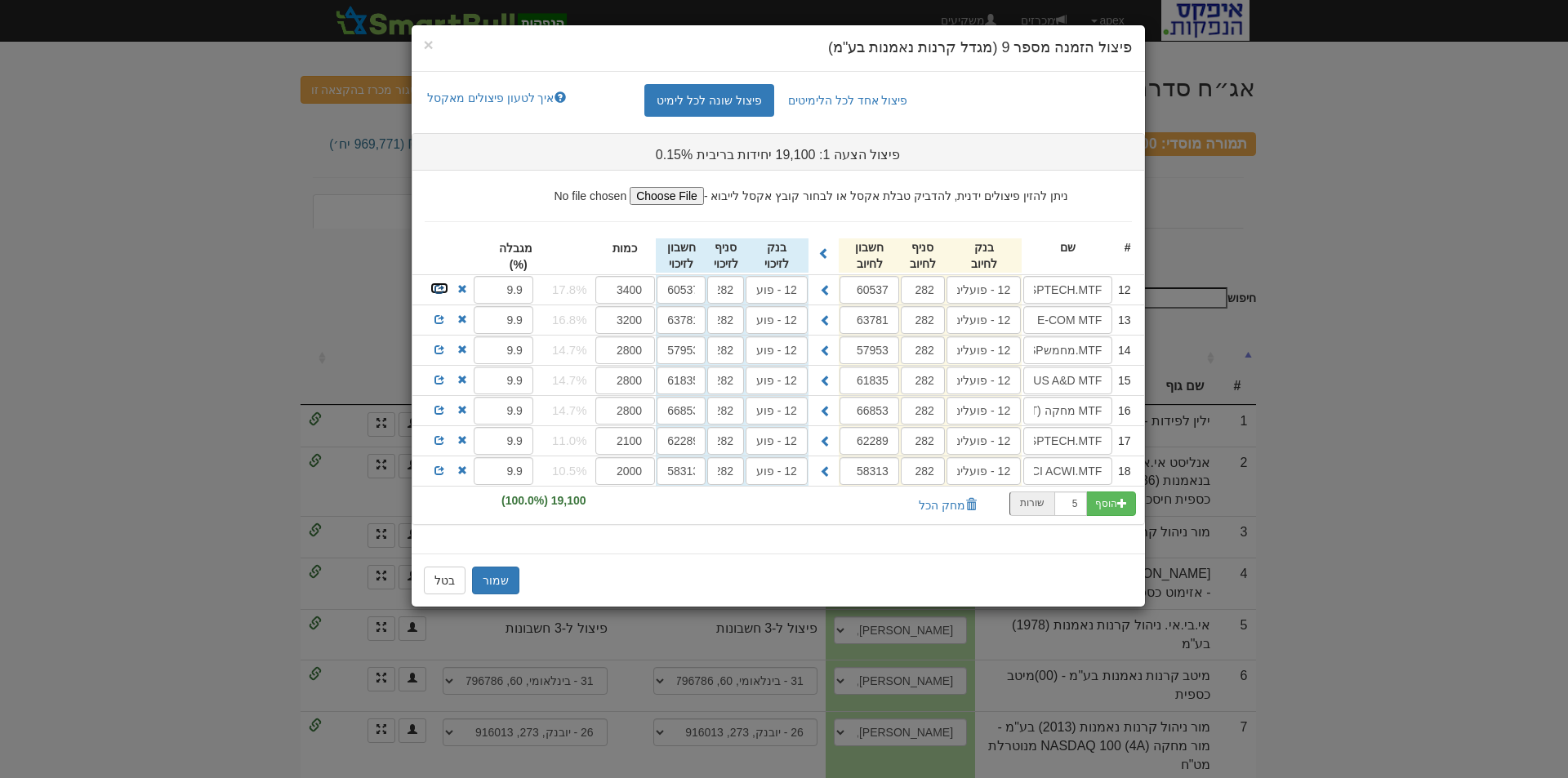
click at [441, 286] on span at bounding box center [440, 289] width 10 height 10
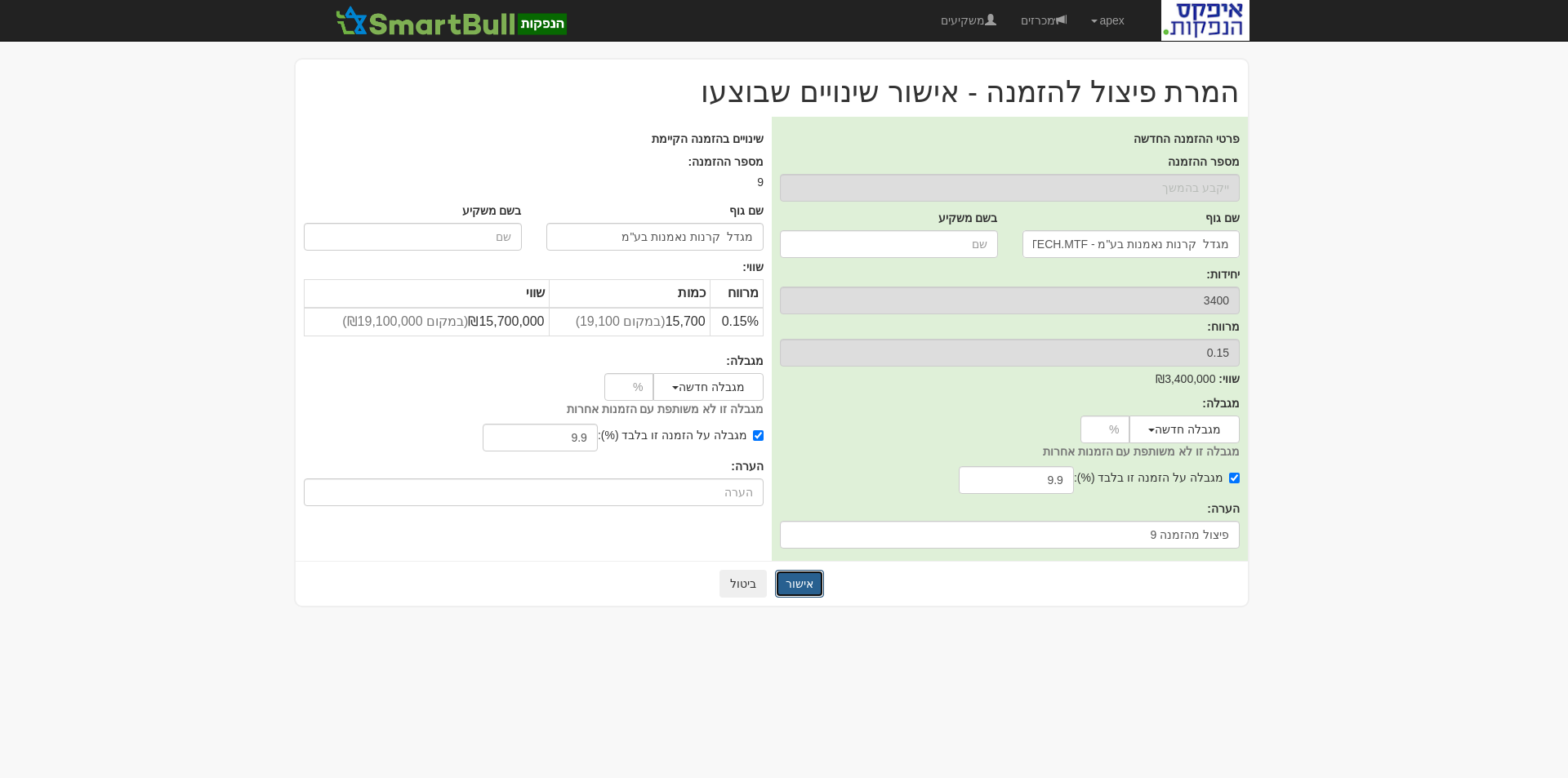
click at [797, 578] on button "אישור" at bounding box center [800, 584] width 49 height 28
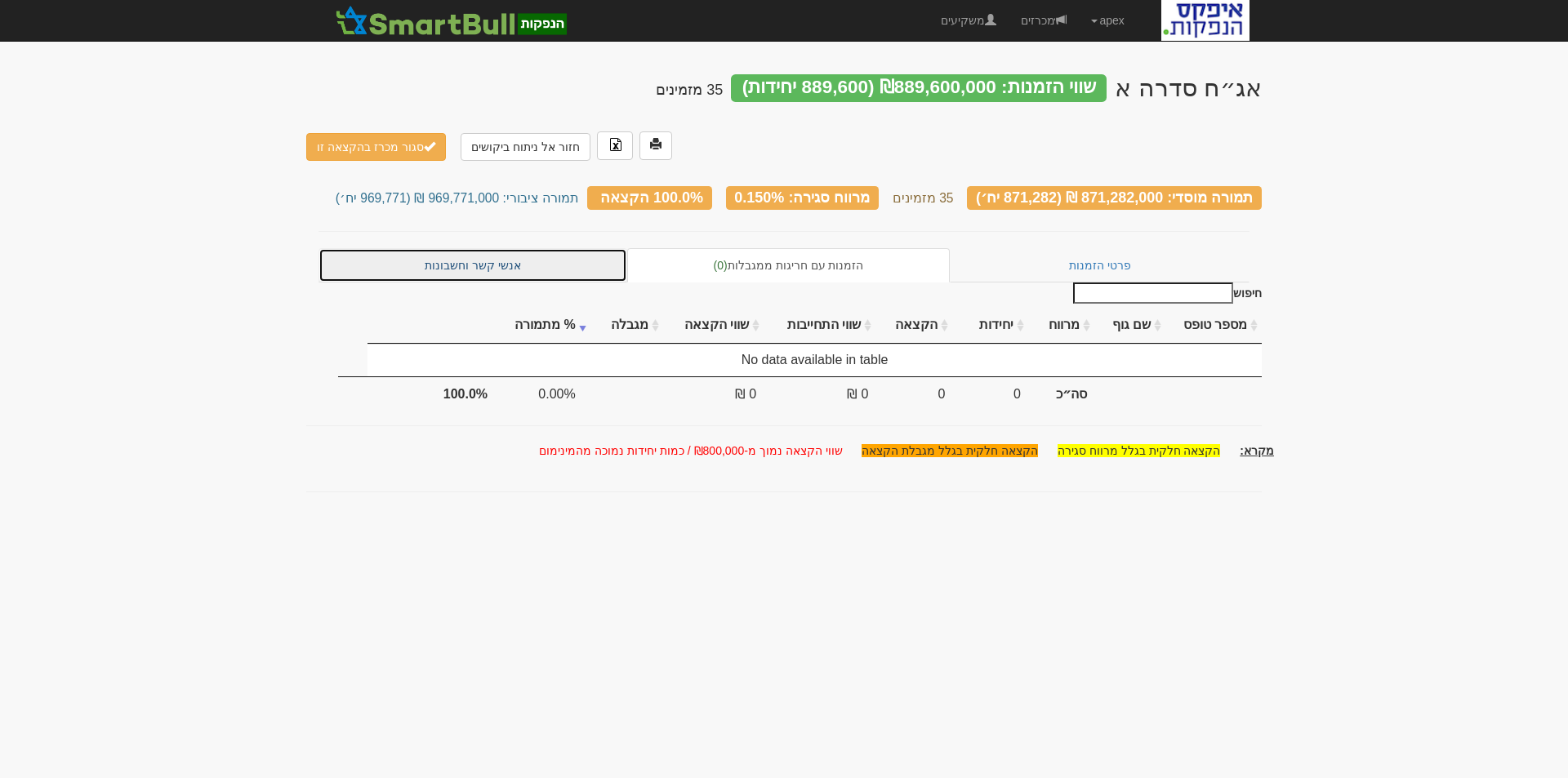
click at [474, 248] on link "אנשי קשר וחשבונות" at bounding box center [473, 265] width 309 height 34
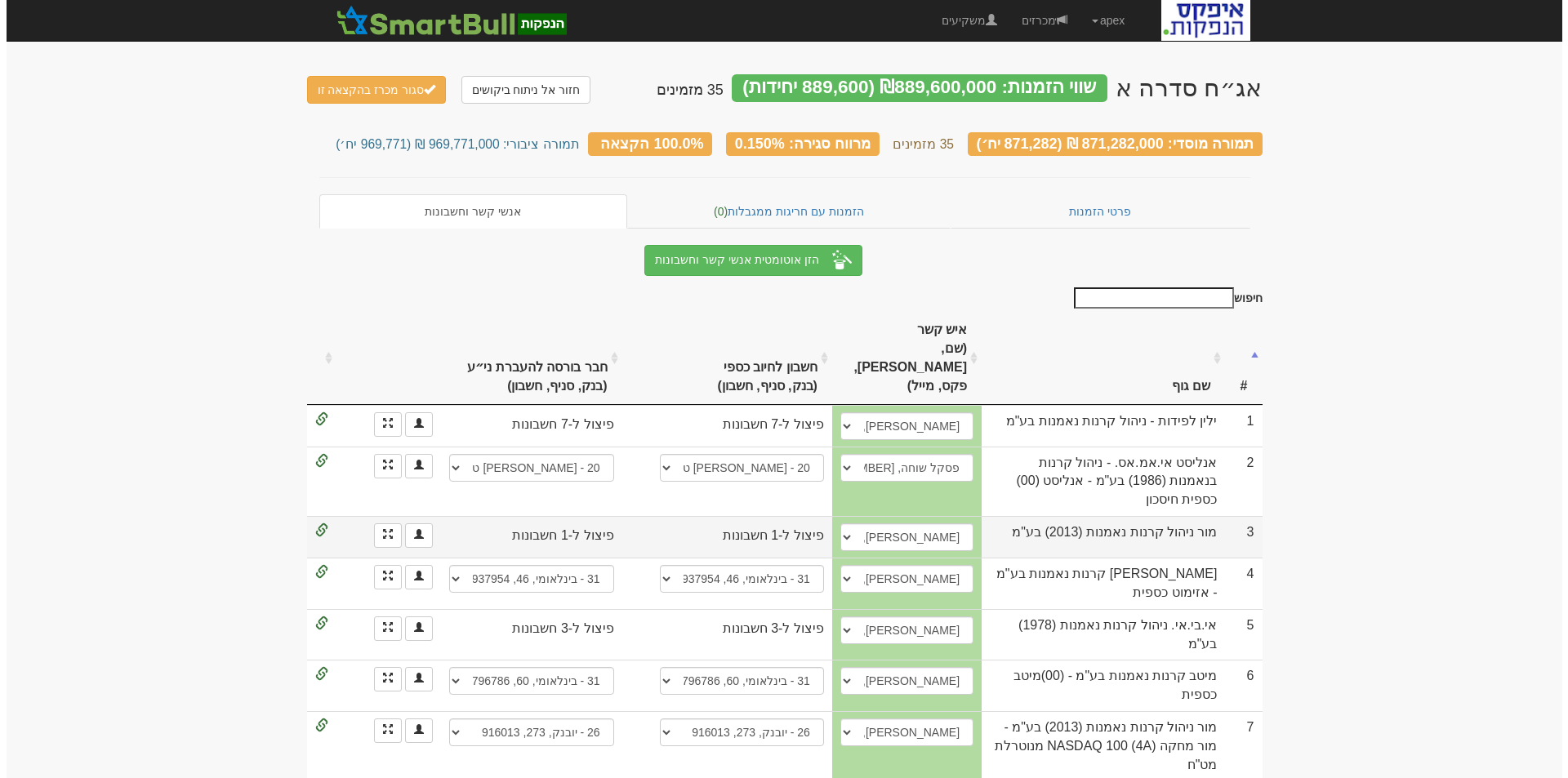
scroll to position [163, 0]
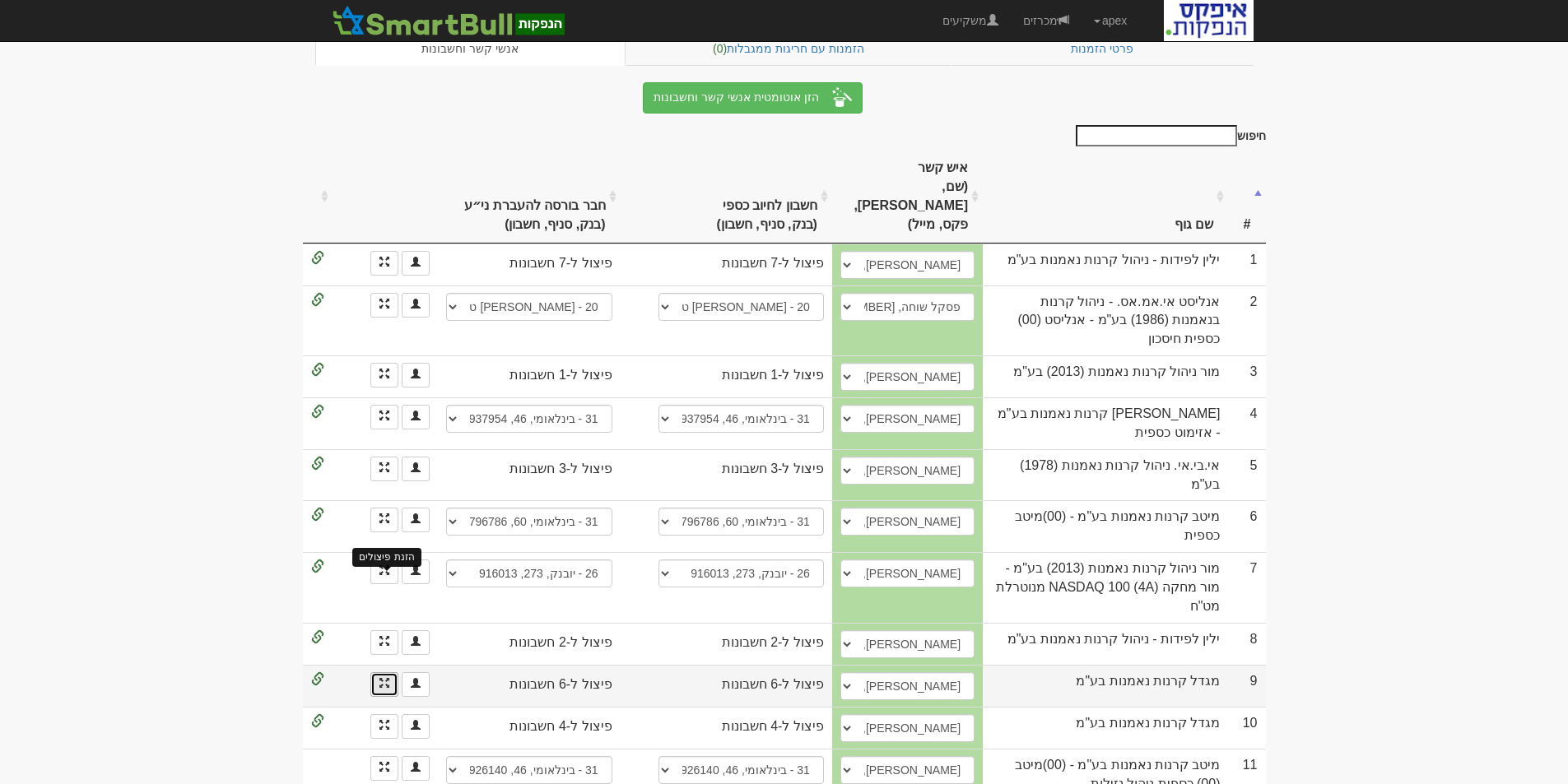
click at [380, 678] on span at bounding box center [384, 683] width 10 height 10
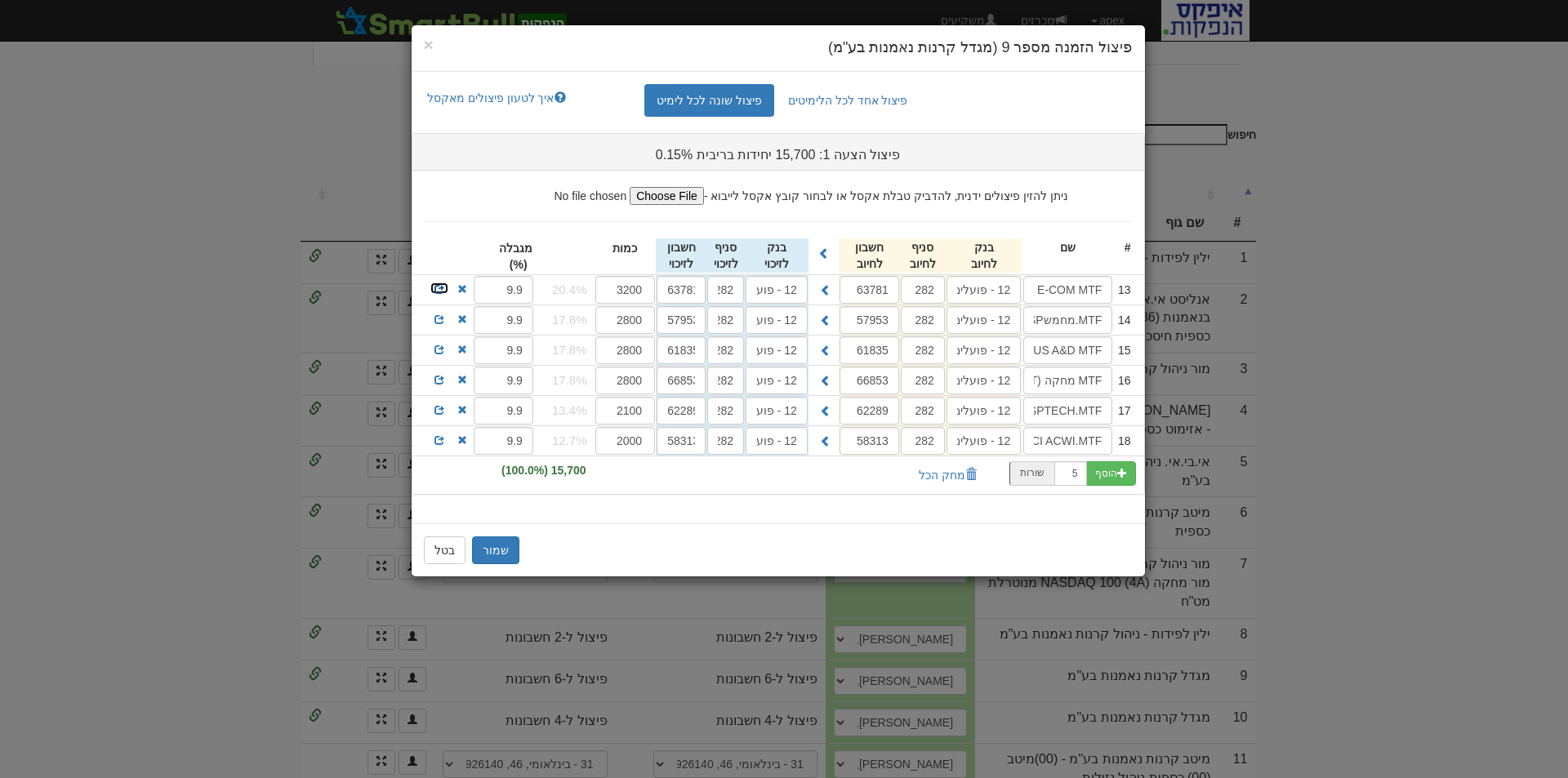
click at [441, 284] on span at bounding box center [440, 289] width 10 height 10
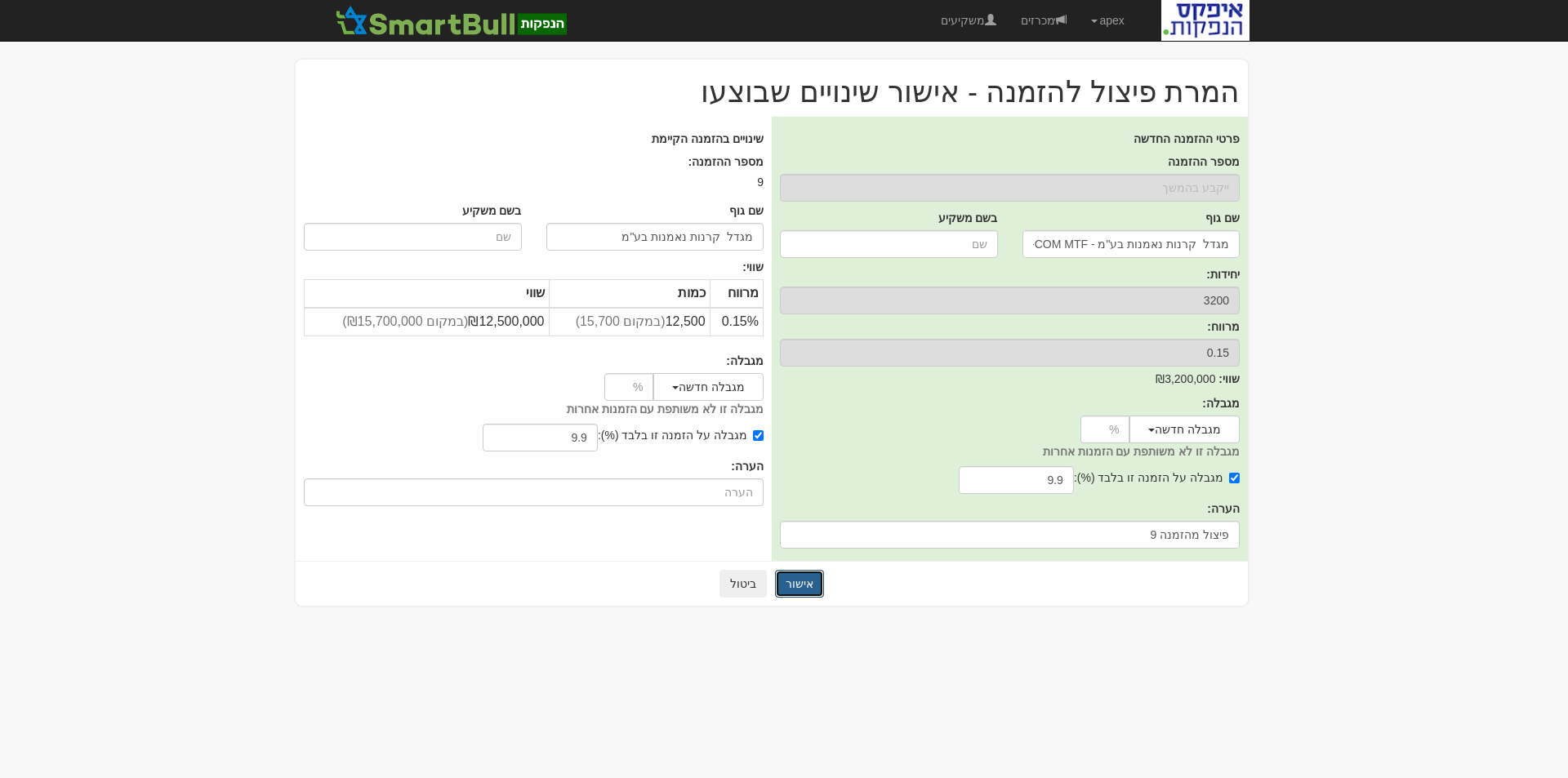
click at [800, 580] on button "אישור" at bounding box center [800, 584] width 49 height 28
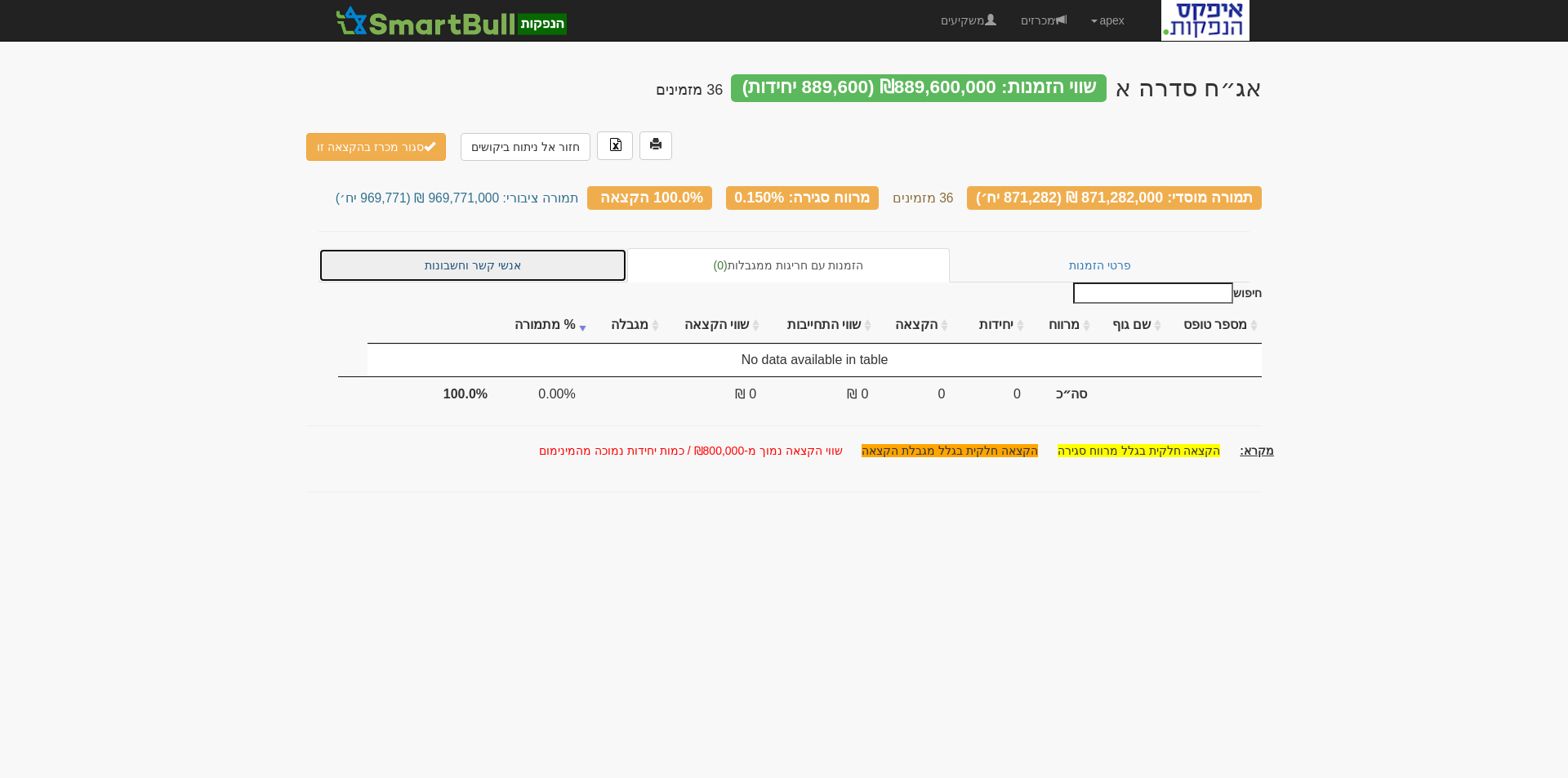
click at [472, 248] on link "אנשי קשר וחשבונות" at bounding box center [473, 265] width 309 height 34
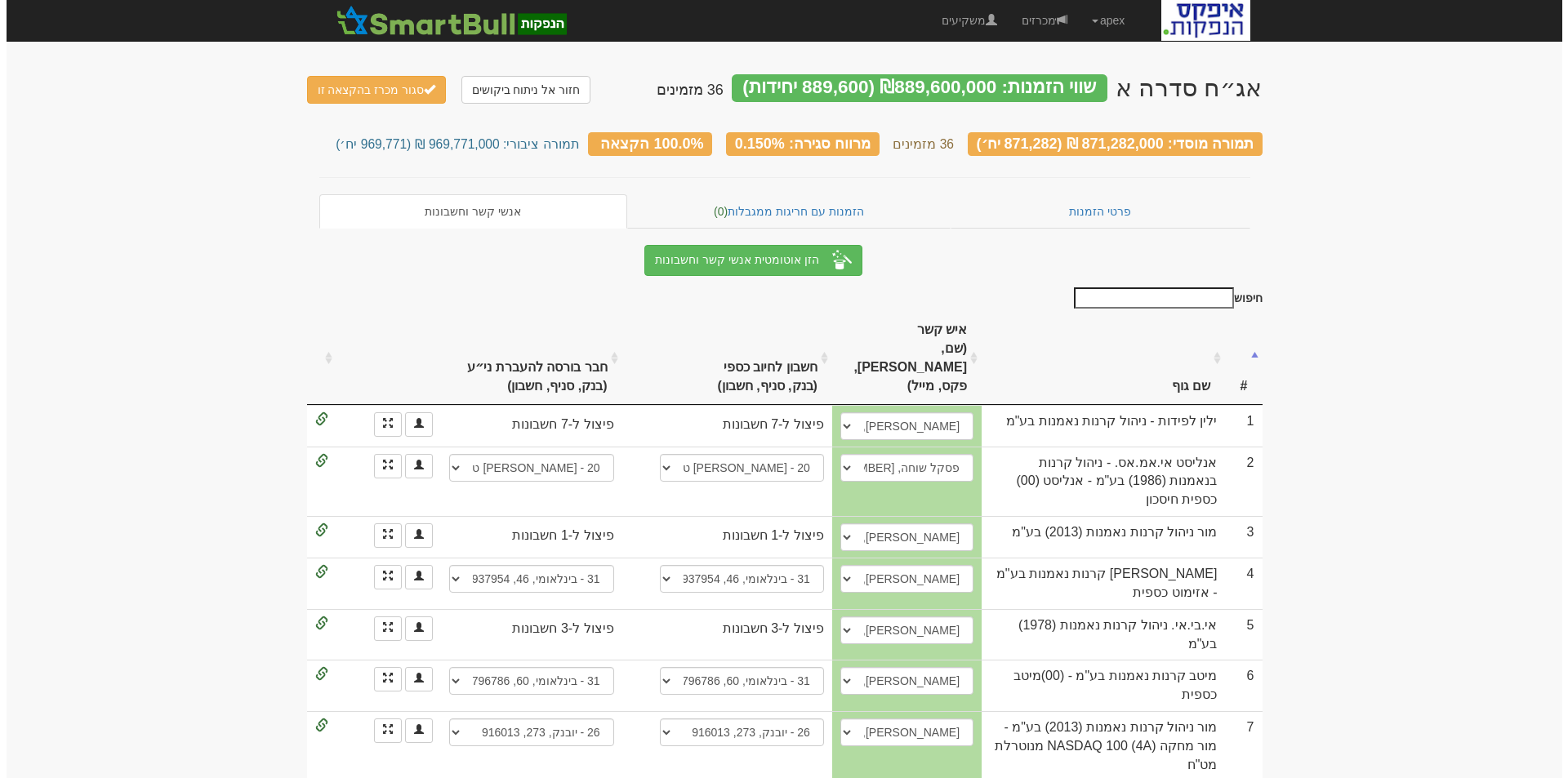
scroll to position [81, 0]
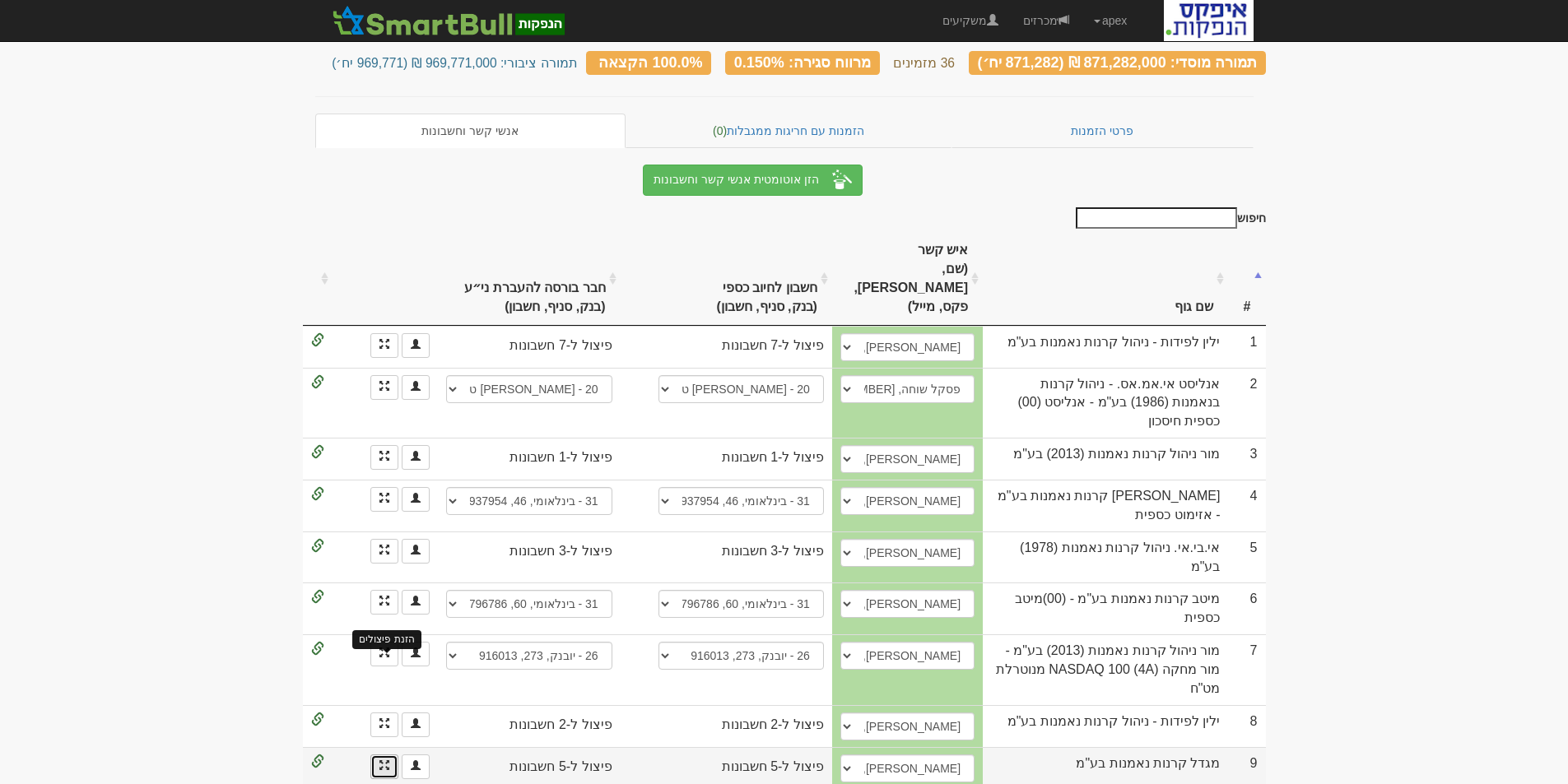
click at [383, 761] on span at bounding box center [384, 765] width 10 height 10
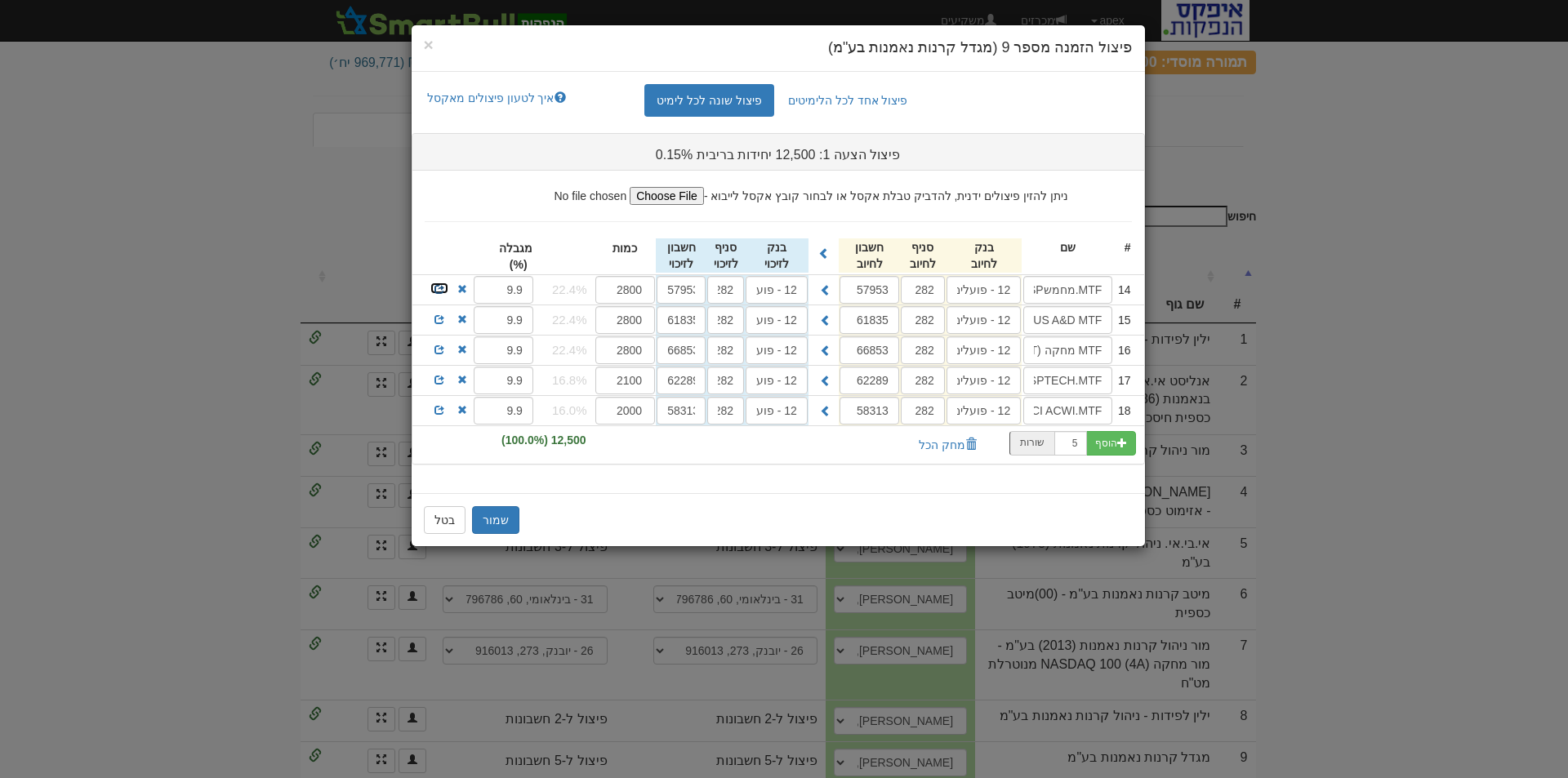
click at [436, 288] on span at bounding box center [440, 289] width 10 height 10
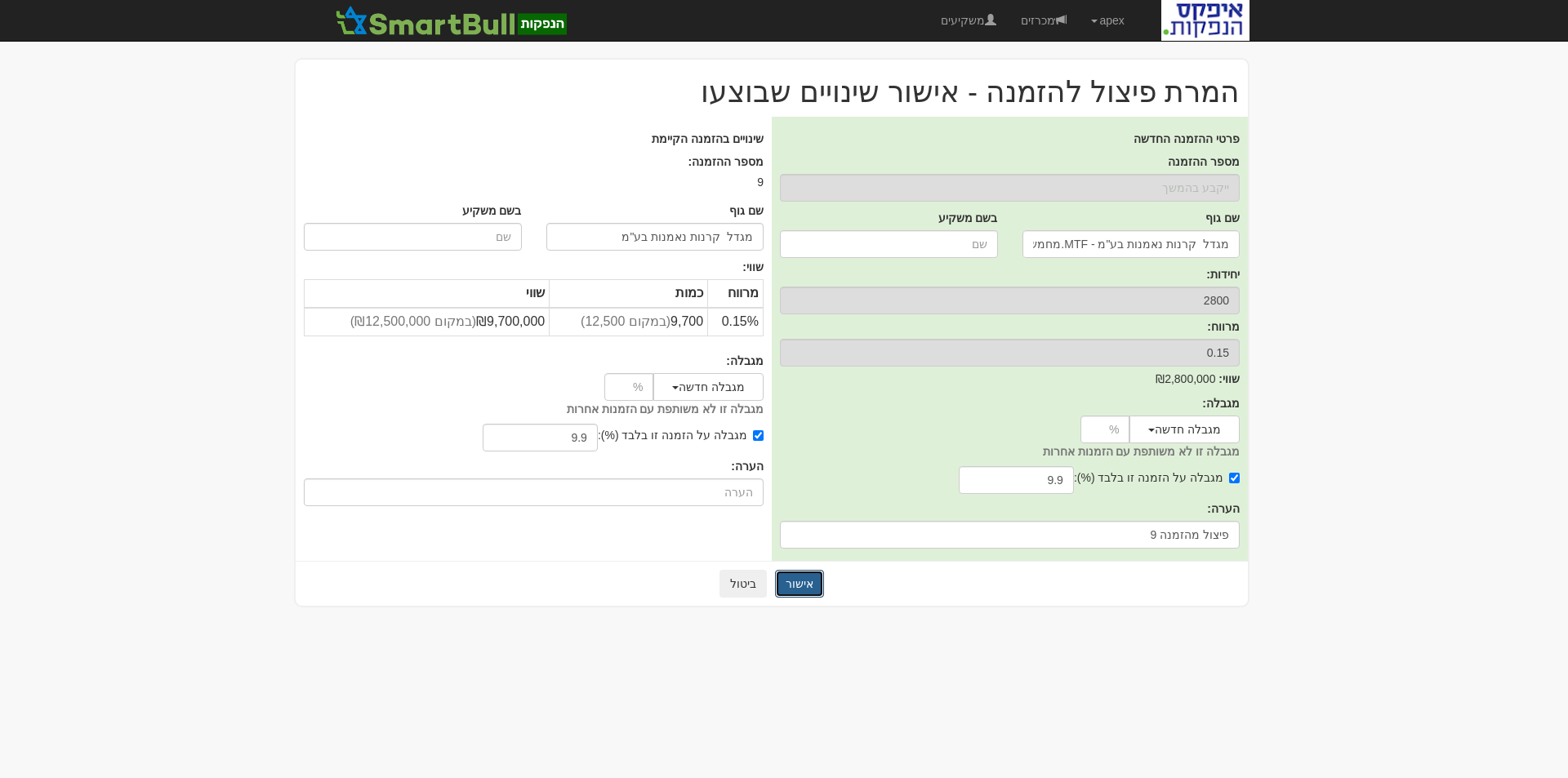
click at [800, 581] on button "אישור" at bounding box center [800, 584] width 49 height 28
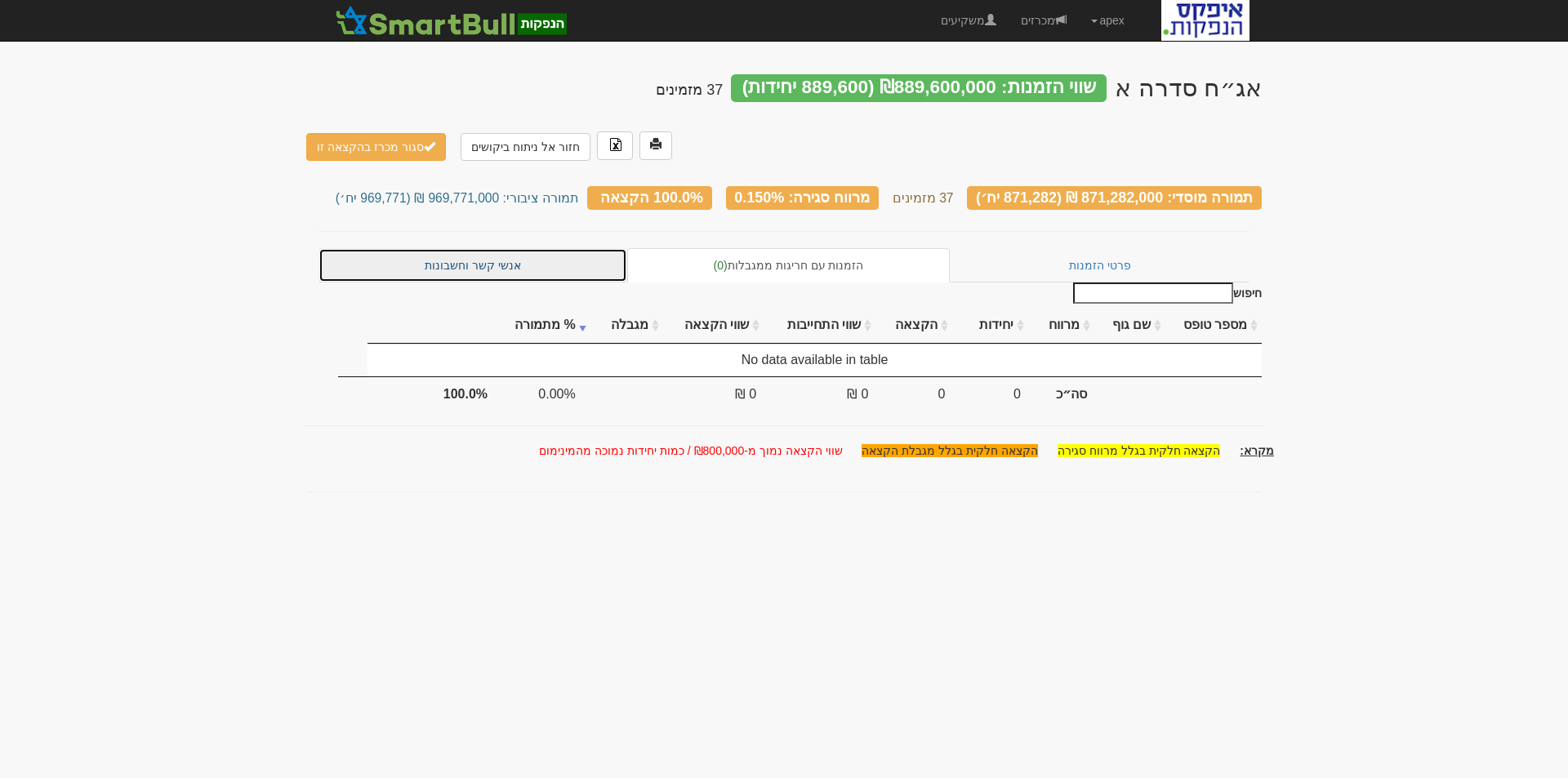
click at [503, 248] on link "אנשי קשר וחשבונות" at bounding box center [473, 265] width 309 height 34
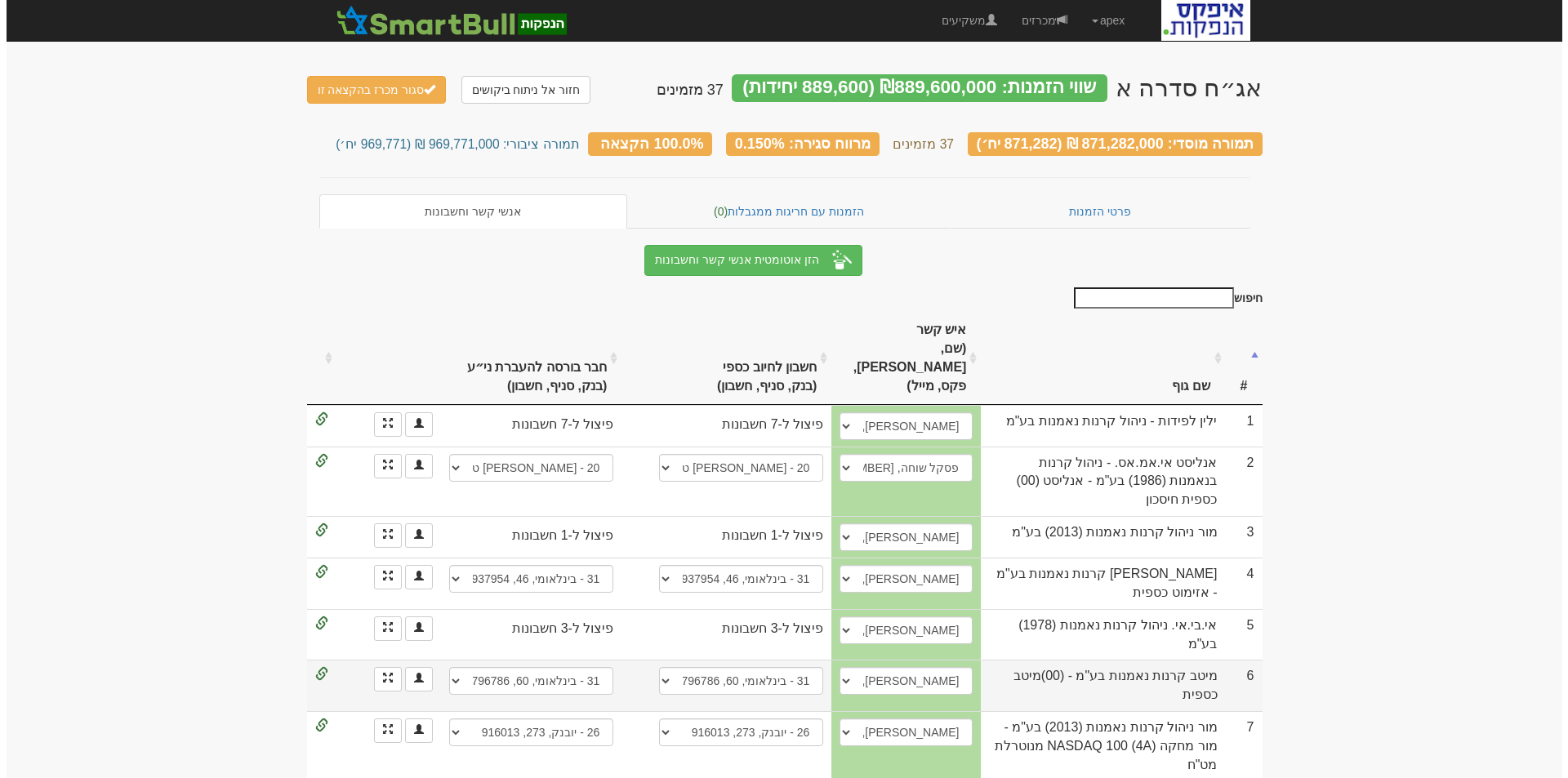
scroll to position [81, 0]
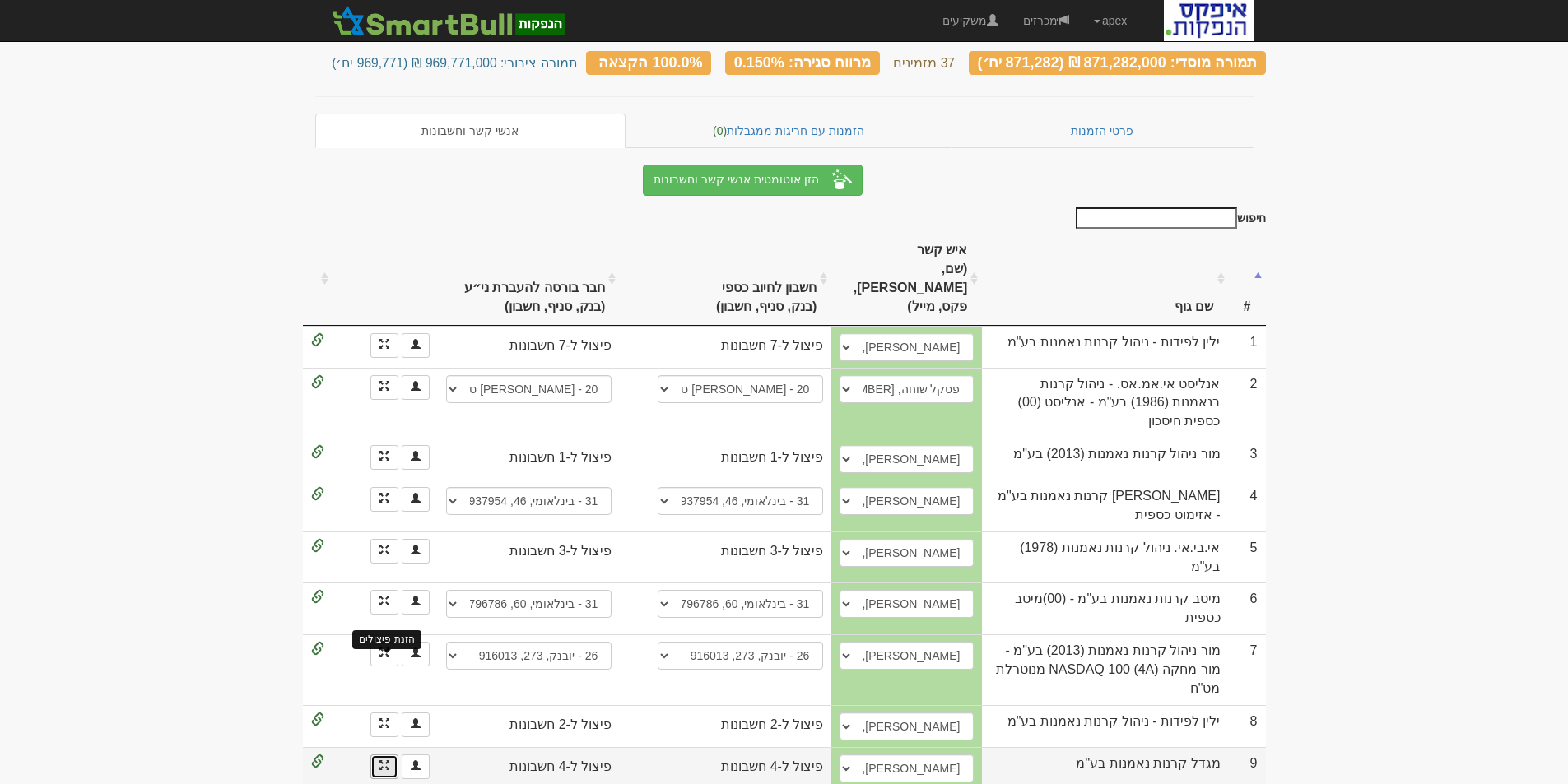
click at [386, 761] on span at bounding box center [384, 765] width 10 height 10
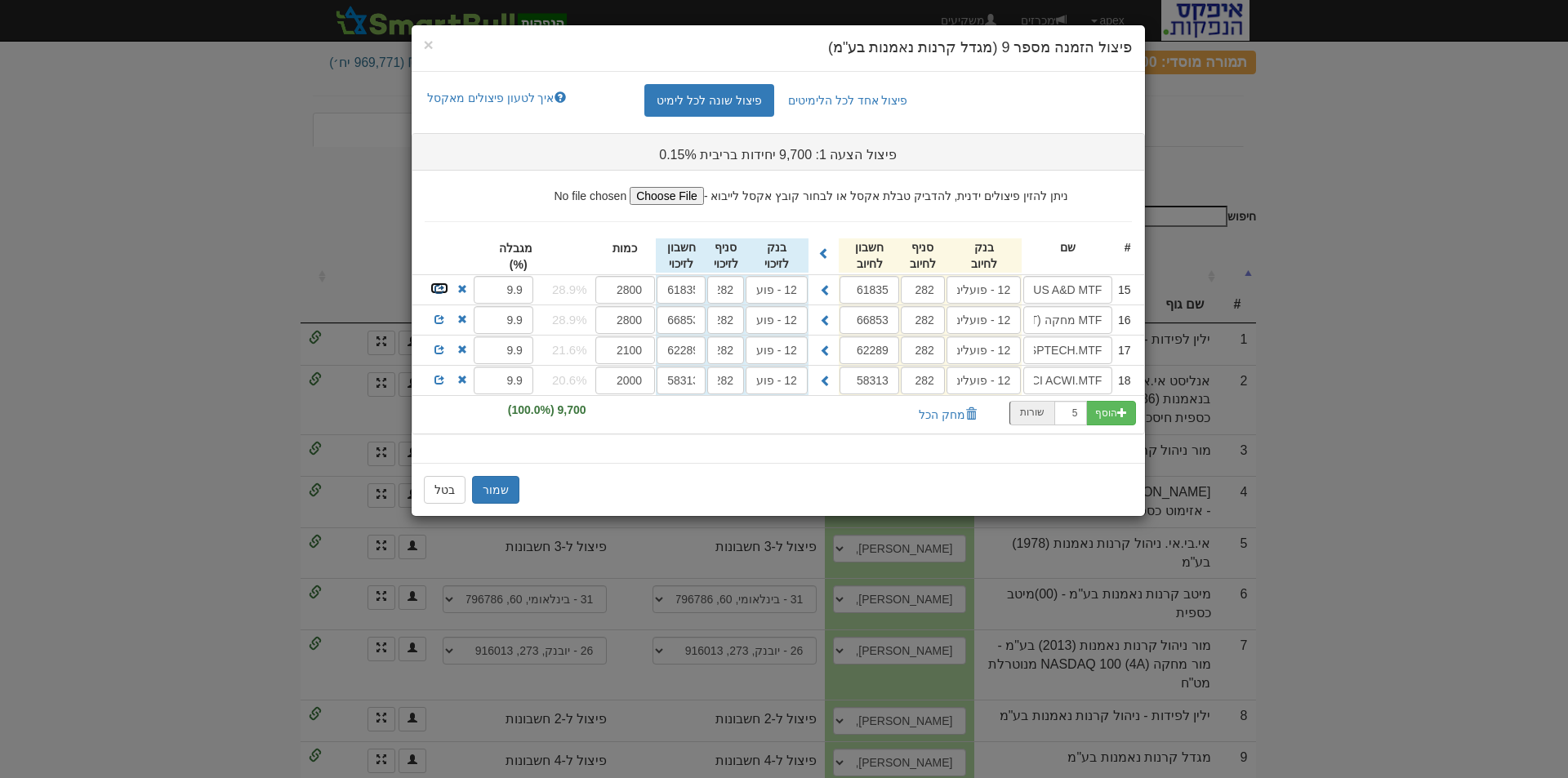
click at [440, 288] on span at bounding box center [440, 289] width 10 height 10
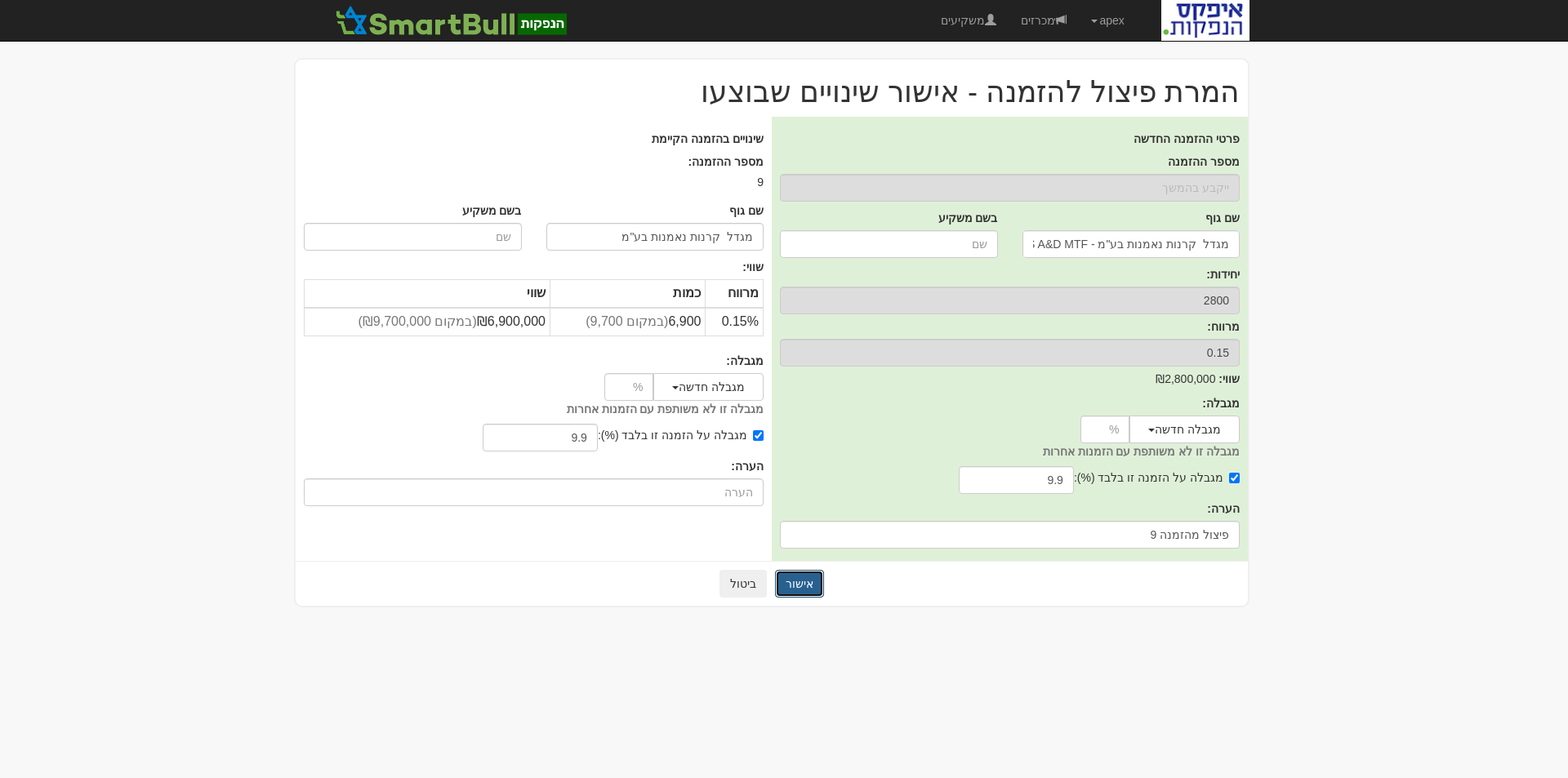
click at [818, 581] on button "אישור" at bounding box center [800, 584] width 49 height 28
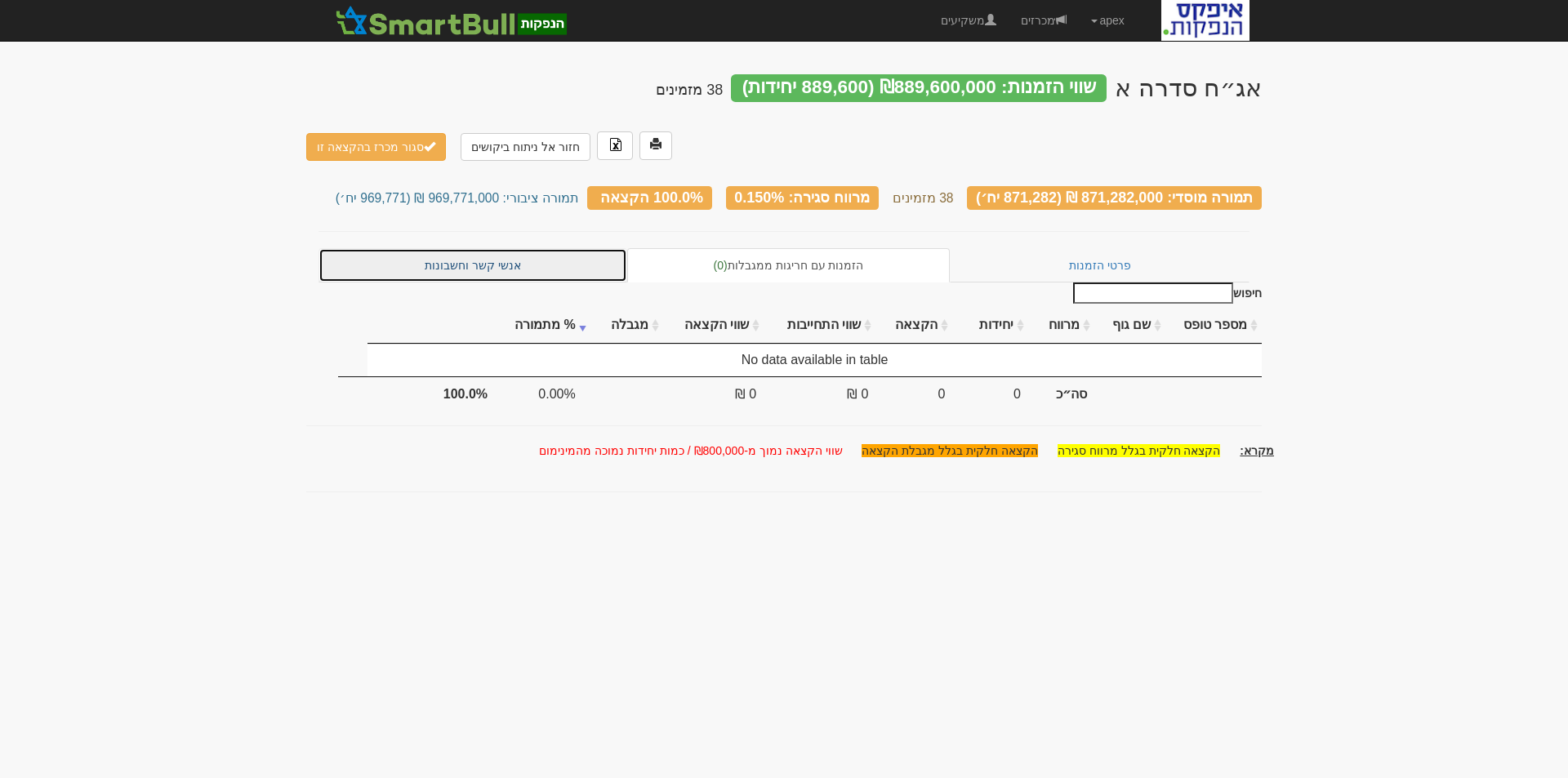
click at [460, 248] on link "אנשי קשר וחשבונות" at bounding box center [473, 265] width 309 height 34
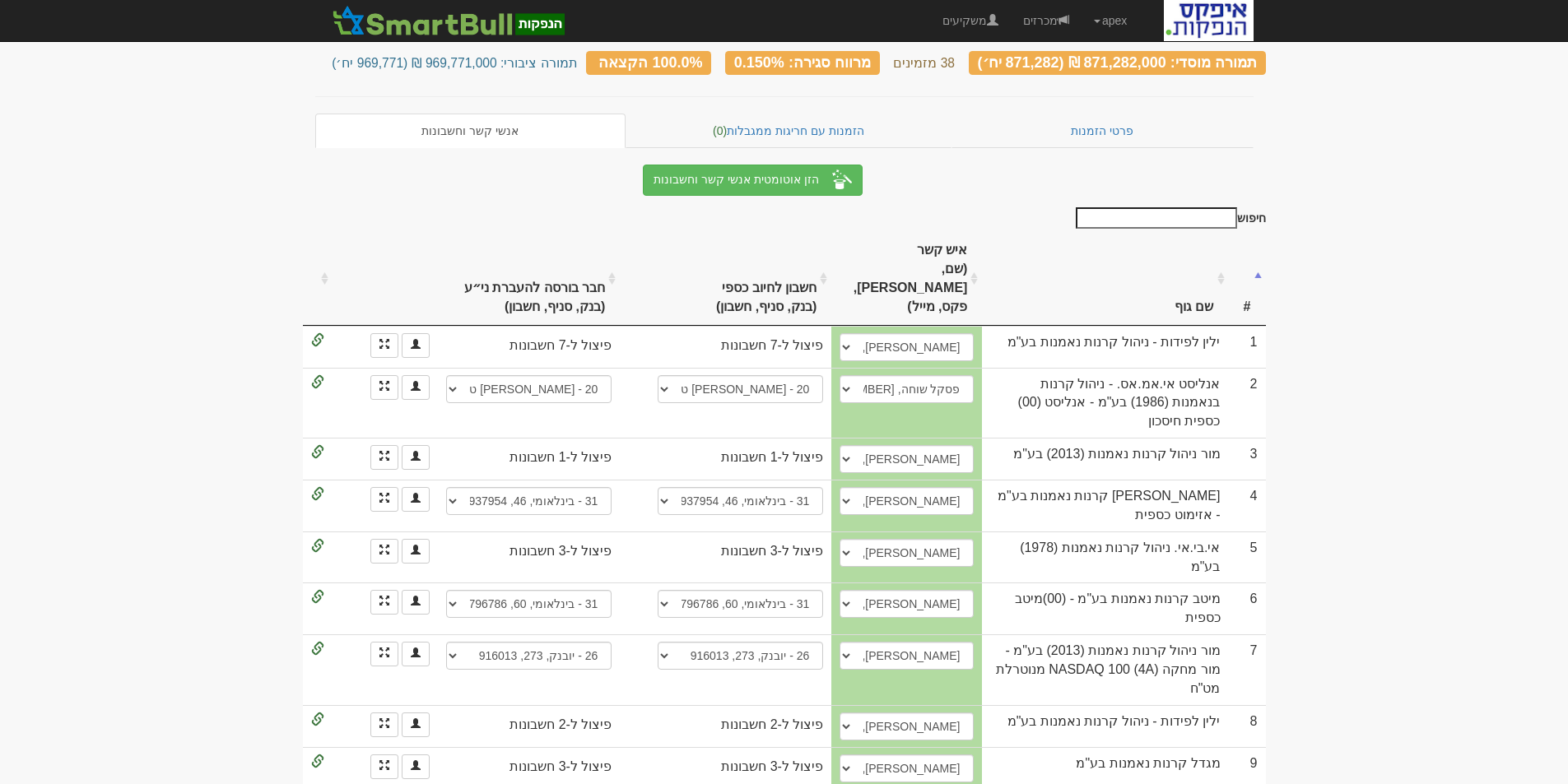
scroll to position [164, 0]
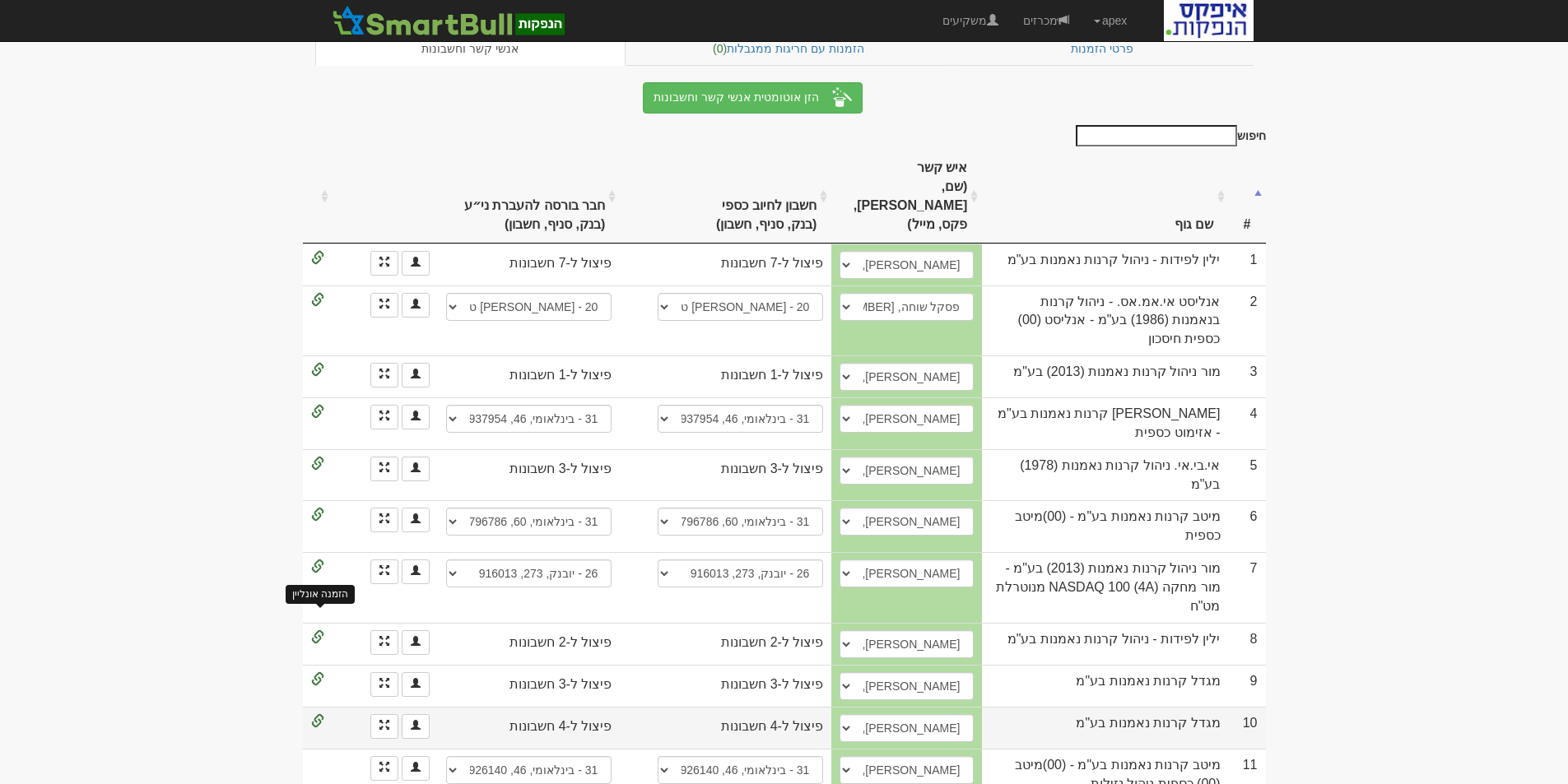
click at [318, 716] on span at bounding box center [317, 721] width 13 height 13
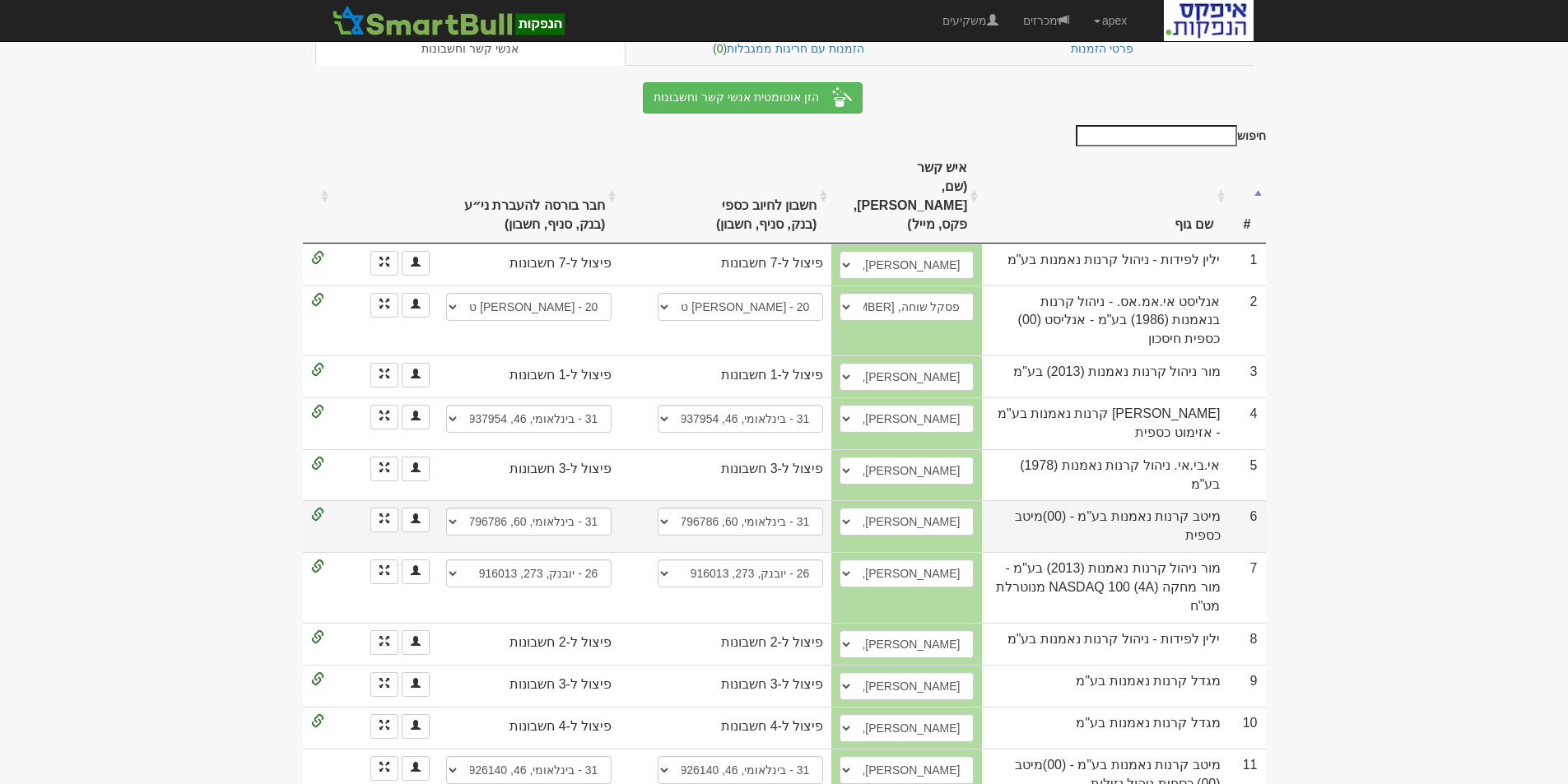
scroll to position [0, 0]
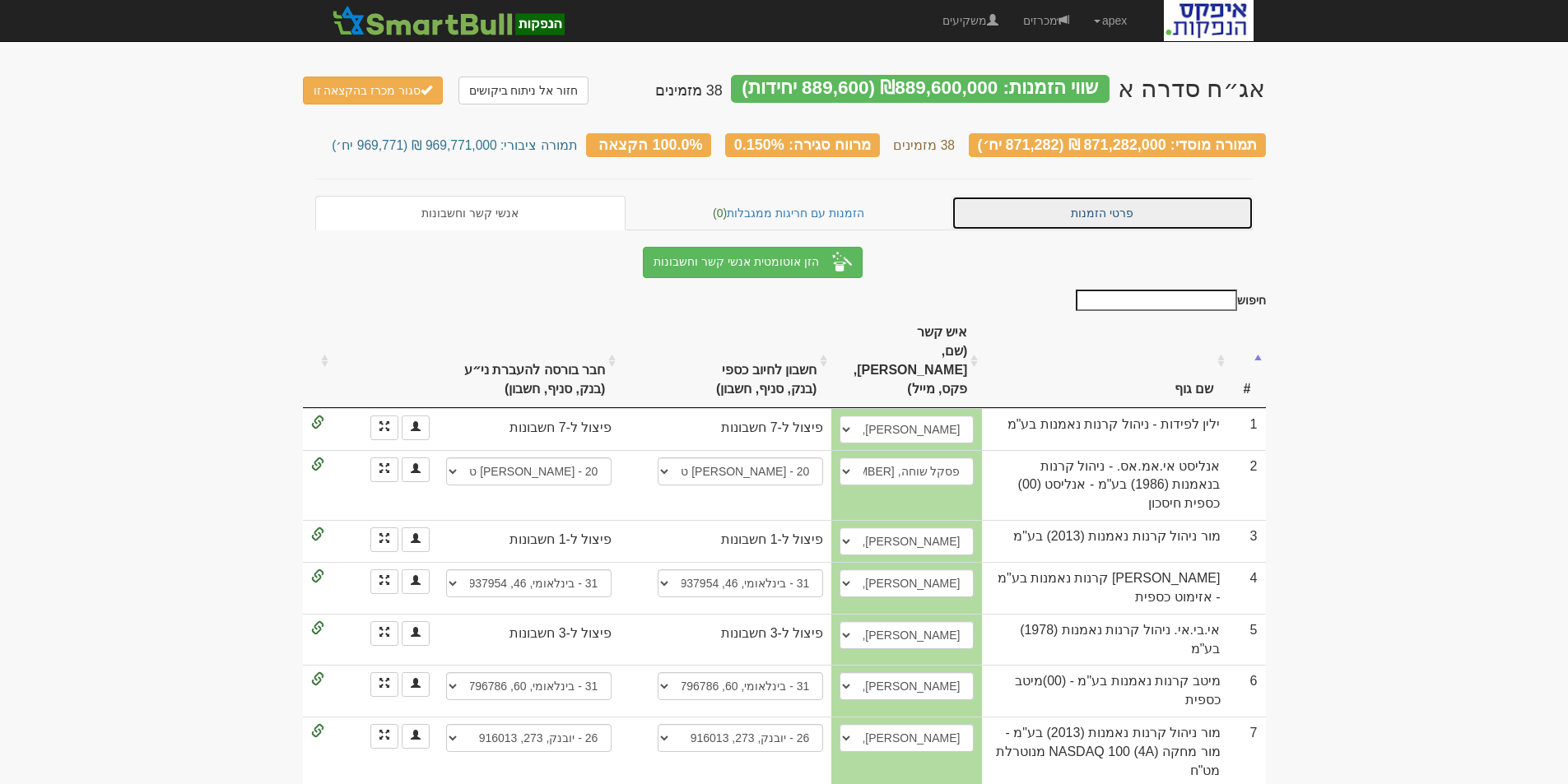
click at [1090, 210] on link "פרטי הזמנות" at bounding box center [1102, 212] width 302 height 34
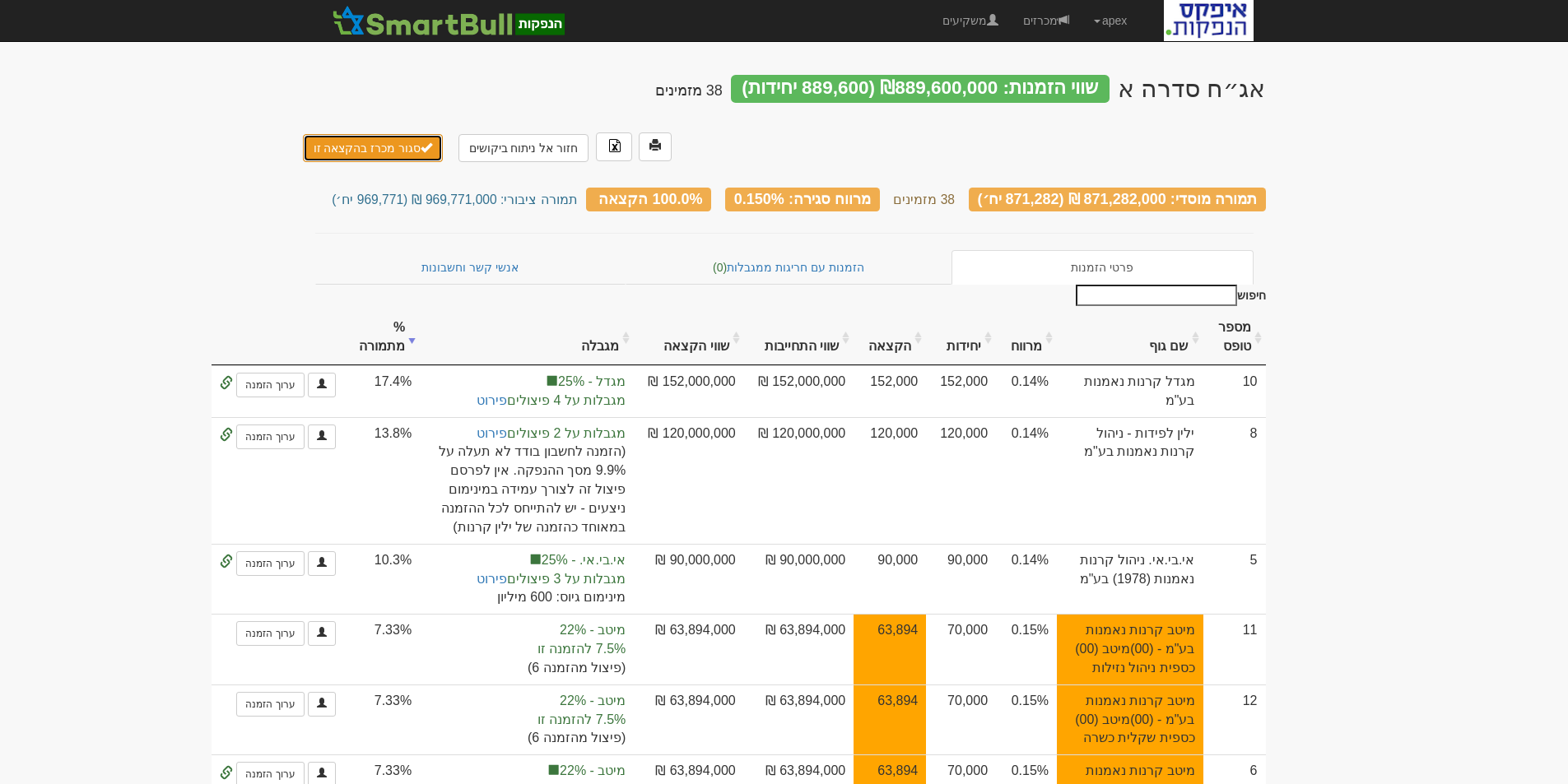
click at [375, 134] on button "סגור מכרז בהקצאה זו" at bounding box center [373, 148] width 141 height 28
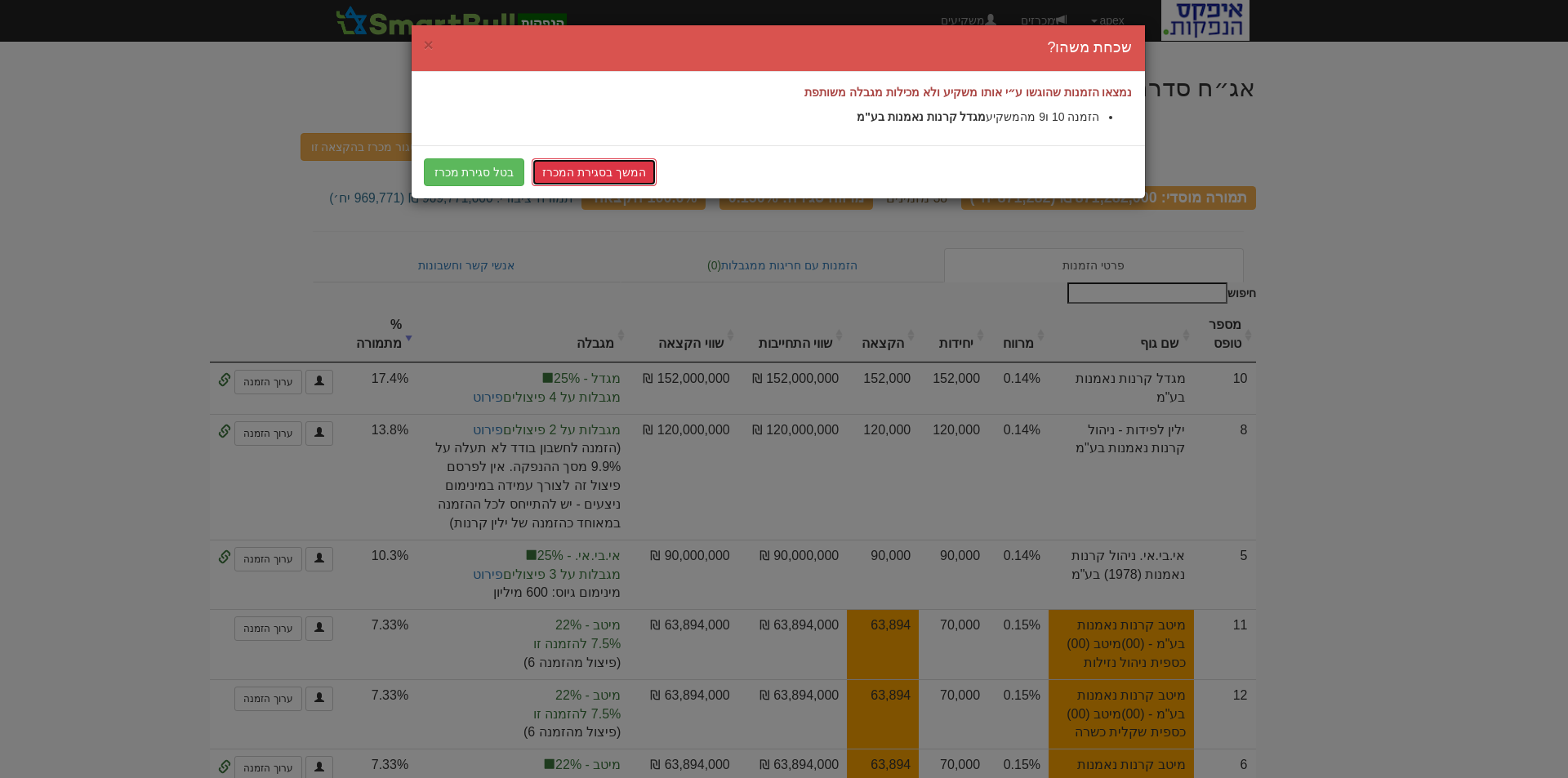
click at [575, 175] on link "המשך בסגירת המכרז" at bounding box center [594, 172] width 125 height 28
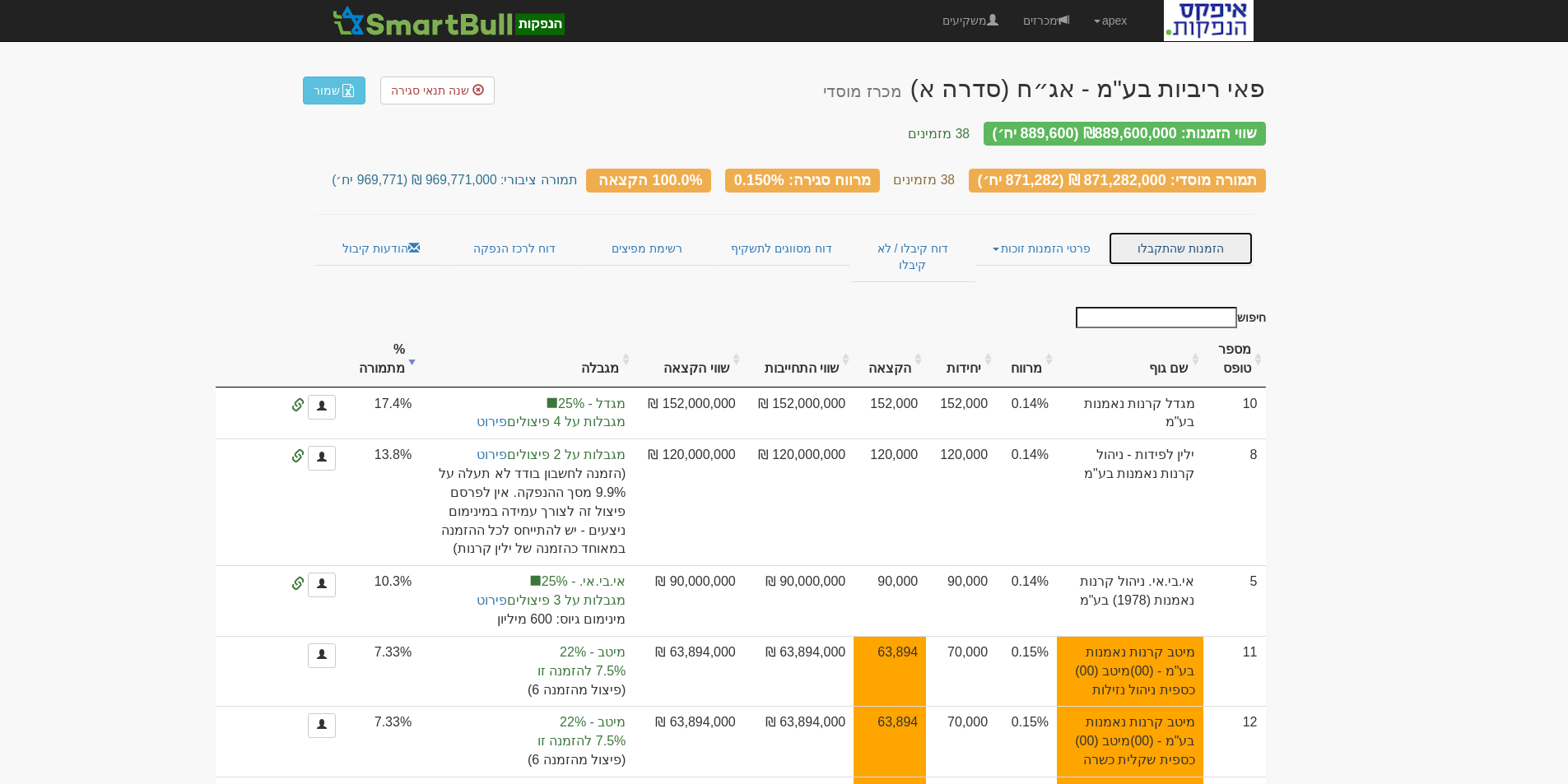
click at [1191, 235] on link "הזמנות שהתקבלו" at bounding box center [1180, 248] width 145 height 34
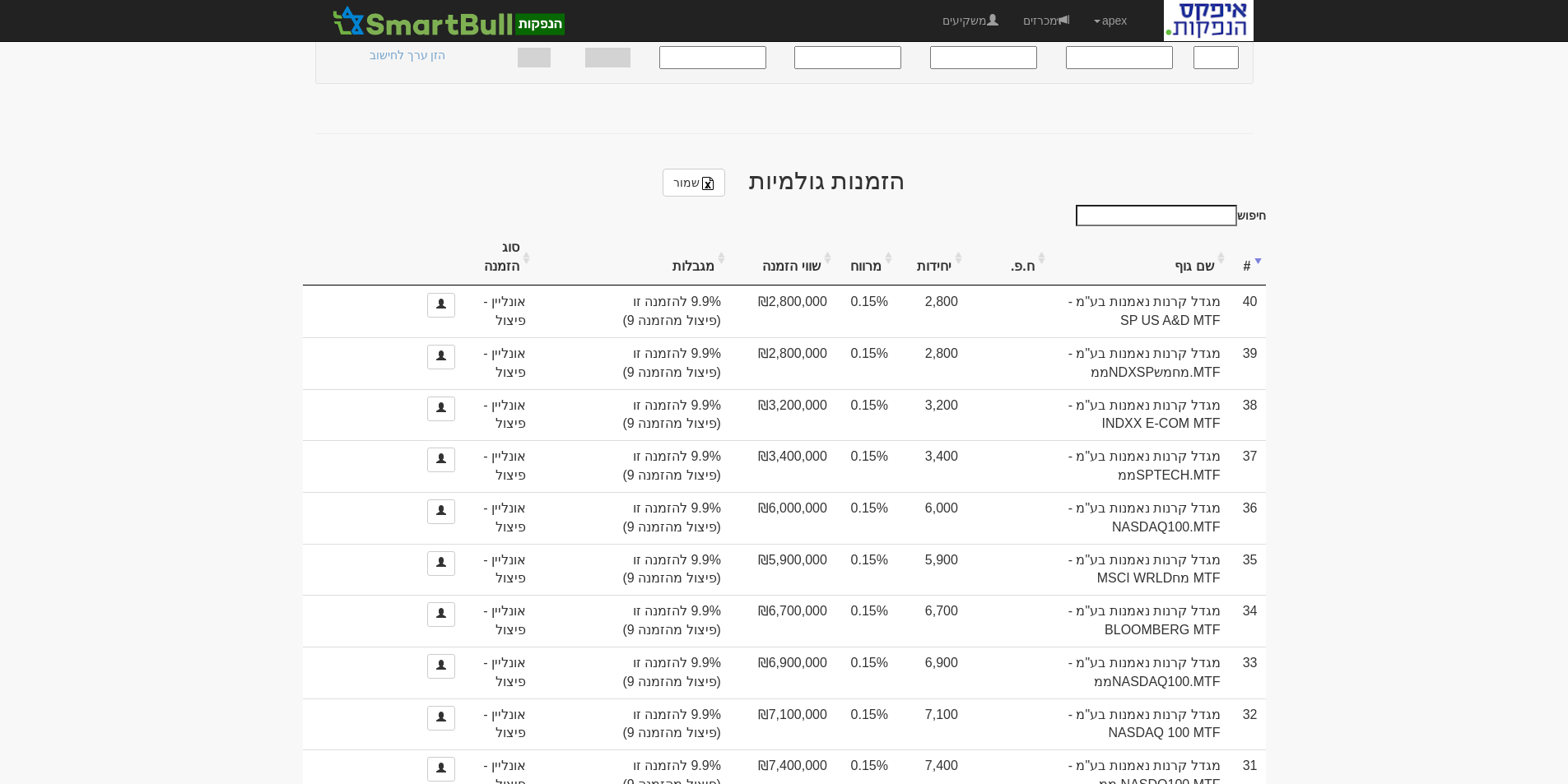
scroll to position [247, 0]
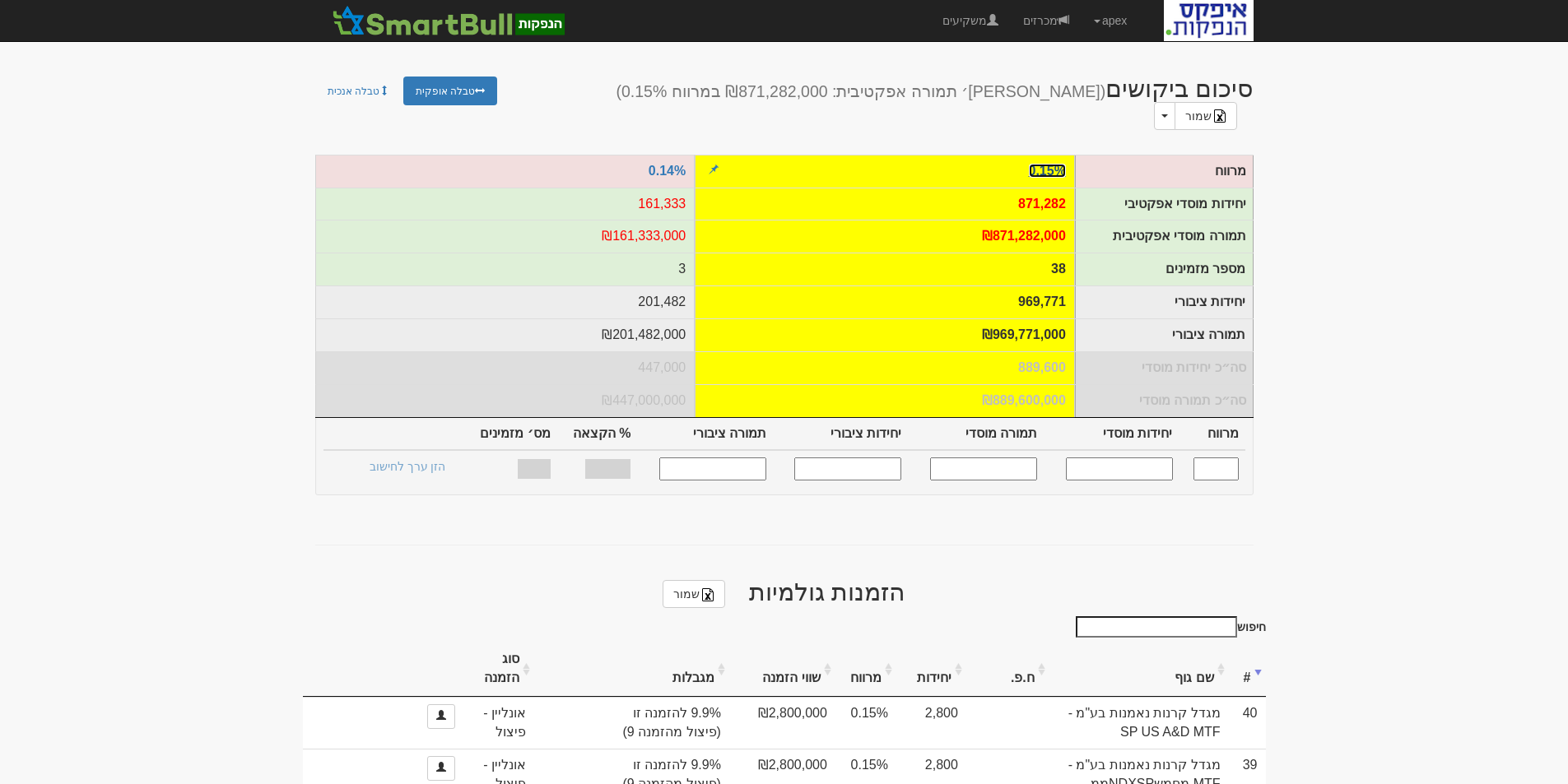
click at [1045, 164] on link "0.15%" at bounding box center [1047, 171] width 37 height 14
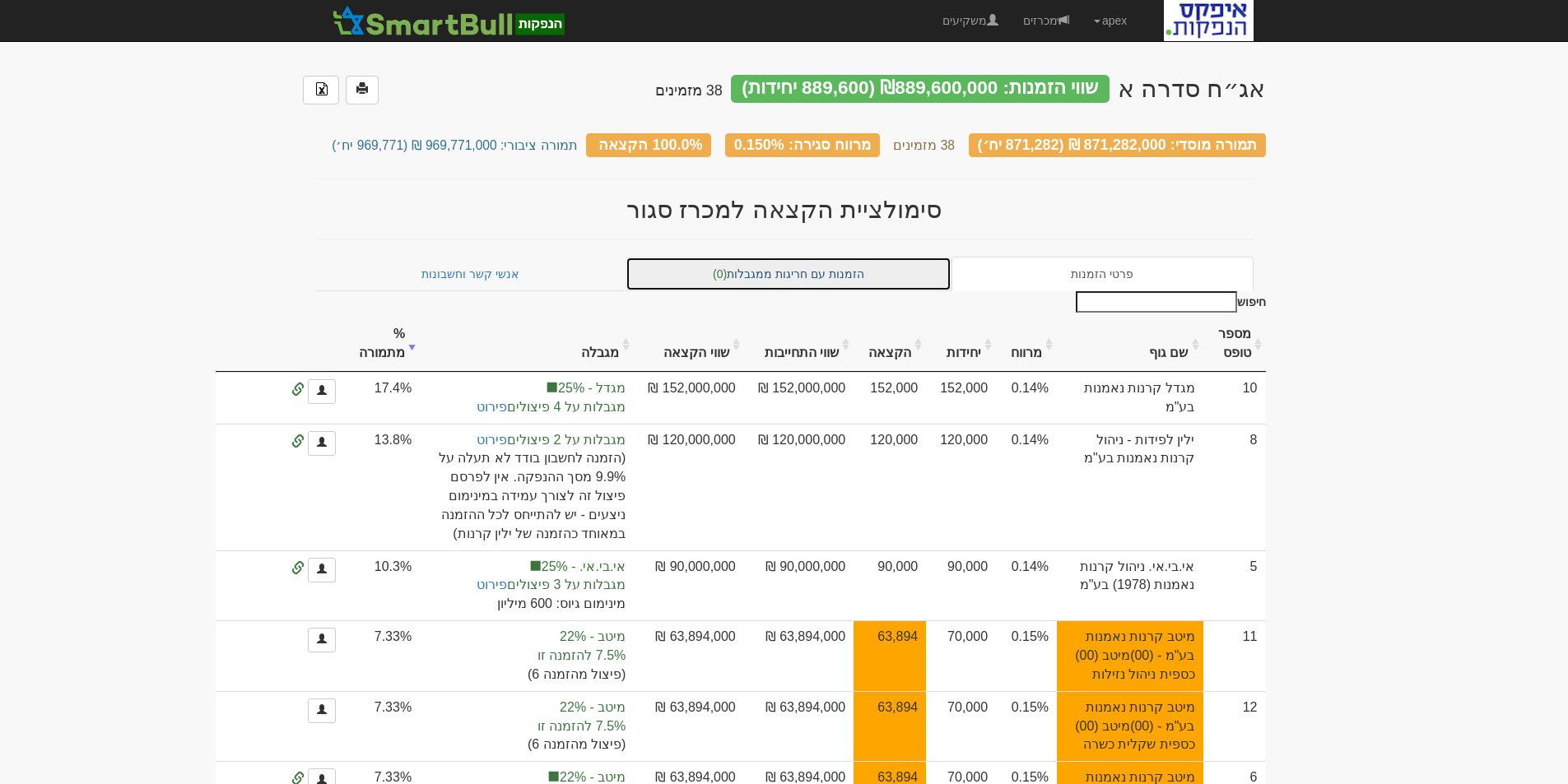
click at [784, 267] on link "הזמנות עם חריגות ממגבלות (0)" at bounding box center [788, 274] width 326 height 34
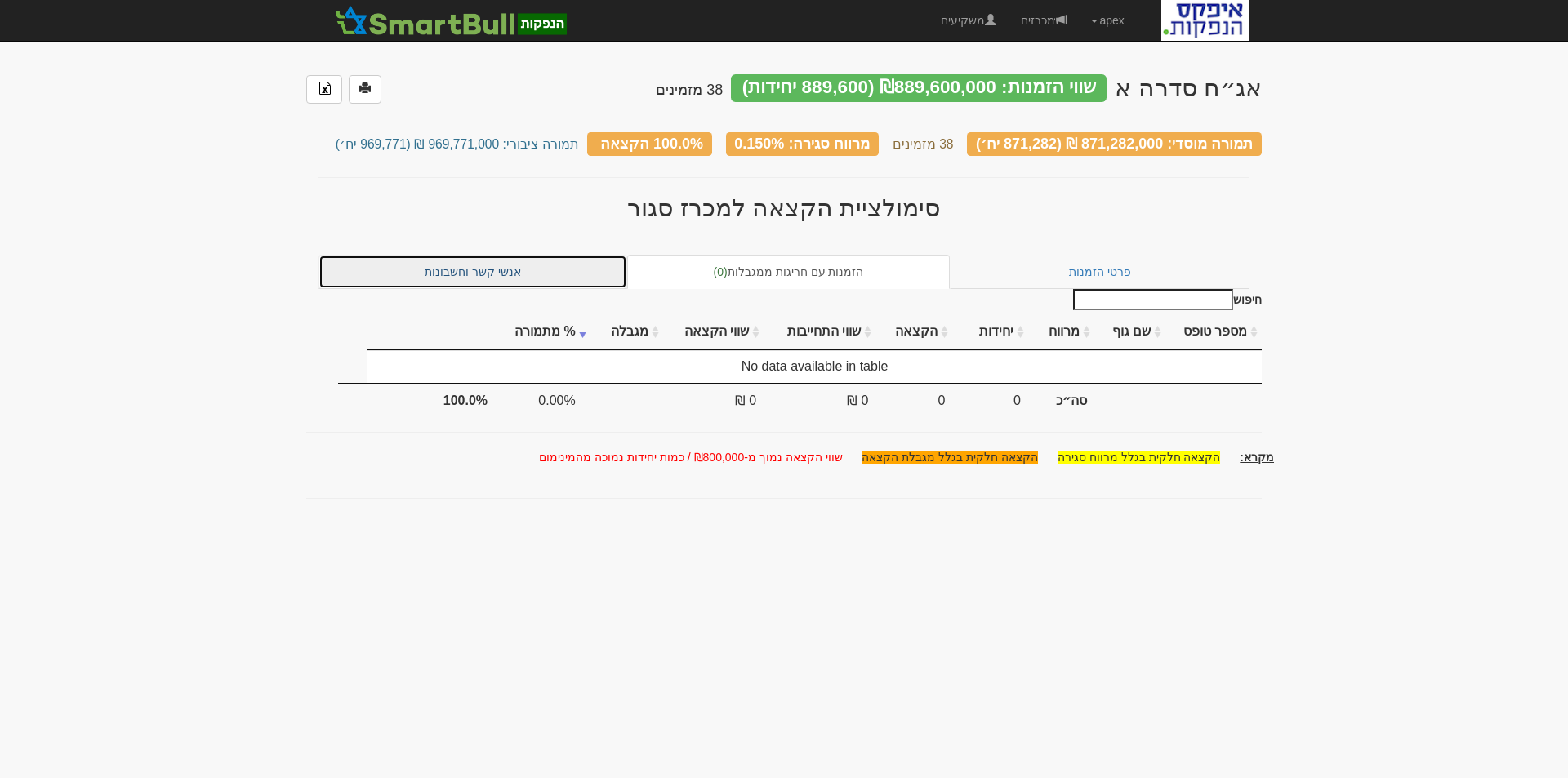
click at [501, 272] on link "אנשי קשר וחשבונות" at bounding box center [473, 272] width 309 height 34
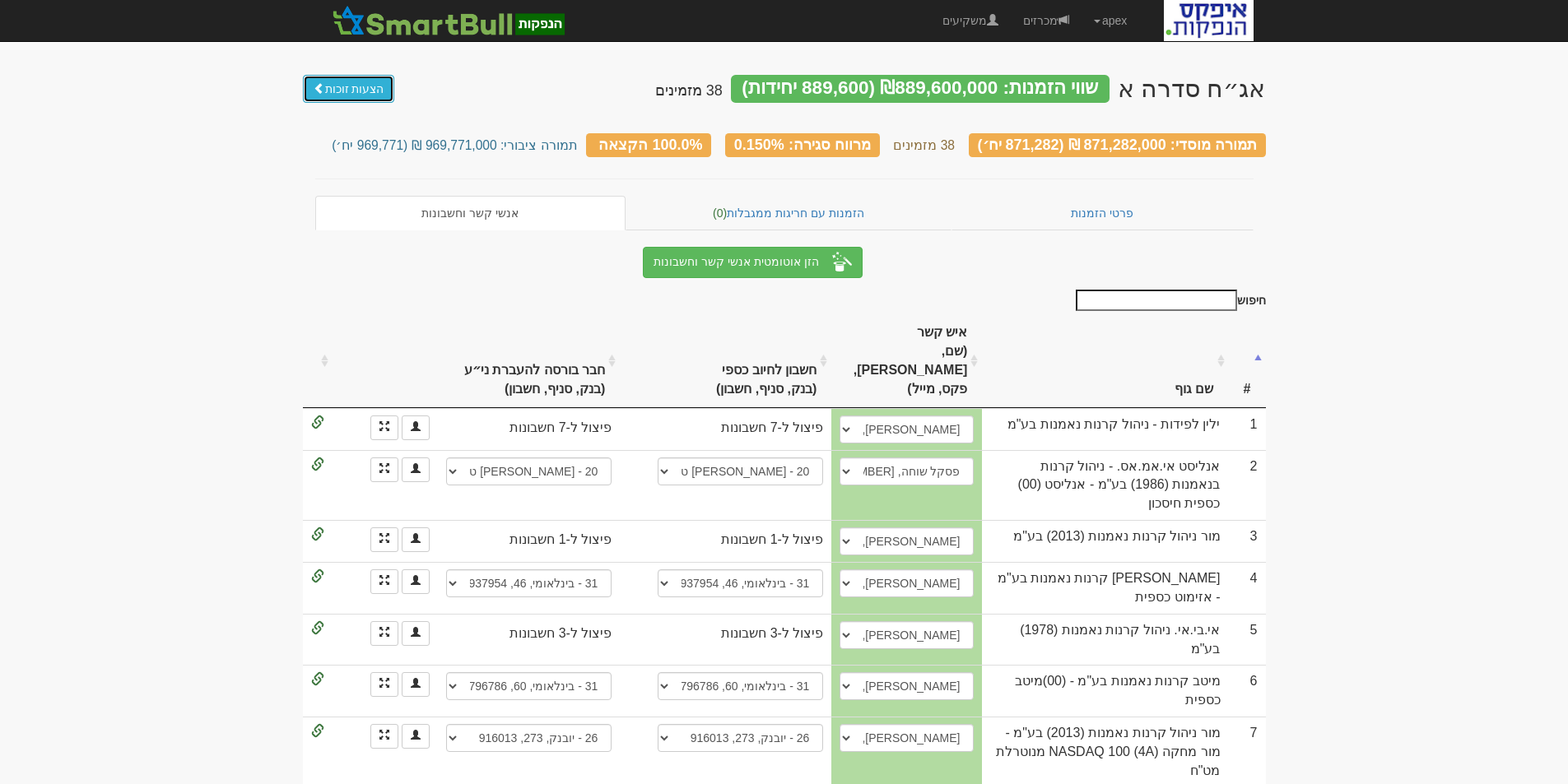
click at [363, 86] on link "הצעות זוכות" at bounding box center [349, 89] width 92 height 28
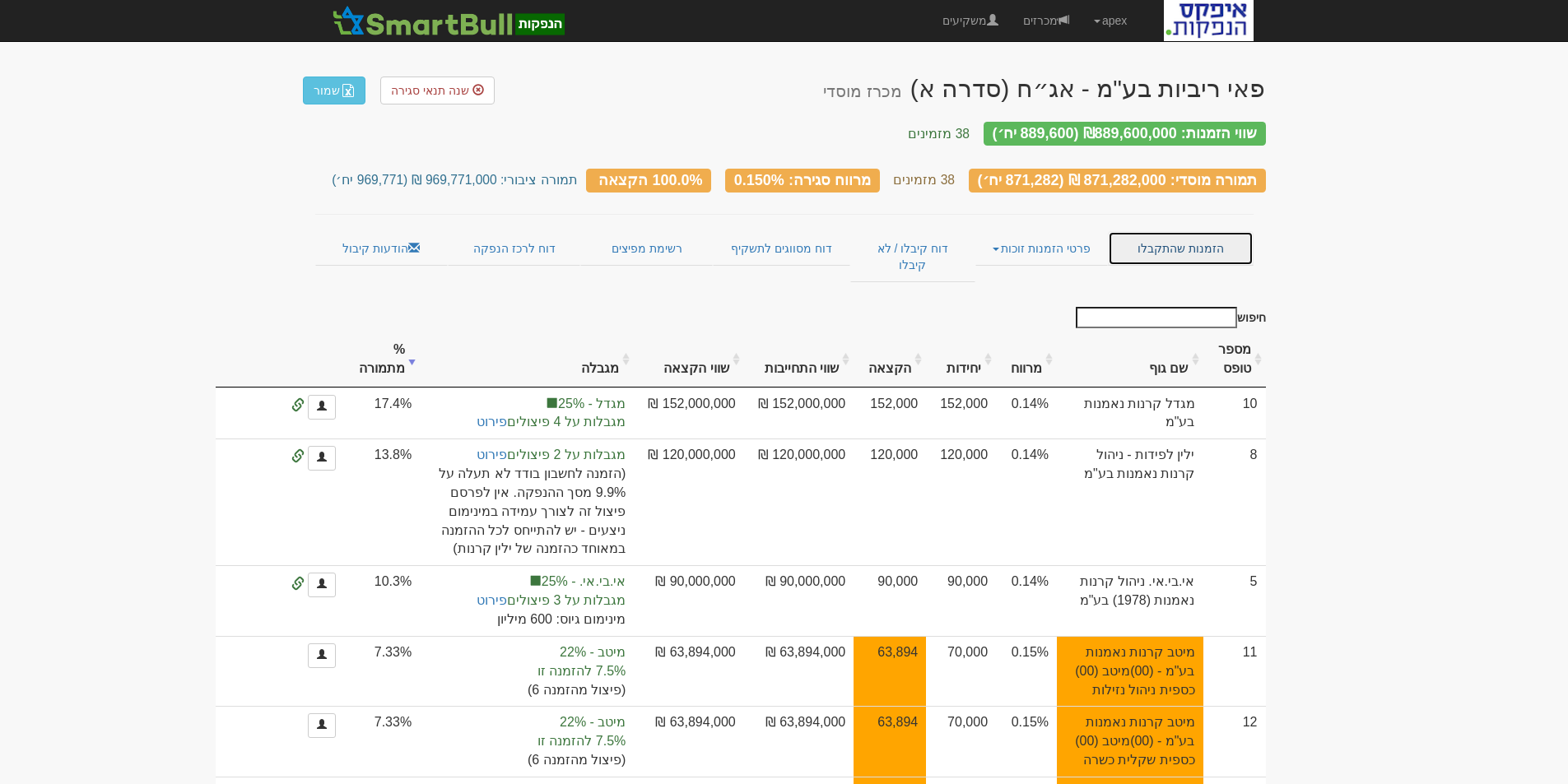
click at [1178, 232] on link "הזמנות שהתקבלו" at bounding box center [1180, 248] width 145 height 34
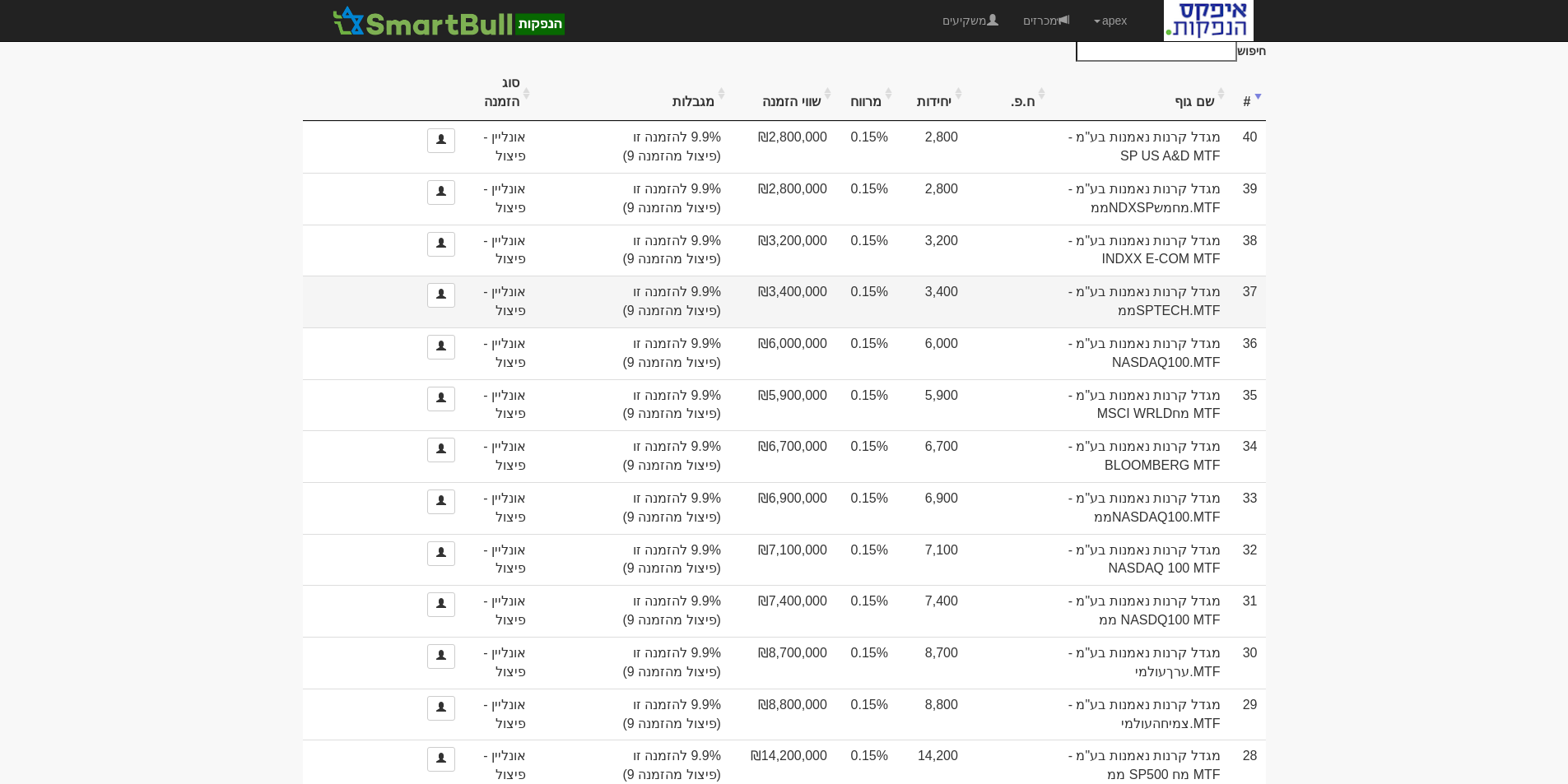
scroll to position [576, 0]
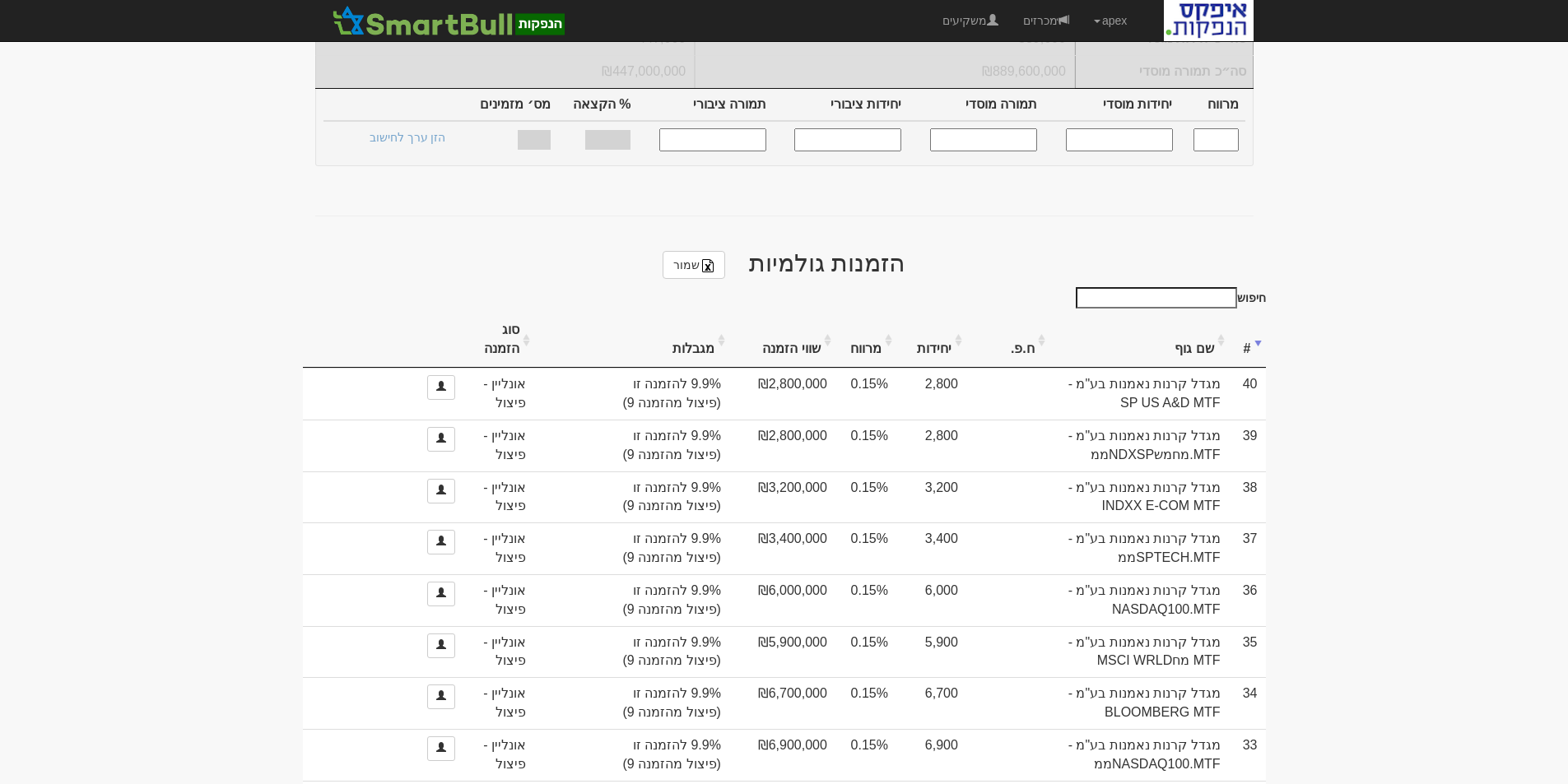
click at [866, 313] on th "מרווח" at bounding box center [865, 340] width 61 height 55
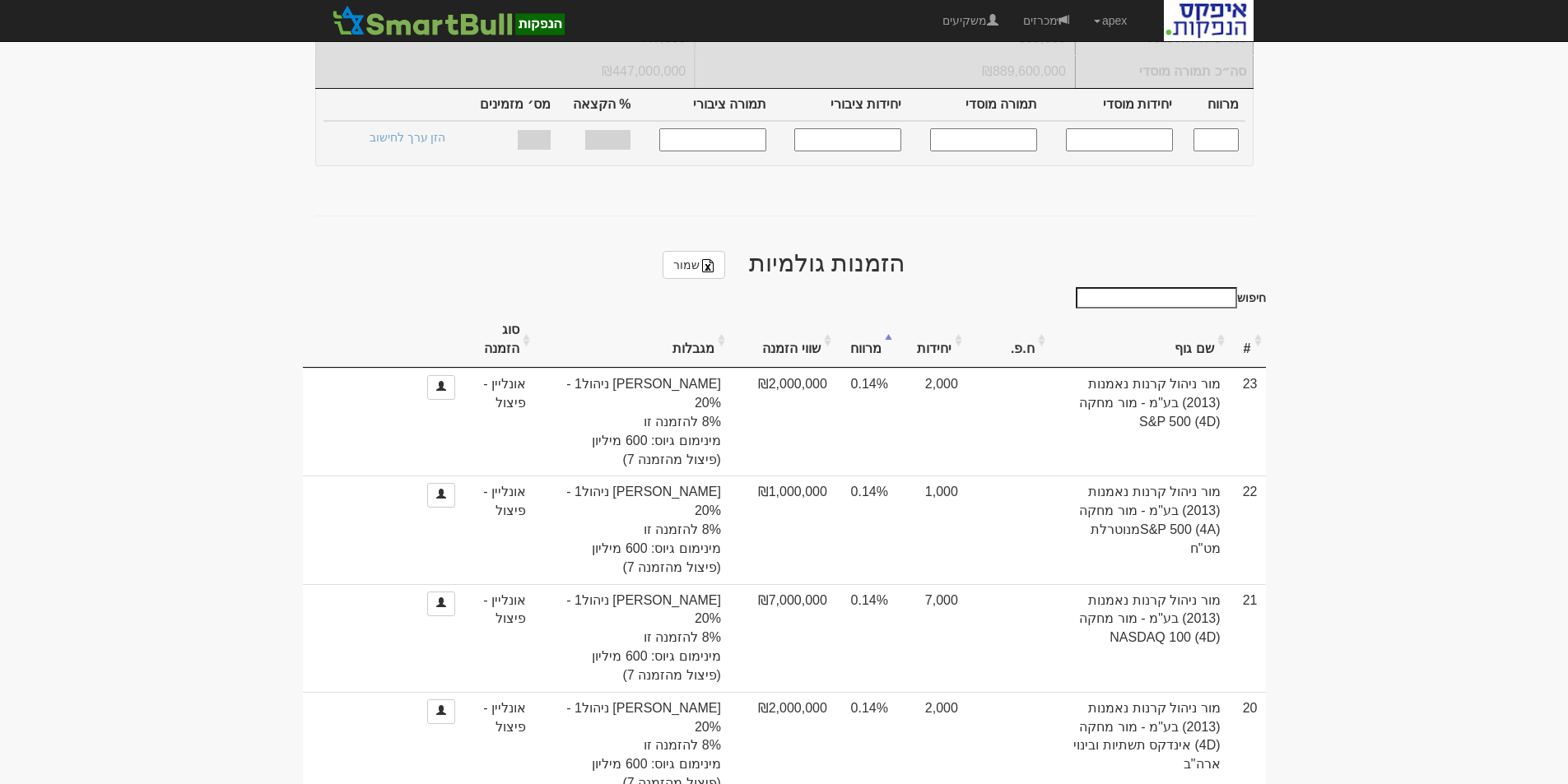
click at [869, 313] on th "מרווח" at bounding box center [865, 340] width 61 height 55
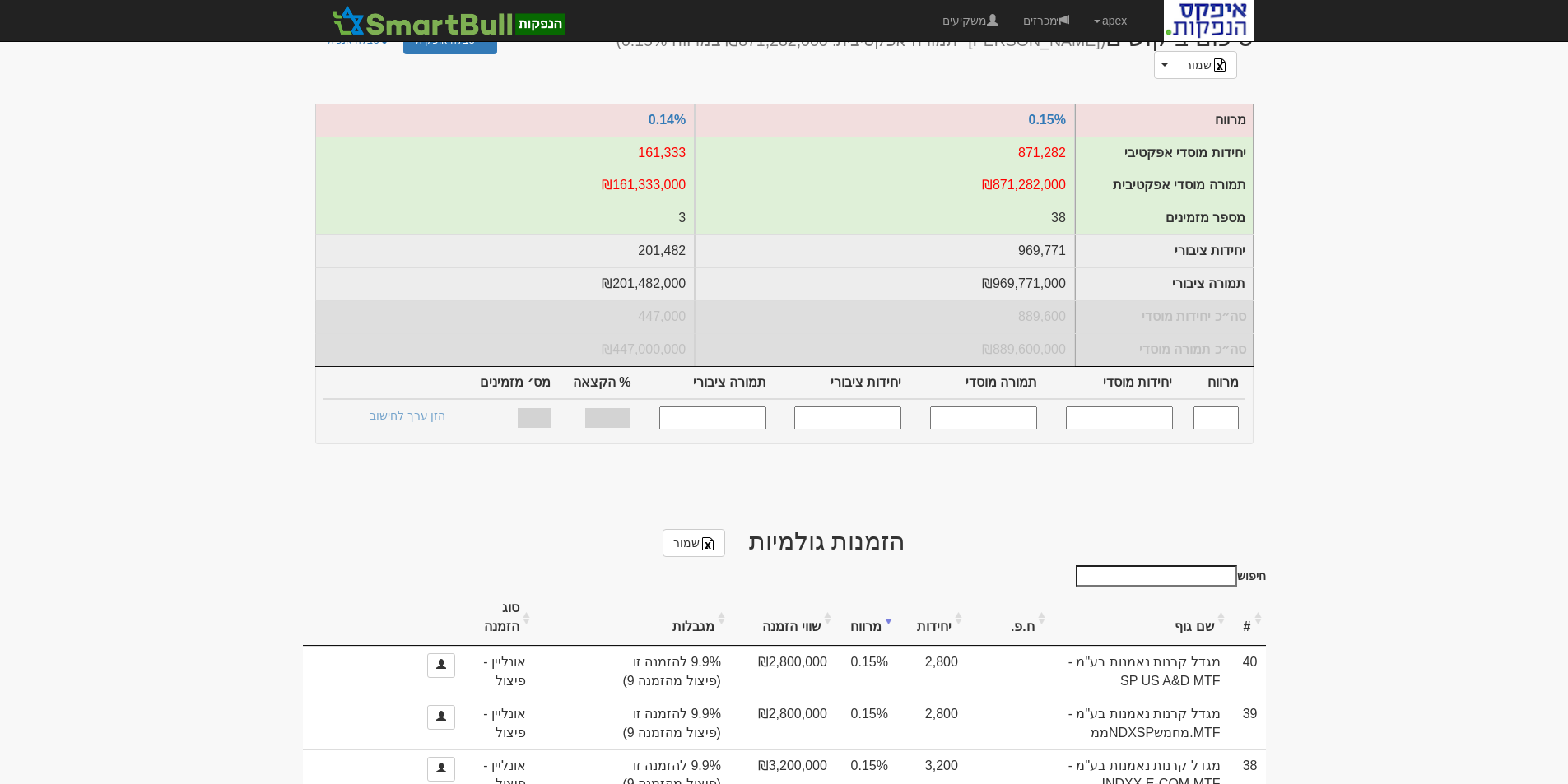
scroll to position [0, 0]
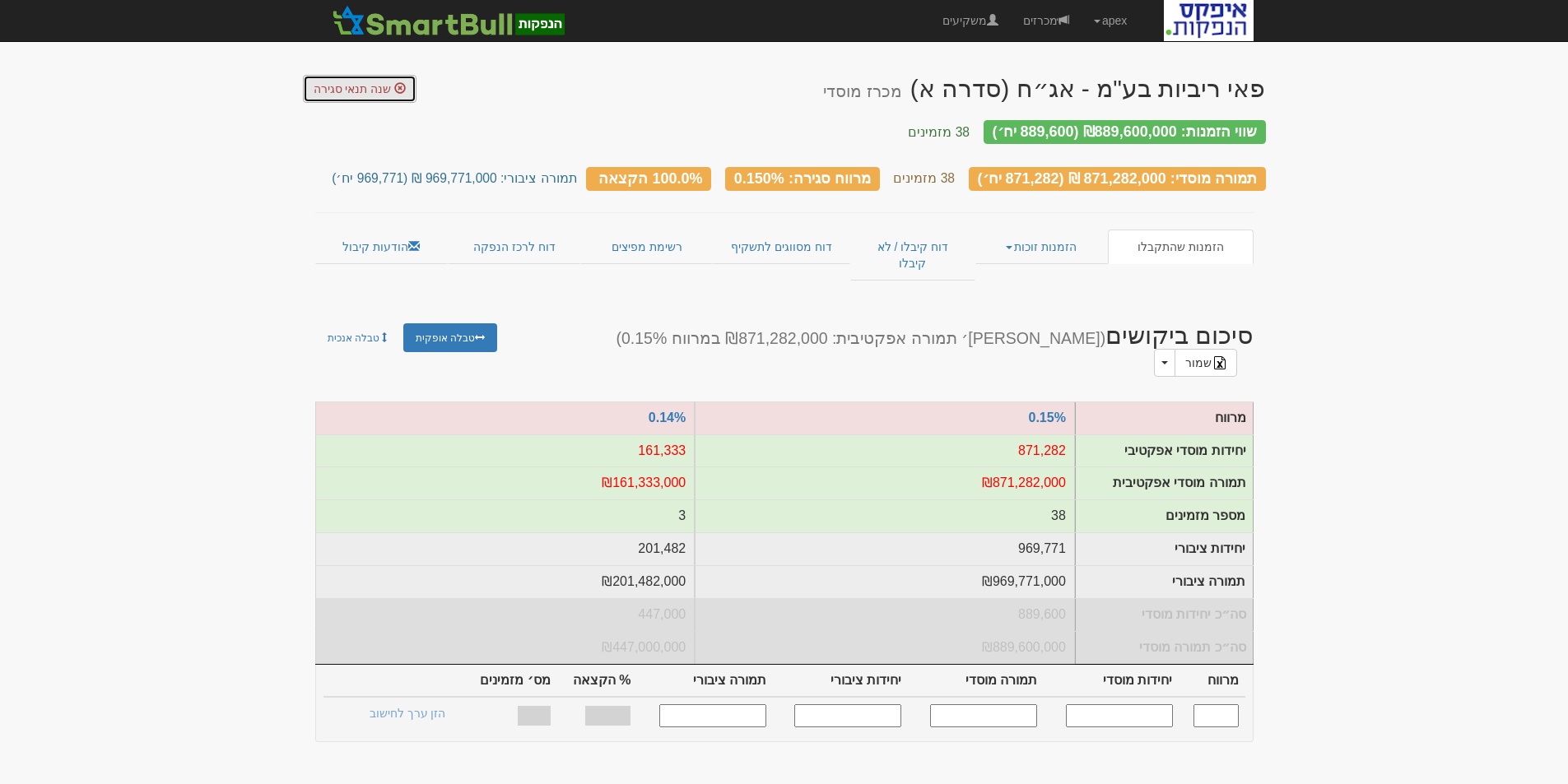
click at [337, 90] on span "שנה תנאי סגירה" at bounding box center [353, 88] width 78 height 13
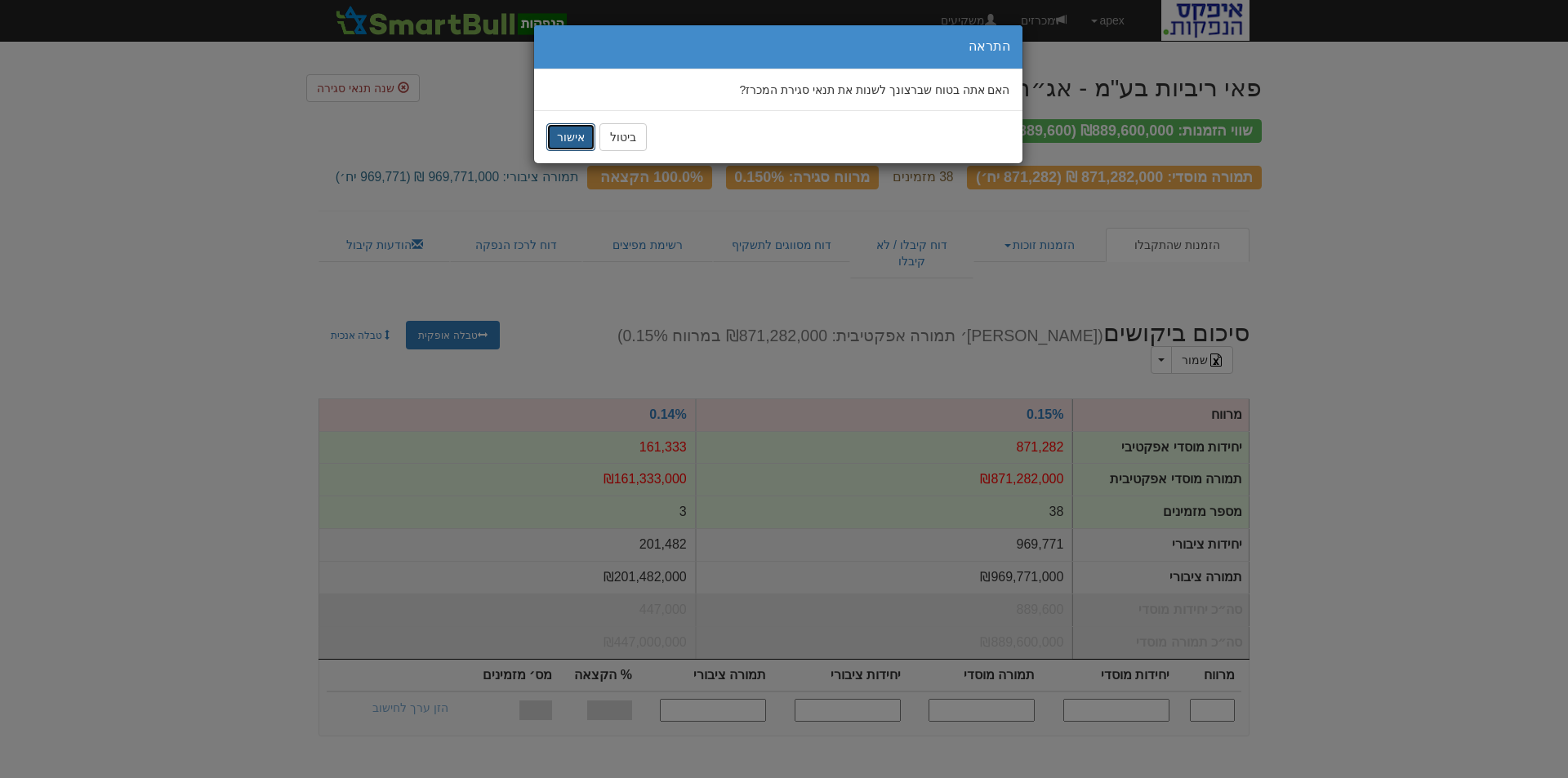
click at [564, 134] on button "אישור" at bounding box center [571, 137] width 49 height 28
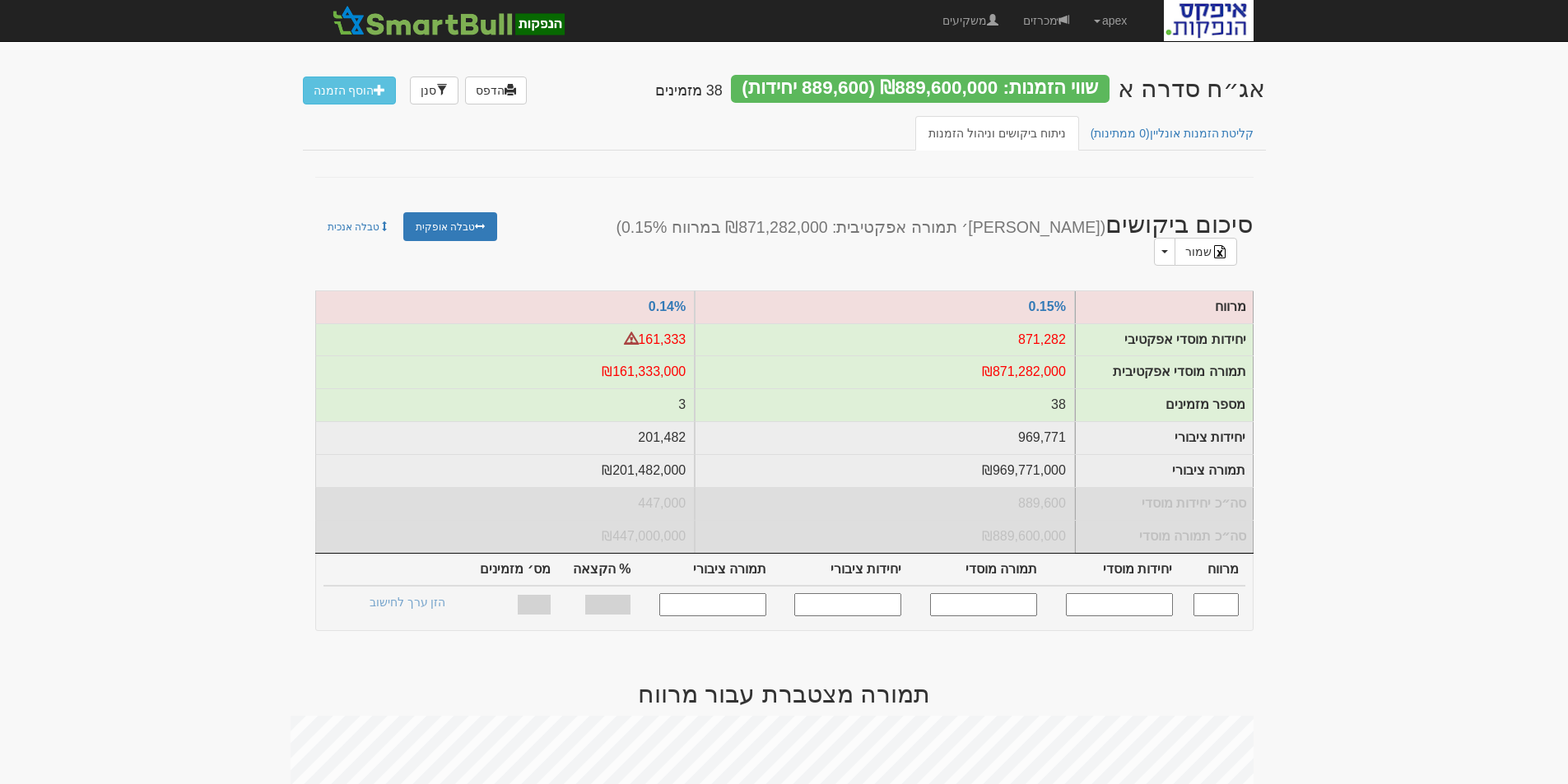
click at [1126, 594] on input "text" at bounding box center [1118, 604] width 107 height 22
type input "600000"
type input "0.150"
type input "600,000"
type input "600,000,000"
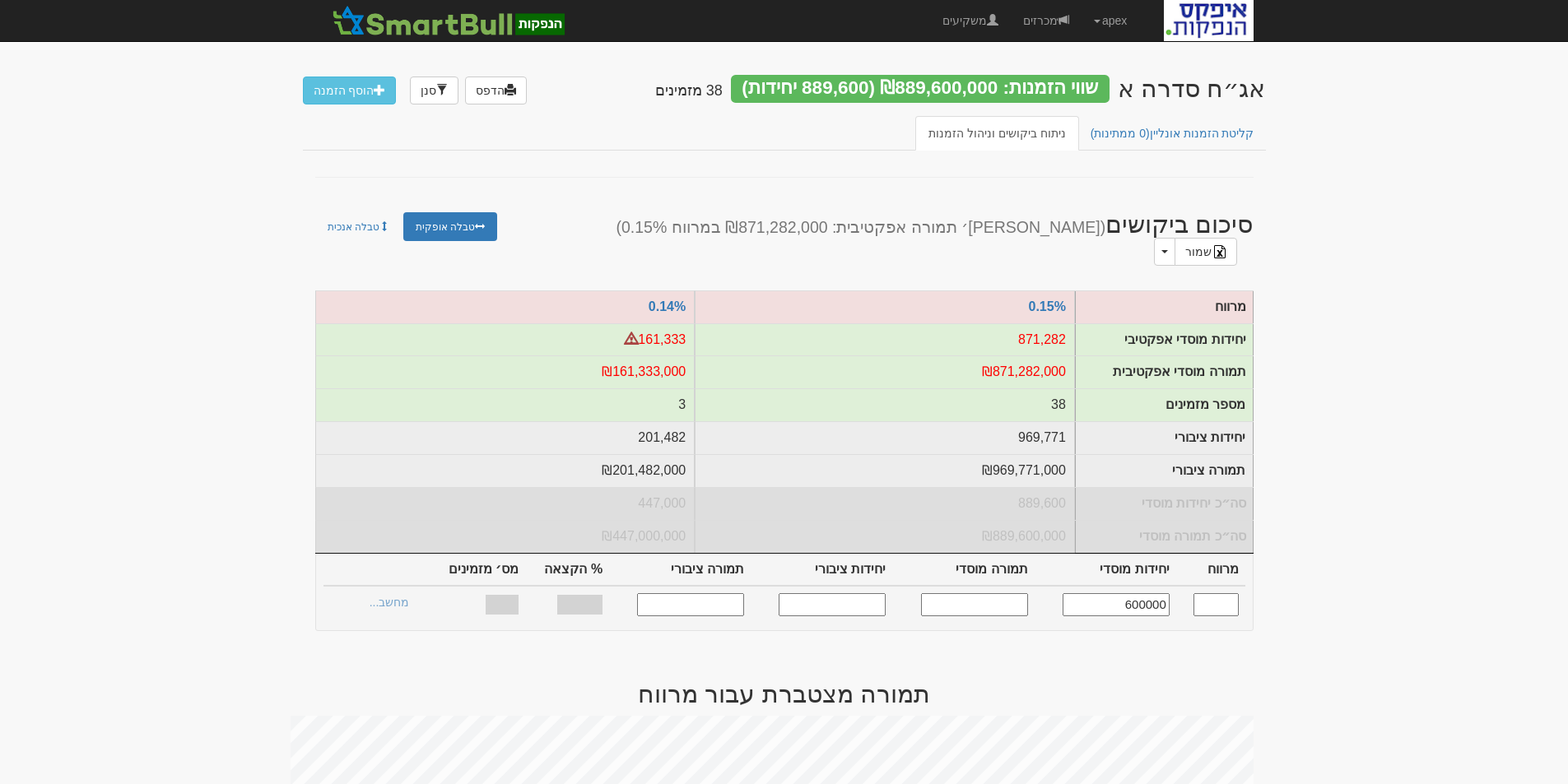
type input "684,211"
type input "684,211,000"
type input "35.02%"
type input "38"
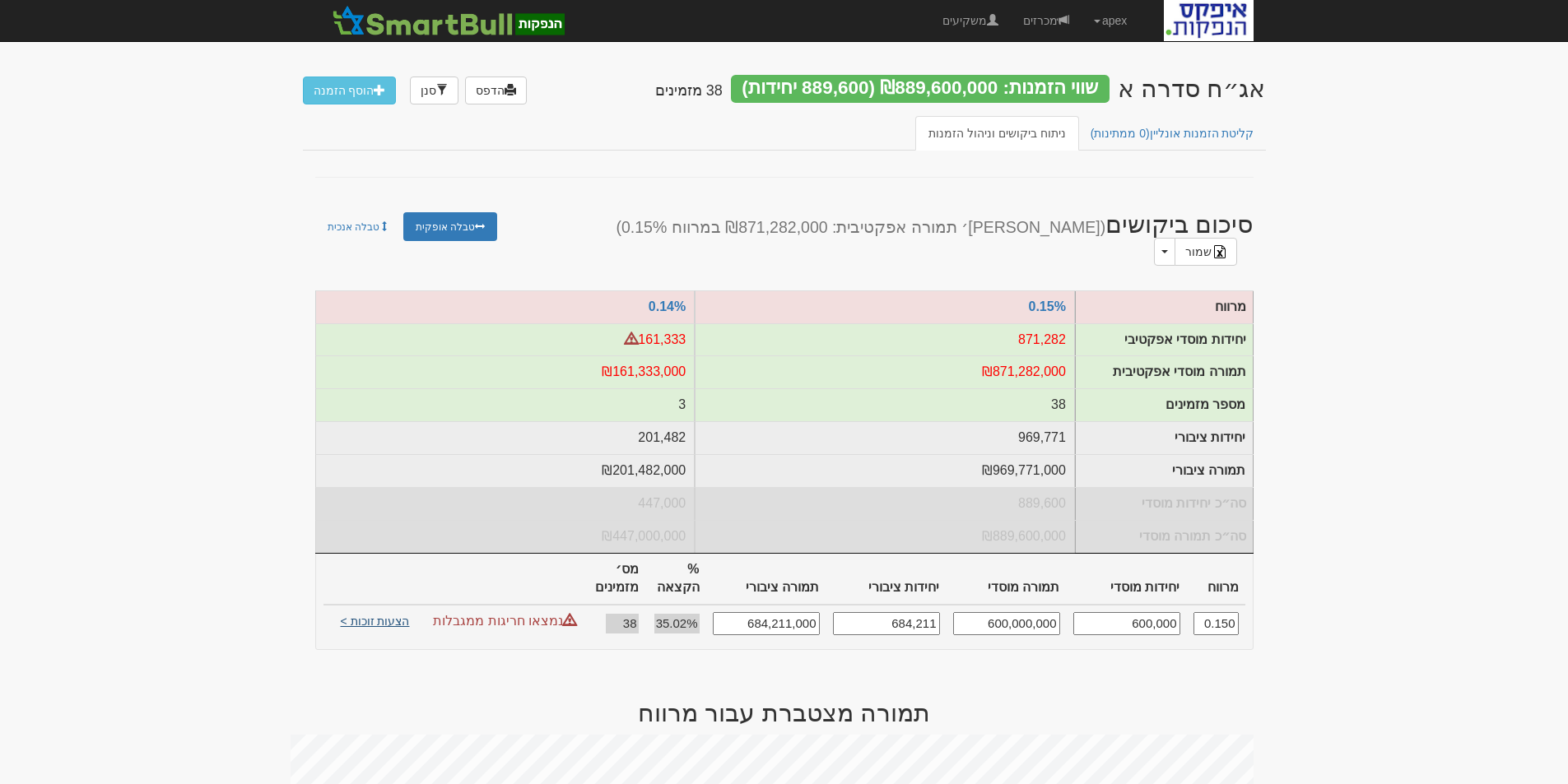
type input "600,000"
click at [385, 612] on link "הצעות זוכות >" at bounding box center [375, 624] width 91 height 23
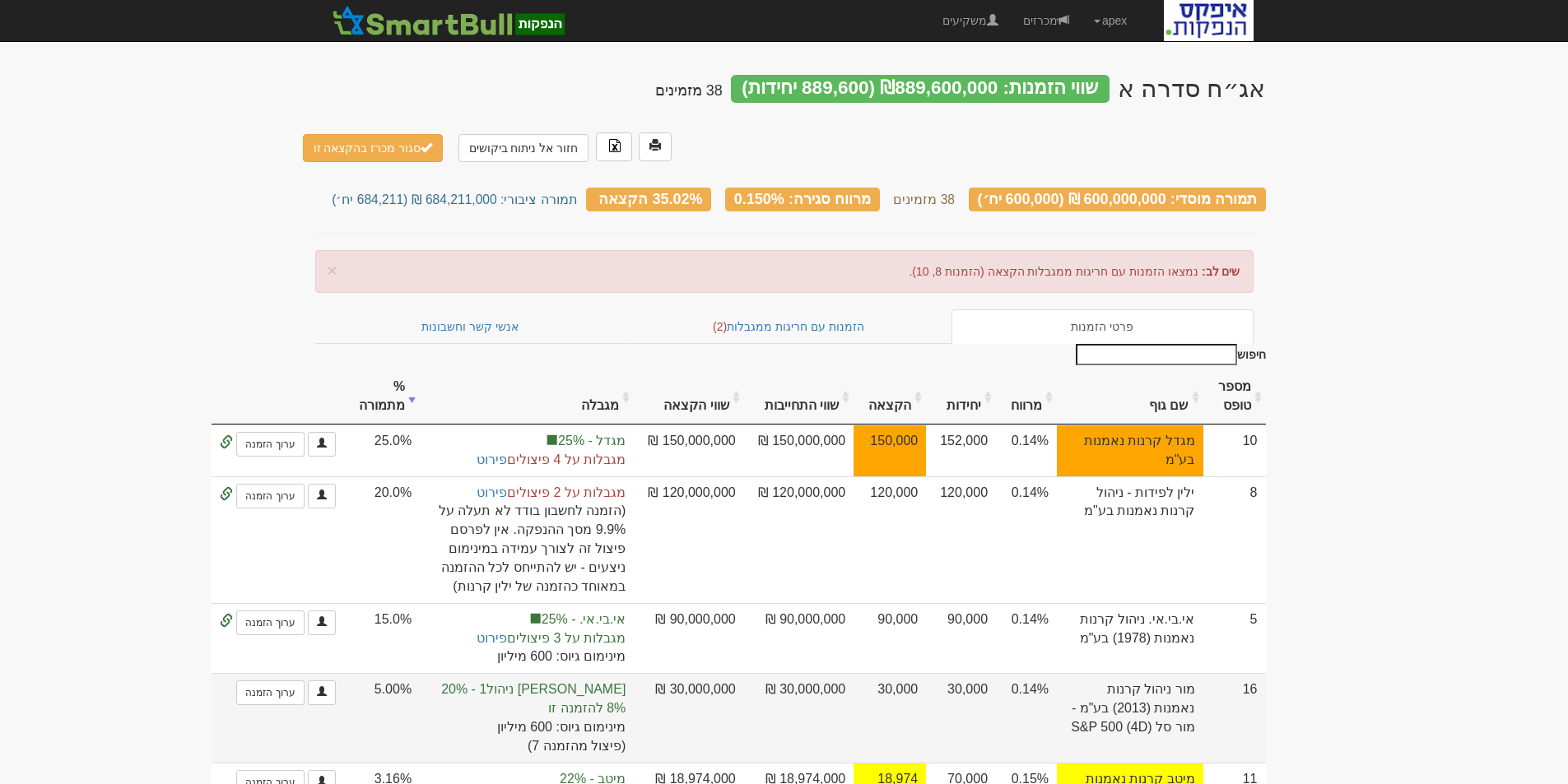
scroll to position [247, 0]
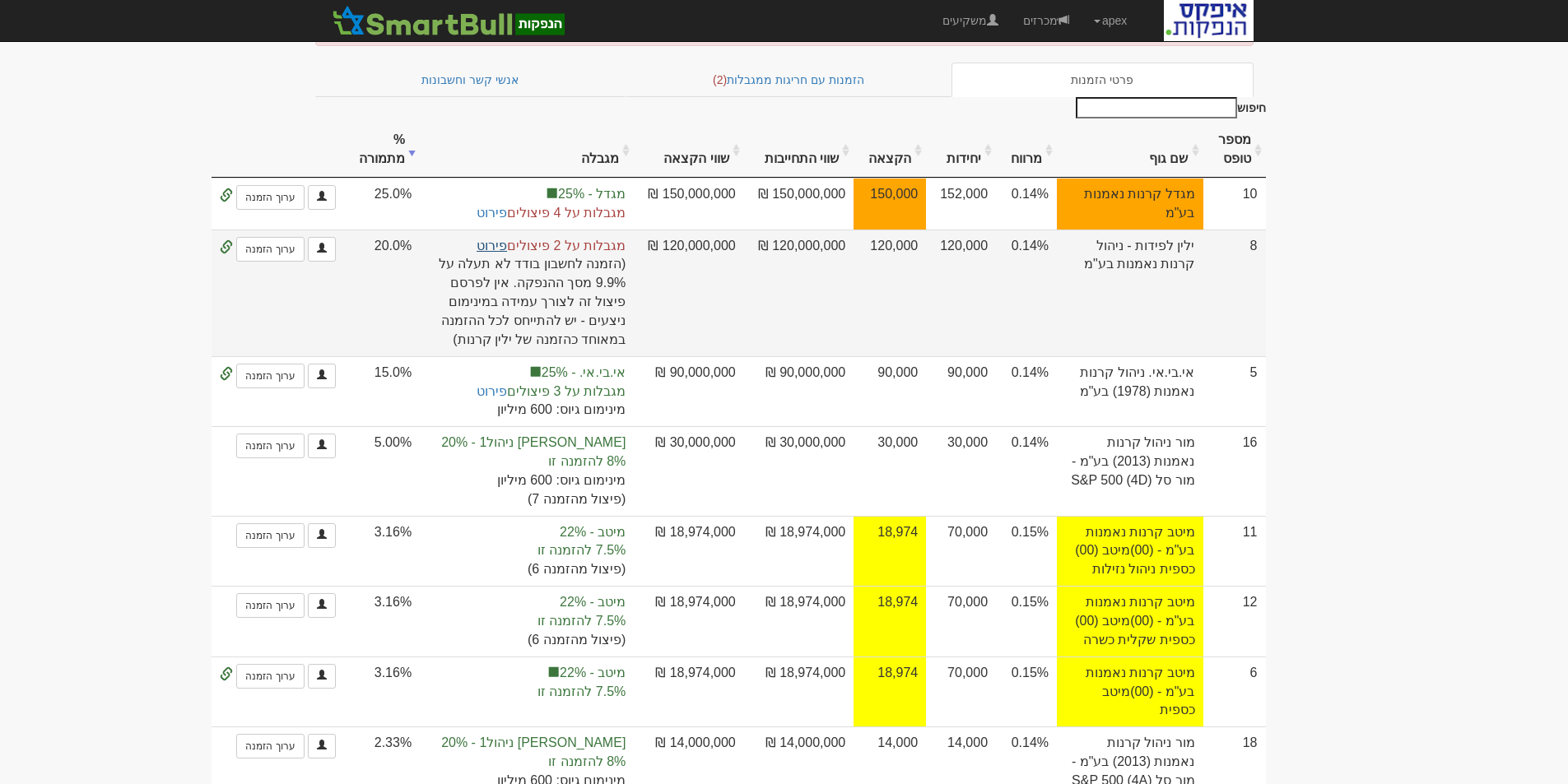
click at [507, 239] on link "פירוט" at bounding box center [491, 245] width 30 height 14
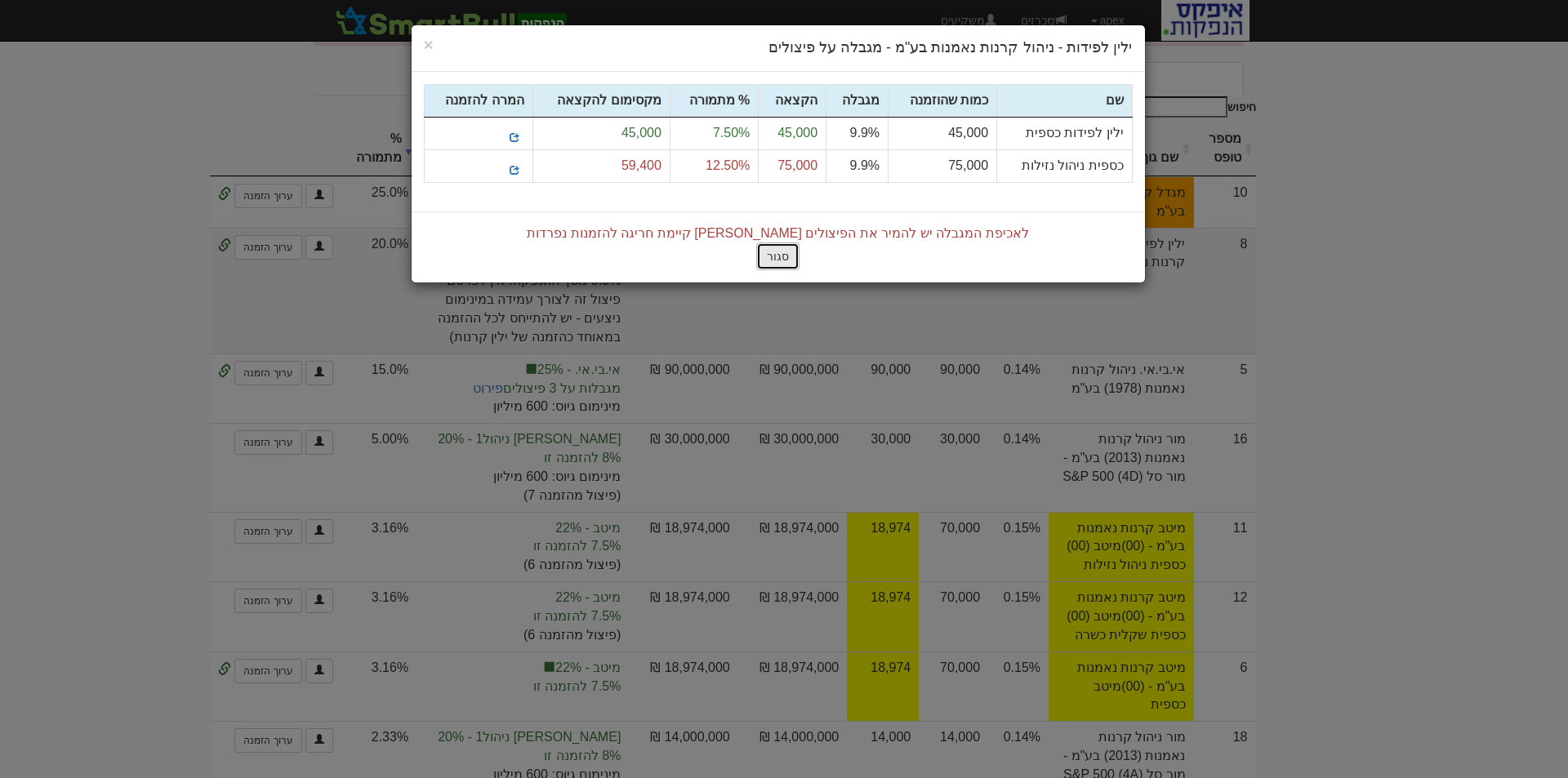
click at [784, 258] on button "סגור" at bounding box center [778, 256] width 44 height 28
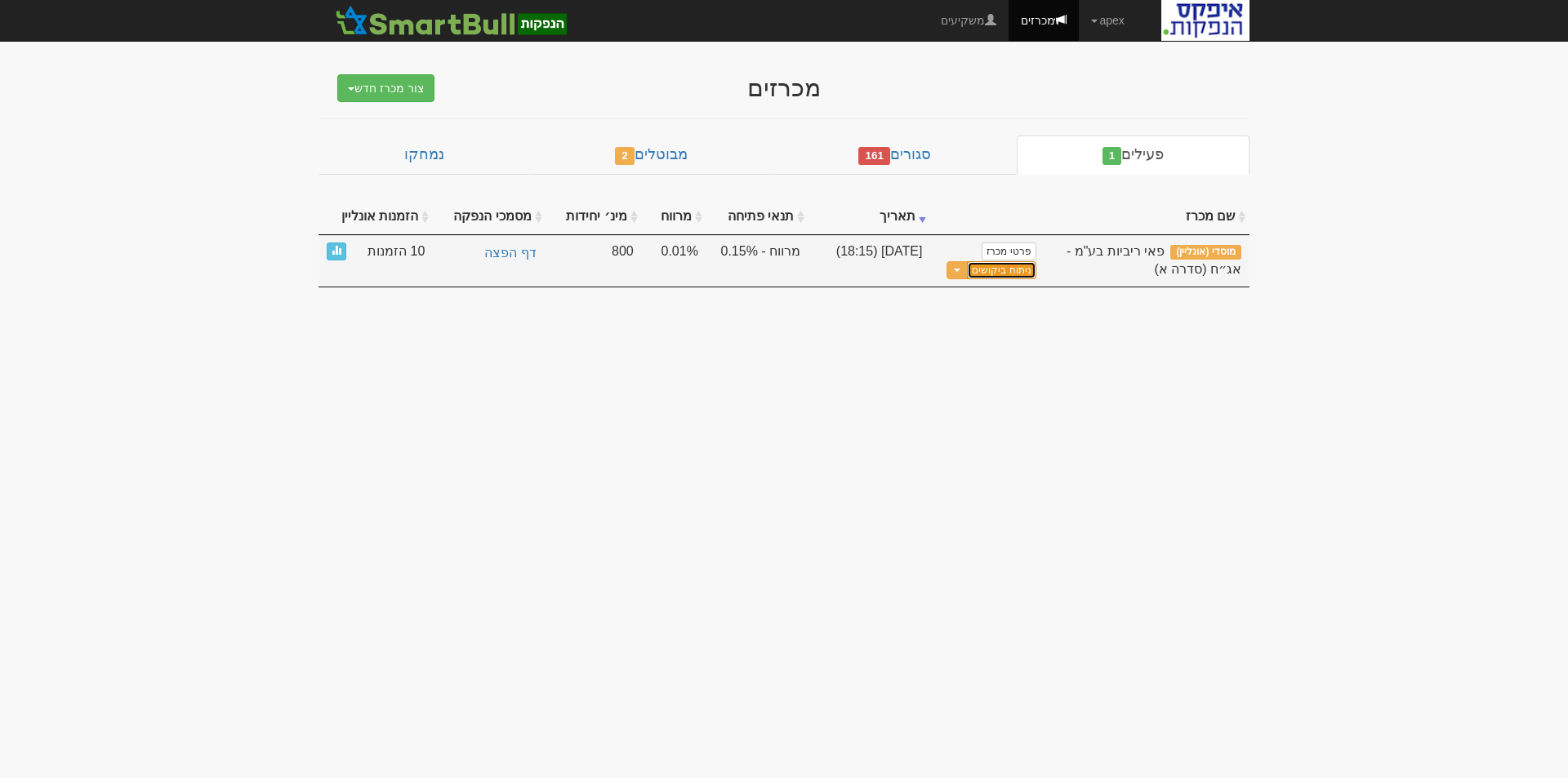
click at [1014, 270] on link "ניתוח ביקושים" at bounding box center [1001, 270] width 69 height 18
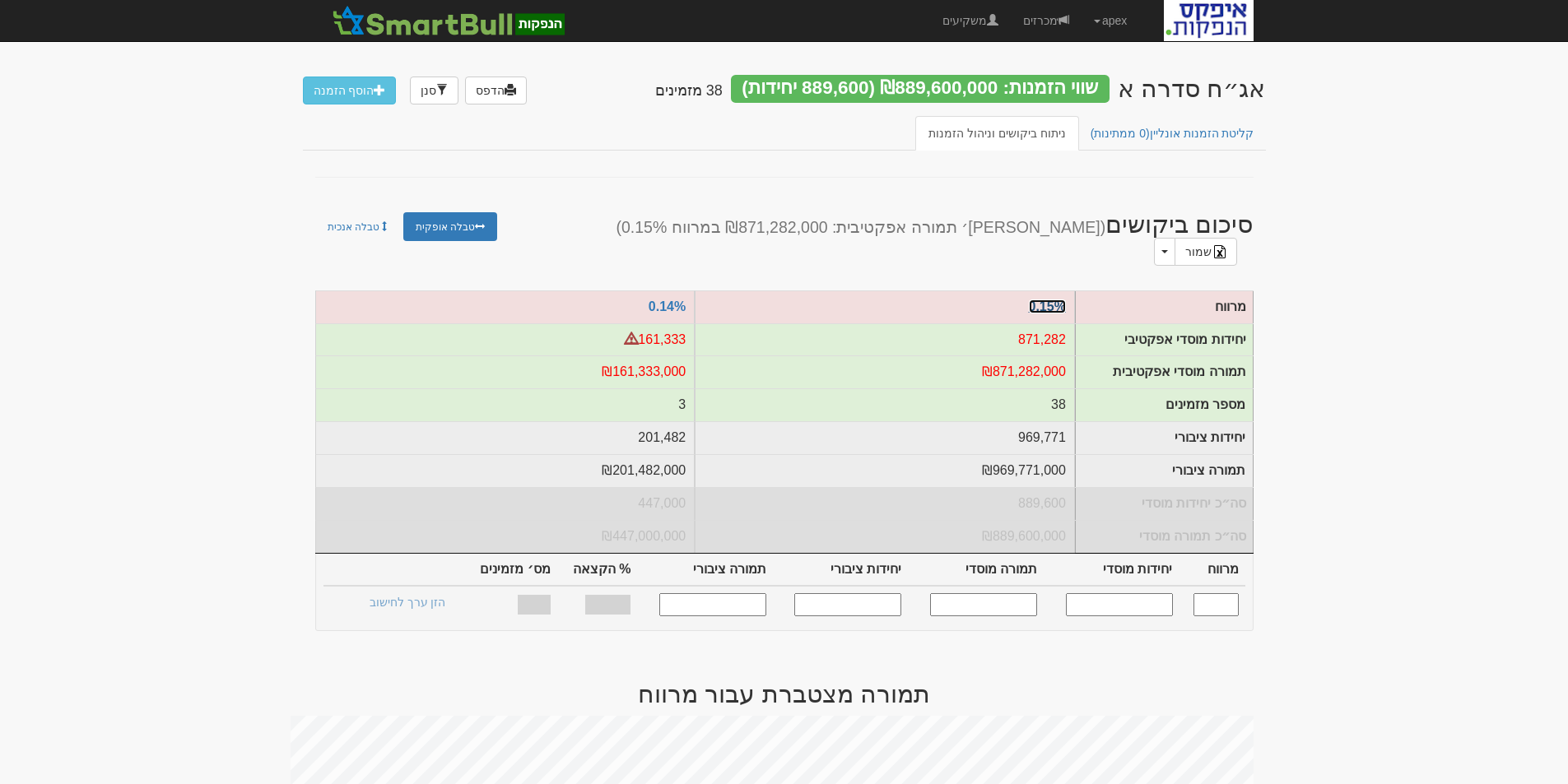
click at [1048, 299] on link "0.15%" at bounding box center [1047, 306] width 37 height 14
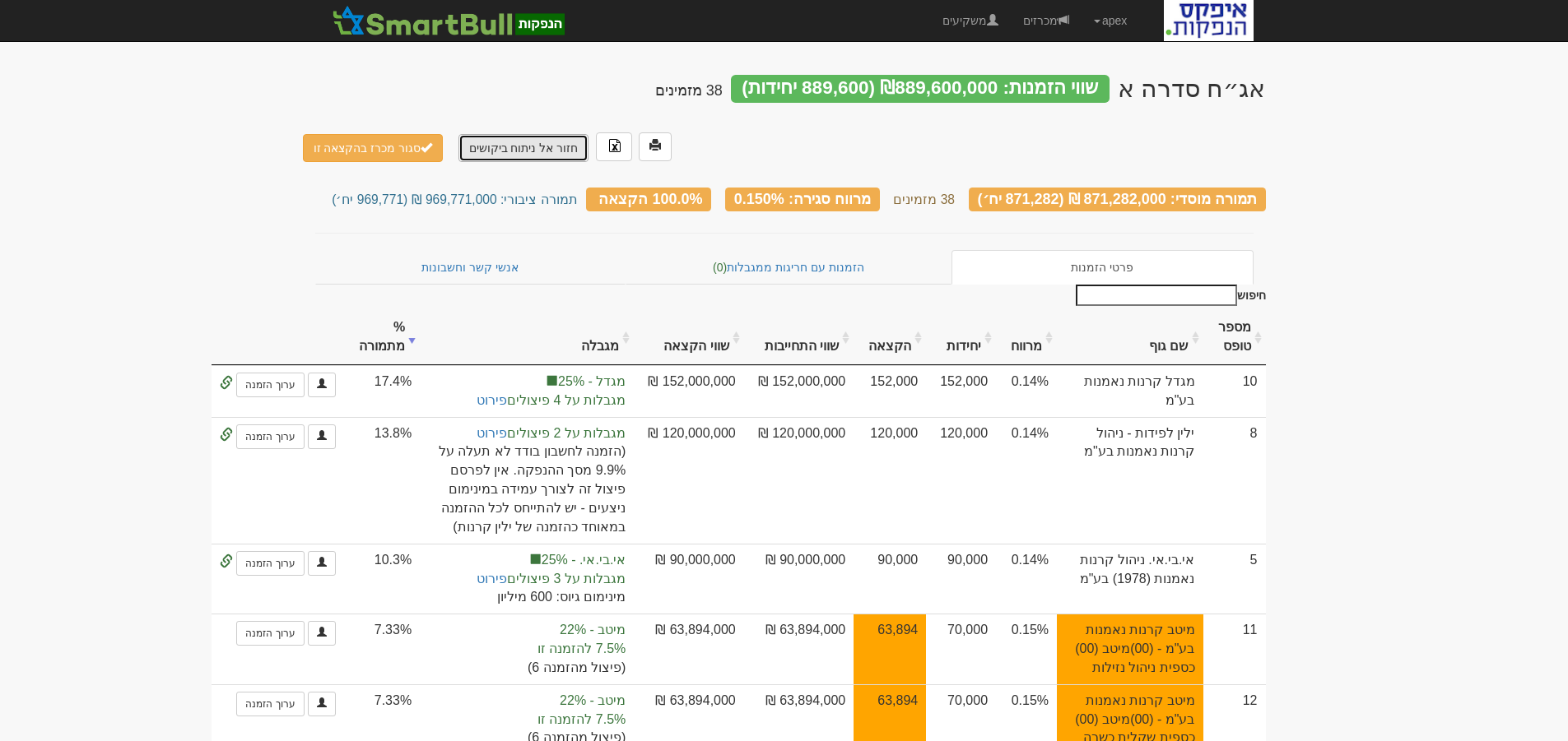
click at [523, 134] on link "חזור אל ניתוח ביקושים" at bounding box center [524, 148] width 131 height 28
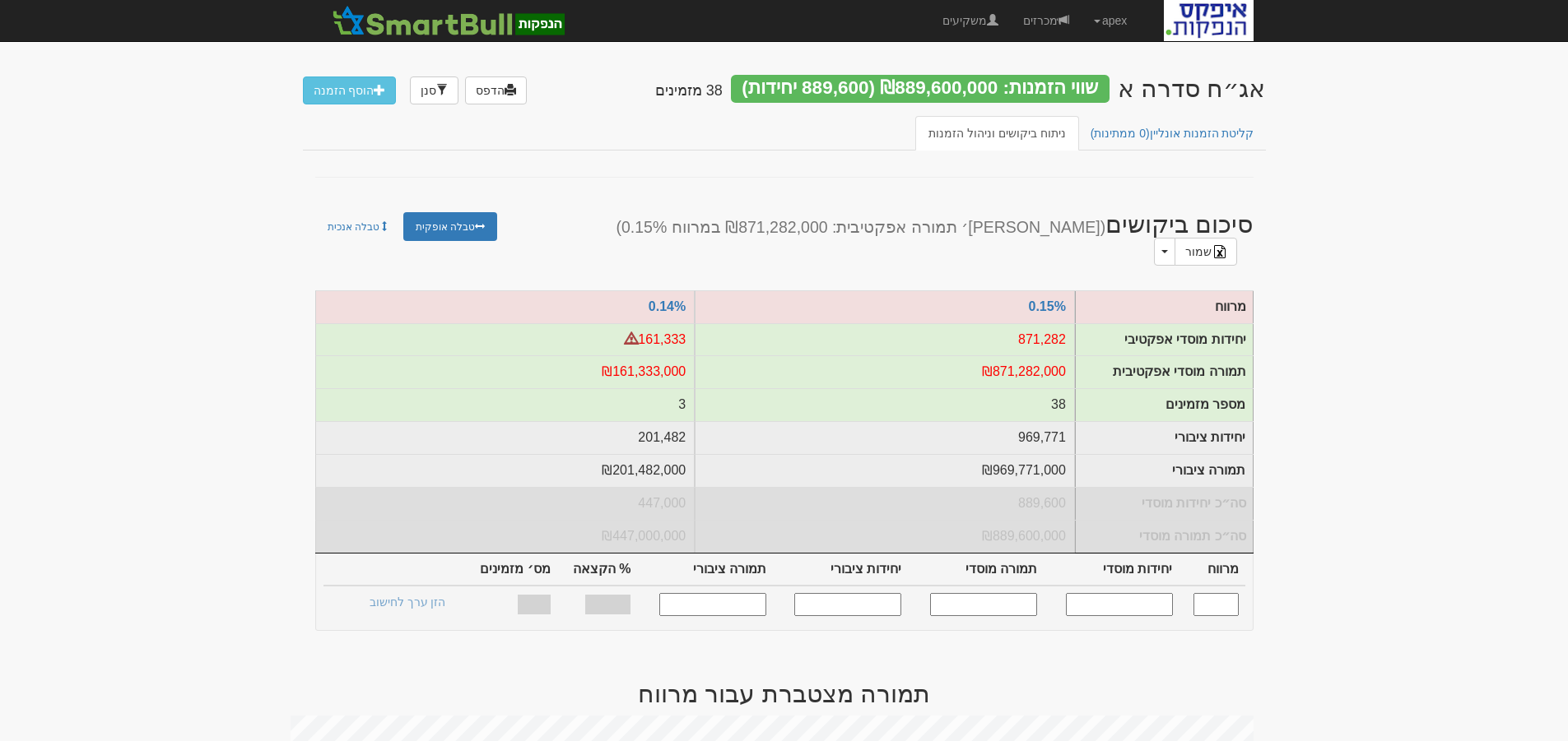
click at [1129, 594] on input "text" at bounding box center [1118, 604] width 107 height 22
type input "600000"
type input "0.150"
type input "600,000"
type input "600,000,000"
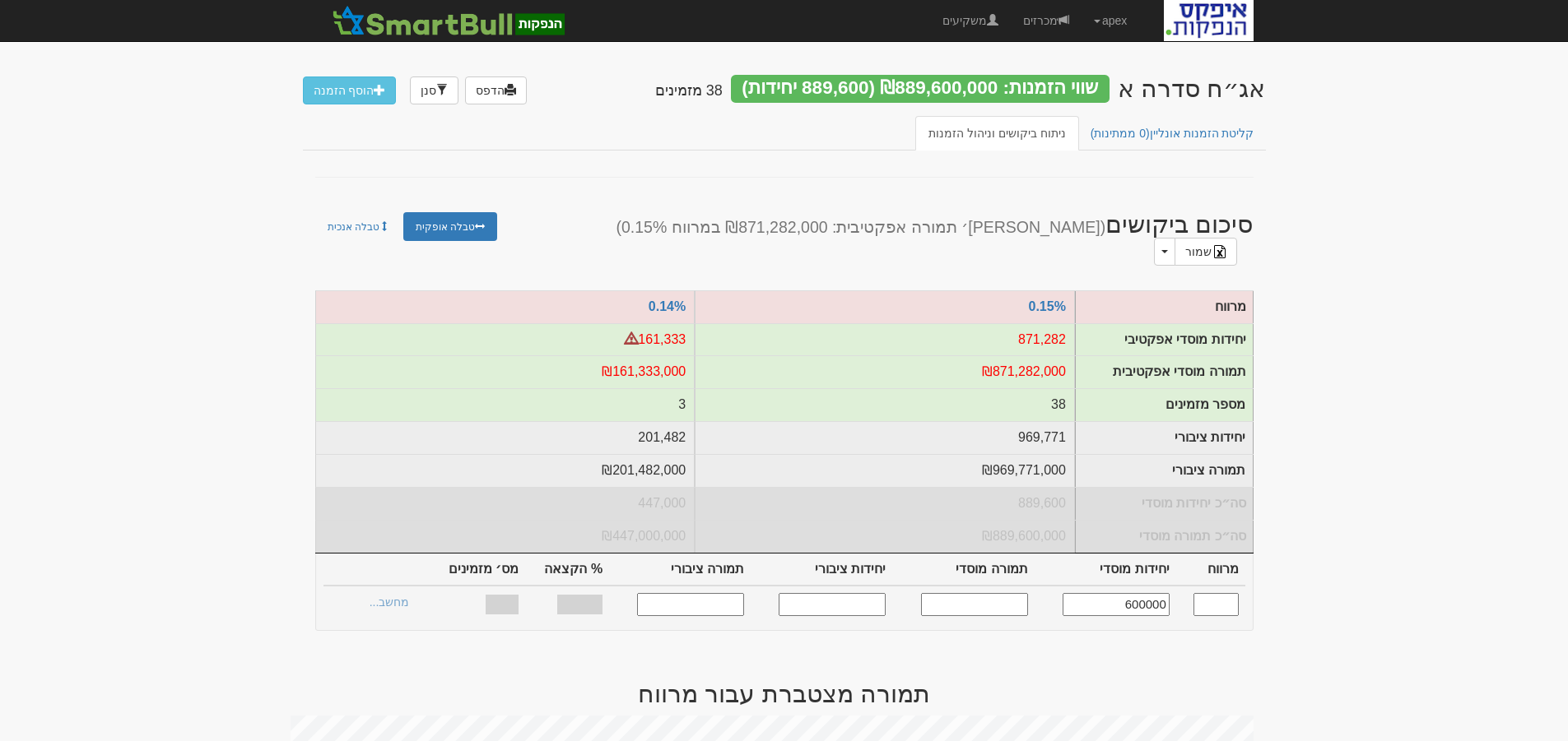
type input "684,211"
type input "684,211,000"
type input "35.02%"
type input "38"
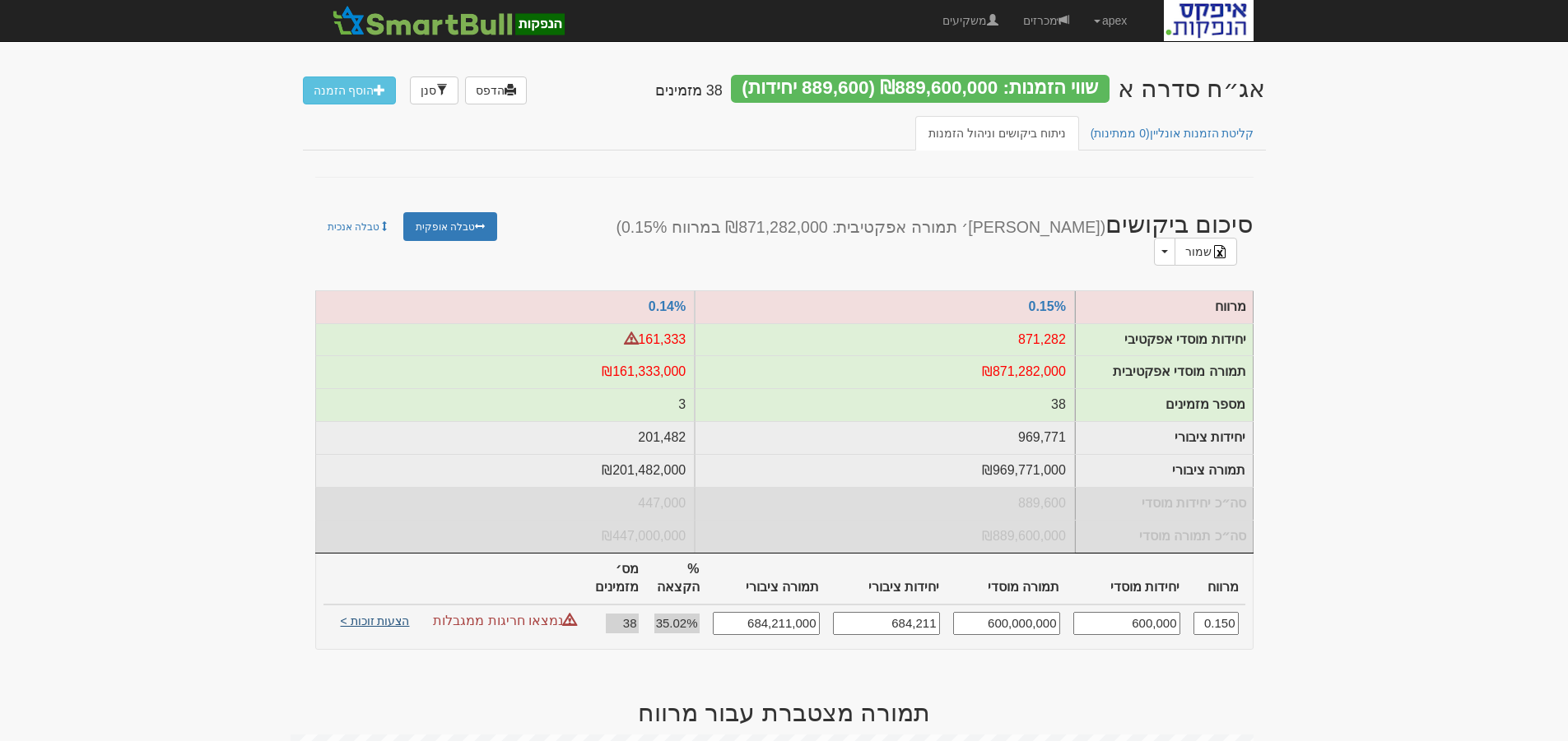
type input "600,000"
click at [375, 612] on link "הצעות זוכות >" at bounding box center [375, 624] width 91 height 23
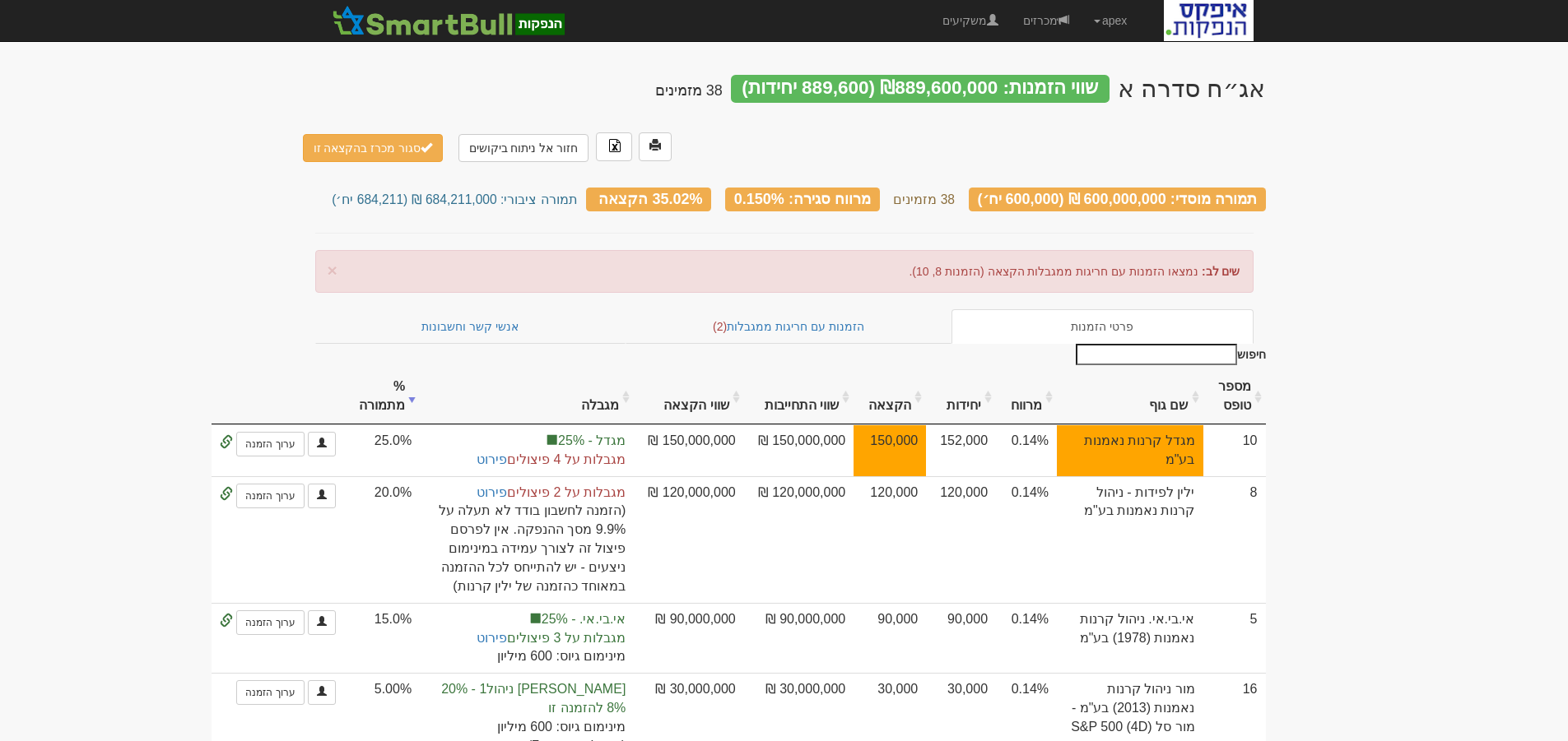
click at [1030, 370] on th "מרווח" at bounding box center [1026, 397] width 61 height 55
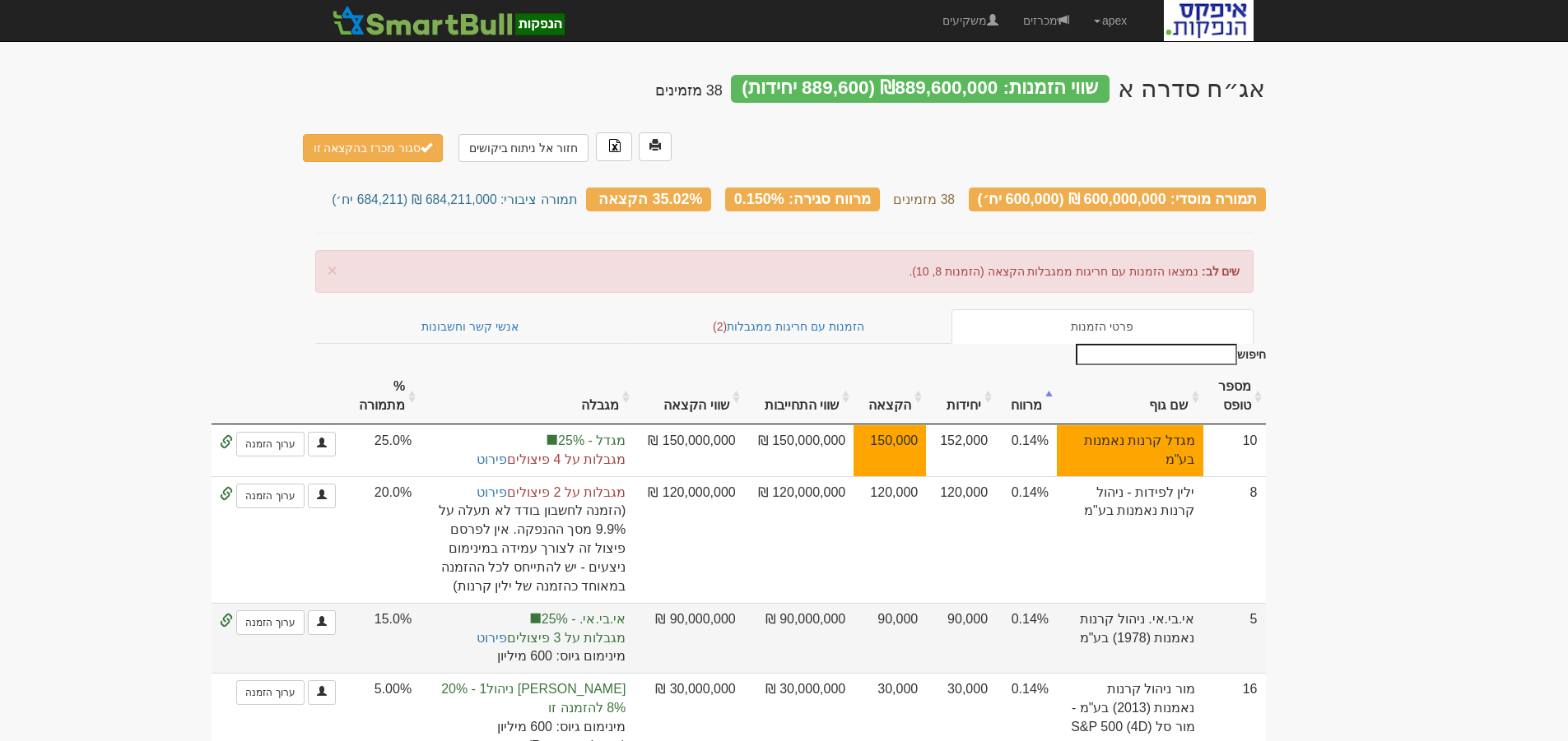
scroll to position [82, 0]
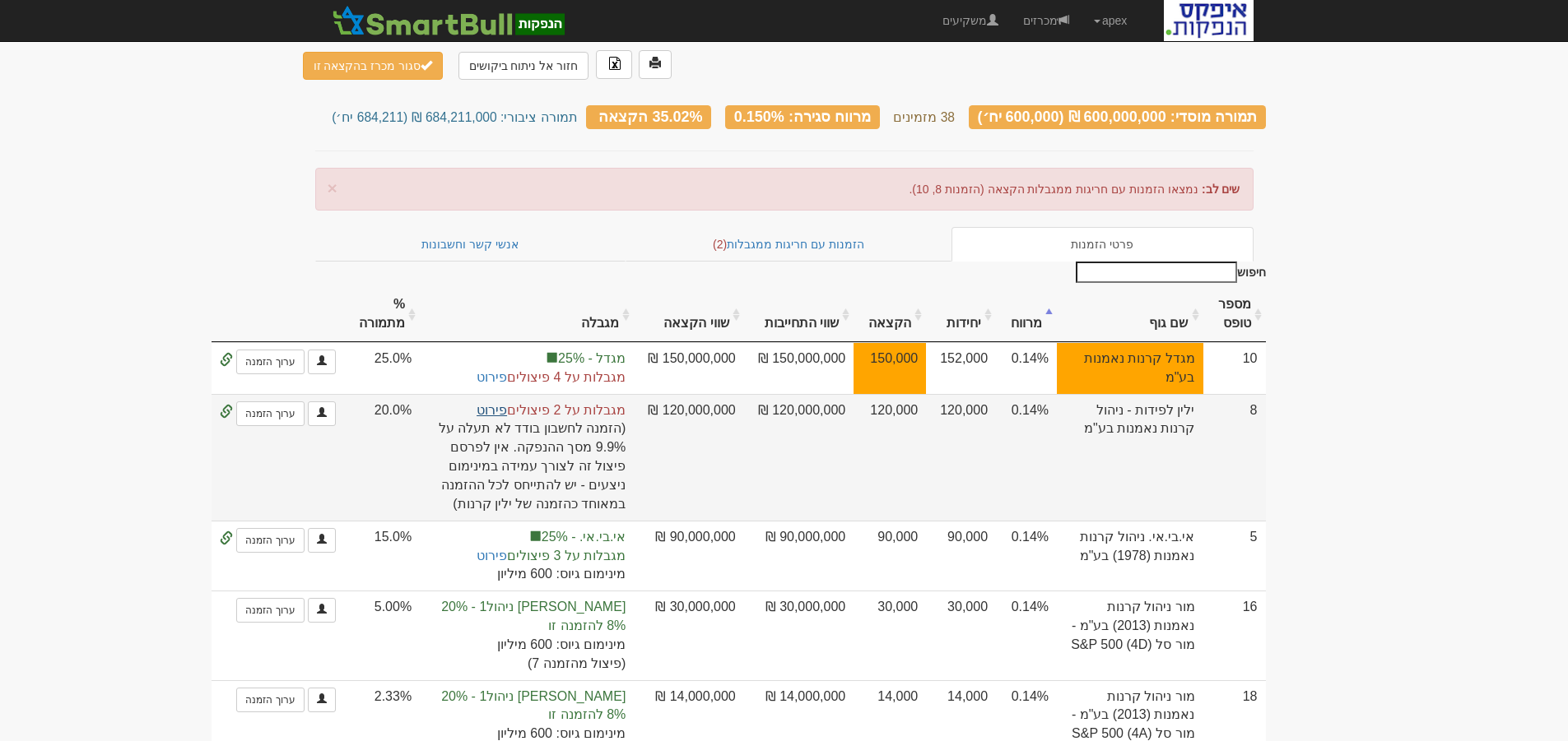
click at [500, 403] on link "פירוט" at bounding box center [491, 410] width 30 height 14
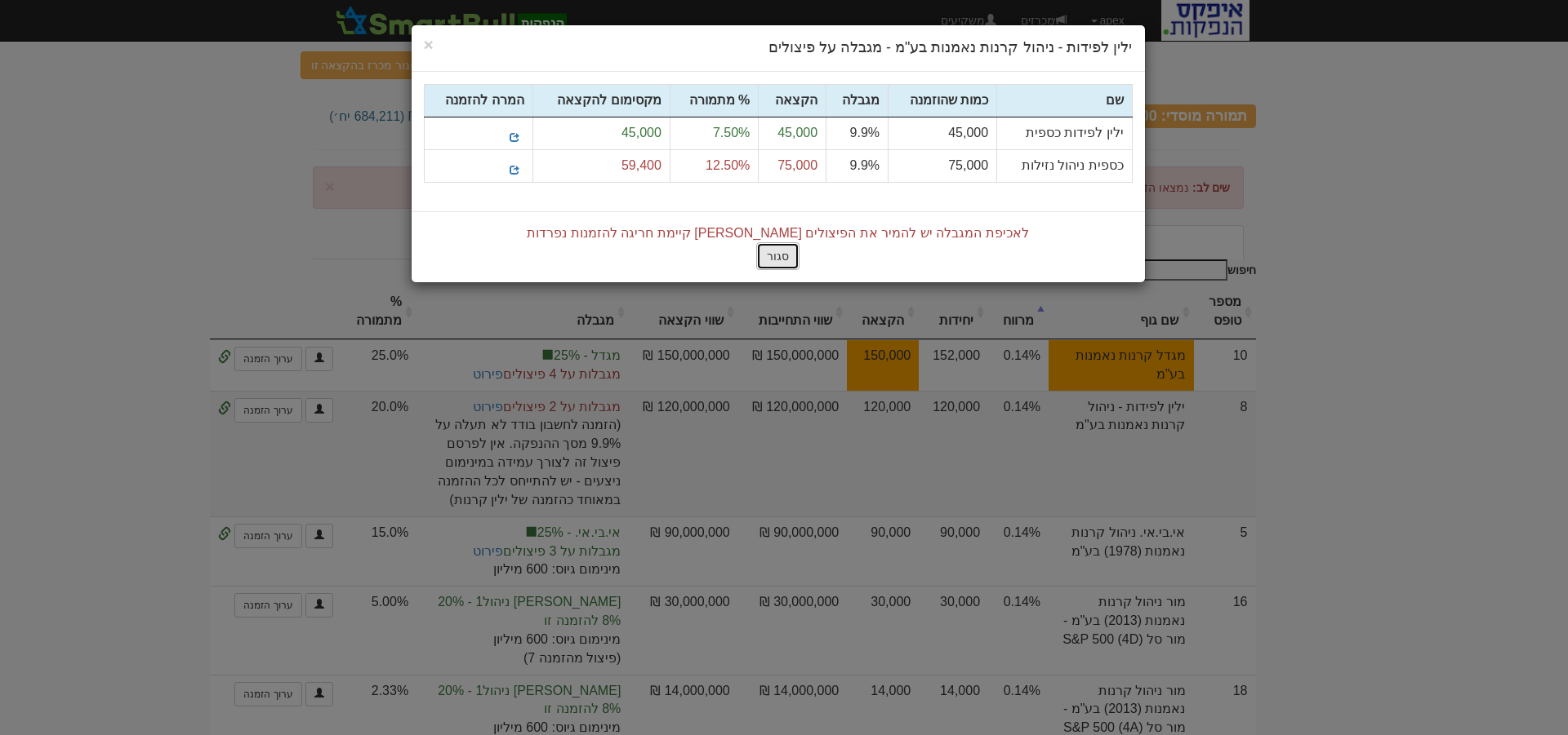
click at [787, 254] on button "סגור" at bounding box center [778, 256] width 44 height 28
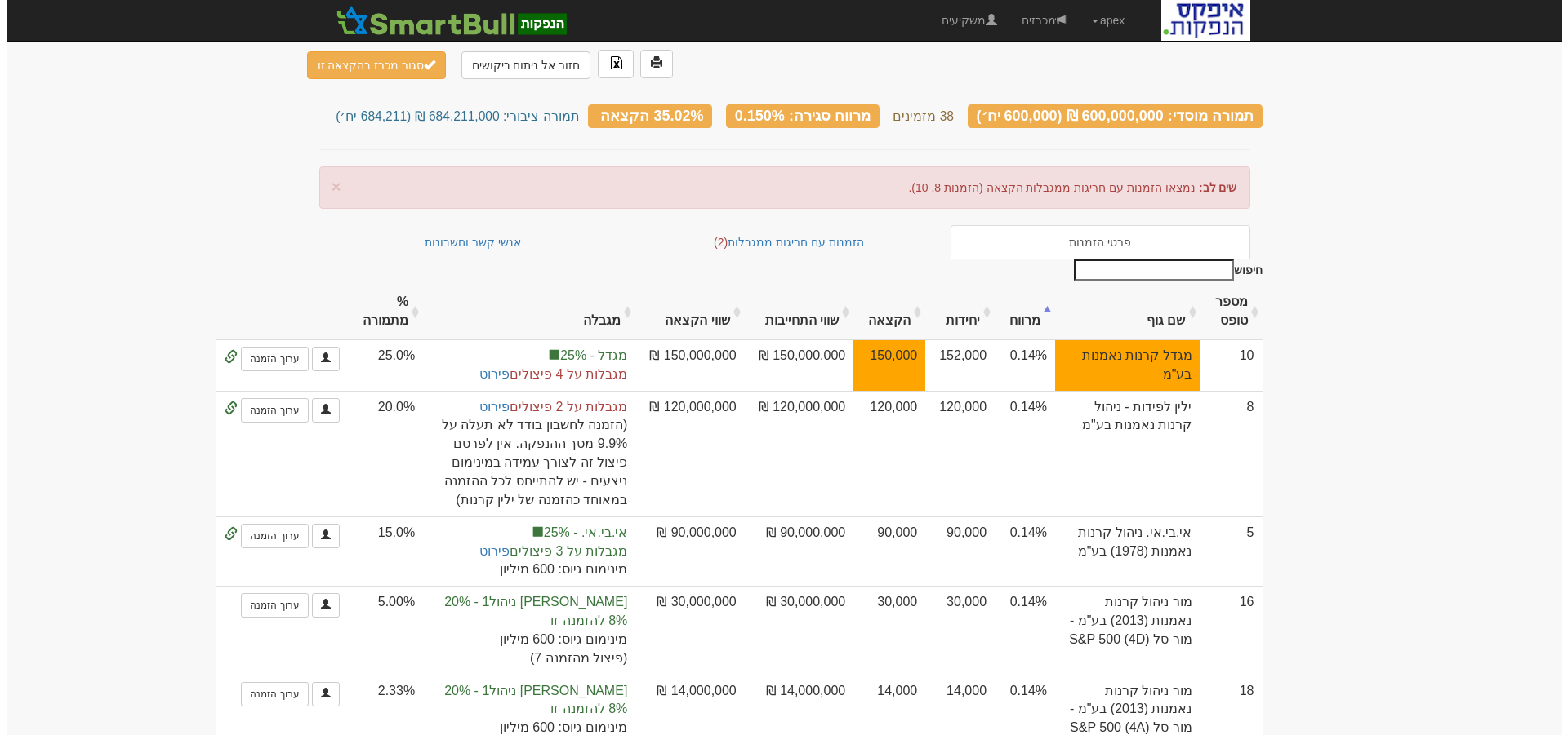
scroll to position [0, 0]
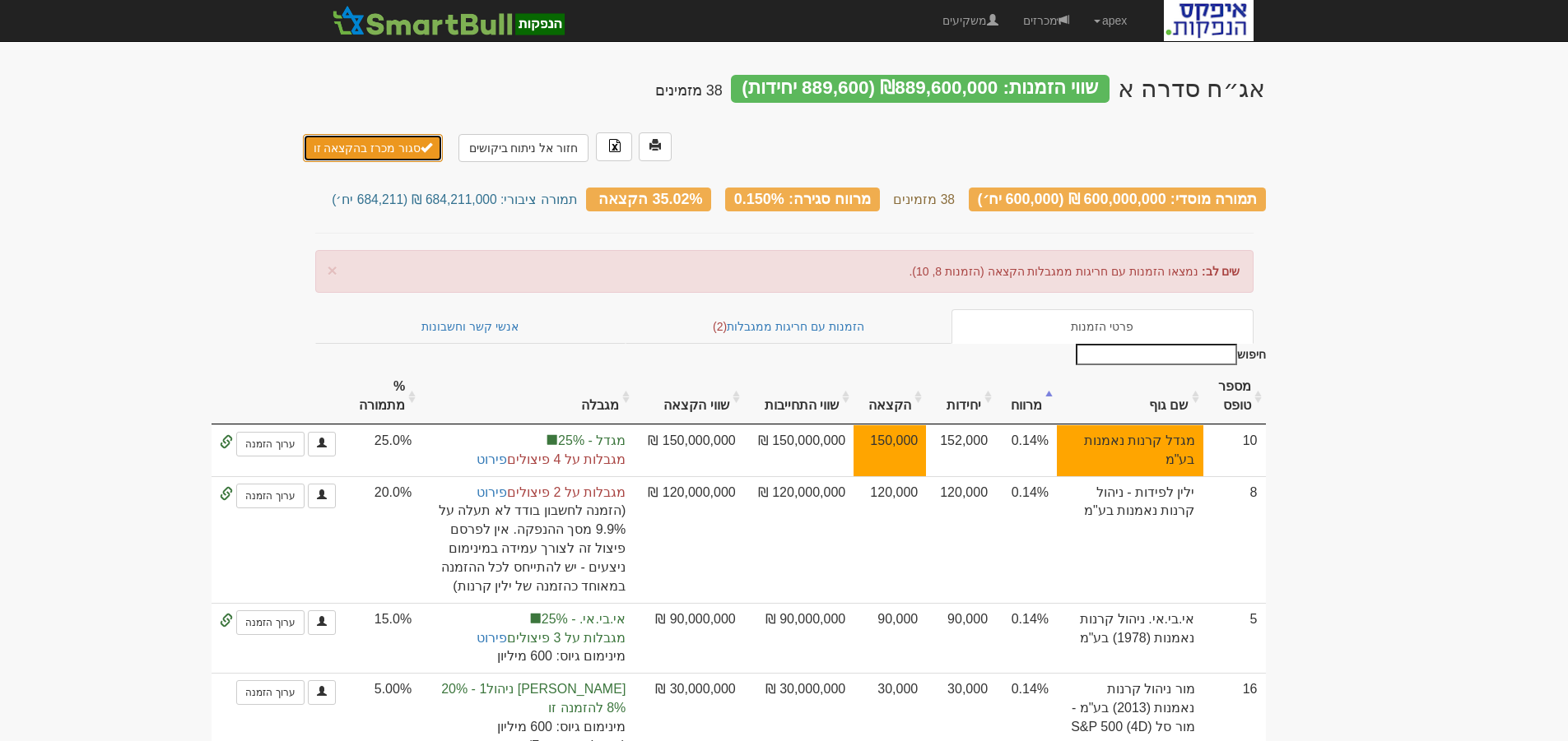
click at [351, 134] on button "סגור מכרז בהקצאה זו" at bounding box center [373, 148] width 141 height 28
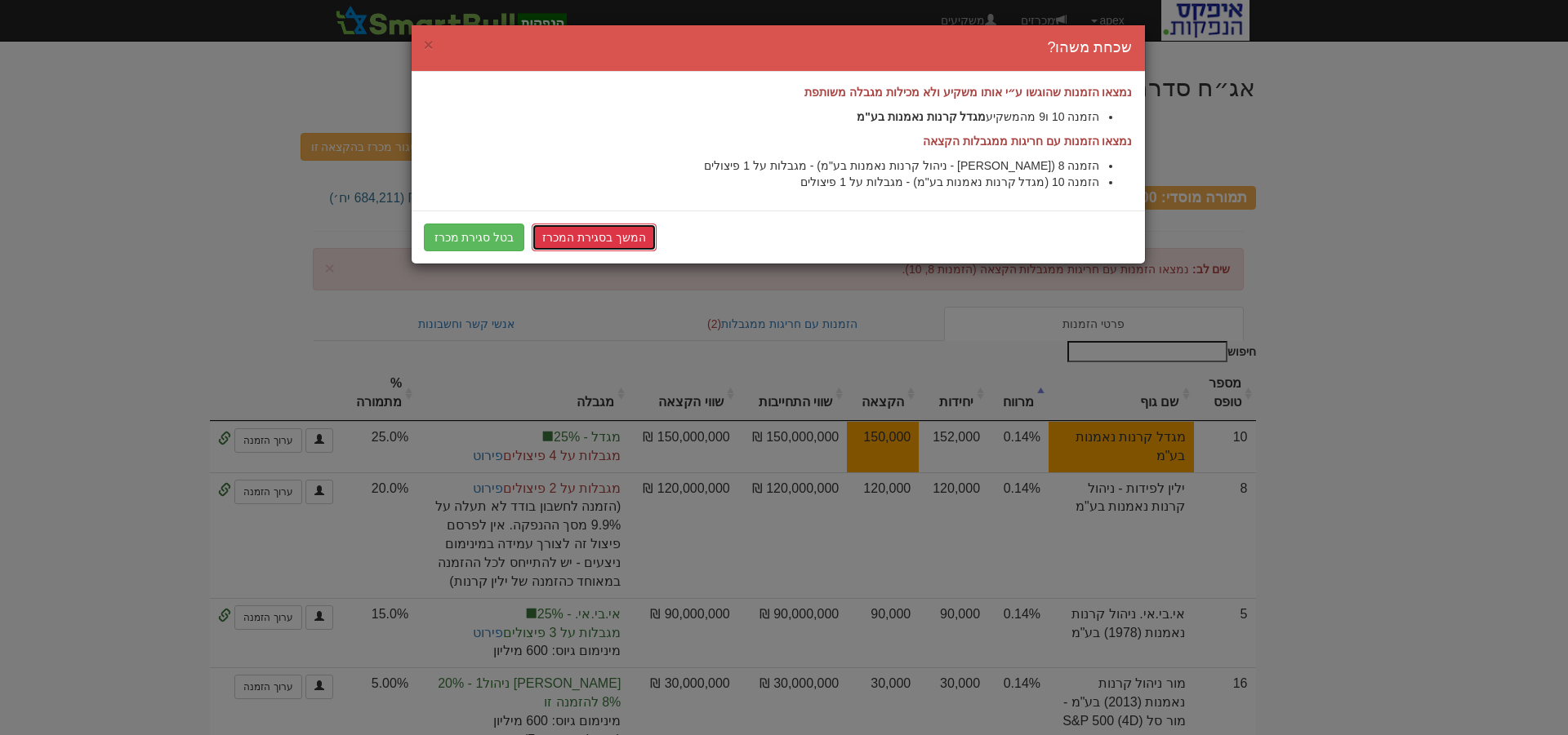
click at [595, 232] on link "המשך בסגירת המכרז" at bounding box center [594, 238] width 125 height 28
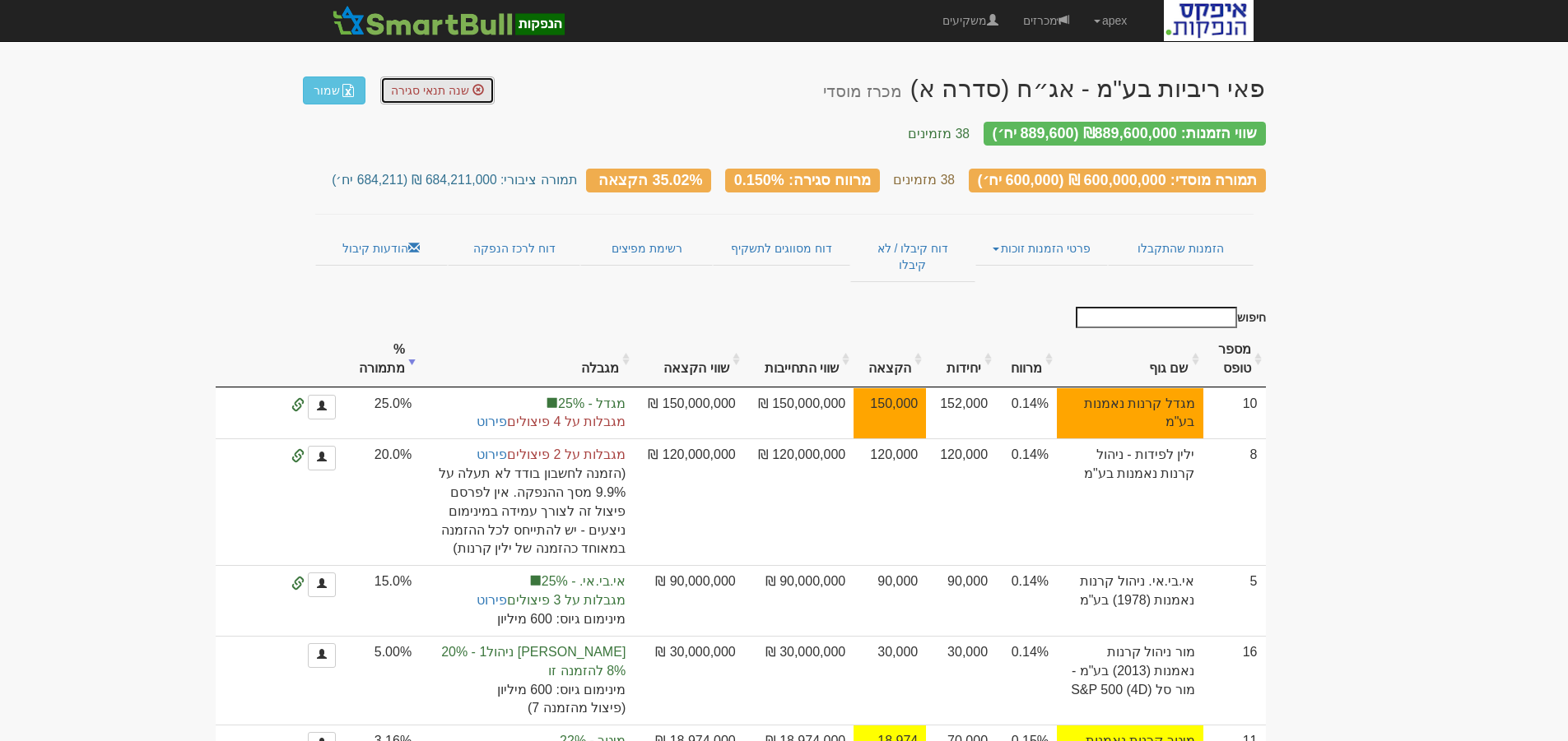
click at [419, 88] on span "שנה תנאי סגירה" at bounding box center [430, 90] width 78 height 13
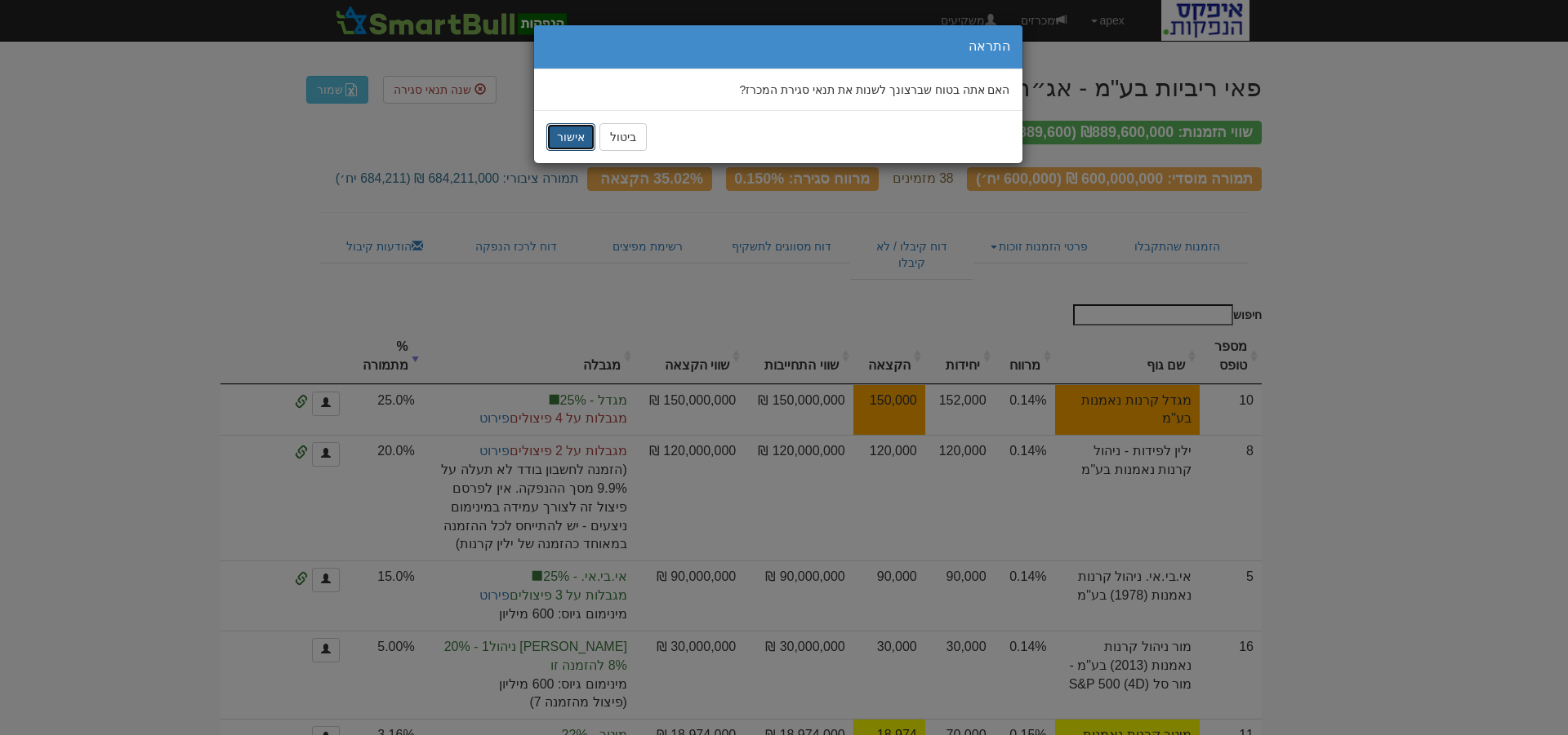
click at [561, 142] on button "אישור" at bounding box center [571, 137] width 49 height 28
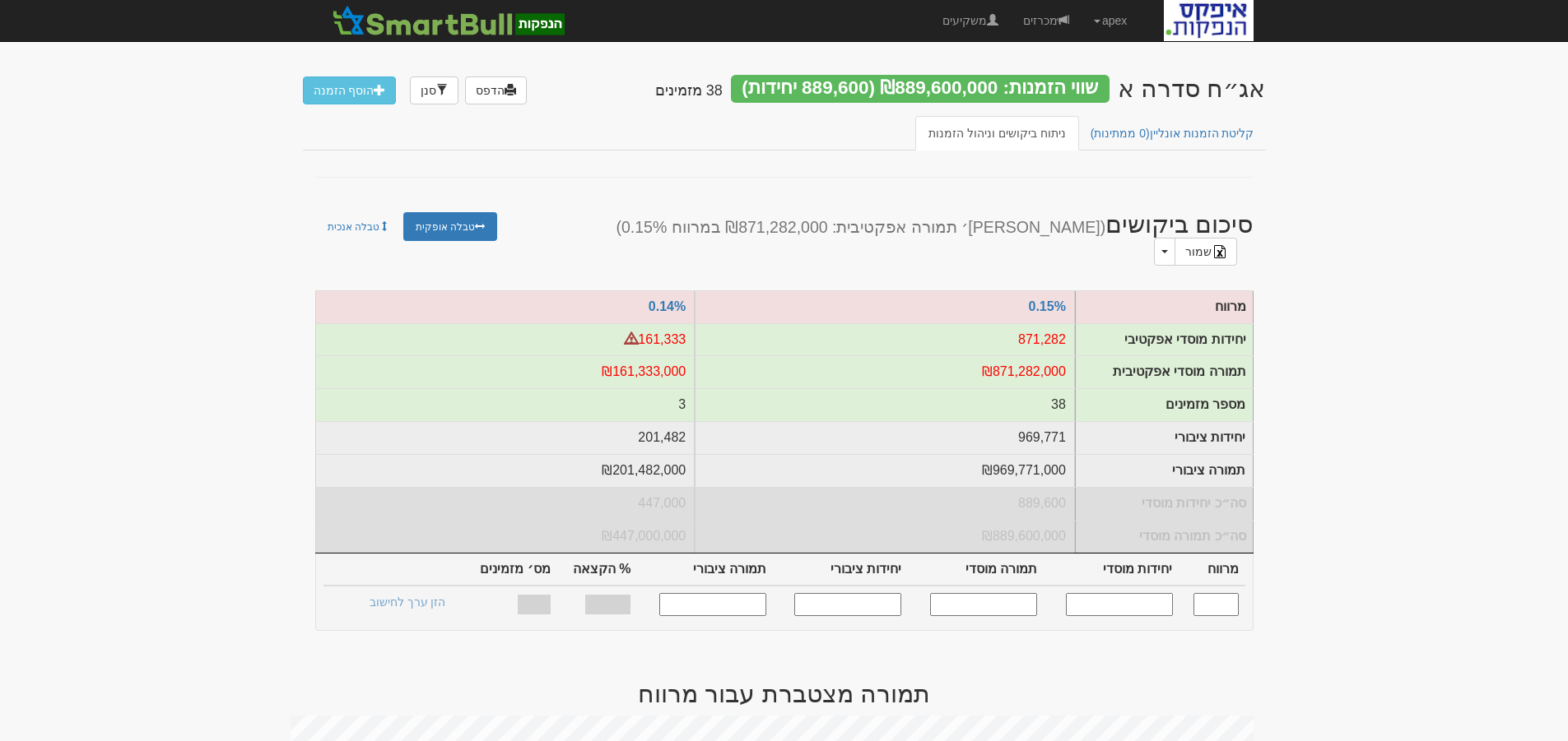
click at [1134, 593] on input "text" at bounding box center [1118, 604] width 107 height 22
type input "600000"
type input "0.150"
type input "600,000"
type input "600,000,000"
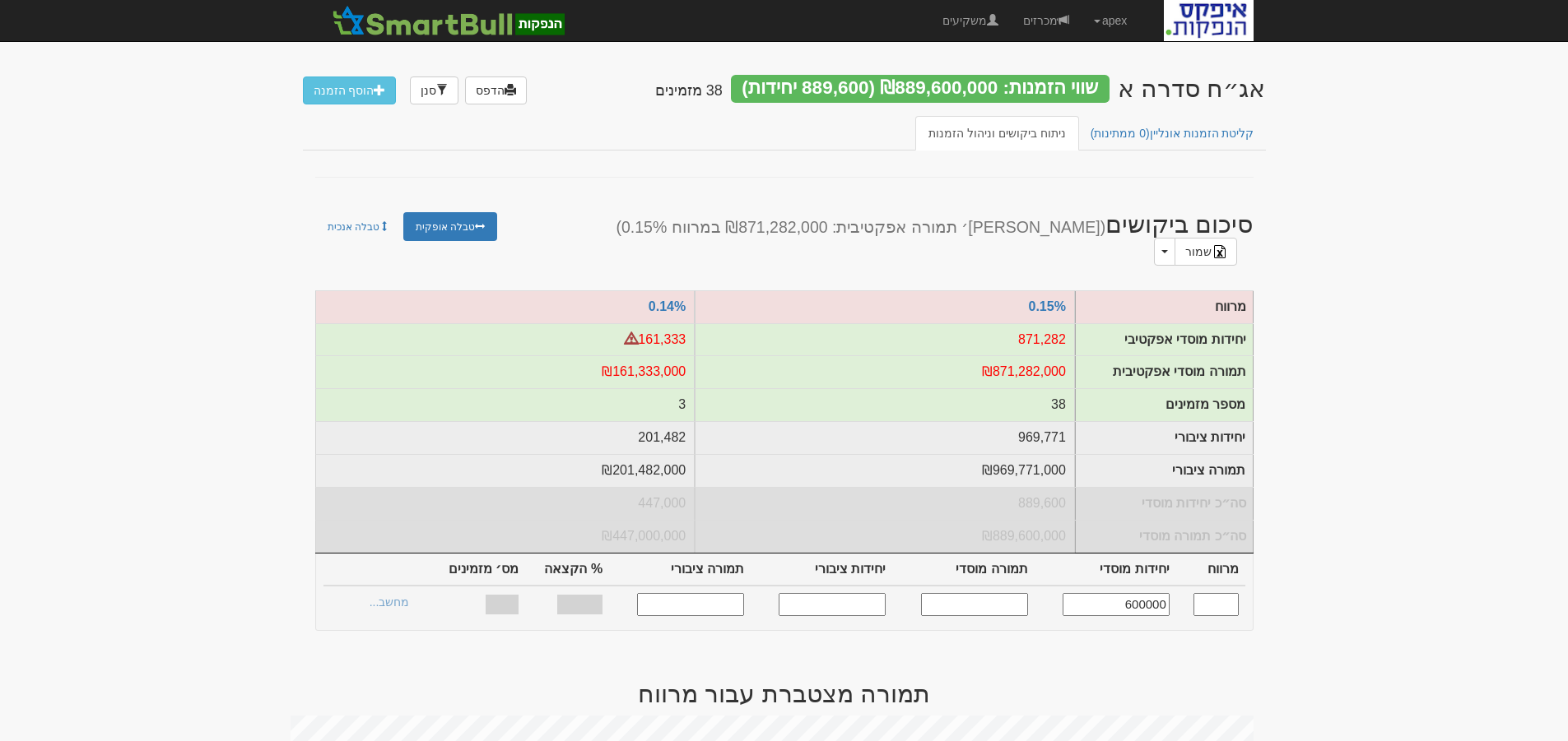
type input "684,211"
type input "684,211,000"
type input "35.02%"
type input "38"
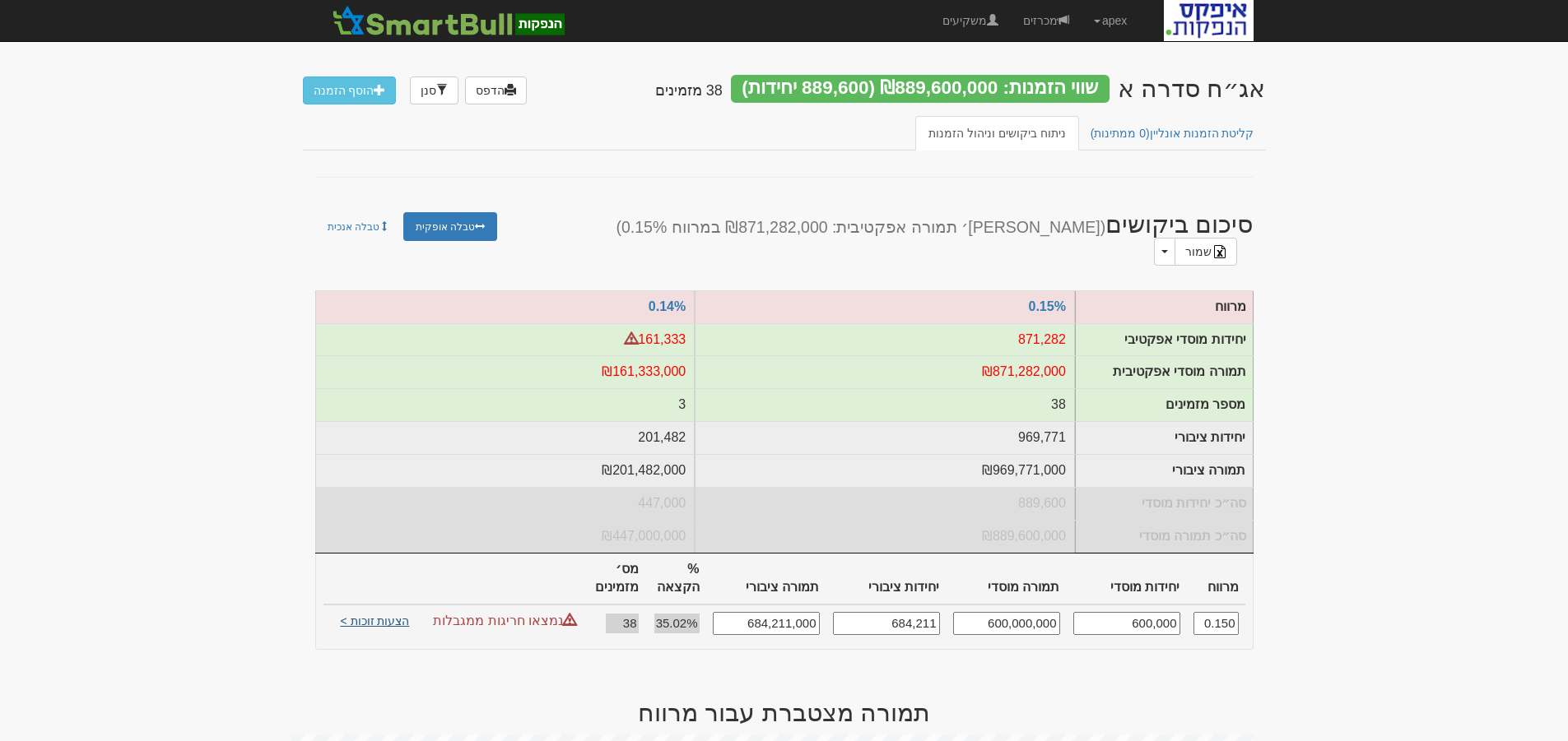
type input "600,000"
click at [384, 612] on link "הצעות זוכות >" at bounding box center [375, 624] width 91 height 23
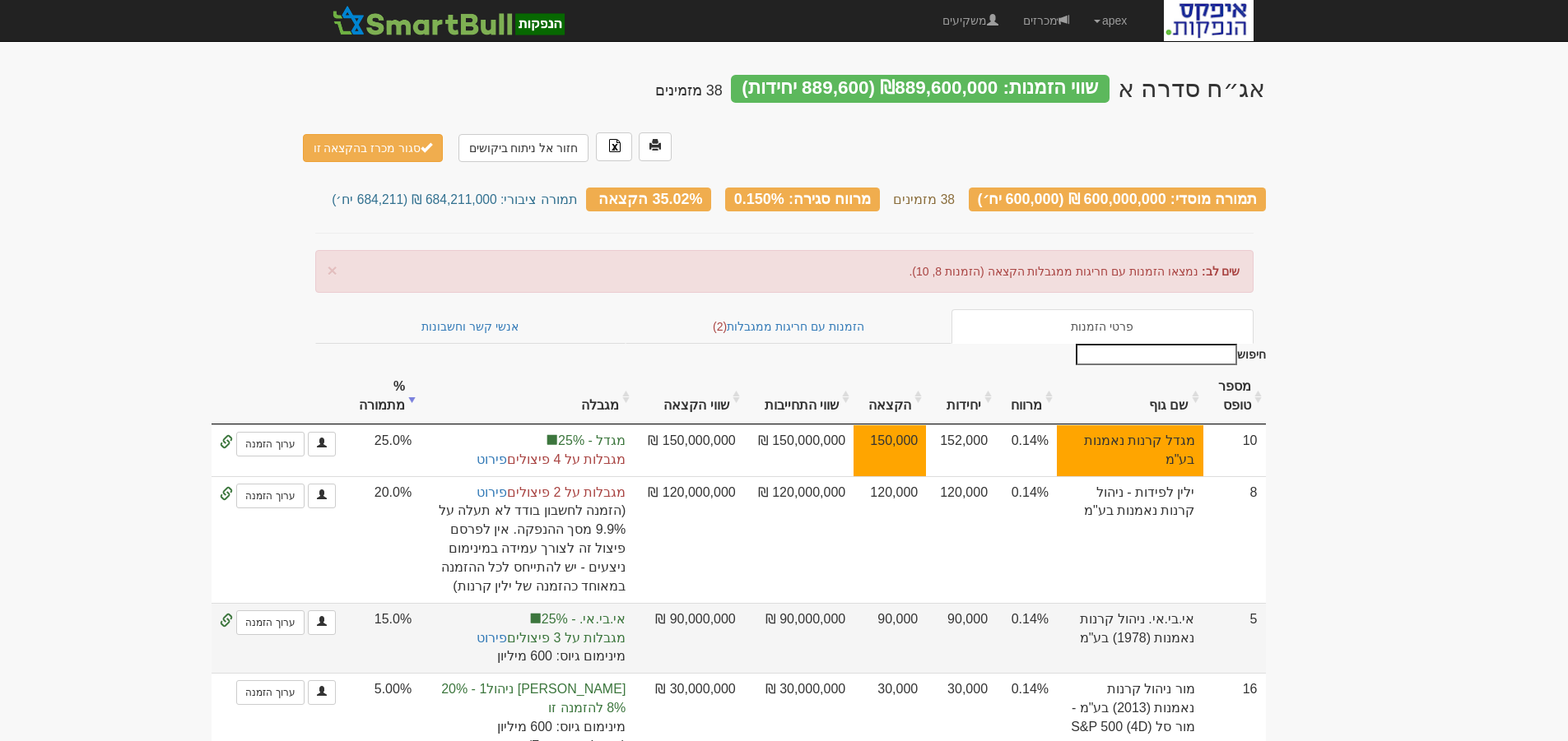
scroll to position [164, 0]
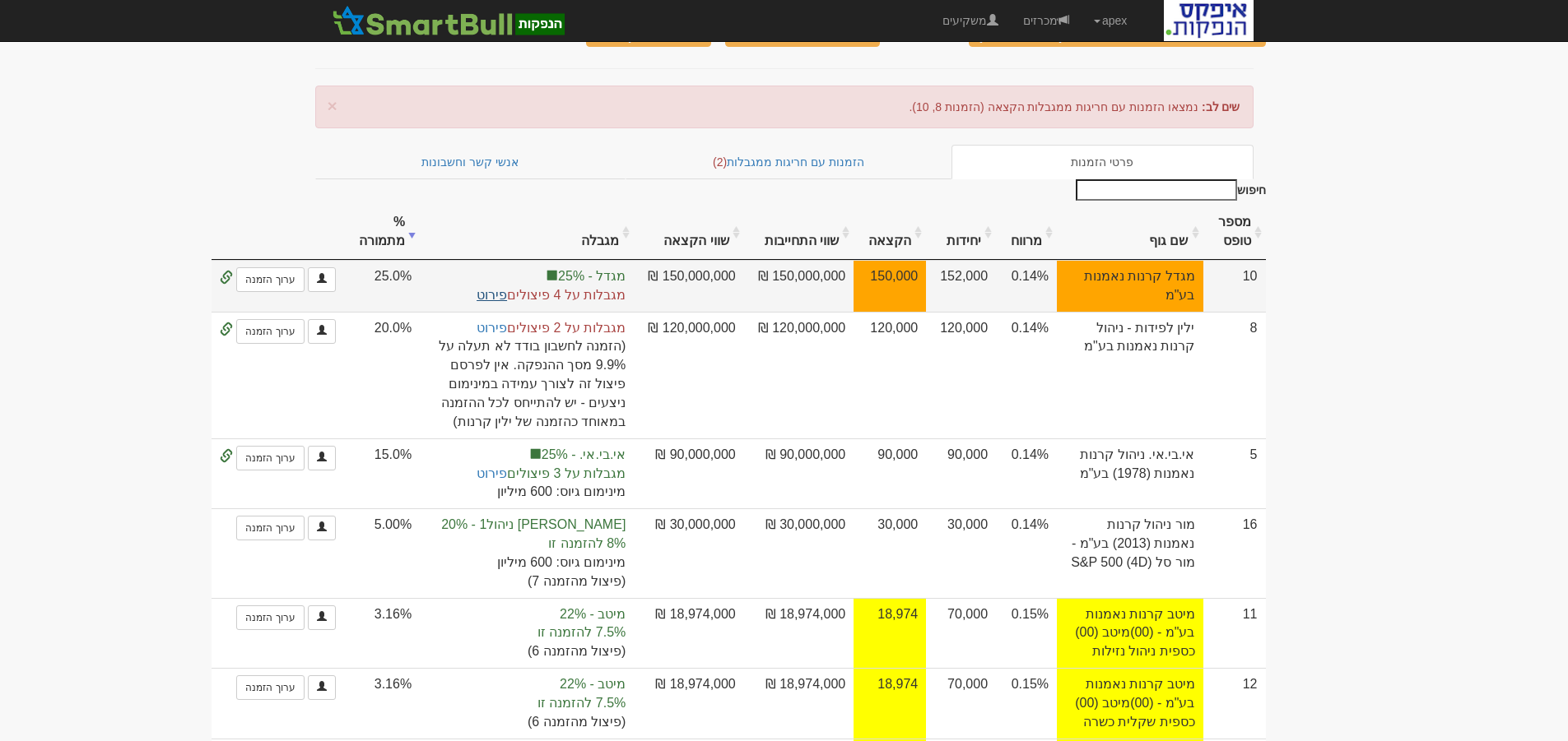
click at [507, 288] on link "פירוט" at bounding box center [491, 295] width 30 height 14
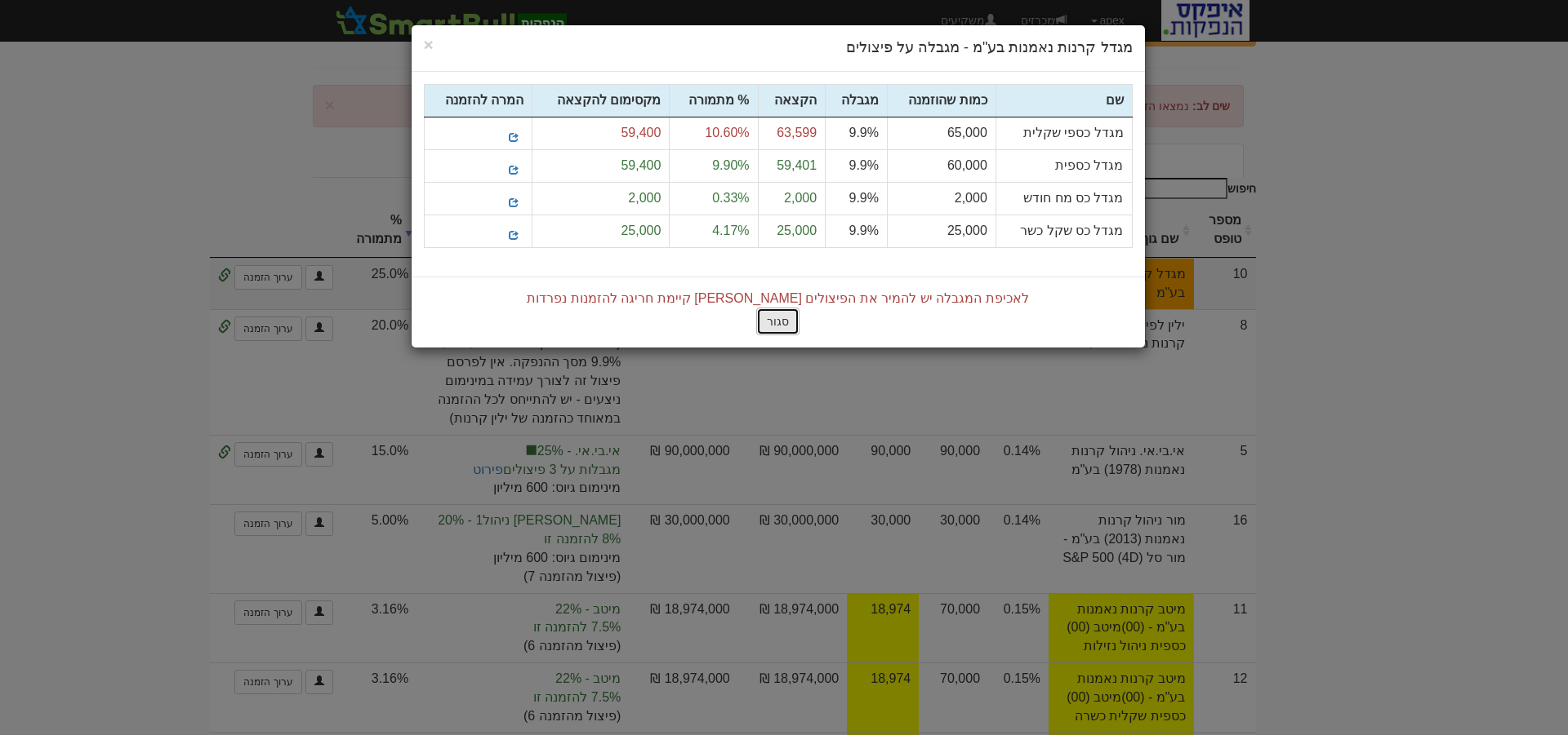
click at [777, 318] on button "סגור" at bounding box center [778, 321] width 44 height 28
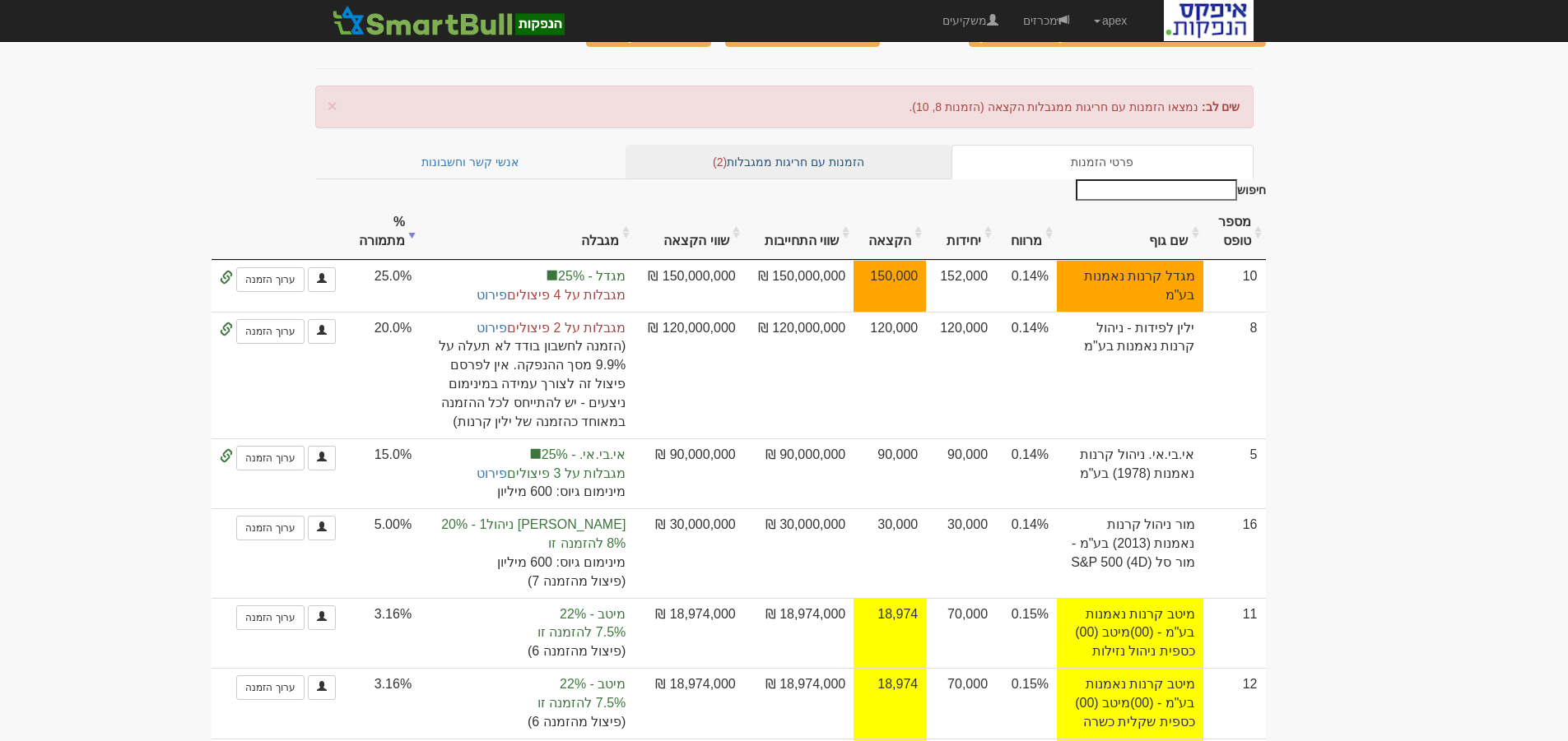
scroll to position [0, 0]
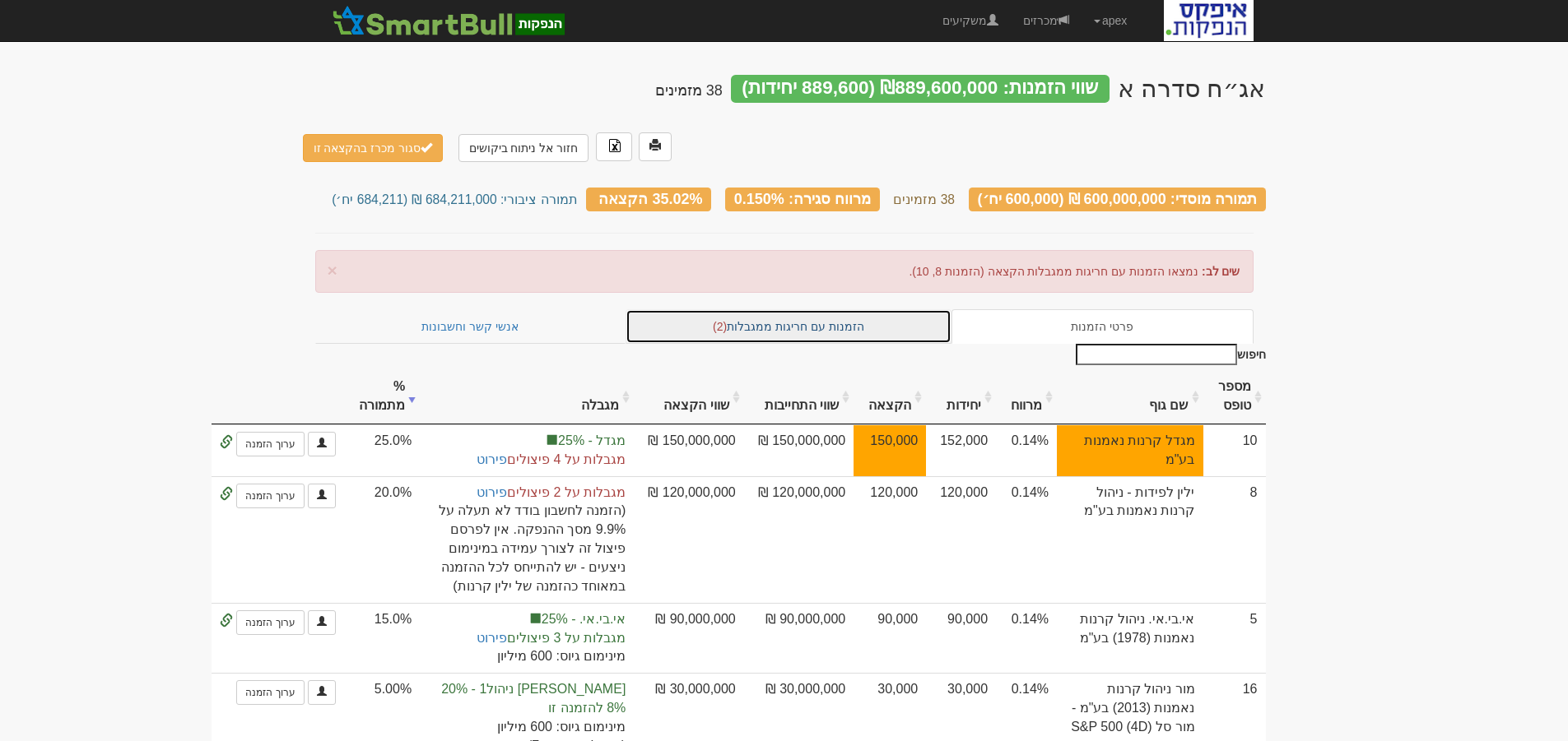
click at [792, 310] on link "הזמנות עם חריגות ממגבלות (2)" at bounding box center [788, 327] width 326 height 34
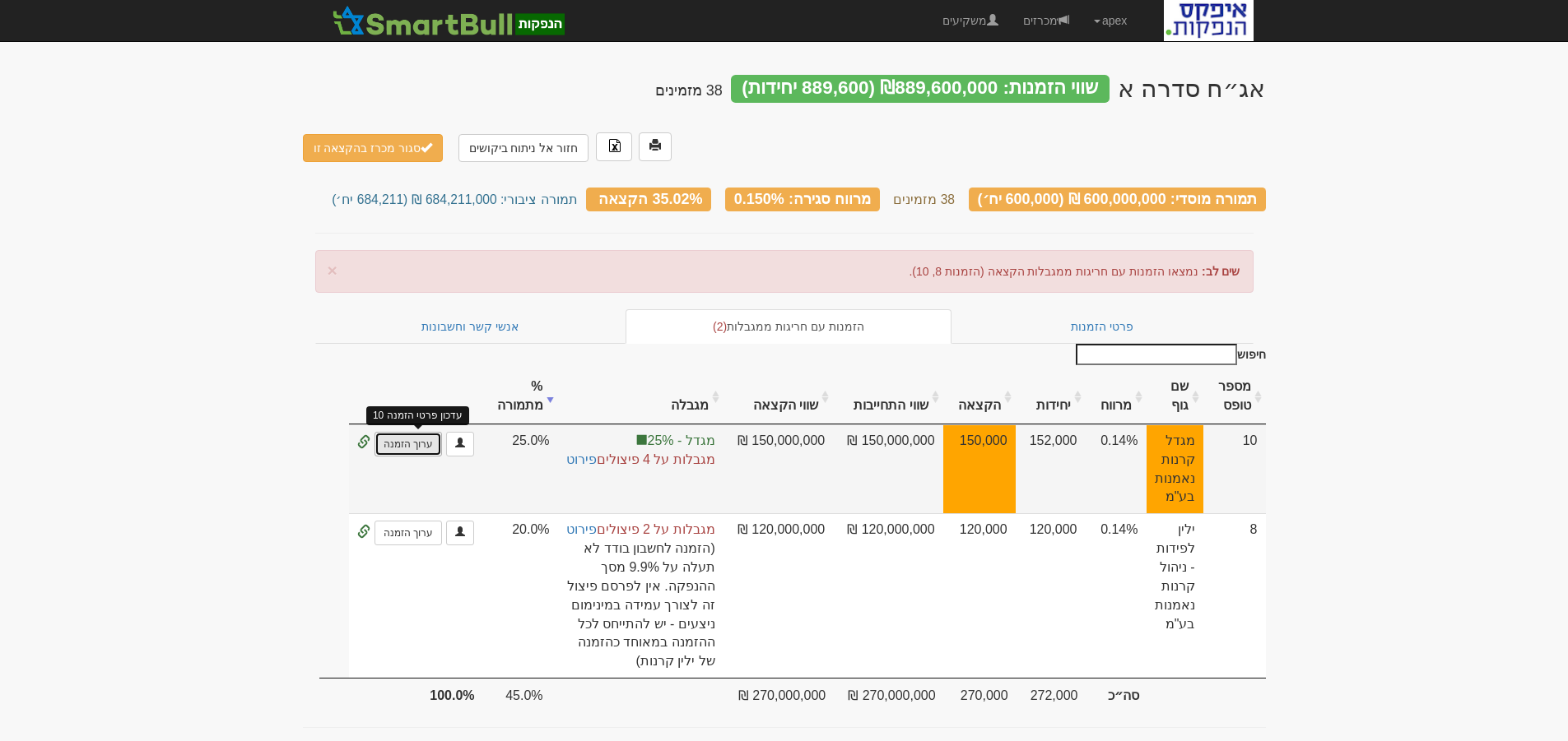
click at [418, 432] on link "ערוך הזמנה" at bounding box center [408, 444] width 67 height 24
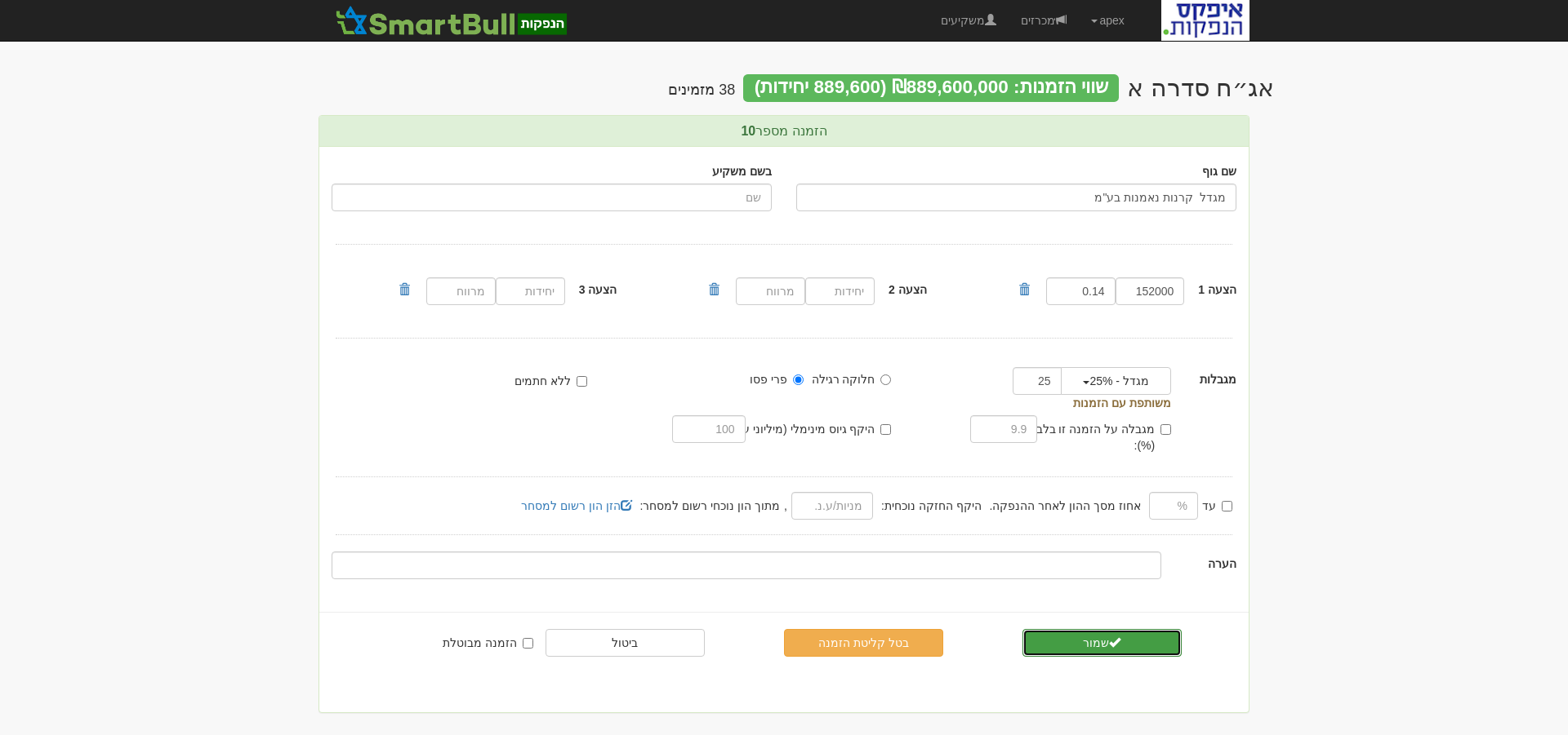
click at [1078, 629] on button "שמור" at bounding box center [1102, 643] width 159 height 28
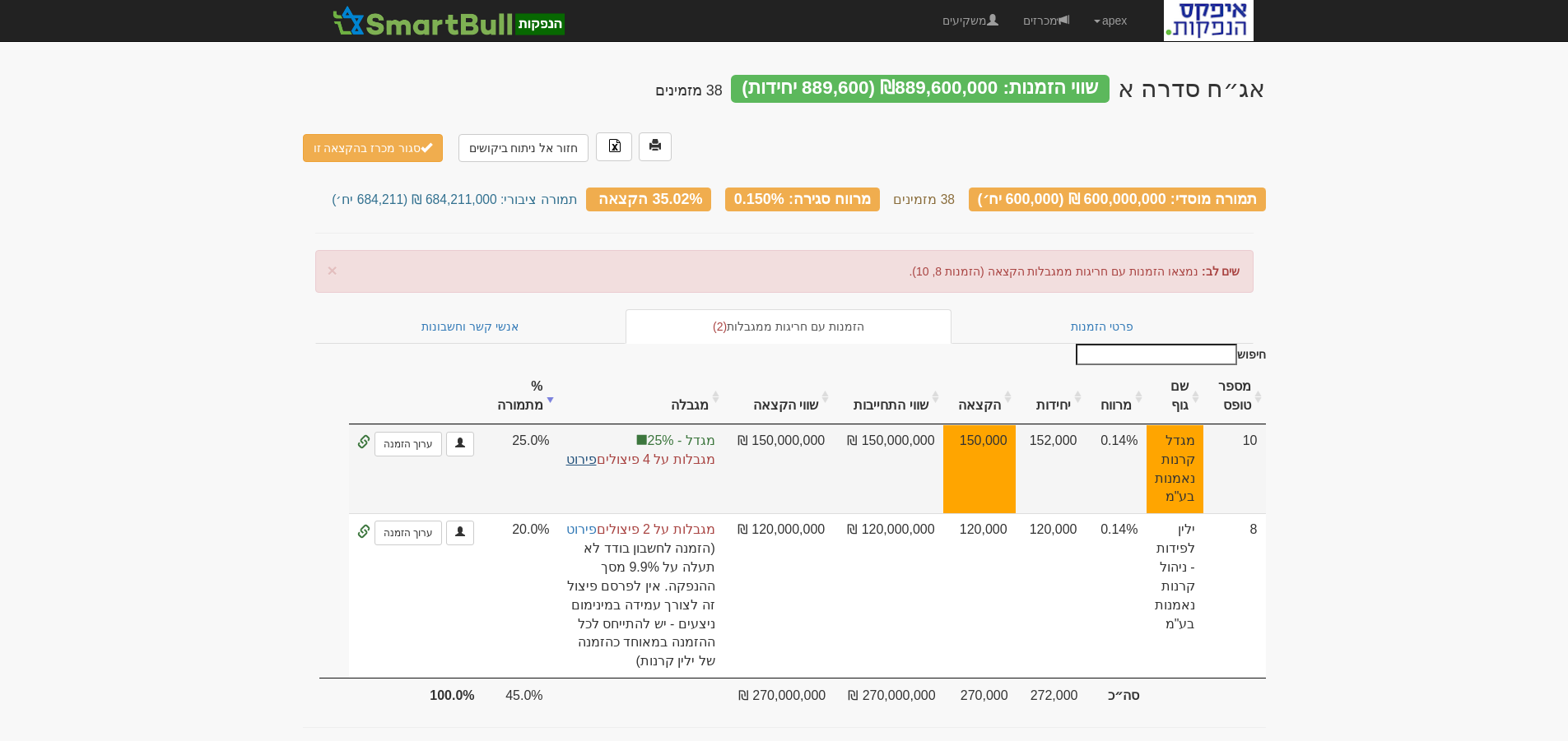
click at [582, 453] on link "פירוט" at bounding box center [581, 459] width 30 height 14
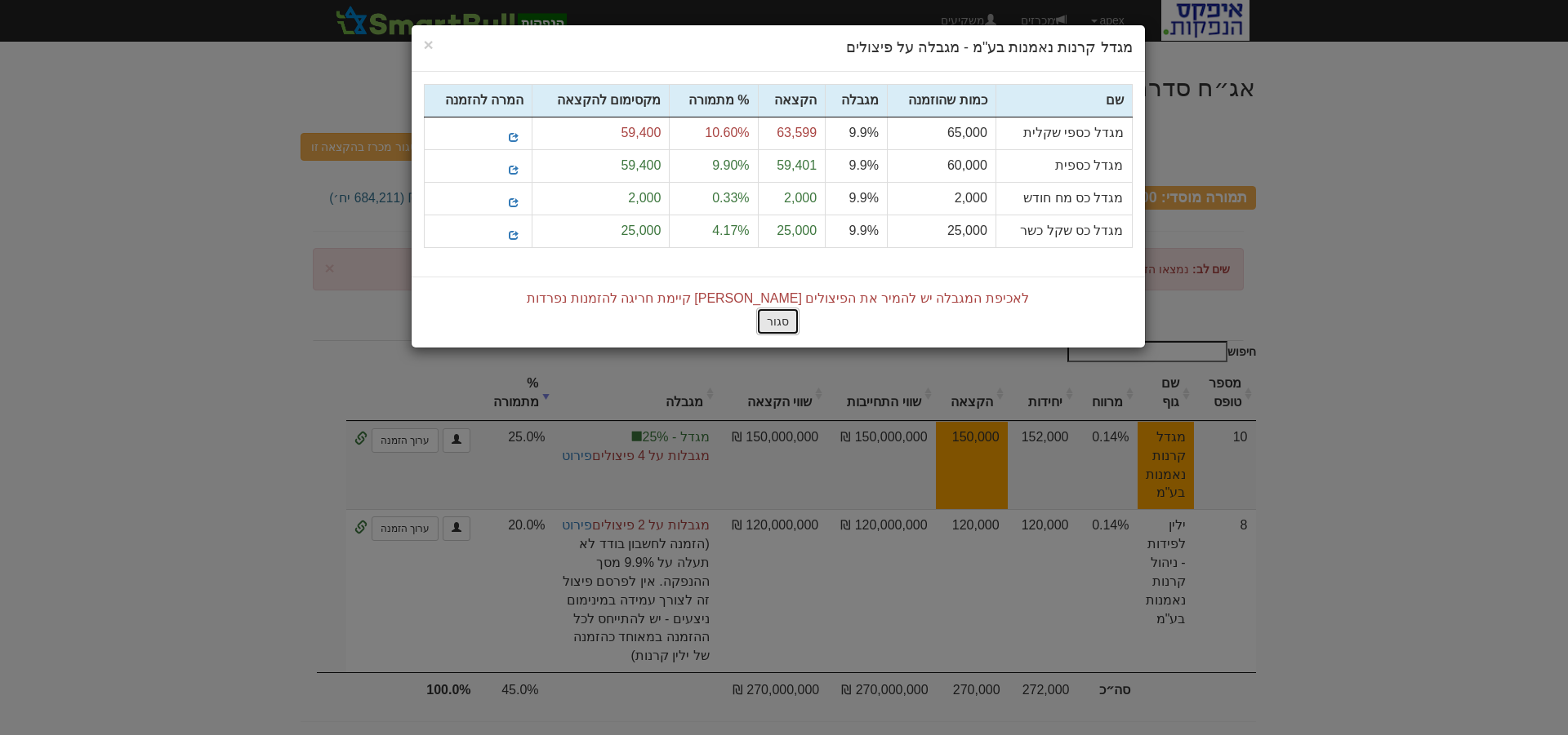
click at [787, 315] on button "סגור" at bounding box center [778, 321] width 44 height 28
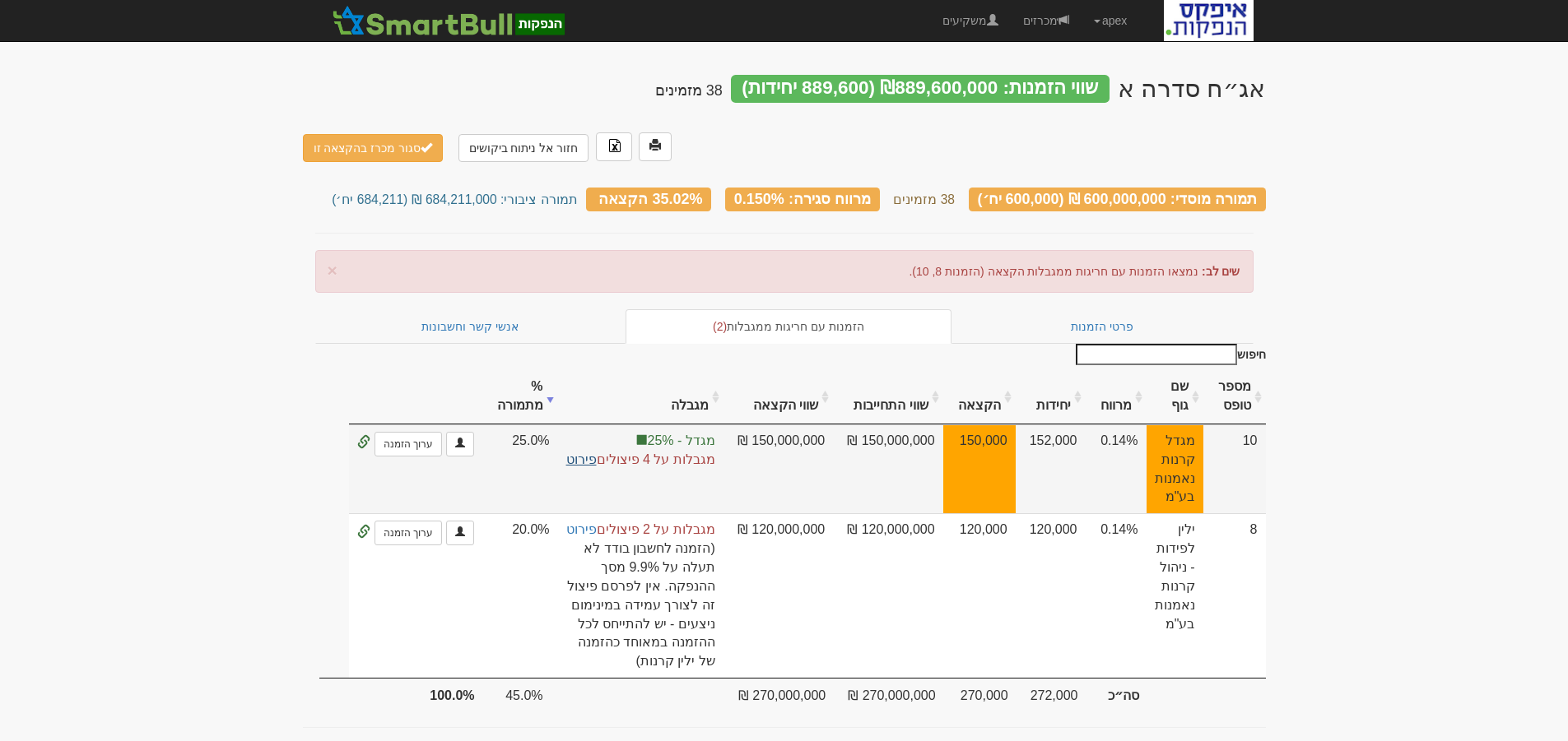
click at [585, 453] on link "פירוט" at bounding box center [581, 459] width 30 height 14
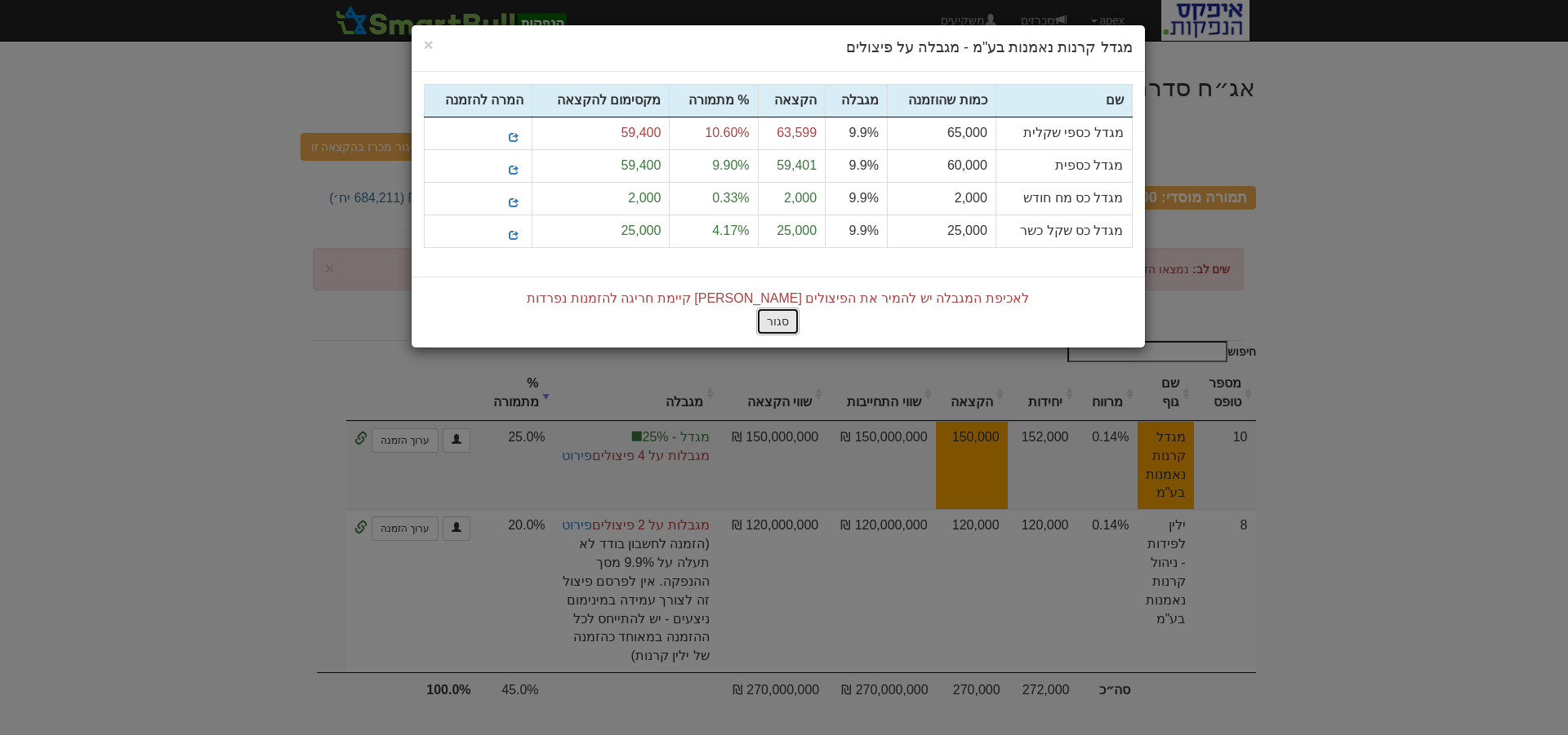
click at [777, 315] on button "סגור" at bounding box center [778, 321] width 44 height 28
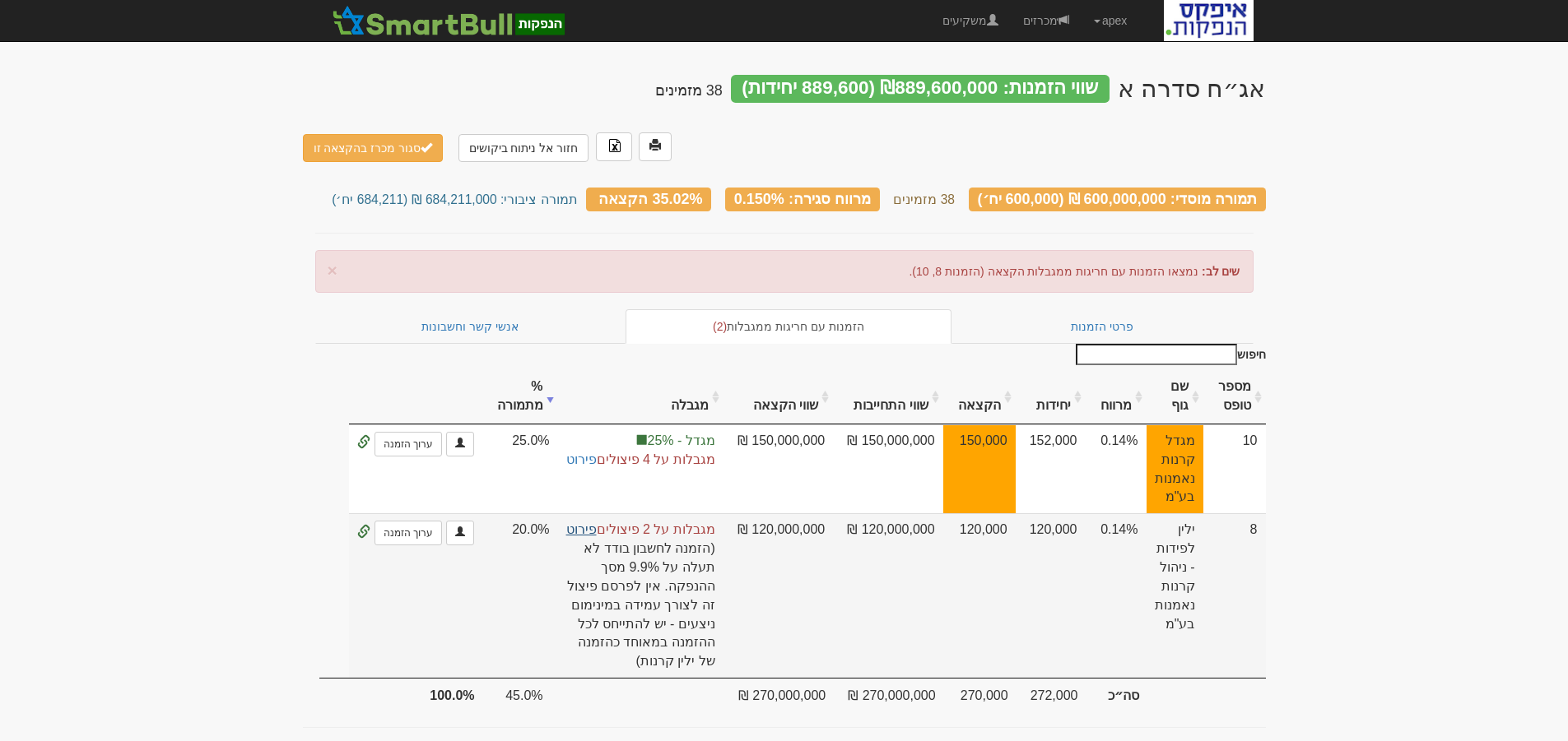
click at [575, 523] on link "פירוט" at bounding box center [581, 530] width 30 height 14
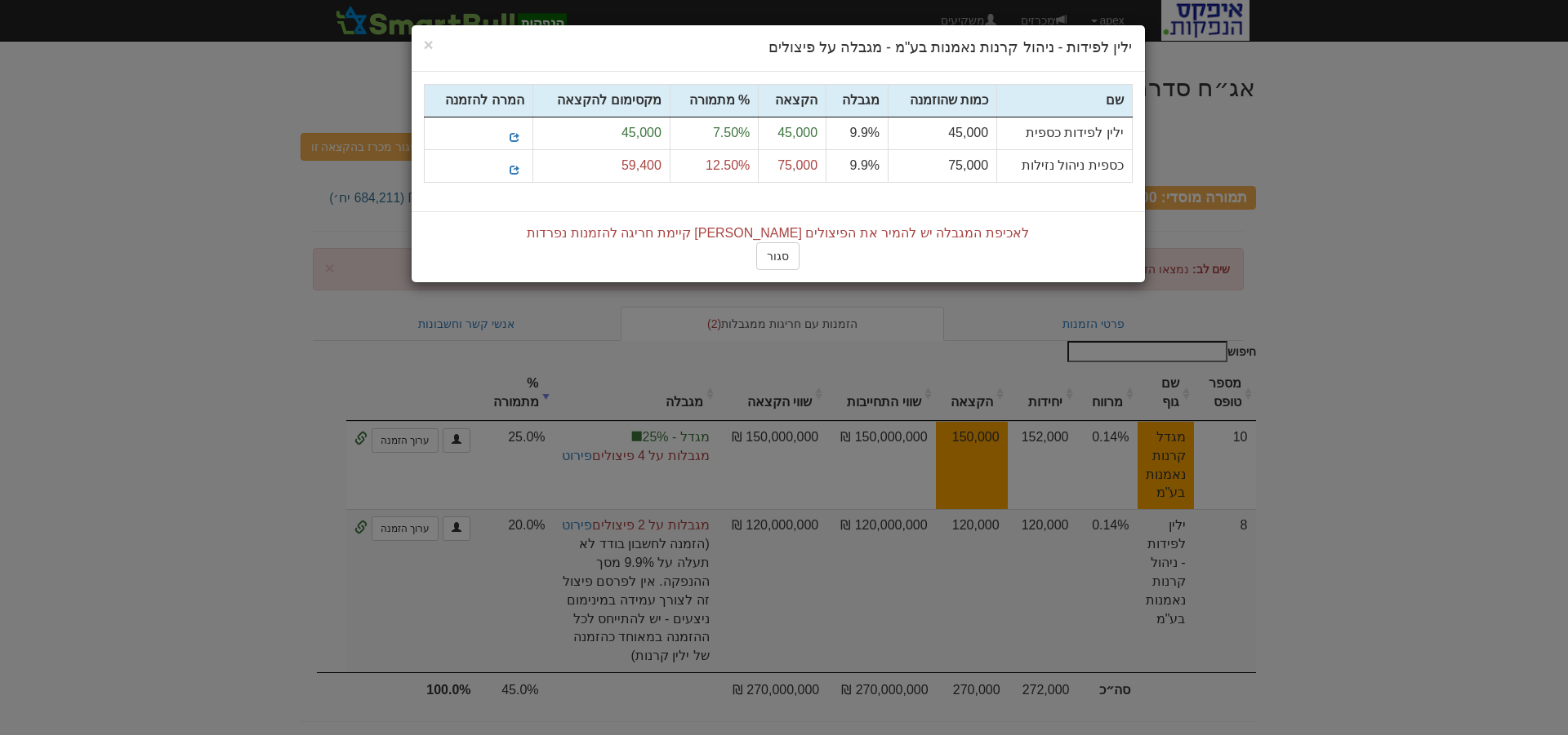
drag, startPoint x: 564, startPoint y: 45, endPoint x: 554, endPoint y: 98, distance: 53.9
click at [554, 98] on div "× Close ילין לפידות - ניהול קרנות נאמנות בע"מ - מגבלה על פיצולים שם" at bounding box center [778, 153] width 735 height 259
click at [582, 37] on div "× Close ילין לפידות - ניהול קרנות נאמנות בע"מ - מגבלה על פיצולים" at bounding box center [778, 48] width 734 height 47
click at [785, 261] on button "סגור" at bounding box center [778, 256] width 44 height 28
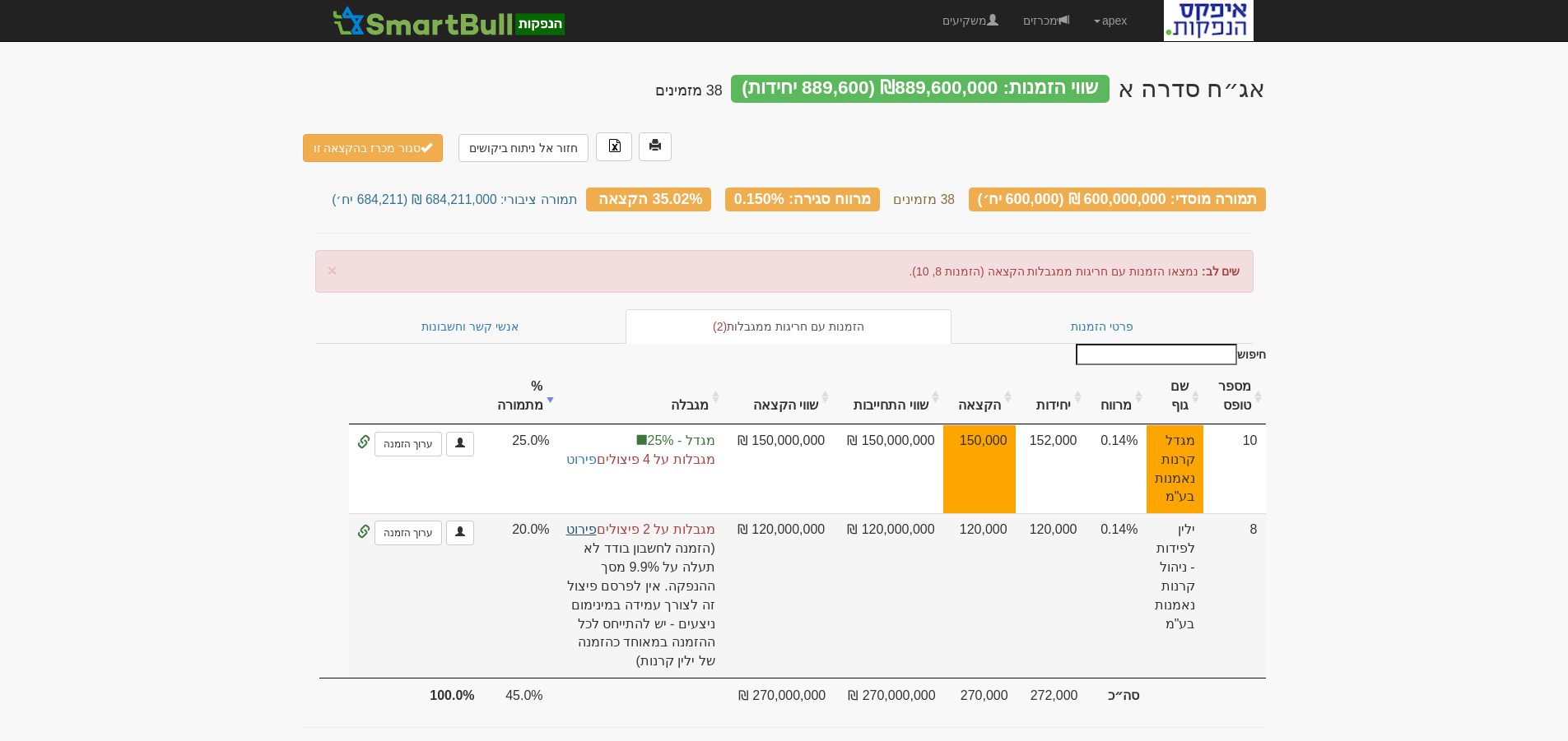
click at [584, 523] on link "פירוט" at bounding box center [581, 530] width 30 height 14
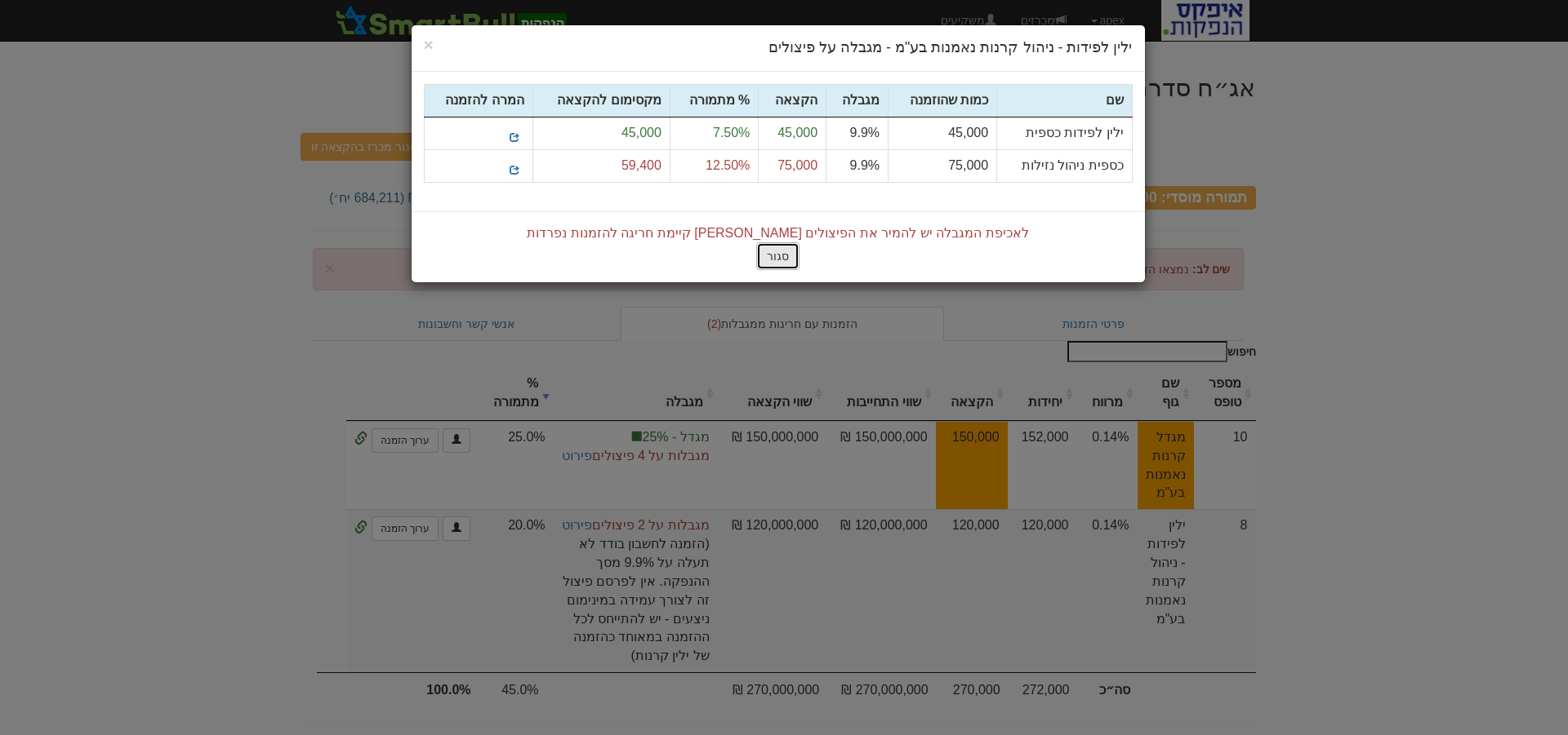
click at [777, 254] on button "סגור" at bounding box center [778, 256] width 44 height 28
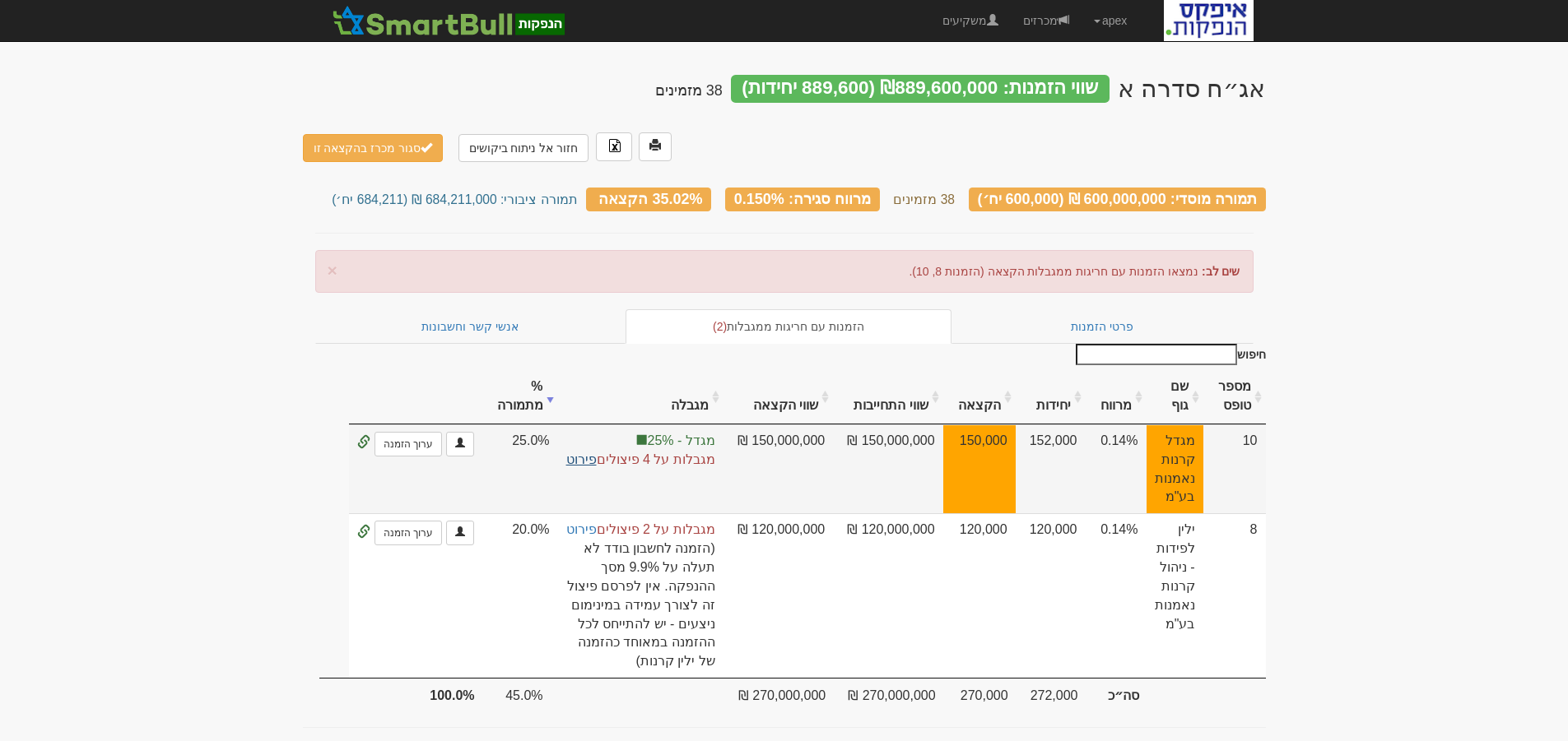
click at [581, 453] on link "פירוט" at bounding box center [581, 459] width 30 height 14
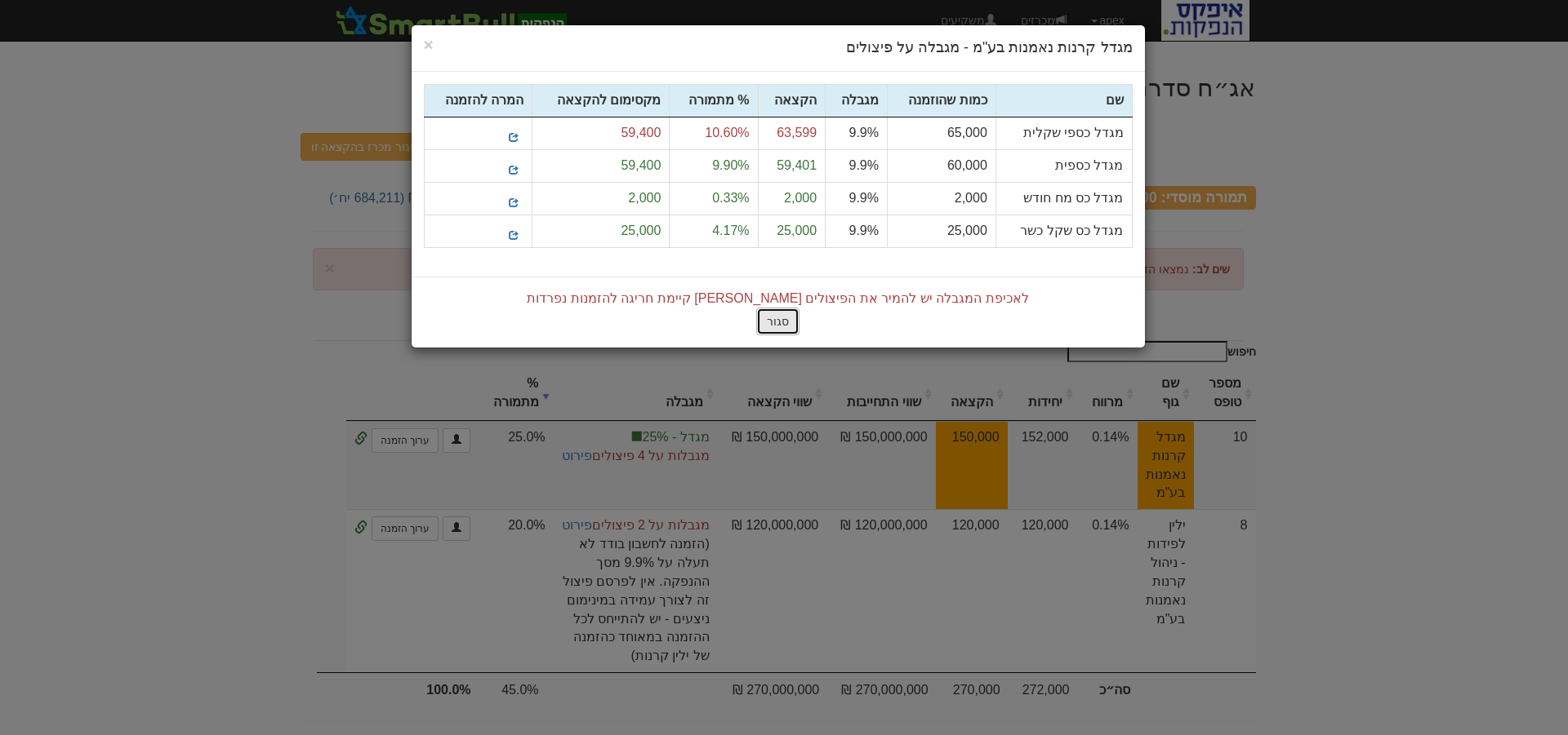
click at [775, 318] on button "סגור" at bounding box center [778, 321] width 44 height 28
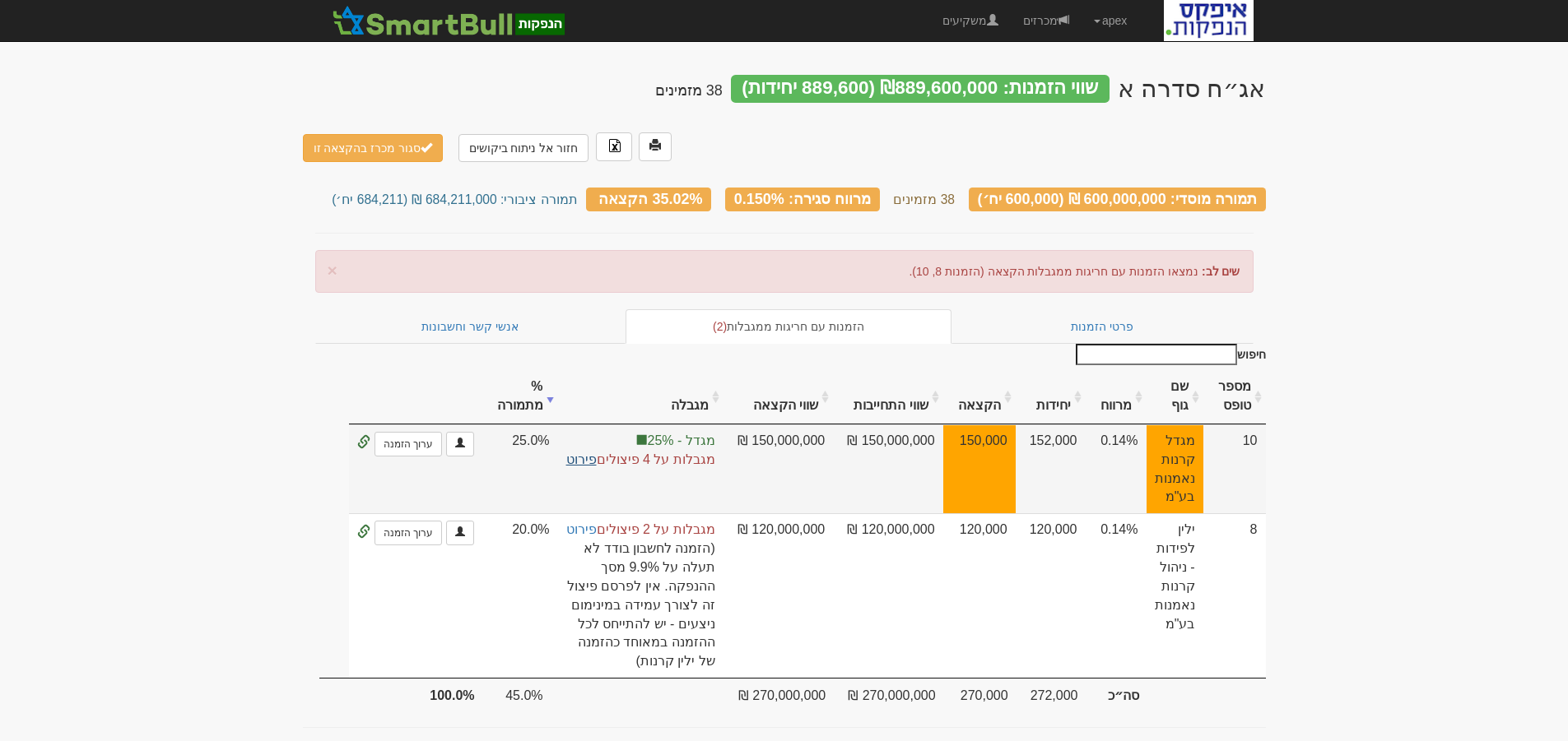
click at [574, 453] on link "פירוט" at bounding box center [581, 459] width 30 height 14
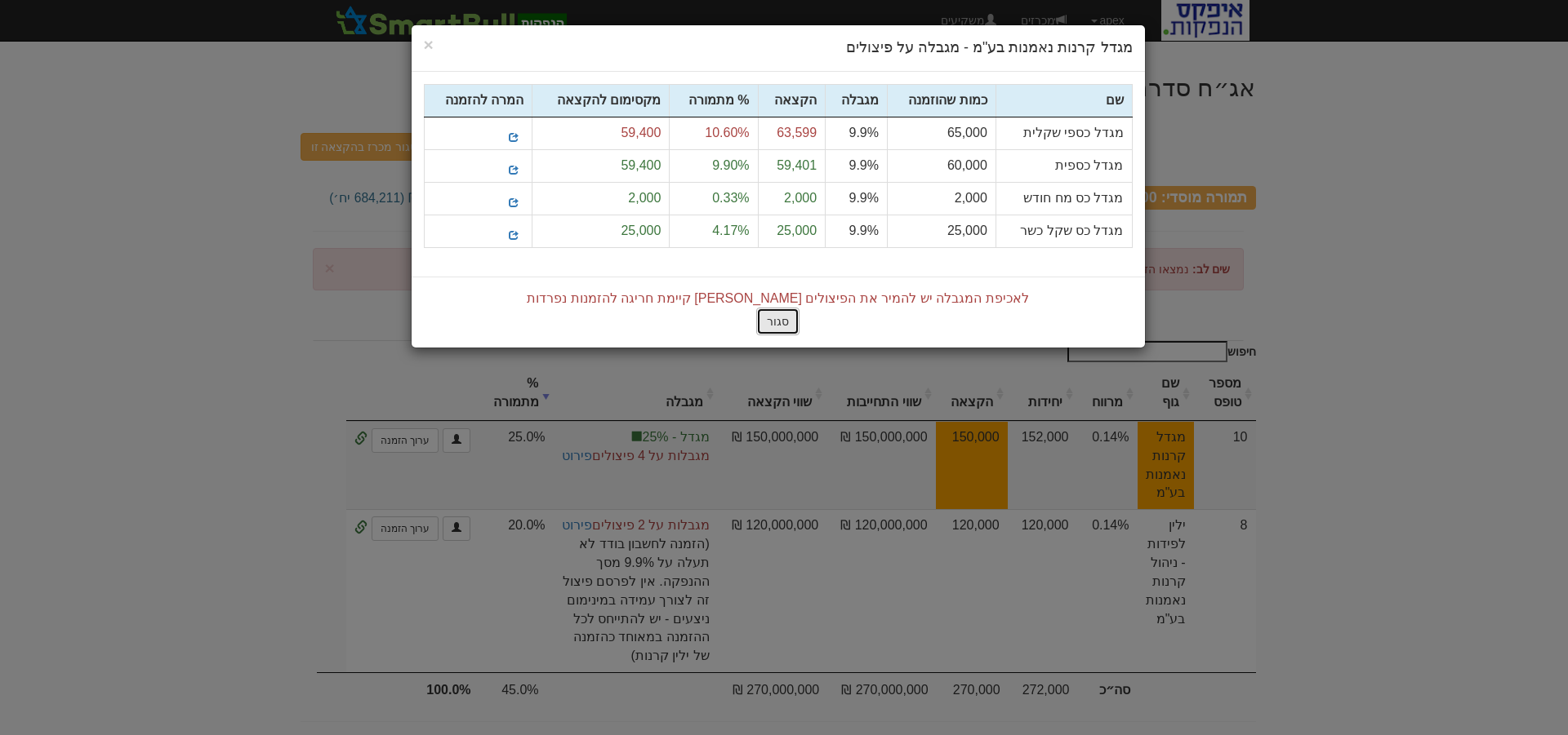
click at [773, 320] on button "סגור" at bounding box center [778, 321] width 44 height 28
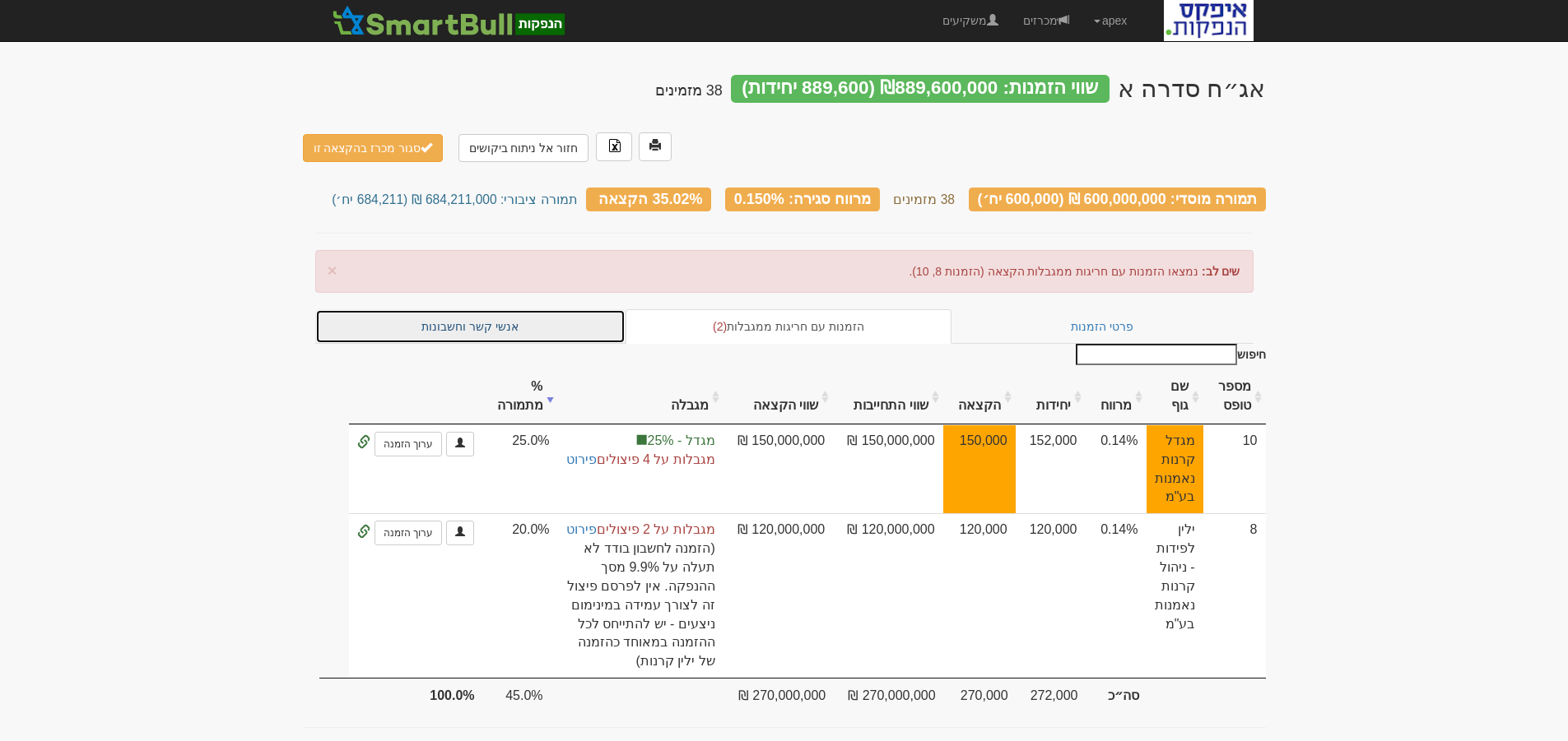
click at [474, 310] on link "אנשי קשר וחשבונות" at bounding box center [470, 327] width 311 height 34
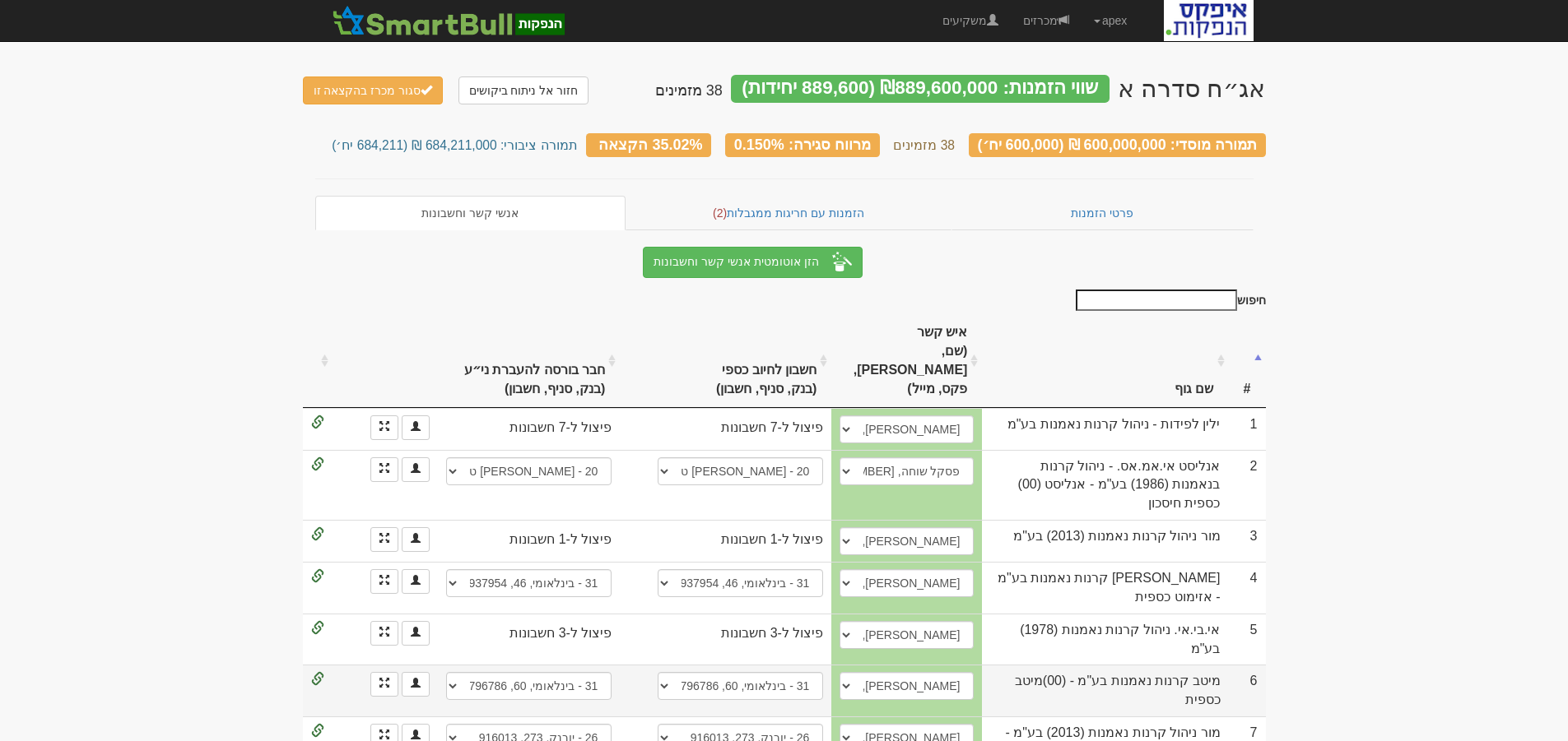
scroll to position [164, 0]
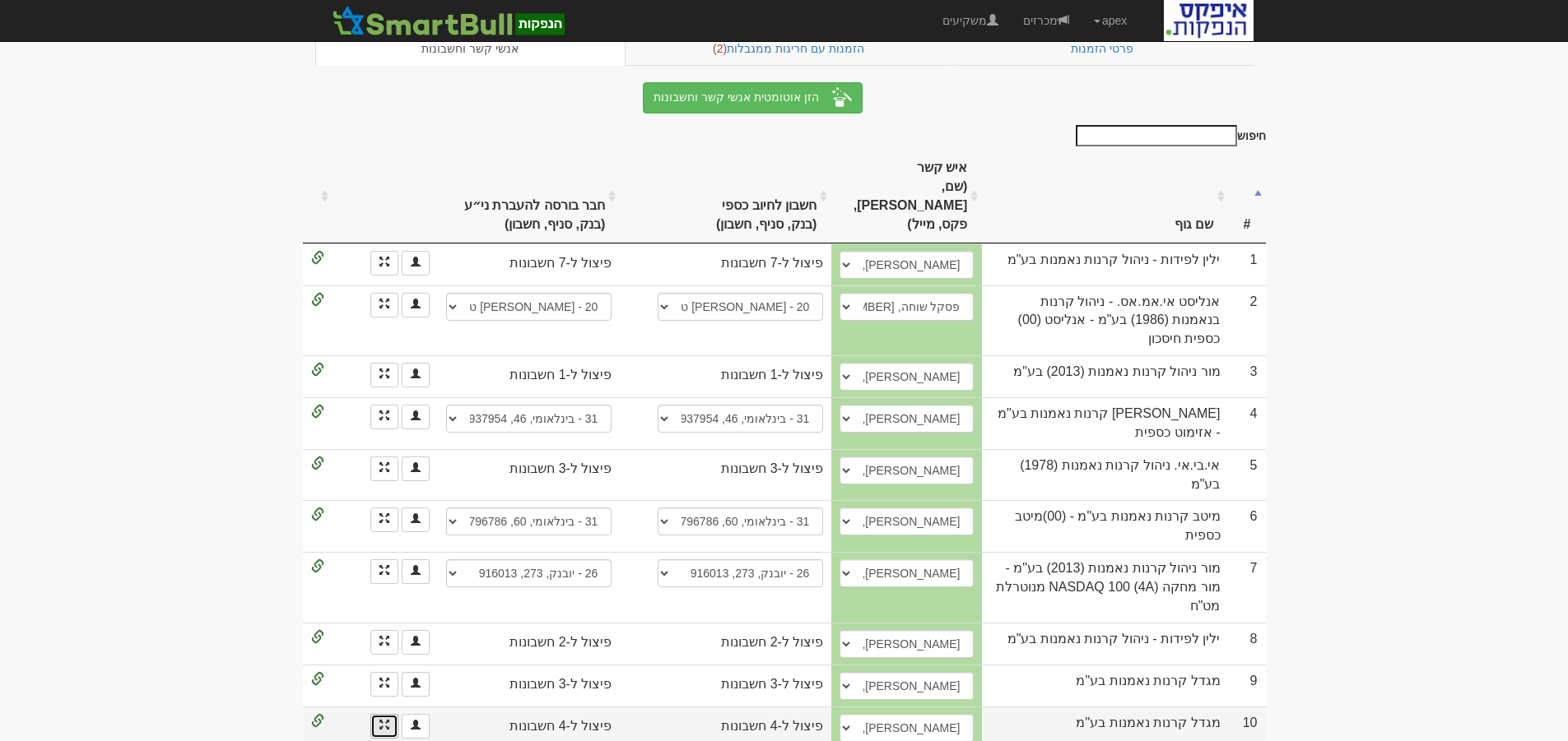
click at [375, 715] on link "הזנת פיצולים" at bounding box center [384, 726] width 28 height 24
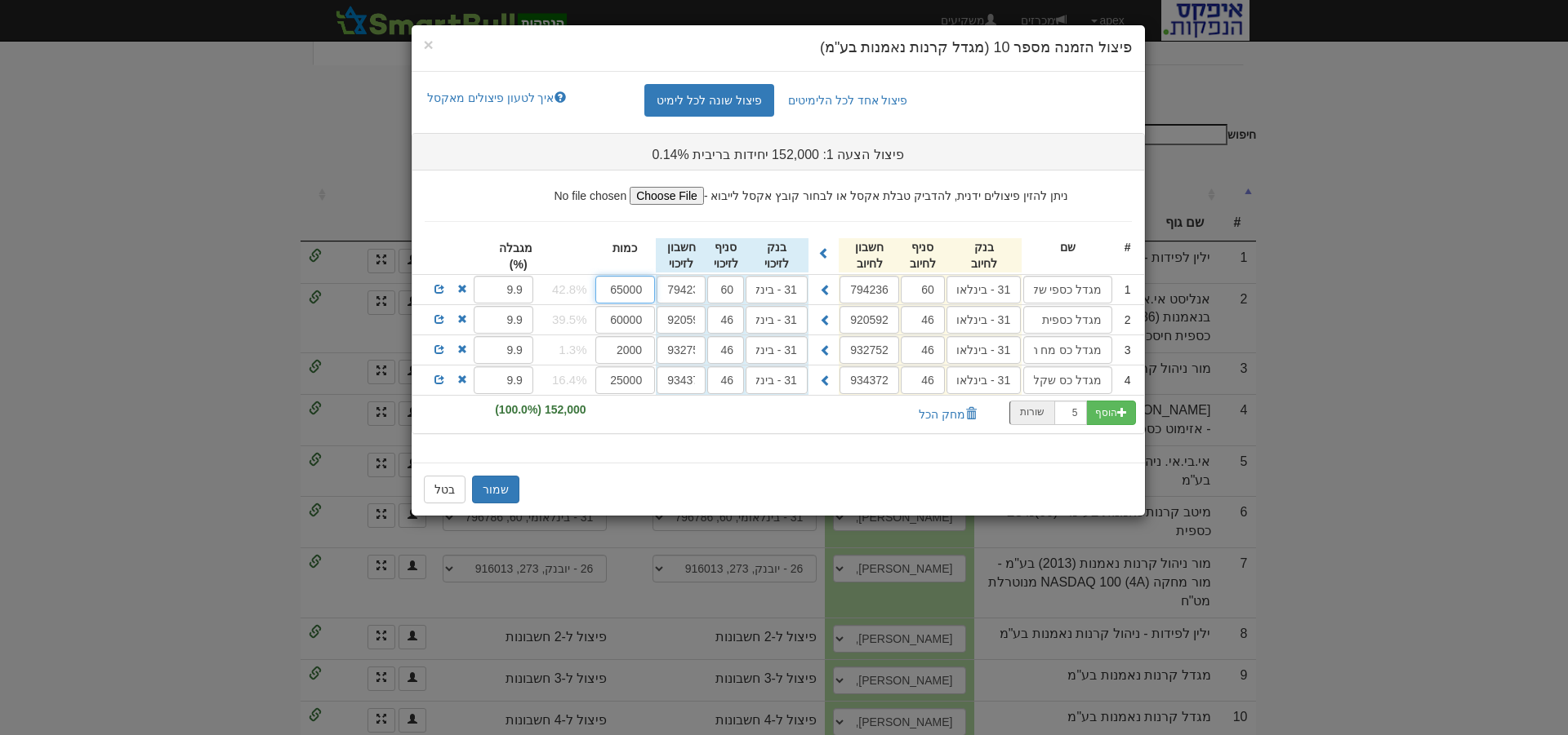
drag, startPoint x: 644, startPoint y: 290, endPoint x: 602, endPoint y: 286, distance: 42.2
click at [602, 286] on input "65000" at bounding box center [626, 290] width 60 height 28
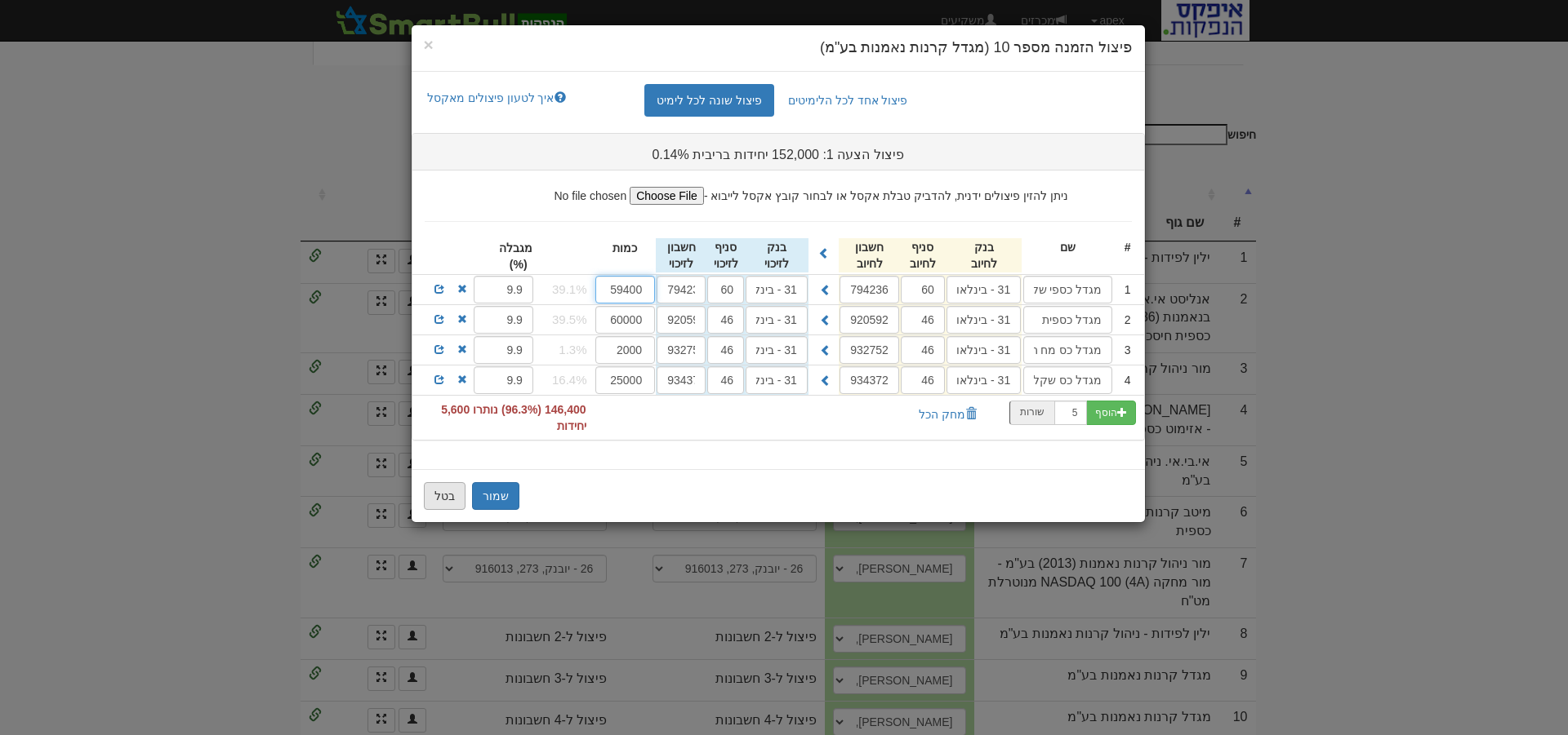
type input "59400"
click at [449, 494] on button "בטל" at bounding box center [444, 496] width 42 height 28
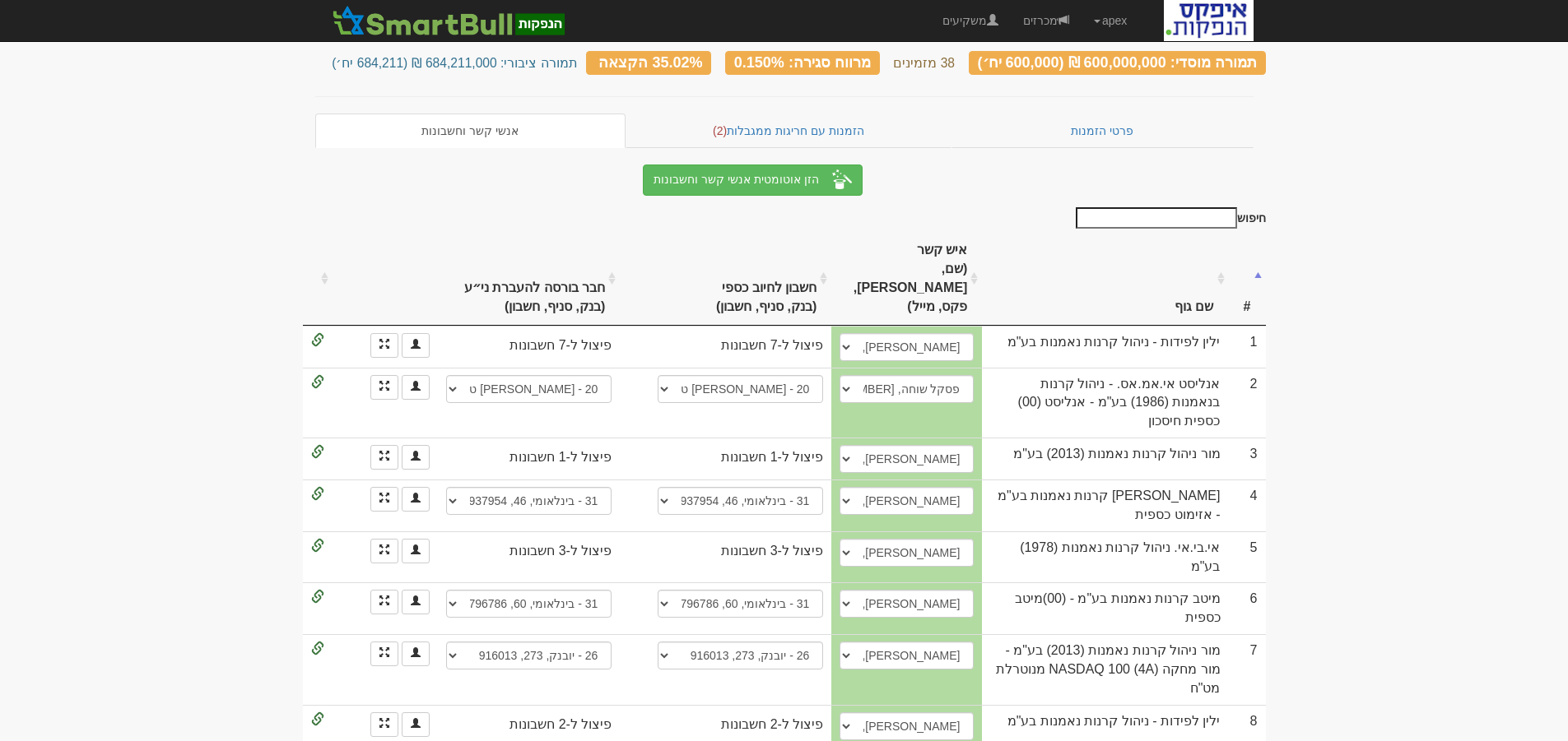
scroll to position [0, 0]
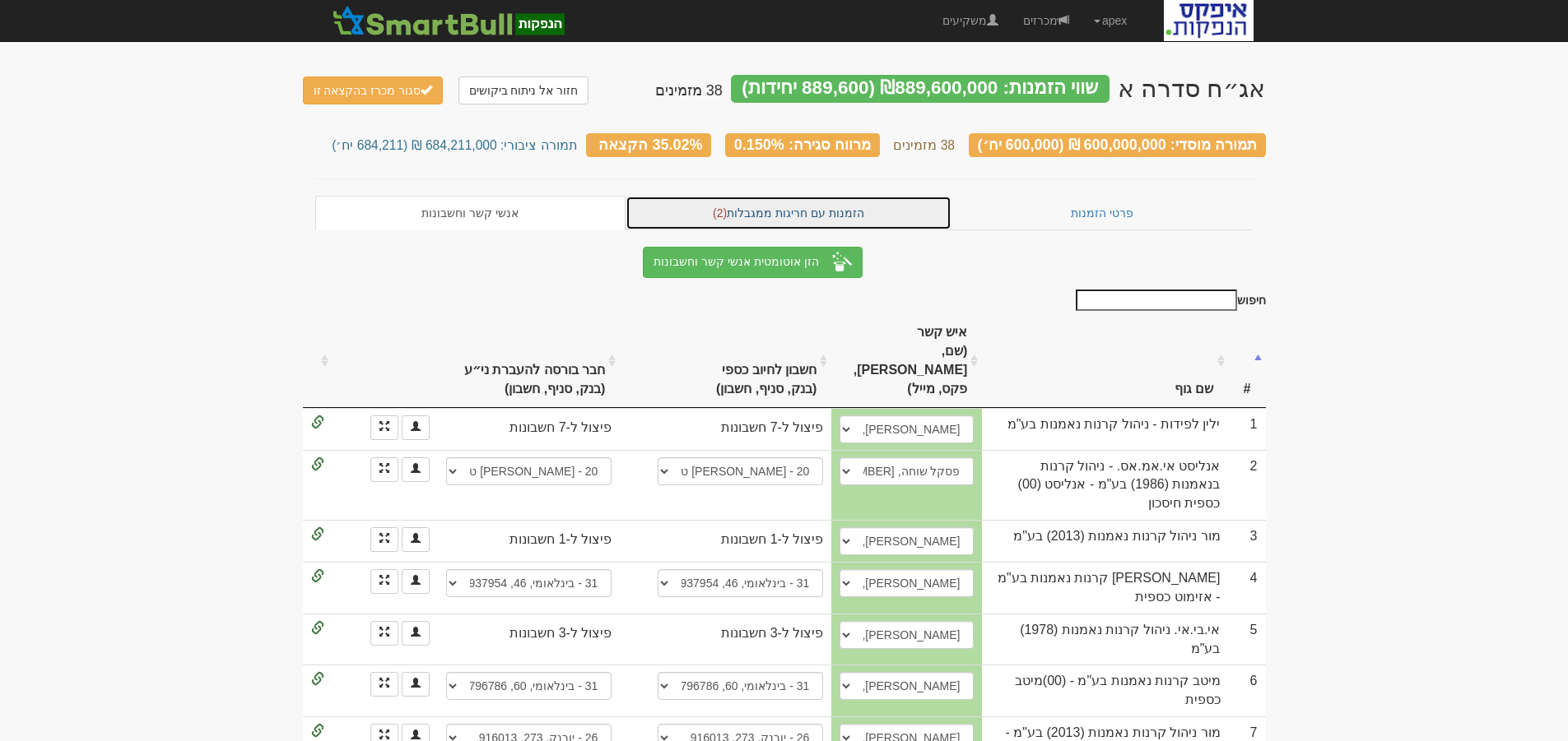
click at [817, 204] on link "הזמנות עם חריגות ממגבלות (2)" at bounding box center [788, 212] width 326 height 34
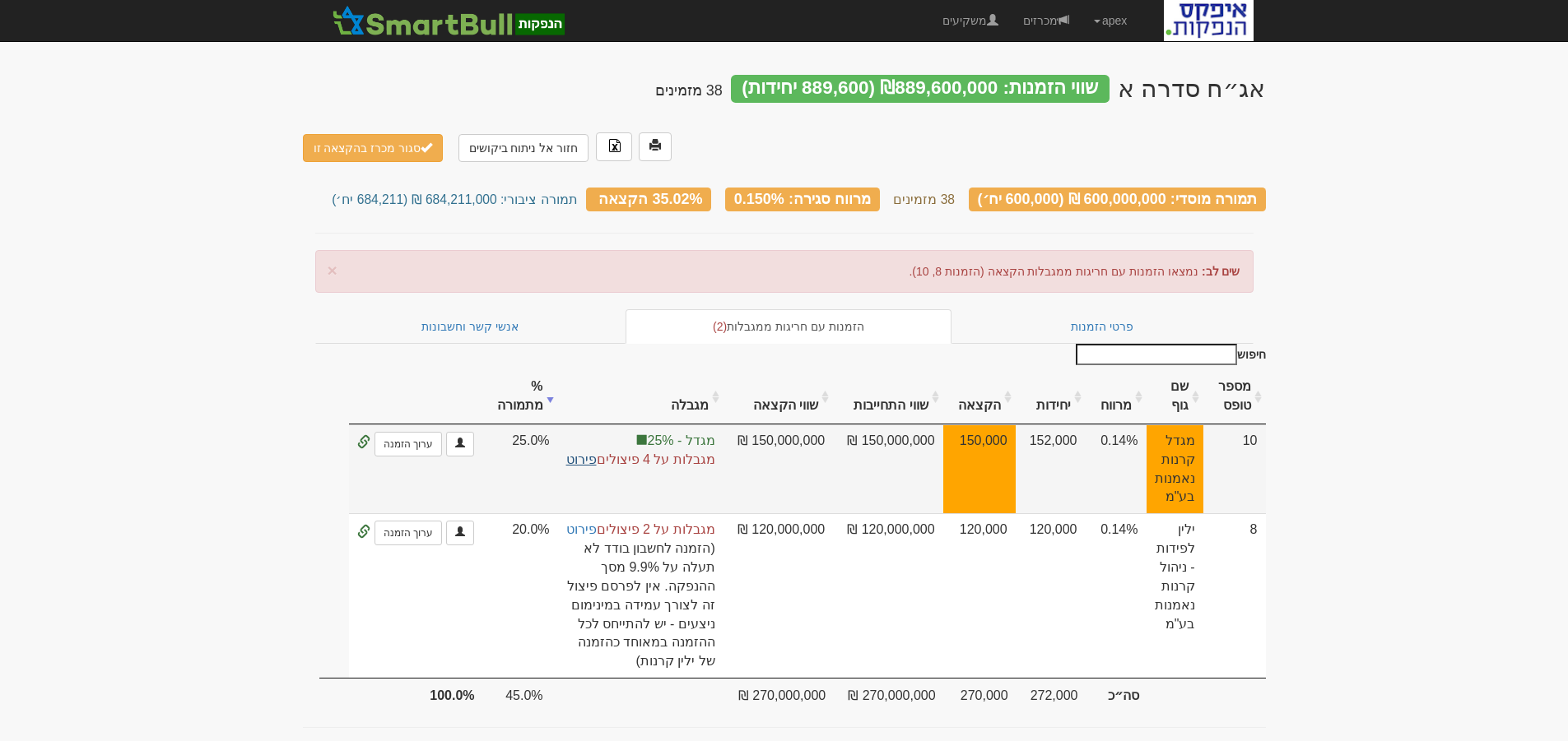
click at [574, 453] on link "פירוט" at bounding box center [581, 459] width 30 height 14
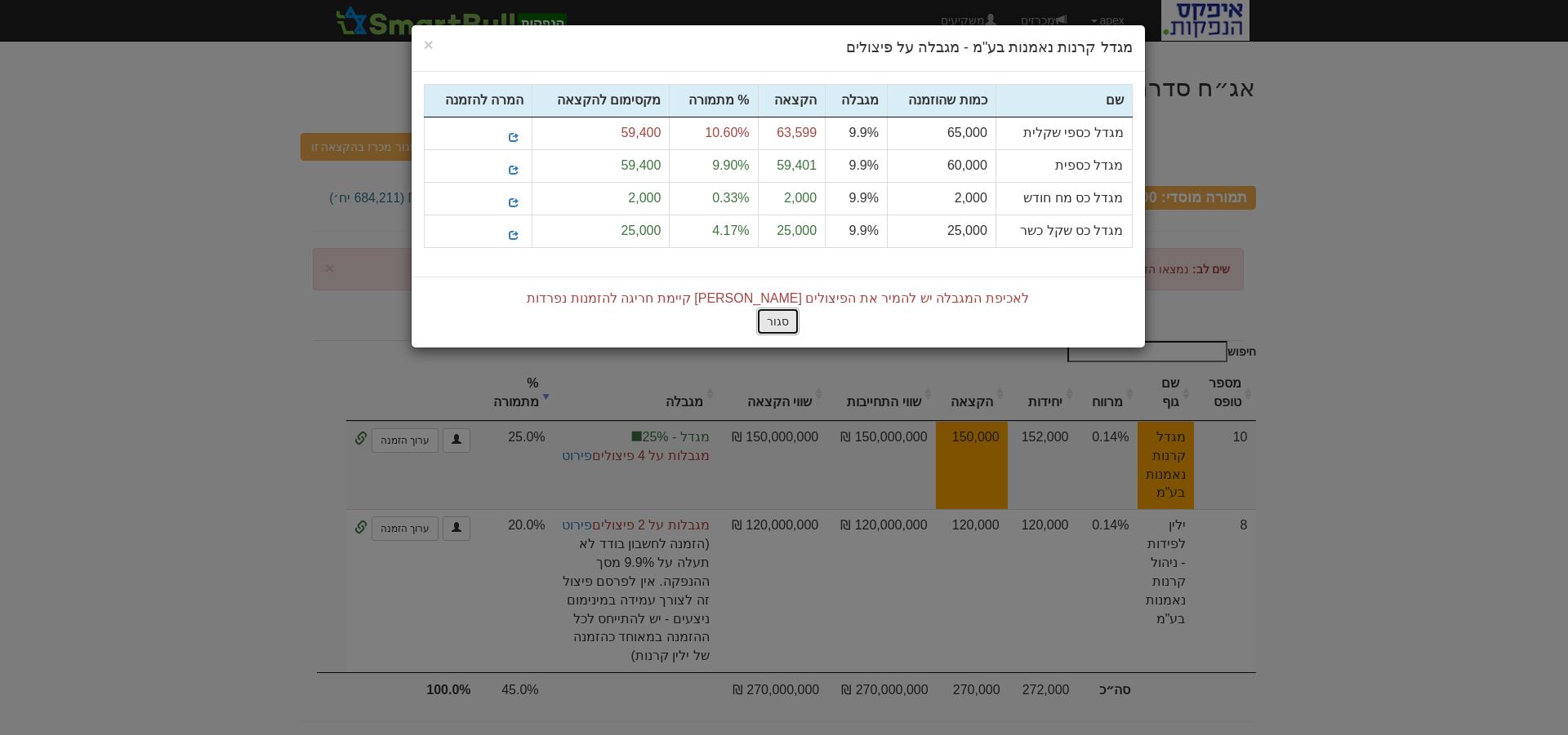
click at [779, 314] on button "סגור" at bounding box center [778, 321] width 44 height 28
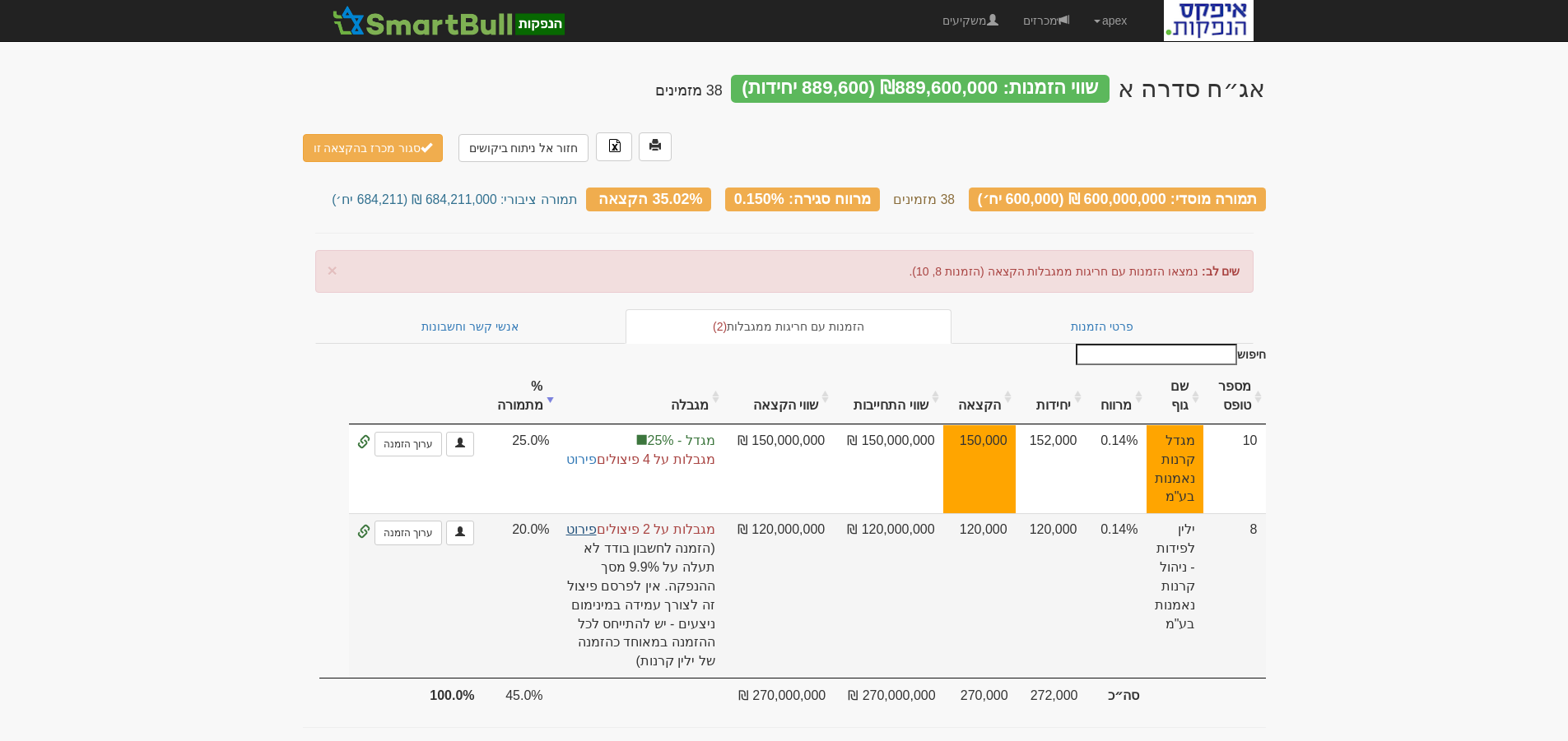
click at [580, 523] on link "פירוט" at bounding box center [581, 530] width 30 height 14
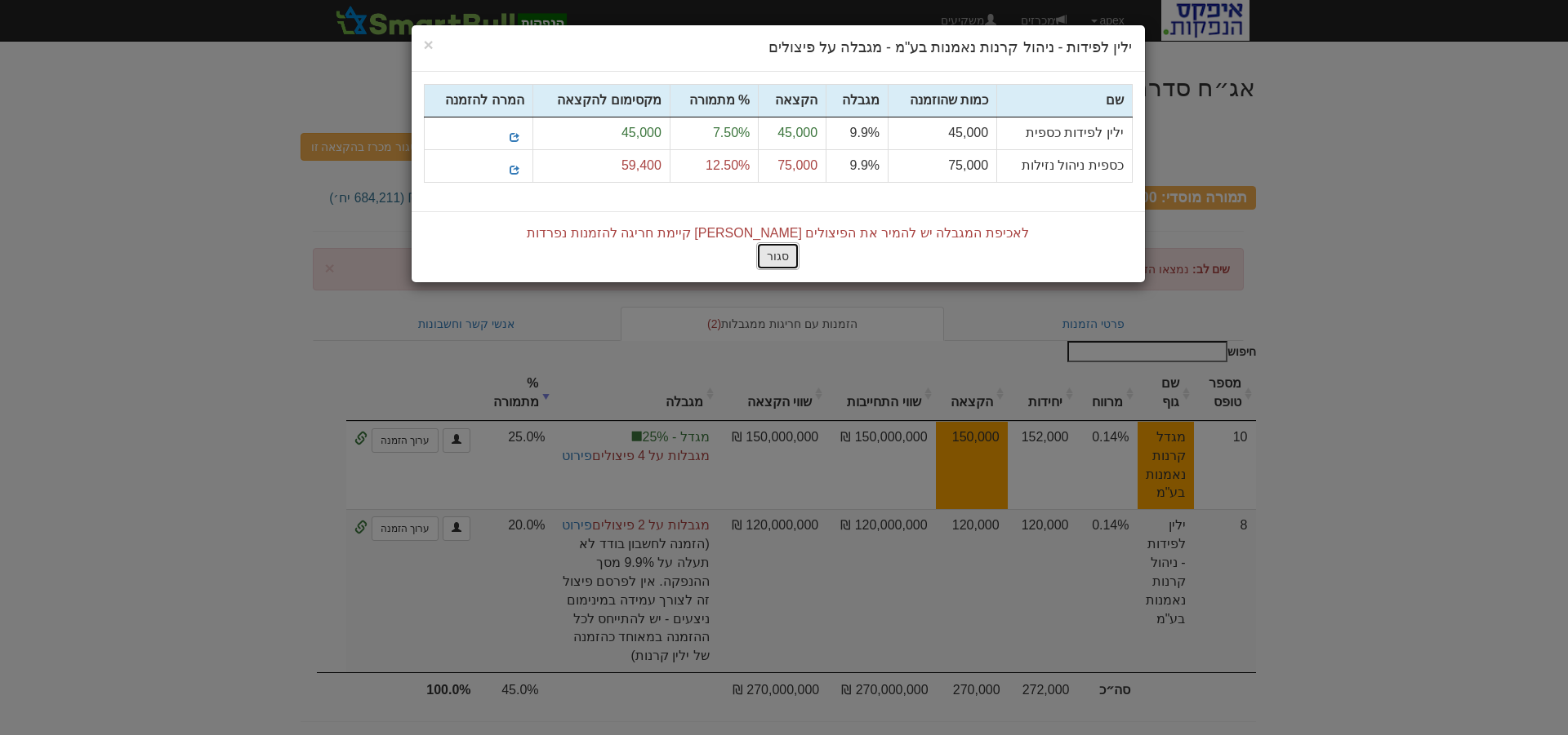
click at [774, 253] on button "סגור" at bounding box center [778, 256] width 44 height 28
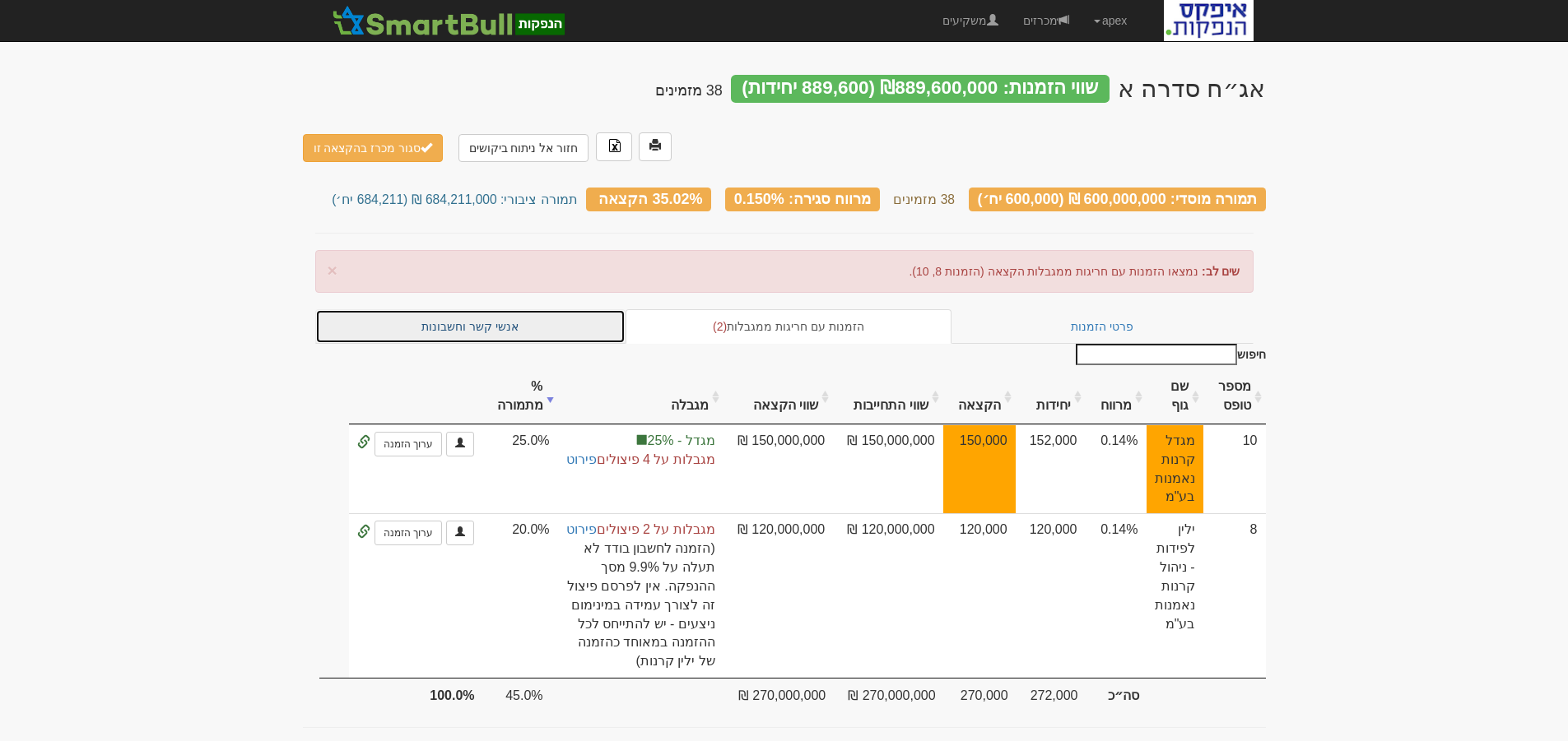
click at [494, 310] on link "אנשי קשר וחשבונות" at bounding box center [470, 327] width 311 height 34
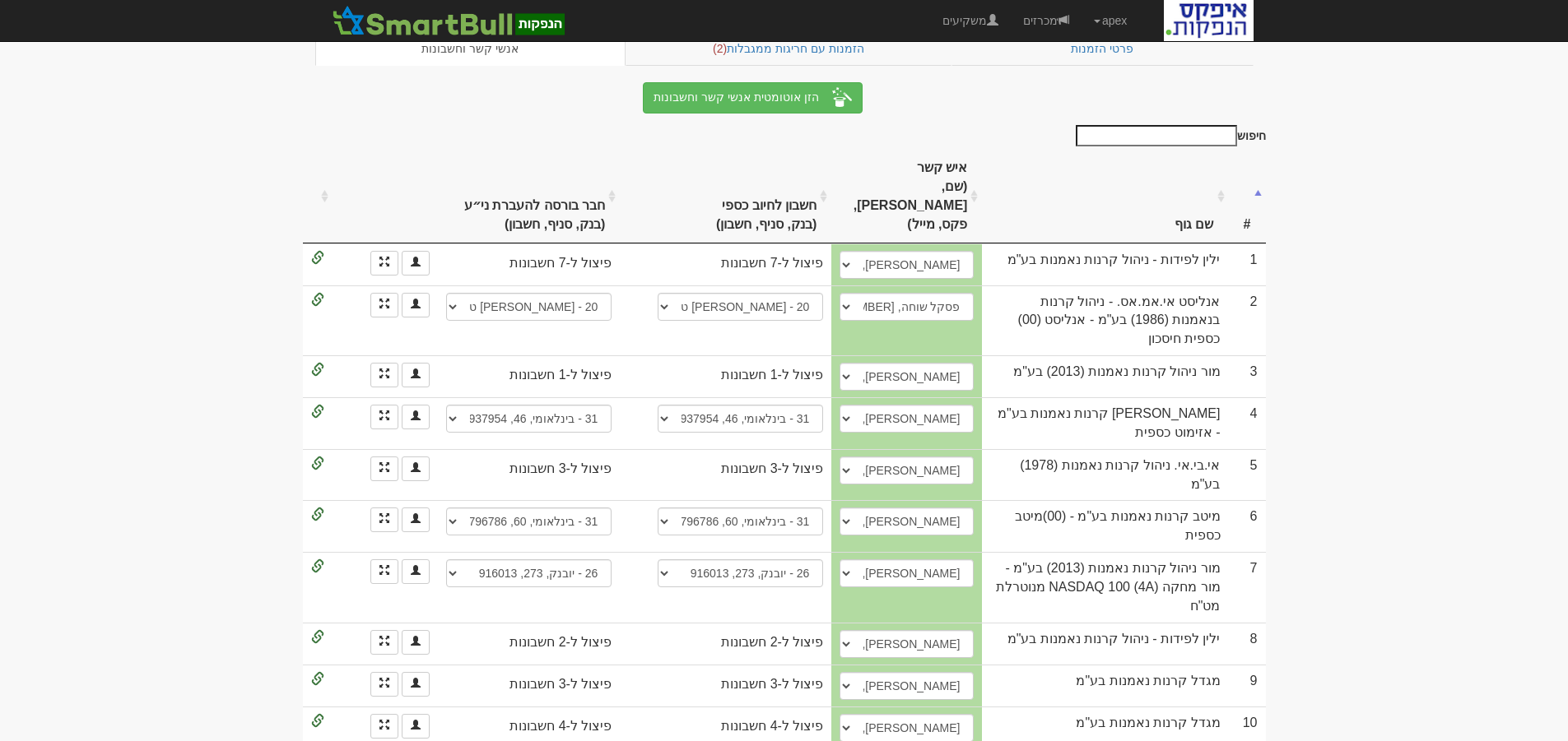
scroll to position [247, 0]
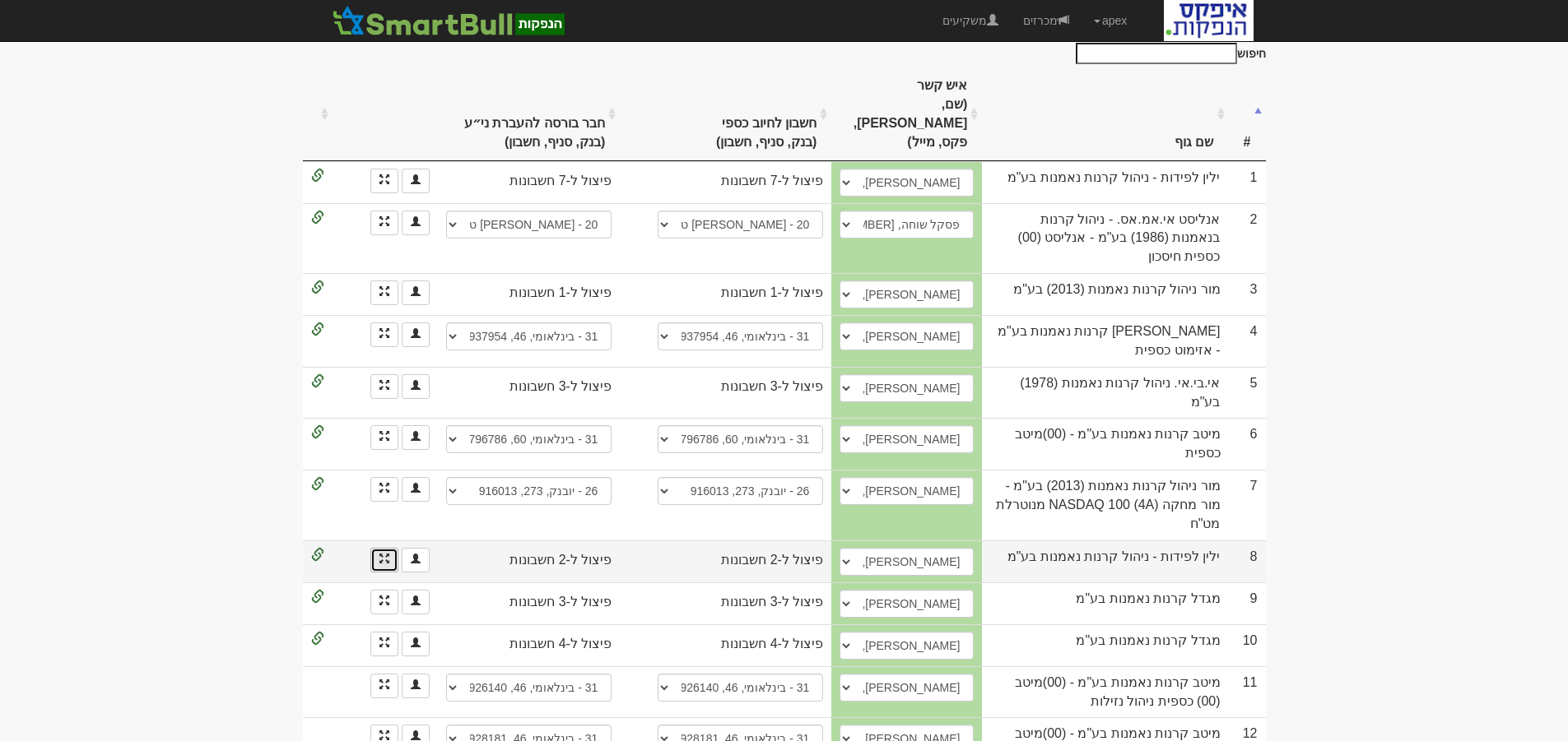
click at [377, 548] on link at bounding box center [384, 560] width 28 height 24
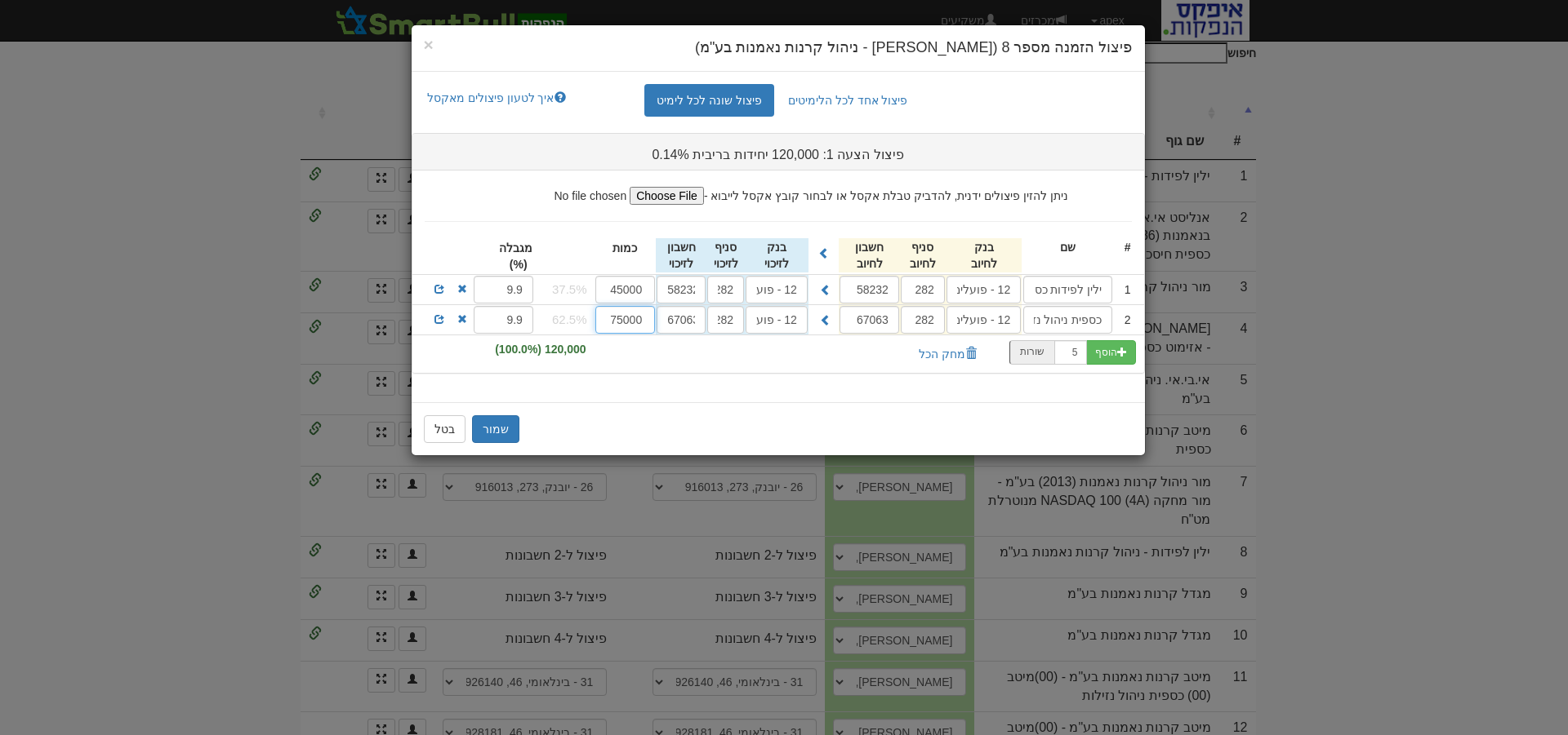
click at [631, 321] on input "75000" at bounding box center [626, 320] width 60 height 28
drag, startPoint x: 641, startPoint y: 320, endPoint x: 612, endPoint y: 320, distance: 29.0
click at [612, 320] on input "75000" at bounding box center [626, 320] width 60 height 28
click at [430, 422] on button "בטל" at bounding box center [444, 429] width 42 height 28
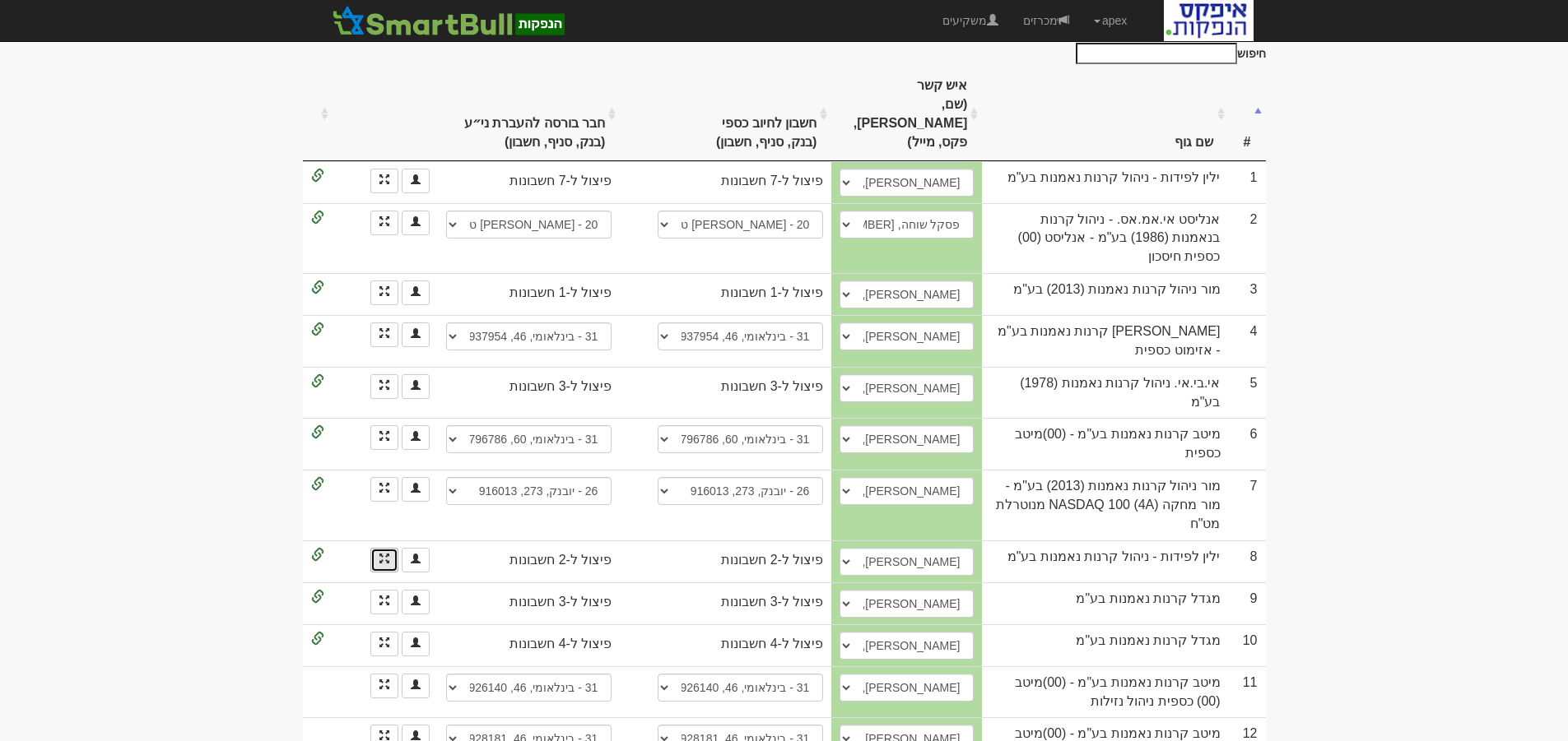
scroll to position [0, 0]
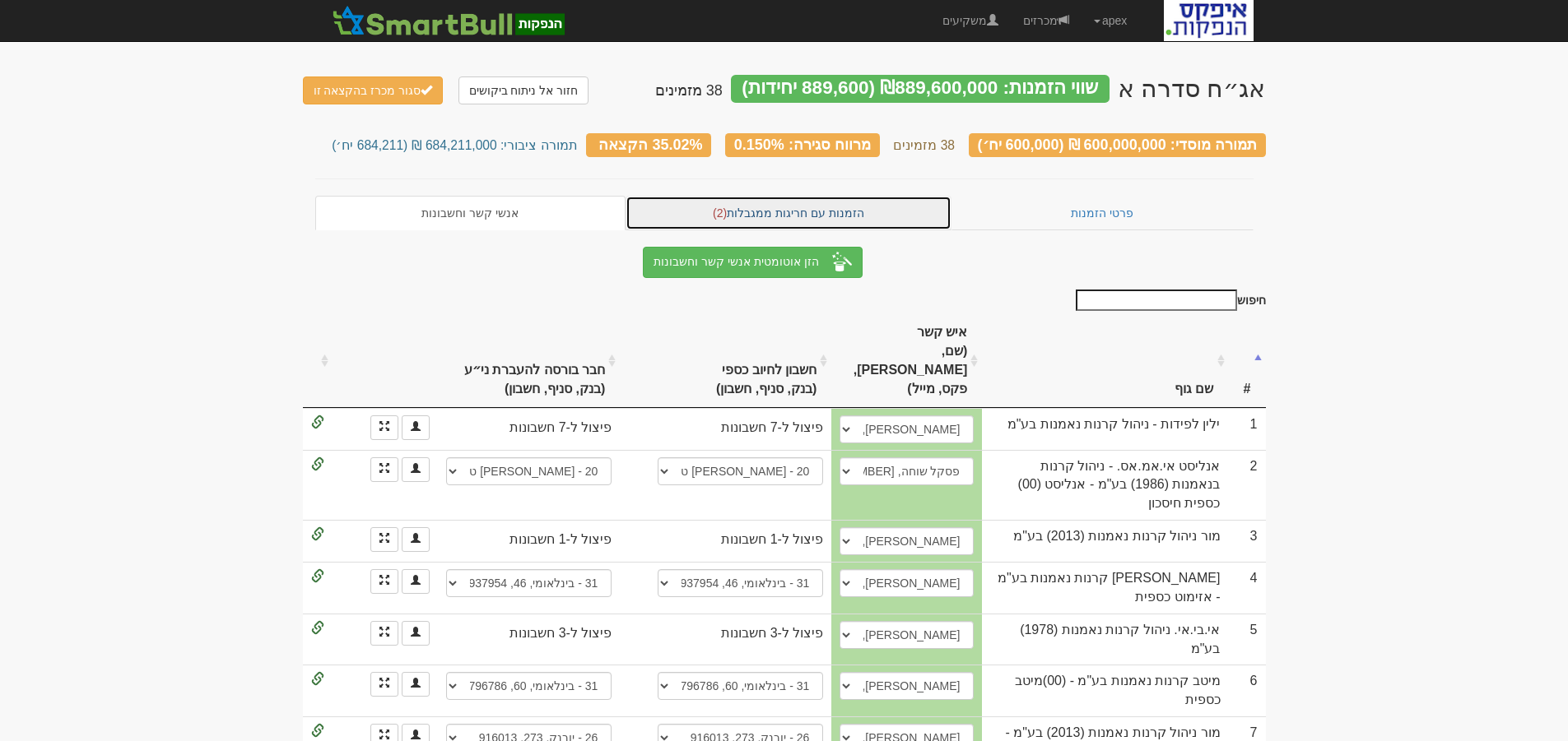
click at [770, 210] on link "הזמנות עם חריגות ממגבלות (2)" at bounding box center [788, 212] width 326 height 34
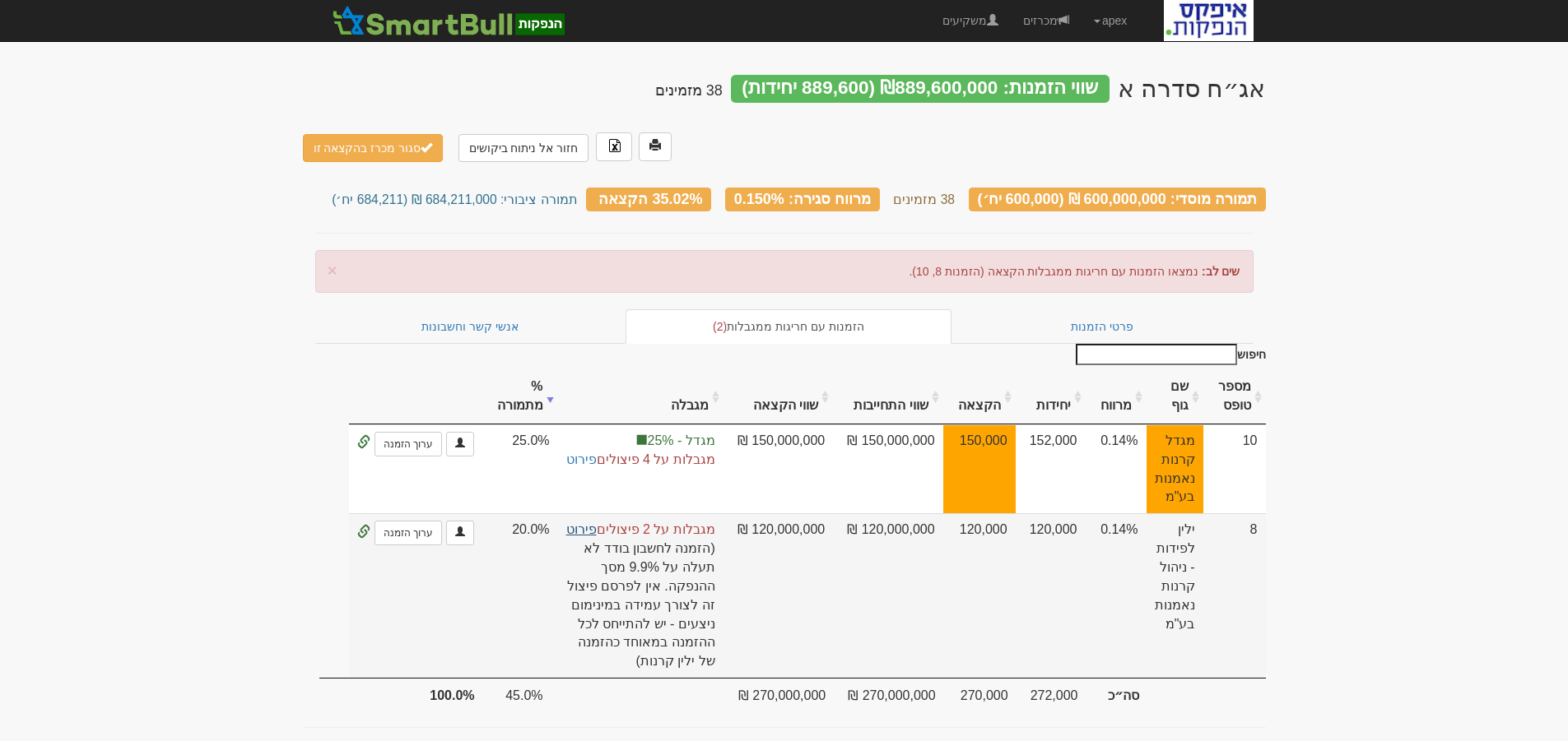
click at [581, 523] on link "פירוט" at bounding box center [581, 530] width 30 height 14
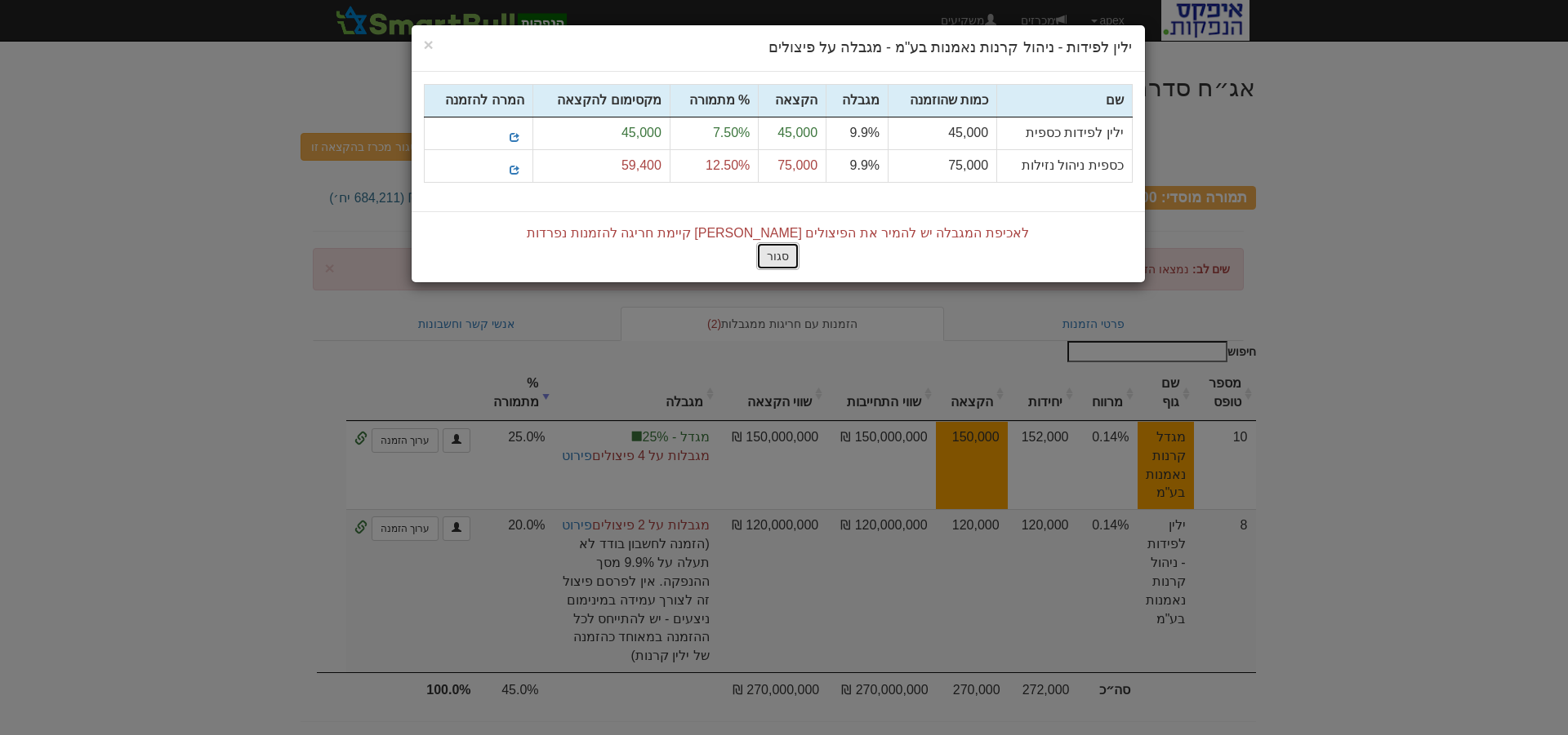
click at [780, 253] on button "סגור" at bounding box center [778, 256] width 44 height 28
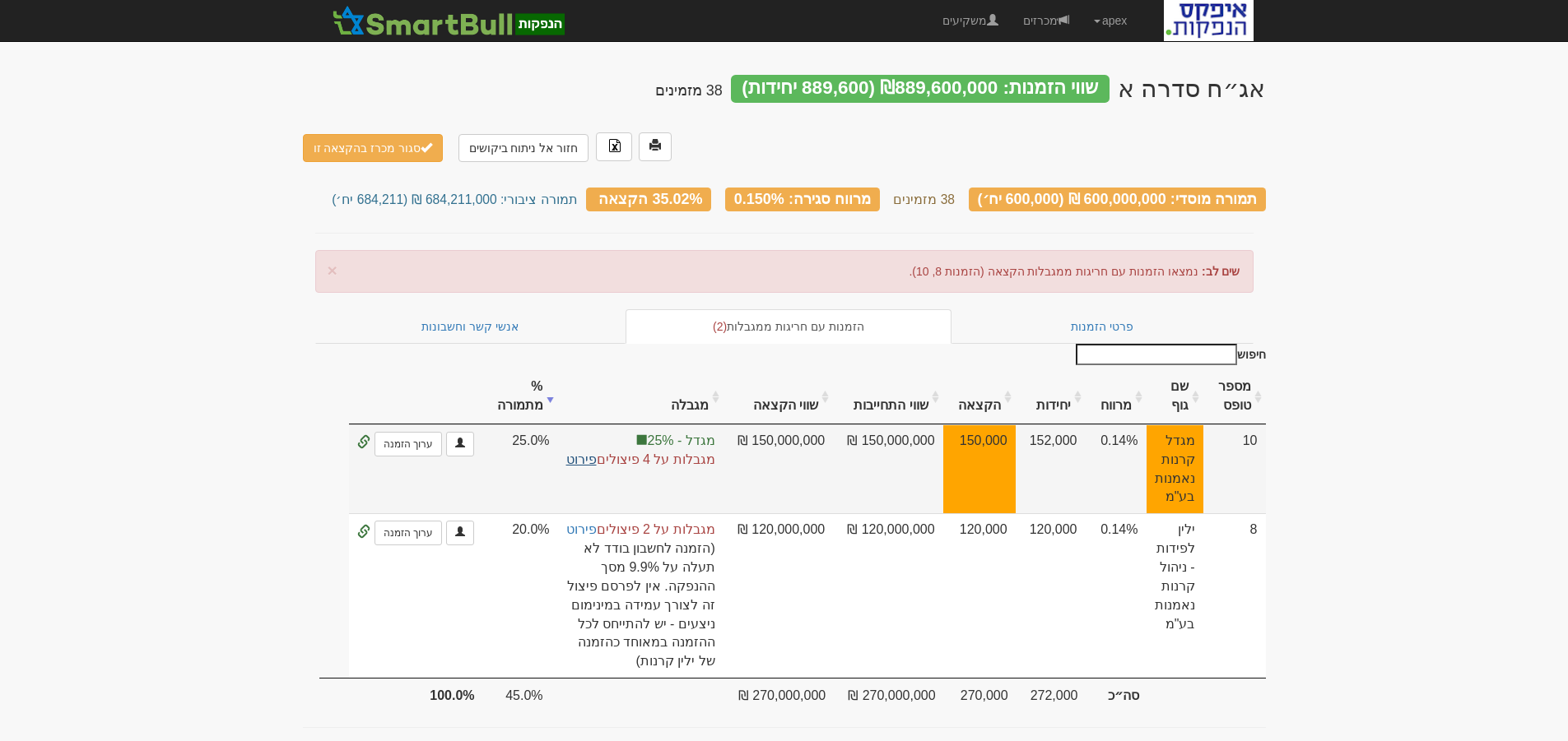
click at [586, 453] on link "פירוט" at bounding box center [581, 459] width 30 height 14
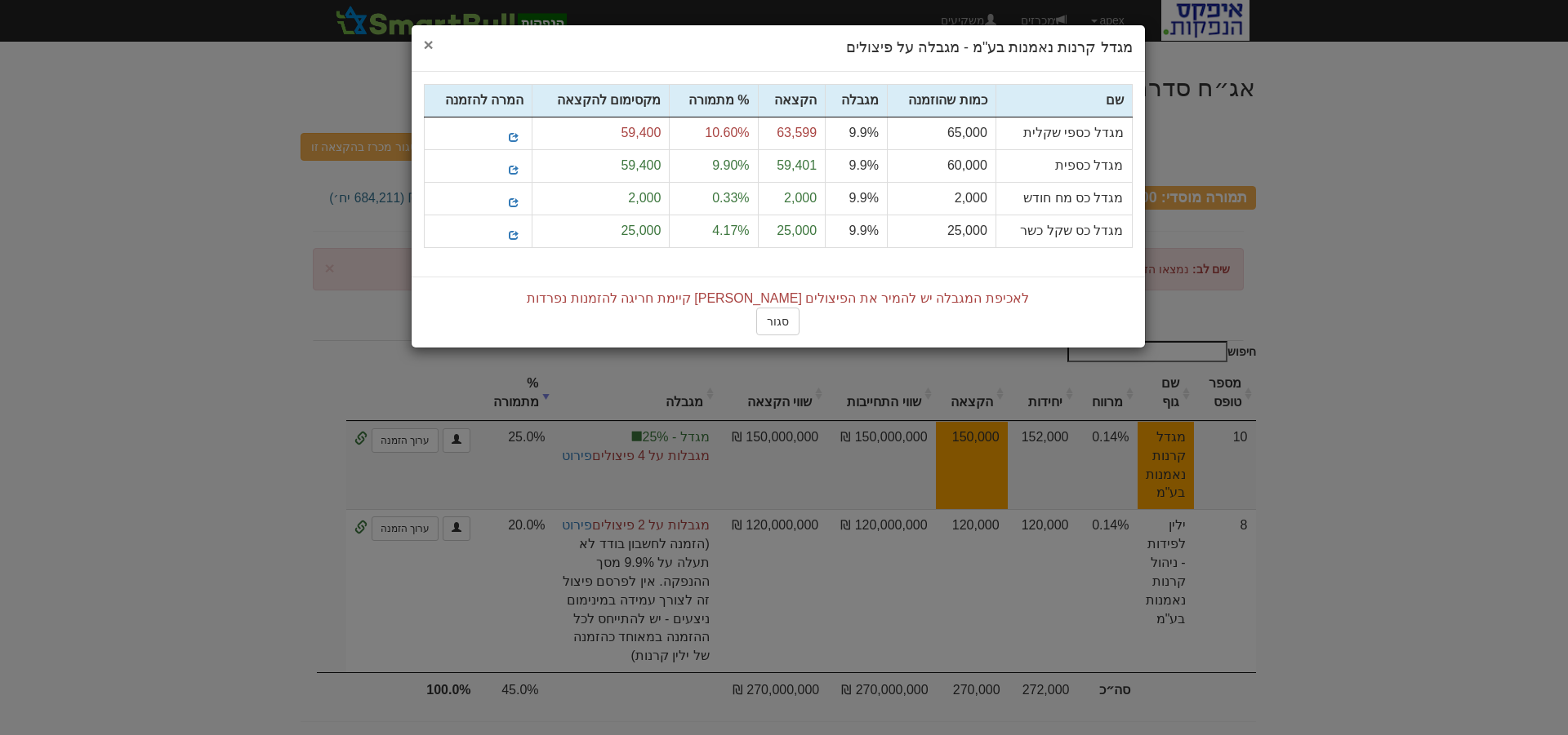
click at [431, 44] on span "×" at bounding box center [429, 44] width 10 height 18
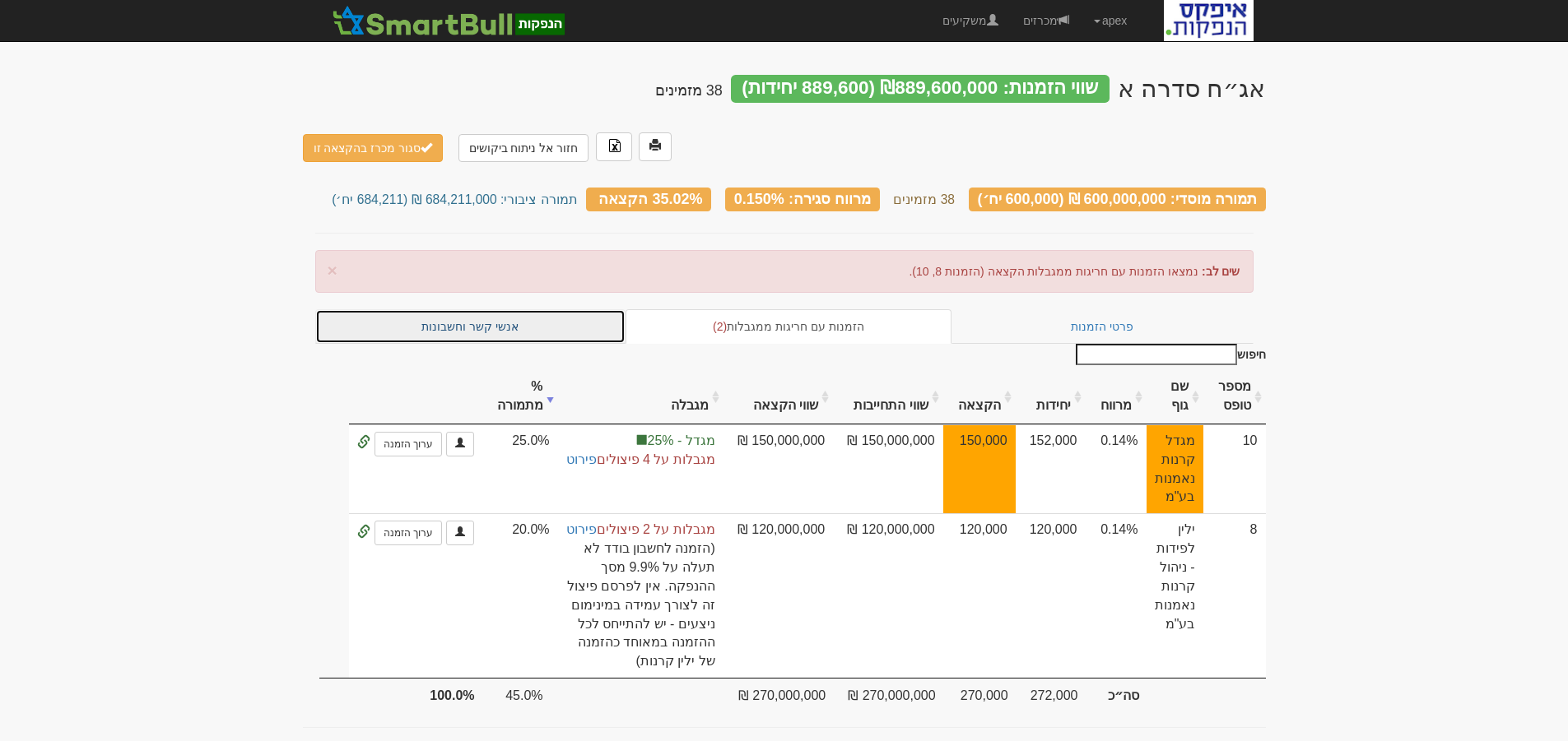
click at [508, 310] on link "אנשי קשר וחשבונות" at bounding box center [470, 327] width 311 height 34
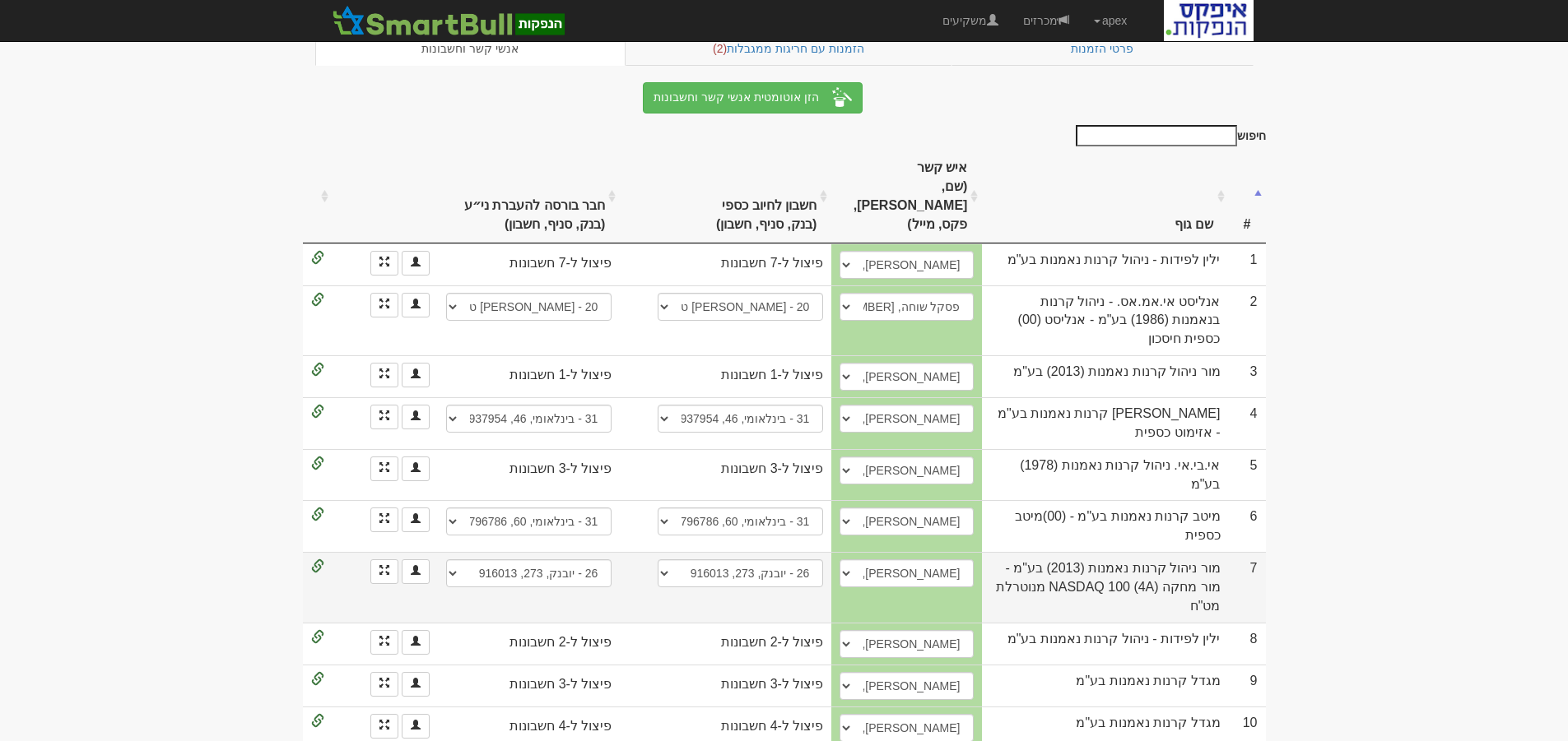
scroll to position [247, 0]
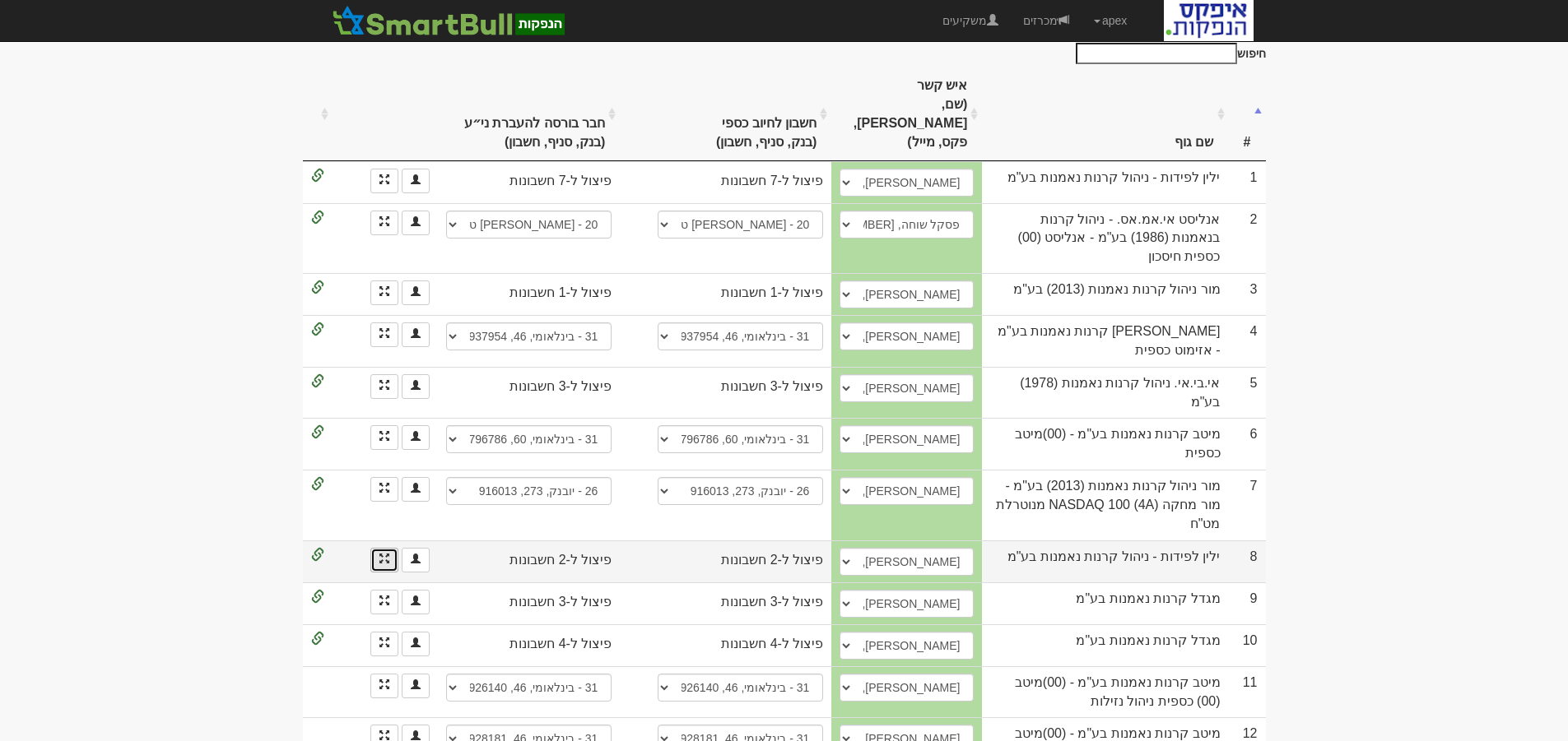
click at [388, 554] on span at bounding box center [384, 559] width 10 height 10
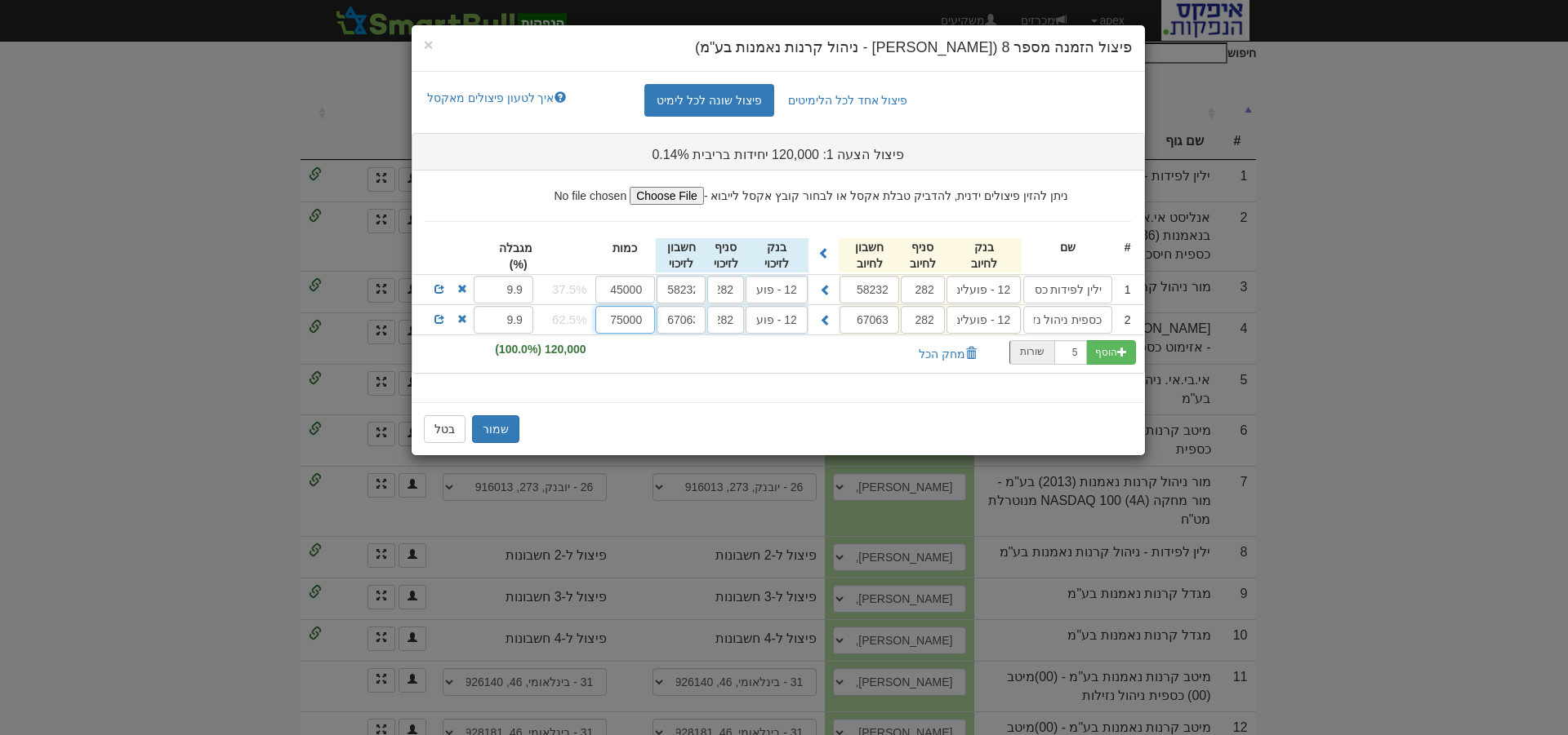
click at [622, 320] on input "75000" at bounding box center [626, 320] width 60 height 28
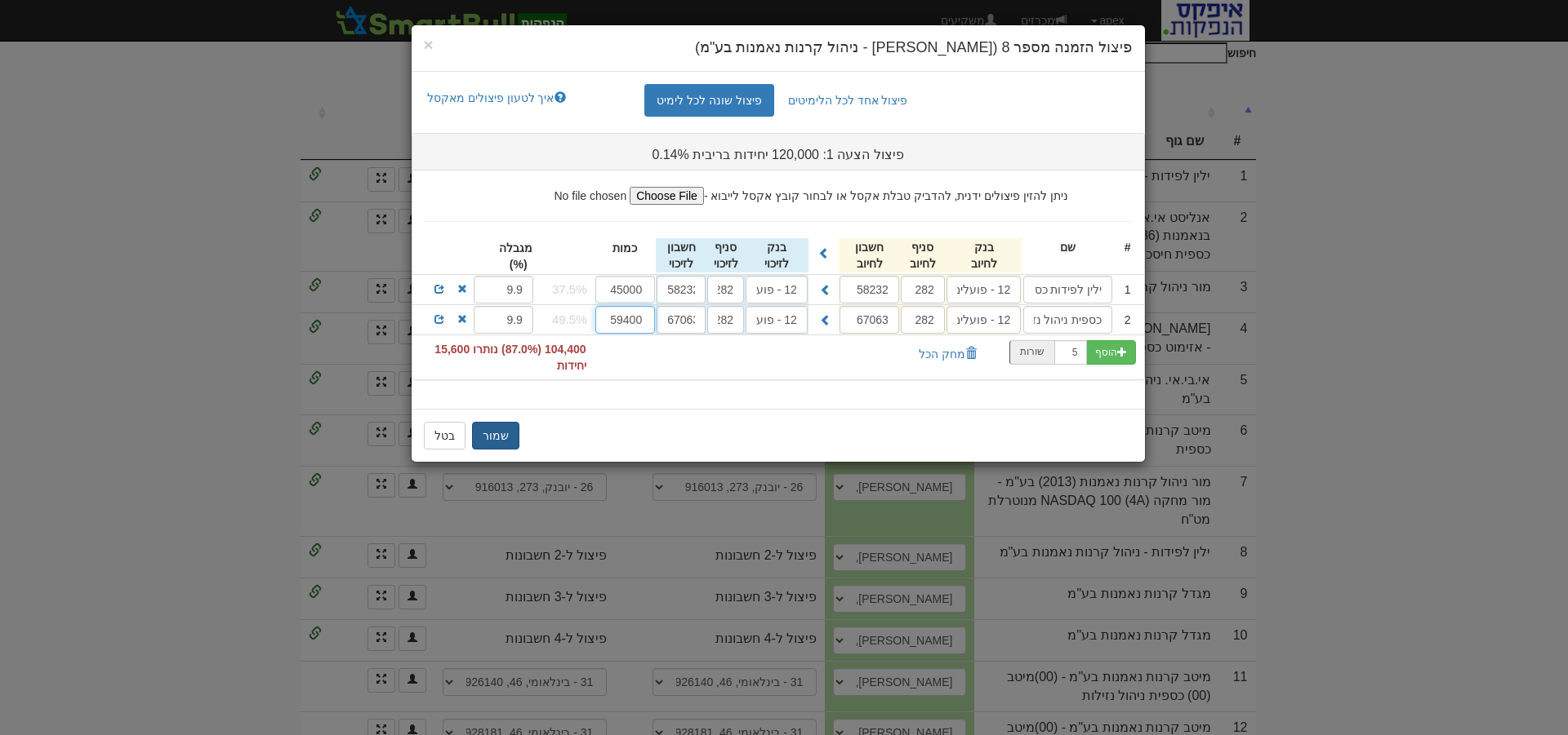
type input "59400"
click at [492, 433] on button "שמור" at bounding box center [496, 435] width 48 height 28
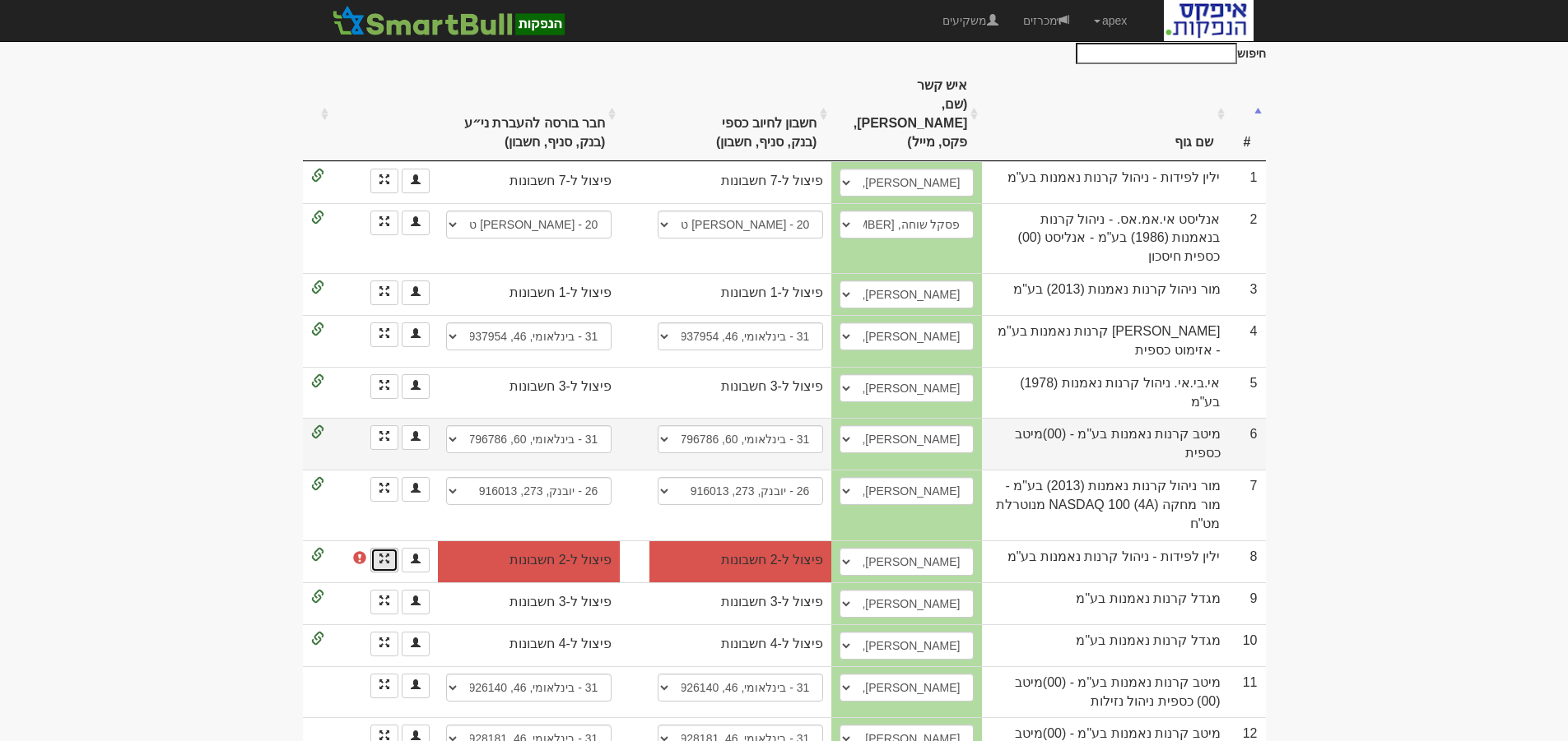
scroll to position [0, 0]
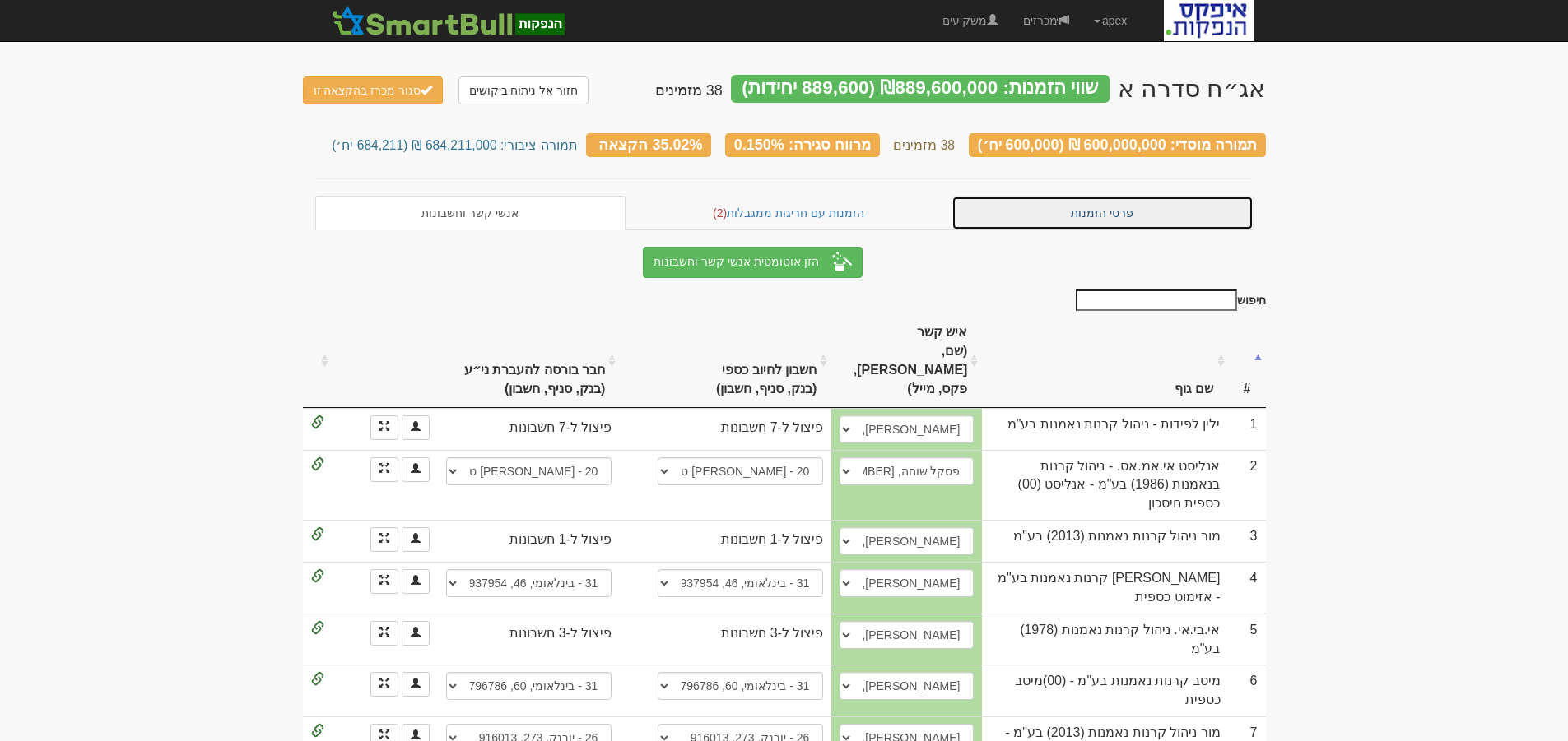
click at [1107, 208] on link "פרטי הזמנות" at bounding box center [1102, 212] width 302 height 34
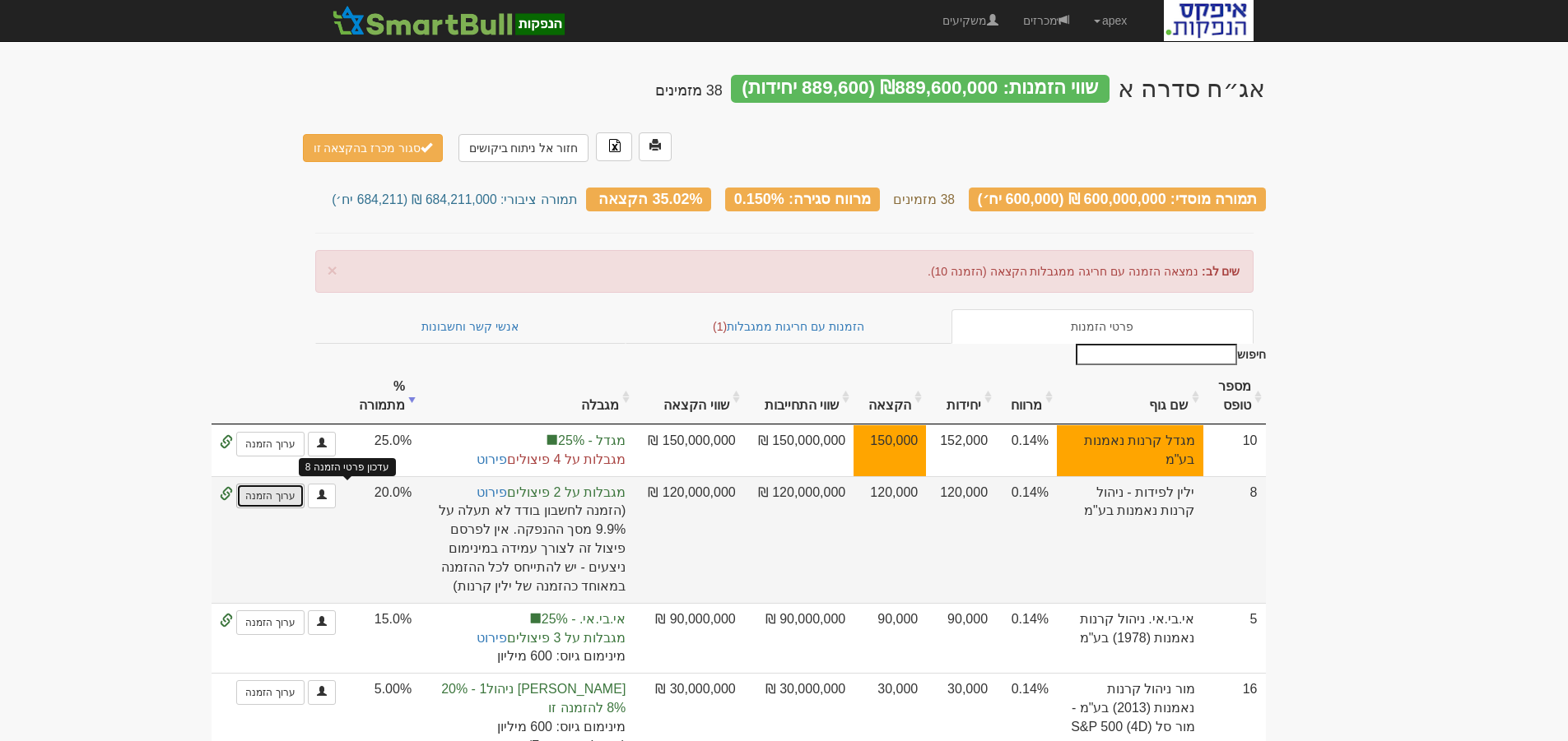
click at [304, 484] on link "ערוך הזמנה" at bounding box center [270, 496] width 67 height 24
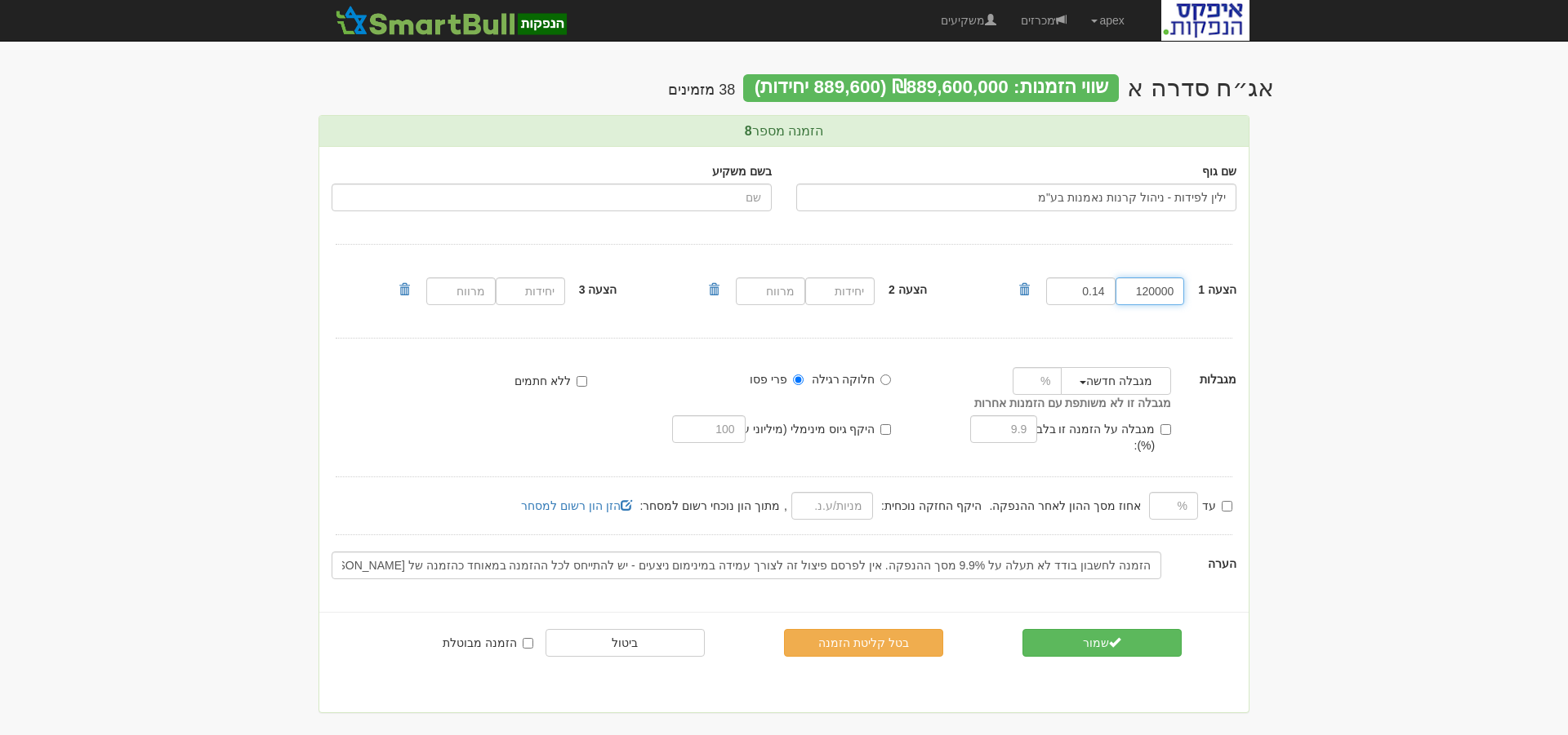
drag, startPoint x: 1132, startPoint y: 293, endPoint x: 1206, endPoint y: 292, distance: 74.0
click at [1206, 293] on div "הצעה 1 120000 0.14" at bounding box center [1133, 291] width 233 height 36
type input "104400"
click at [1078, 629] on button "שמור" at bounding box center [1102, 643] width 159 height 28
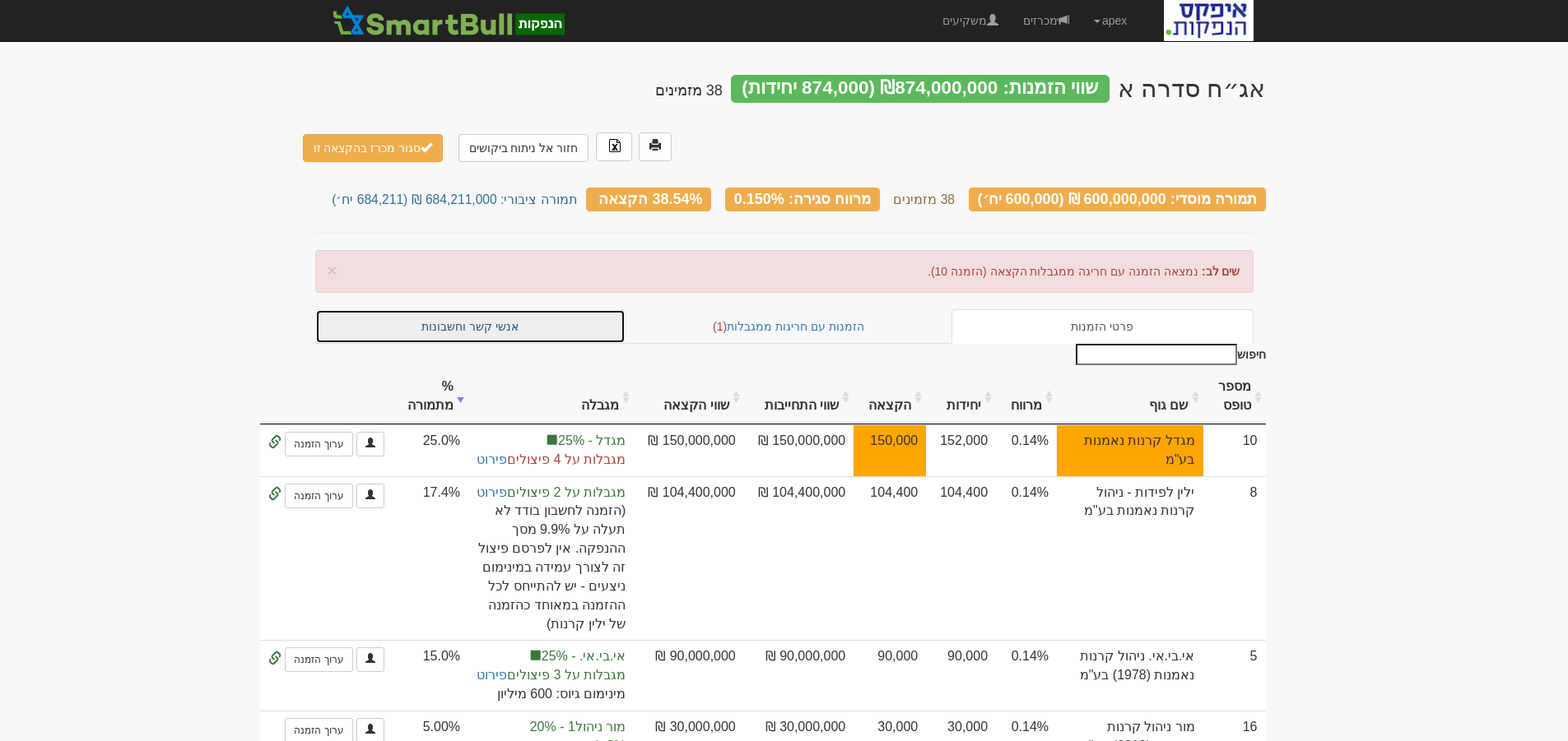
click at [488, 310] on link "אנשי קשר וחשבונות" at bounding box center [470, 327] width 311 height 34
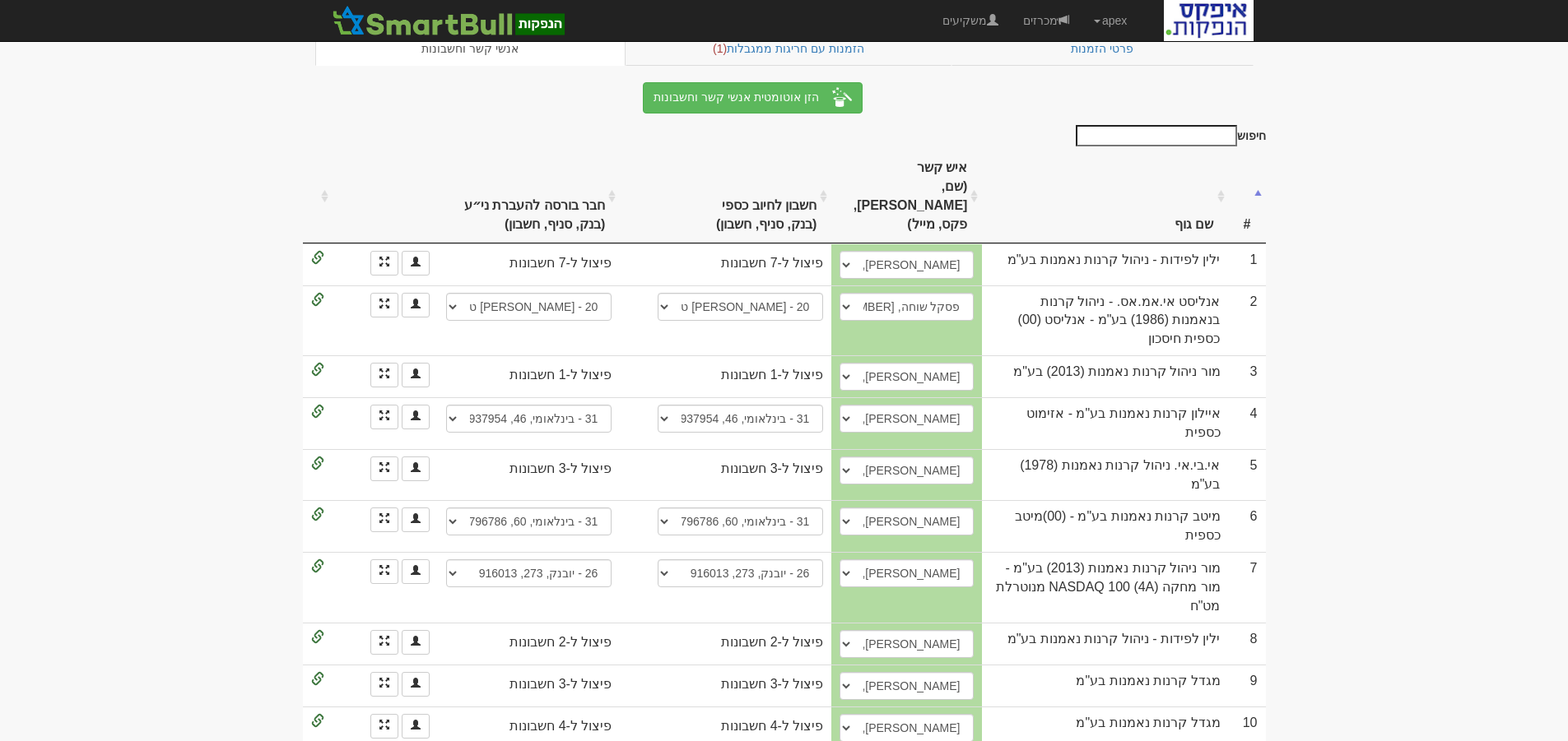
scroll to position [247, 0]
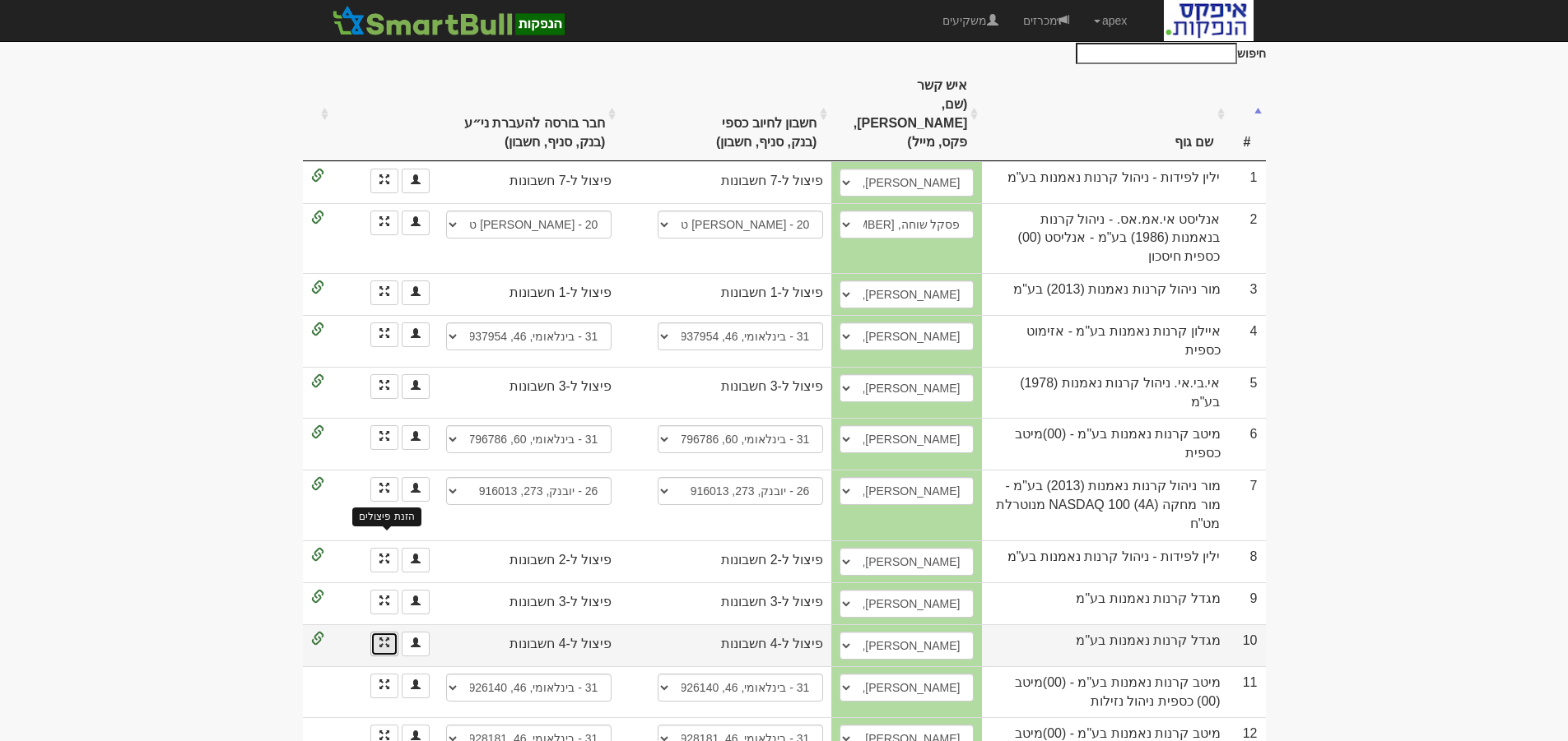
click at [385, 637] on span at bounding box center [384, 642] width 10 height 10
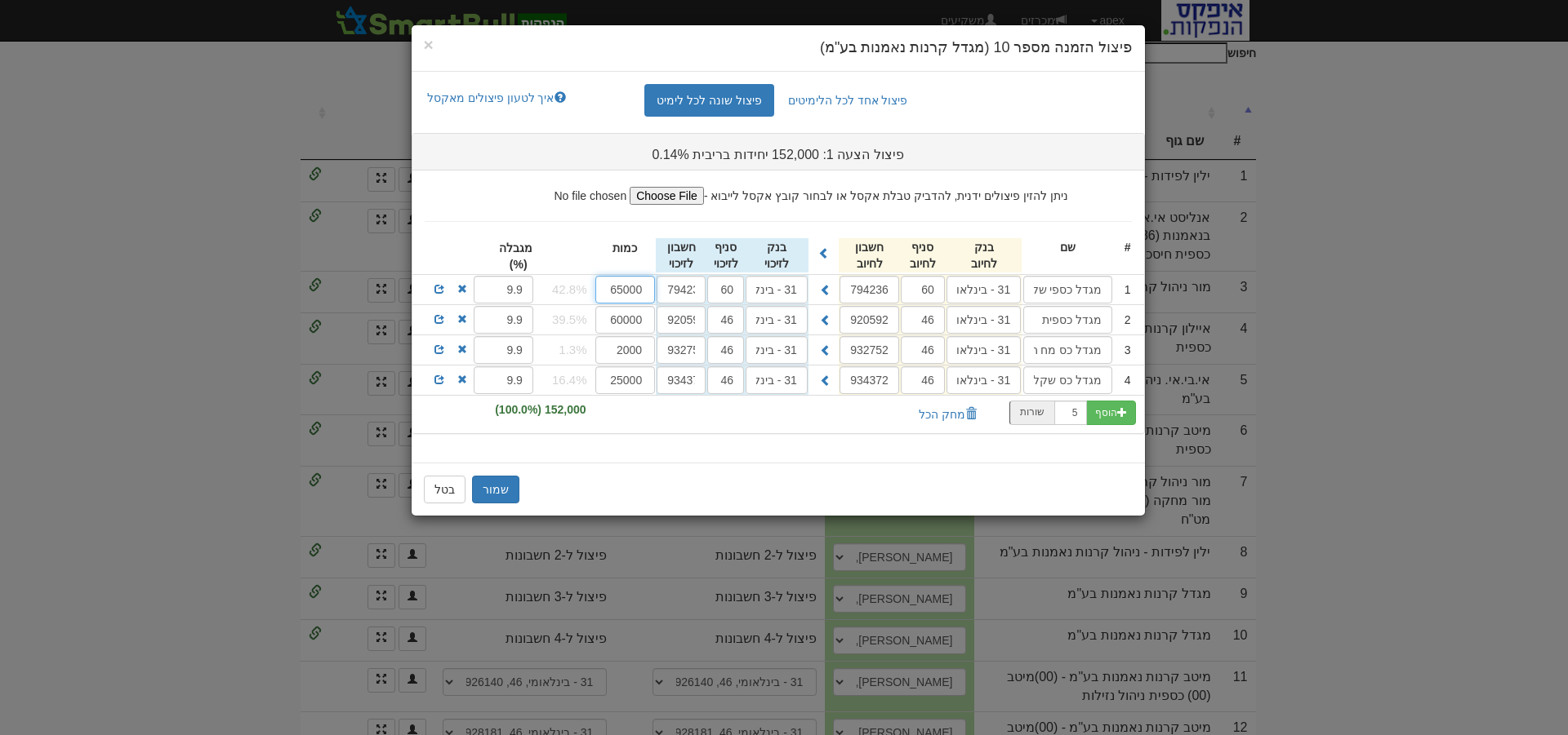
click at [622, 290] on input "65000" at bounding box center [626, 290] width 60 height 28
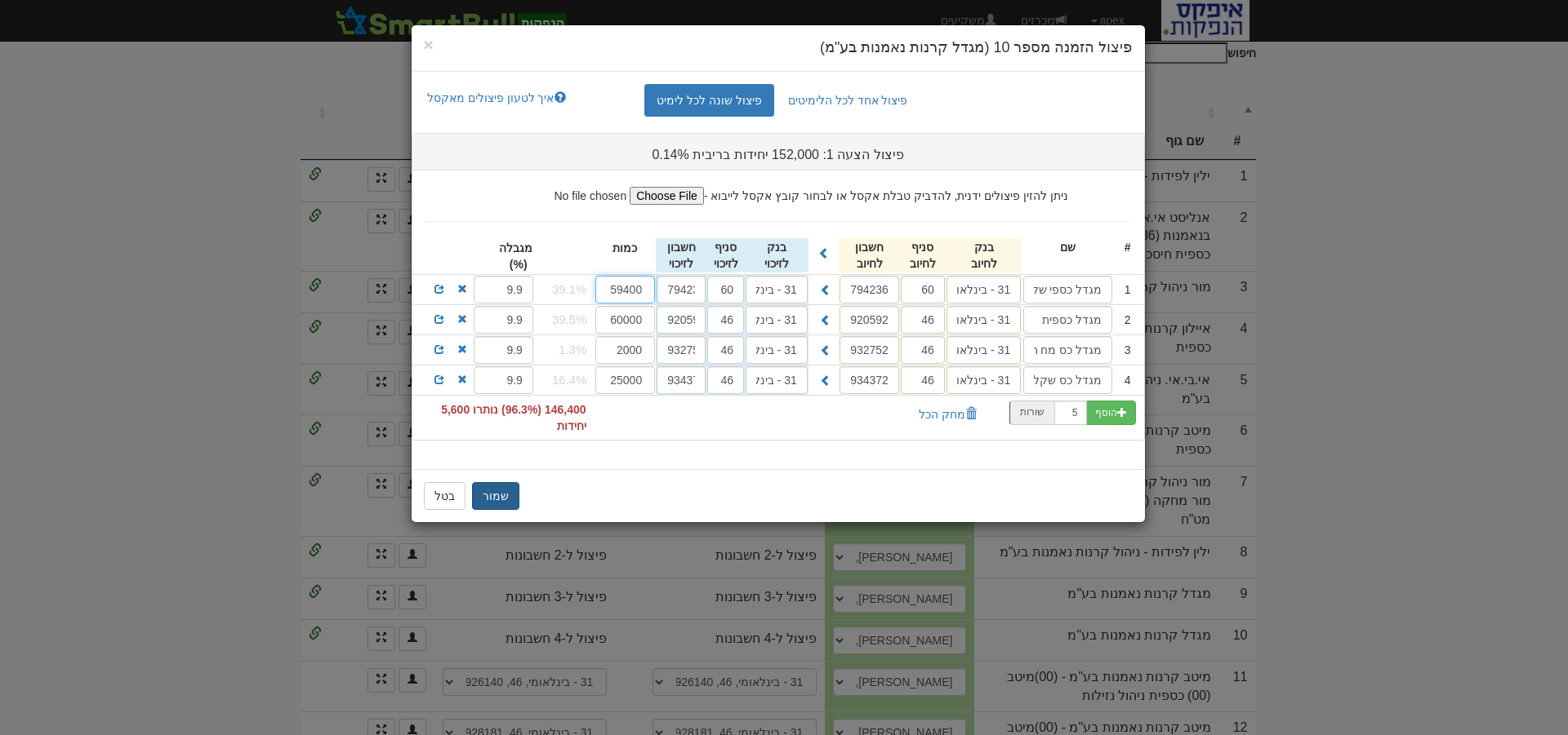
type input "59400"
click at [493, 498] on button "שמור" at bounding box center [496, 496] width 48 height 28
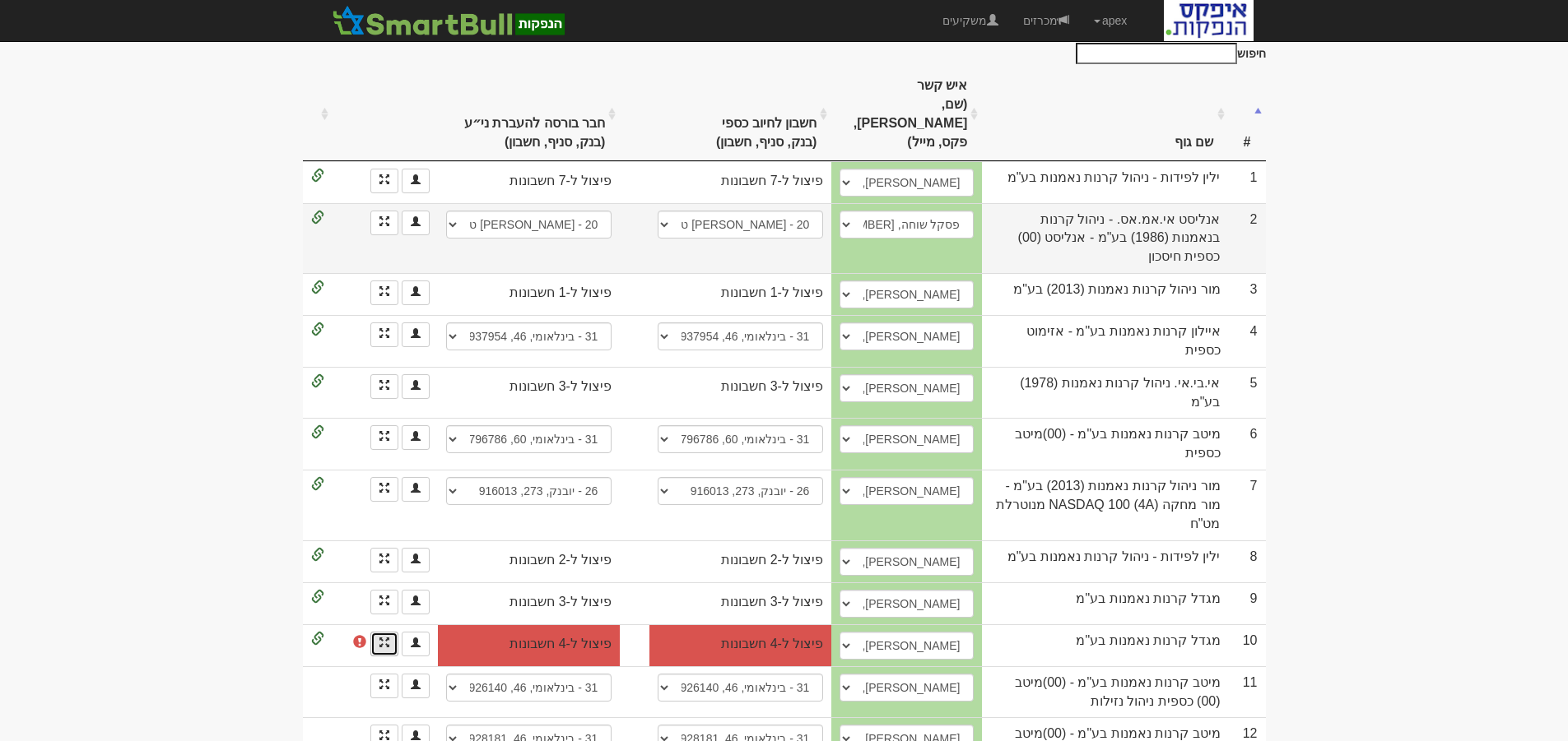
scroll to position [0, 0]
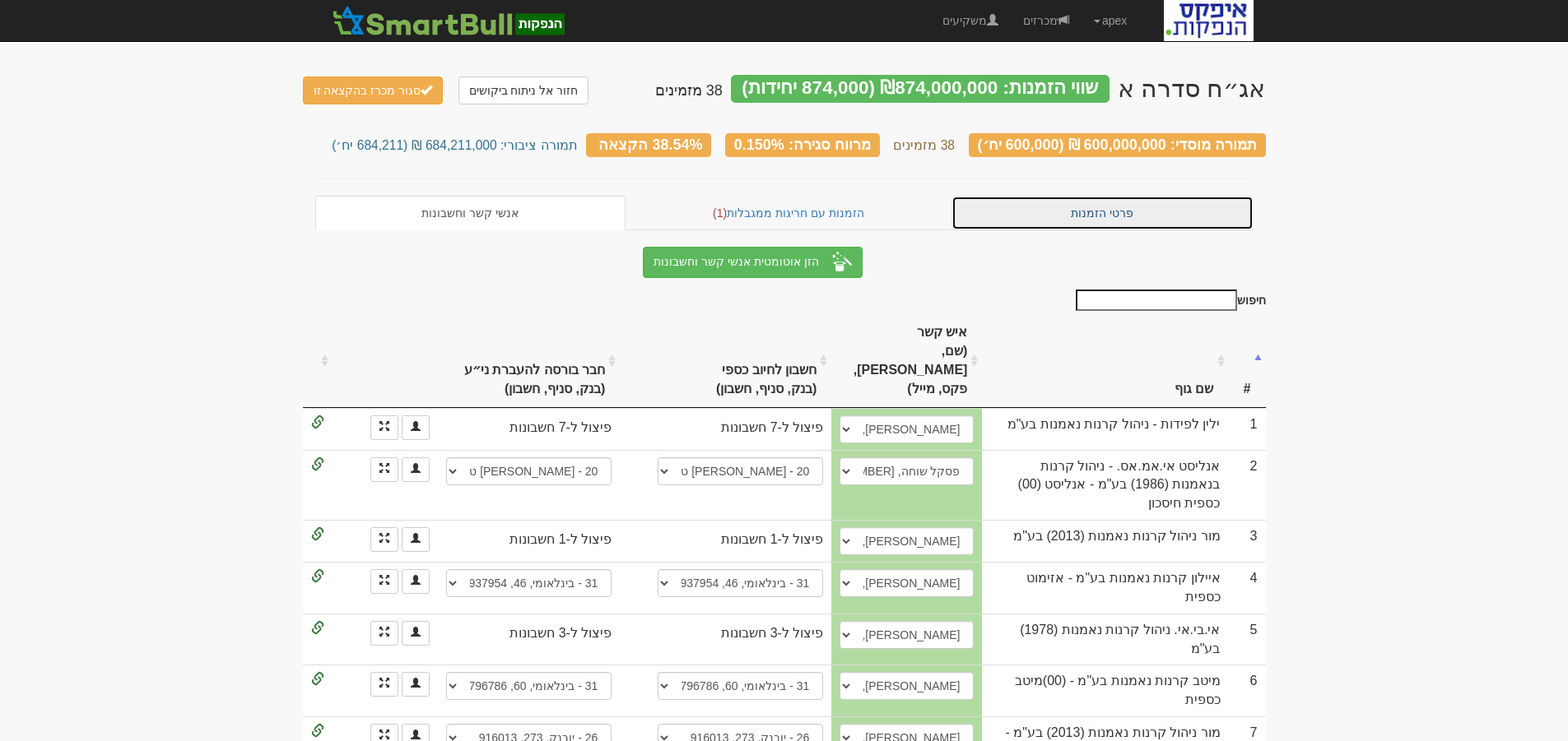
click at [1111, 207] on link "פרטי הזמנות" at bounding box center [1102, 212] width 302 height 34
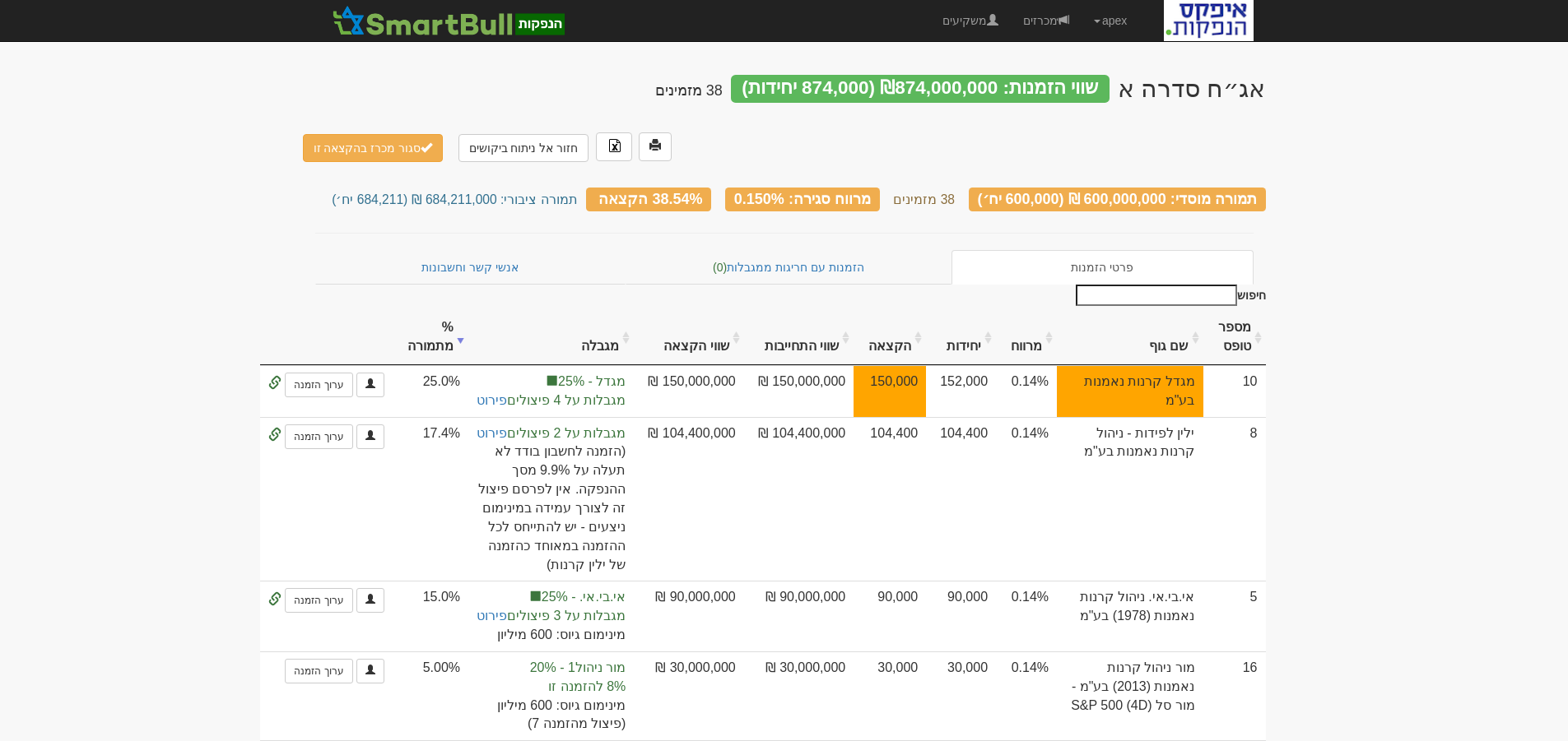
click at [1242, 310] on th "מספר טופס" at bounding box center [1235, 337] width 63 height 55
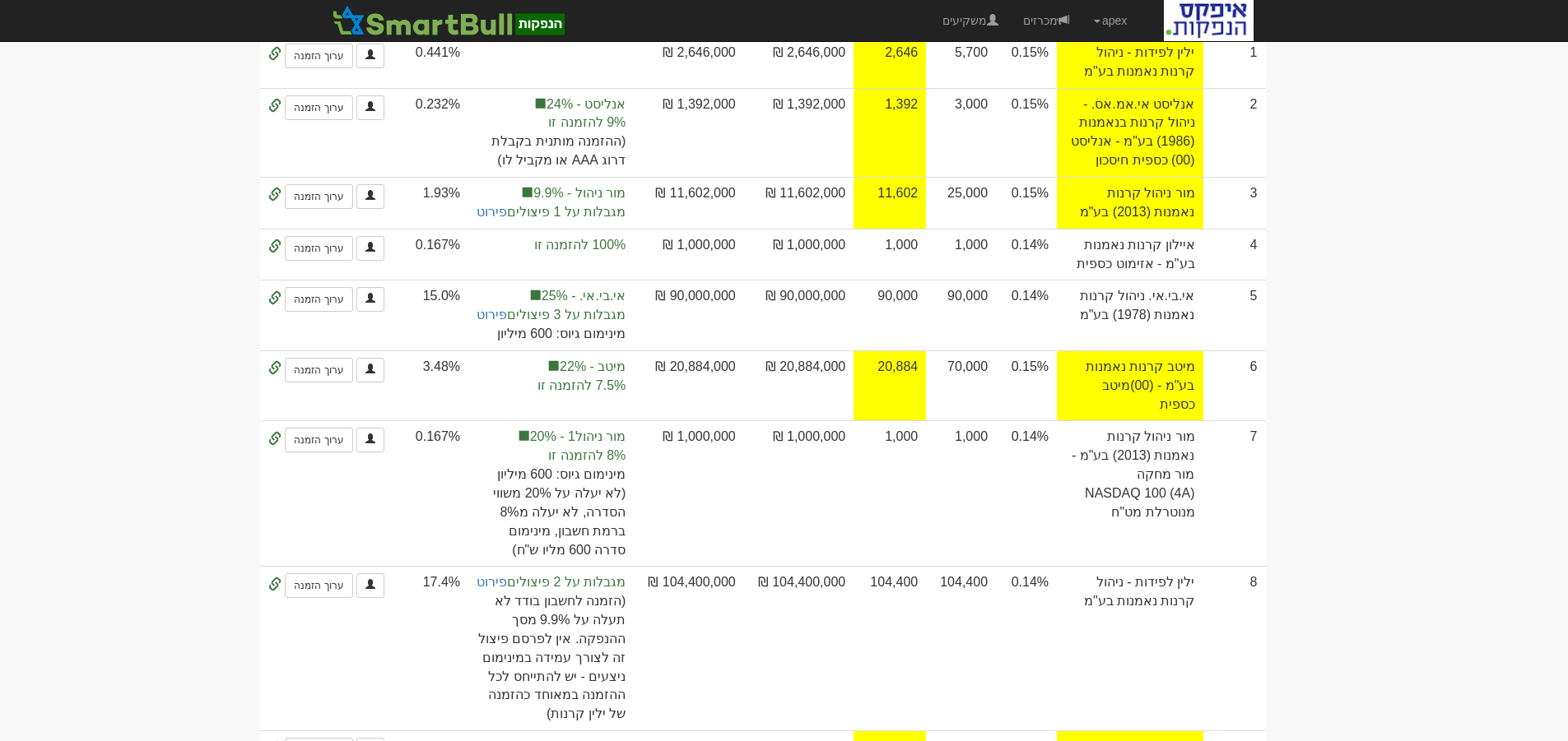
scroll to position [494, 0]
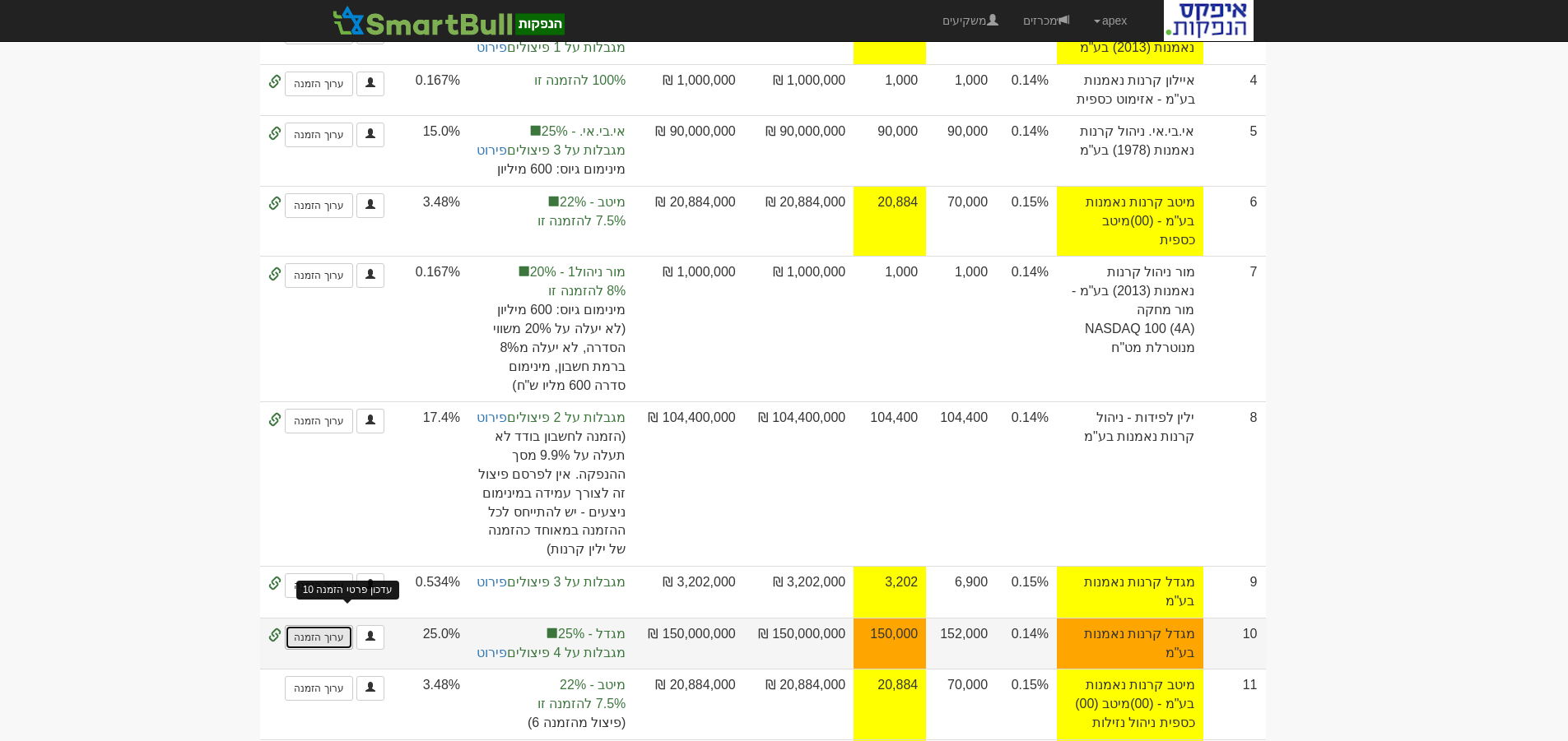
click at [346, 626] on link "ערוך הזמנה" at bounding box center [318, 637] width 67 height 24
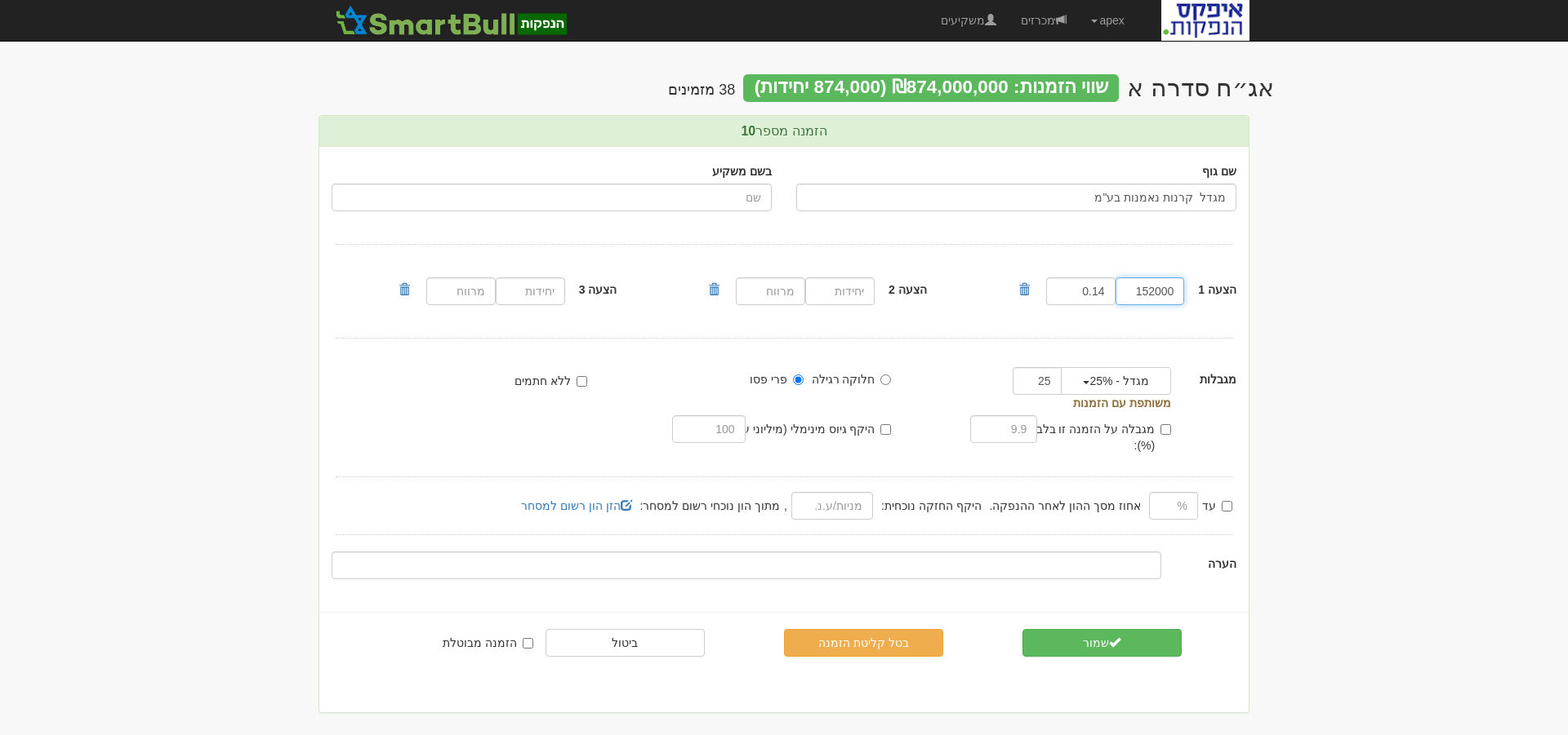
drag, startPoint x: 1134, startPoint y: 297, endPoint x: 1216, endPoint y: 291, distance: 82.2
click at [1216, 291] on div "הצעה 1 152000 0.14" at bounding box center [1133, 291] width 233 height 36
type input "146400"
click at [1094, 629] on button "שמור" at bounding box center [1102, 643] width 159 height 28
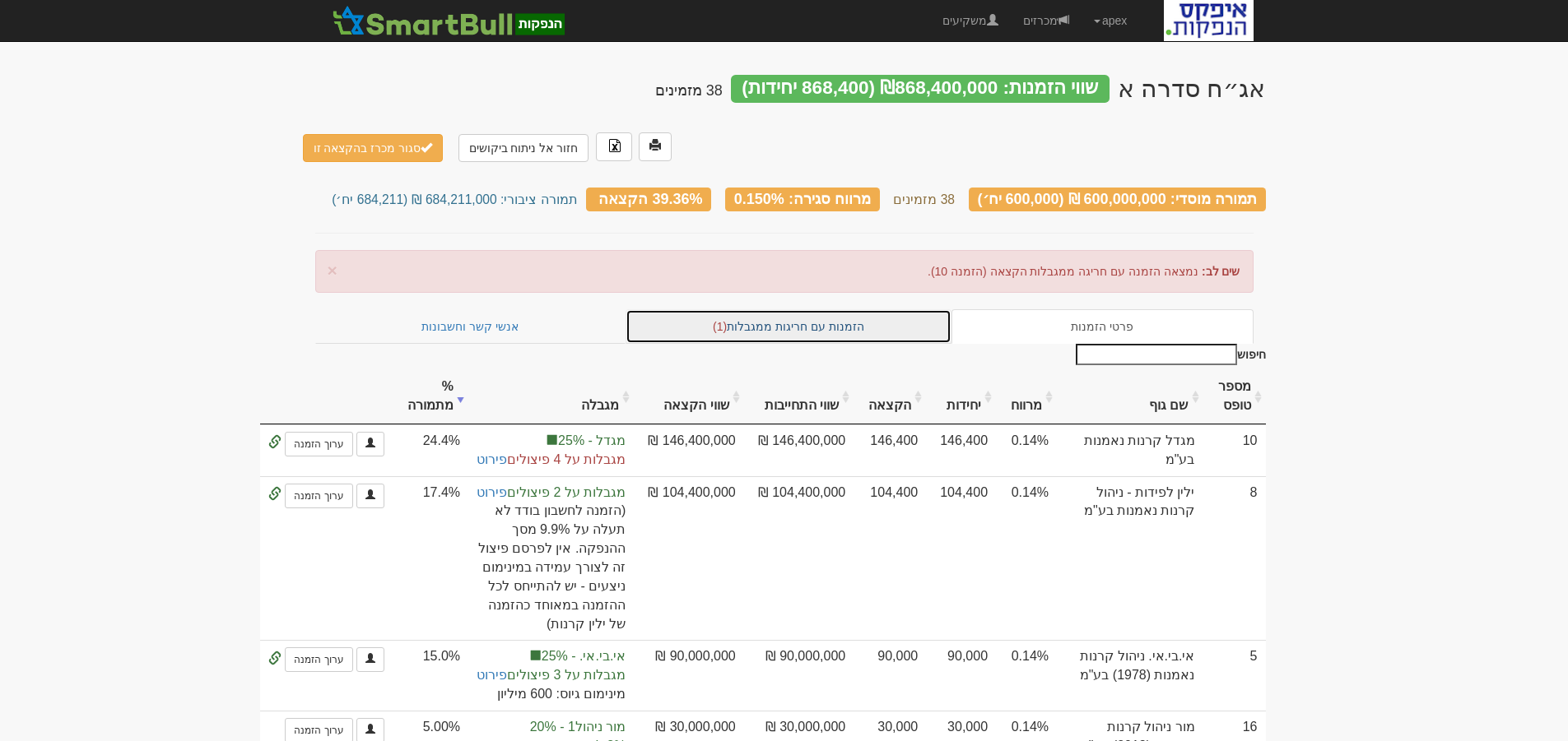
click at [809, 310] on link "הזמנות עם חריגות ממגבלות (1)" at bounding box center [788, 327] width 326 height 34
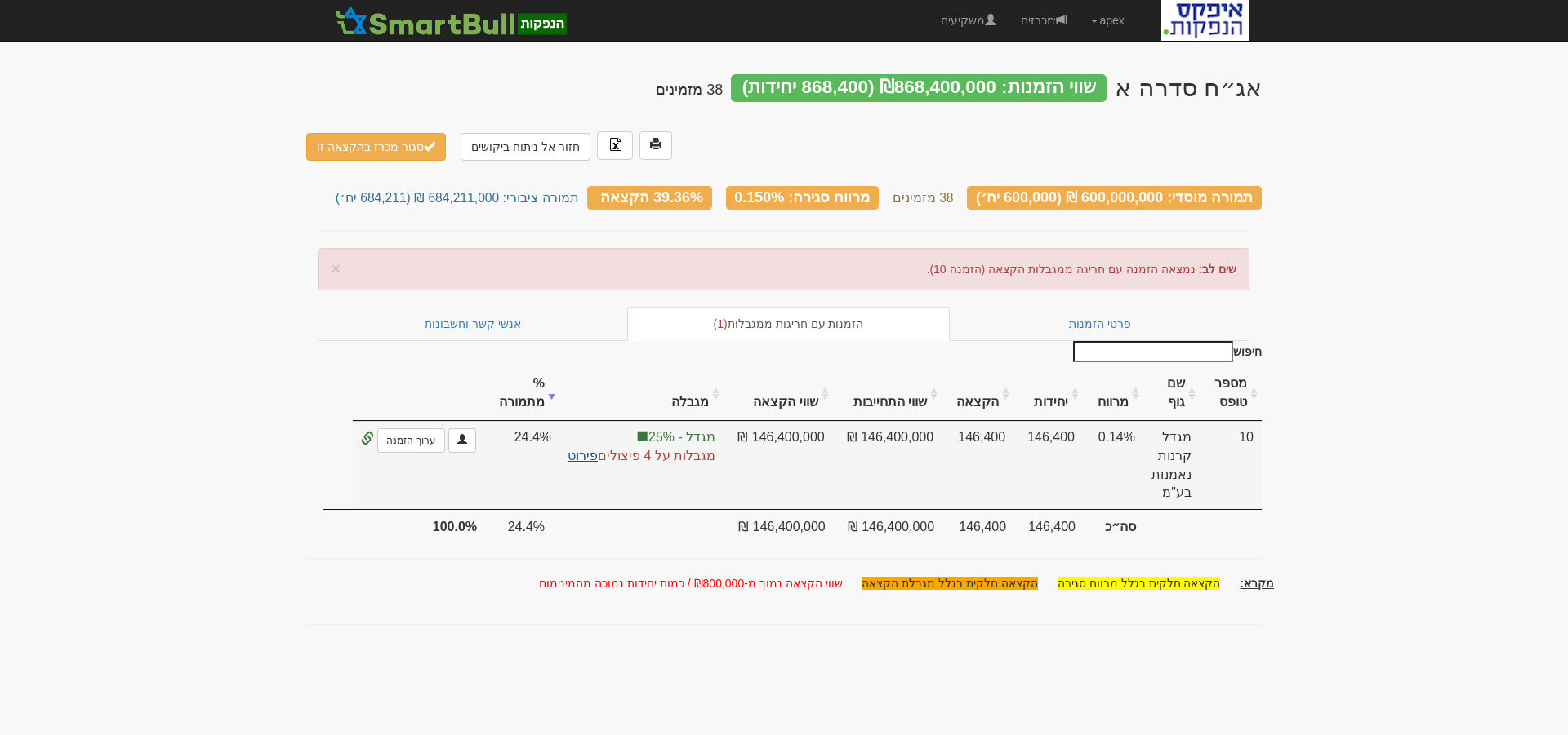
click at [580, 449] on link "פירוט" at bounding box center [582, 456] width 30 height 14
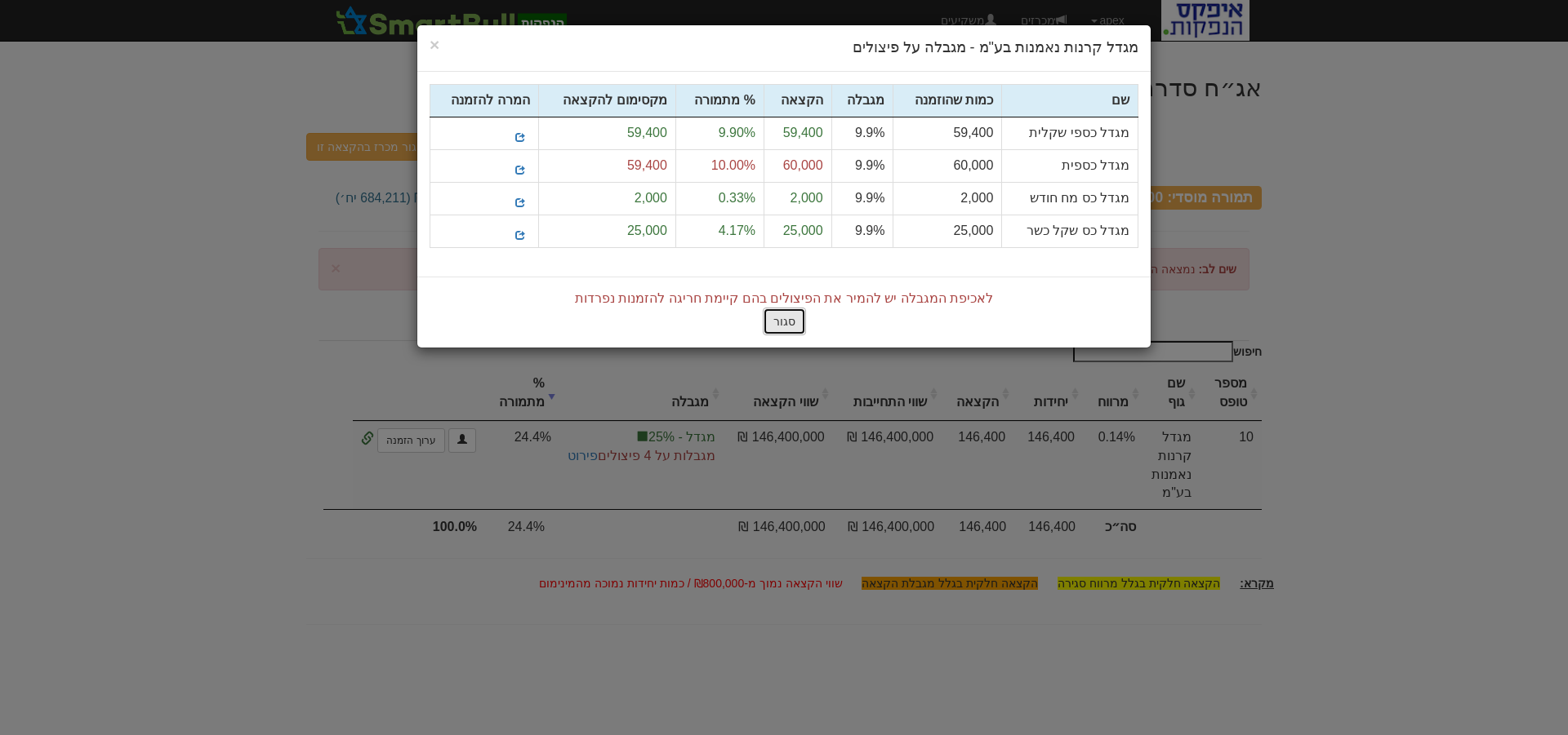
click at [786, 323] on button "סגור" at bounding box center [784, 321] width 44 height 28
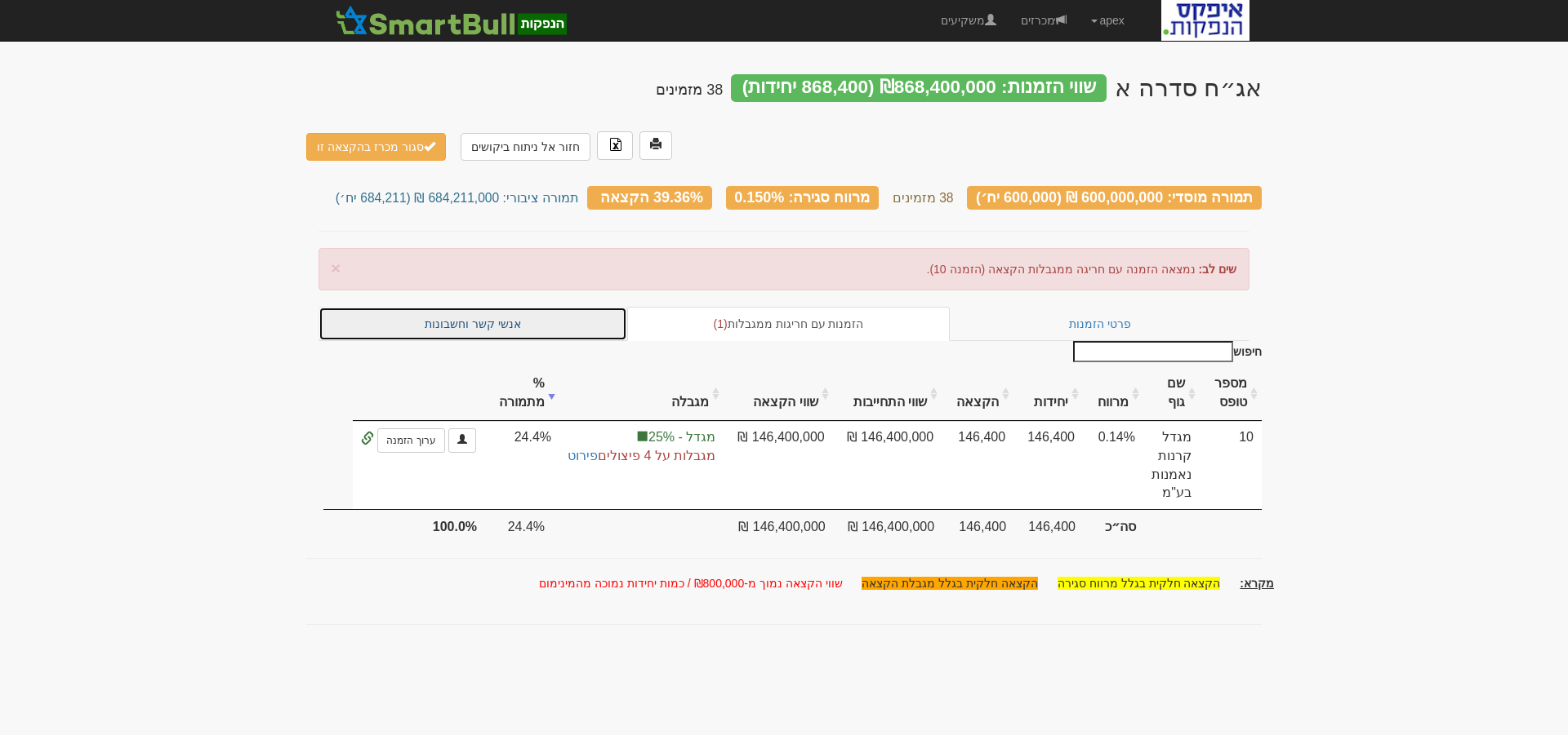
click at [509, 307] on link "אנשי קשר וחשבונות" at bounding box center [473, 324] width 309 height 34
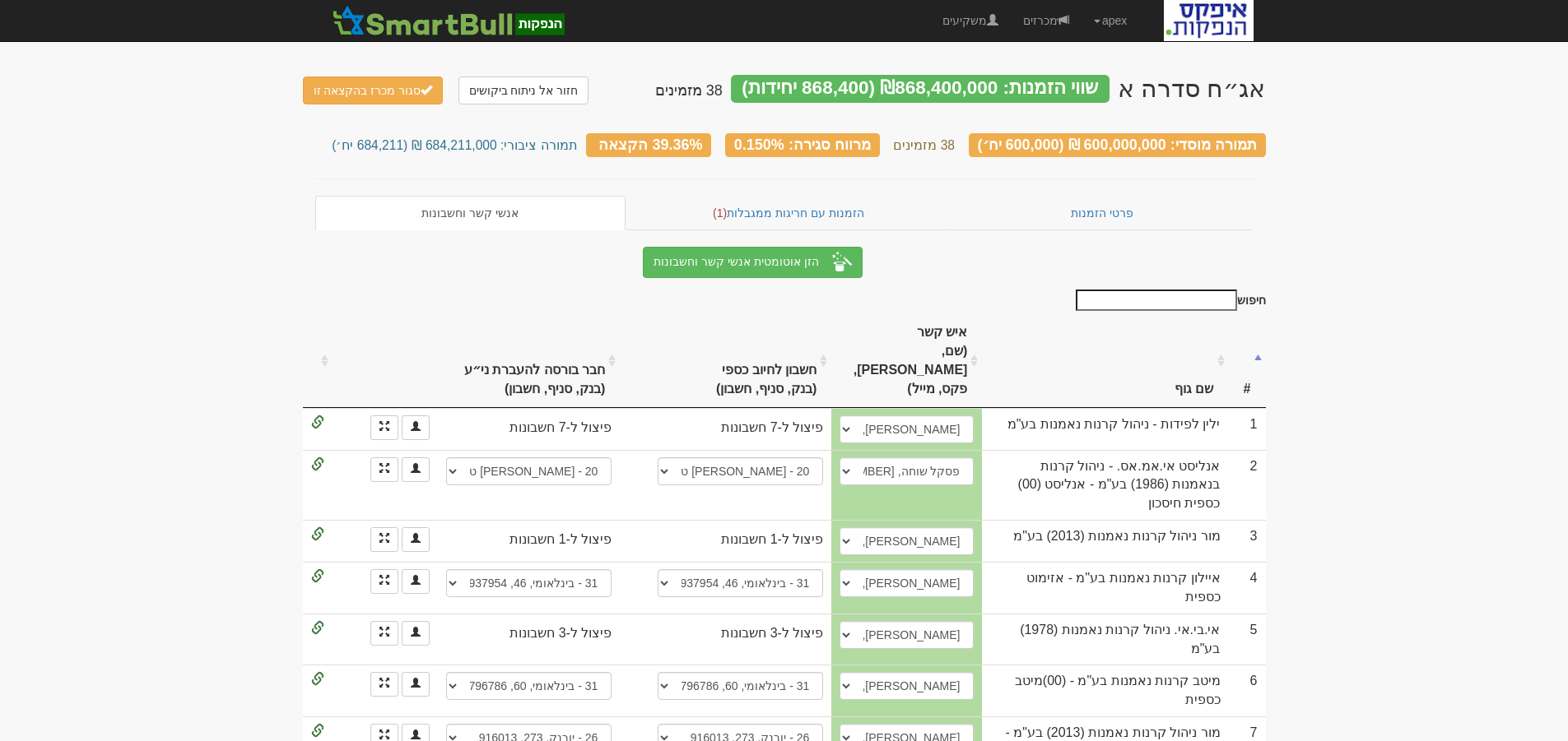
scroll to position [412, 0]
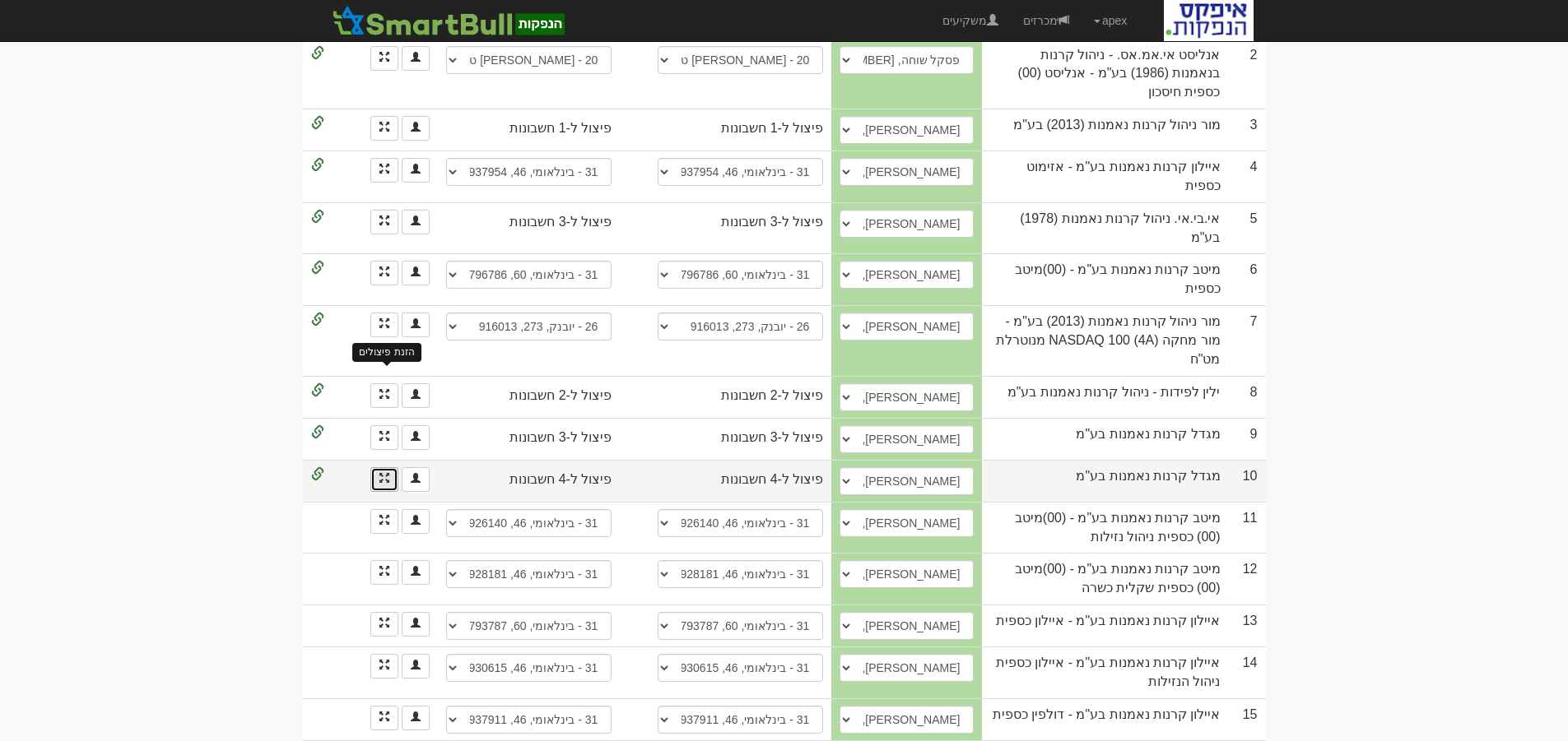
click at [379, 473] on span at bounding box center [384, 478] width 10 height 10
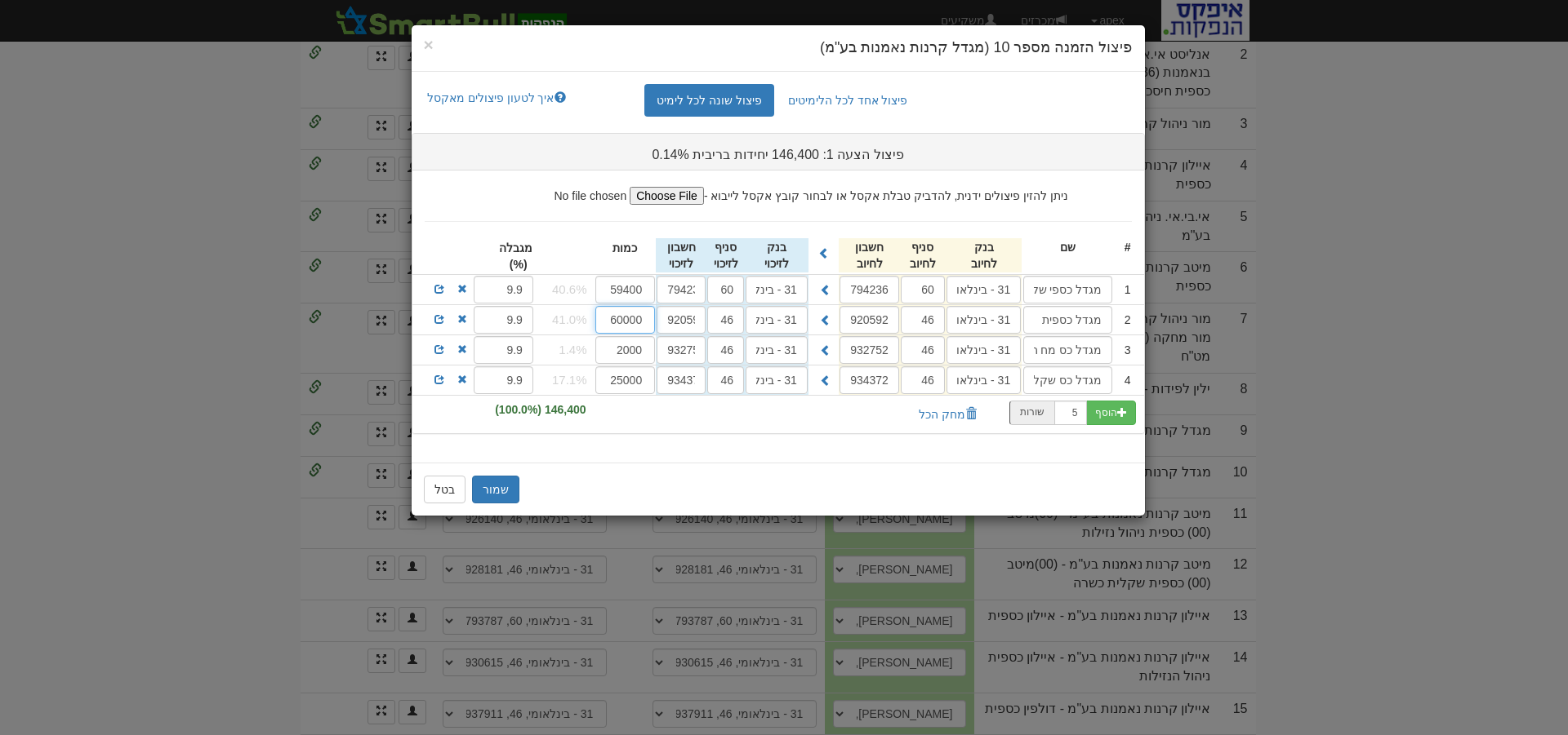
click at [621, 319] on input "60000" at bounding box center [626, 320] width 60 height 28
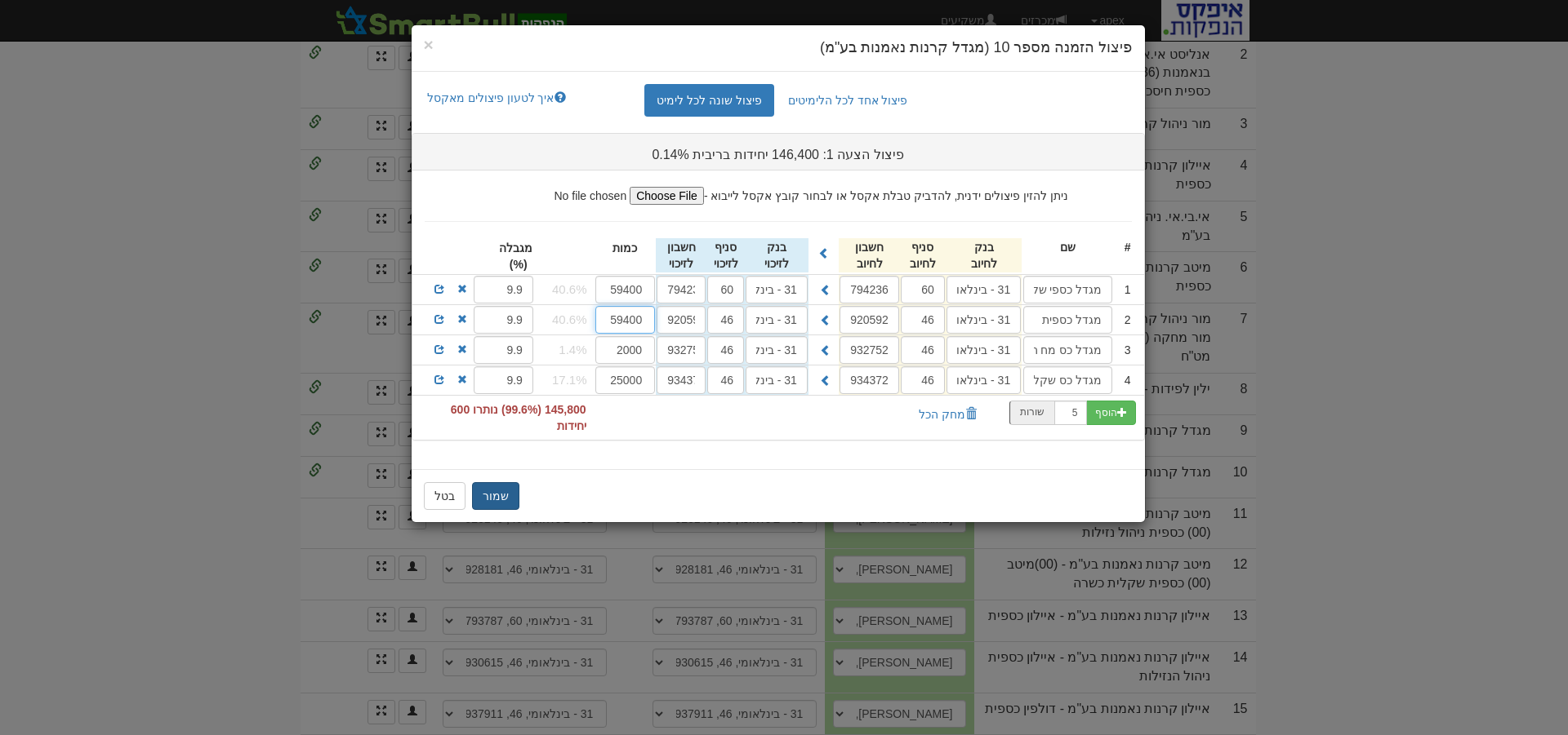
type input "59400"
click at [492, 494] on button "שמור" at bounding box center [496, 496] width 48 height 28
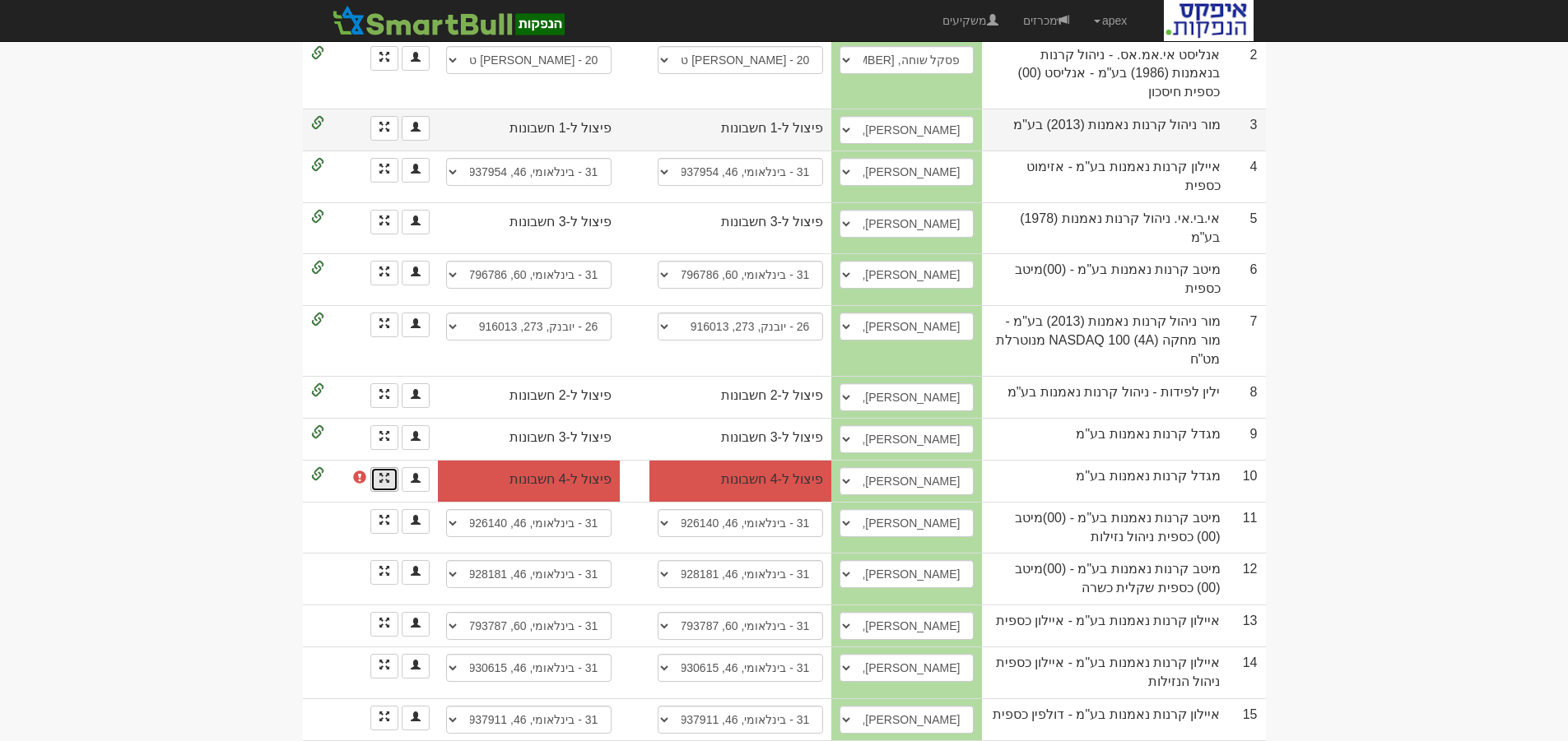
scroll to position [0, 0]
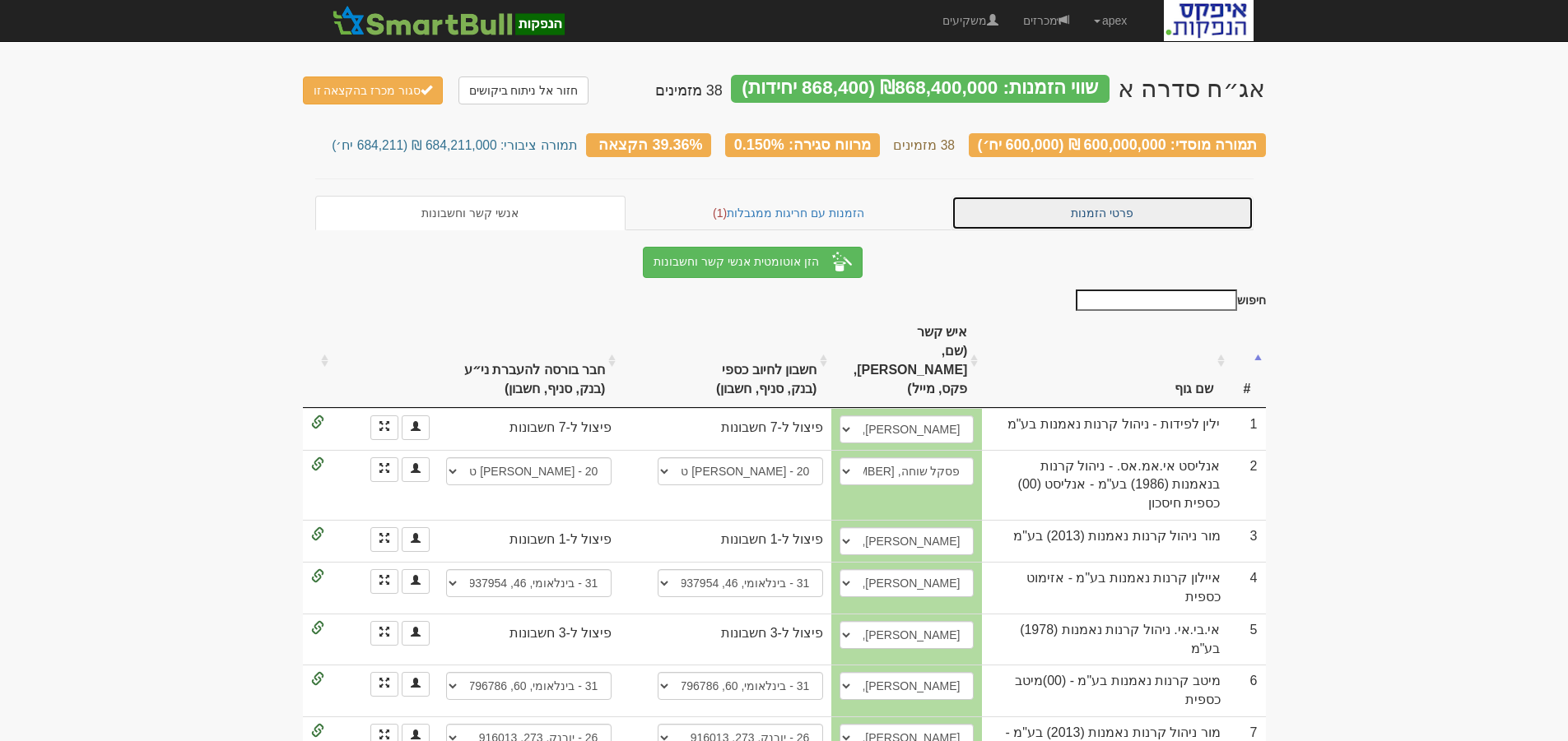
click at [1116, 197] on link "פרטי הזמנות" at bounding box center [1102, 212] width 302 height 34
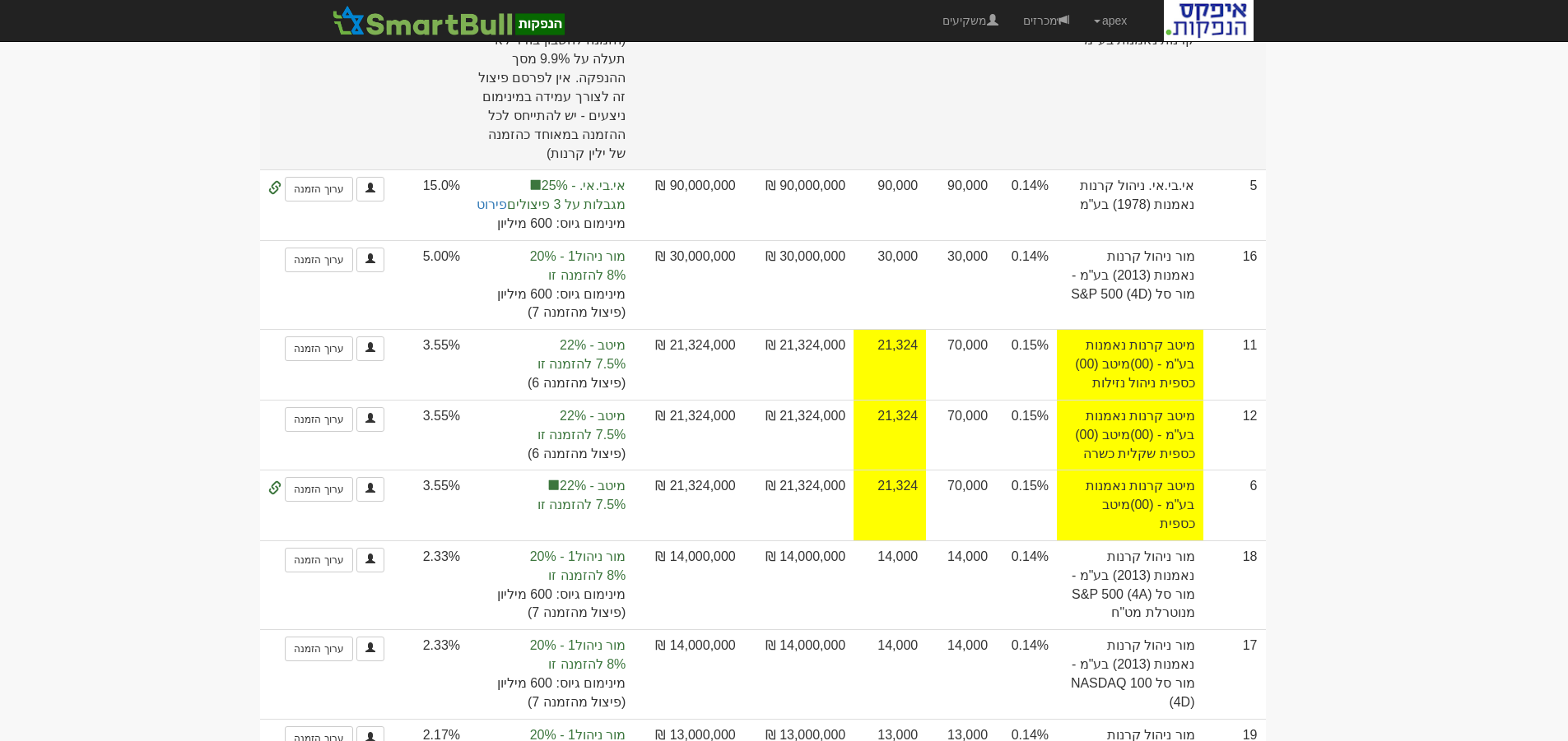
scroll to position [164, 0]
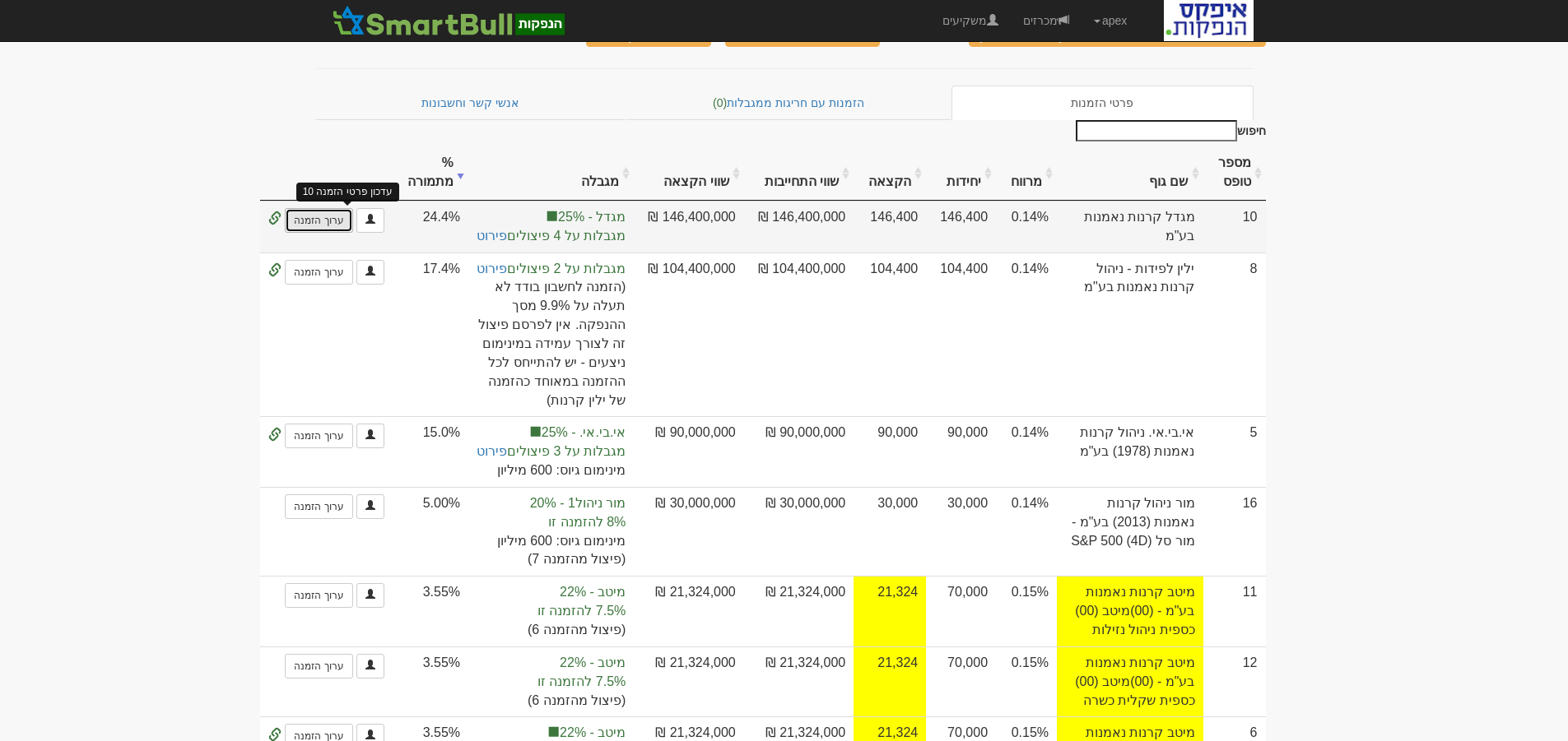
click at [352, 208] on link "ערוך הזמנה" at bounding box center [318, 220] width 67 height 24
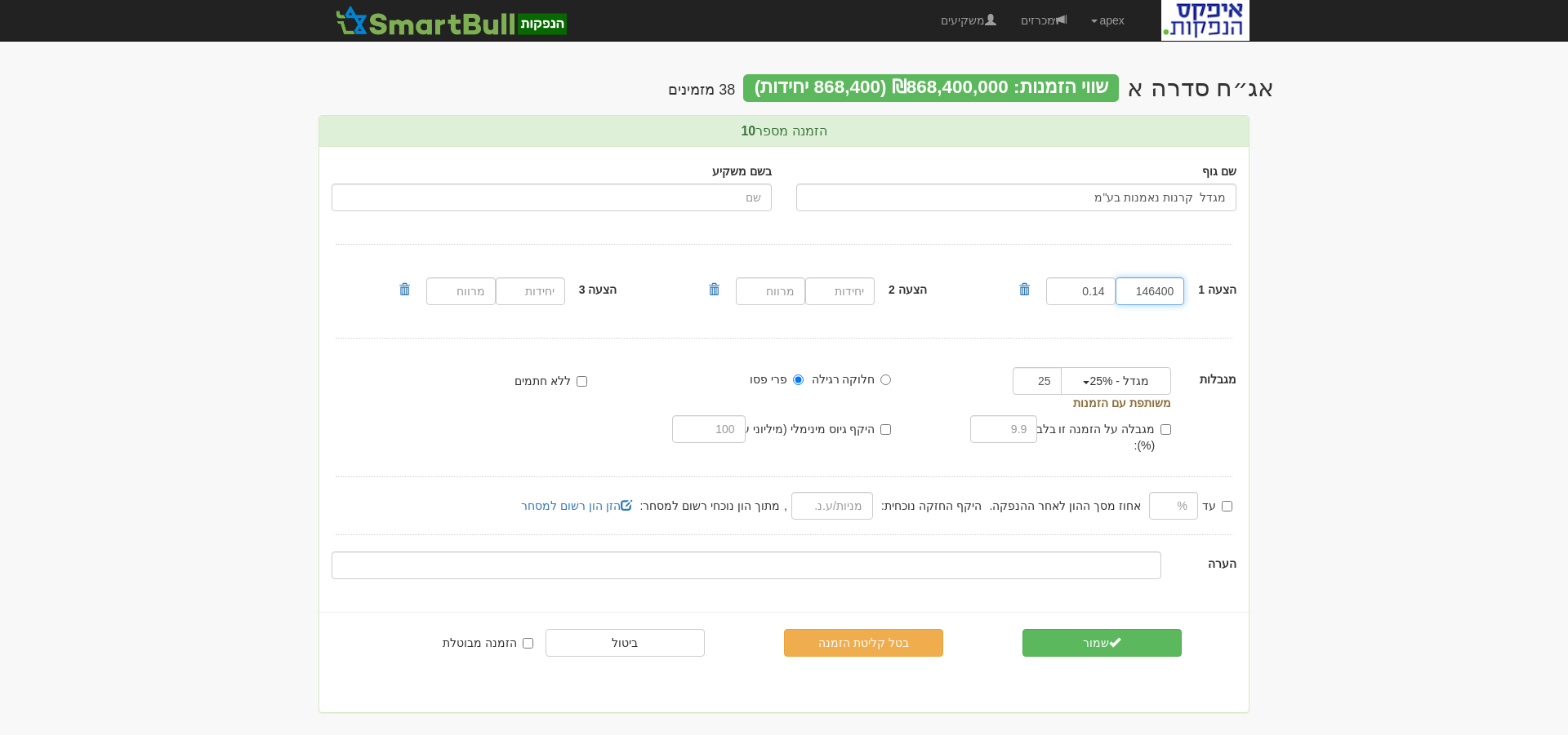
drag, startPoint x: 1170, startPoint y: 291, endPoint x: 1157, endPoint y: 291, distance: 13.0
click at [1157, 291] on input "146400" at bounding box center [1151, 291] width 70 height 28
type input "145800"
click at [1082, 629] on button "שמור" at bounding box center [1102, 643] width 159 height 28
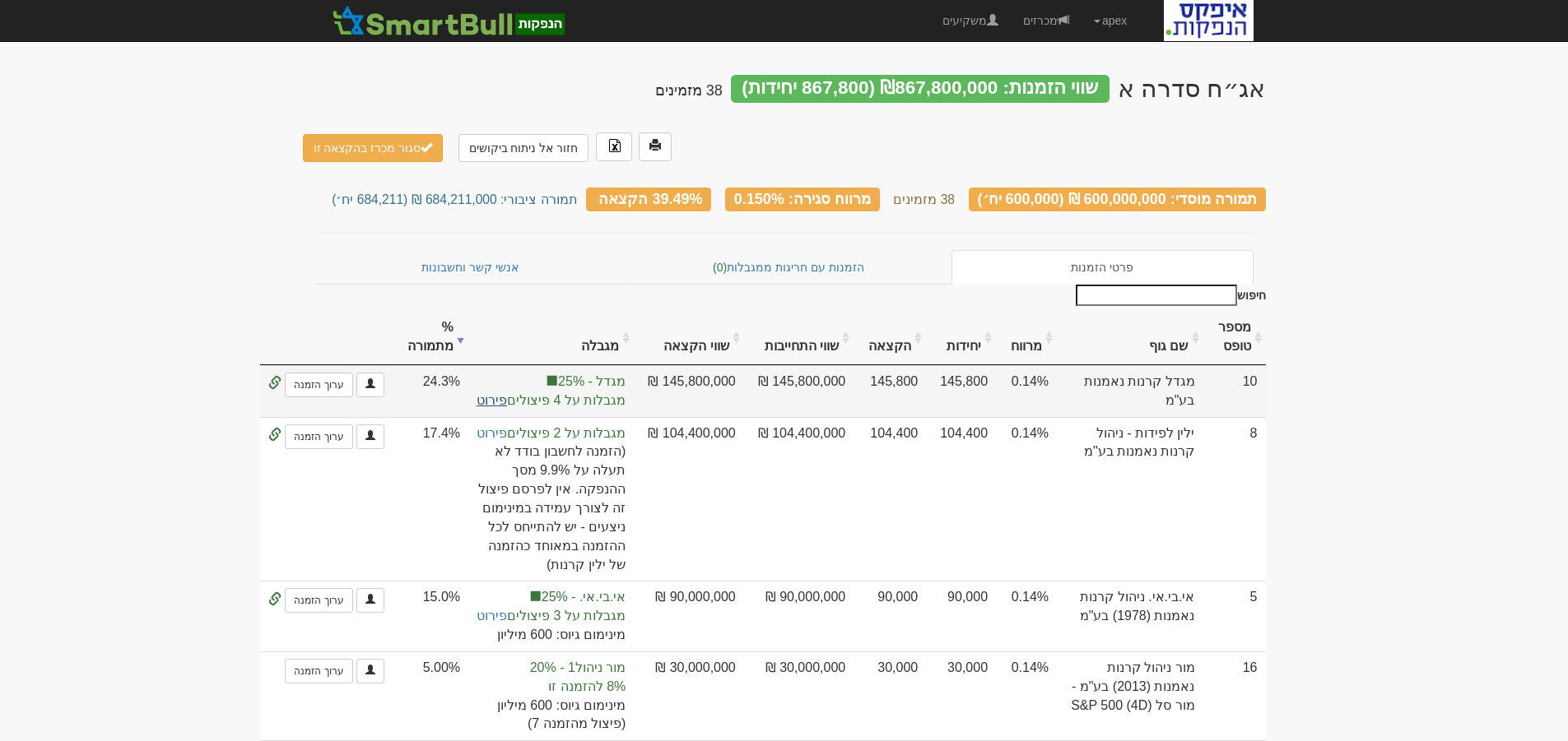
click at [505, 393] on link "פירוט" at bounding box center [491, 400] width 30 height 14
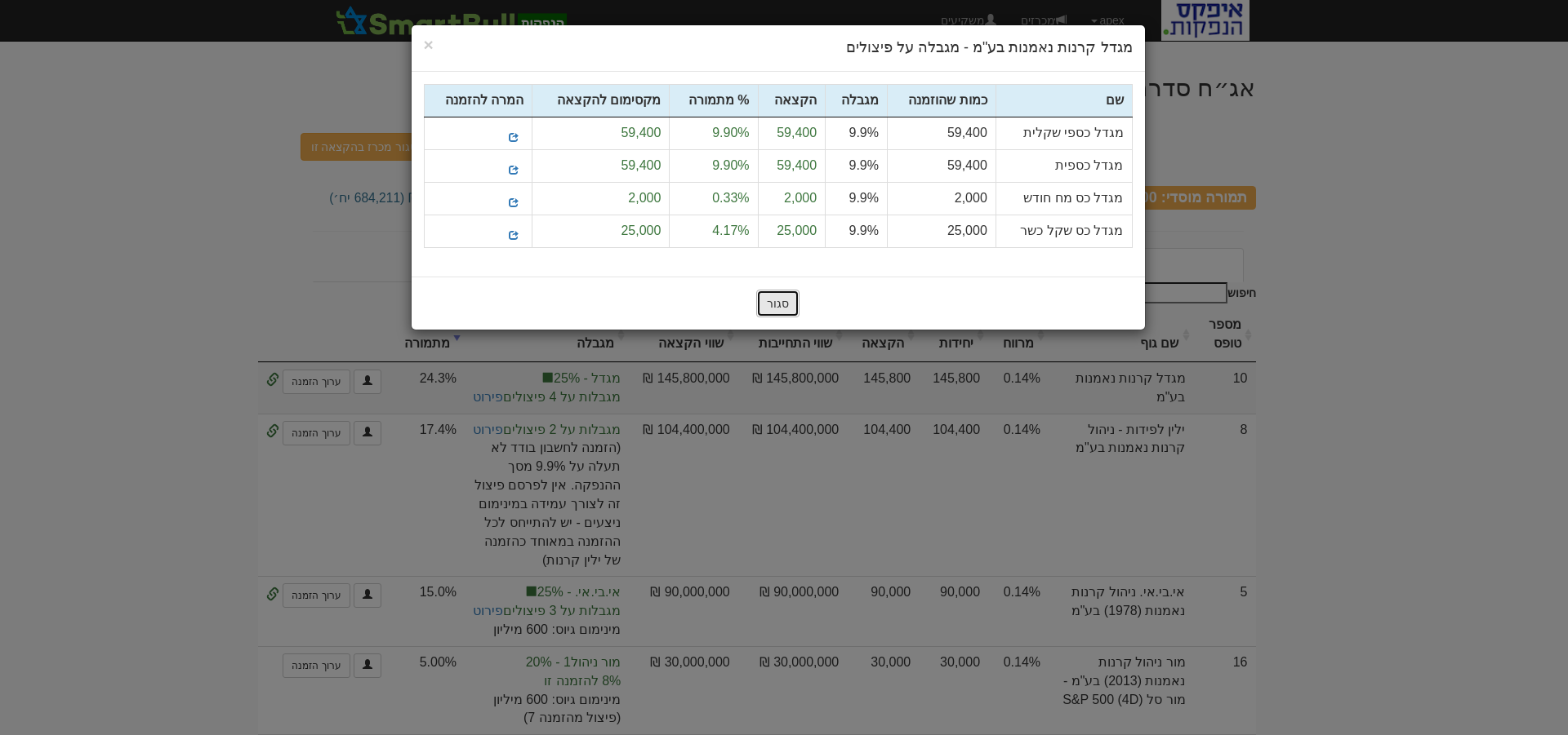
click at [781, 301] on button "סגור" at bounding box center [778, 304] width 44 height 28
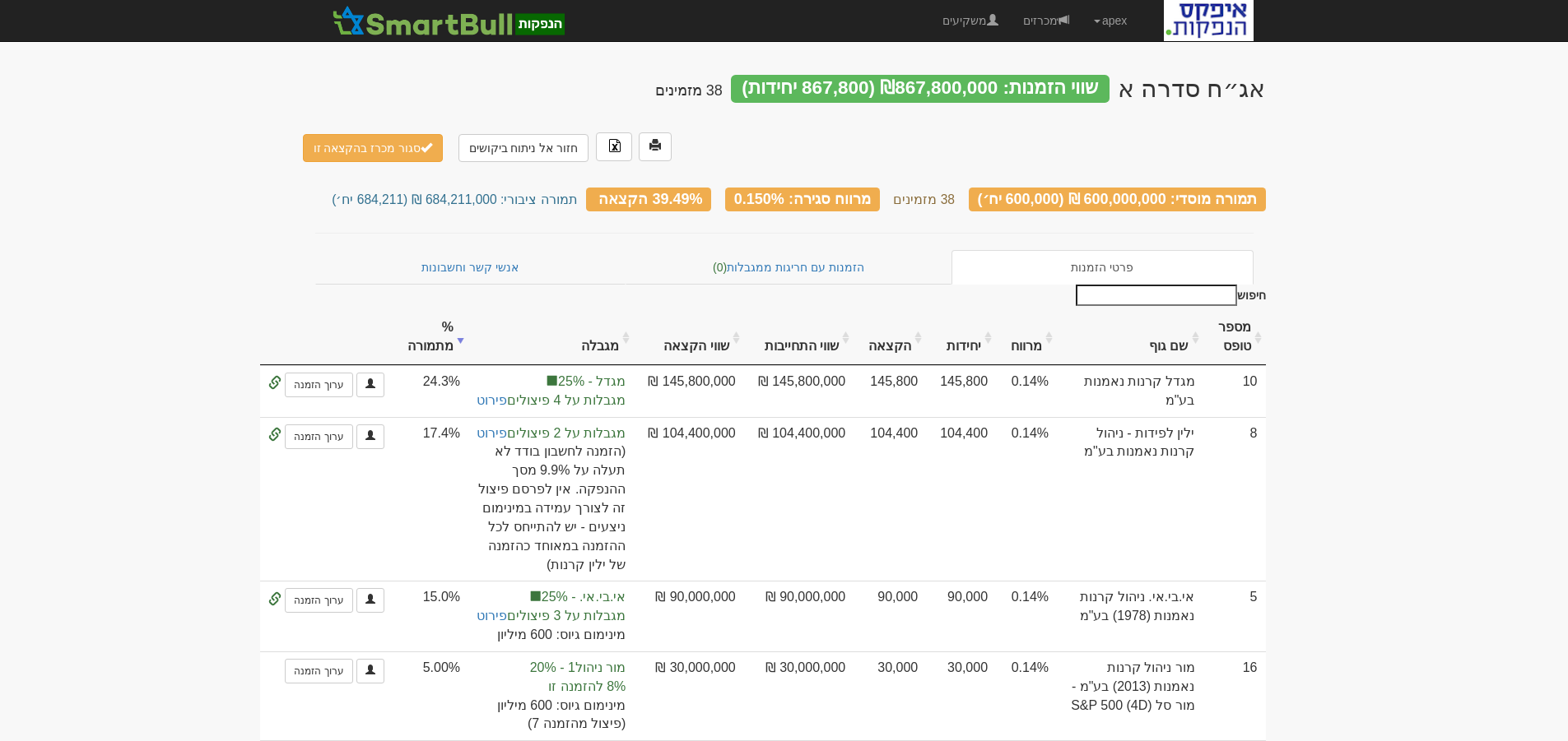
scroll to position [164, 0]
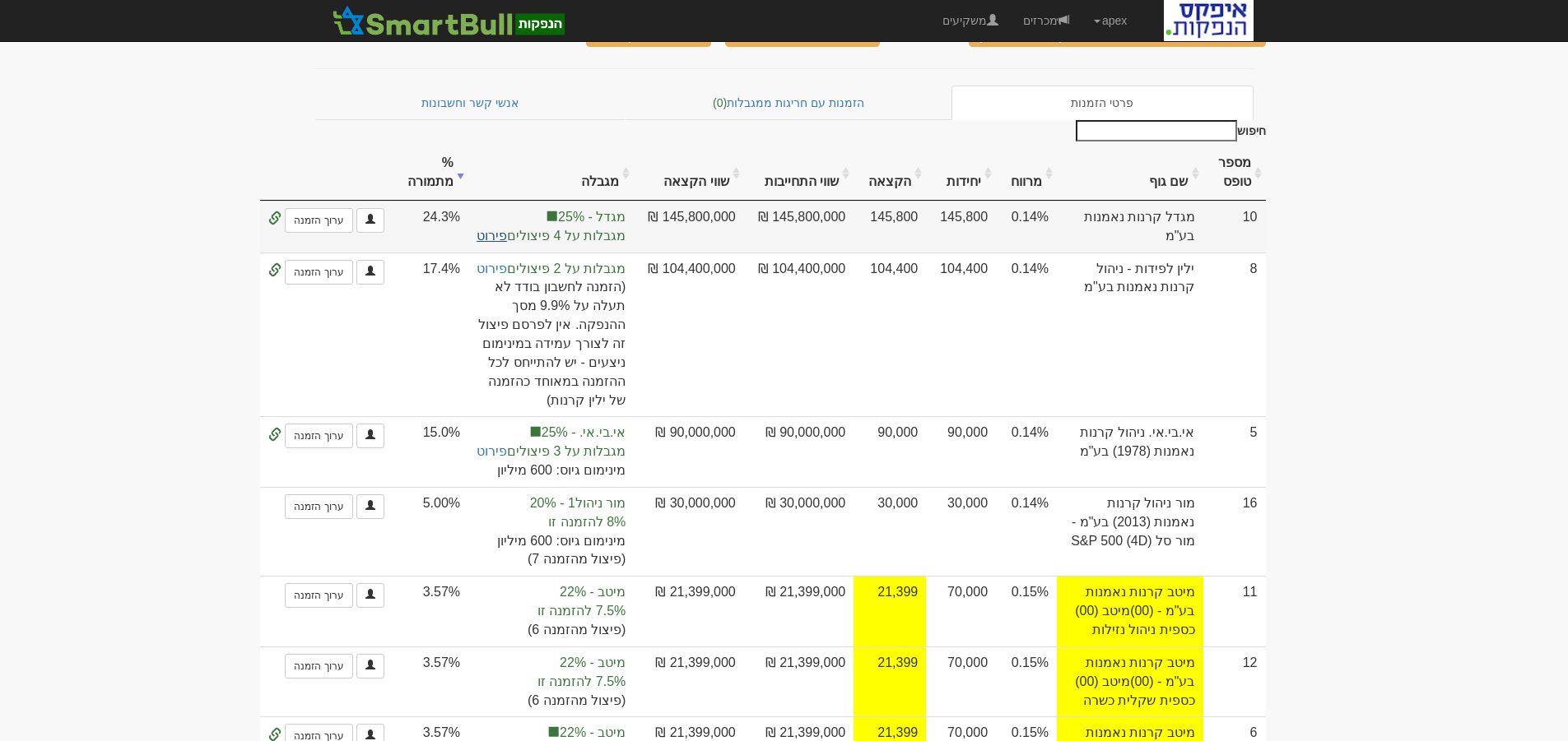
click at [507, 229] on link "פירוט" at bounding box center [491, 236] width 30 height 14
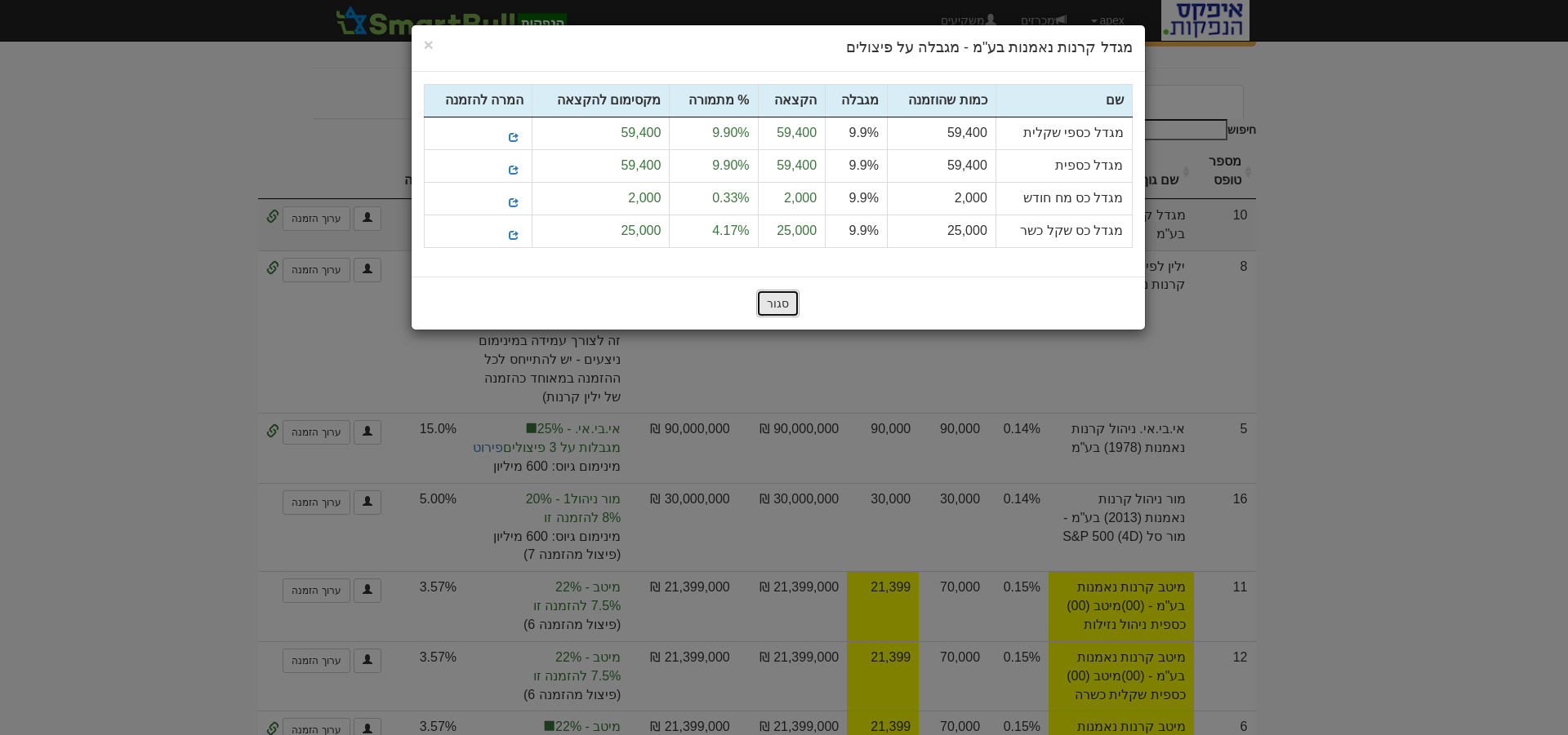
click at [790, 304] on button "סגור" at bounding box center [778, 304] width 44 height 28
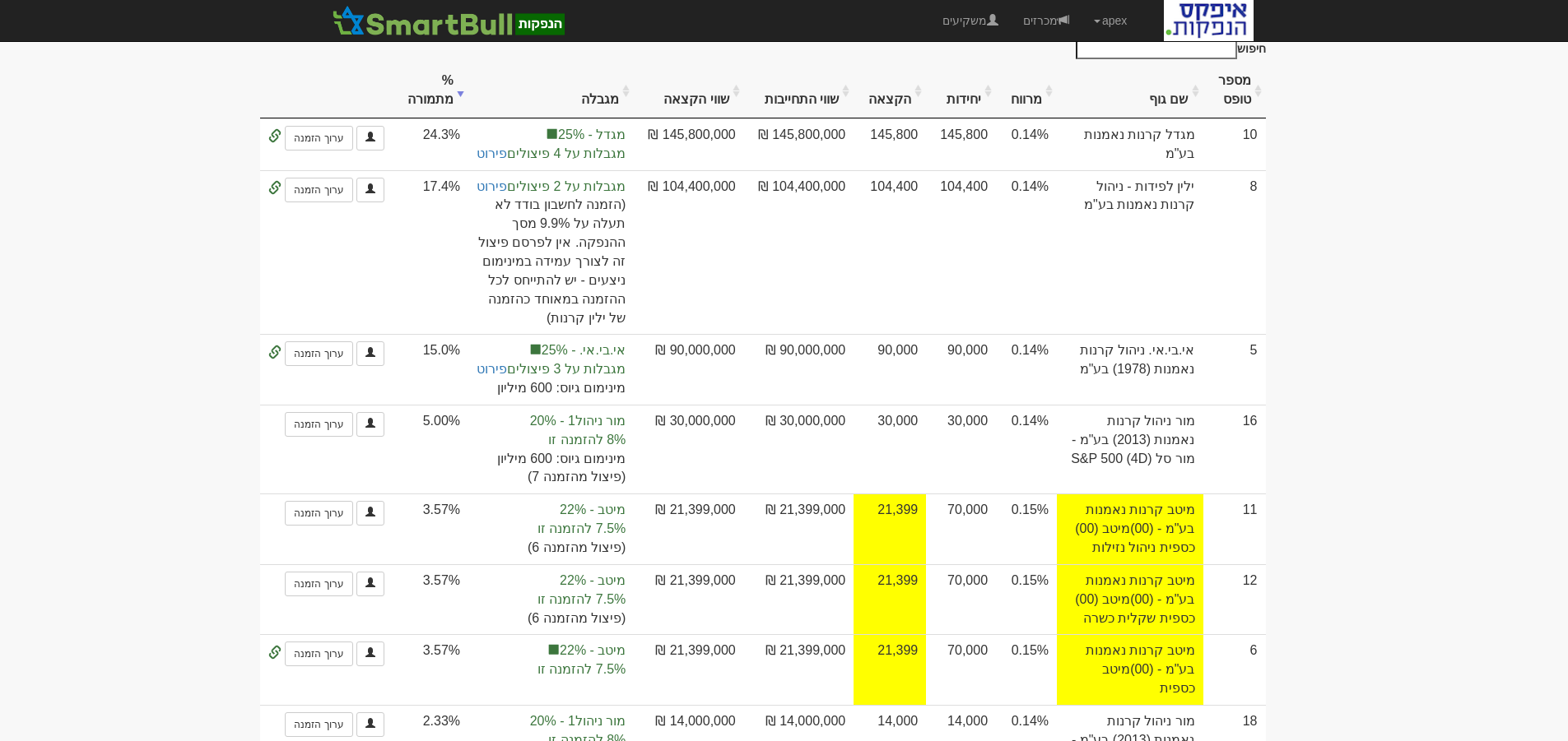
scroll to position [0, 0]
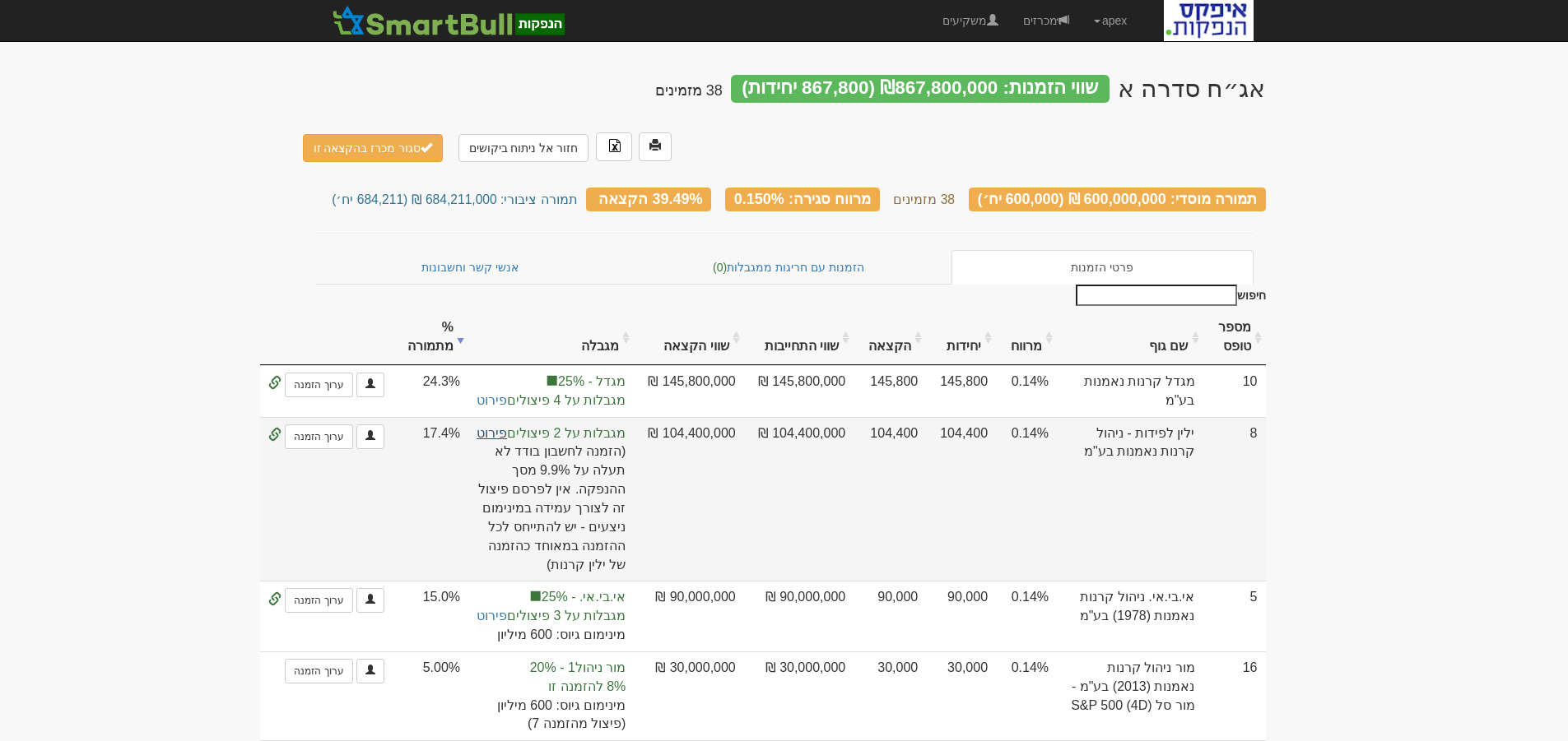
click at [507, 426] on link "פירוט" at bounding box center [491, 433] width 30 height 14
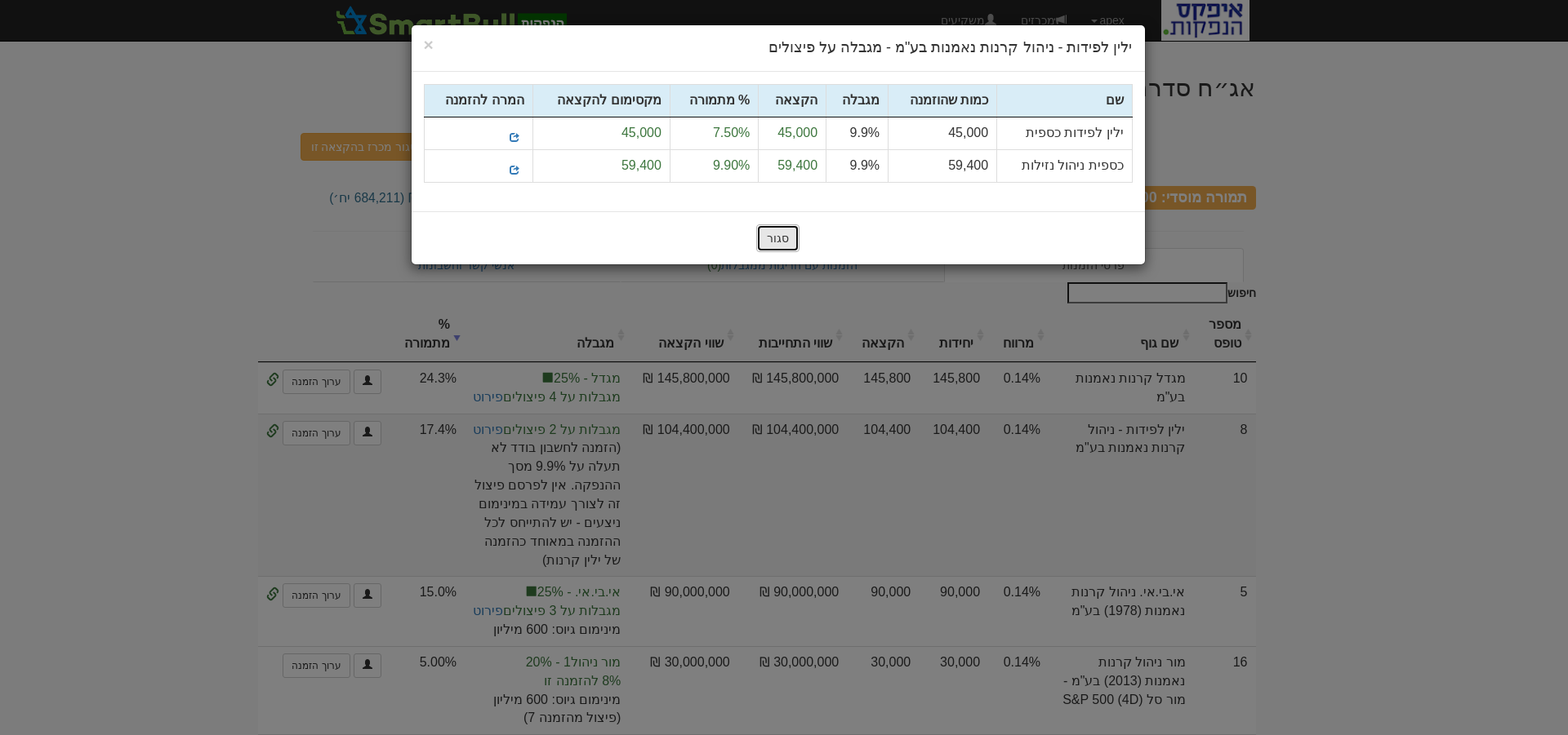
click at [782, 234] on button "סגור" at bounding box center [778, 239] width 44 height 28
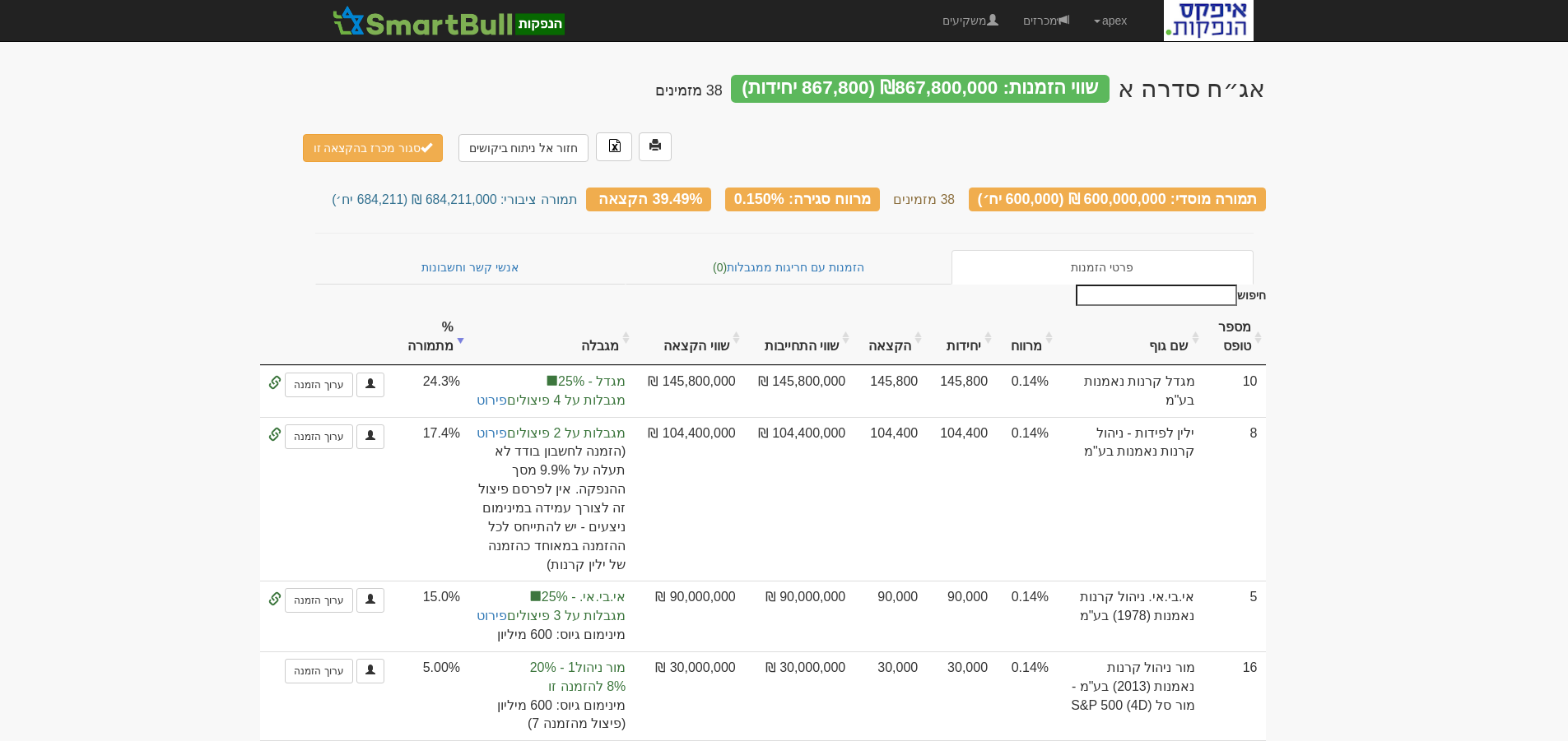
click at [1160, 310] on th "שם גוף" at bounding box center [1129, 337] width 146 height 55
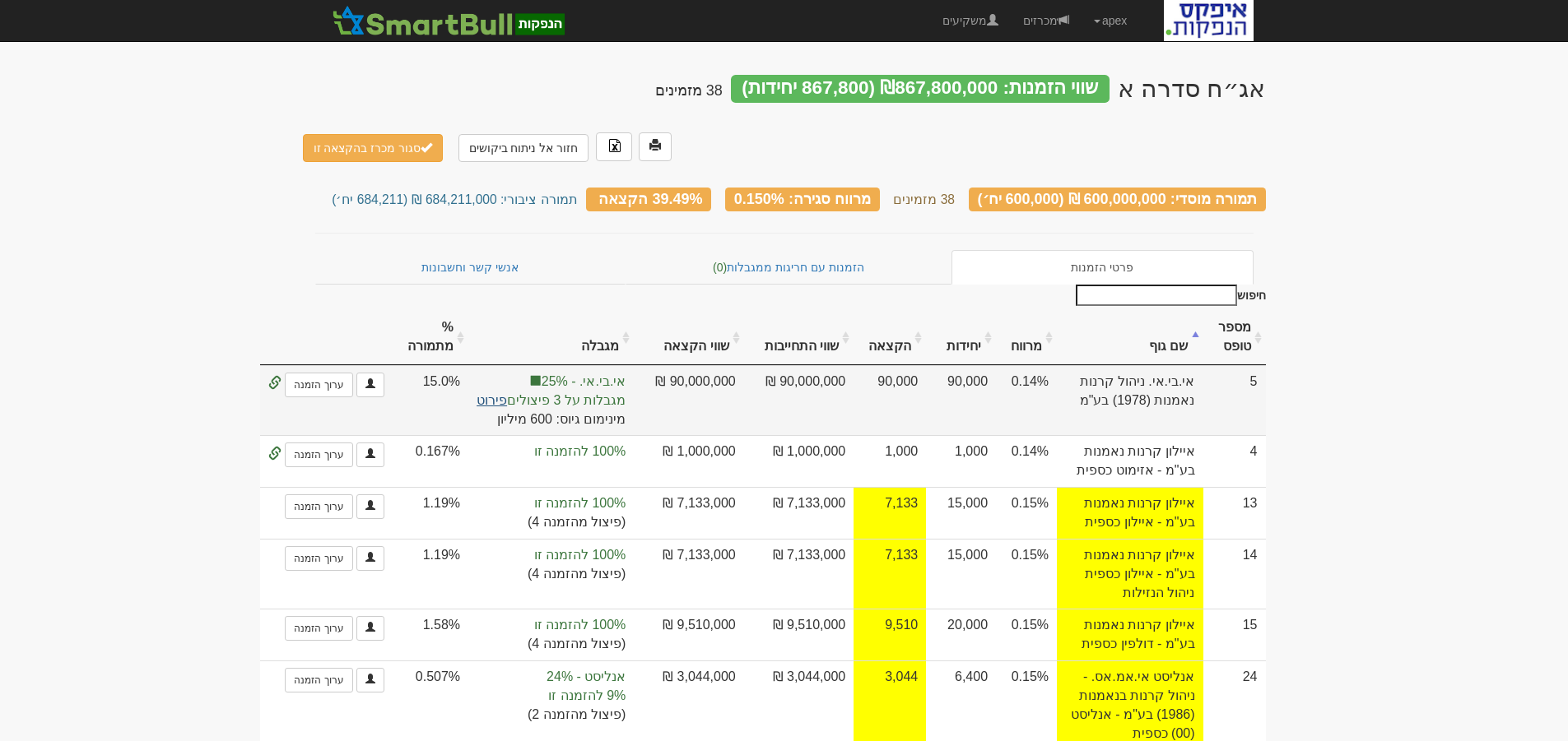
click at [507, 393] on link "פירוט" at bounding box center [491, 400] width 30 height 14
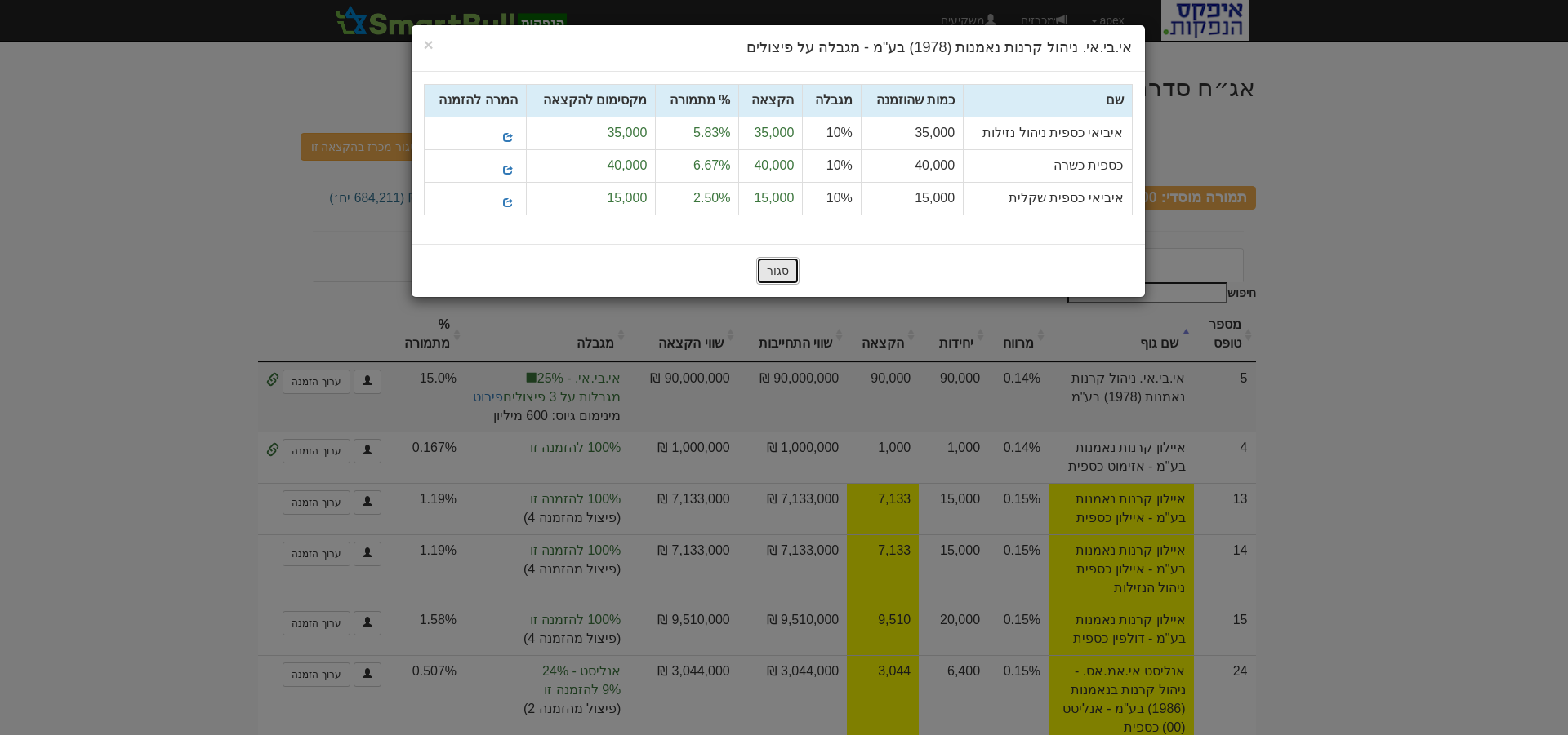
click at [781, 271] on button "סגור" at bounding box center [778, 271] width 44 height 28
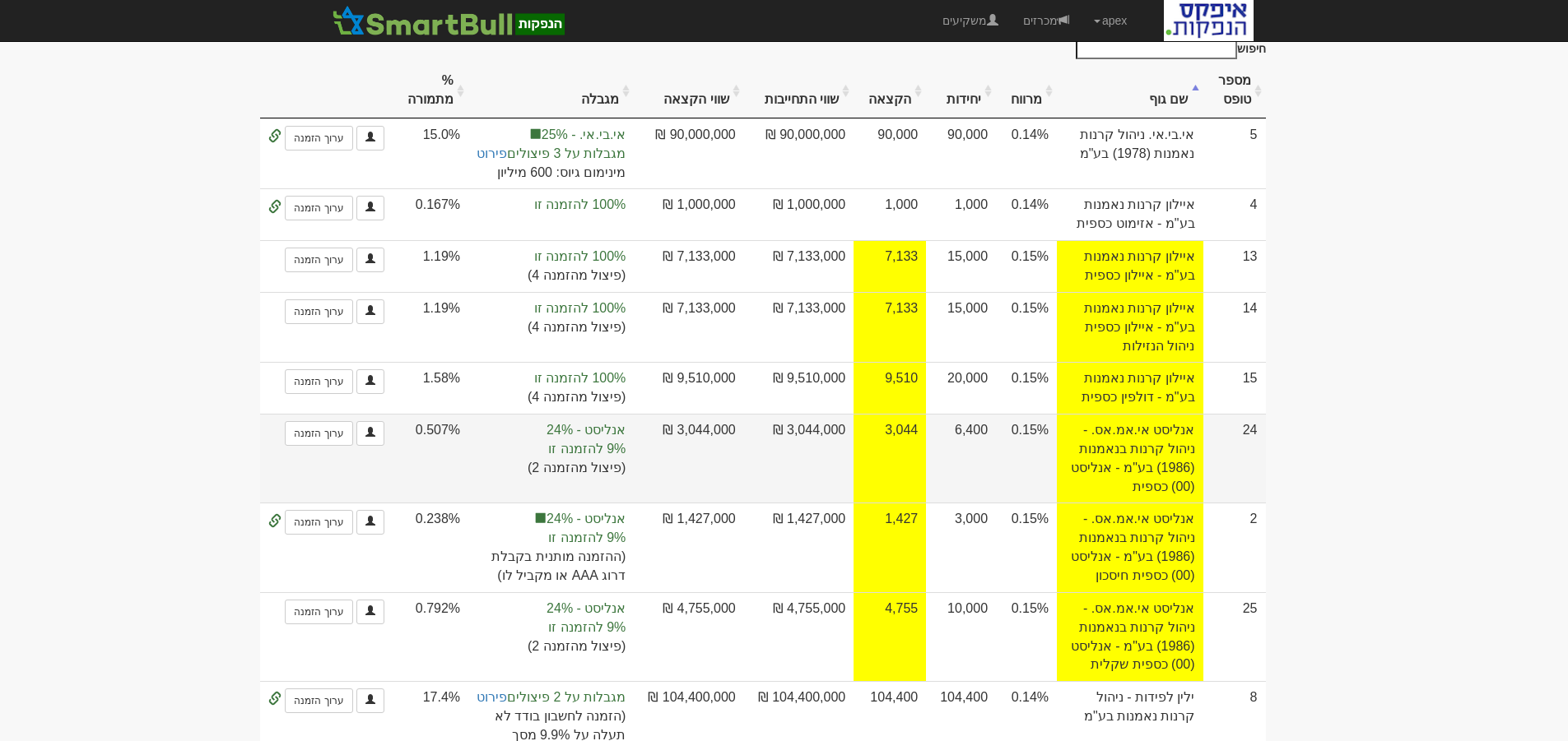
scroll to position [412, 0]
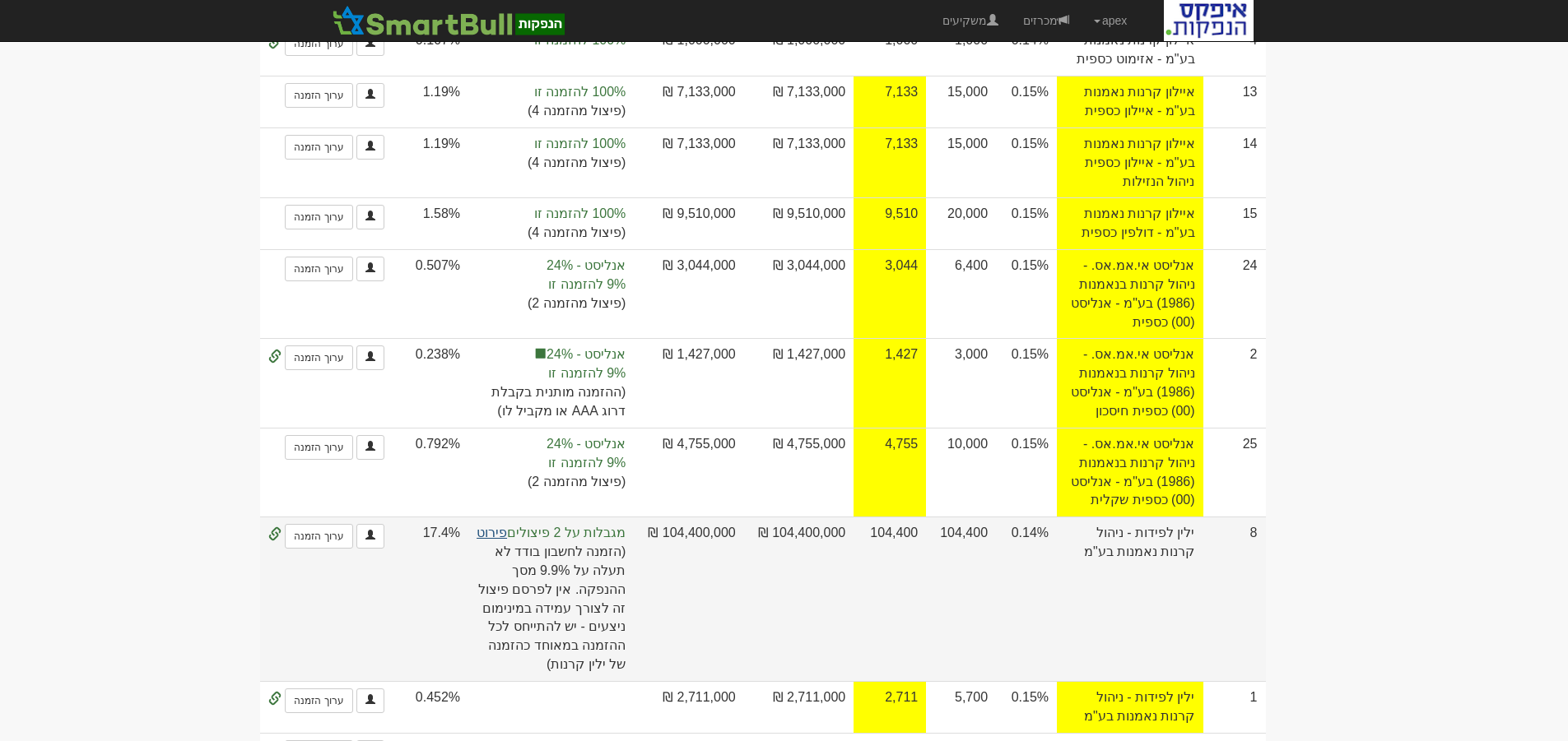
click at [503, 526] on link "פירוט" at bounding box center [491, 533] width 30 height 14
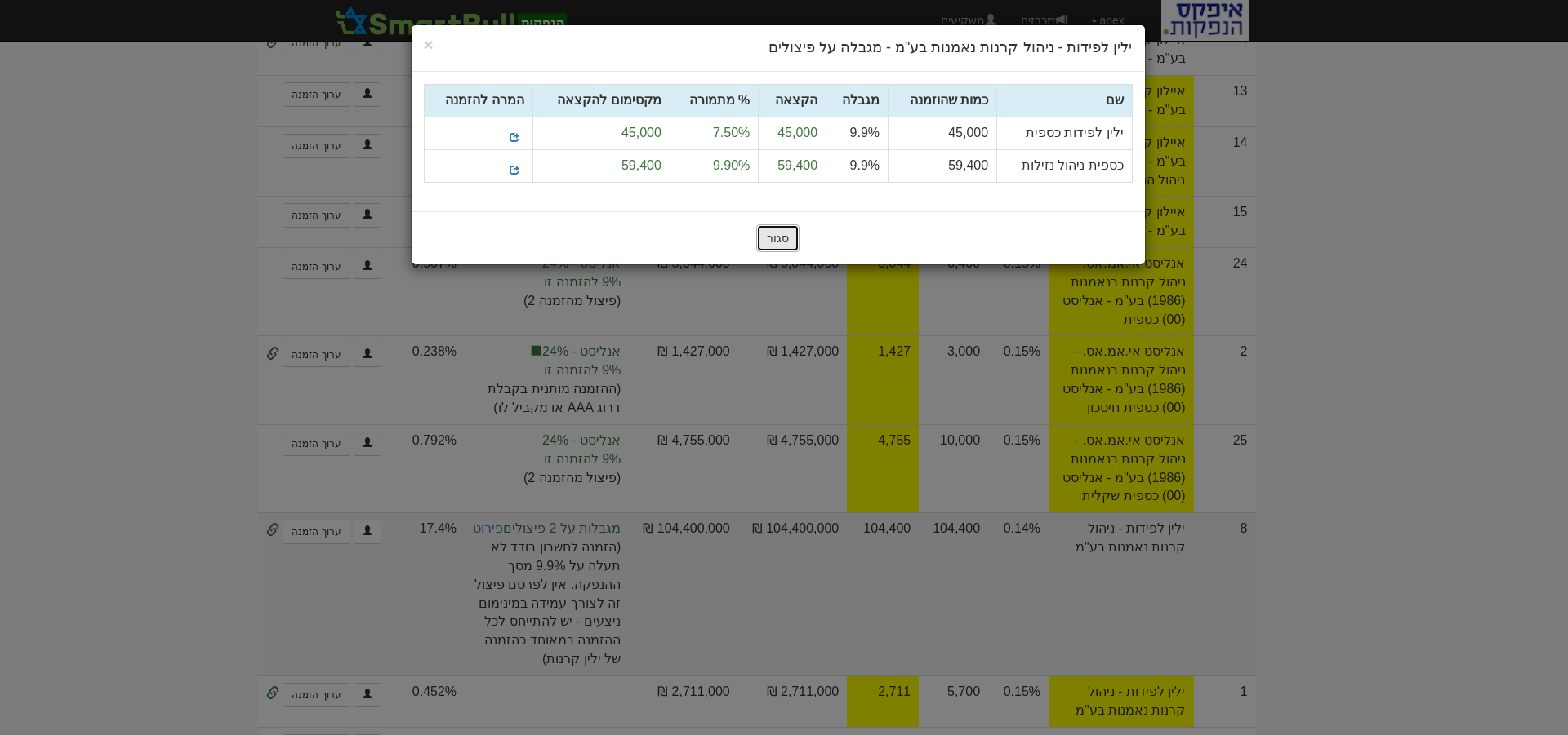
click at [768, 244] on button "סגור" at bounding box center [778, 239] width 44 height 28
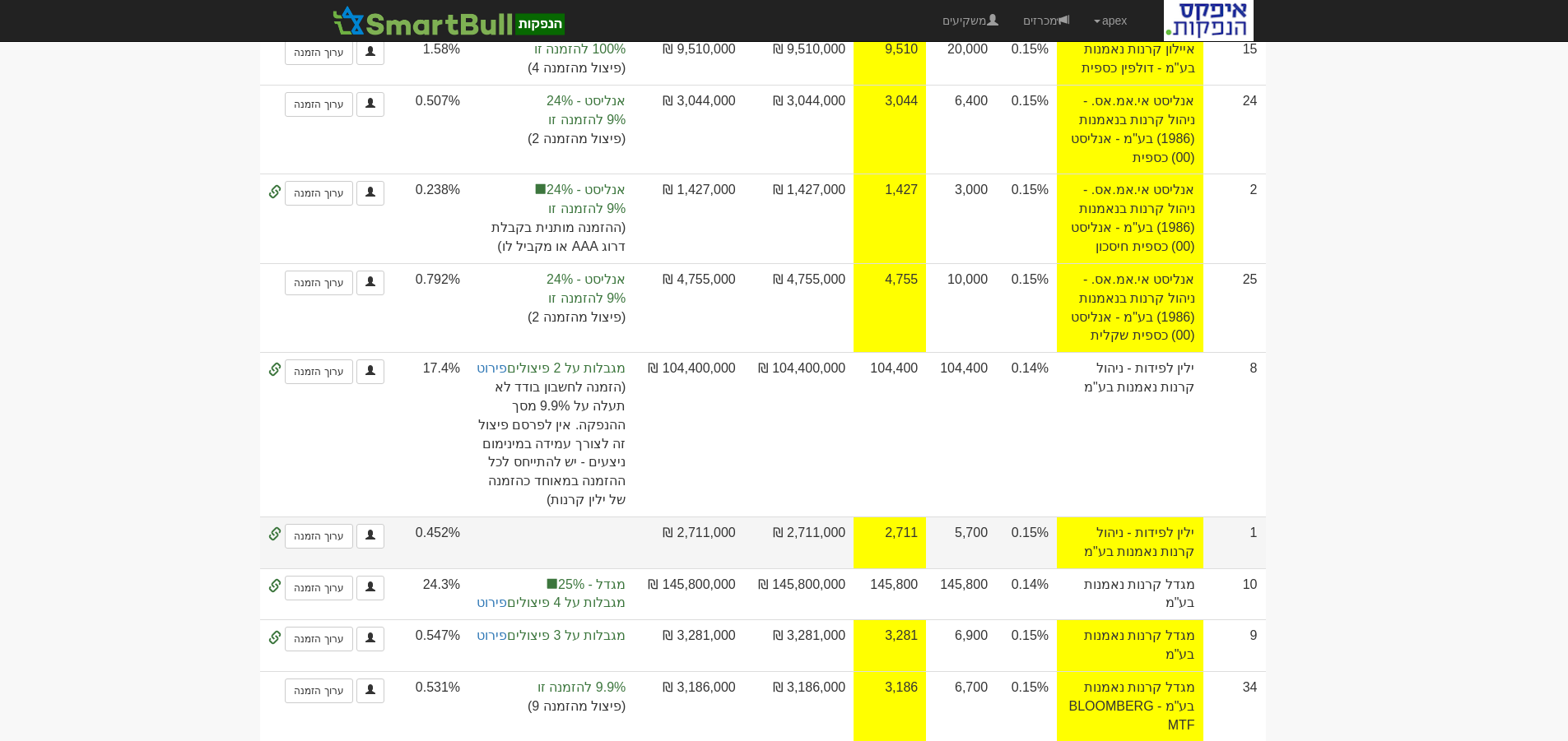
scroll to position [658, 0]
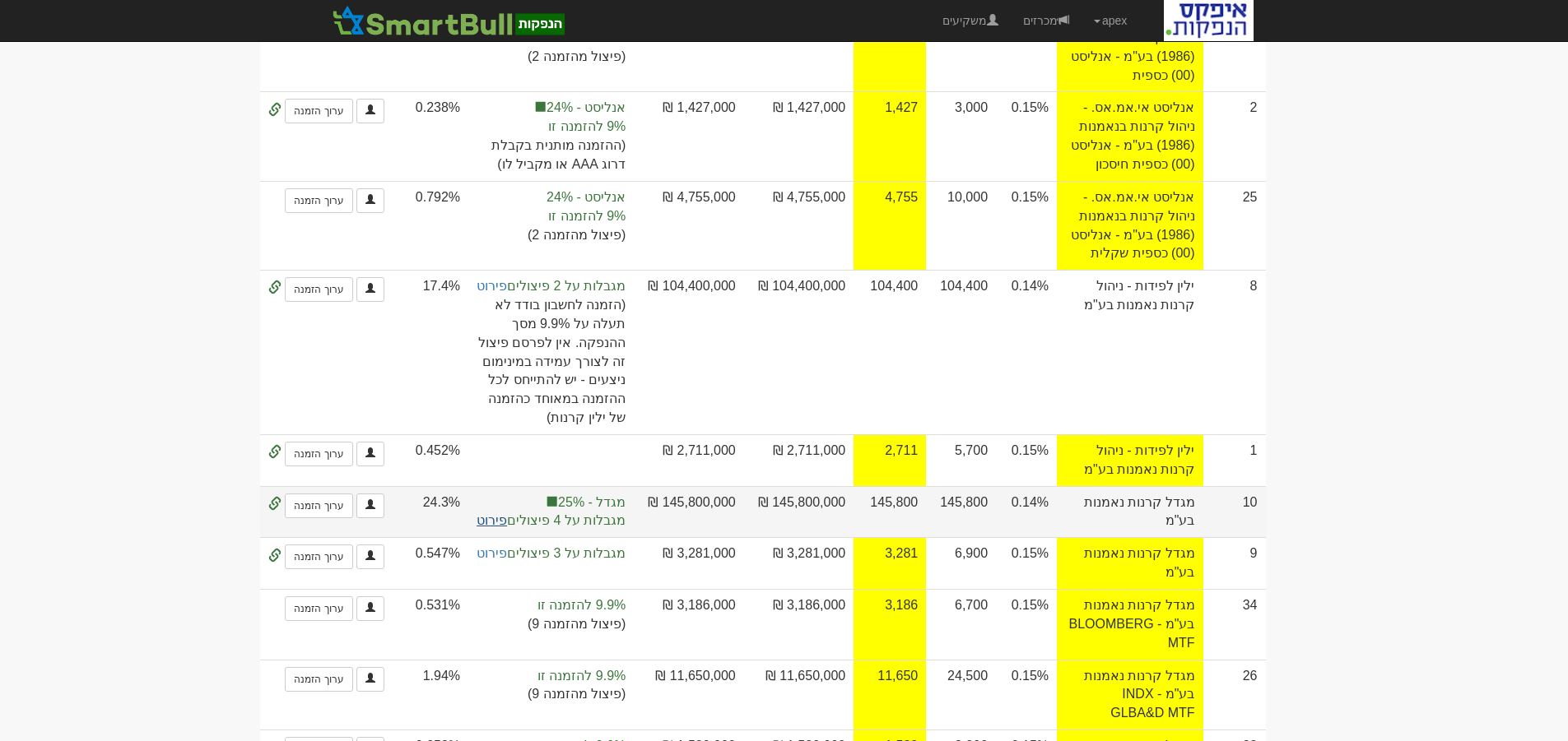
click at [503, 513] on link "פירוט" at bounding box center [491, 520] width 30 height 14
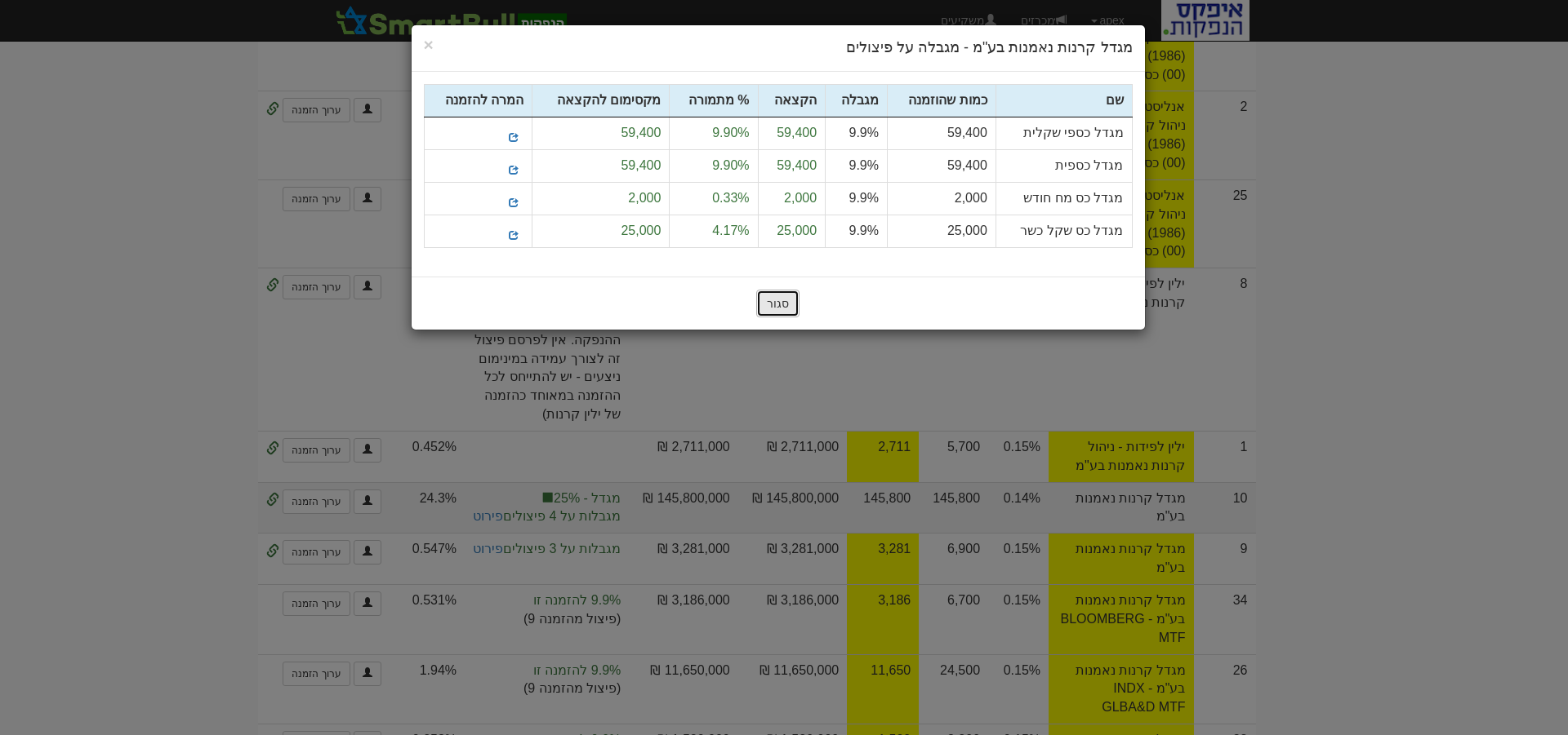
click at [768, 296] on button "סגור" at bounding box center [778, 304] width 44 height 28
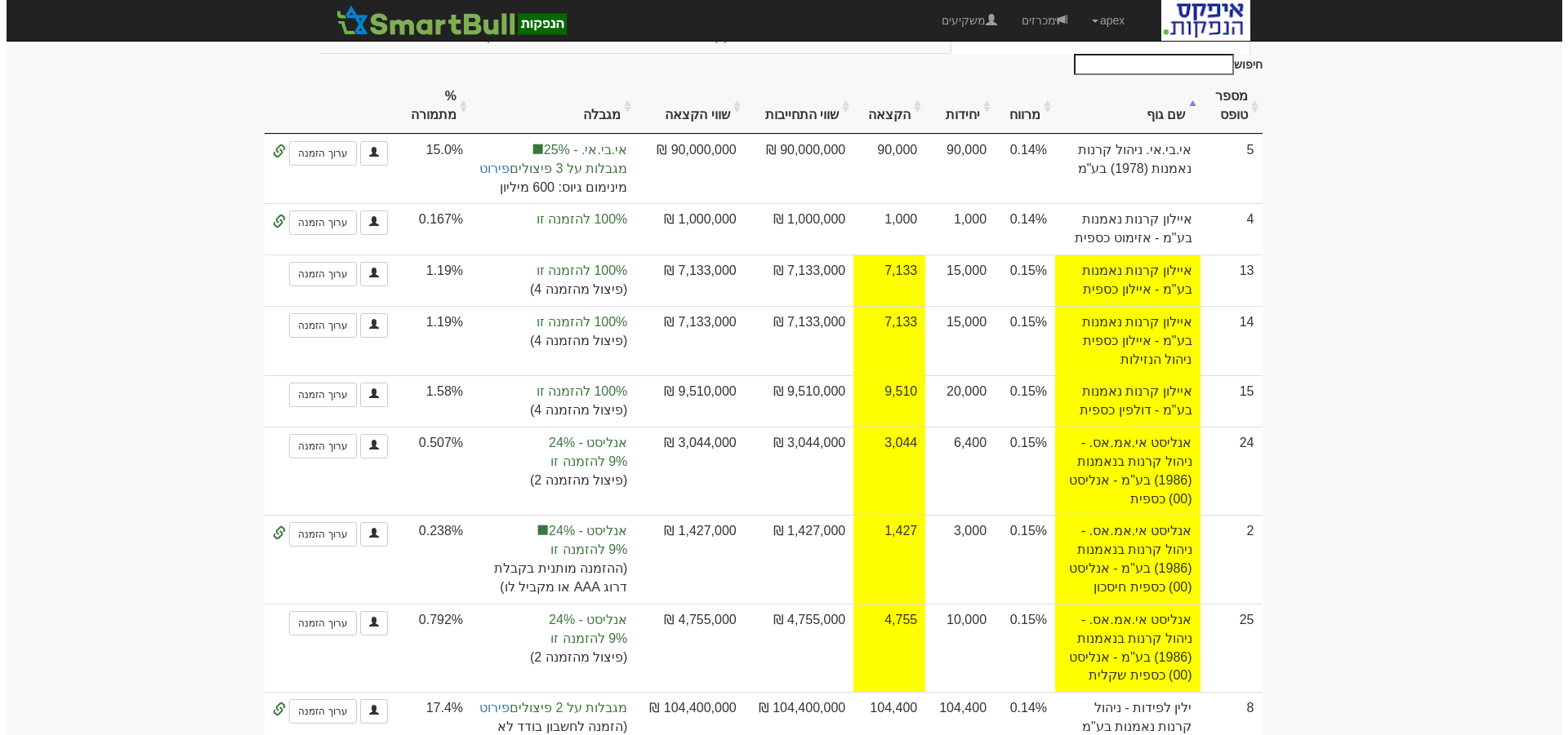
scroll to position [0, 0]
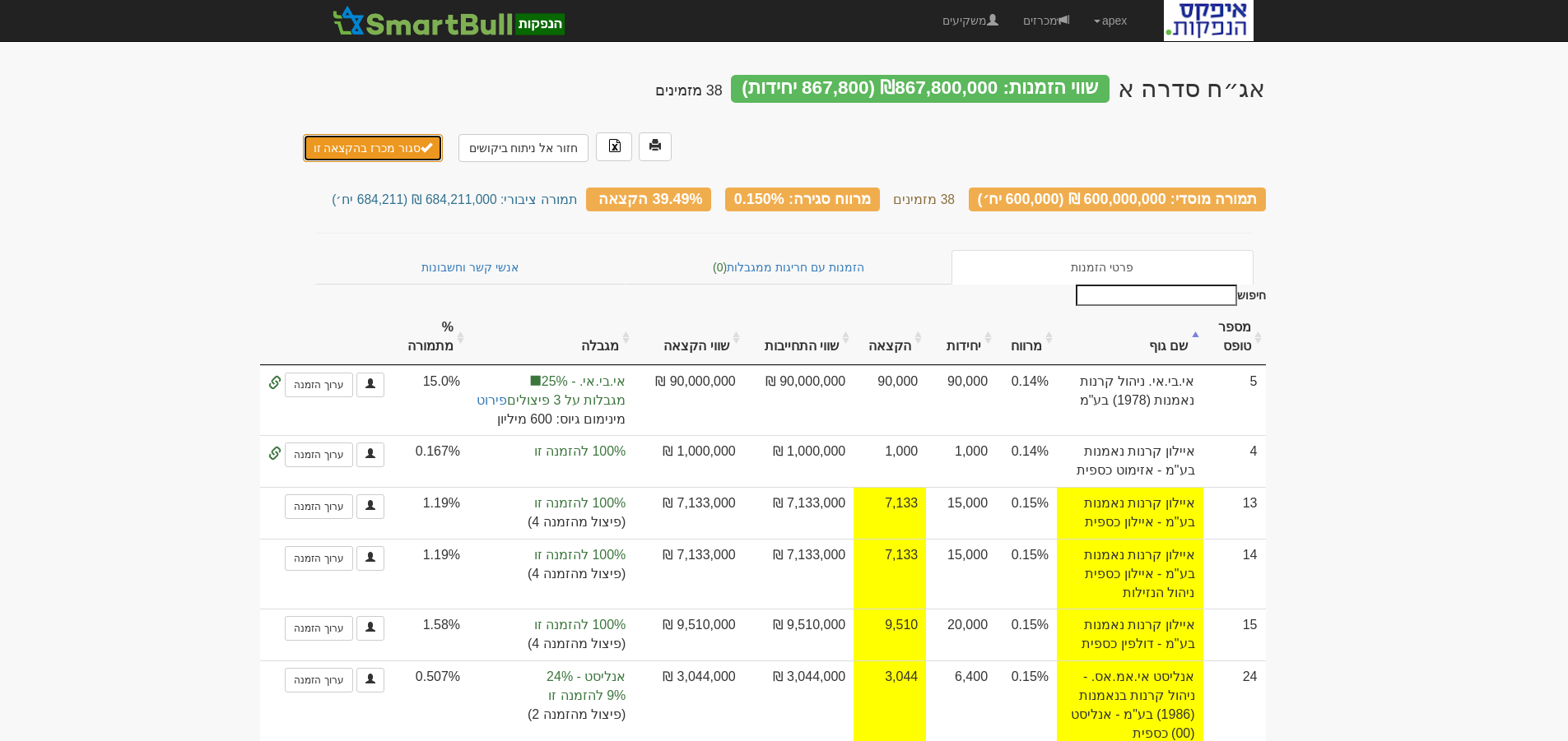
click at [375, 134] on button "סגור מכרז בהקצאה זו" at bounding box center [373, 148] width 141 height 28
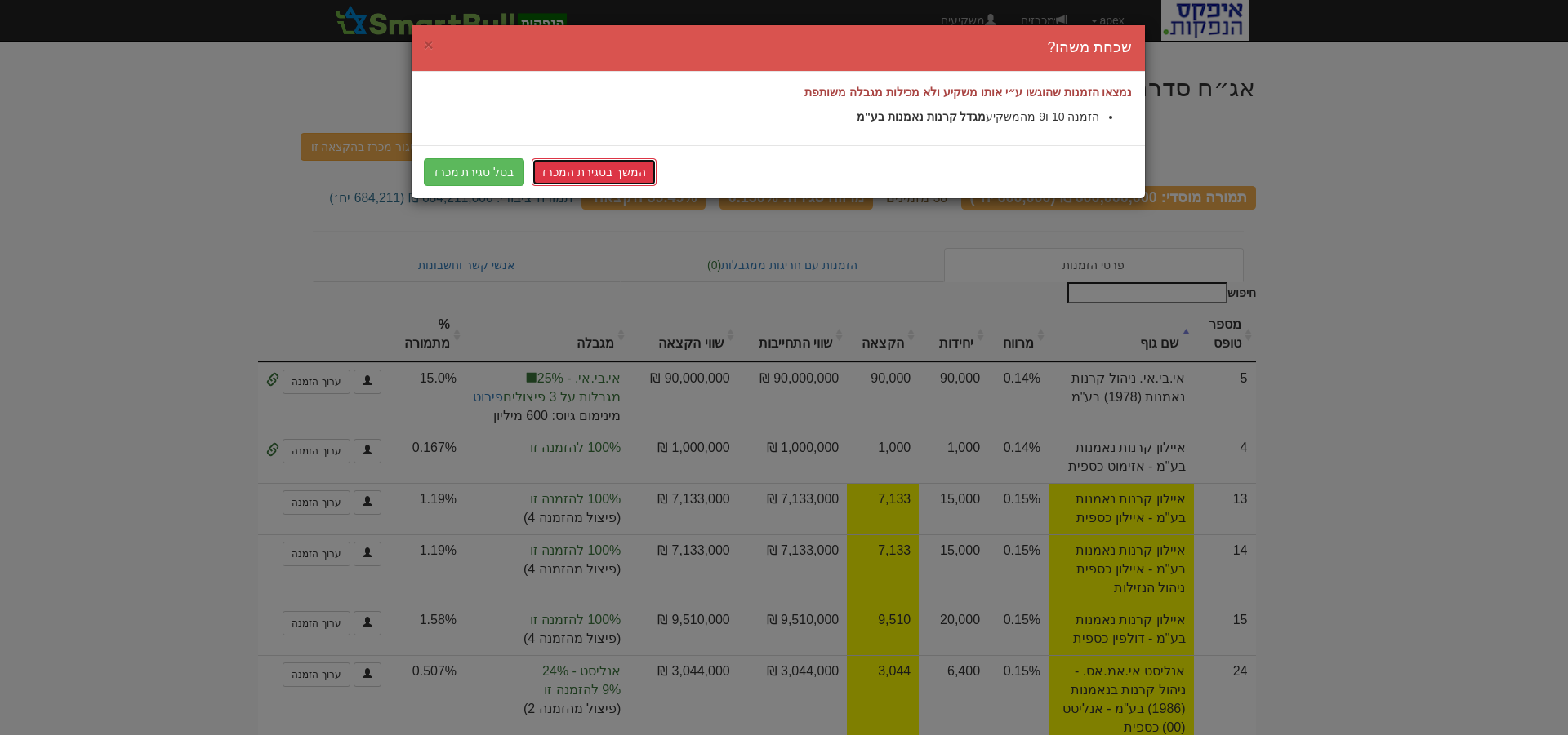
click at [602, 169] on link "המשך בסגירת המכרז" at bounding box center [594, 172] width 125 height 28
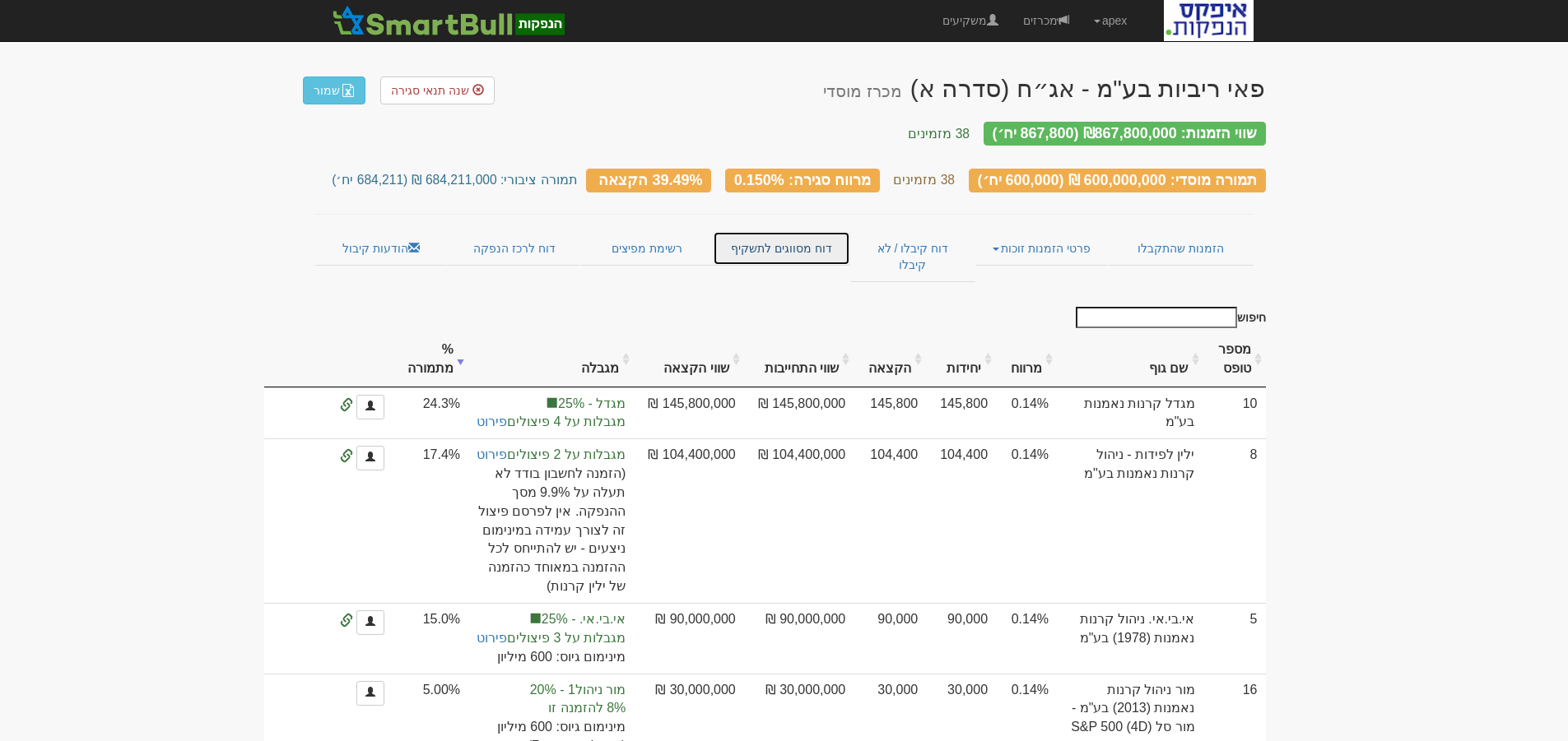
click at [762, 237] on link "דוח מסווגים לתשקיף" at bounding box center [781, 248] width 138 height 34
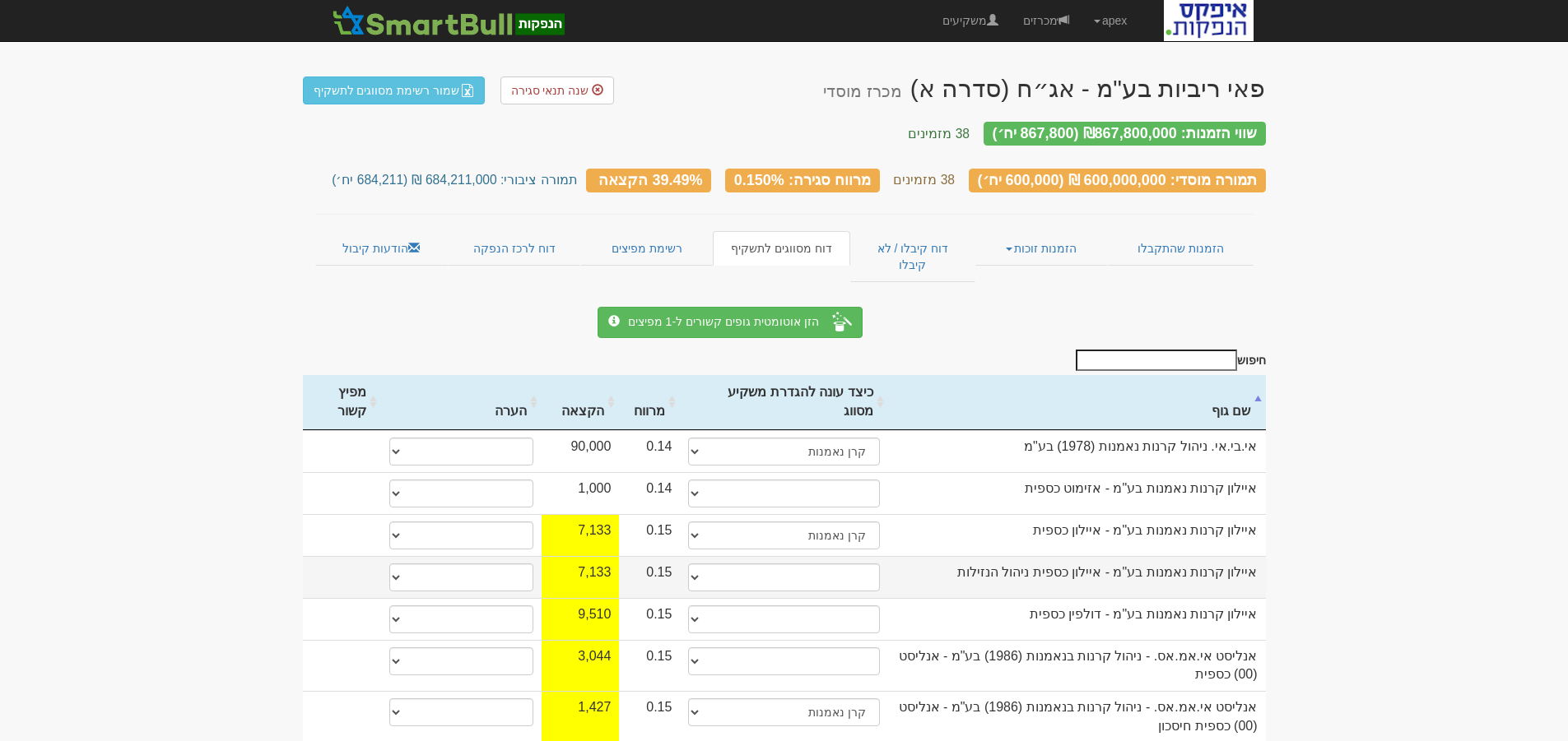
scroll to position [82, 0]
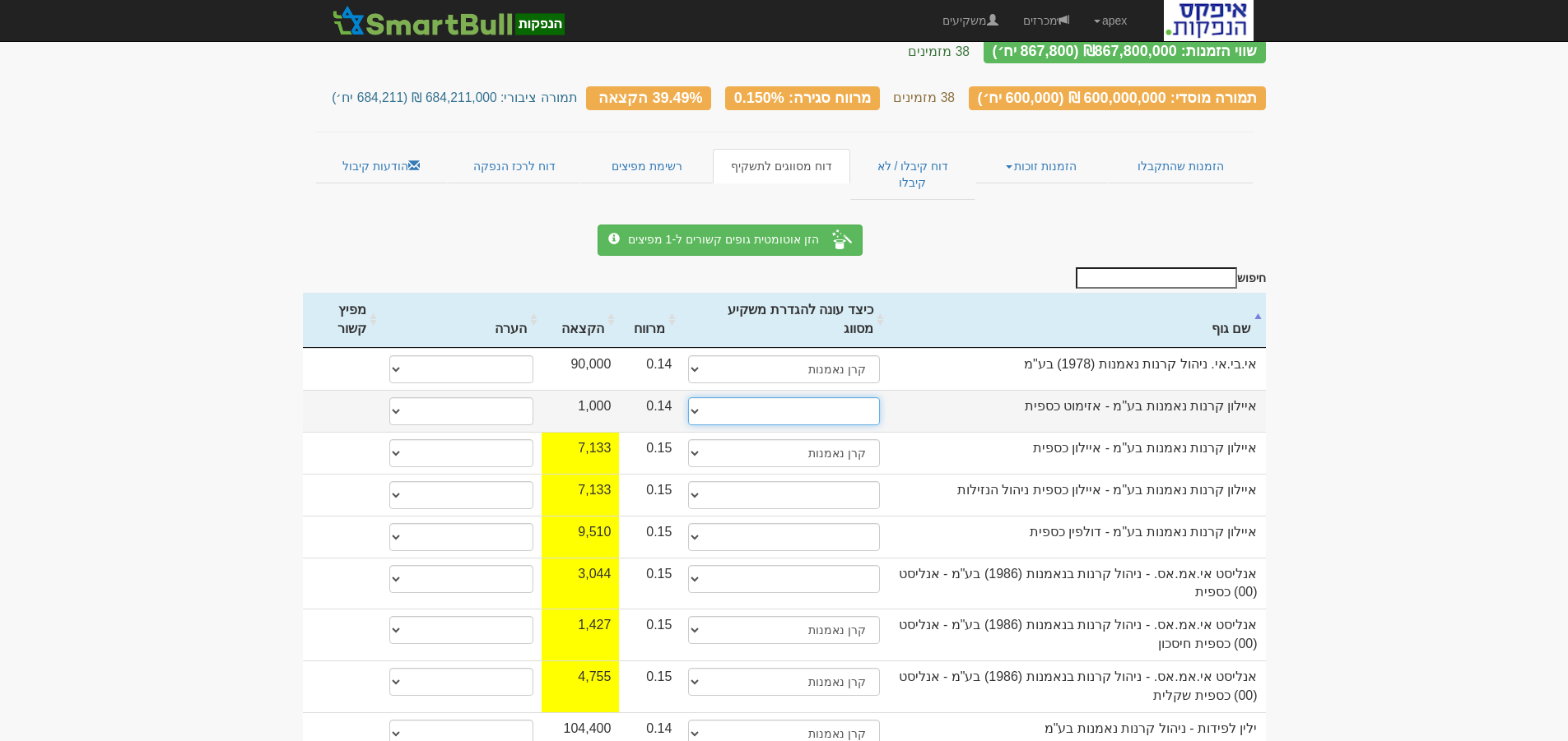
click at [866, 398] on select "תאגיד מסווג חתם / מפיץ חברת ביטוח תאגיד בעל הון של 50 מ׳ ש׳׳ח קופת גמל / קרן פנ…" at bounding box center [783, 412] width 191 height 28
select select "קרן נאמנות"
click at [688, 398] on select "תאגיד מסווג חתם / מפיץ חברת ביטוח תאגיד בעל הון של 50 מ׳ ש׳׳ח קופת גמל / קרן פנ…" at bounding box center [783, 412] width 191 height 28
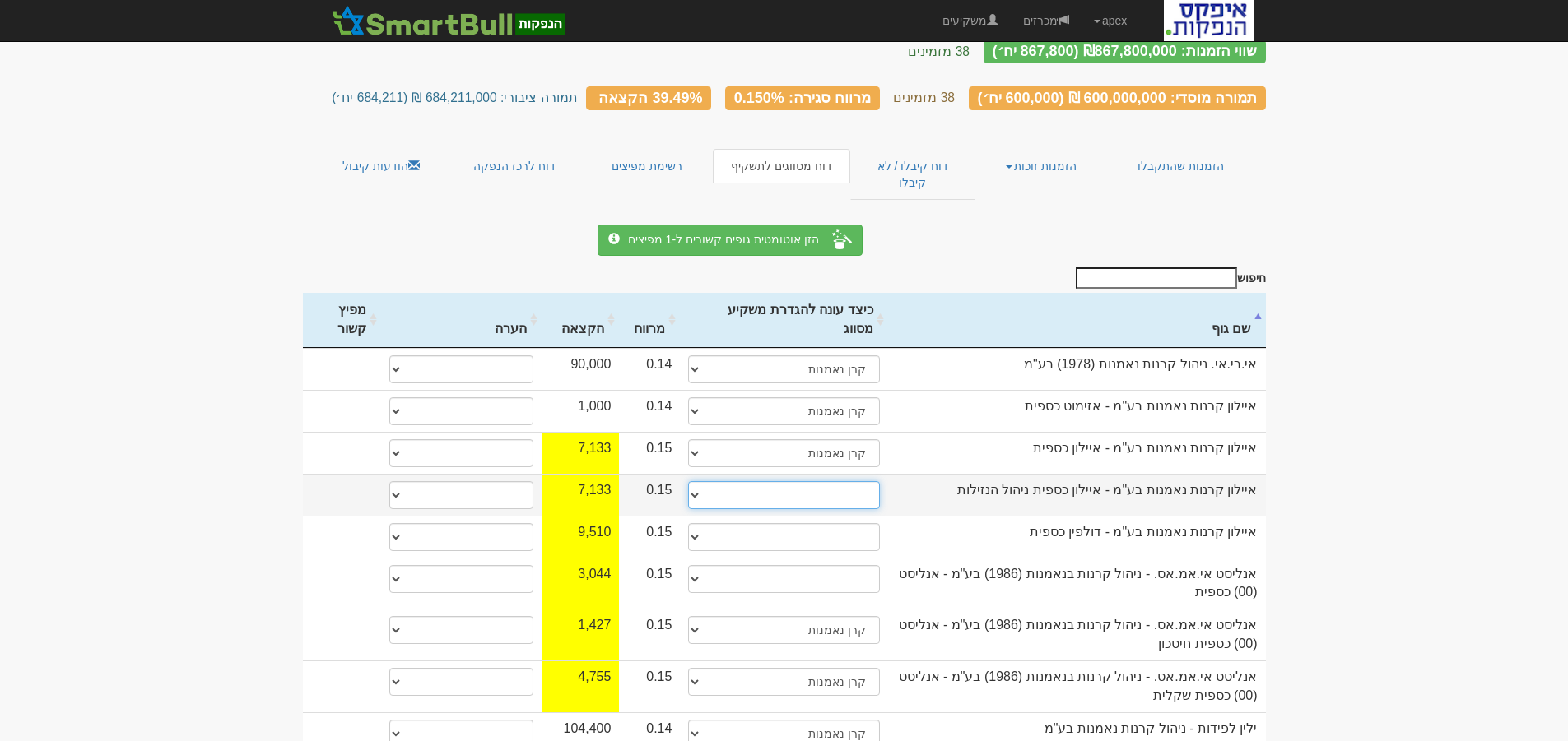
click at [867, 481] on select "תאגיד מסווג חתם / מפיץ חברת ביטוח תאגיד בעל הון של 50 מ׳ ש׳׳ח קופת גמל / קרן פנ…" at bounding box center [783, 495] width 191 height 28
select select "קרן נאמנות"
click at [688, 481] on select "תאגיד מסווג חתם / מפיץ חברת ביטוח תאגיד בעל הון של 50 מ׳ ש׳׳ח קופת גמל / קרן פנ…" at bounding box center [783, 495] width 191 height 28
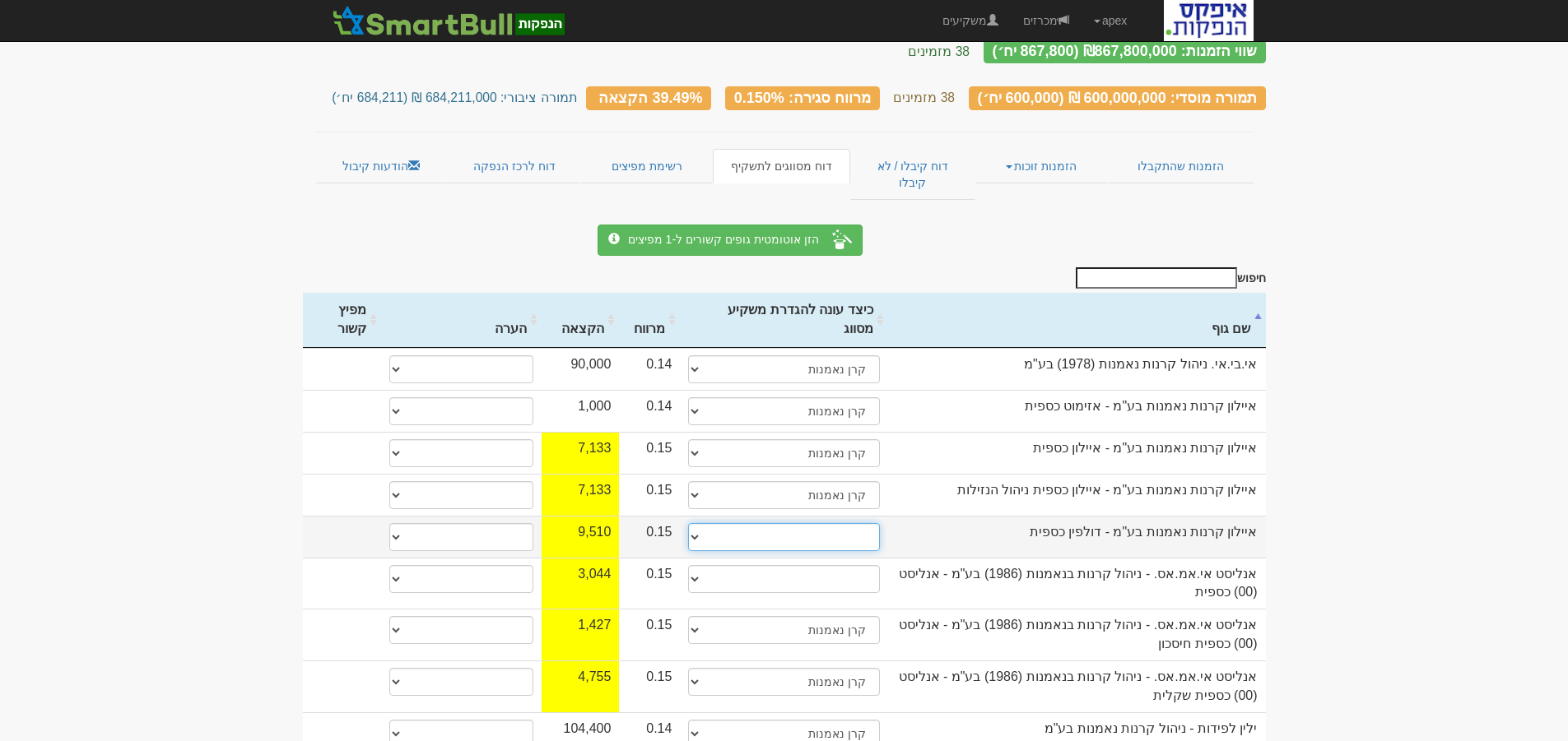
click at [856, 523] on select "תאגיד מסווג חתם / מפיץ חברת ביטוח תאגיד בעל הון של 50 מ׳ ש׳׳ח קופת גמל / קרן פנ…" at bounding box center [783, 537] width 191 height 28
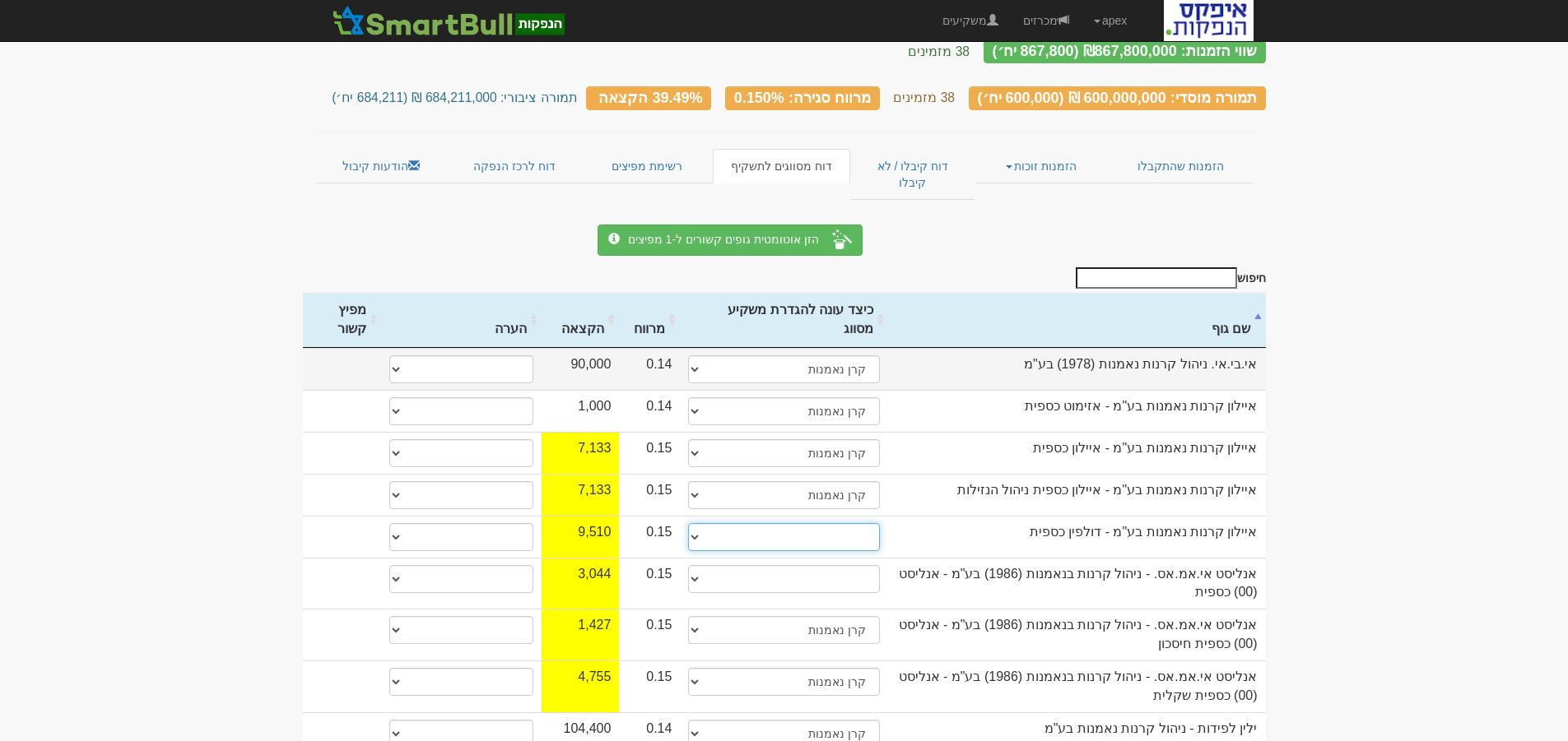
select select "קרן נאמנות"
click at [688, 523] on select "תאגיד מסווג חתם / מפיץ חברת ביטוח תאגיד בעל הון של 50 מ׳ ש׳׳ח קופת גמל / קרן פנ…" at bounding box center [783, 537] width 191 height 28
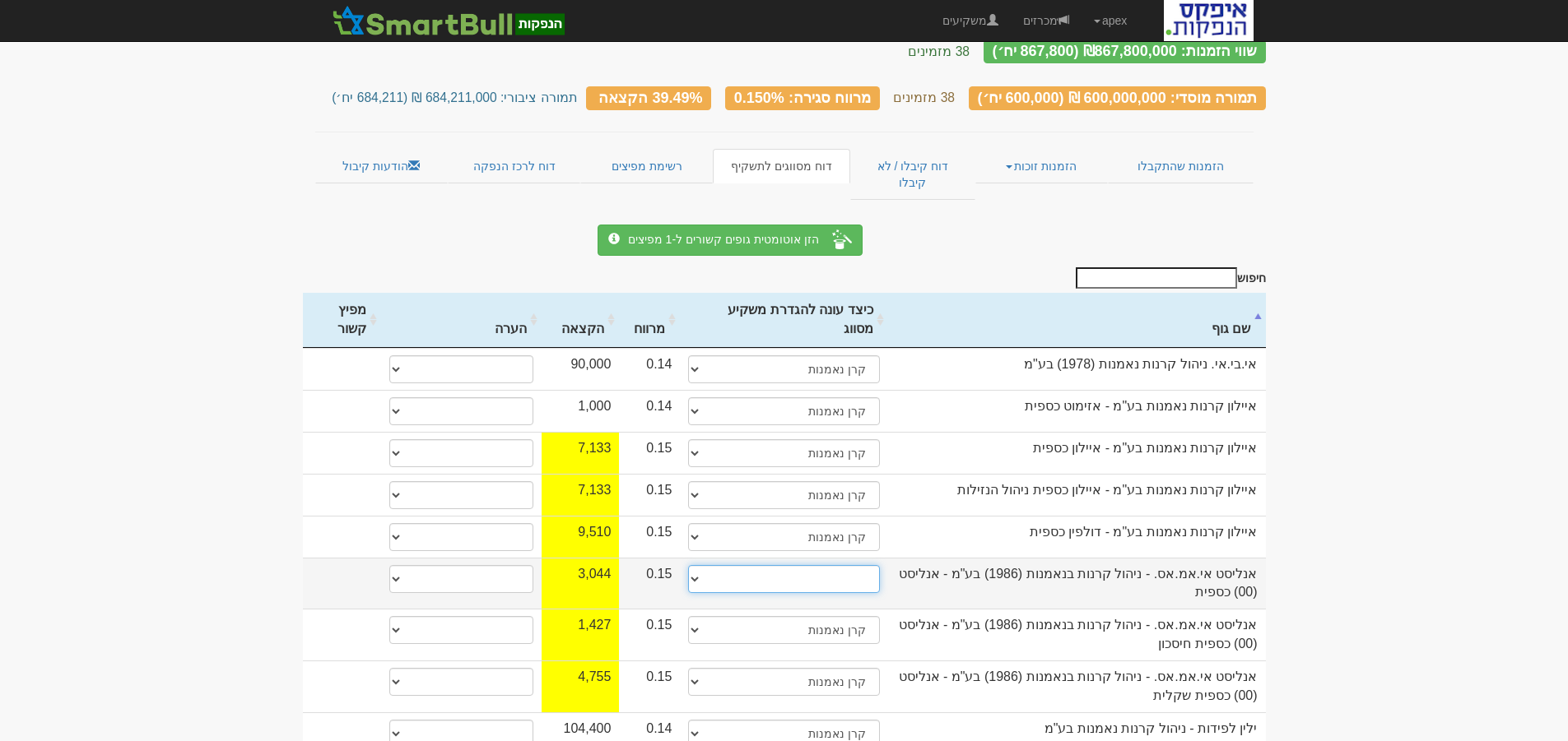
click at [861, 565] on select "תאגיד מסווג חתם / מפיץ חברת ביטוח תאגיד בעל הון של 50 מ׳ ש׳׳ח קופת גמל / קרן פנ…" at bounding box center [783, 579] width 191 height 28
select select "קרן נאמנות"
click at [688, 565] on select "תאגיד מסווג חתם / מפיץ חברת ביטוח תאגיד בעל הון של 50 מ׳ ש׳׳ח קופת גמל / קרן פנ…" at bounding box center [783, 579] width 191 height 28
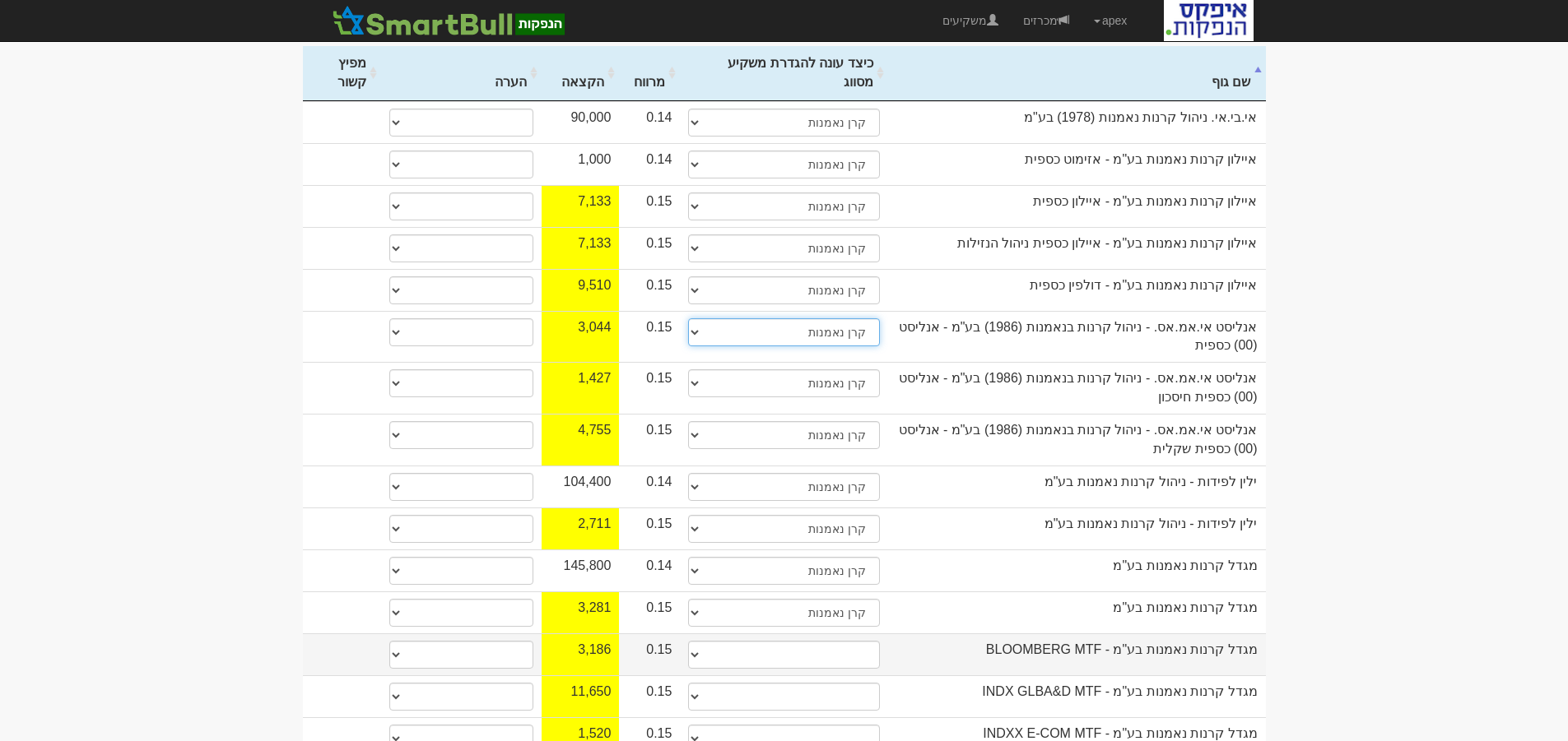
scroll to position [412, 0]
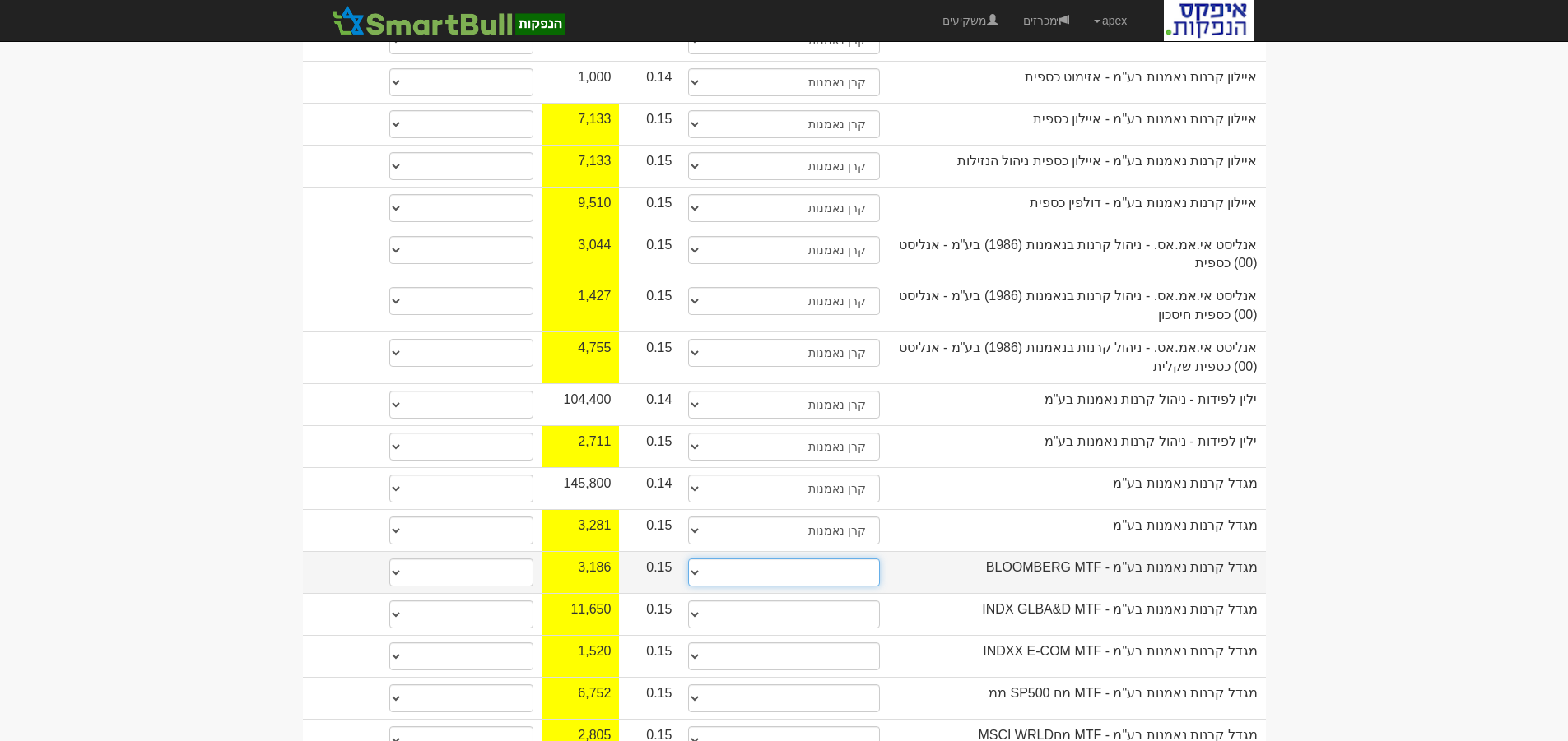
click at [863, 559] on select "תאגיד מסווג חתם / מפיץ חברת ביטוח תאגיד בעל הון של 50 מ׳ ש׳׳ח קופת גמל / קרן פנ…" at bounding box center [783, 573] width 191 height 28
select select "קרן נאמנות"
click at [688, 559] on select "תאגיד מסווג חתם / מפיץ חברת ביטוח תאגיד בעל הון של 50 מ׳ ש׳׳ח קופת גמל / קרן פנ…" at bounding box center [783, 573] width 191 height 28
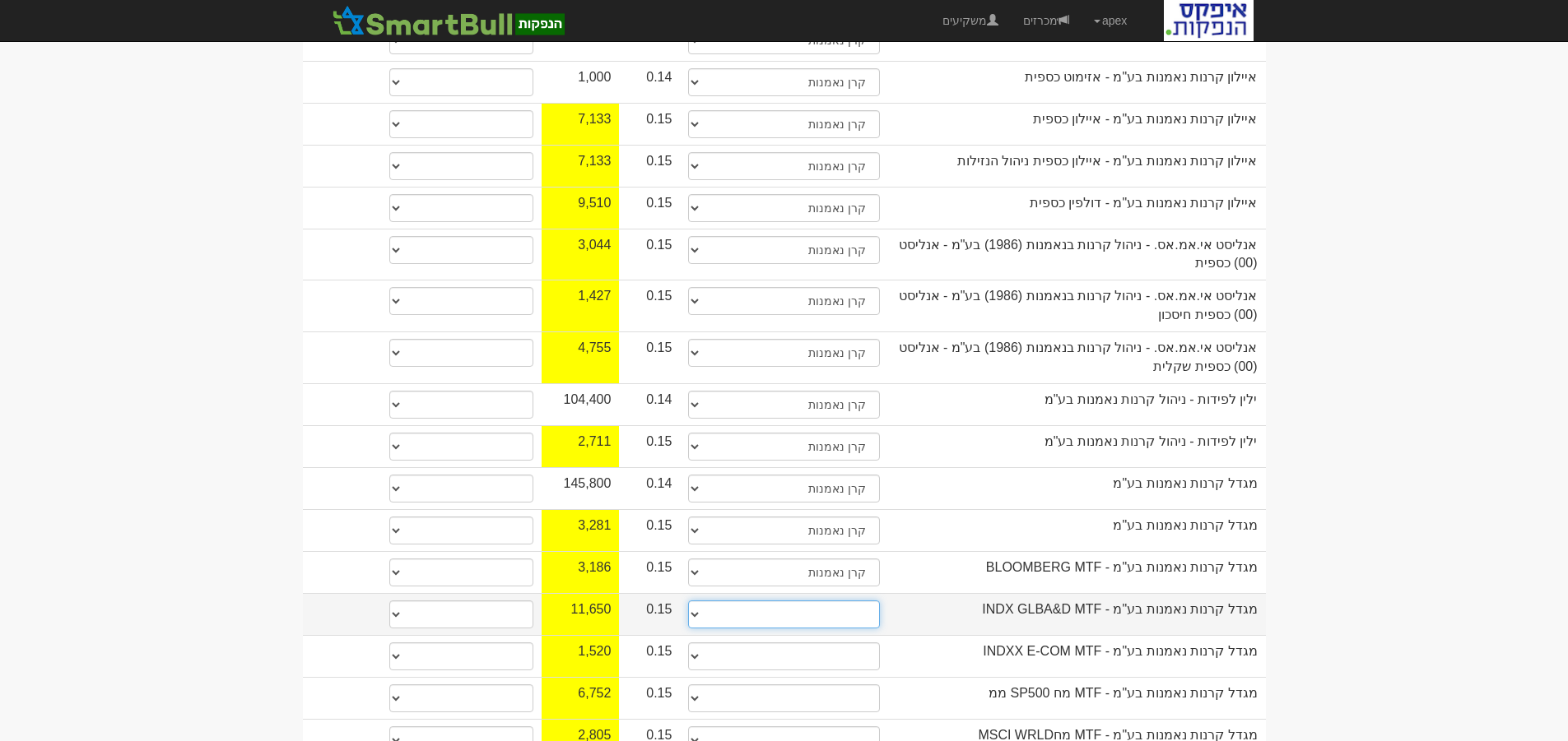
click at [851, 601] on select "תאגיד מסווג חתם / מפיץ חברת ביטוח תאגיד בעל הון של 50 מ׳ ש׳׳ח קופת גמל / קרן פנ…" at bounding box center [783, 615] width 191 height 28
select select "קרן נאמנות"
click at [688, 601] on select "תאגיד מסווג חתם / מפיץ חברת ביטוח תאגיד בעל הון של 50 מ׳ ש׳׳ח קופת גמל / קרן פנ…" at bounding box center [783, 615] width 191 height 28
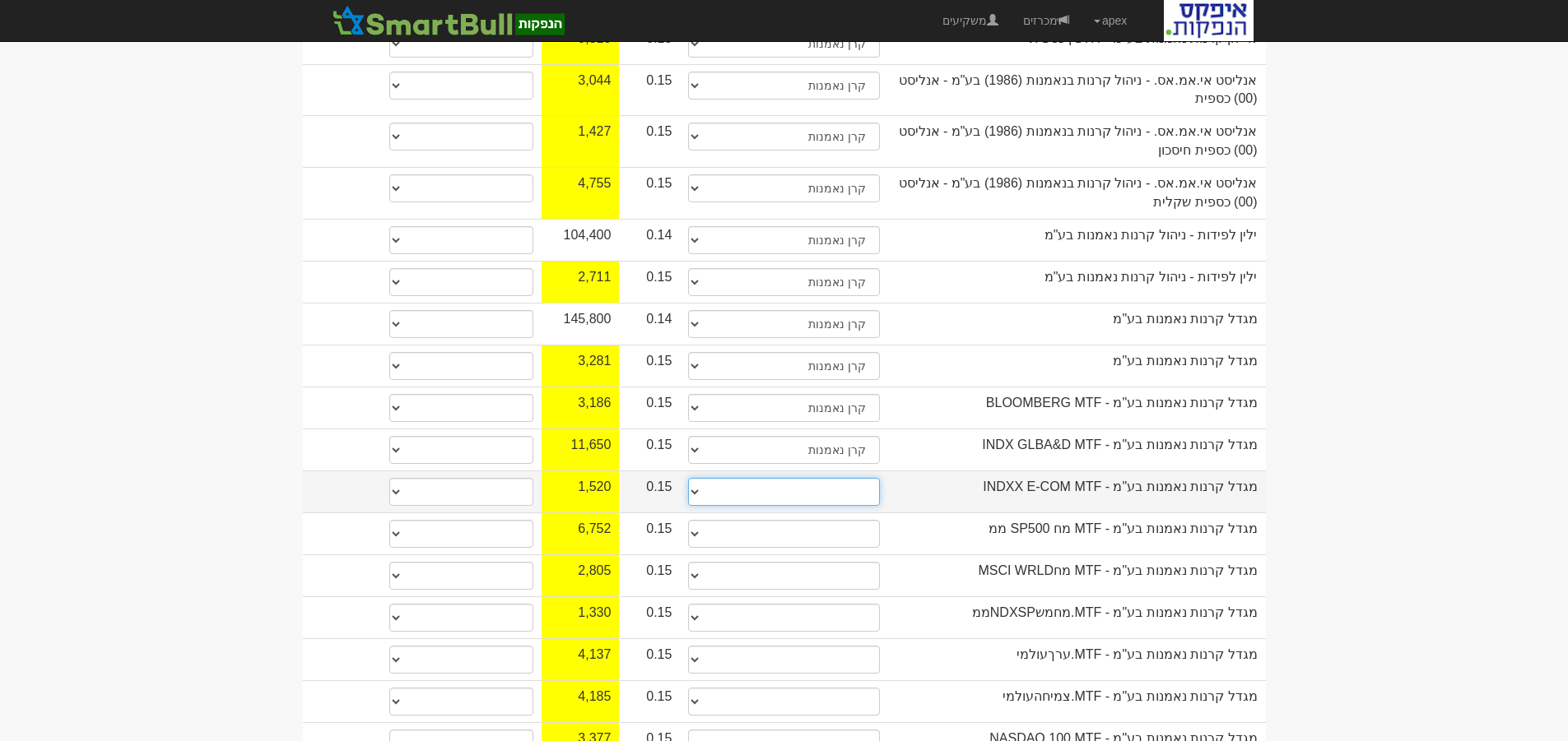
click at [858, 478] on select "תאגיד מסווג חתם / מפיץ חברת ביטוח תאגיד בעל הון של 50 מ׳ ש׳׳ח קופת גמל / קרן פנ…" at bounding box center [783, 492] width 191 height 28
select select "קרן נאמנות"
click at [688, 478] on select "תאגיד מסווג חתם / מפיץ חברת ביטוח תאגיד בעל הון של 50 מ׳ ש׳׳ח קופת גמל / קרן פנ…" at bounding box center [783, 492] width 191 height 28
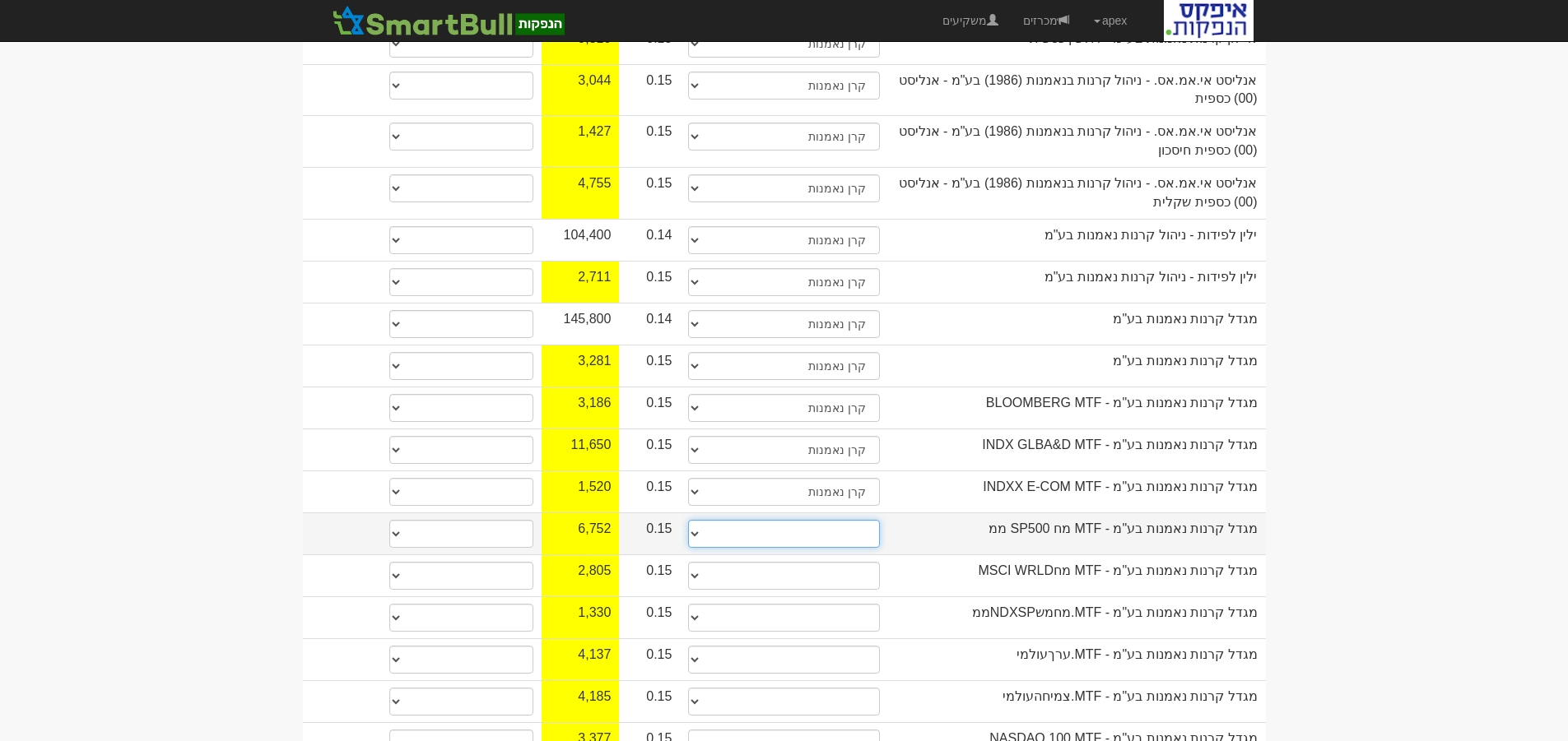
click at [849, 520] on select "תאגיד מסווג חתם / מפיץ חברת ביטוח תאגיד בעל הון של 50 מ׳ ש׳׳ח קופת גמל / קרן פנ…" at bounding box center [783, 534] width 191 height 28
select select "קרן נאמנות"
click at [688, 520] on select "תאגיד מסווג חתם / מפיץ חברת ביטוח תאגיד בעל הון של 50 מ׳ ש׳׳ח קופת גמל / קרן פנ…" at bounding box center [783, 534] width 191 height 28
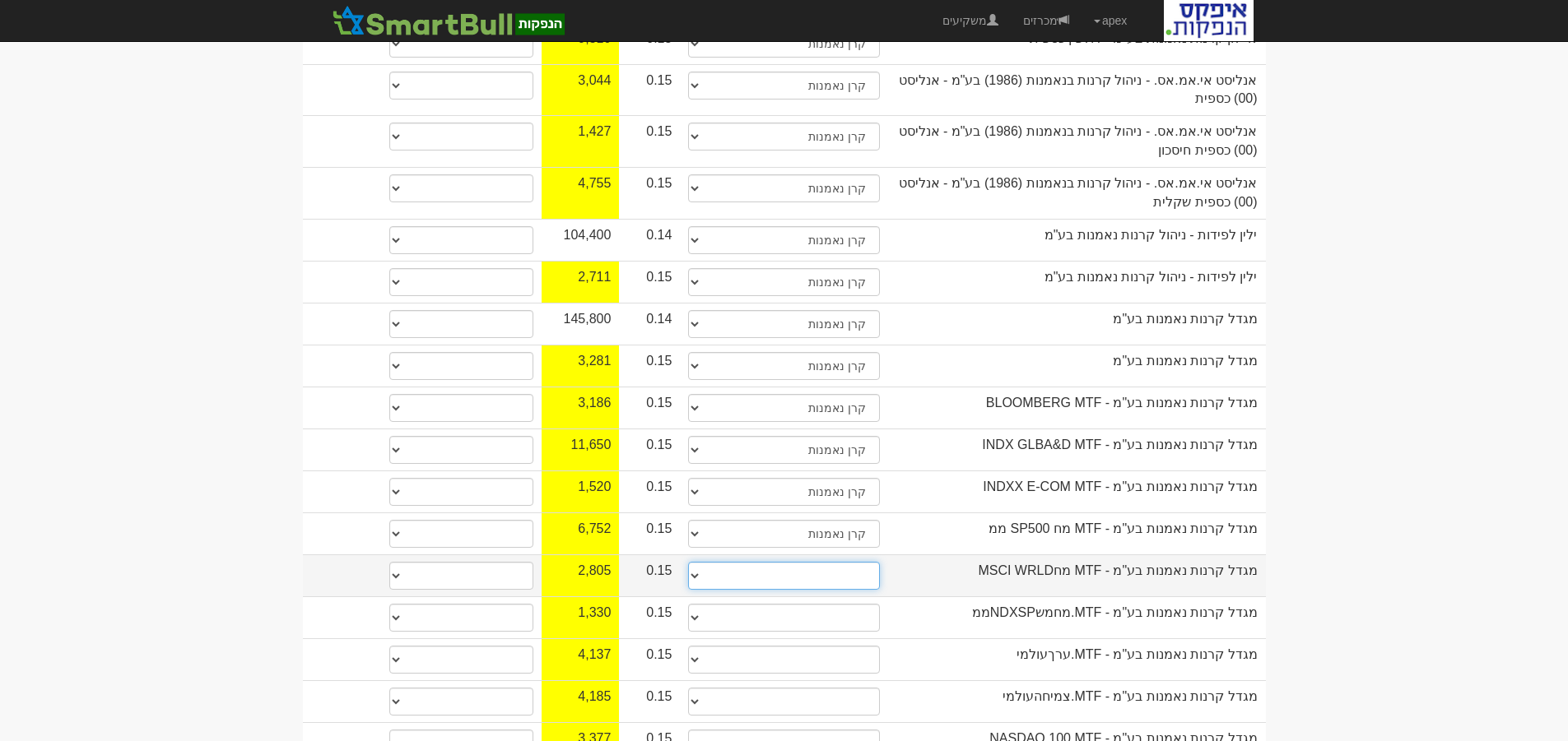
click at [852, 562] on select "תאגיד מסווג חתם / מפיץ חברת ביטוח תאגיד בעל הון של 50 מ׳ ש׳׳ח קופת גמל / קרן פנ…" at bounding box center [783, 576] width 191 height 28
select select "קרן נאמנות"
click at [688, 562] on select "תאגיד מסווג חתם / מפיץ חברת ביטוח תאגיד בעל הון של 50 מ׳ ש׳׳ח קופת גמל / קרן פנ…" at bounding box center [783, 576] width 191 height 28
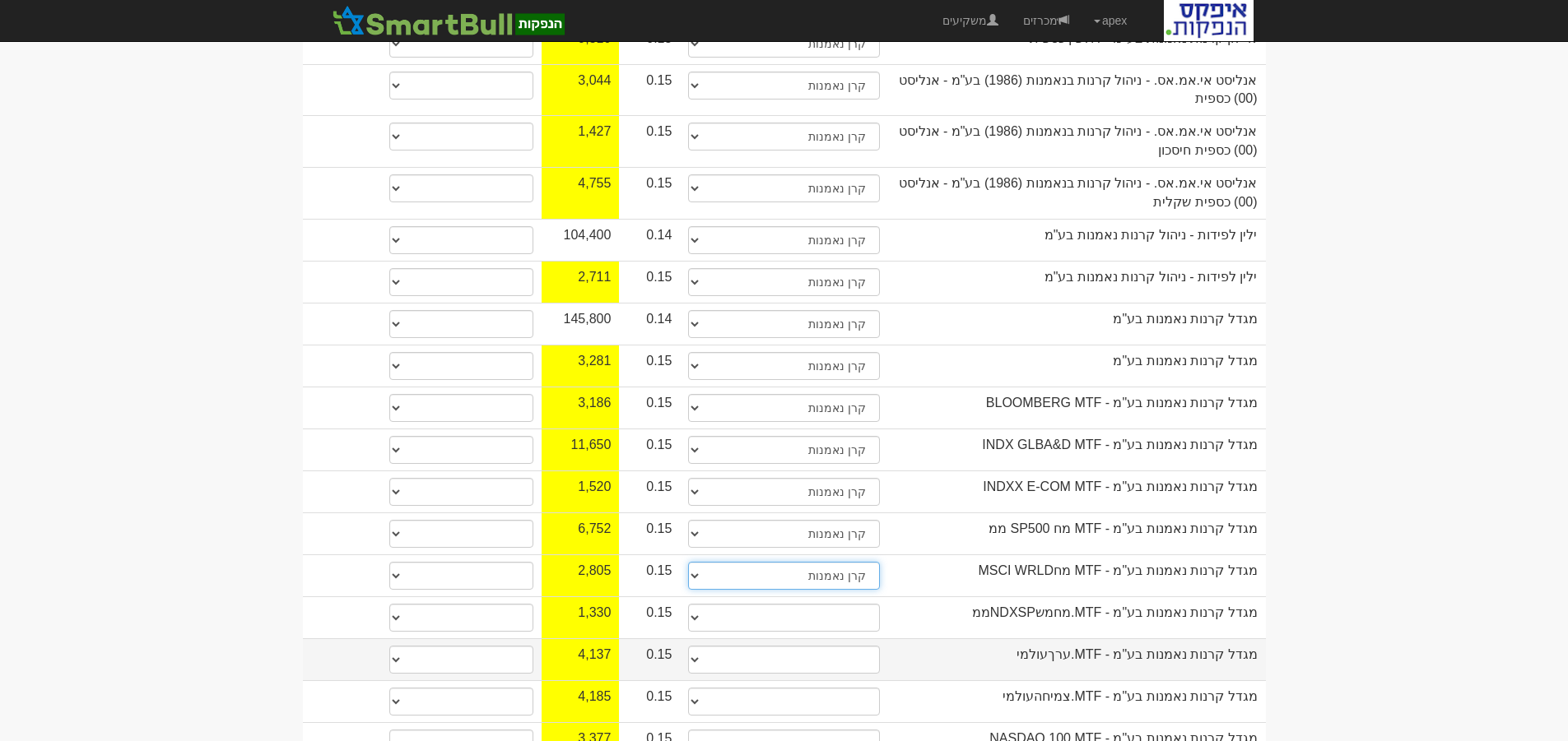
scroll to position [741, 0]
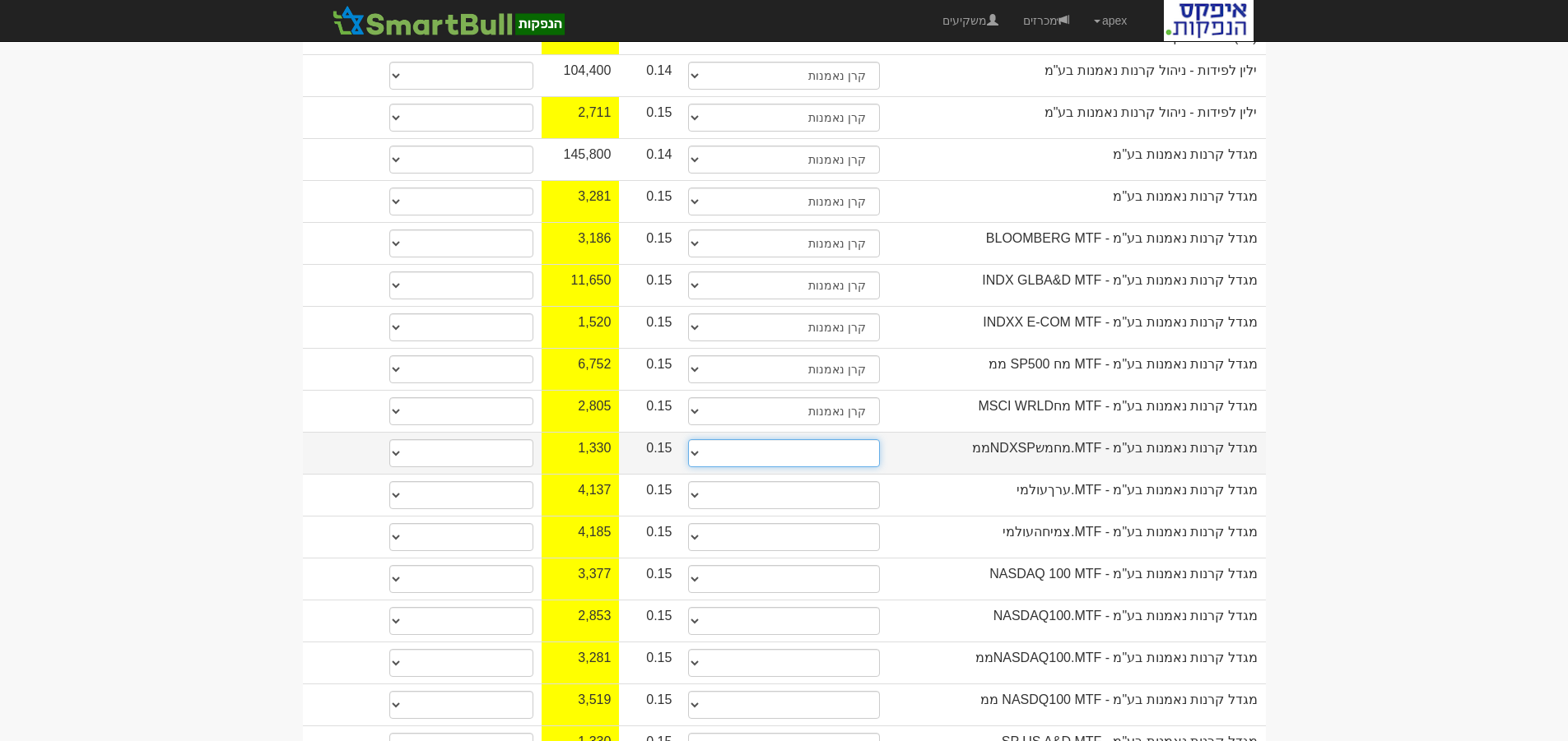
click at [861, 440] on select "תאגיד מסווג חתם / מפיץ חברת ביטוח תאגיד בעל הון של 50 מ׳ ש׳׳ח קופת גמל / קרן פנ…" at bounding box center [783, 454] width 191 height 28
select select "קרן נאמנות"
click at [688, 440] on select "תאגיד מסווג חתם / מפיץ חברת ביטוח תאגיד בעל הון של 50 מ׳ ש׳׳ח קופת גמל / קרן פנ…" at bounding box center [783, 454] width 191 height 28
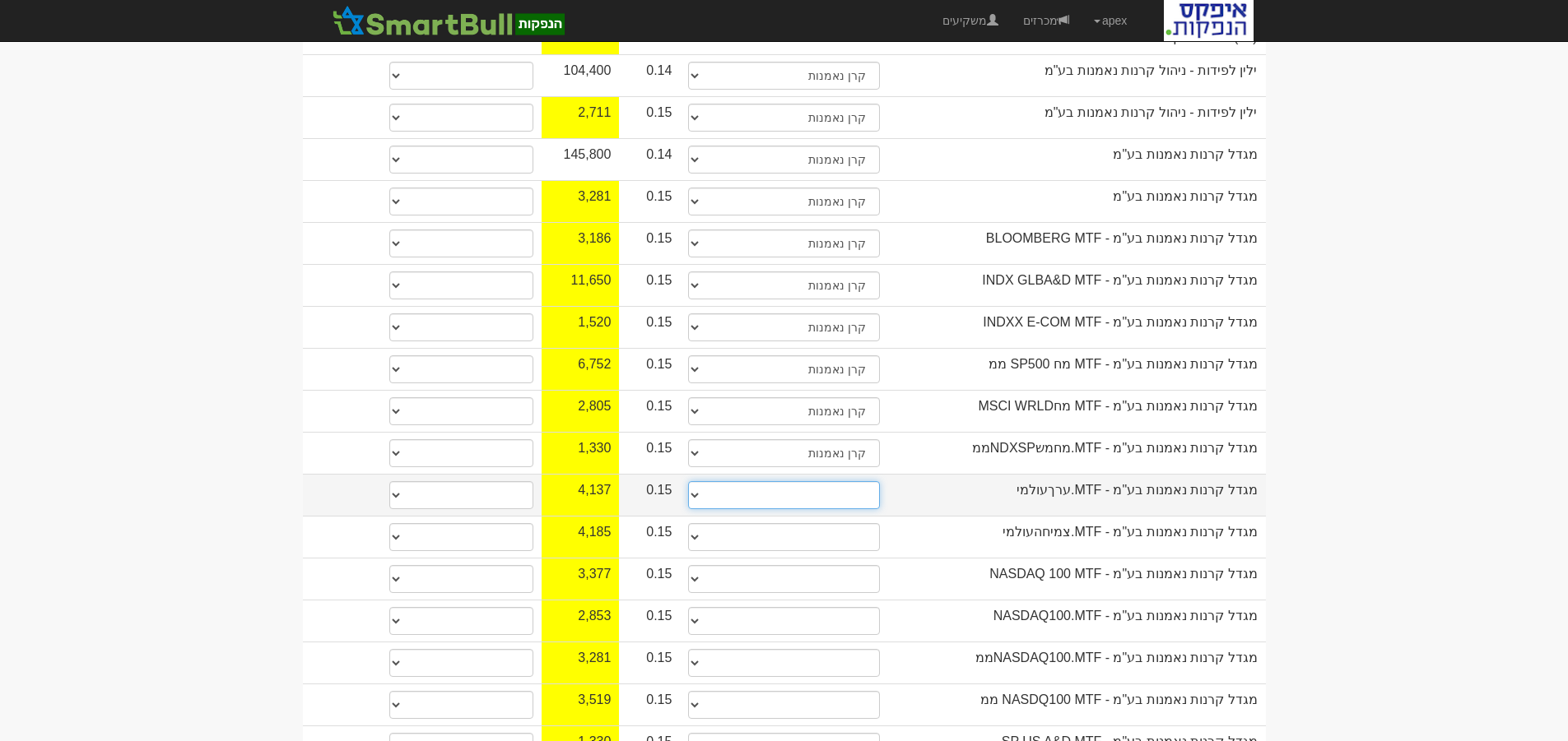
click at [865, 481] on select "תאגיד מסווג חתם / מפיץ חברת ביטוח תאגיד בעל הון של 50 מ׳ ש׳׳ח קופת גמל / קרן פנ…" at bounding box center [783, 495] width 191 height 28
select select "קרן נאמנות"
click at [688, 481] on select "תאגיד מסווג חתם / מפיץ חברת ביטוח תאגיד בעל הון של 50 מ׳ ש׳׳ח קופת גמל / קרן פנ…" at bounding box center [783, 495] width 191 height 28
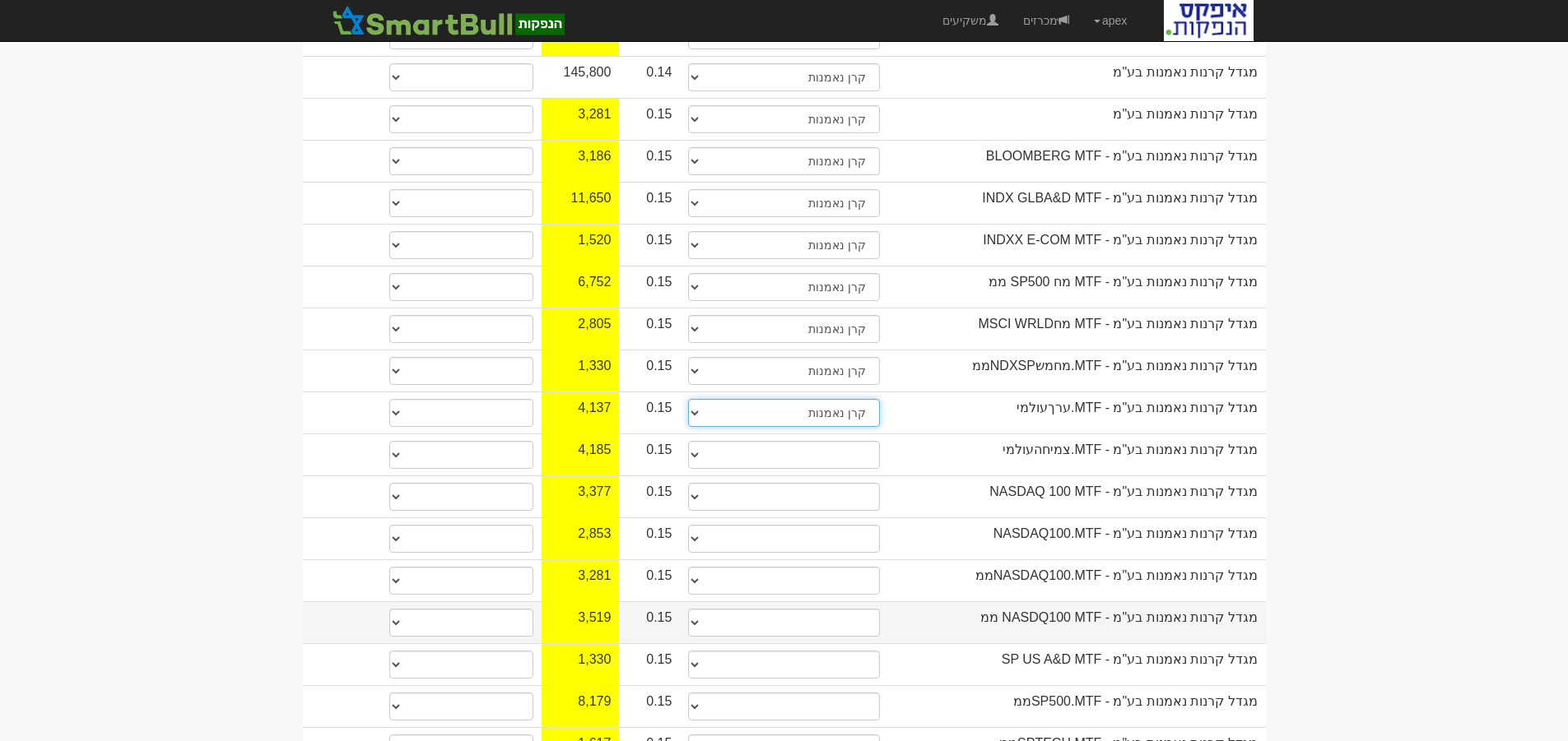
scroll to position [905, 0]
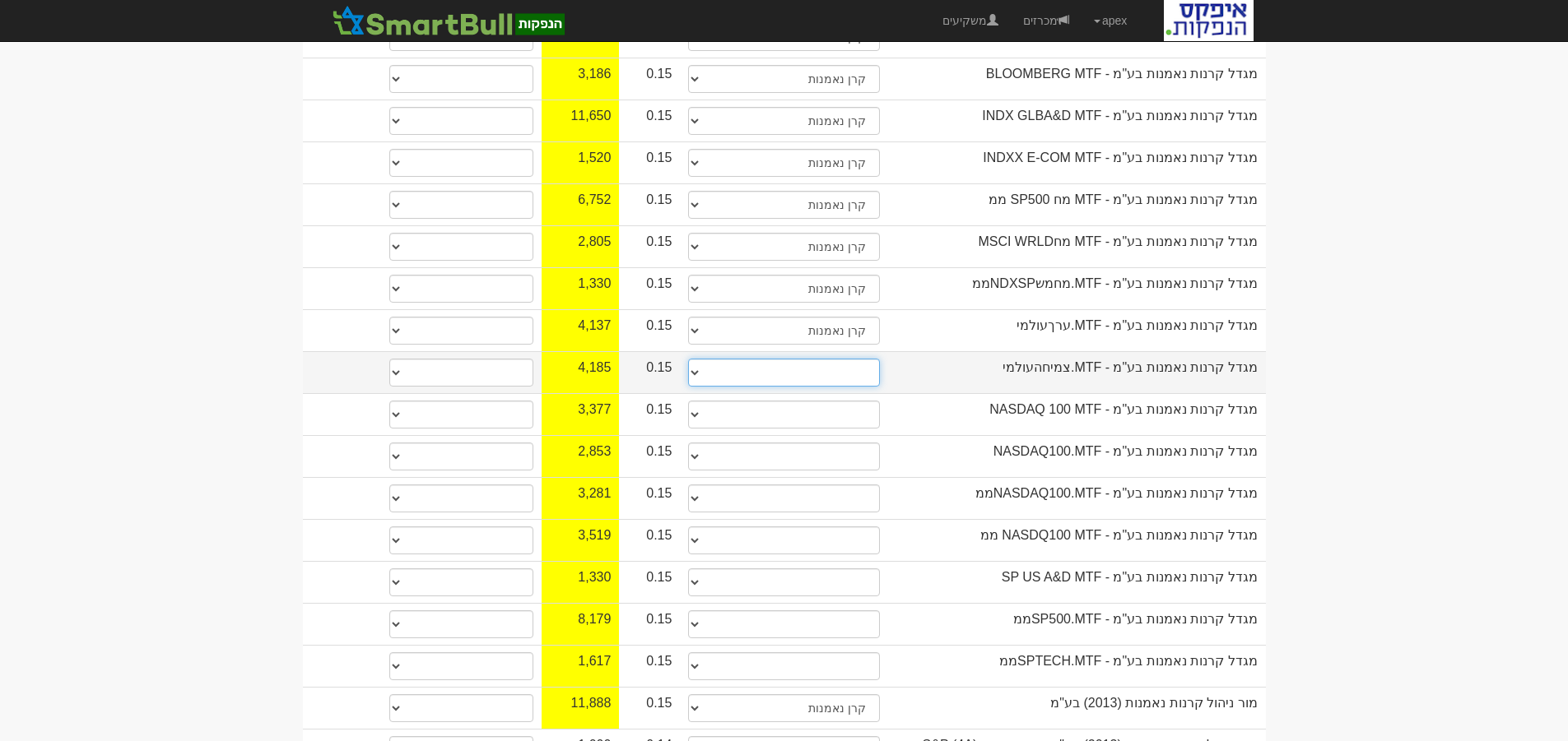
click at [853, 359] on select "תאגיד מסווג חתם / מפיץ חברת ביטוח תאגיד בעל הון של 50 מ׳ ש׳׳ח קופת גמל / קרן פנ…" at bounding box center [783, 372] width 191 height 28
select select "קרן נאמנות"
click at [688, 359] on select "תאגיד מסווג חתם / מפיץ חברת ביטוח תאגיד בעל הון של 50 מ׳ ש׳׳ח קופת גמל / קרן פנ…" at bounding box center [783, 372] width 191 height 28
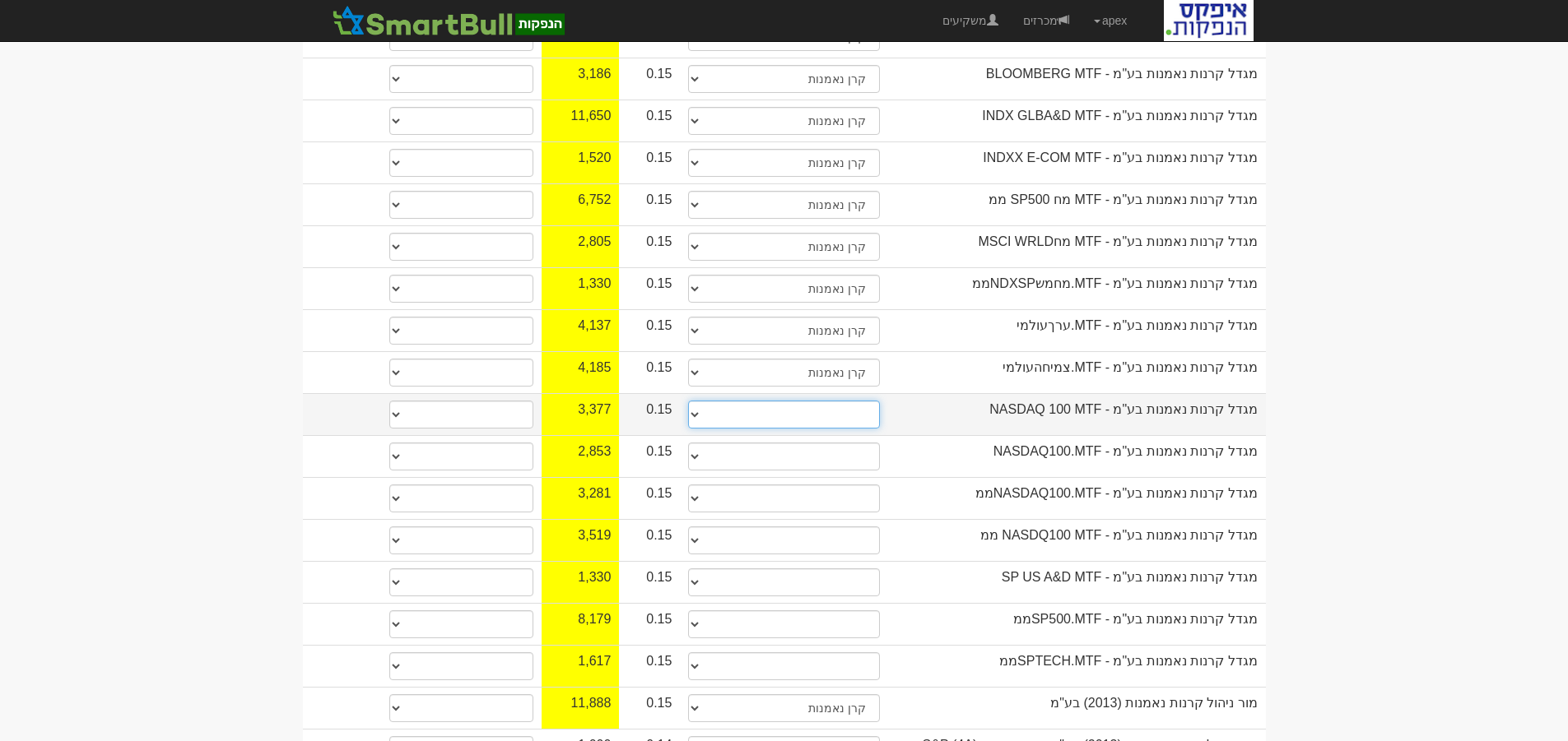
click at [859, 401] on select "תאגיד מסווג חתם / מפיץ חברת ביטוח תאגיד בעל הון של 50 מ׳ ש׳׳ח קופת גמל / קרן פנ…" at bounding box center [783, 414] width 191 height 28
select select "קרן נאמנות"
click at [688, 401] on select "תאגיד מסווג חתם / מפיץ חברת ביטוח תאגיד בעל הון של 50 מ׳ ש׳׳ח קופת גמל / קרן פנ…" at bounding box center [783, 414] width 191 height 28
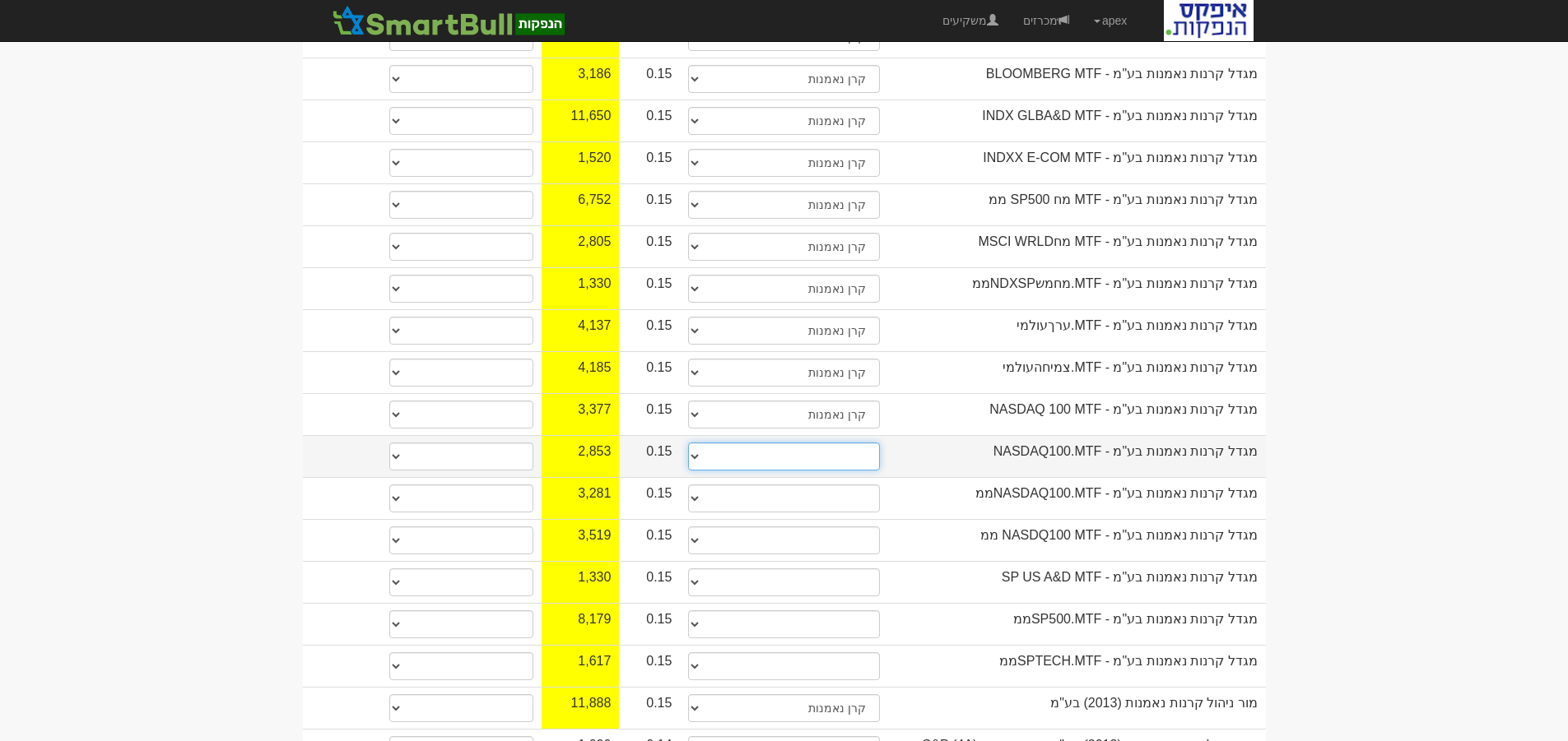
click at [866, 443] on select "תאגיד מסווג חתם / מפיץ חברת ביטוח תאגיד בעל הון של 50 מ׳ ש׳׳ח קופת גמל / קרן פנ…" at bounding box center [783, 457] width 191 height 28
select select "קרן נאמנות"
click at [688, 443] on select "תאגיד מסווג חתם / מפיץ חברת ביטוח תאגיד בעל הון של 50 מ׳ ש׳׳ח קופת גמל / קרן פנ…" at bounding box center [783, 457] width 191 height 28
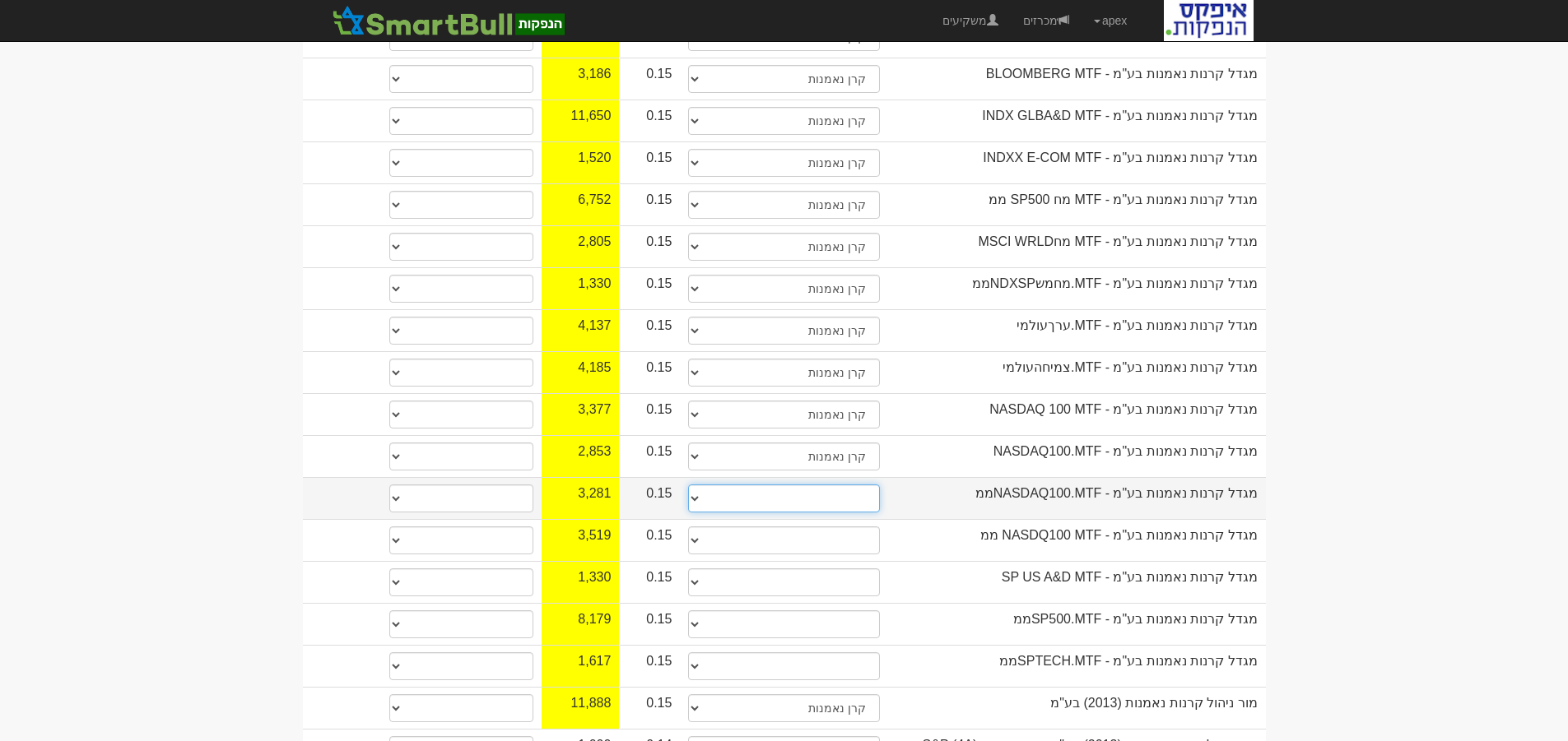
click at [858, 485] on select "תאגיד מסווג חתם / מפיץ חברת ביטוח תאגיד בעל הון של 50 מ׳ ש׳׳ח קופת גמל / קרן פנ…" at bounding box center [783, 499] width 191 height 28
select select "קרן נאמנות"
click at [688, 485] on select "תאגיד מסווג חתם / מפיץ חברת ביטוח תאגיד בעל הון של 50 מ׳ ש׳׳ח קופת גמל / קרן פנ…" at bounding box center [783, 499] width 191 height 28
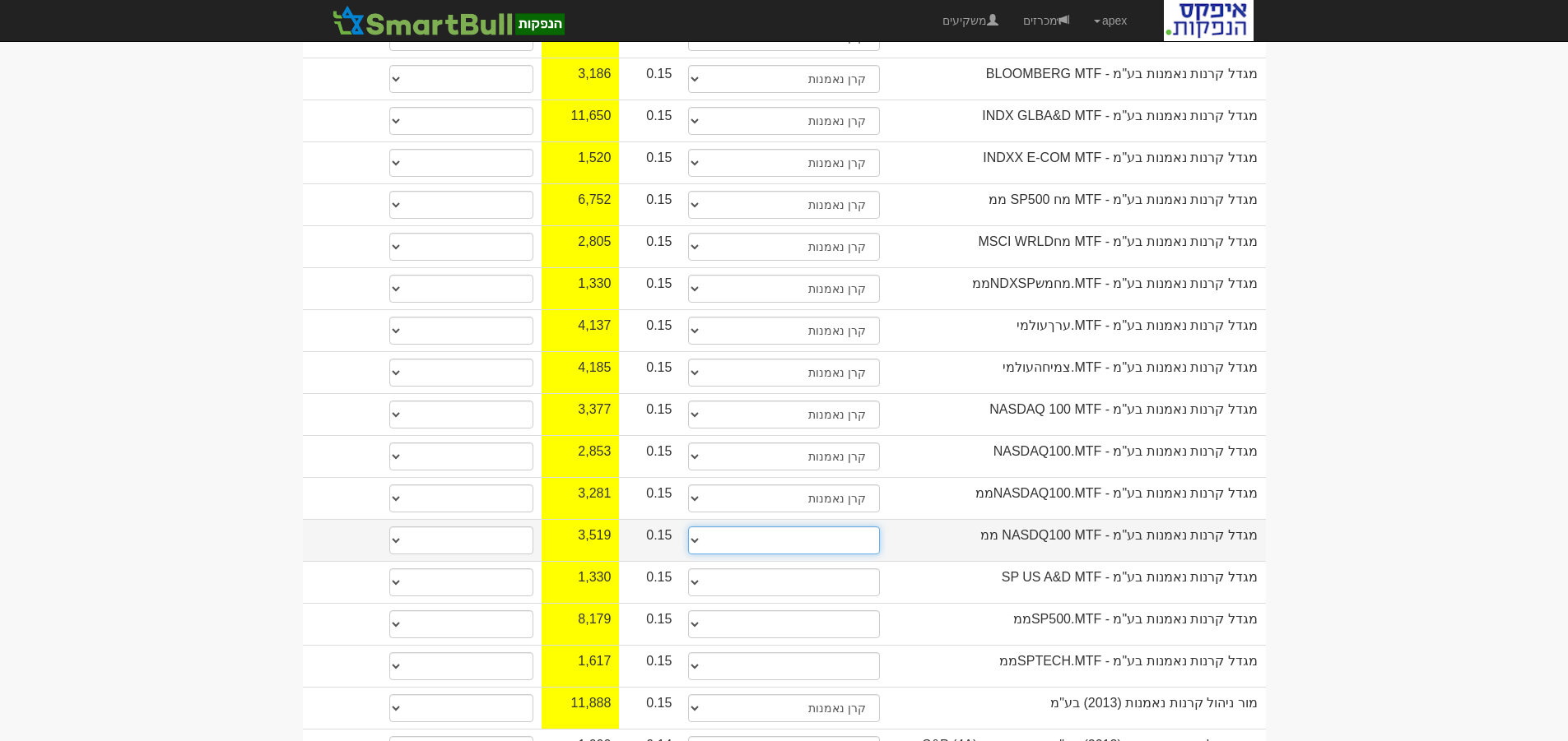
click at [866, 527] on select "תאגיד מסווג חתם / מפיץ חברת ביטוח תאגיד בעל הון של 50 מ׳ ש׳׳ח קופת גמל / קרן פנ…" at bounding box center [783, 541] width 191 height 28
select select "קרן נאמנות"
click at [688, 527] on select "תאגיד מסווג חתם / מפיץ חברת ביטוח תאגיד בעל הון של 50 מ׳ ש׳׳ח קופת גמל / קרן פנ…" at bounding box center [783, 541] width 191 height 28
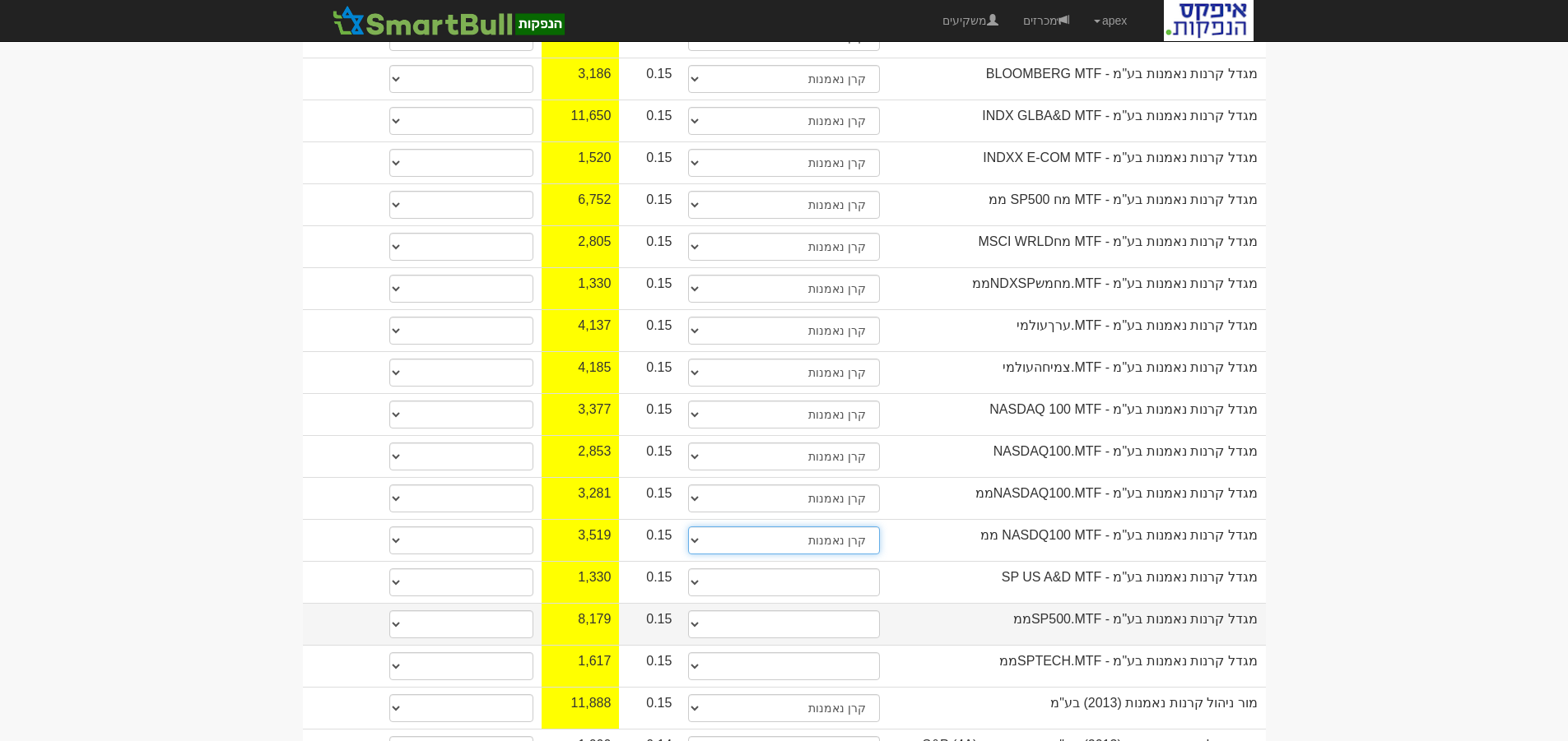
scroll to position [987, 0]
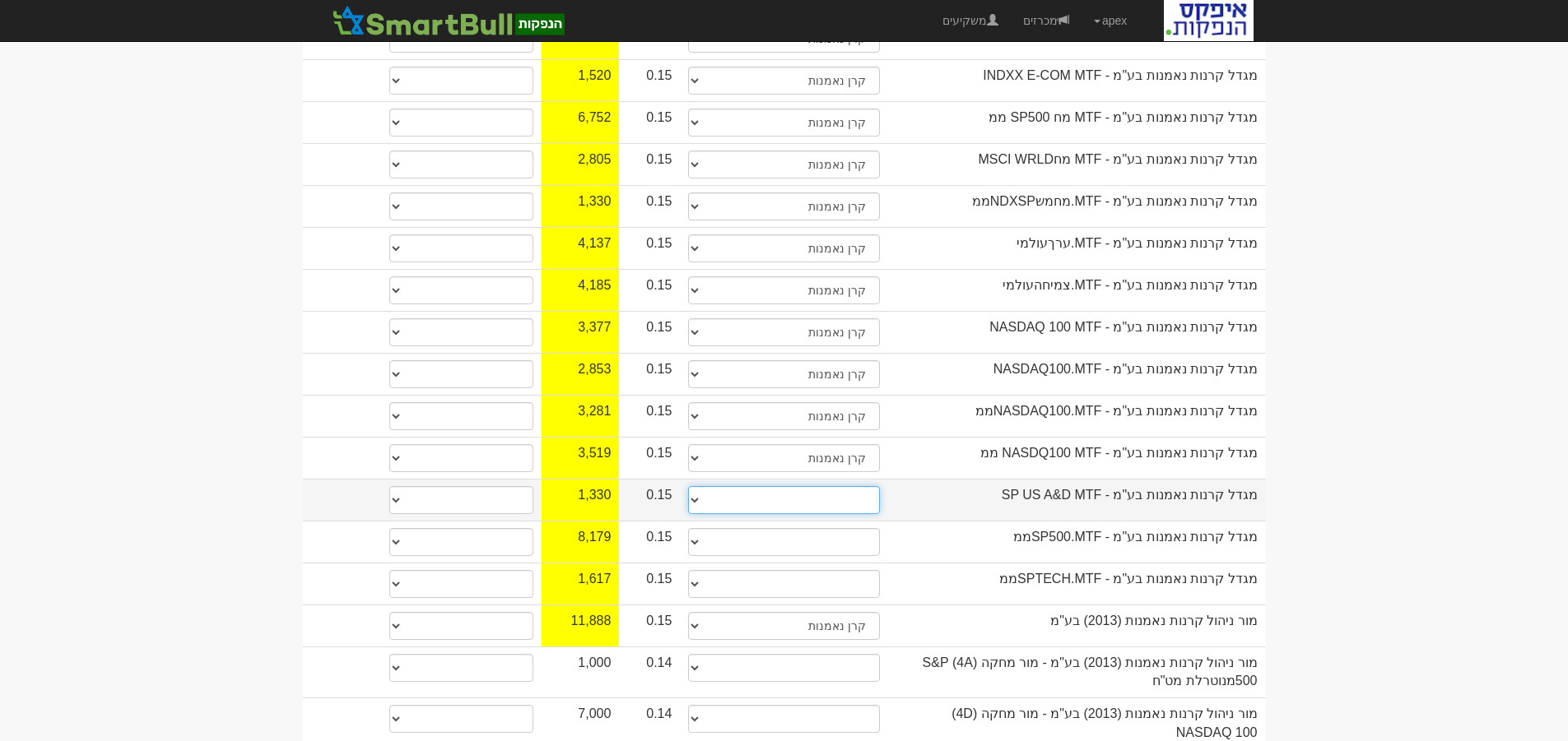
click at [863, 487] on select "תאגיד מסווג חתם / מפיץ חברת ביטוח תאגיד בעל הון של 50 מ׳ ש׳׳ח קופת גמל / קרן פנ…" at bounding box center [783, 501] width 191 height 28
select select "קרן נאמנות"
click at [688, 487] on select "תאגיד מסווג חתם / מפיץ חברת ביטוח תאגיד בעל הון של 50 מ׳ ש׳׳ח קופת גמל / קרן פנ…" at bounding box center [783, 501] width 191 height 28
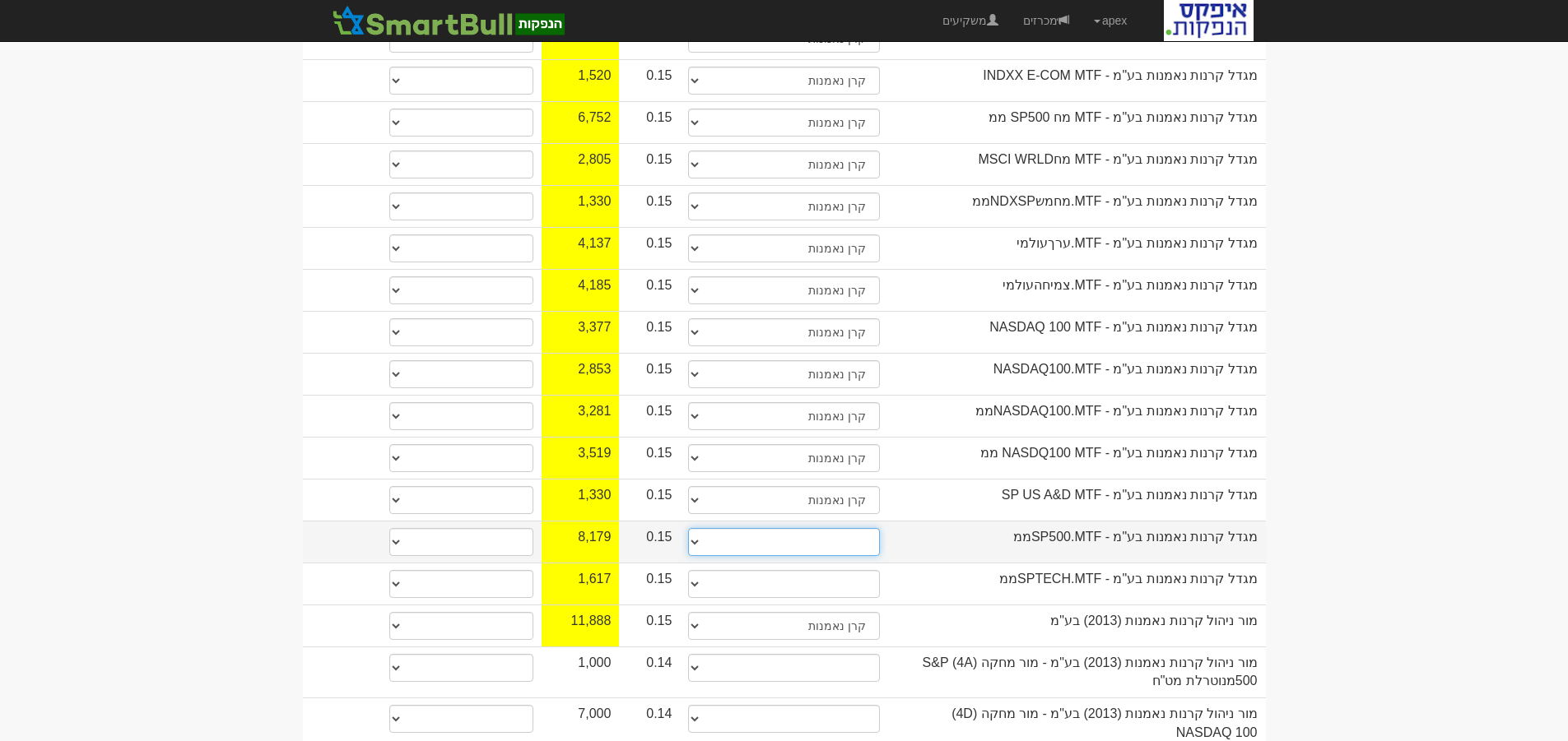
click at [856, 528] on select "תאגיד מסווג חתם / מפיץ חברת ביטוח תאגיד בעל הון של 50 מ׳ ש׳׳ח קופת גמל / קרן פנ…" at bounding box center [783, 542] width 191 height 28
select select "קרן נאמנות"
click at [688, 528] on select "תאגיד מסווג חתם / מפיץ חברת ביטוח תאגיד בעל הון של 50 מ׳ ש׳׳ח קופת גמל / קרן פנ…" at bounding box center [783, 542] width 191 height 28
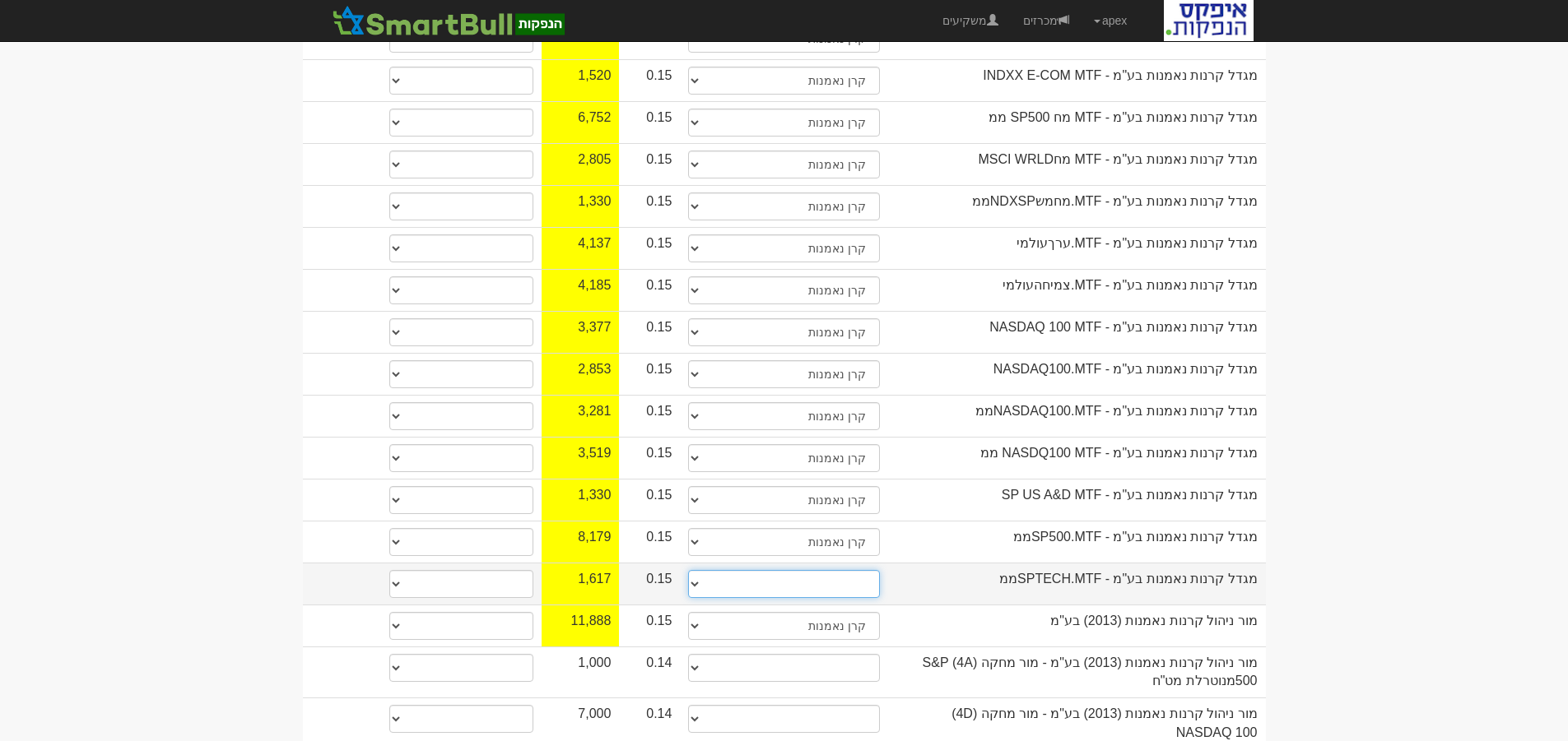
click at [860, 570] on select "תאגיד מסווג חתם / מפיץ חברת ביטוח תאגיד בעל הון של 50 מ׳ ש׳׳ח קופת גמל / קרן פנ…" at bounding box center [783, 584] width 191 height 28
select select "קרן נאמנות"
click at [688, 570] on select "תאגיד מסווג חתם / מפיץ חברת ביטוח תאגיד בעל הון של 50 מ׳ ש׳׳ח קופת גמל / קרן פנ…" at bounding box center [783, 584] width 191 height 28
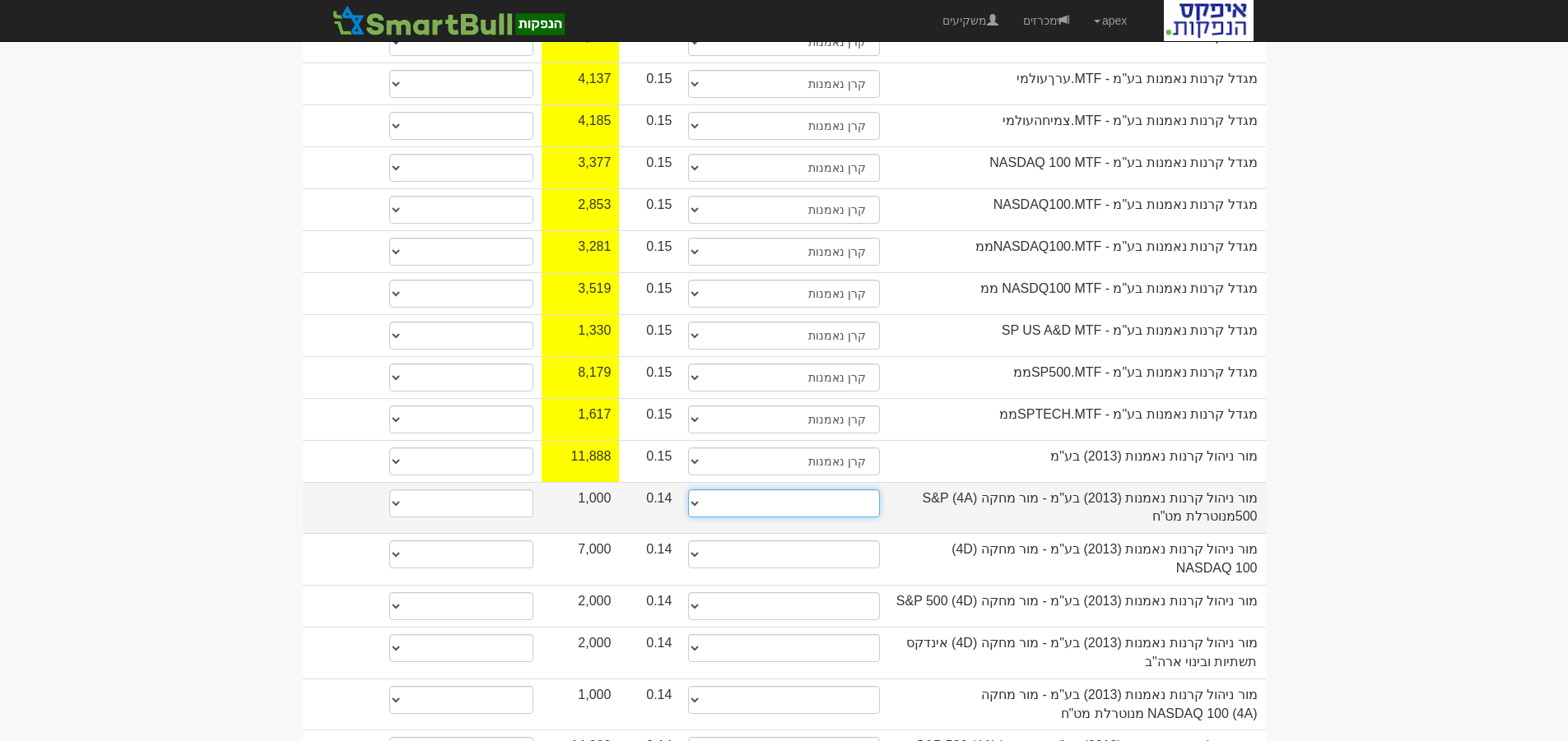
click at [866, 490] on select "תאגיד מסווג חתם / מפיץ חברת ביטוח תאגיד בעל הון של 50 מ׳ ש׳׳ח קופת גמל / קרן פנ…" at bounding box center [783, 503] width 191 height 28
select select "קרן נאמנות"
click at [688, 490] on select "תאגיד מסווג חתם / מפיץ חברת ביטוח תאגיד בעל הון של 50 מ׳ ש׳׳ח קופת גמל / קרן פנ…" at bounding box center [783, 503] width 191 height 28
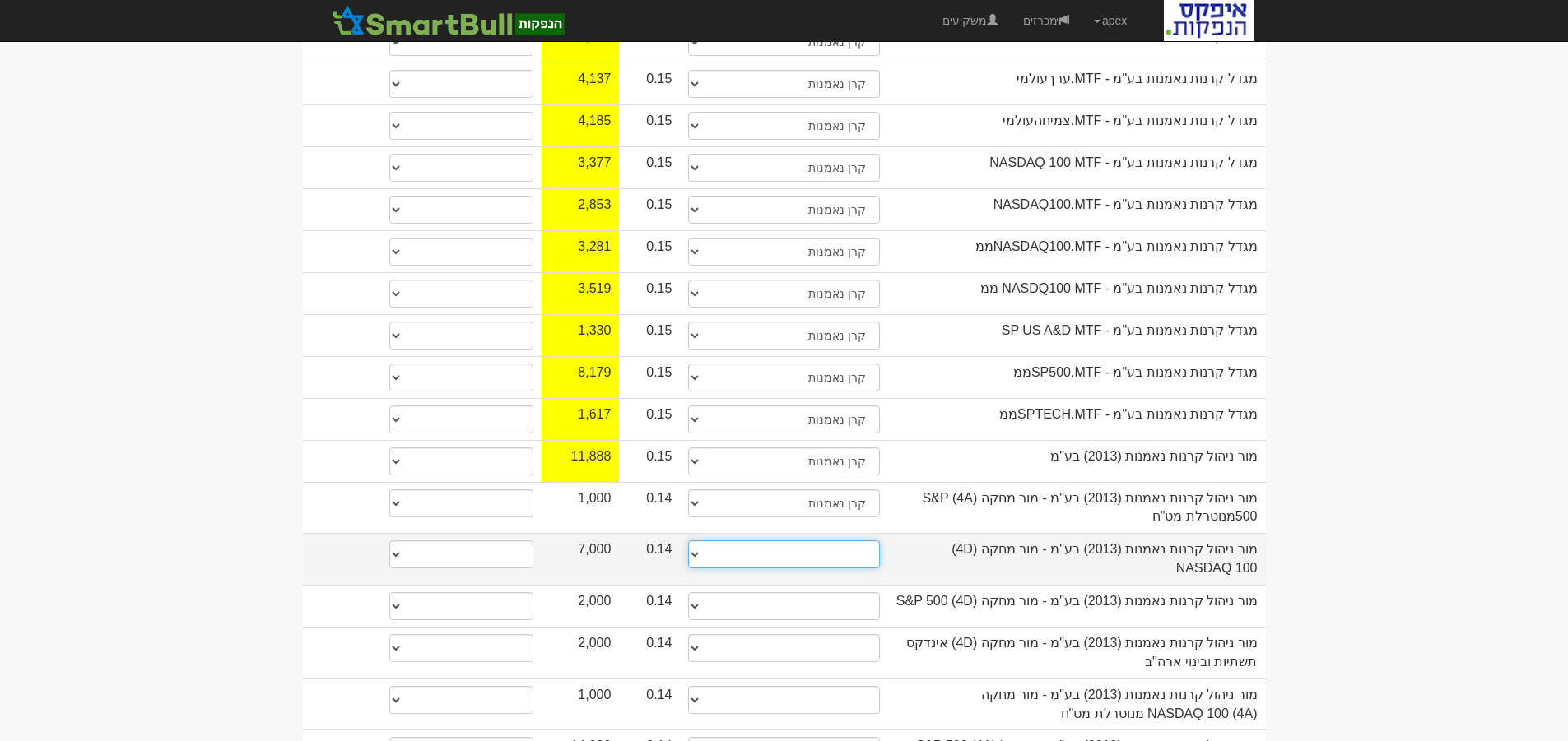
click at [853, 541] on select "תאגיד מסווג חתם / מפיץ חברת ביטוח תאגיד בעל הון של 50 מ׳ ש׳׳ח קופת גמל / קרן פנ…" at bounding box center [783, 554] width 191 height 28
select select "קרן נאמנות"
click at [688, 541] on select "תאגיד מסווג חתם / מפיץ חברת ביטוח תאגיד בעל הון של 50 מ׳ ש׳׳ח קופת גמל / קרן פנ…" at bounding box center [783, 554] width 191 height 28
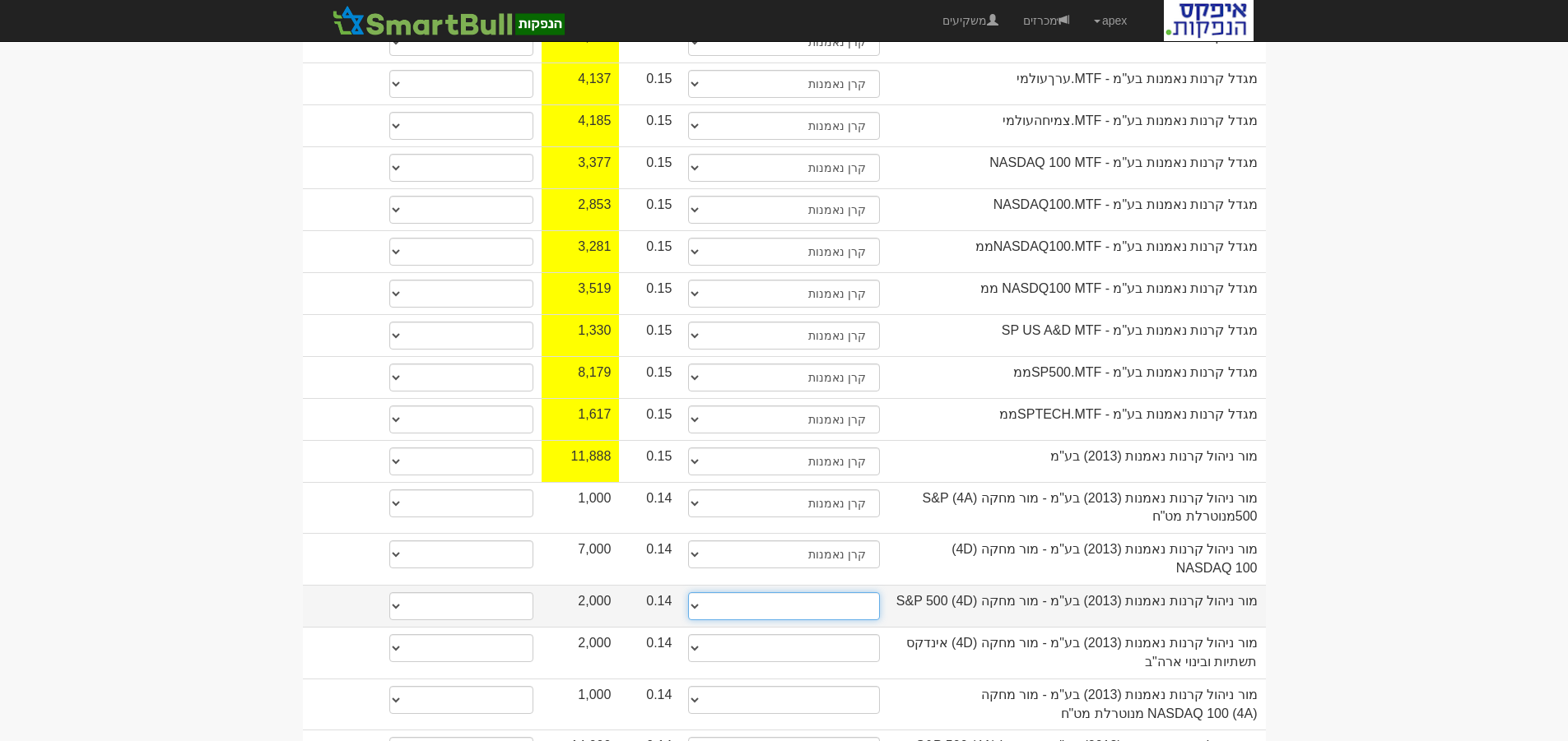
click at [853, 592] on select "תאגיד מסווג חתם / מפיץ חברת ביטוח תאגיד בעל הון של 50 מ׳ ש׳׳ח קופת גמל / קרן פנ…" at bounding box center [783, 606] width 191 height 28
select select "קרן נאמנות"
click at [688, 592] on select "תאגיד מסווג חתם / מפיץ חברת ביטוח תאגיד בעל הון של 50 מ׳ ש׳׳ח קופת גמל / קרן פנ…" at bounding box center [783, 606] width 191 height 28
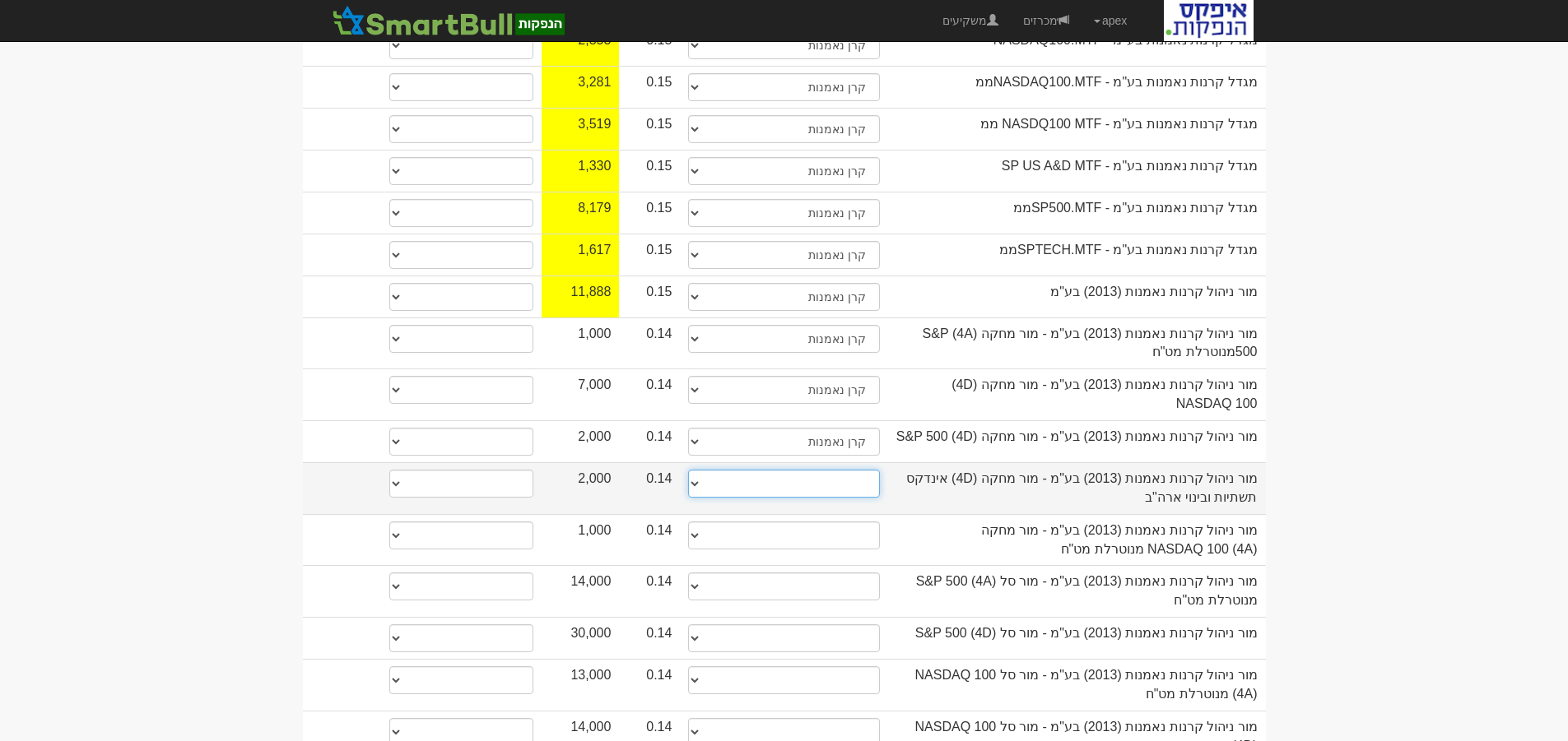
click at [861, 470] on select "תאגיד מסווג חתם / מפיץ חברת ביטוח תאגיד בעל הון של 50 מ׳ ש׳׳ח קופת גמל / קרן פנ…" at bounding box center [783, 484] width 191 height 28
select select "קרן נאמנות"
click at [688, 470] on select "תאגיד מסווג חתם / מפיץ חברת ביטוח תאגיד בעל הון של 50 מ׳ ש׳׳ח קופת גמל / קרן פנ…" at bounding box center [783, 484] width 191 height 28
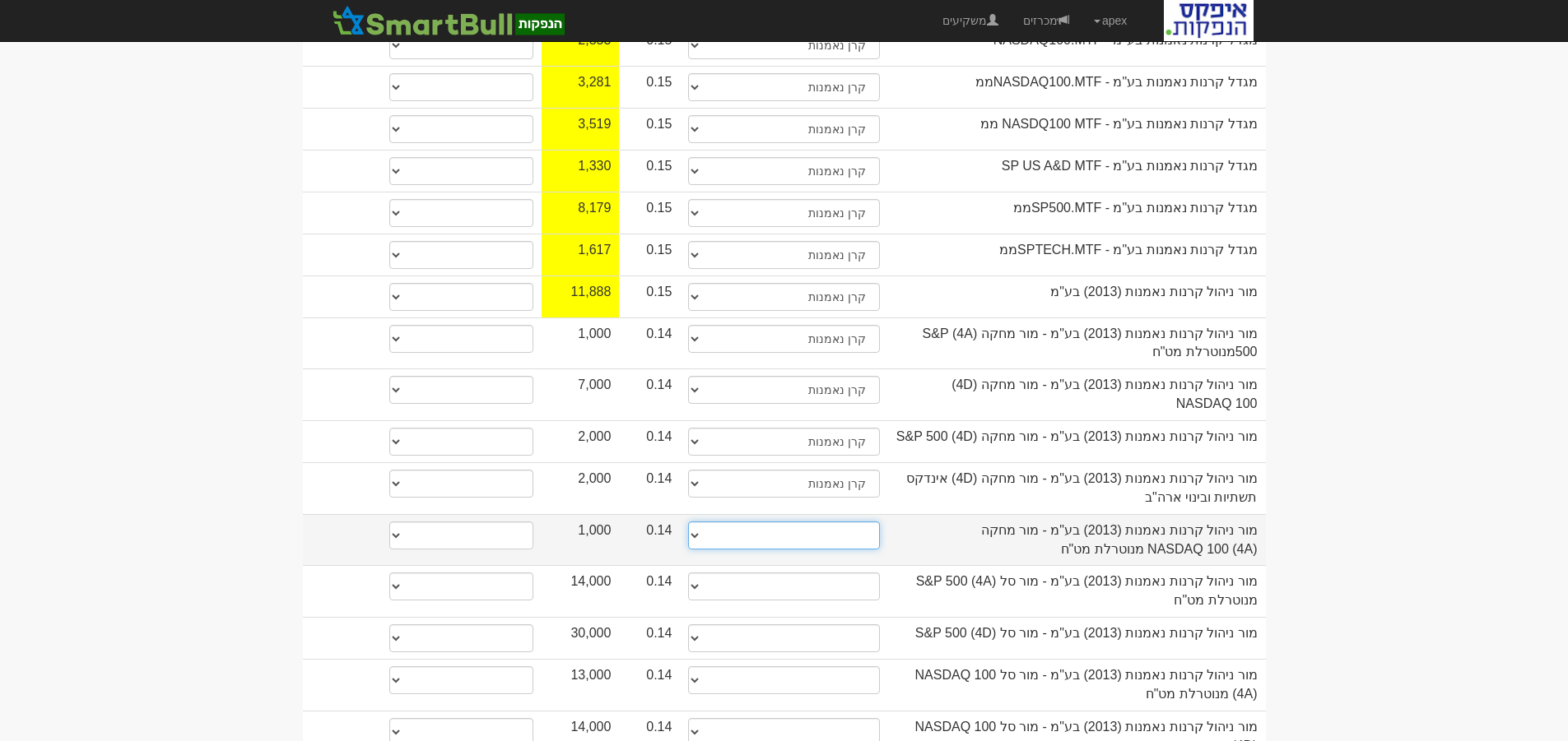
click at [835, 522] on select "תאגיד מסווג חתם / מפיץ חברת ביטוח תאגיד בעל הון של 50 מ׳ ש׳׳ח קופת גמל / קרן פנ…" at bounding box center [783, 536] width 191 height 28
select select "קרן נאמנות"
click at [688, 522] on select "תאגיד מסווג חתם / מפיץ חברת ביטוח תאגיד בעל הון של 50 מ׳ ש׳׳ח קופת גמל / קרן פנ…" at bounding box center [783, 536] width 191 height 28
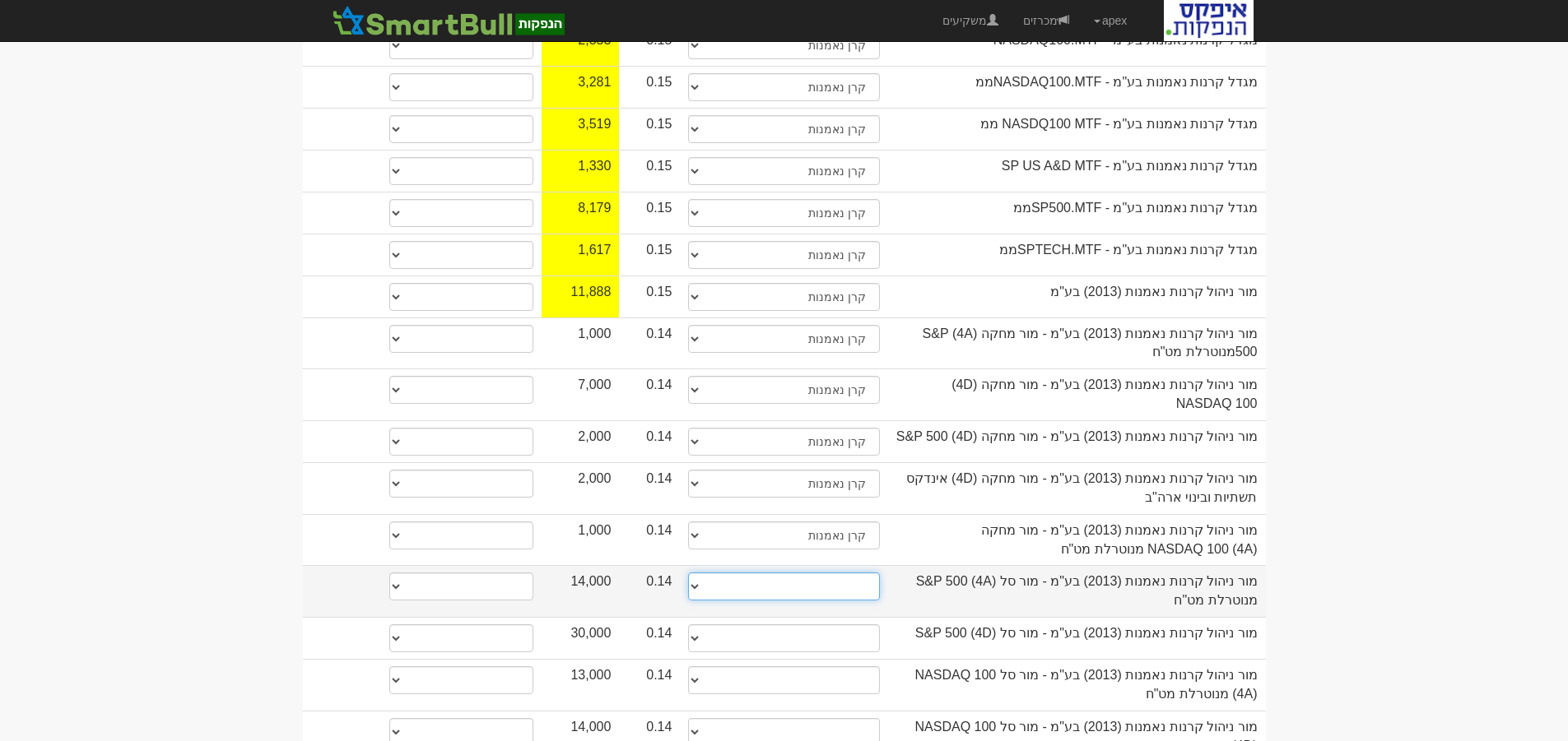
click at [852, 573] on select "תאגיד מסווג חתם / מפיץ חברת ביטוח תאגיד בעל הון של 50 מ׳ ש׳׳ח קופת גמל / קרן פנ…" at bounding box center [783, 587] width 191 height 28
select select "קרן נאמנות"
click at [688, 573] on select "תאגיד מסווג חתם / מפיץ חברת ביטוח תאגיד בעל הון של 50 מ׳ ש׳׳ח קופת גמל / קרן פנ…" at bounding box center [783, 587] width 191 height 28
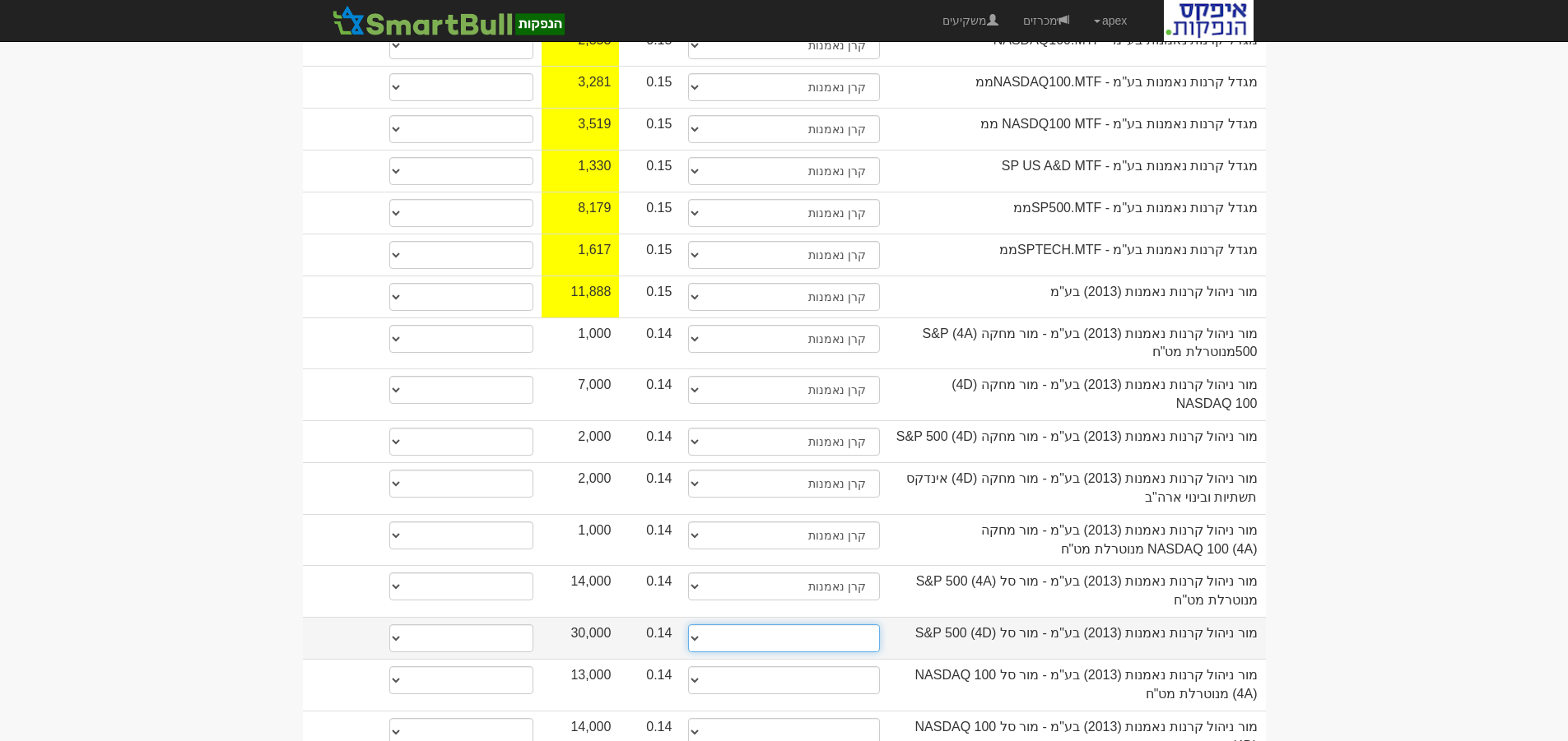
click at [836, 625] on select "תאגיד מסווג חתם / מפיץ חברת ביטוח תאגיד בעל הון של 50 מ׳ ש׳׳ח קופת גמל / קרן פנ…" at bounding box center [783, 638] width 191 height 28
select select "קרן נאמנות"
click at [688, 625] on select "תאגיד מסווג חתם / מפיץ חברת ביטוח תאגיד בעל הון של 50 מ׳ ש׳׳ח קופת גמל / קרן פנ…" at bounding box center [783, 638] width 191 height 28
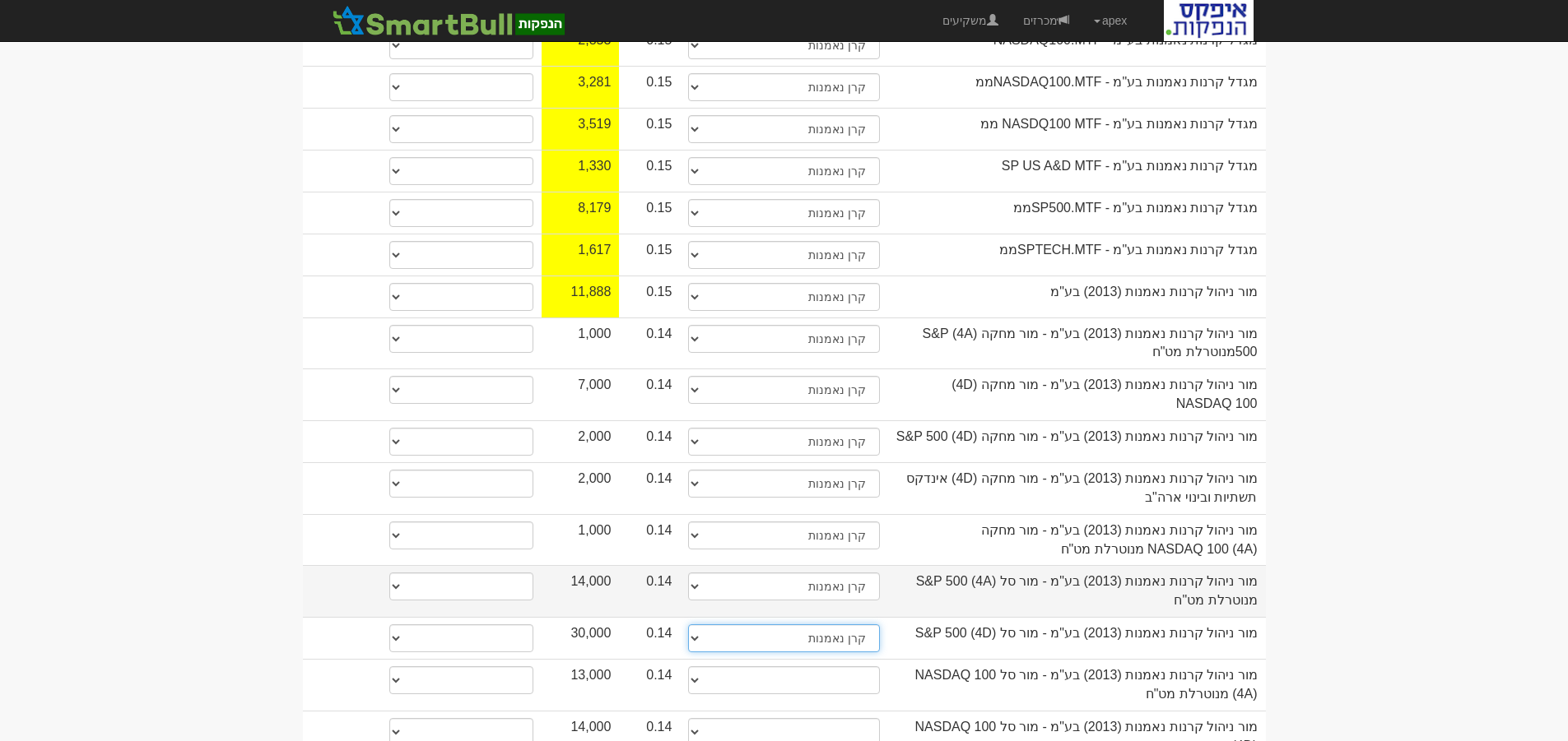
scroll to position [1481, 0]
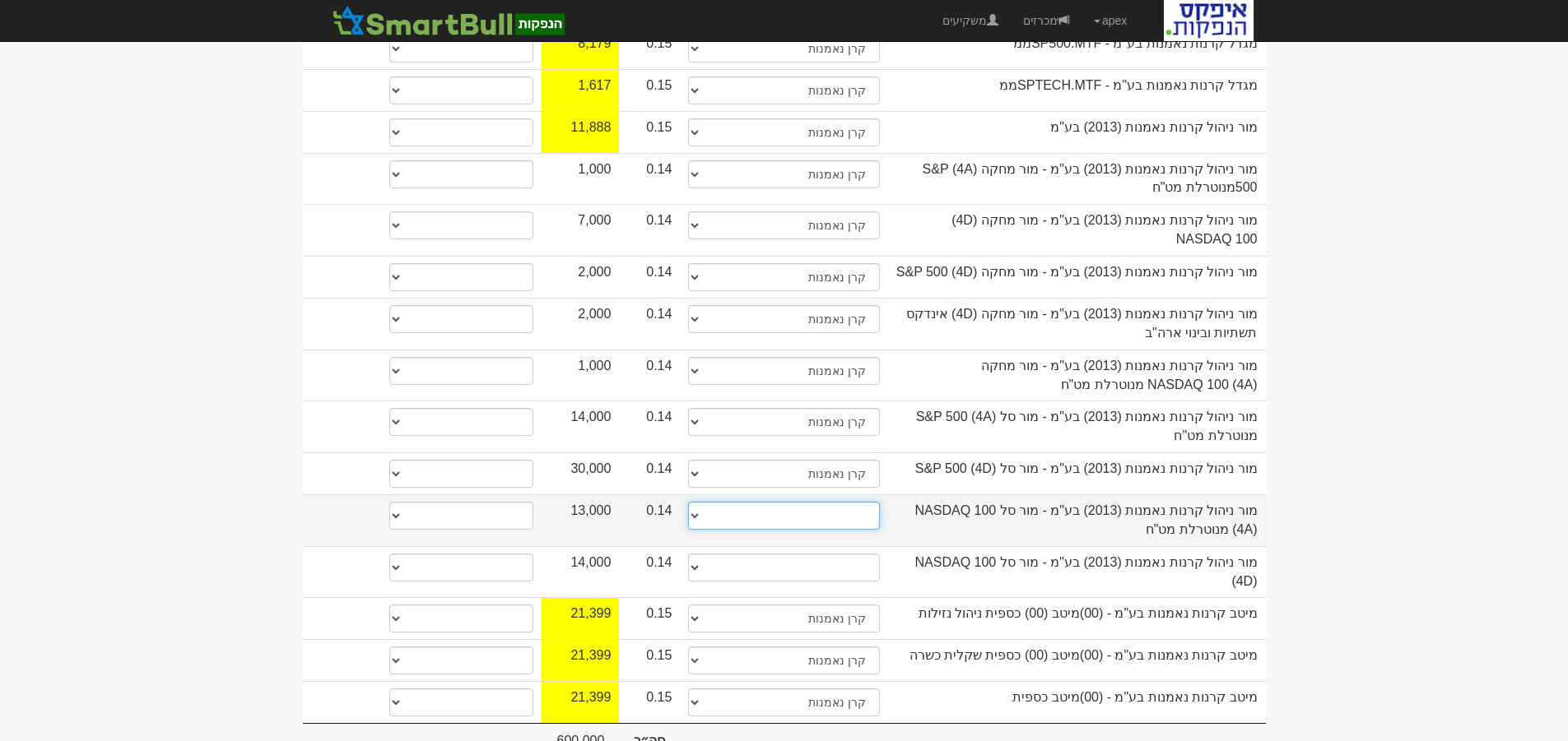
click at [862, 502] on select "תאגיד מסווג חתם / מפיץ חברת ביטוח תאגיד בעל הון של 50 מ׳ ש׳׳ח קופת גמל / קרן פנ…" at bounding box center [783, 516] width 191 height 28
select select "קרן נאמנות"
click at [688, 502] on select "תאגיד מסווג חתם / מפיץ חברת ביטוח תאגיד בעל הון של 50 מ׳ ש׳׳ח קופת גמל / קרן פנ…" at bounding box center [783, 516] width 191 height 28
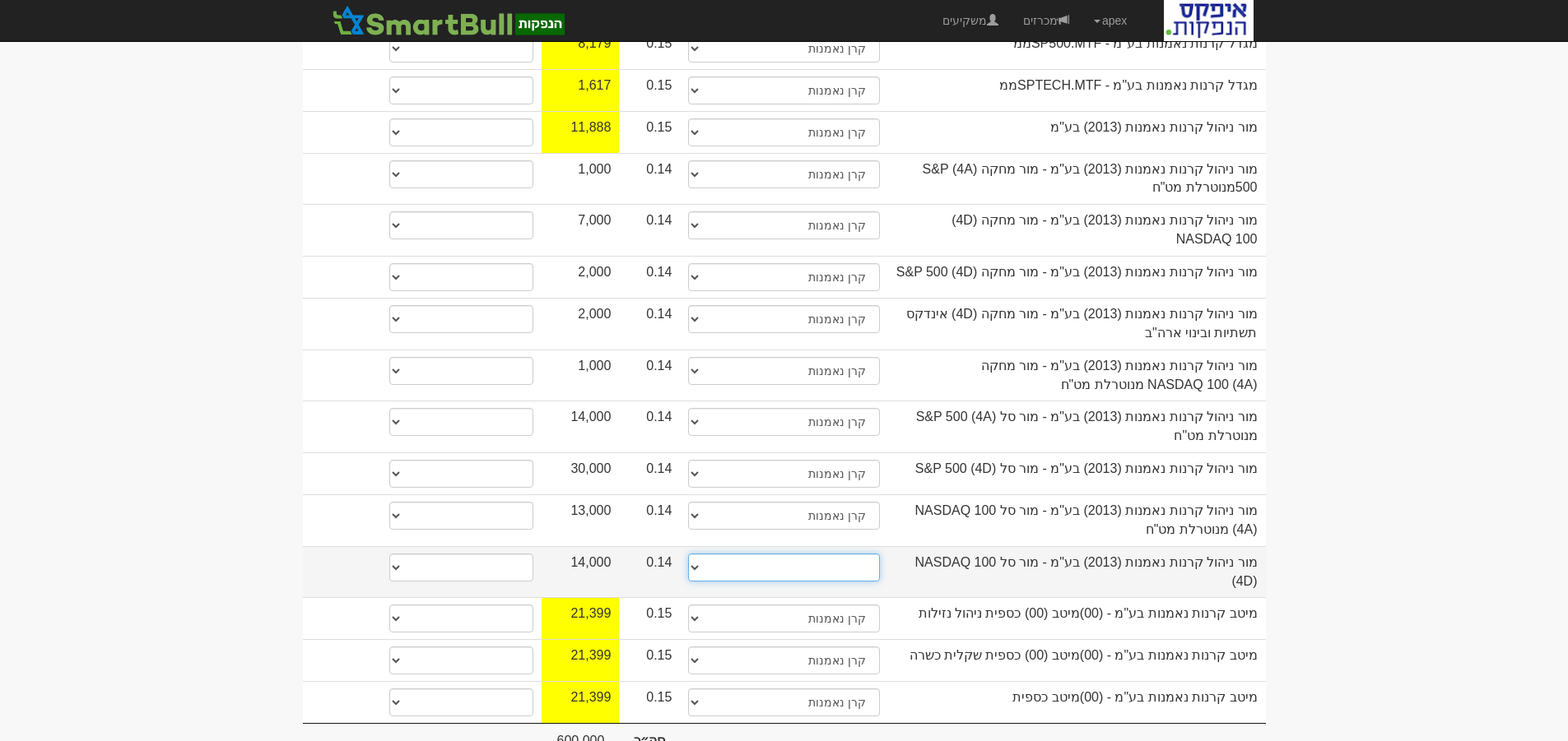
click at [857, 554] on select "תאגיד מסווג חתם / מפיץ חברת ביטוח תאגיד בעל הון של 50 מ׳ ש׳׳ח קופת גמל / קרן פנ…" at bounding box center [783, 568] width 191 height 28
select select "קרן נאמנות"
click at [688, 554] on select "תאגיד מסווג חתם / מפיץ חברת ביטוח תאגיד בעל הון של 50 מ׳ ש׳׳ח קופת גמל / קרן פנ…" at bounding box center [783, 568] width 191 height 28
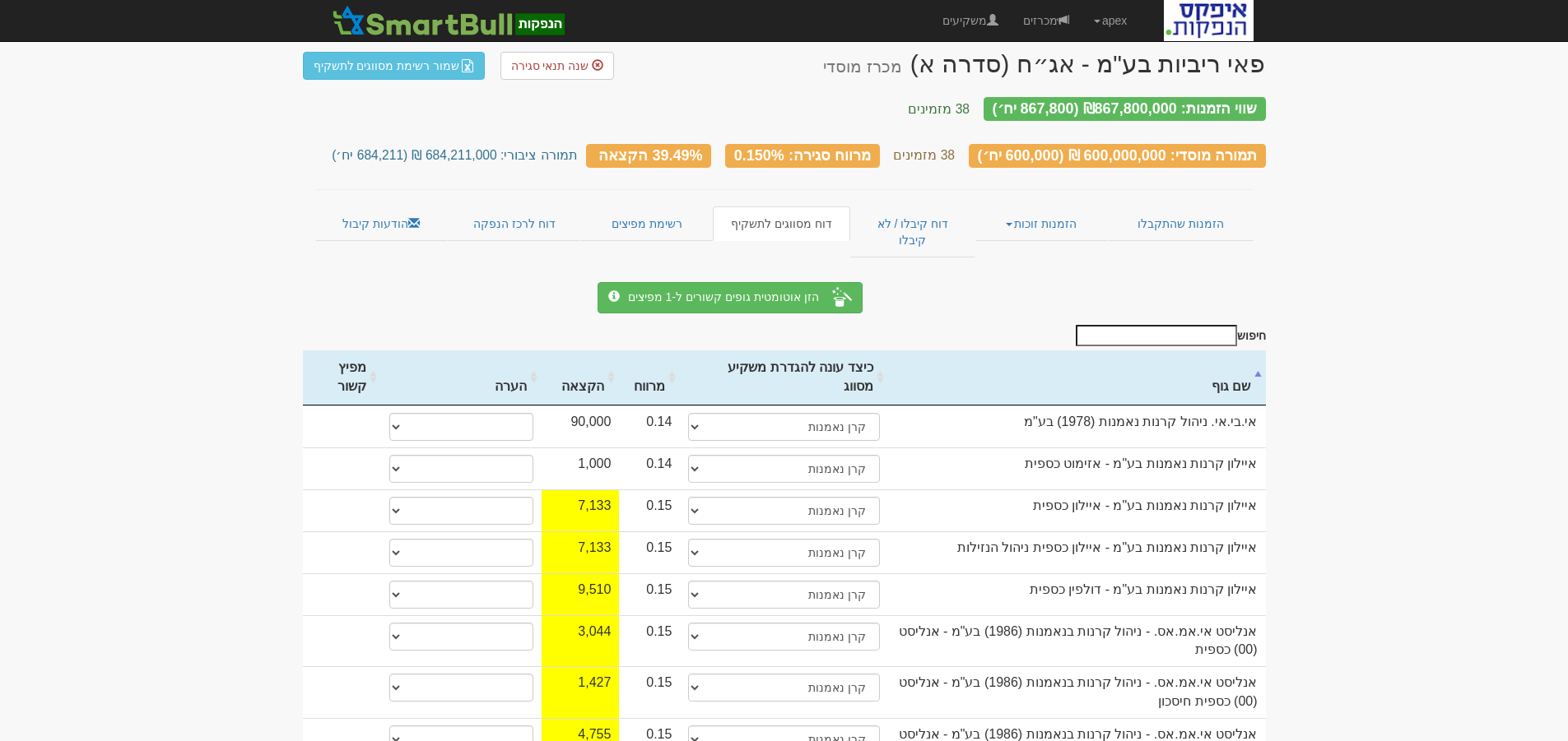
scroll to position [0, 0]
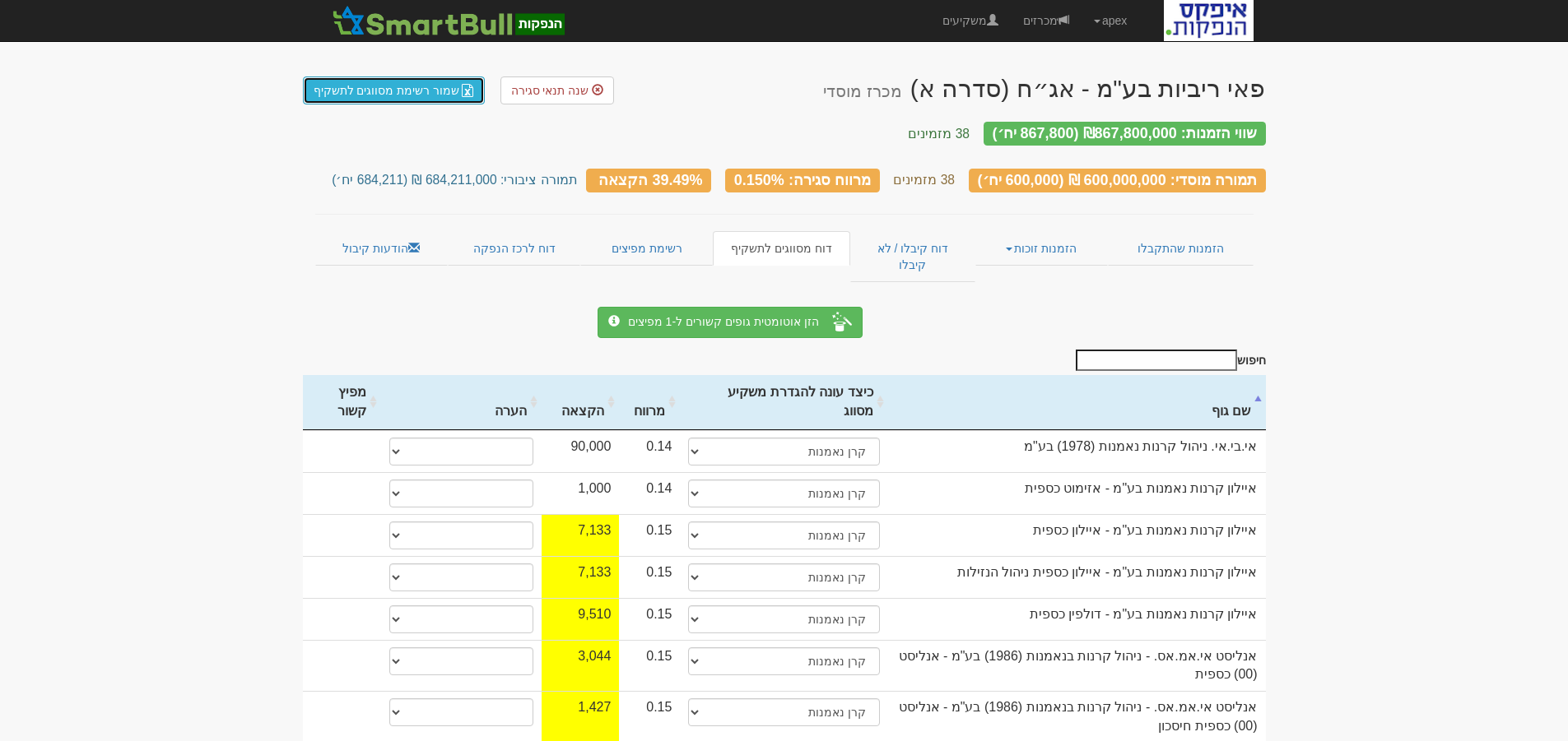
click at [375, 90] on link "שמור רשימת מסווגים לתשקיף" at bounding box center [394, 90] width 183 height 28
click at [372, 239] on link "הודעות קיבול" at bounding box center [381, 248] width 133 height 34
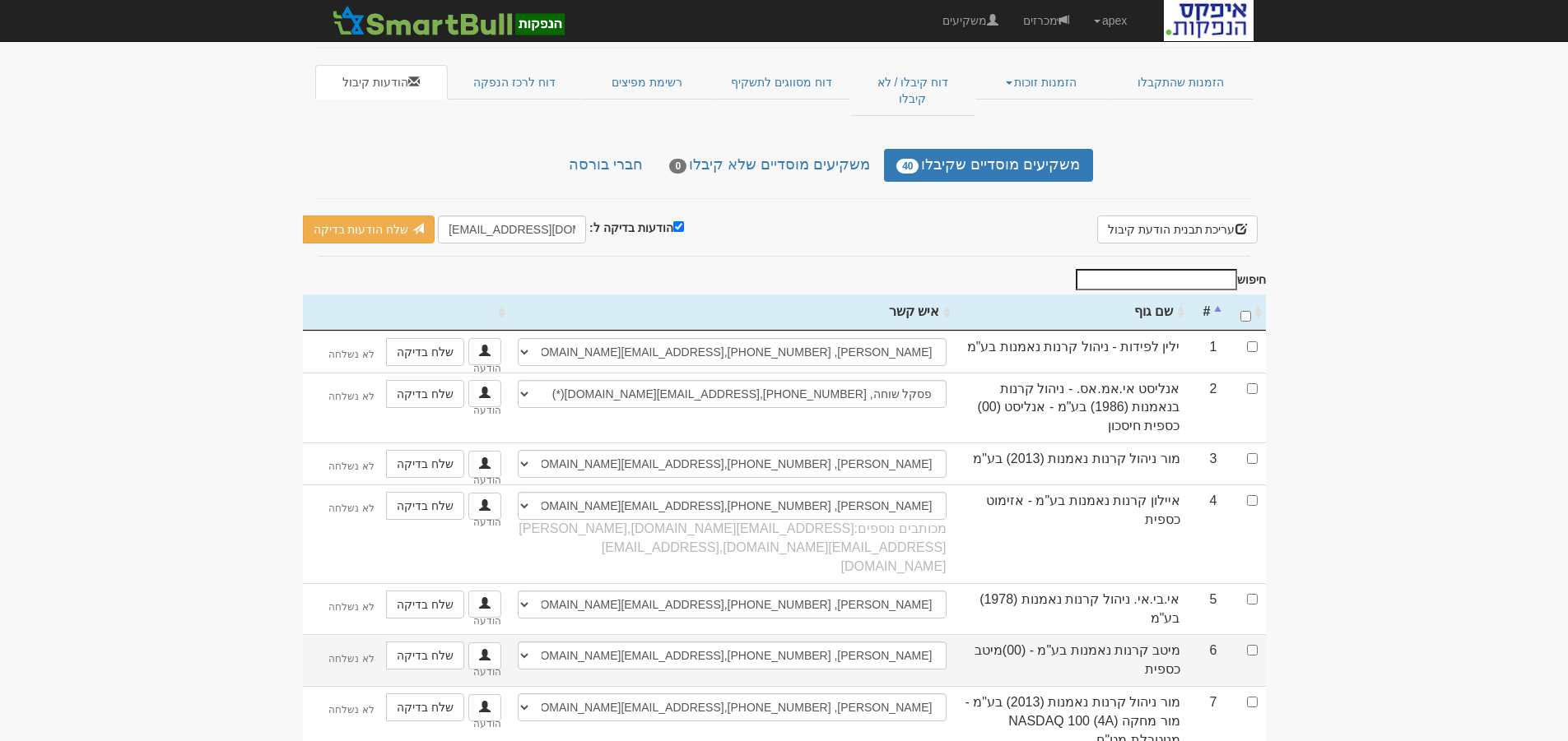
scroll to position [247, 0]
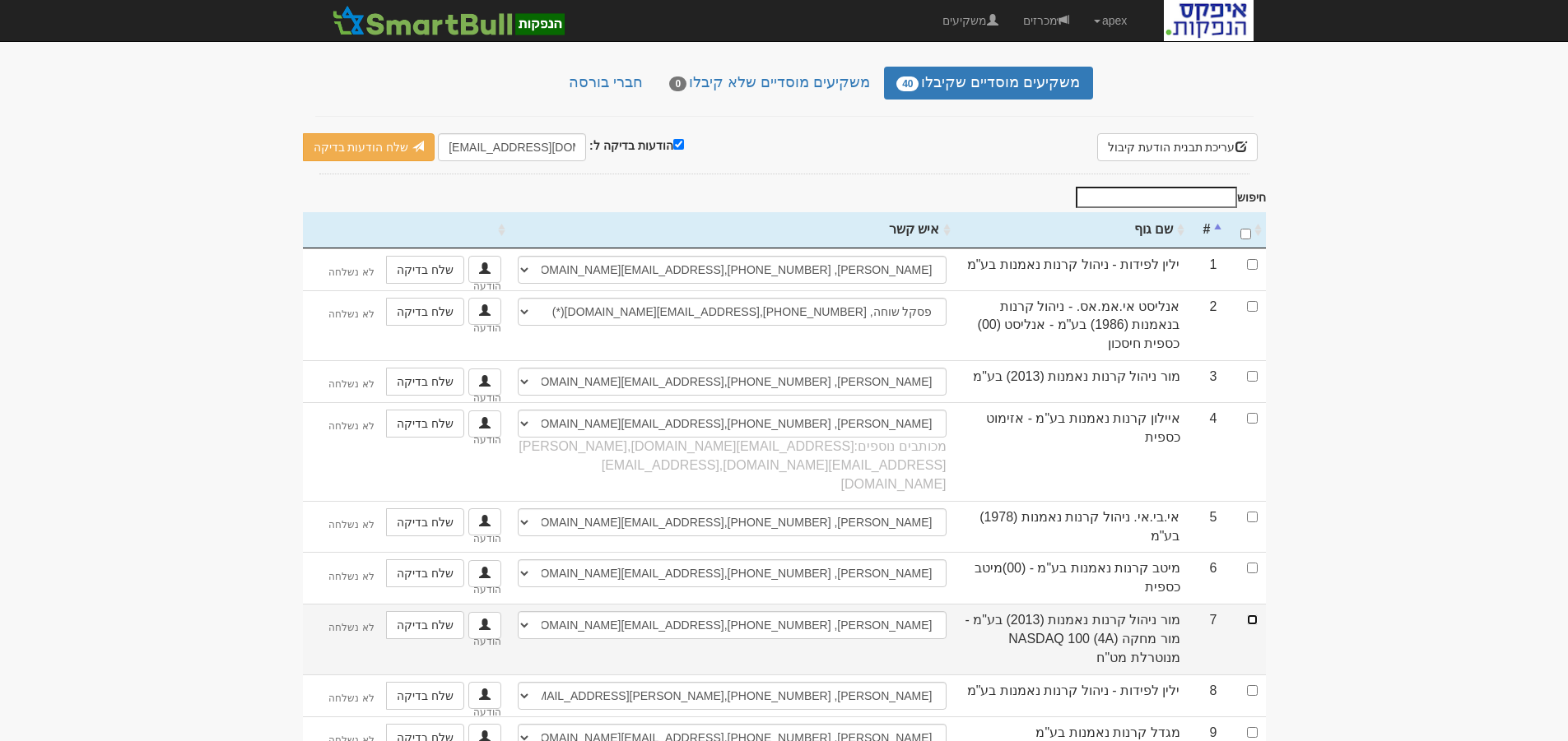
click at [1253, 615] on input "checkbox" at bounding box center [1251, 620] width 11 height 11
checkbox input "true"
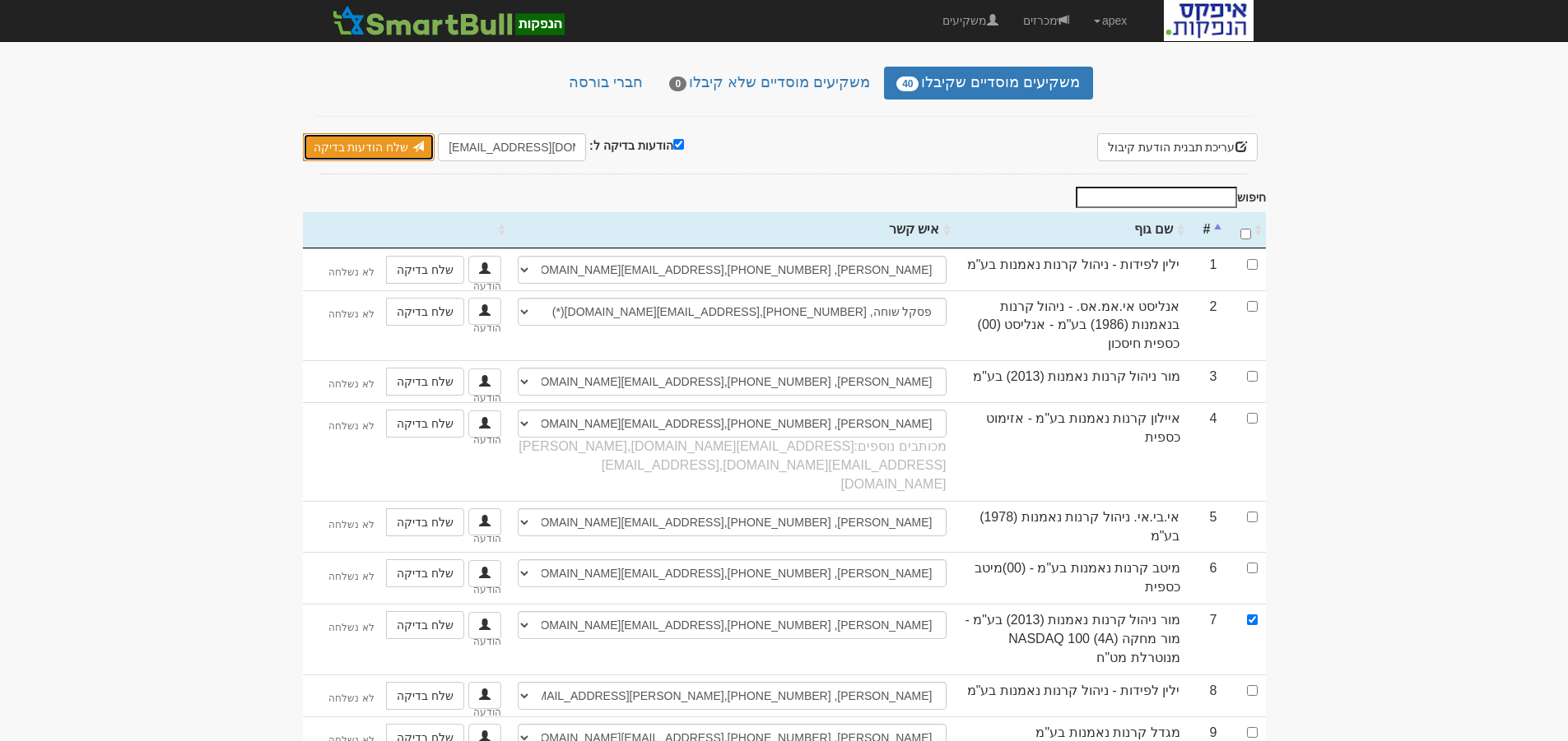
click at [353, 133] on link "שלח הודעות בדיקה" at bounding box center [370, 147] width 133 height 28
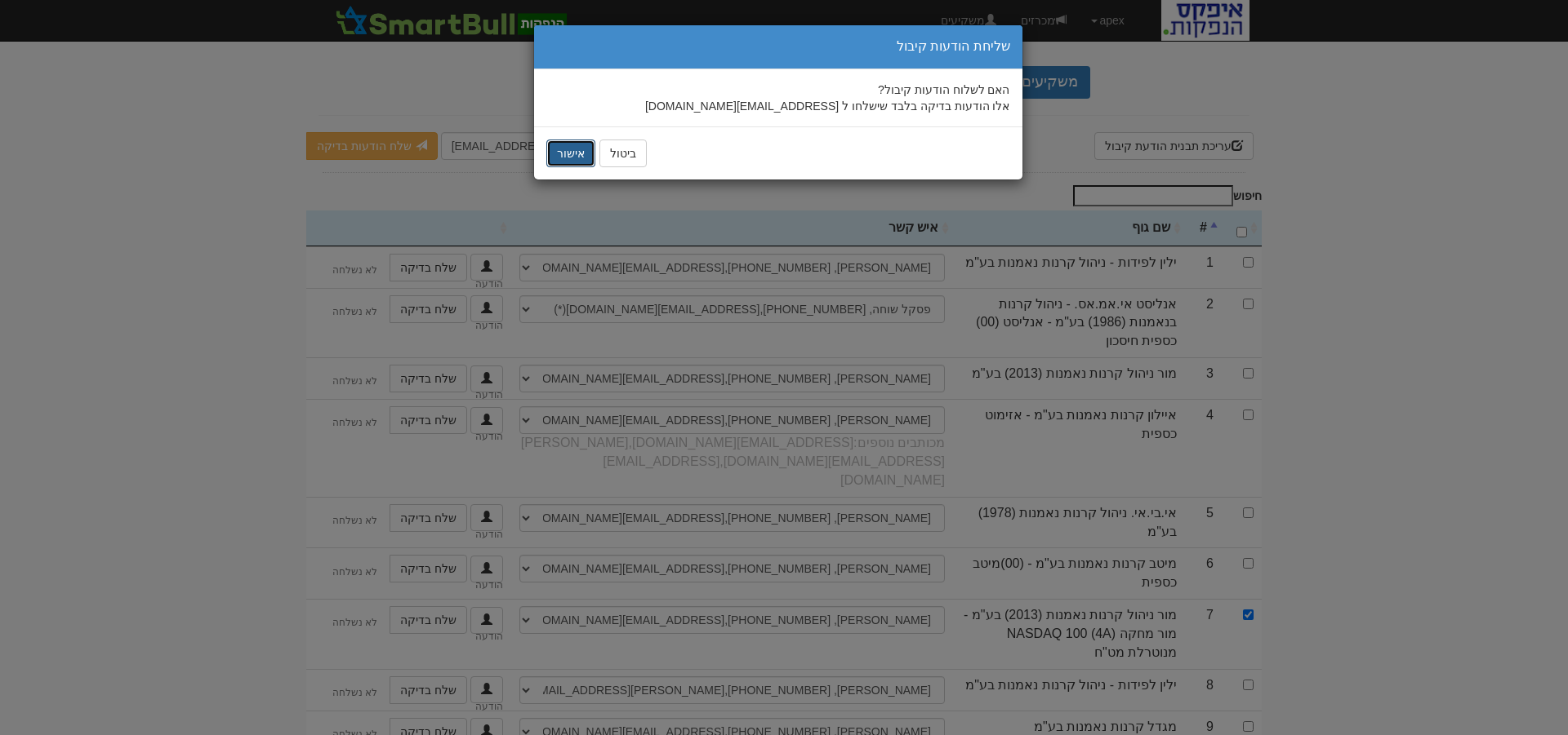
click at [575, 150] on button "אישור" at bounding box center [571, 153] width 49 height 28
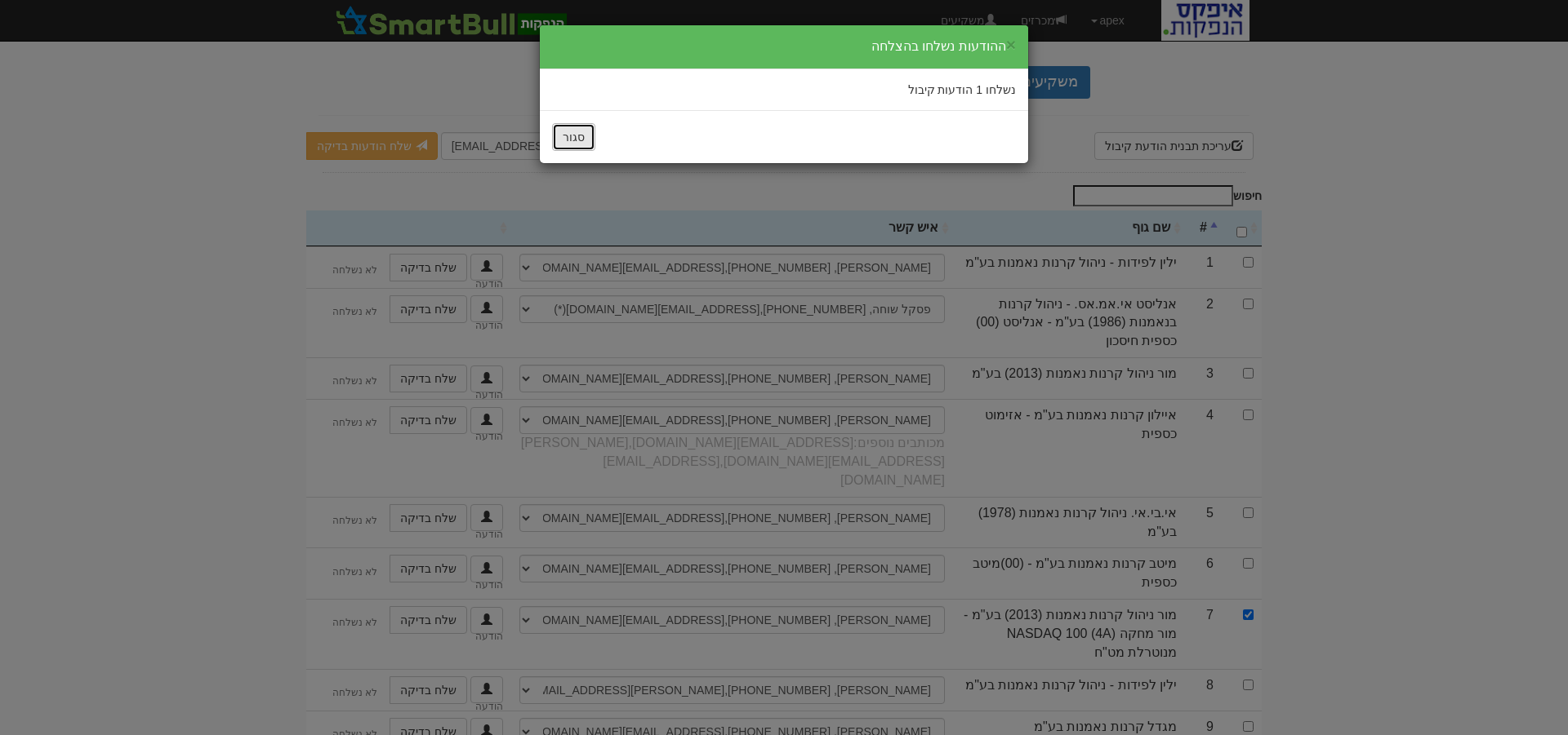
click at [574, 132] on button "סגור" at bounding box center [573, 137] width 44 height 28
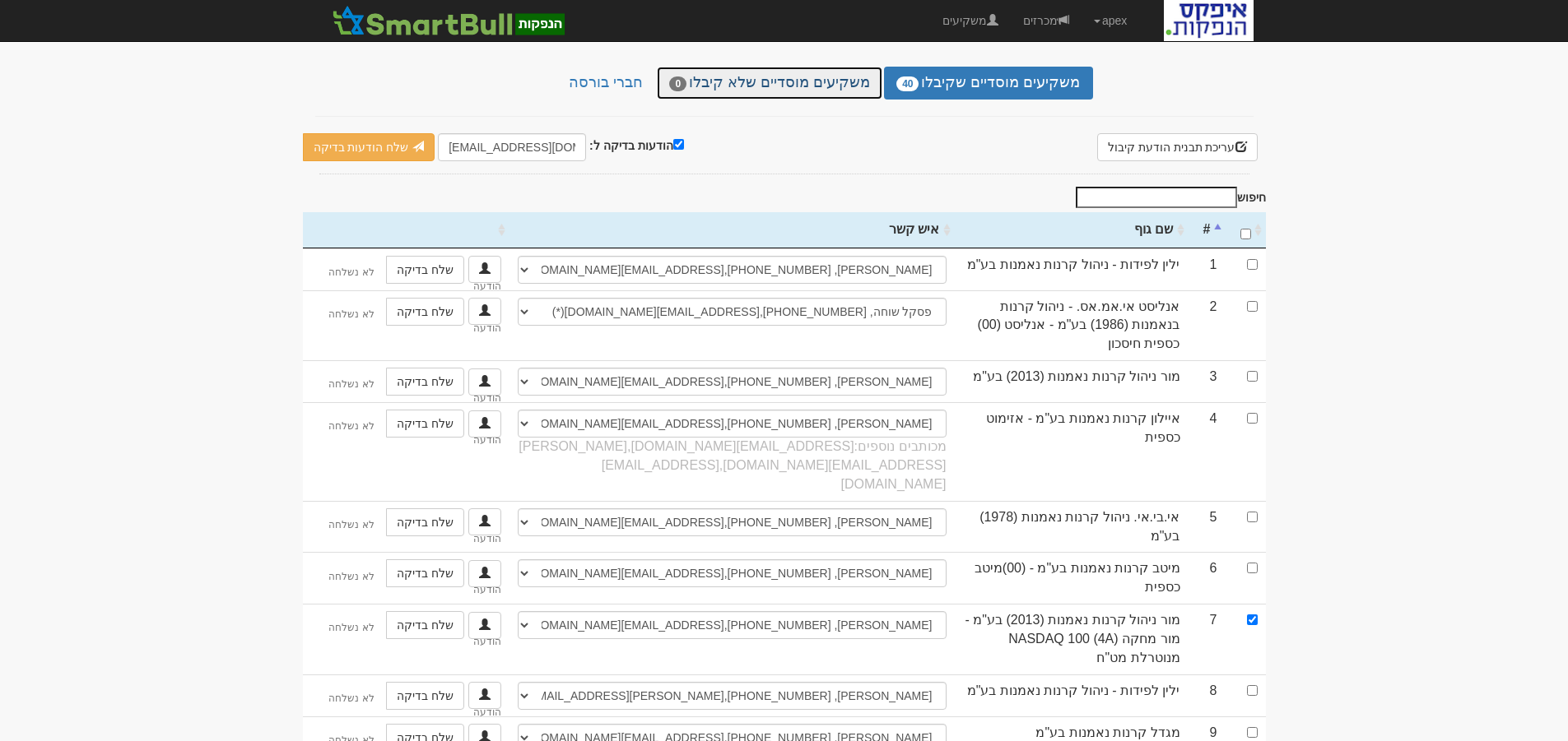
click at [801, 66] on link "משקיעים מוסדיים שלא קיבלו 0" at bounding box center [769, 83] width 226 height 33
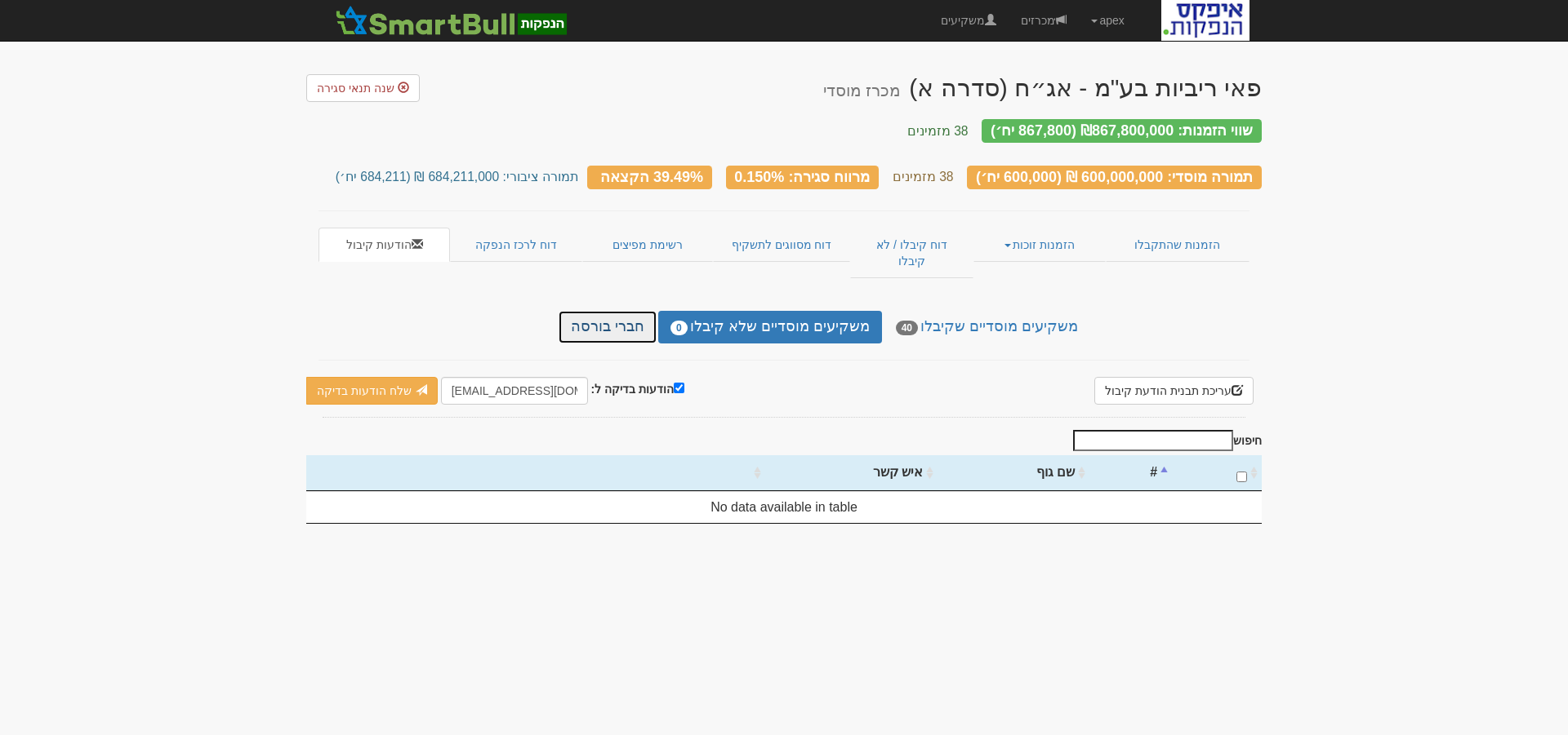
click at [620, 311] on link "חברי בורסה" at bounding box center [607, 328] width 98 height 33
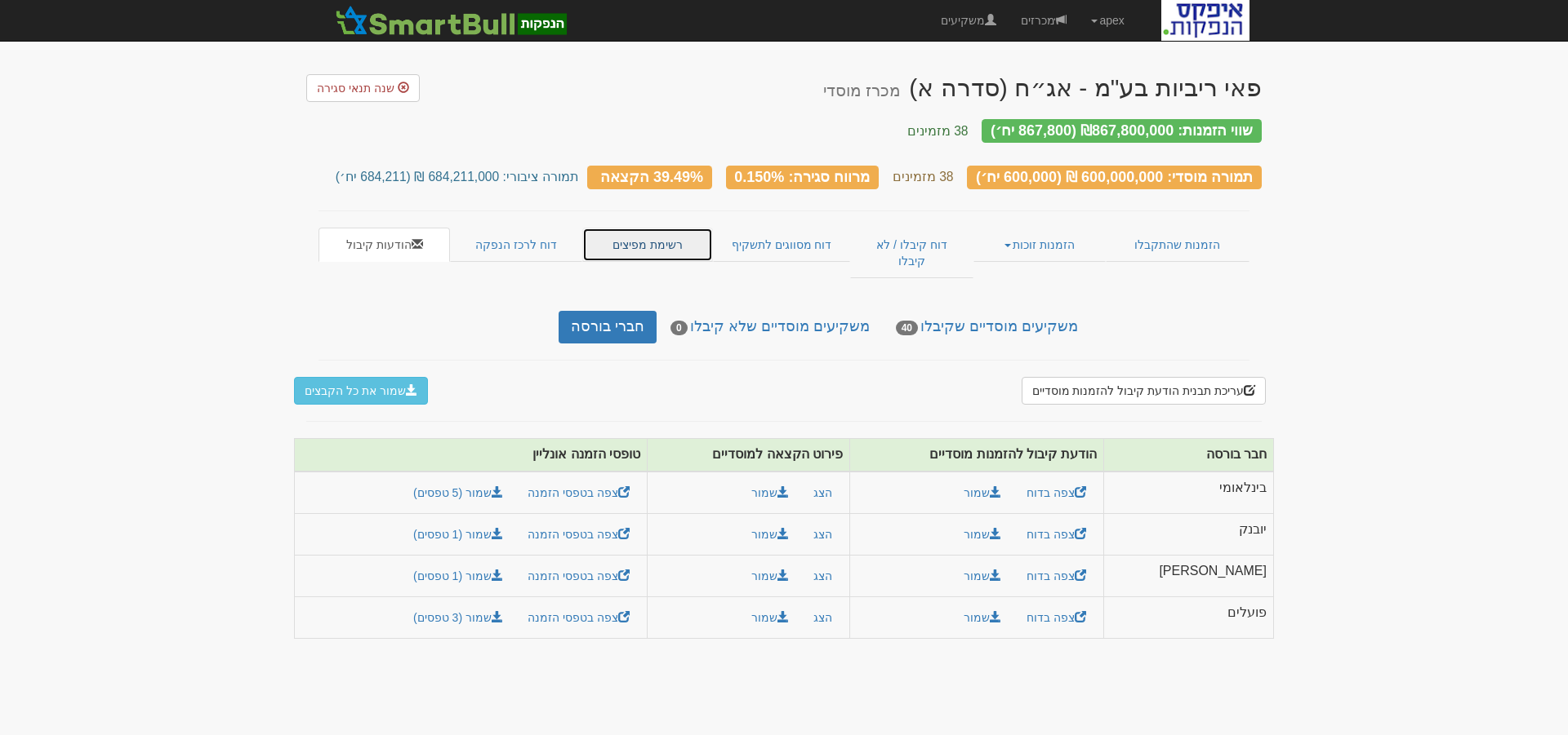
click at [664, 229] on link "רשימת מפיצים" at bounding box center [647, 244] width 131 height 34
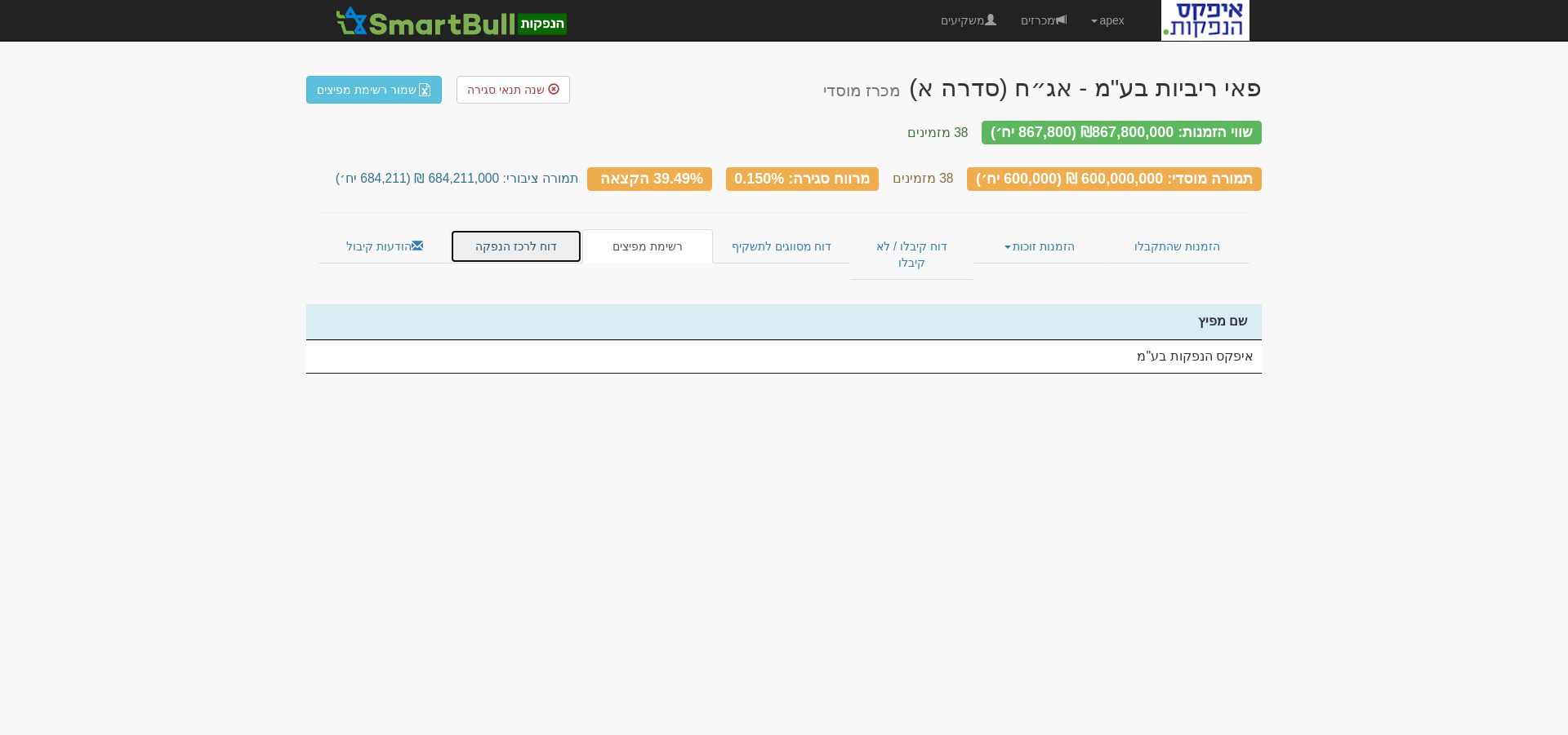
click at [509, 230] on link "דוח לרכז הנפקה" at bounding box center [516, 246] width 132 height 34
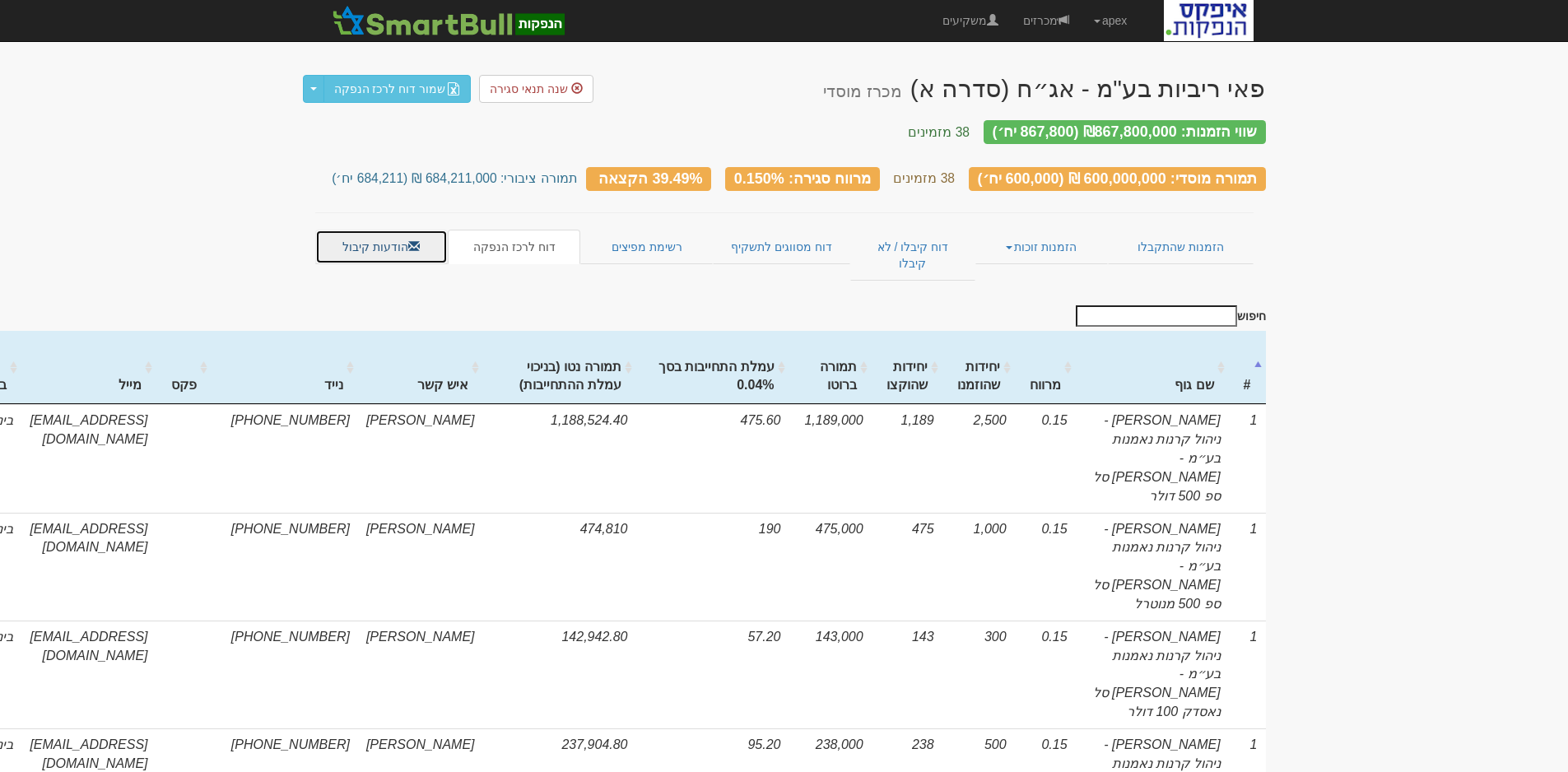
click at [399, 235] on link "הודעות קיבול" at bounding box center [381, 246] width 133 height 34
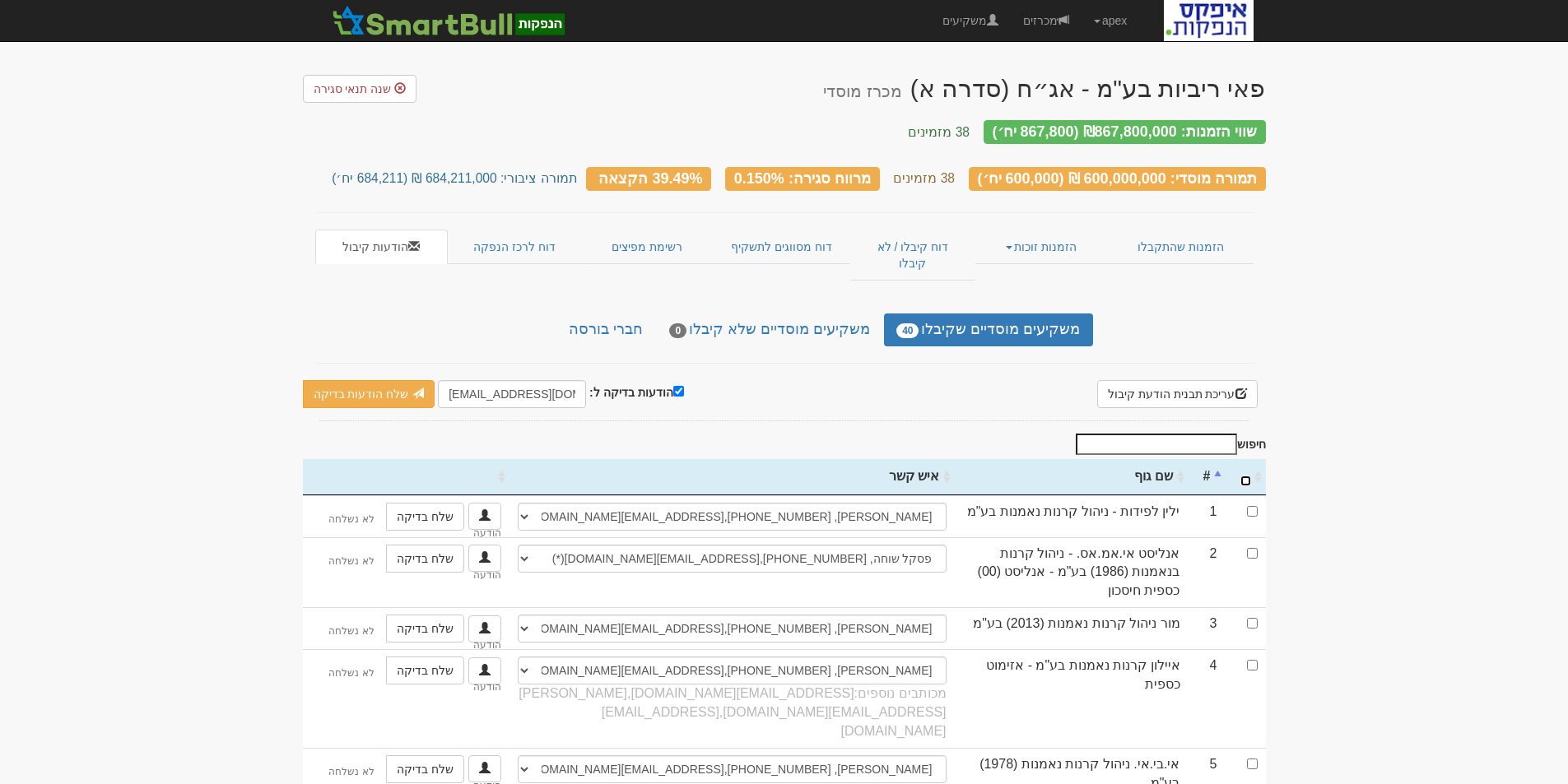
click at [1244, 476] on input "\a : activate to sort column ascending" at bounding box center [1245, 481] width 11 height 11
checkbox input "true"
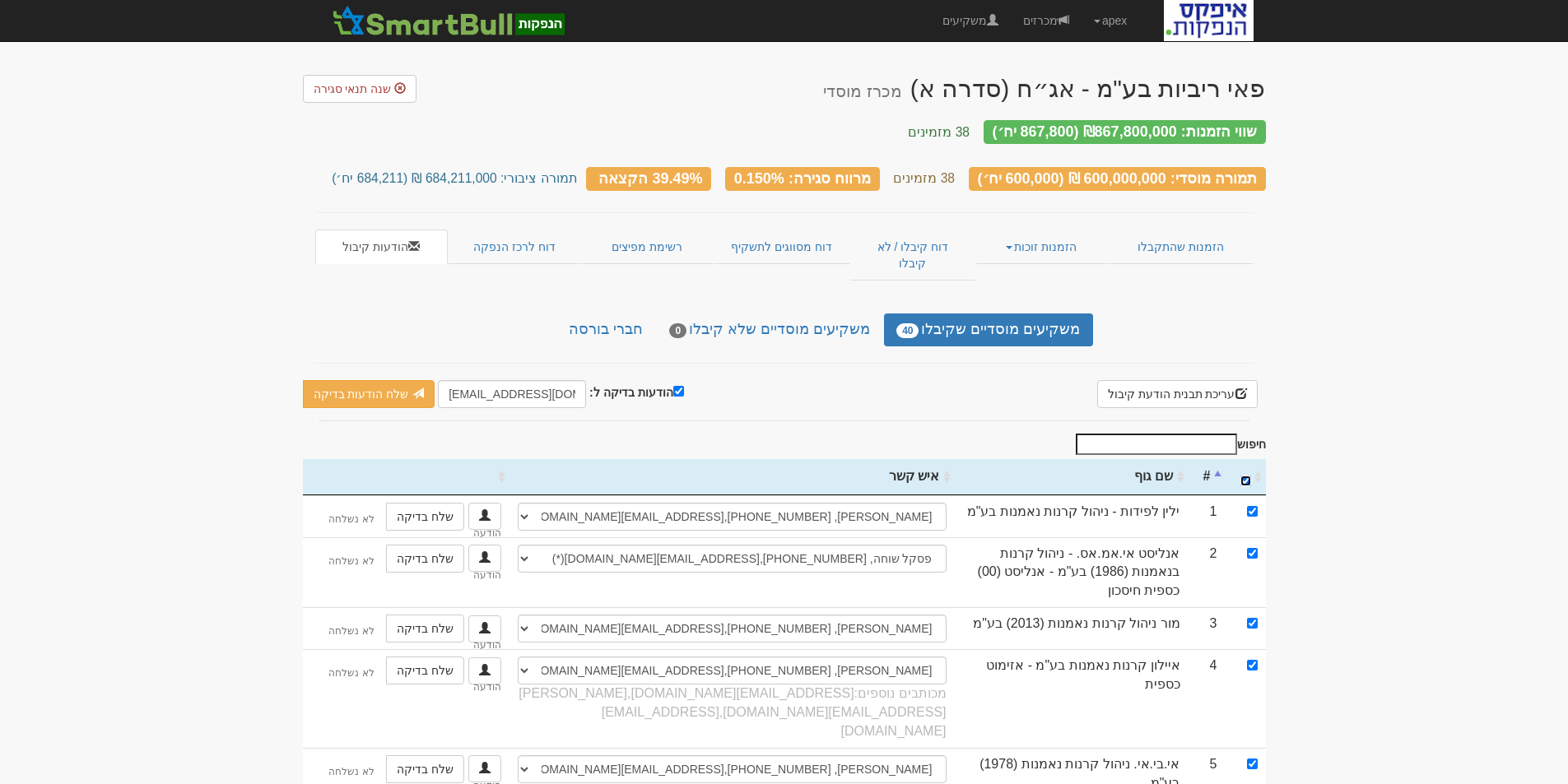
checkbox input "true"
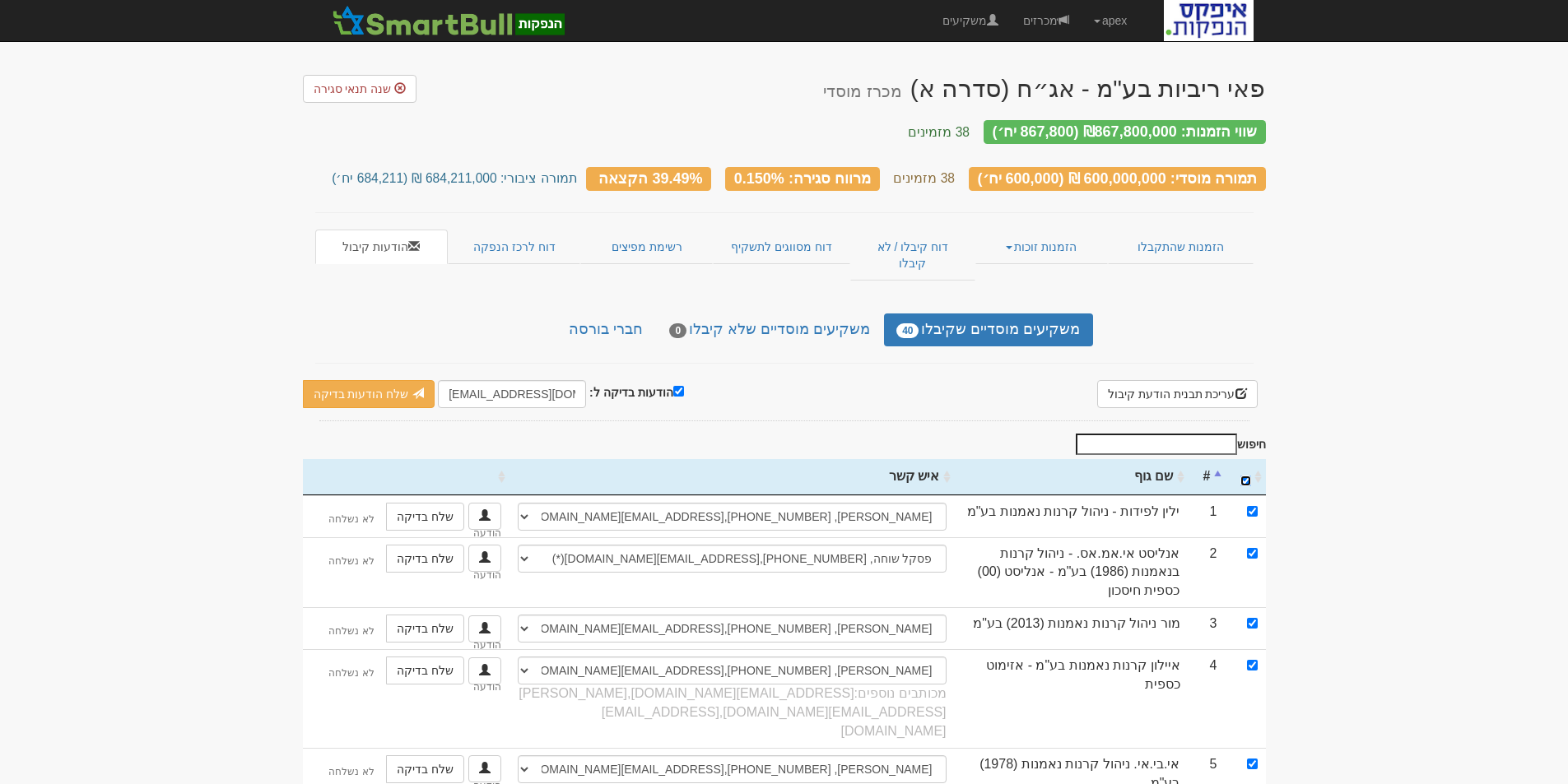
checkbox input "true"
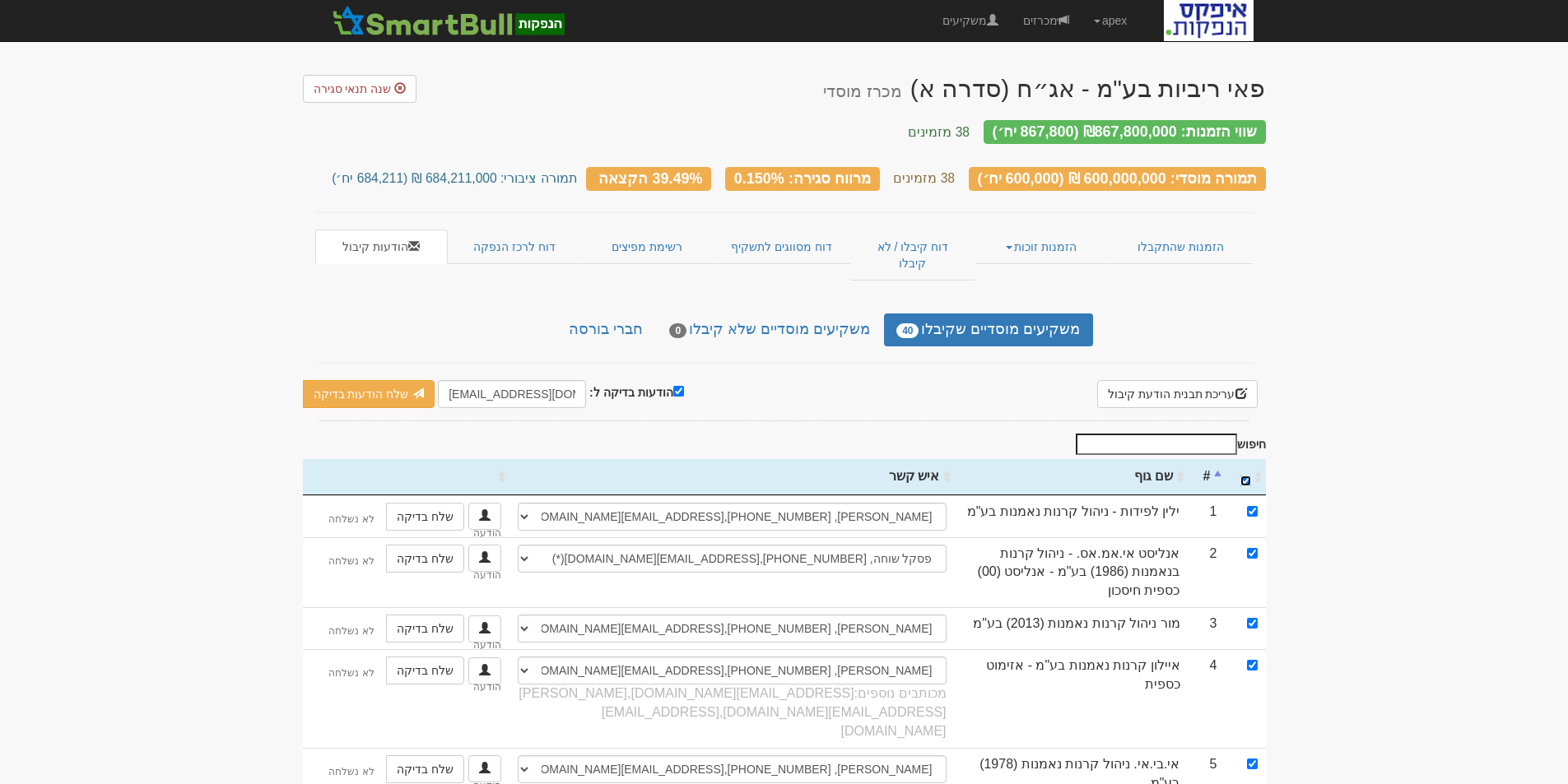
checkbox input "true"
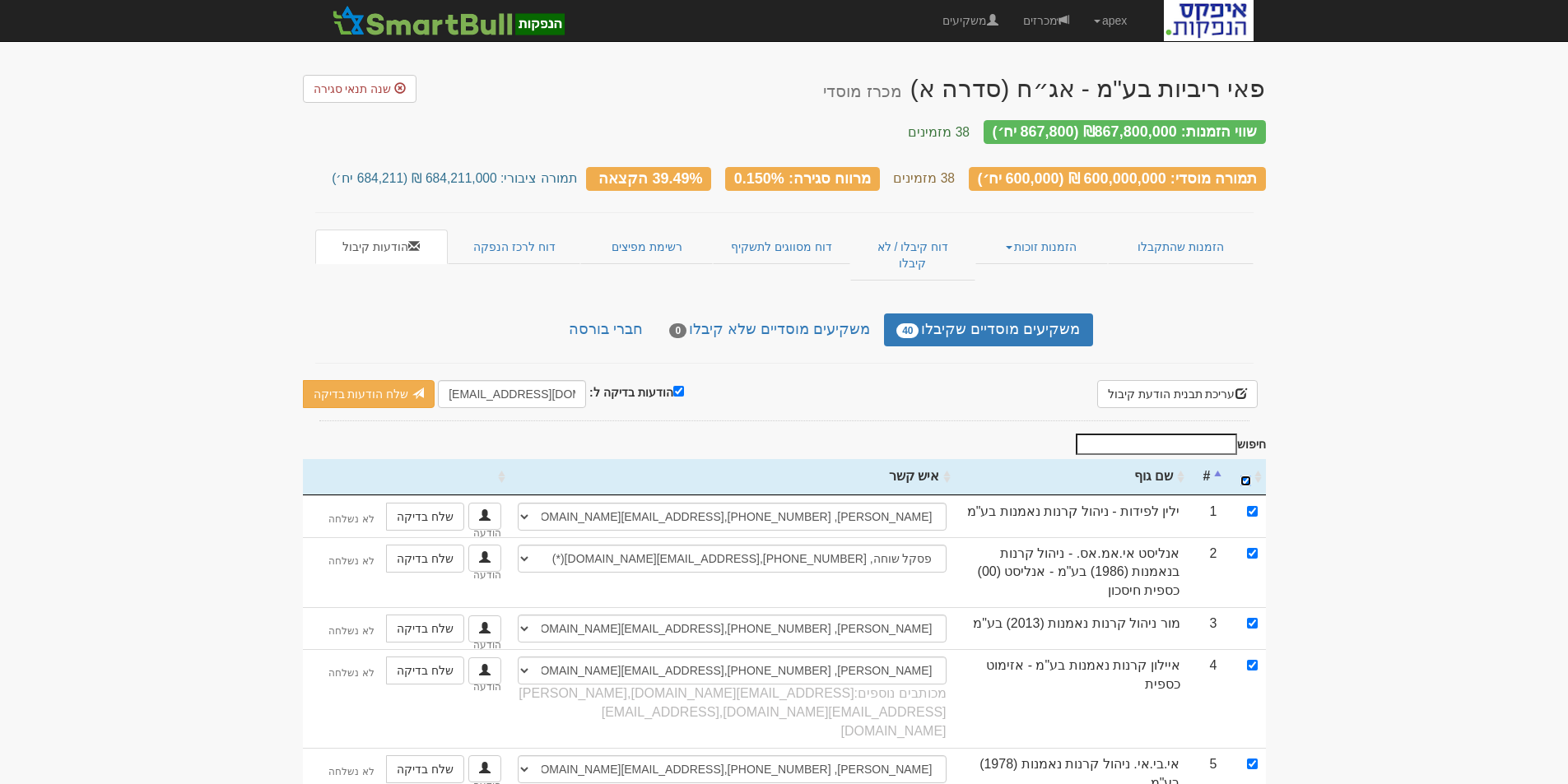
checkbox input "true"
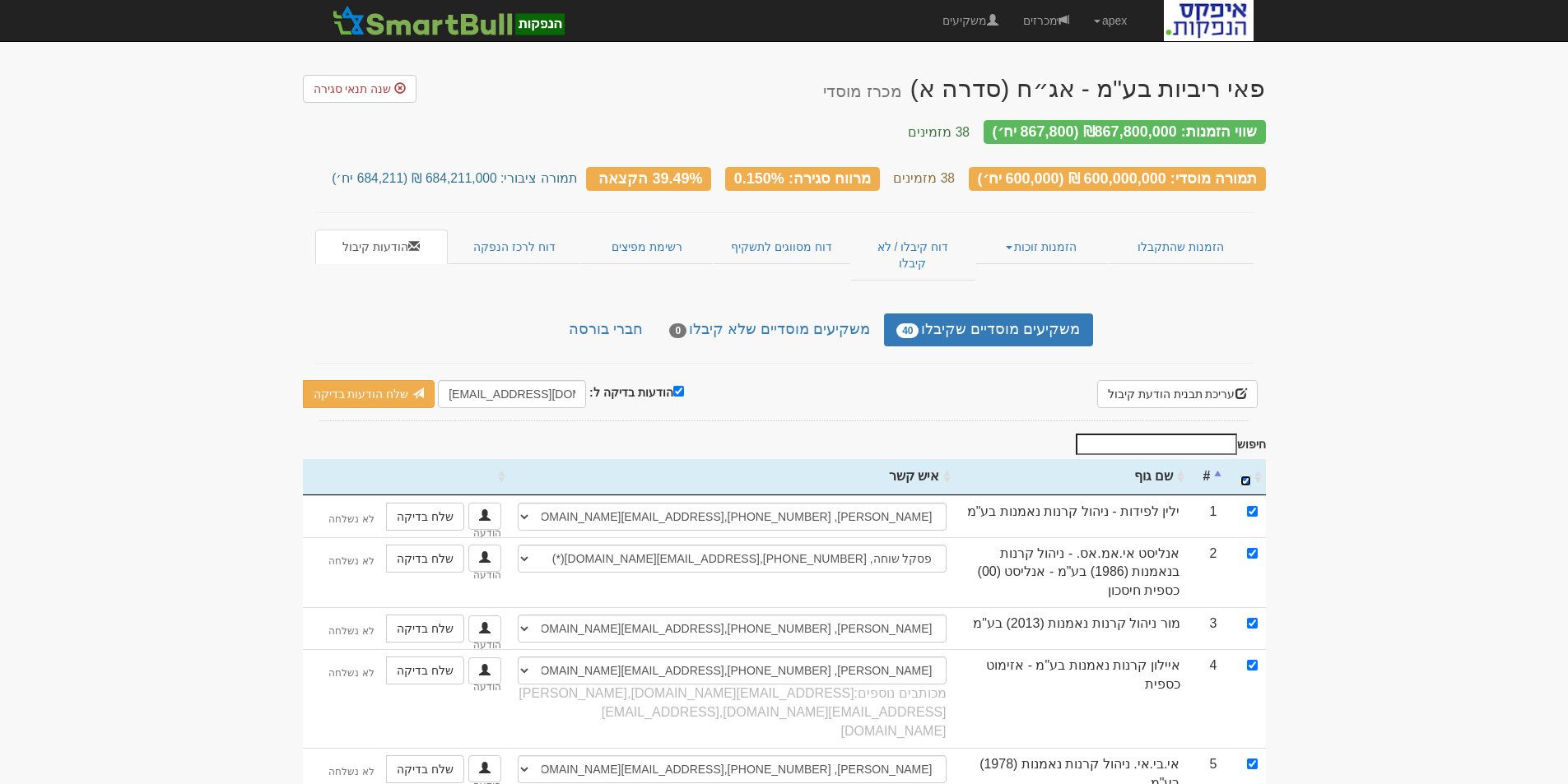
checkbox input "true"
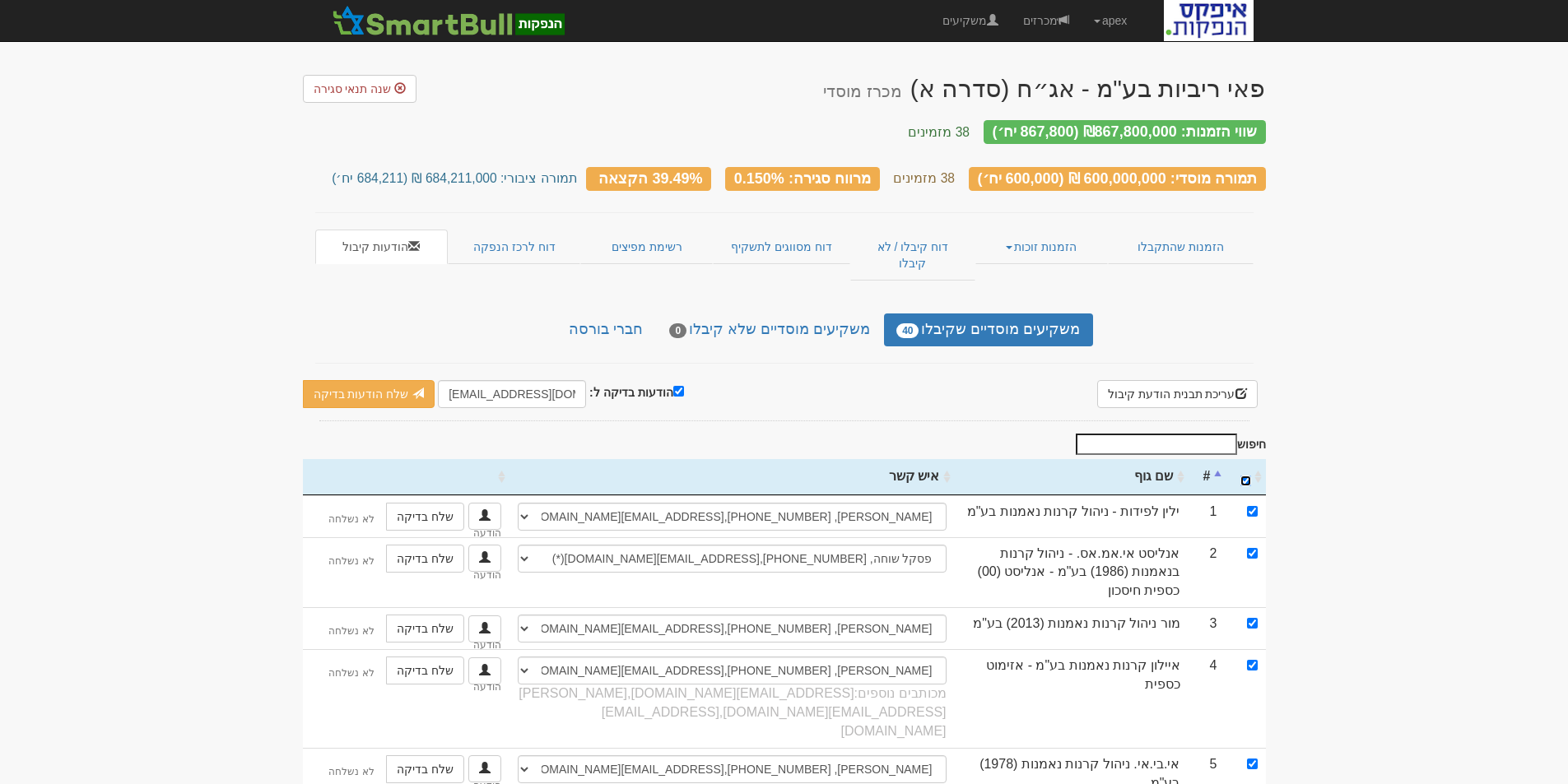
checkbox input "true"
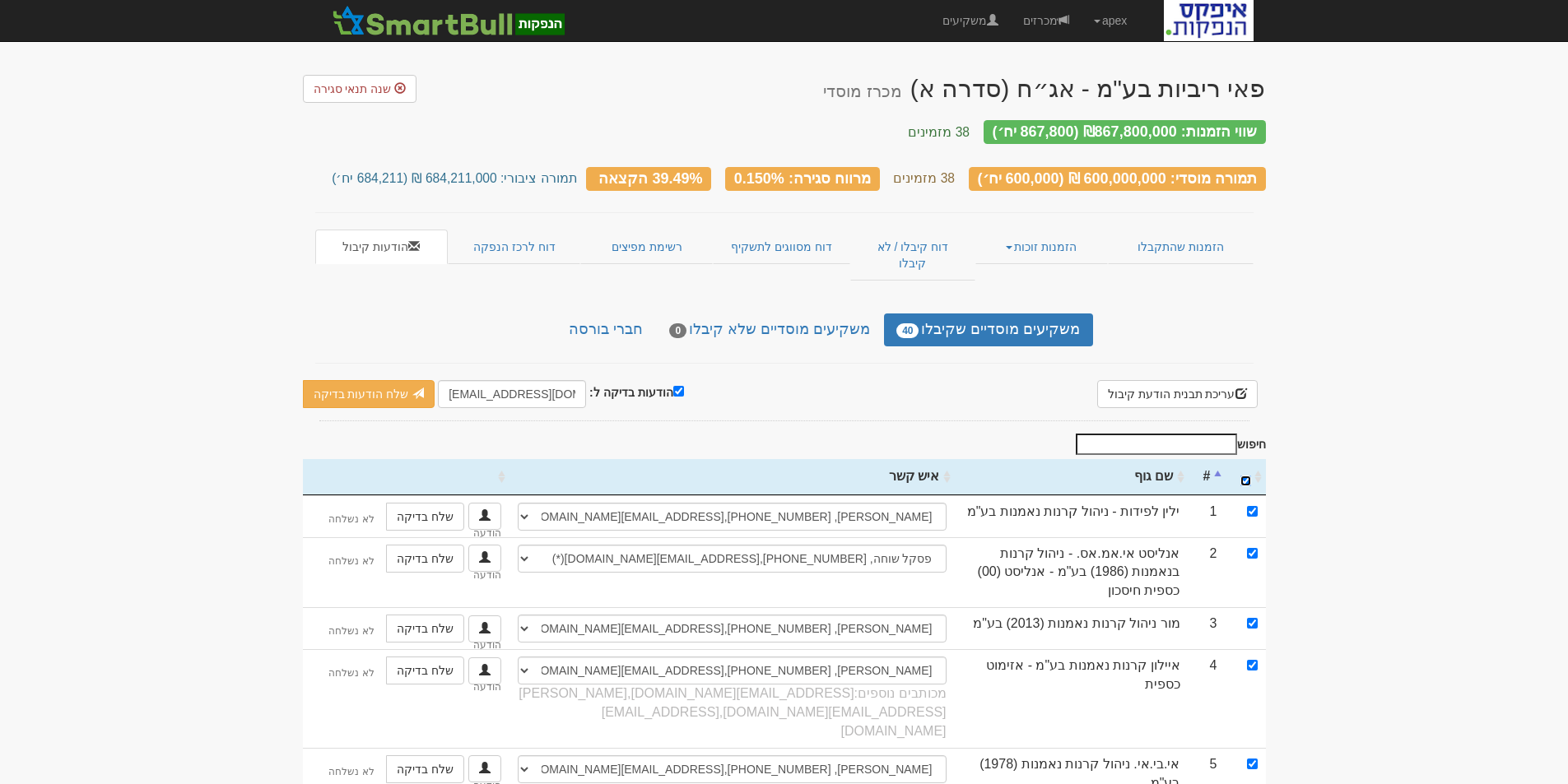
checkbox input "true"
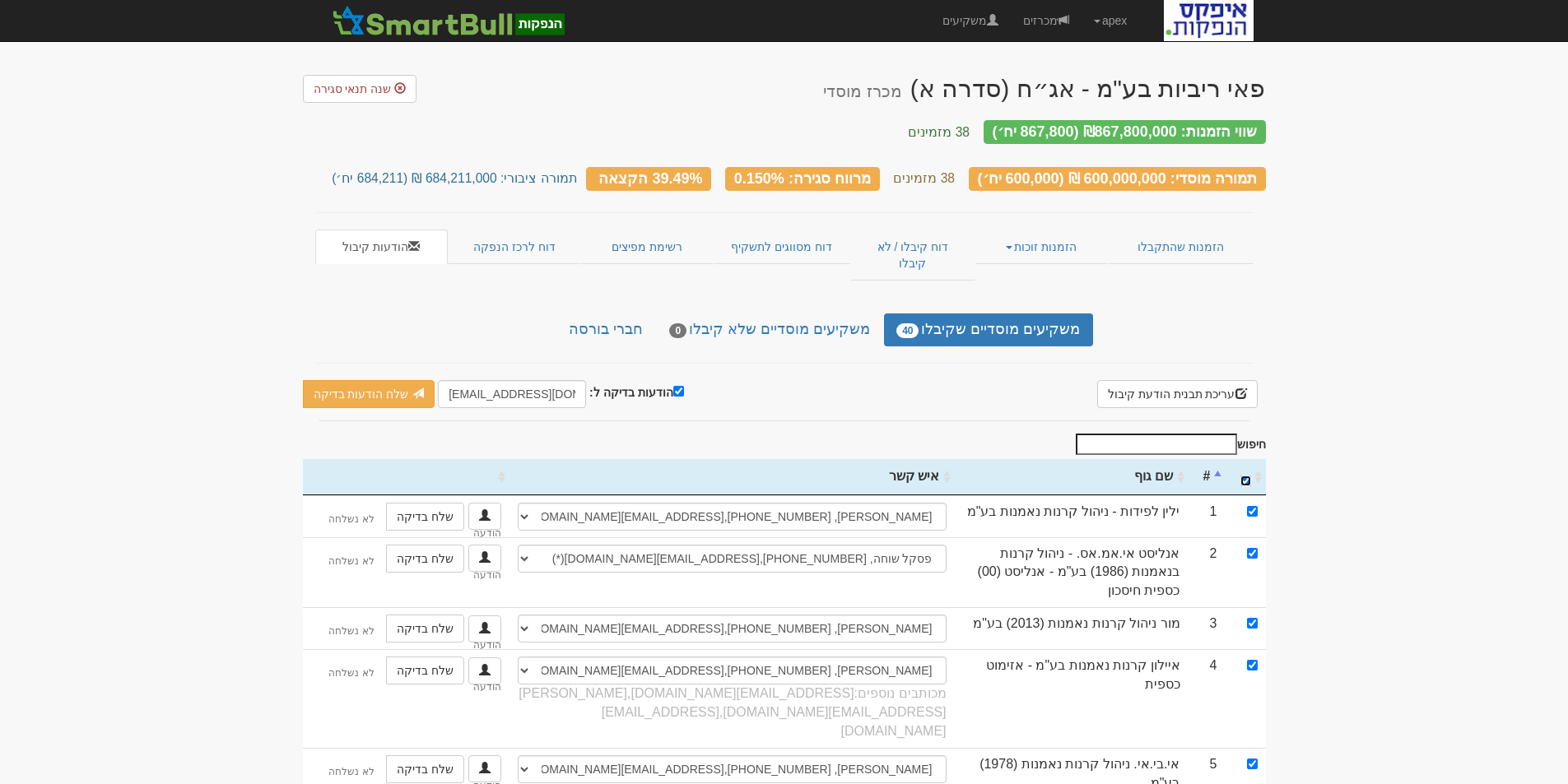
checkbox input "true"
click at [674, 386] on input "הודעות בדיקה ל:" at bounding box center [678, 391] width 11 height 11
checkbox input "false"
click at [414, 380] on link "שלח הודעות למשקיעים" at bounding box center [400, 394] width 152 height 28
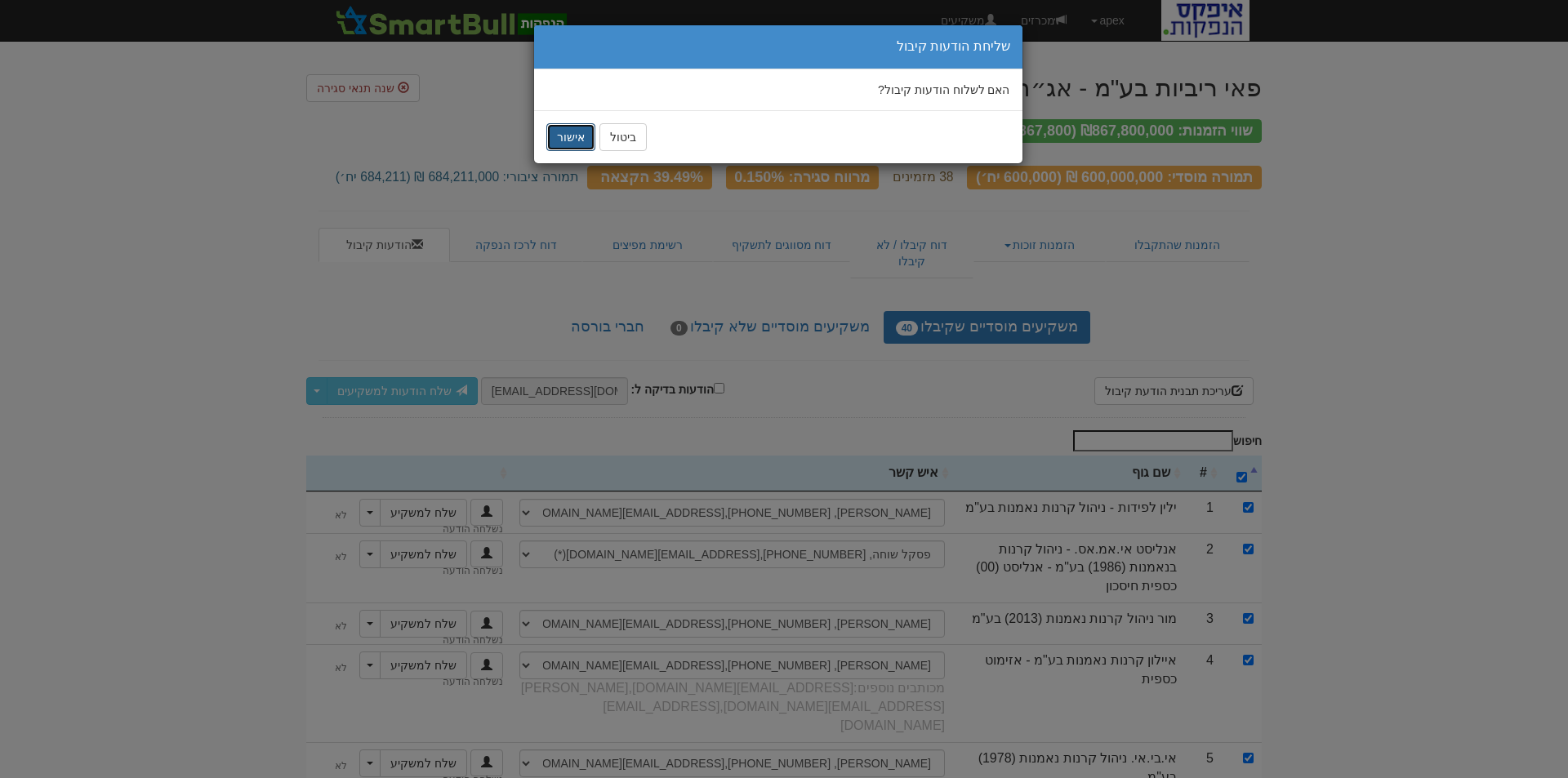
click at [569, 140] on button "אישור" at bounding box center [571, 137] width 49 height 28
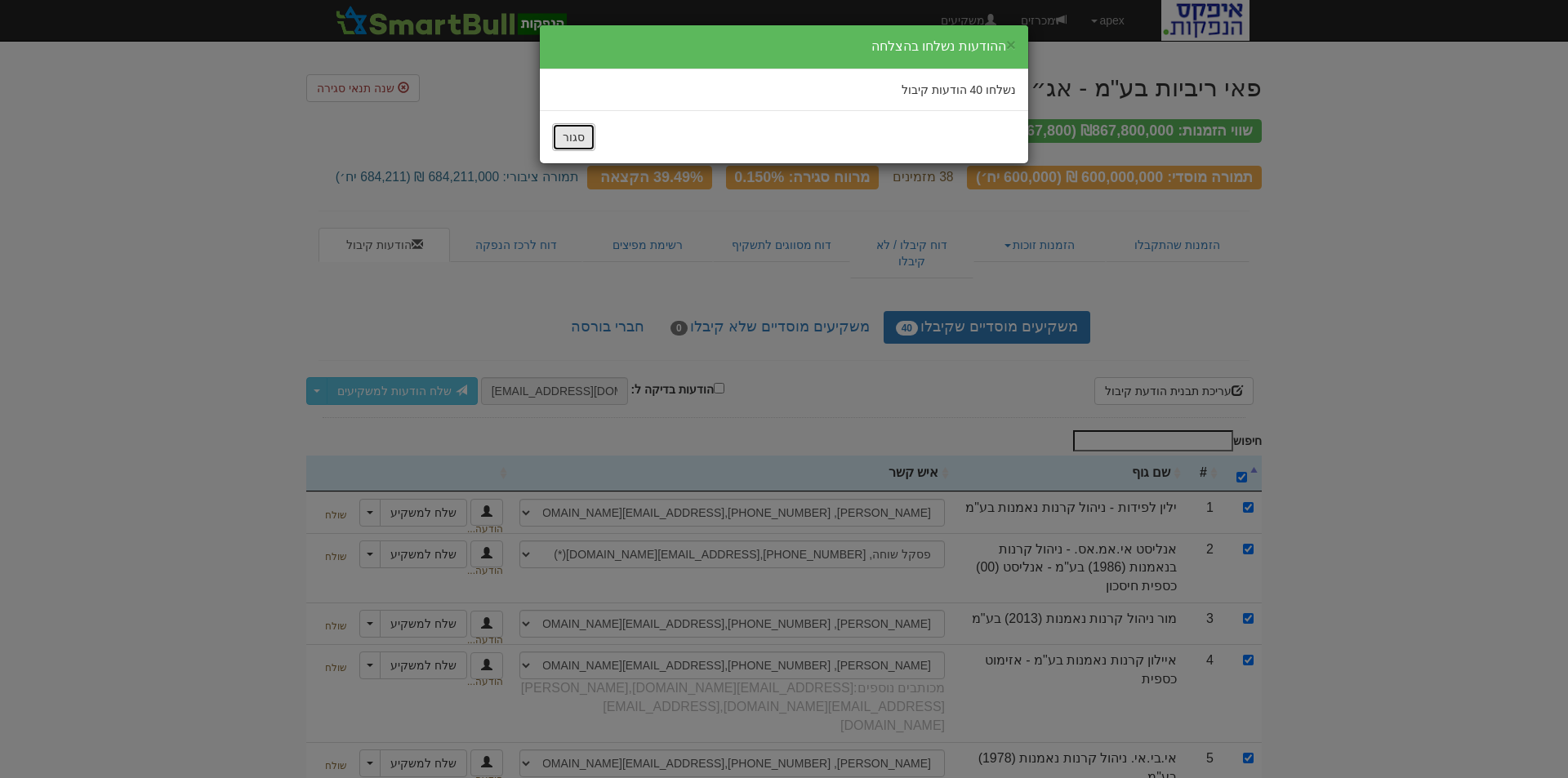
click at [569, 140] on button "סגור" at bounding box center [573, 137] width 44 height 28
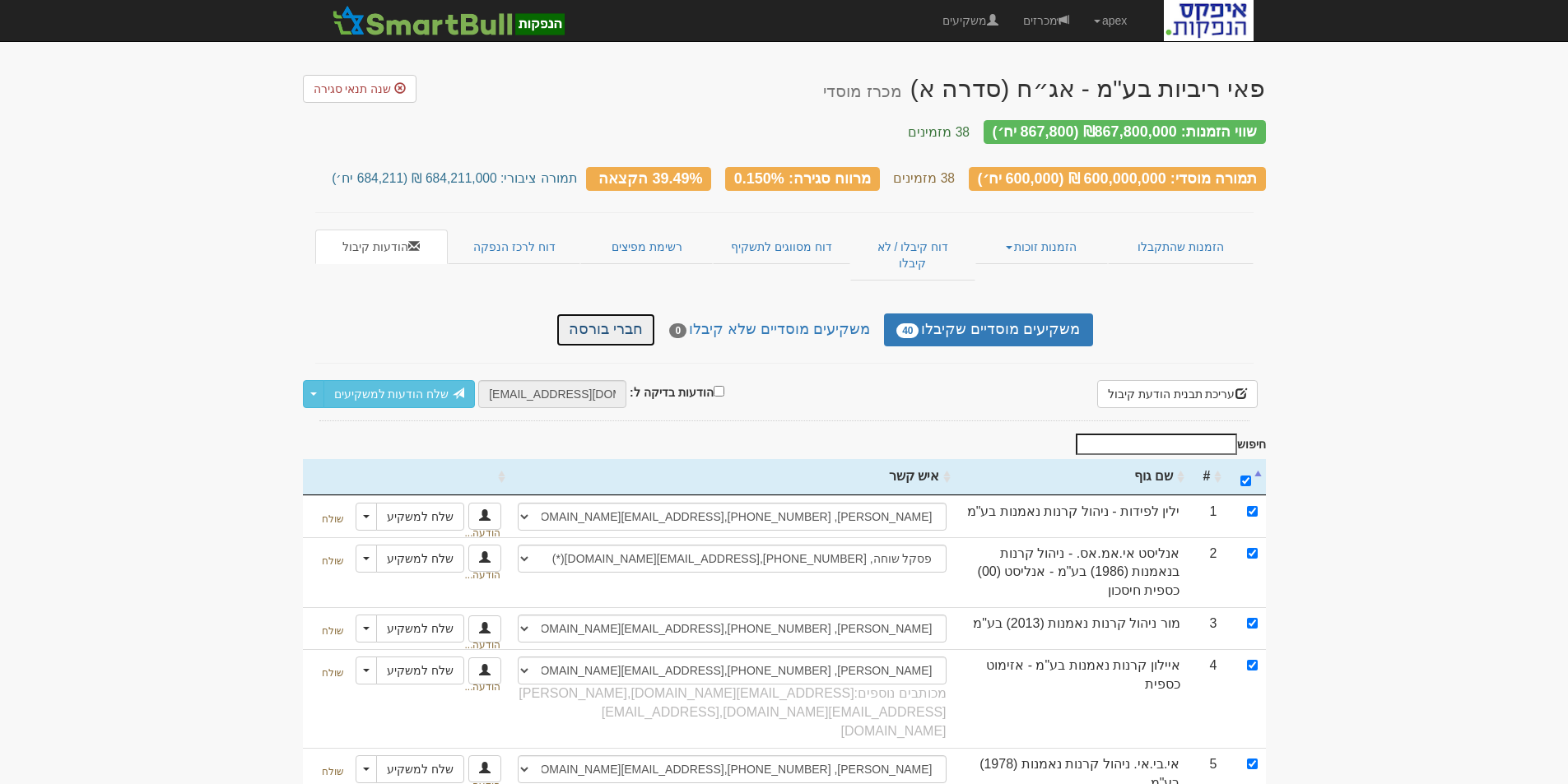
click at [632, 314] on link "חברי בורסה" at bounding box center [605, 330] width 99 height 33
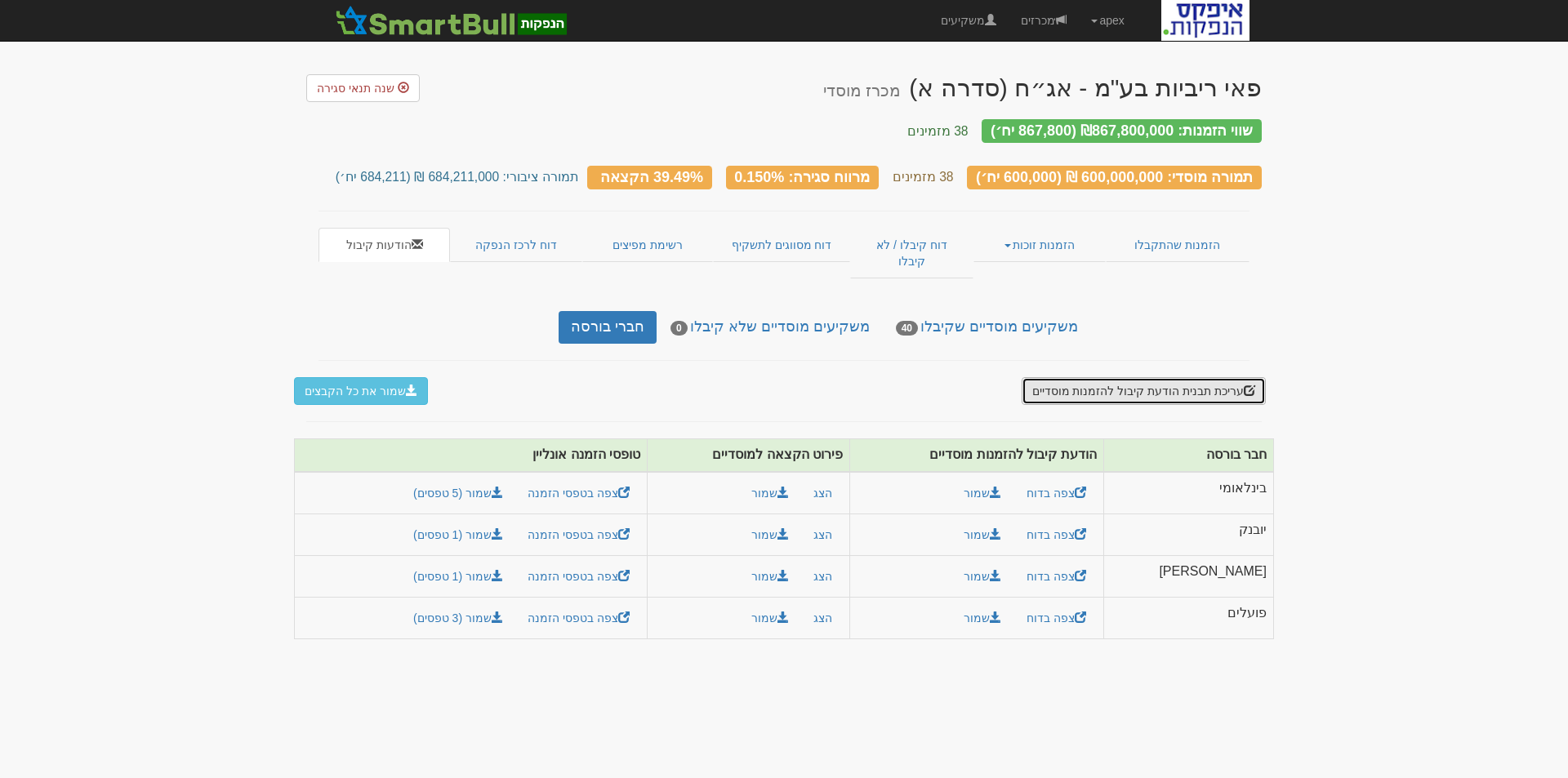
click at [1138, 377] on button "עריכת תבנית הודעת קיבול להזמנות מוסדיים" at bounding box center [1144, 391] width 245 height 28
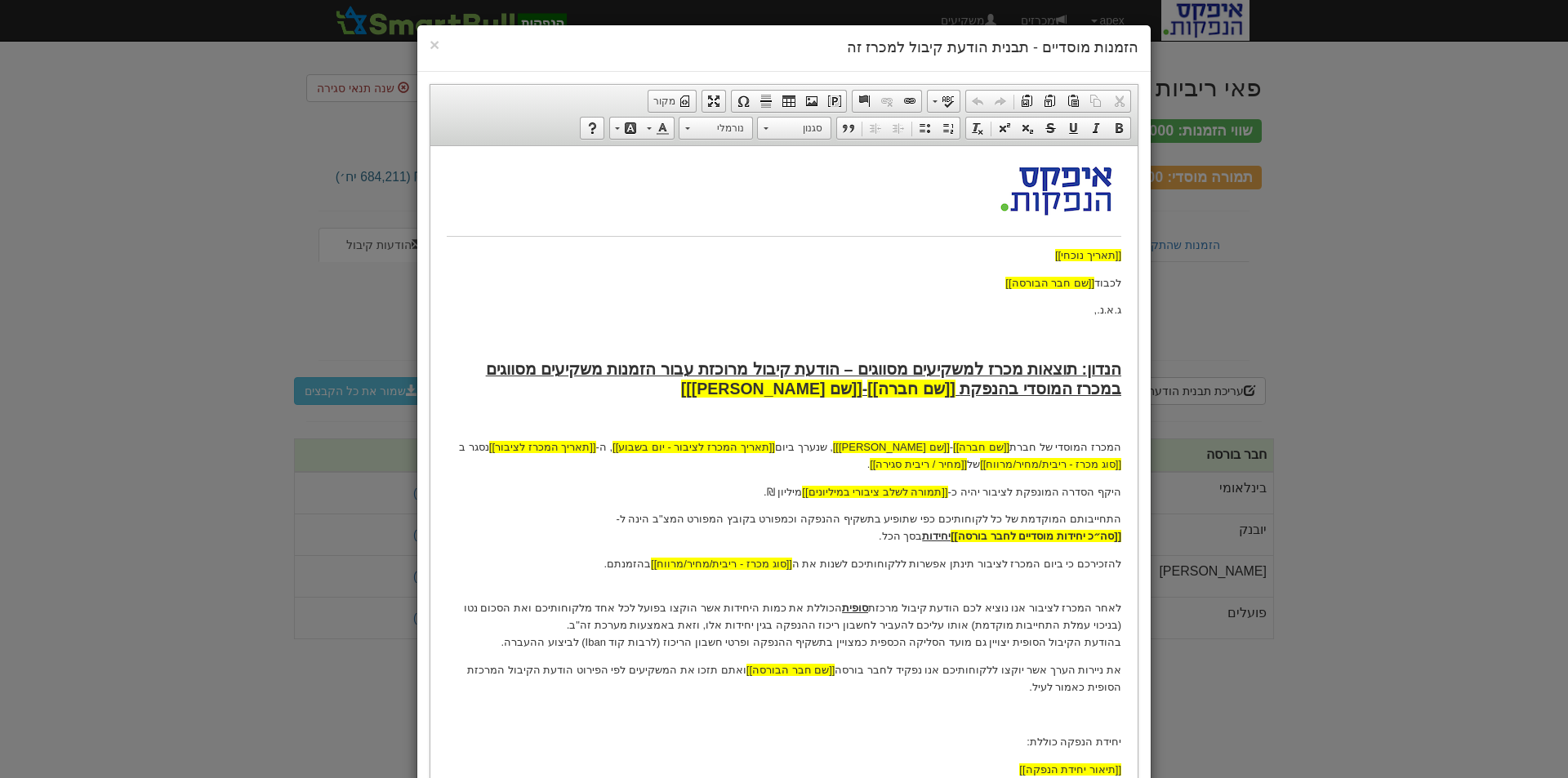
drag, startPoint x: 787, startPoint y: 236, endPoint x: 645, endPoint y: 245, distance: 142.3
click at [644, 240] on body "[[תאריך נוכחי]] לכבוד [[שם חבר הבורסה]] ג.א.נ., הנדון: תוצאות מכרז למשקיעים מסו…" at bounding box center [783, 511] width 674 height 699
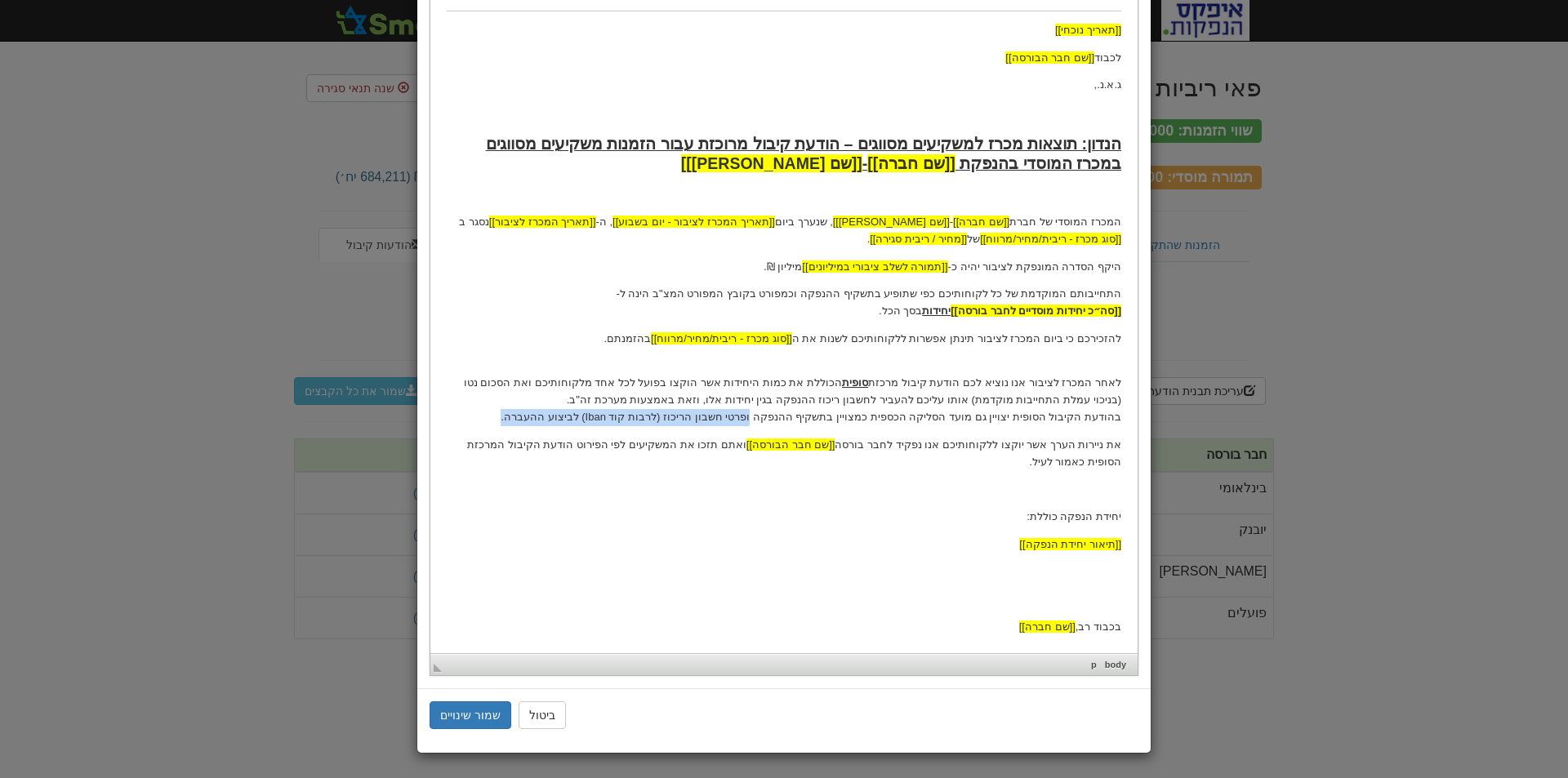
drag, startPoint x: 788, startPoint y: 417, endPoint x: 558, endPoint y: 420, distance: 230.0
click at [558, 420] on p "לאחר המכרז לציבור אנו נוציא לכם הודעת קיבול מרכזת סופית הכוללת את כמות היחידות …" at bounding box center [783, 393] width 674 height 68
drag, startPoint x: 1122, startPoint y: 444, endPoint x: 1071, endPoint y: 465, distance: 55.2
click at [1071, 465] on html "[[תאריך נוכחי]] לכבוד [[שם חבר הבורסה]] ג.א.נ., הנדון: תוצאות מכרז למשקיעים מסו…" at bounding box center [784, 286] width 707 height 731
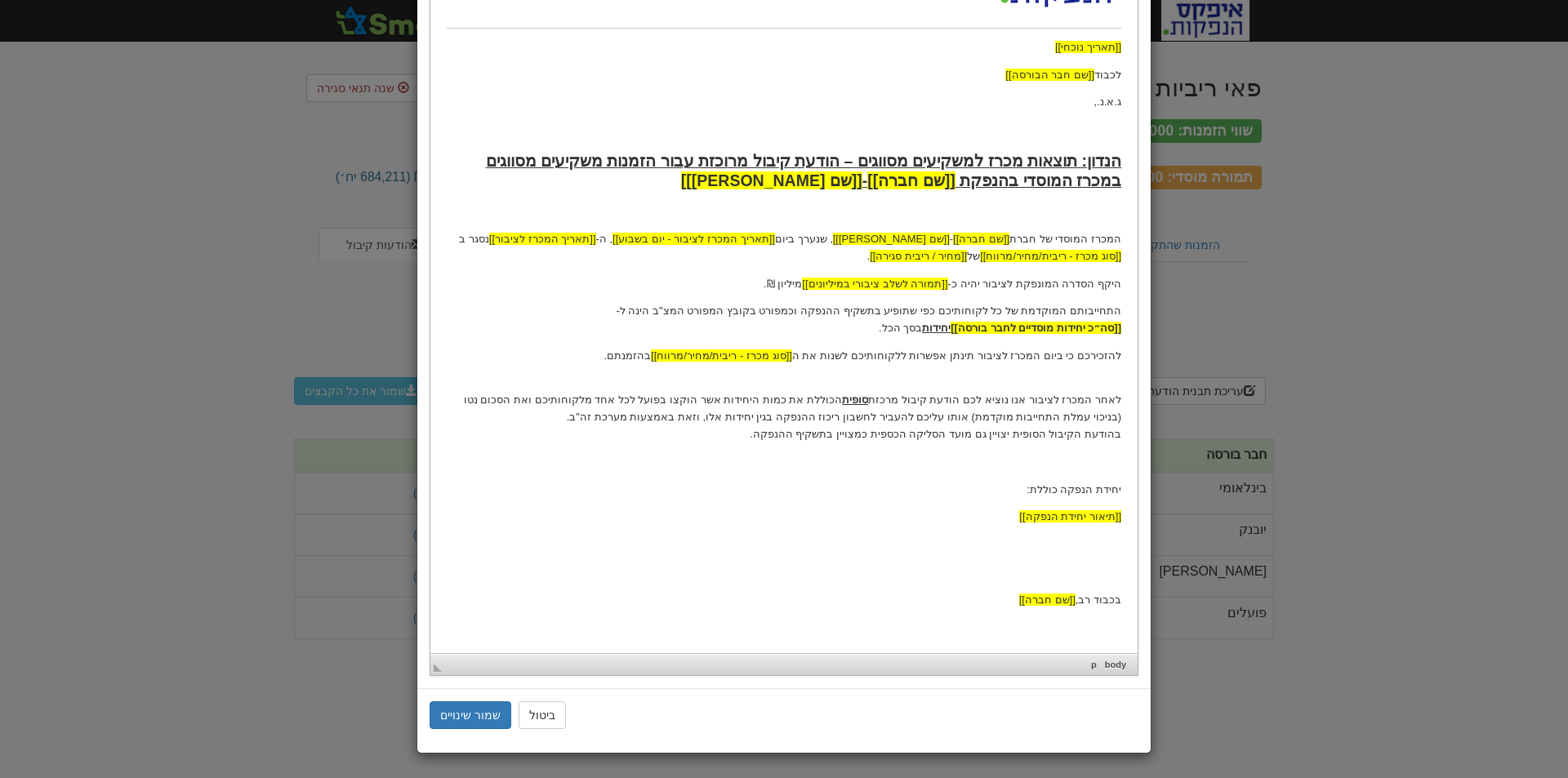
scroll to position [180, 0]
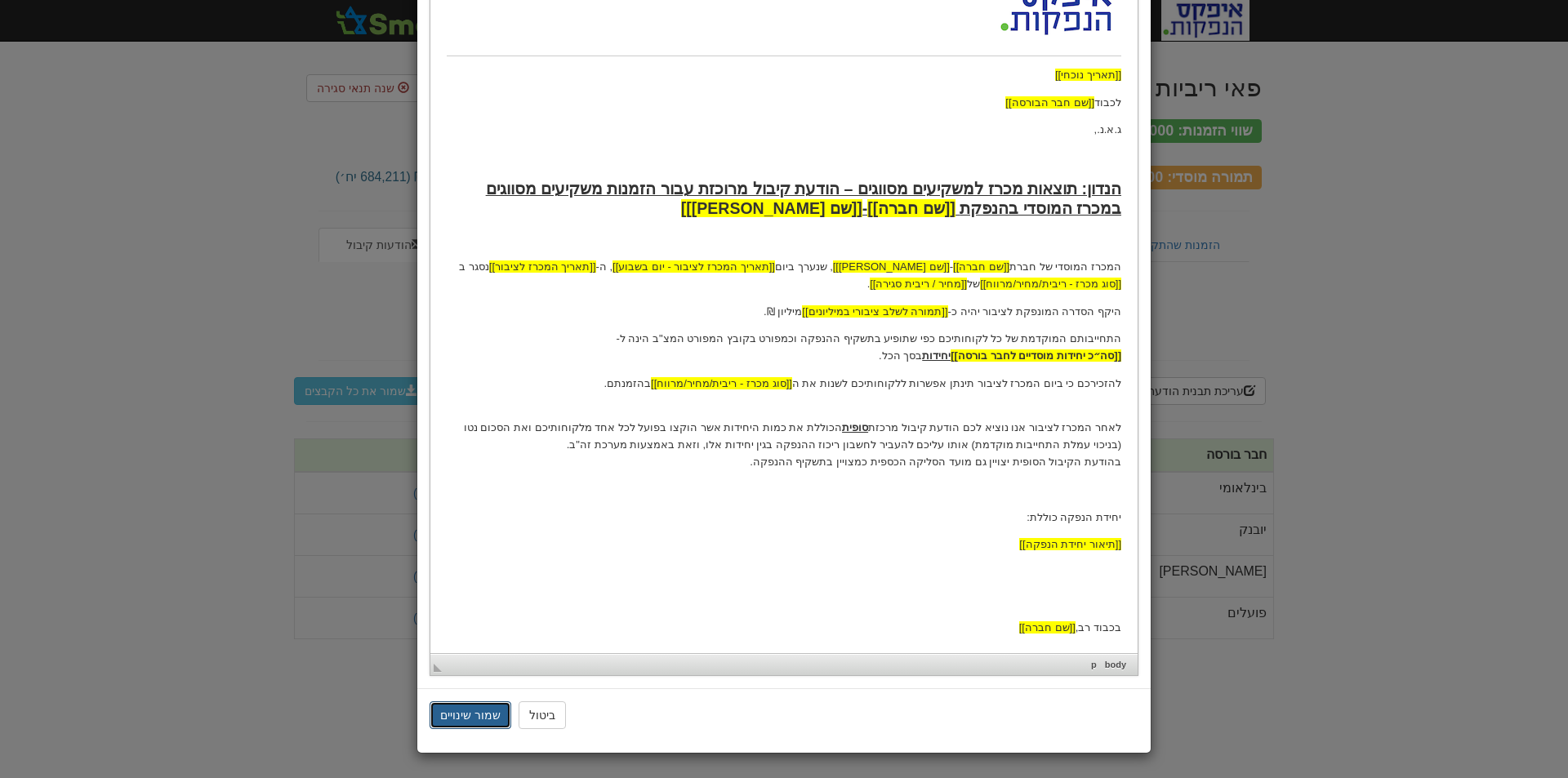
click at [468, 716] on button "שמור שינויים" at bounding box center [471, 715] width 82 height 28
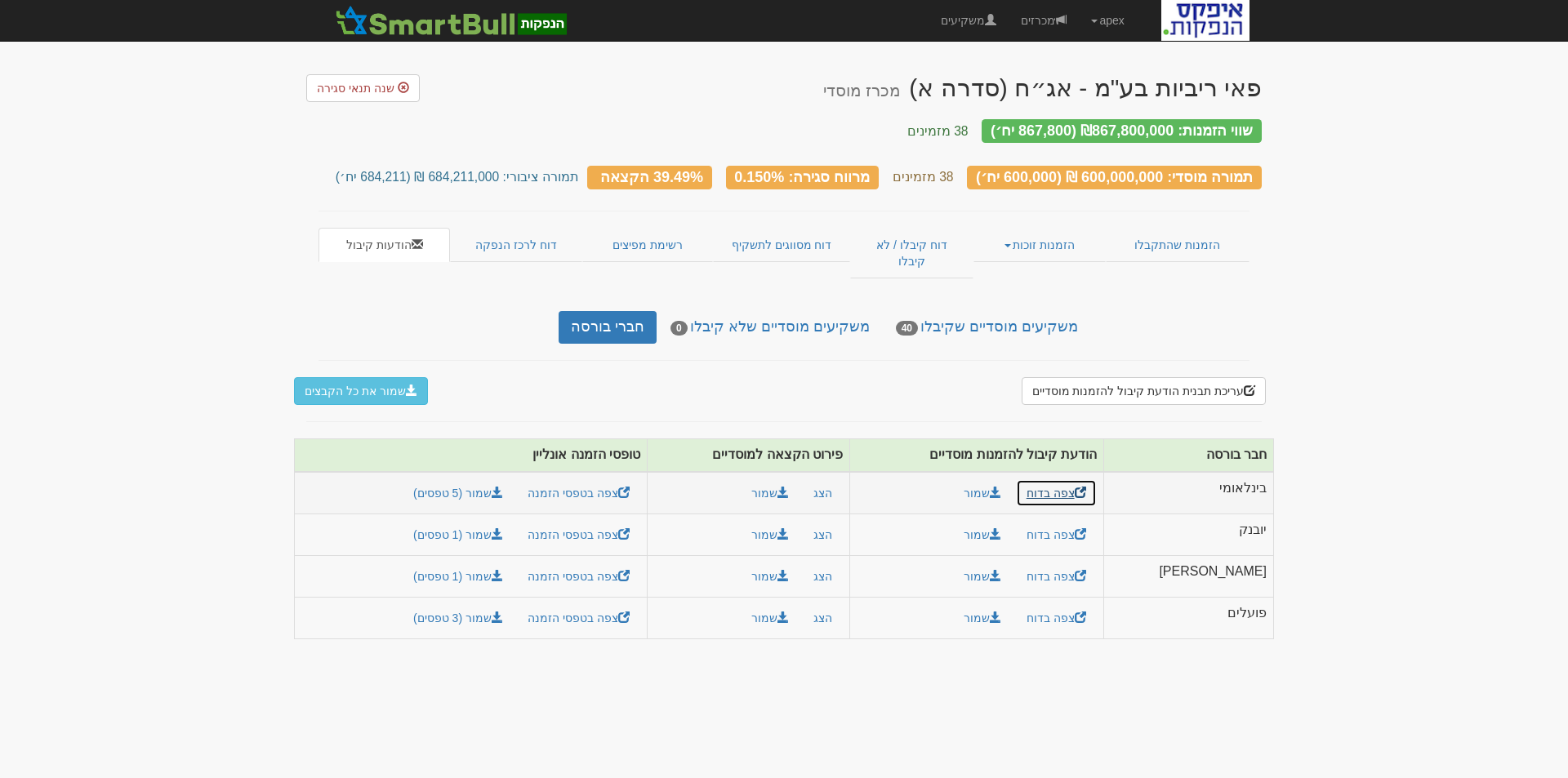
click at [1097, 479] on link "צפה בדוח" at bounding box center [1056, 493] width 81 height 28
click at [1144, 377] on button "עריכת תבנית הודעת קיבול להזמנות מוסדיים" at bounding box center [1144, 391] width 245 height 28
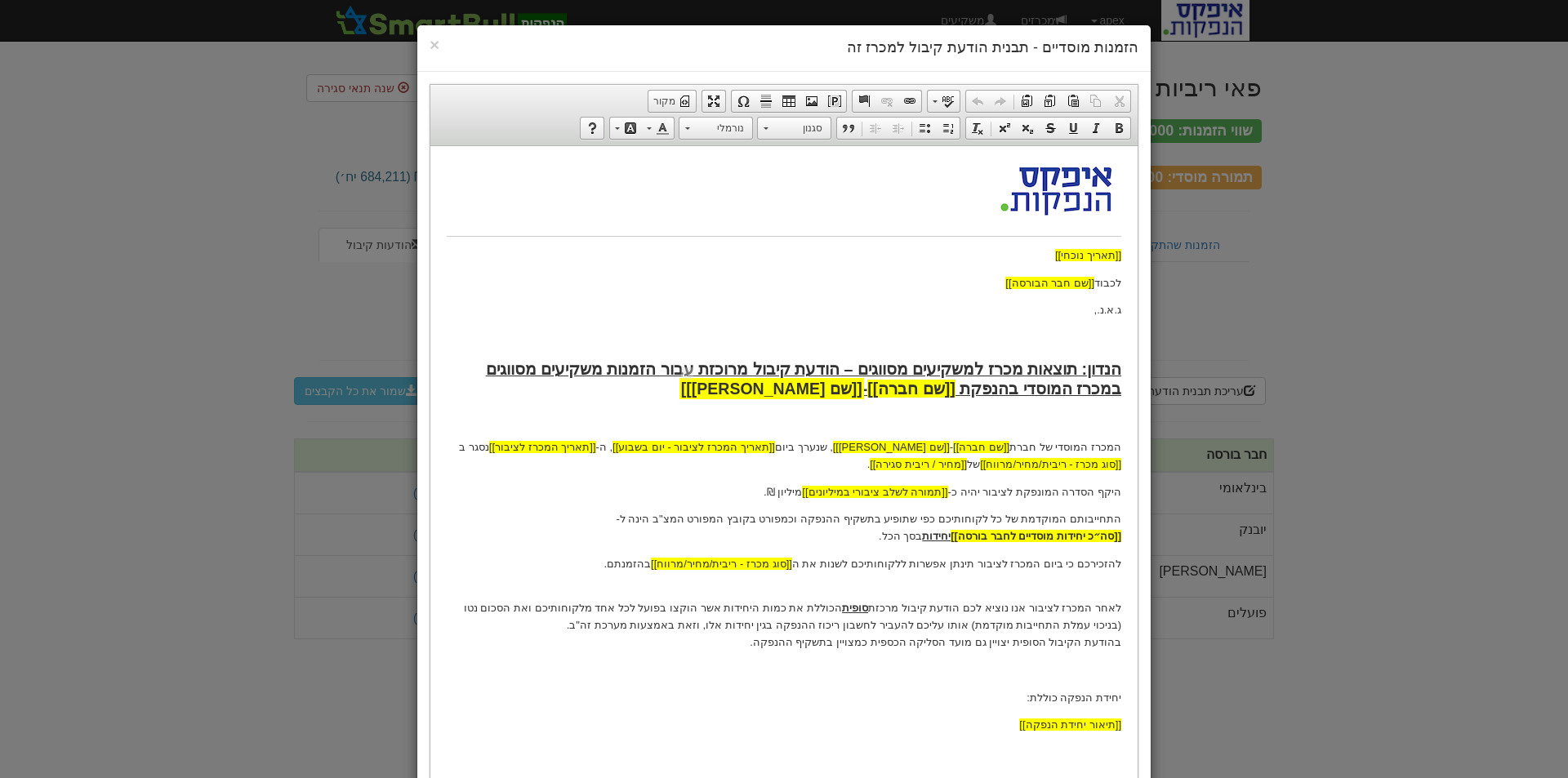
drag, startPoint x: 1035, startPoint y: 376, endPoint x: 907, endPoint y: 381, distance: 128.1
click at [907, 381] on body "[[תאריך נוכחי]] לכבוד [[שם חבר הבורסה]] ג.א.נ., הנדון: תוצאות מכרז למשקיעים מסו…" at bounding box center [783, 489] width 674 height 655
drag, startPoint x: 1035, startPoint y: 623, endPoint x: 675, endPoint y: 628, distance: 360.0
click at [675, 628] on p "לאחר המכרז לציבור אנו נוציא לכם הודעת קיבול מרכזת סופית הכוללת את כמות היחידות …" at bounding box center [783, 617] width 674 height 68
click at [841, 641] on p "לאחר המכרז לציבור אנו נוציא לכם הודעת קיבול מרכזת סופית הכוללת את כמות היחידות …" at bounding box center [783, 617] width 674 height 68
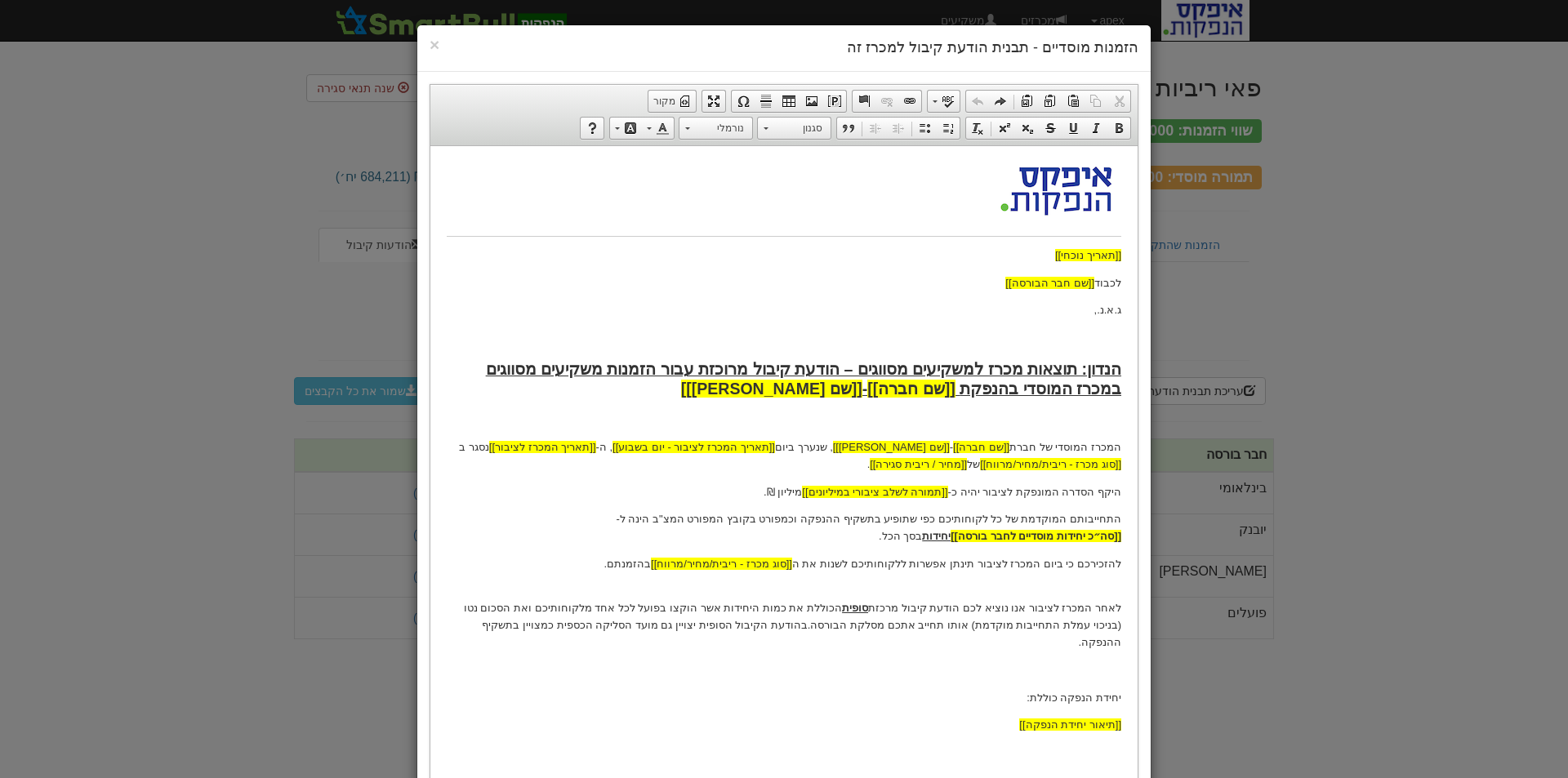
scroll to position [164, 0]
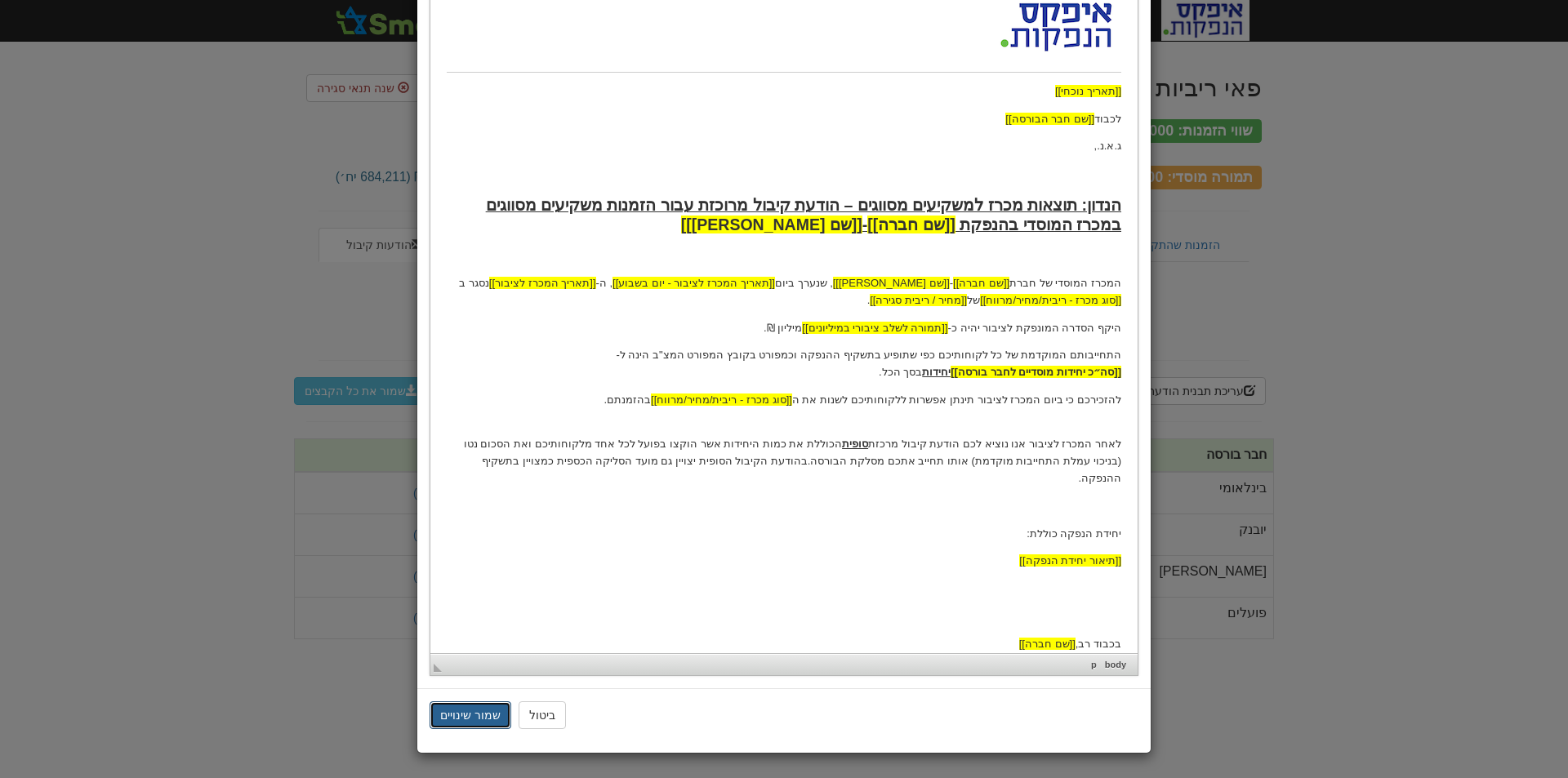
click at [478, 719] on button "שמור שינויים" at bounding box center [471, 715] width 82 height 28
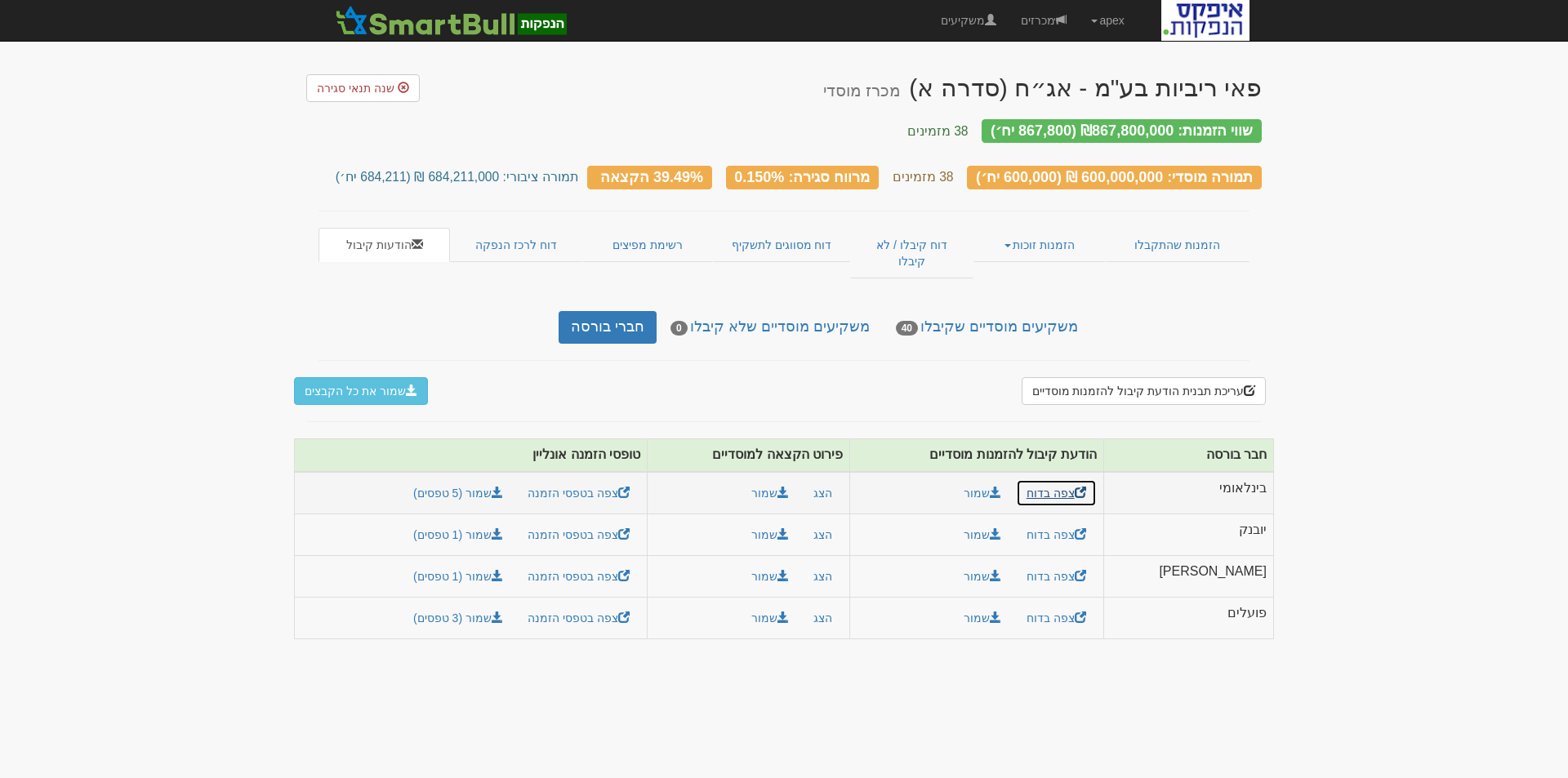
click at [1097, 479] on link "צפה בדוח" at bounding box center [1056, 493] width 81 height 28
click at [375, 377] on button "שמור את כל הקבצים" at bounding box center [361, 391] width 134 height 28
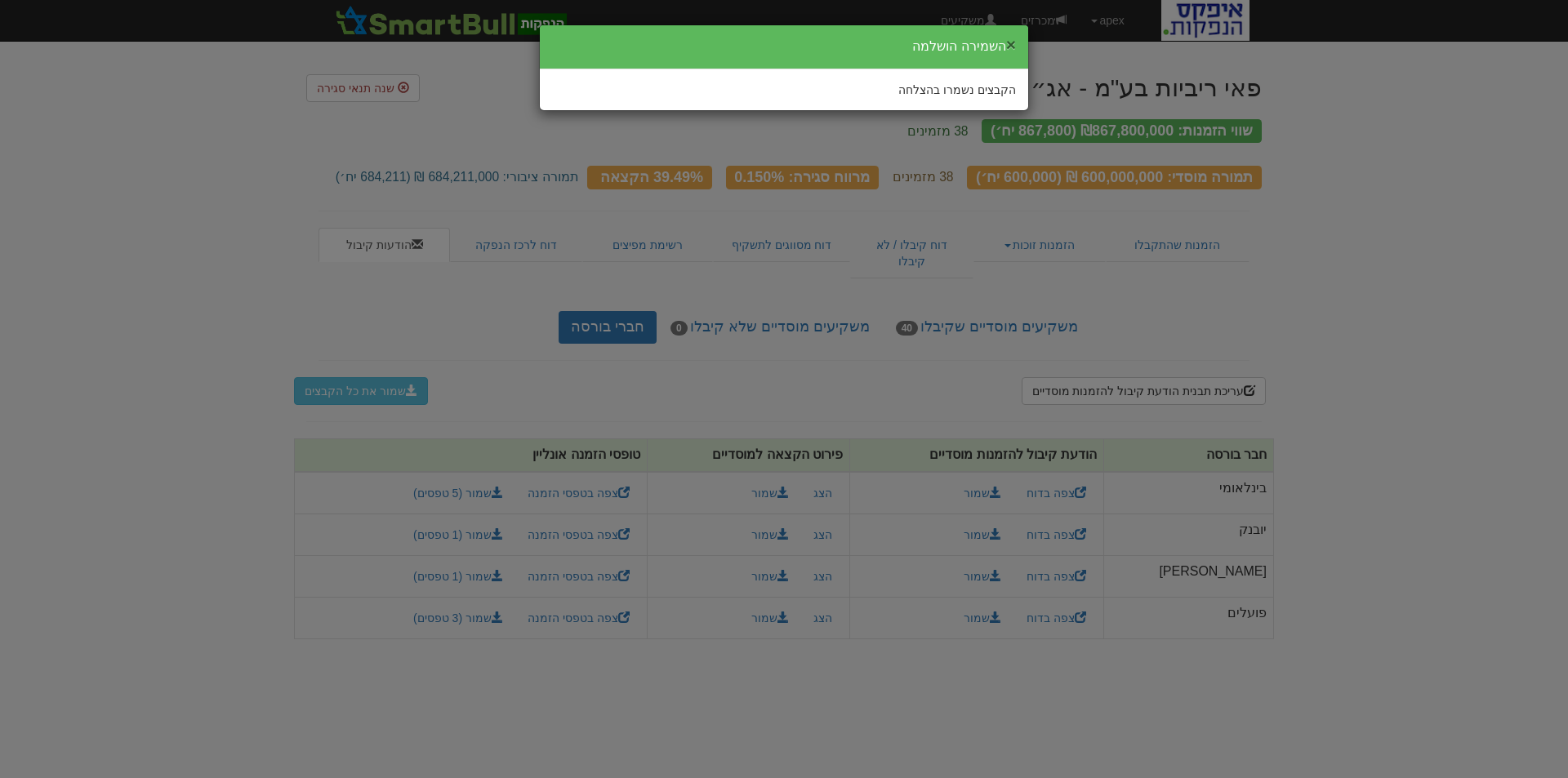
click at [1008, 44] on button "×" at bounding box center [1011, 45] width 10 height 17
